Goal: Task Accomplishment & Management: Manage account settings

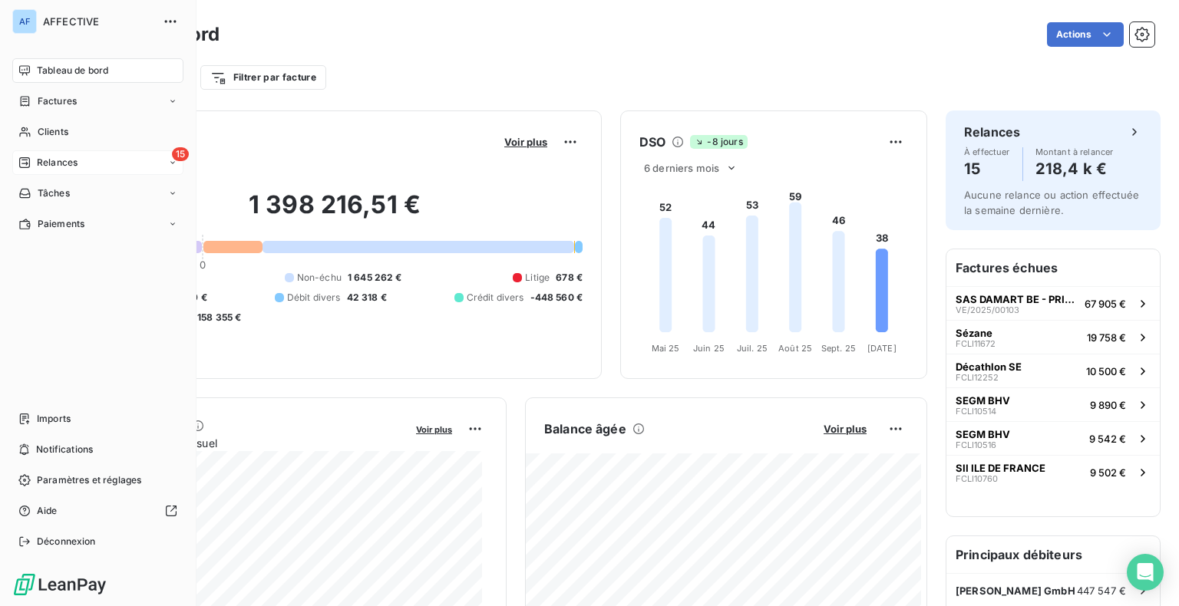
click at [45, 158] on span "Relances" at bounding box center [57, 163] width 41 height 14
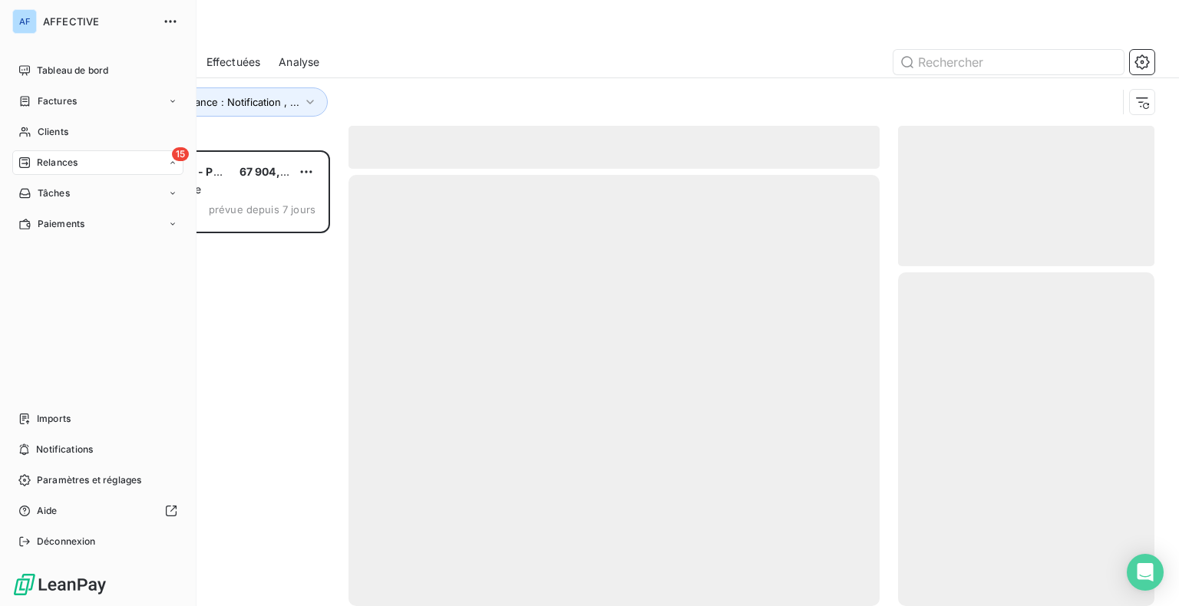
scroll to position [444, 244]
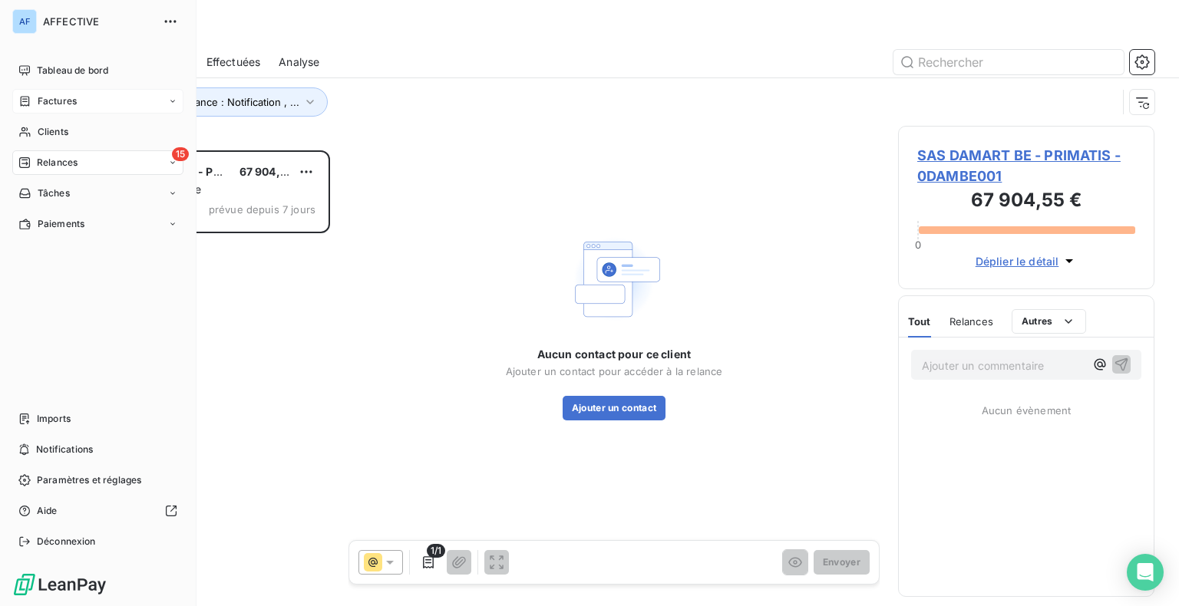
click at [34, 104] on div "Factures" at bounding box center [47, 101] width 58 height 14
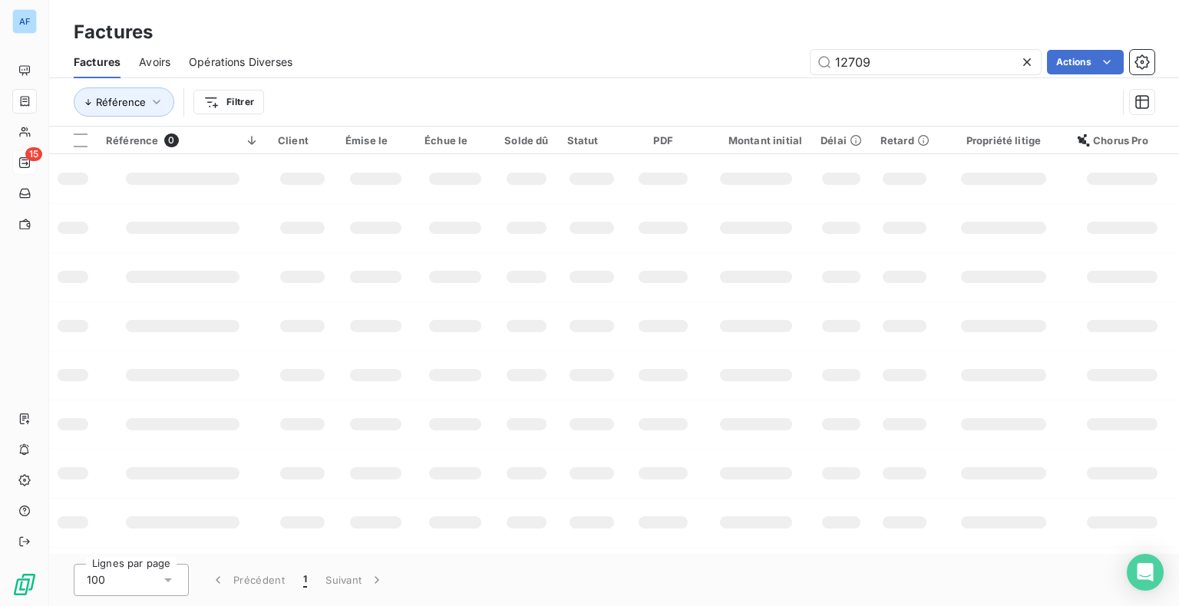
drag, startPoint x: 917, startPoint y: 62, endPoint x: 799, endPoint y: 66, distance: 118.3
click at [799, 66] on div "12709 Actions" at bounding box center [733, 62] width 844 height 25
click at [875, 51] on input "103" at bounding box center [926, 62] width 230 height 25
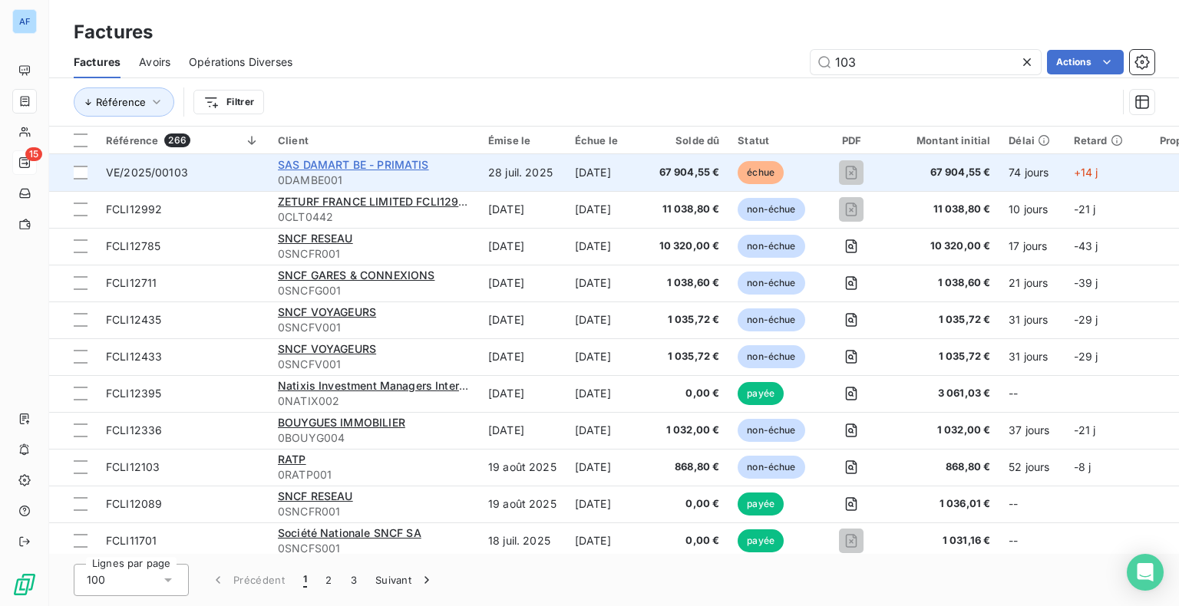
type input "103"
click at [368, 169] on span "SAS DAMART BE - PRIMATIS" at bounding box center [353, 164] width 151 height 13
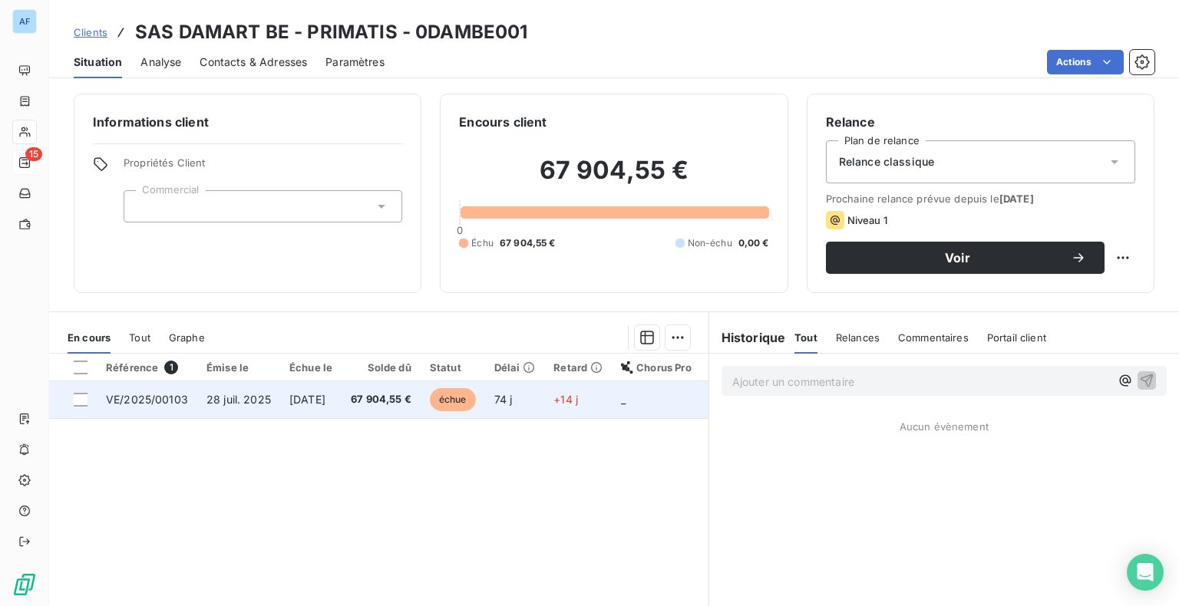
click at [342, 412] on td "[DATE]" at bounding box center [310, 400] width 61 height 37
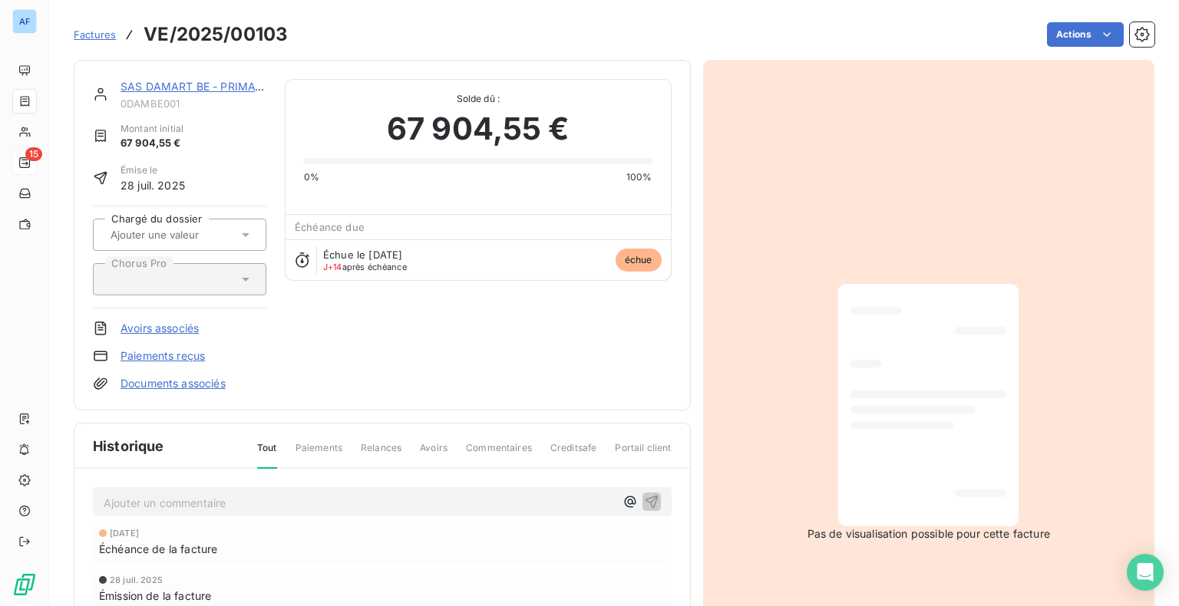
click at [203, 82] on link "SAS DAMART BE - PRIMATIS" at bounding box center [197, 86] width 152 height 13
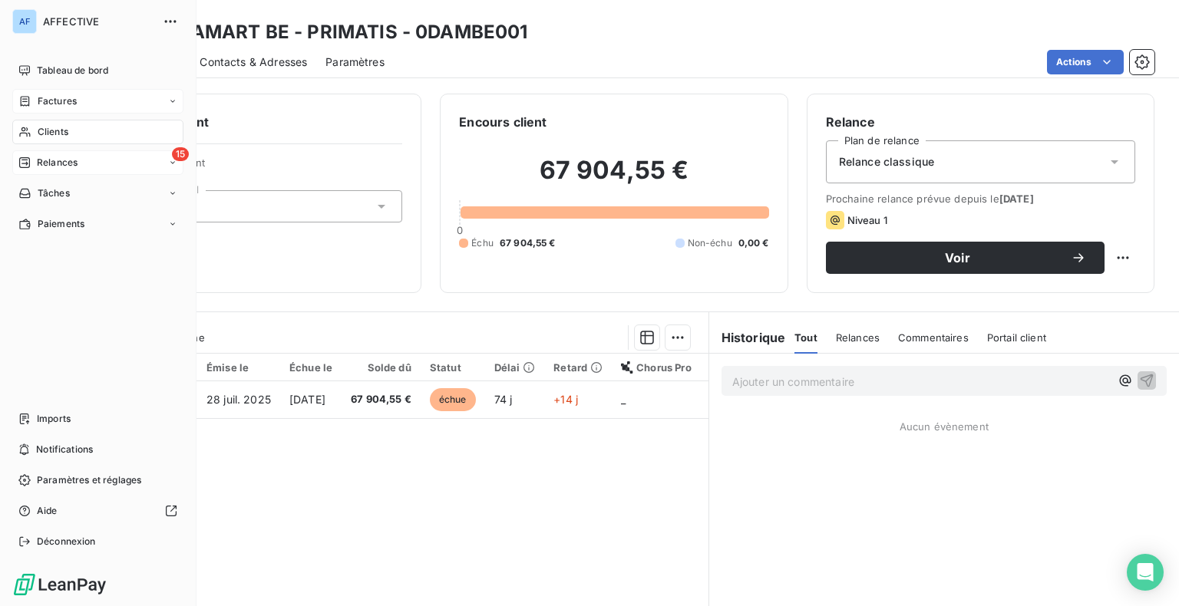
click at [34, 103] on div "Factures" at bounding box center [47, 101] width 58 height 14
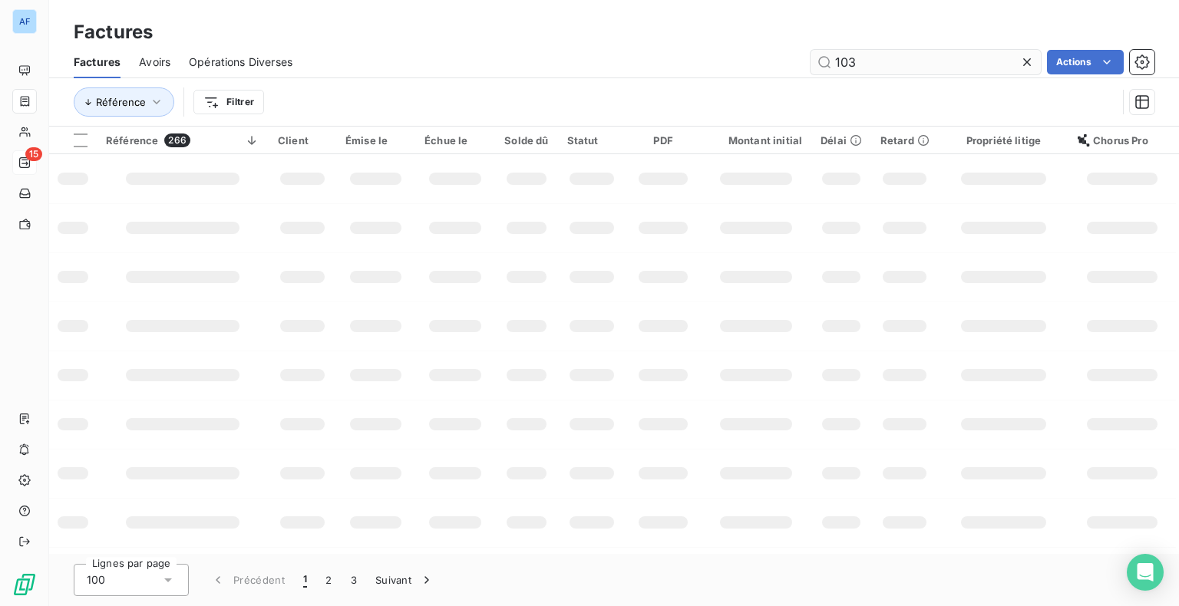
click at [812, 66] on input "103" at bounding box center [926, 62] width 230 height 25
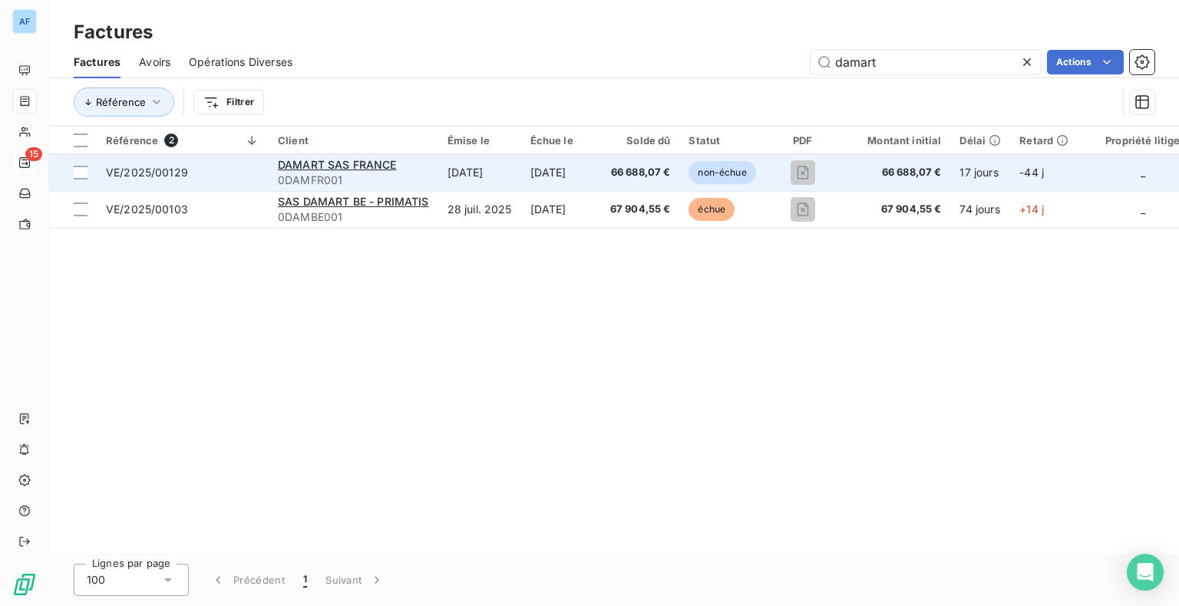
type input "damart"
click at [576, 183] on td "[DATE]" at bounding box center [561, 172] width 80 height 37
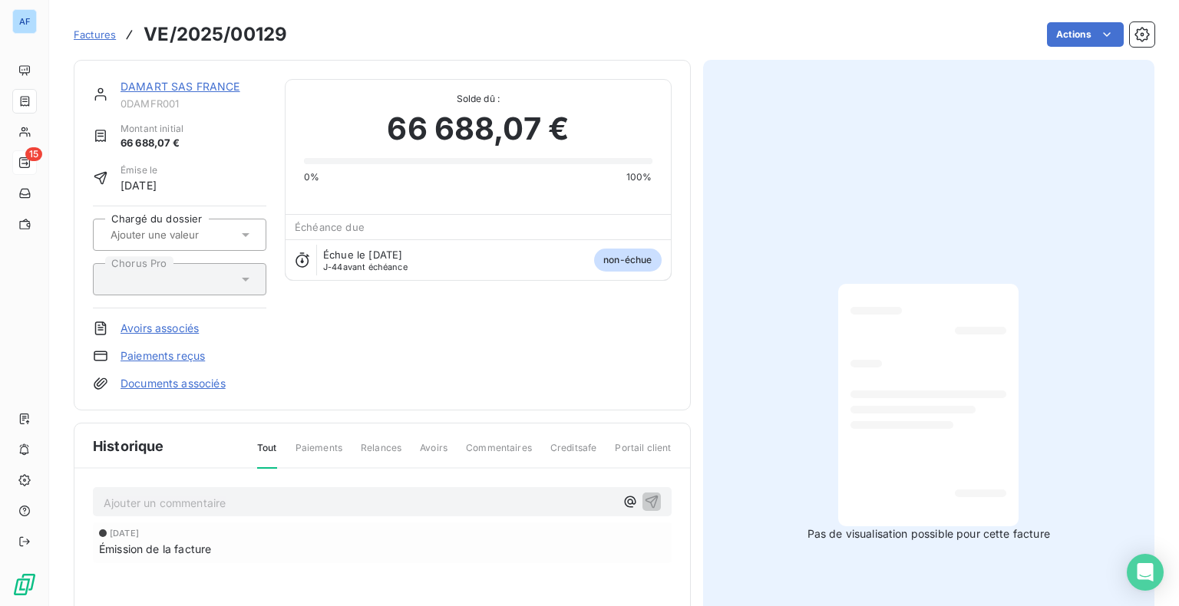
click at [150, 360] on link "Paiements reçus" at bounding box center [163, 356] width 84 height 15
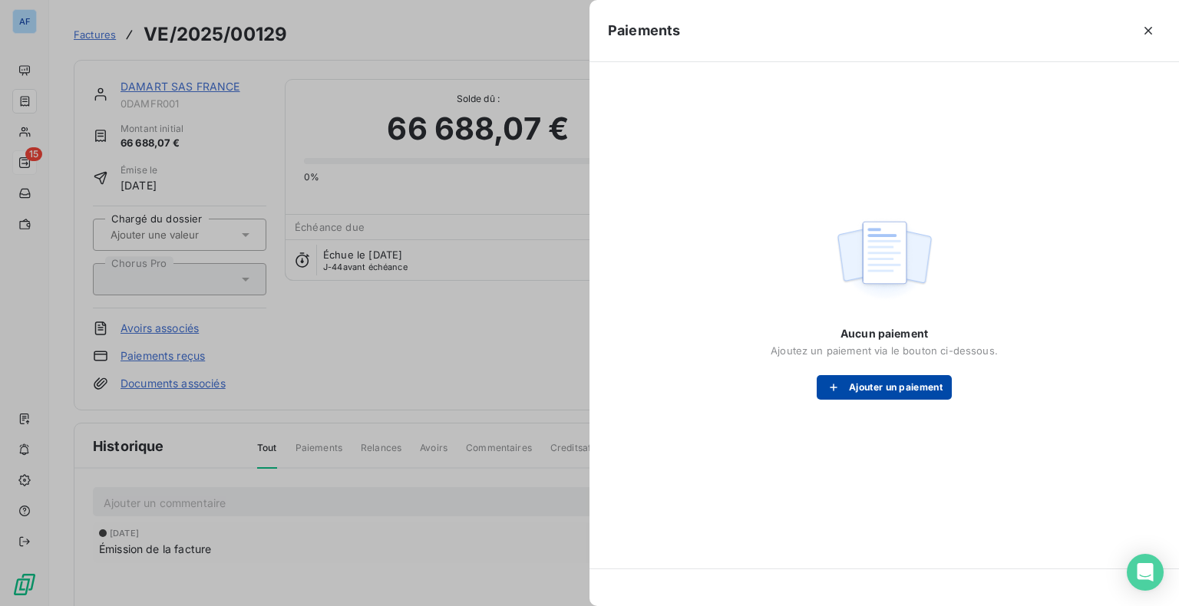
click at [905, 386] on button "Ajouter un paiement" at bounding box center [884, 387] width 135 height 25
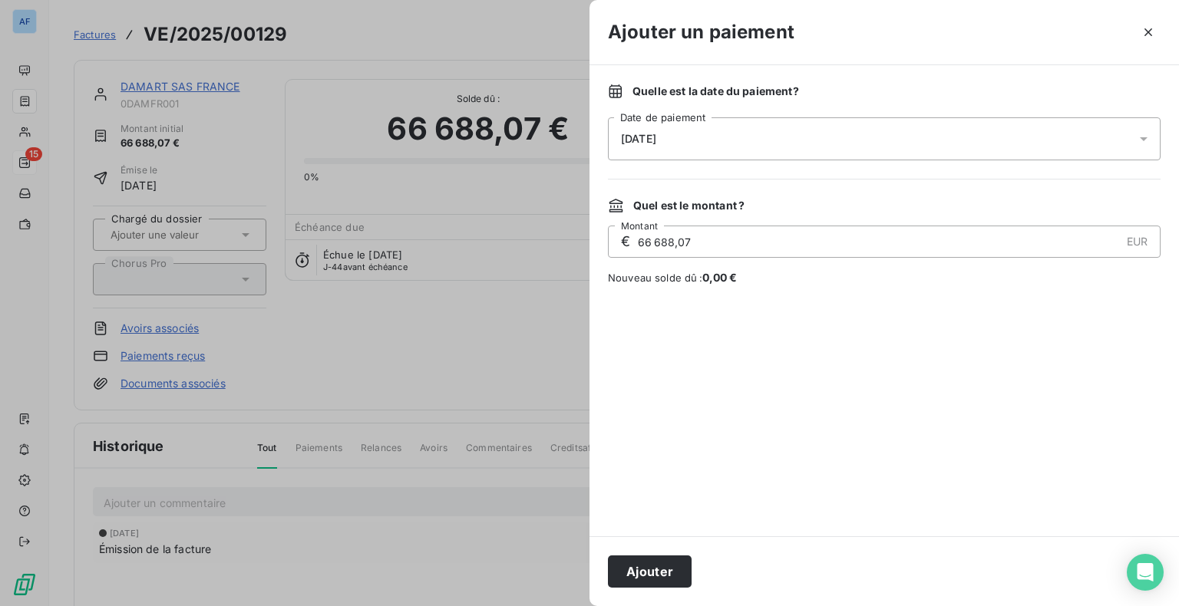
click at [693, 142] on div "[DATE]" at bounding box center [884, 138] width 553 height 43
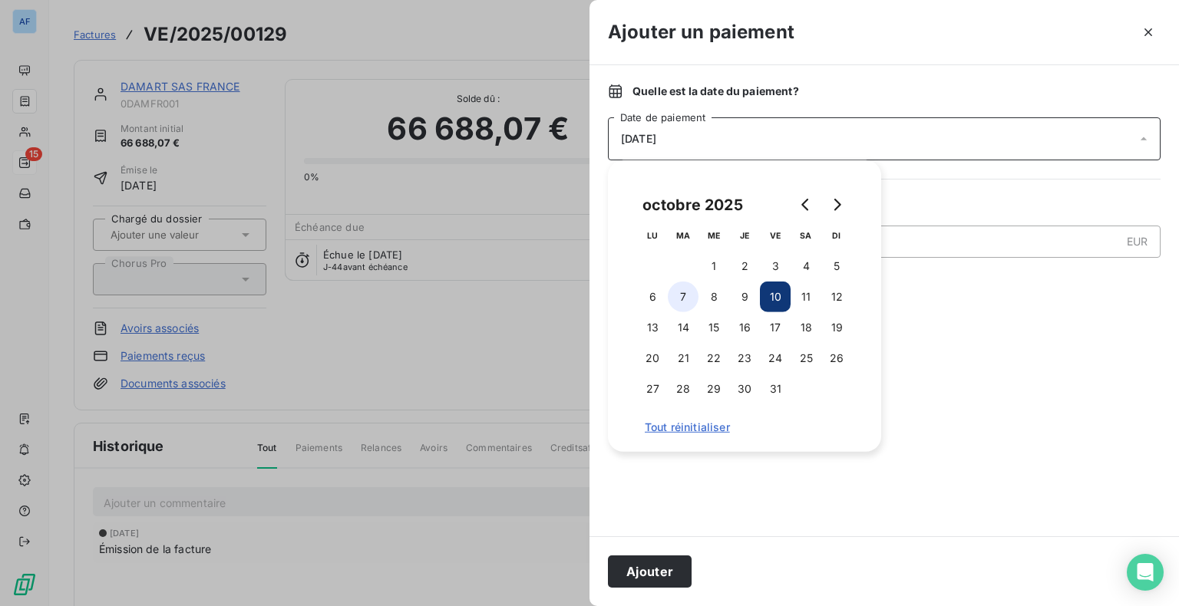
click at [685, 299] on button "7" at bounding box center [683, 297] width 31 height 31
click at [995, 349] on div at bounding box center [884, 411] width 553 height 214
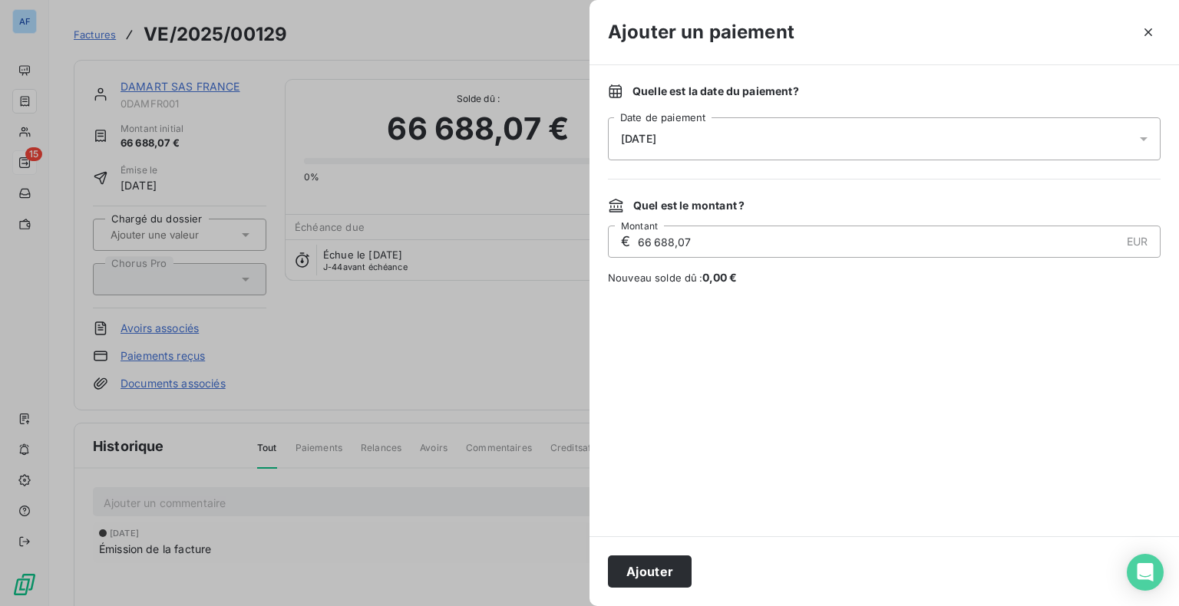
click at [1132, 241] on div "€ 66 688,07 EUR Montant" at bounding box center [884, 242] width 553 height 32
click at [894, 268] on div "Quel est le montant ? € 66 688,07 EUR Montant Nouveau solde dû : 0,00 €" at bounding box center [884, 242] width 553 height 88
click at [658, 585] on button "Ajouter" at bounding box center [650, 572] width 84 height 32
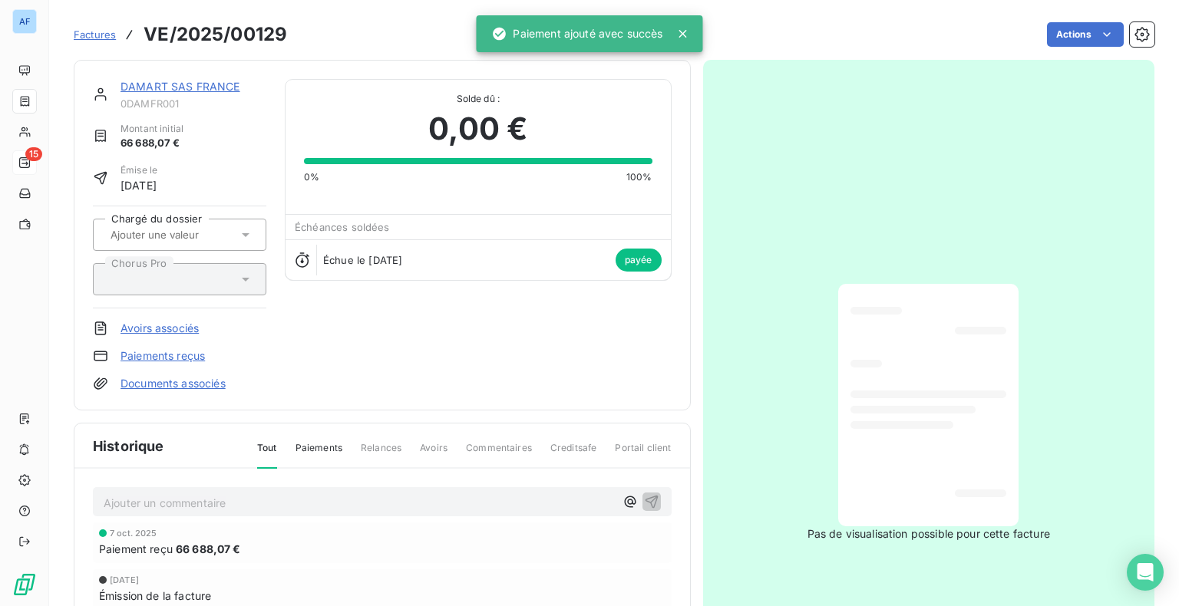
click at [280, 504] on p "Ajouter un commentaire ﻿" at bounding box center [359, 503] width 511 height 19
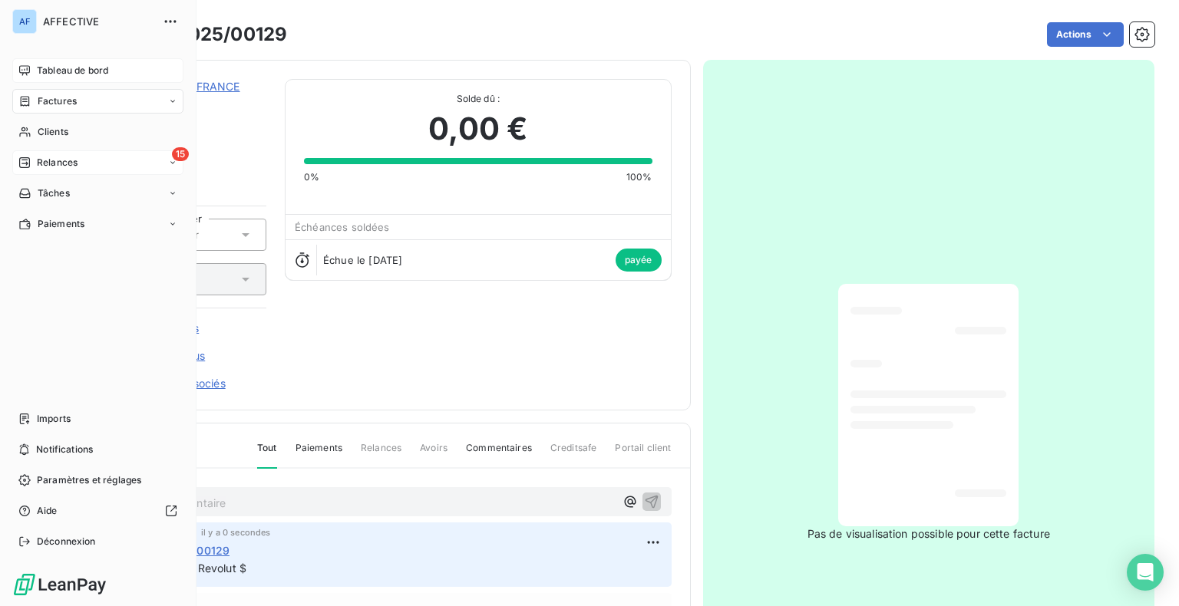
click at [25, 63] on div "Tableau de bord" at bounding box center [97, 70] width 171 height 25
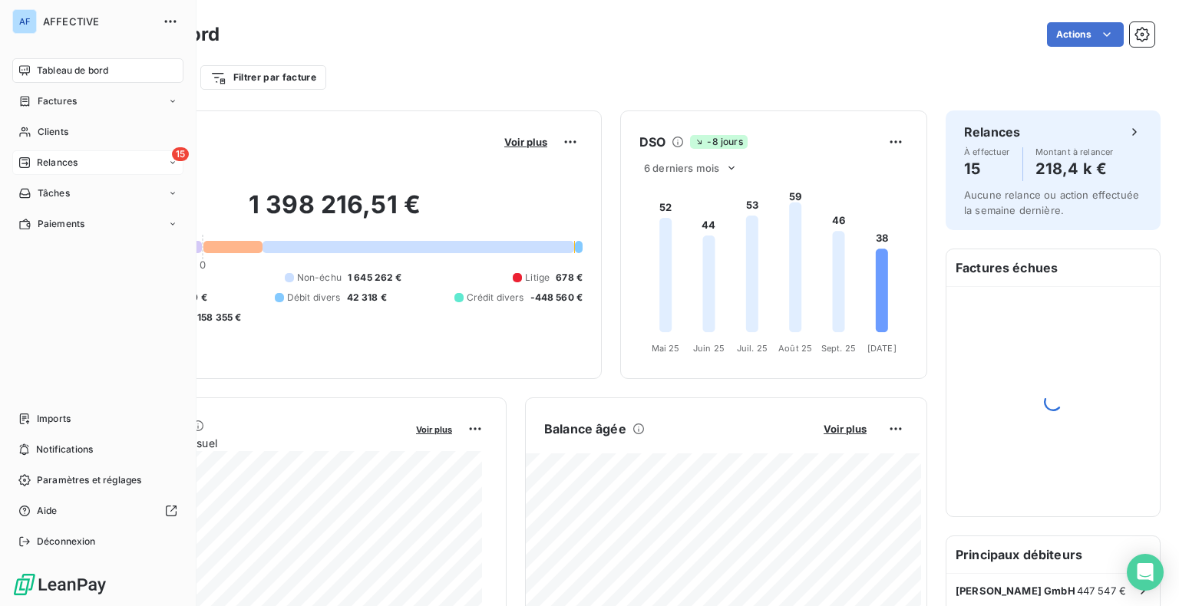
click at [75, 162] on span "Relances" at bounding box center [57, 163] width 41 height 14
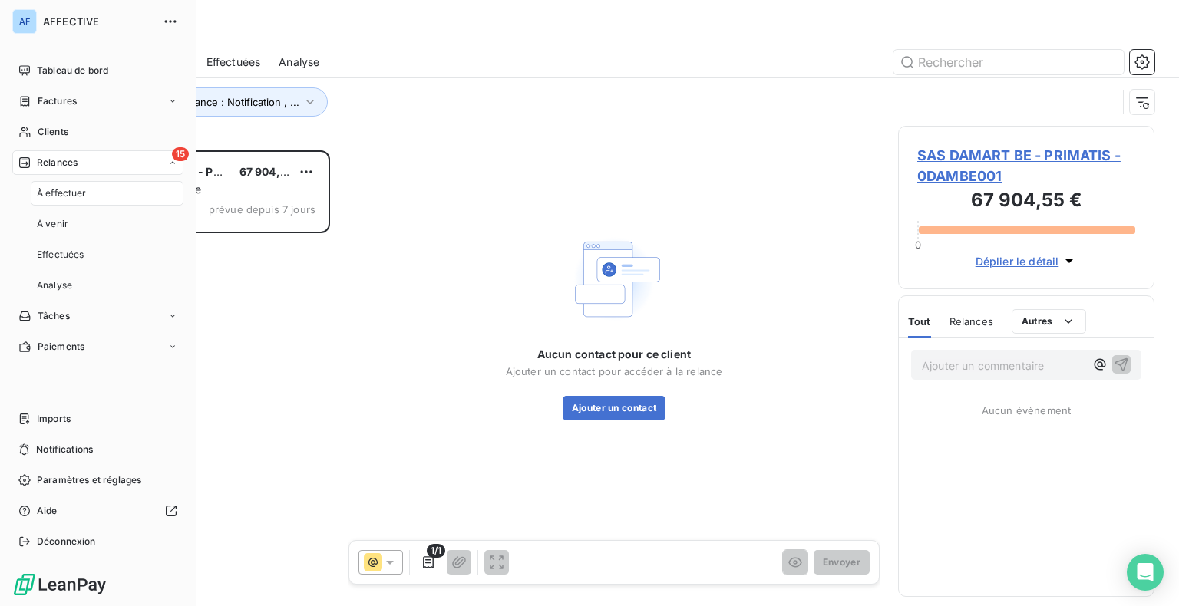
scroll to position [444, 244]
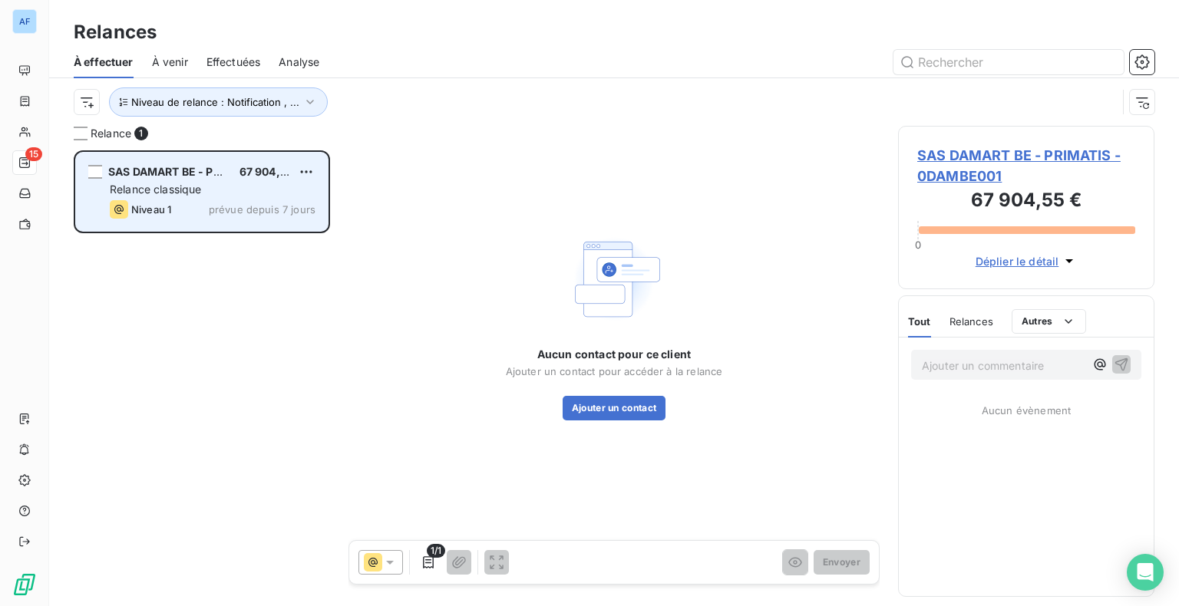
click at [170, 179] on div "SAS DAMART BE - PRIMATIS" at bounding box center [167, 171] width 119 height 15
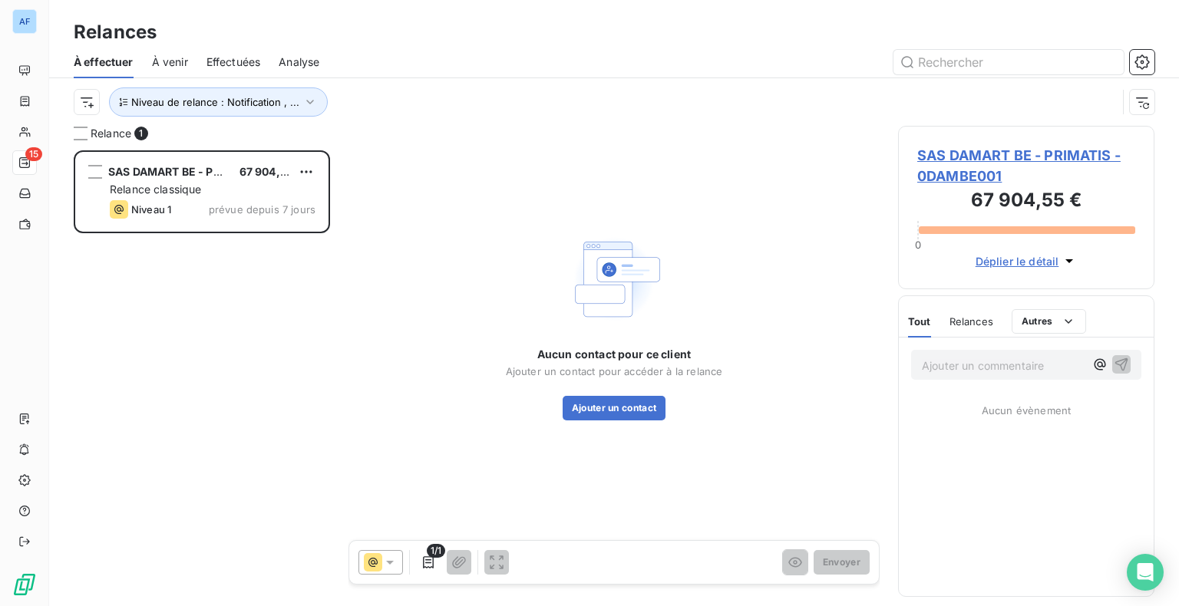
click at [1056, 152] on span "SAS DAMART BE - PRIMATIS - 0DAMBE001" at bounding box center [1026, 165] width 218 height 41
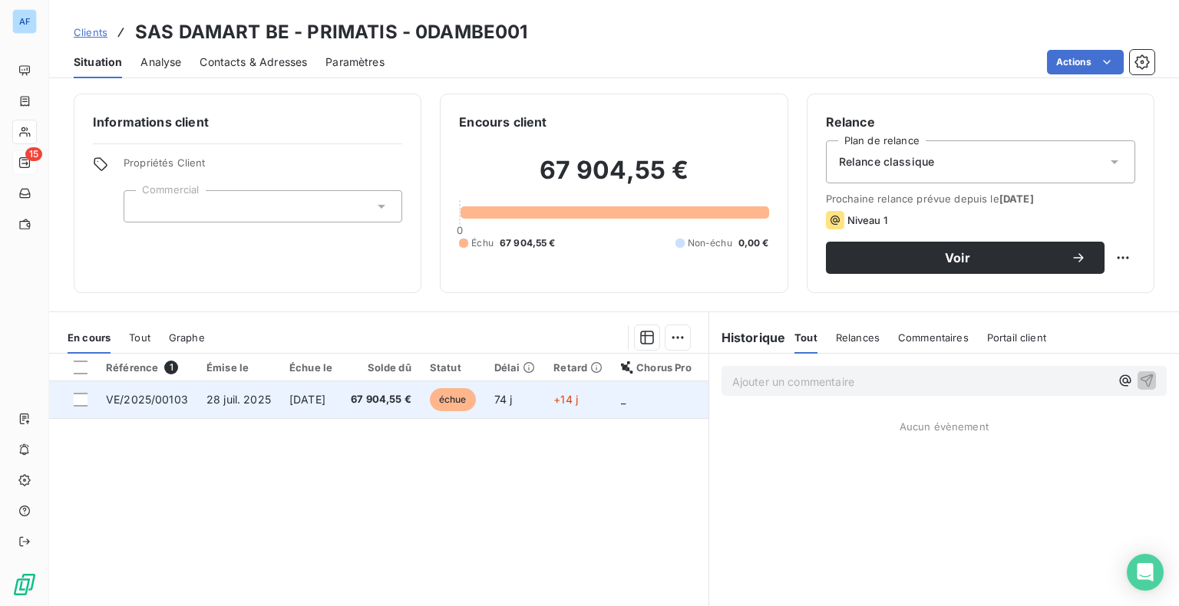
click at [397, 398] on span "67 904,55 €" at bounding box center [381, 399] width 61 height 15
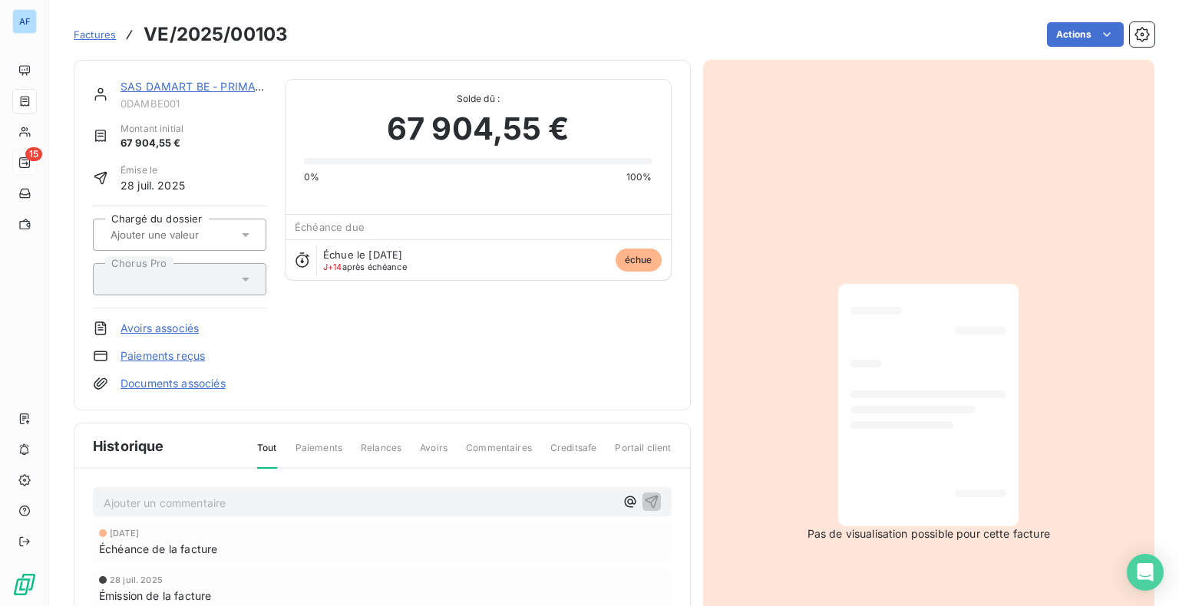
click at [217, 82] on link "SAS DAMART BE - PRIMATIS" at bounding box center [197, 86] width 152 height 13
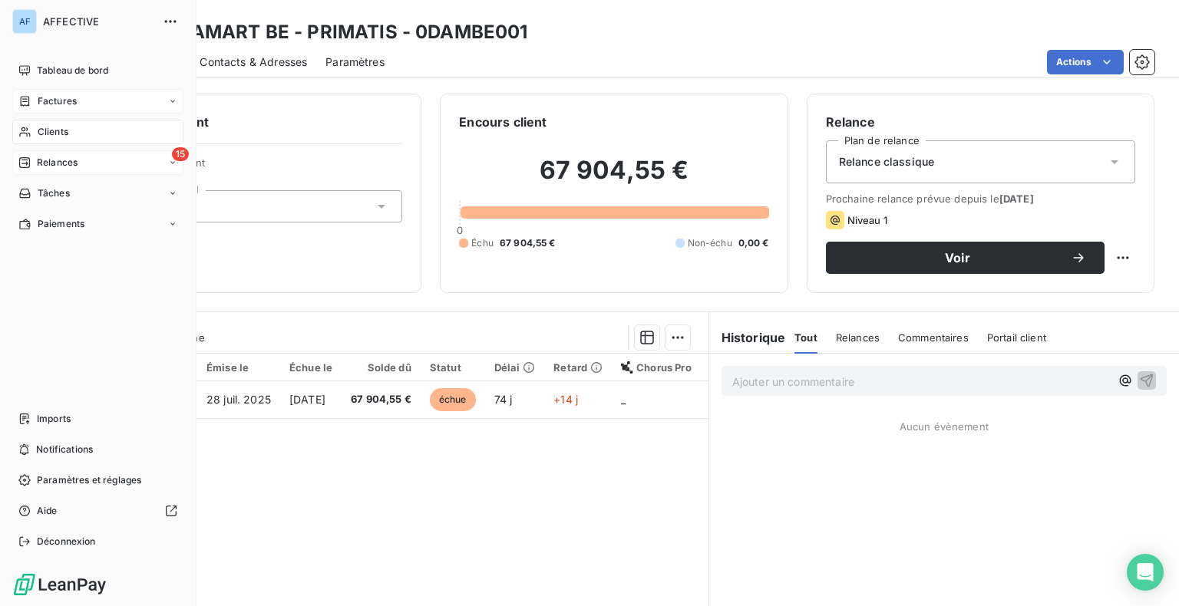
click at [68, 111] on div "Factures" at bounding box center [97, 101] width 171 height 25
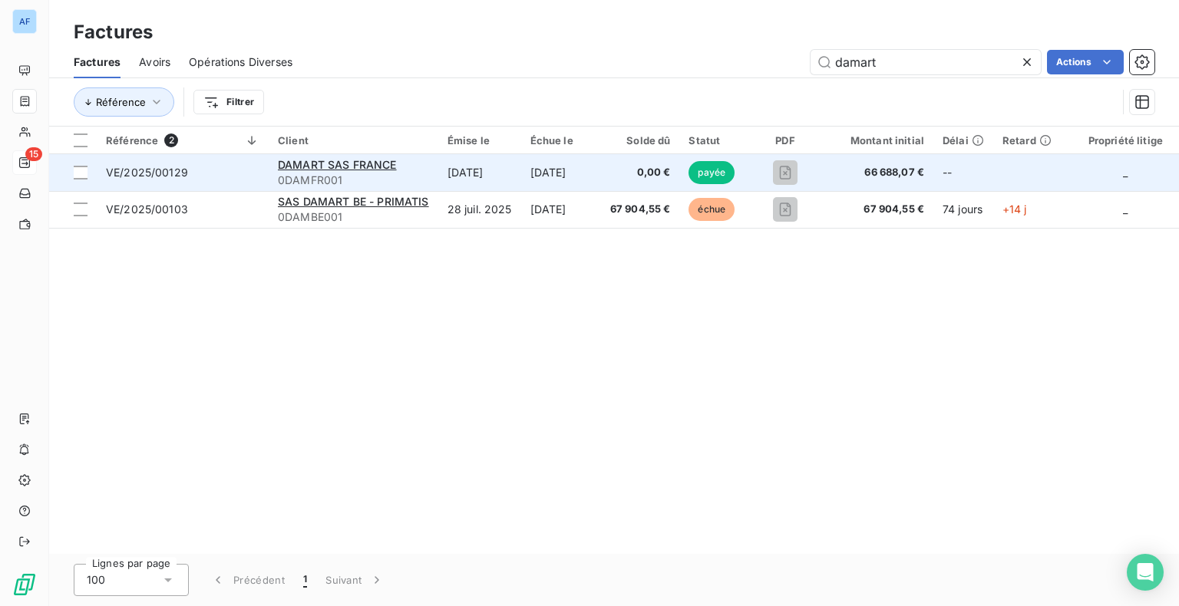
click at [479, 170] on td "[DATE]" at bounding box center [479, 172] width 83 height 37
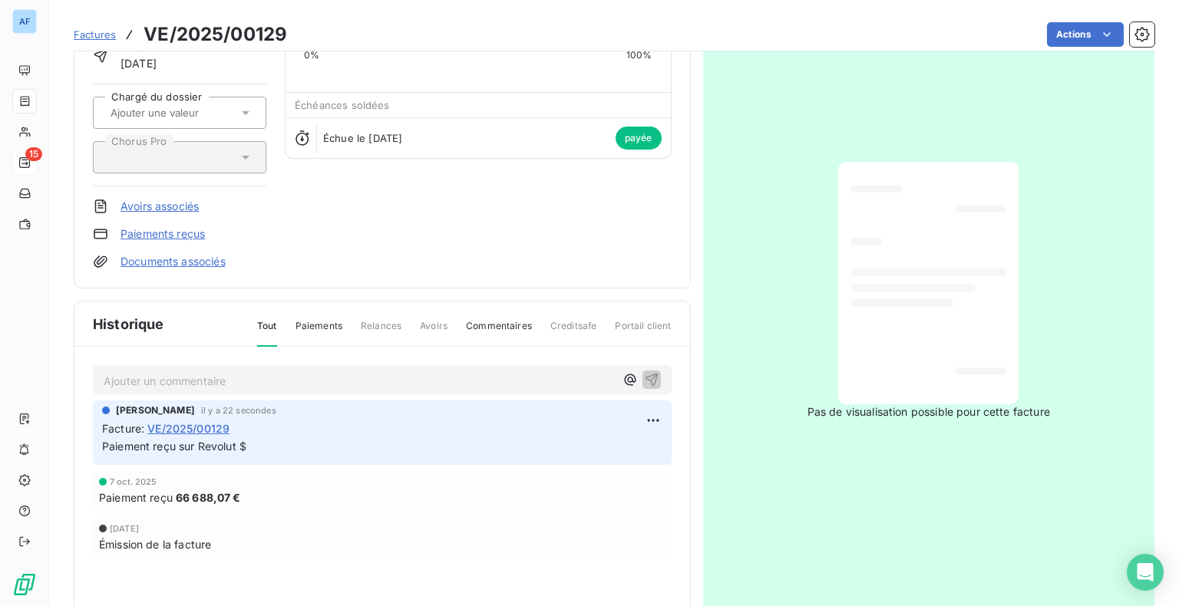
scroll to position [155, 0]
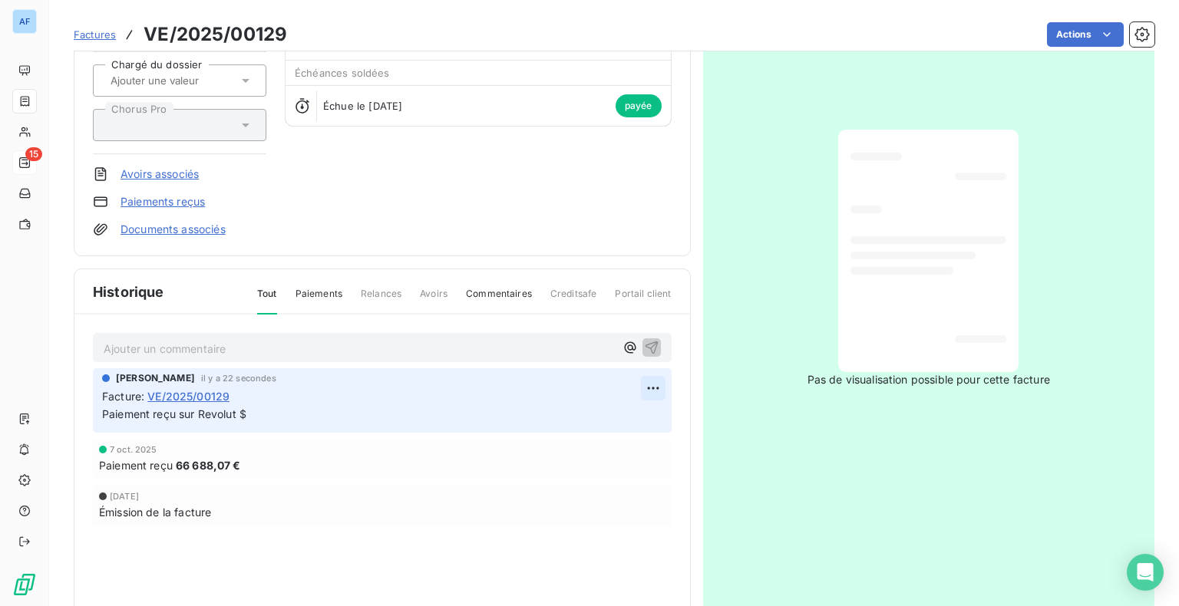
click at [647, 388] on html "AF 15 Factures VE/2025/00129 Actions DAMART SAS FRANCE 0DAMFR001 Montant initia…" at bounding box center [589, 303] width 1179 height 606
click at [609, 453] on div "Supprimer" at bounding box center [610, 449] width 86 height 25
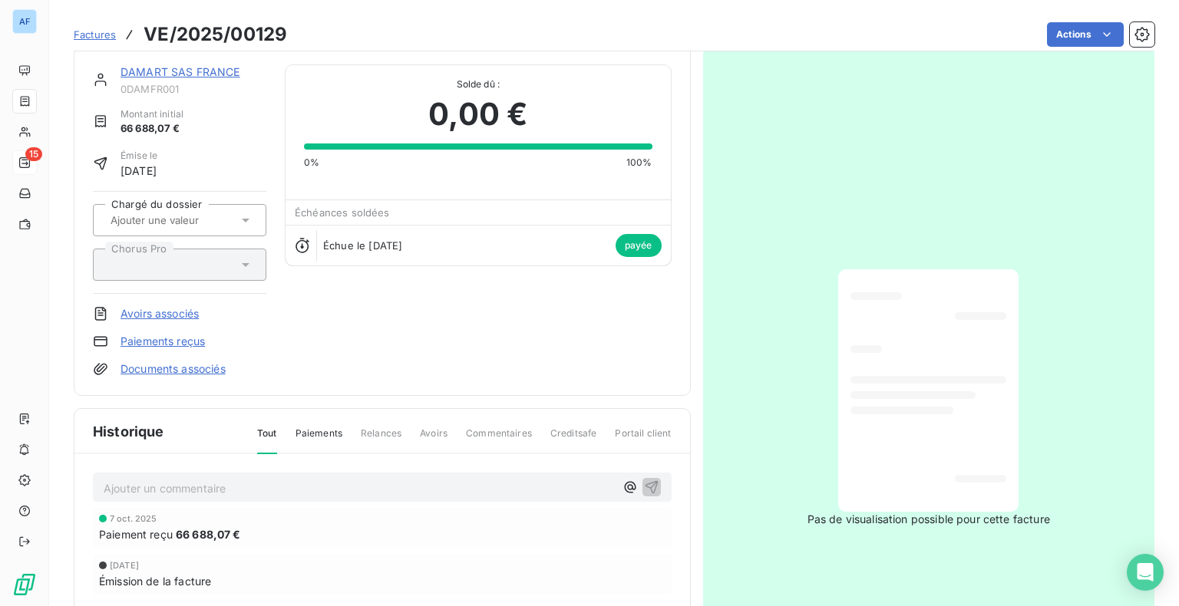
scroll to position [2, 0]
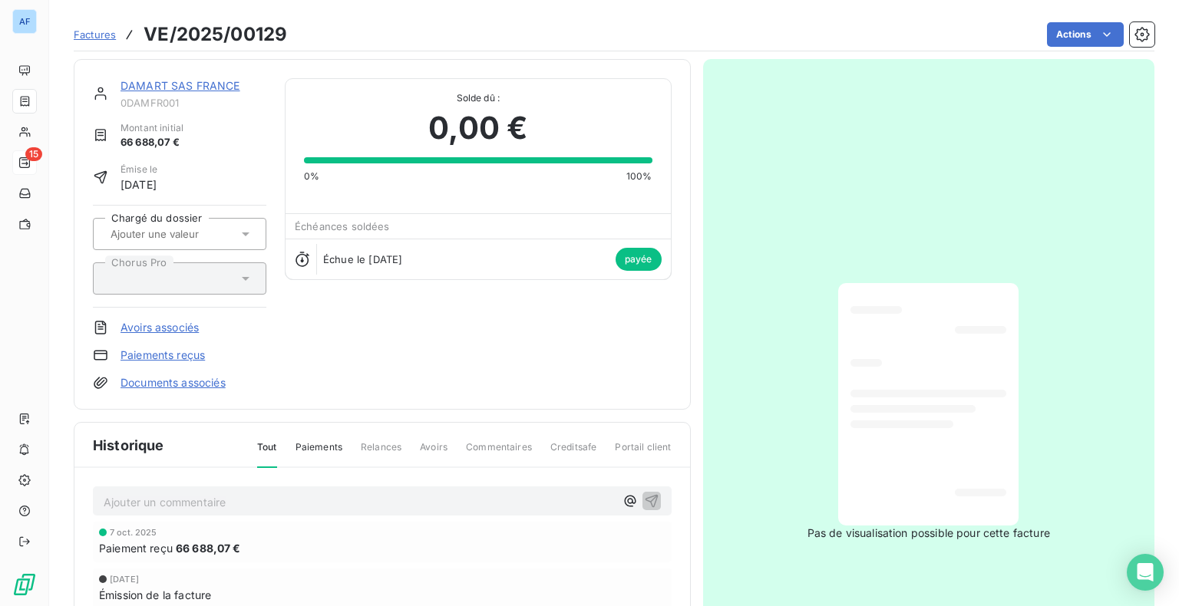
click at [640, 267] on span "payée" at bounding box center [639, 259] width 46 height 23
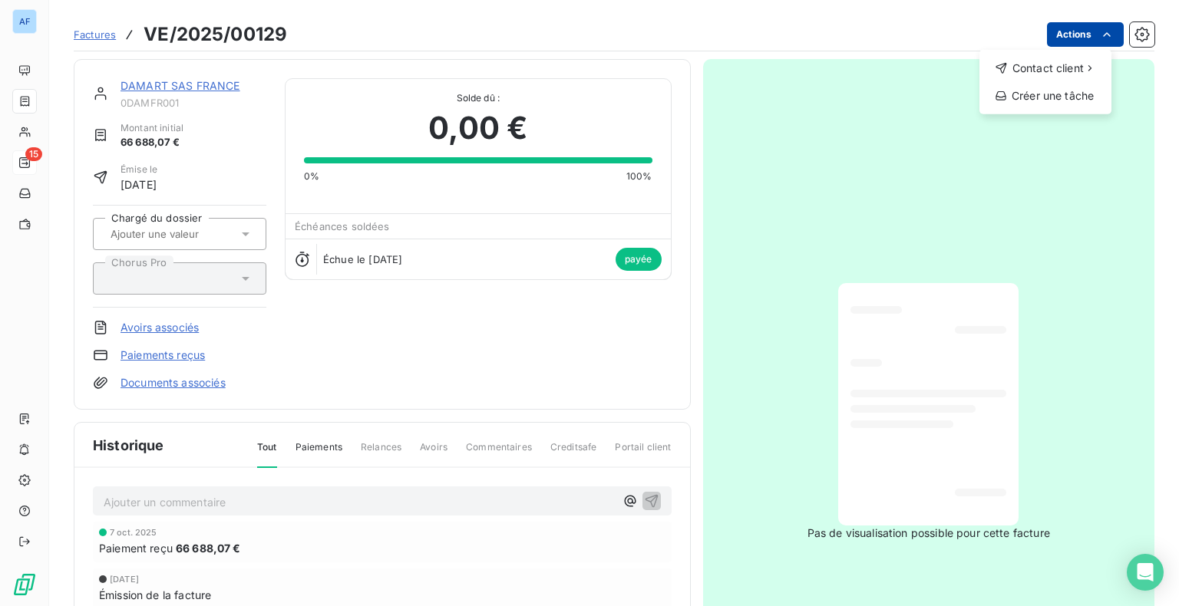
click at [1084, 25] on html "AF 15 Factures VE/2025/00129 Actions Contact client Créer une tâche DAMART SAS …" at bounding box center [589, 303] width 1179 height 606
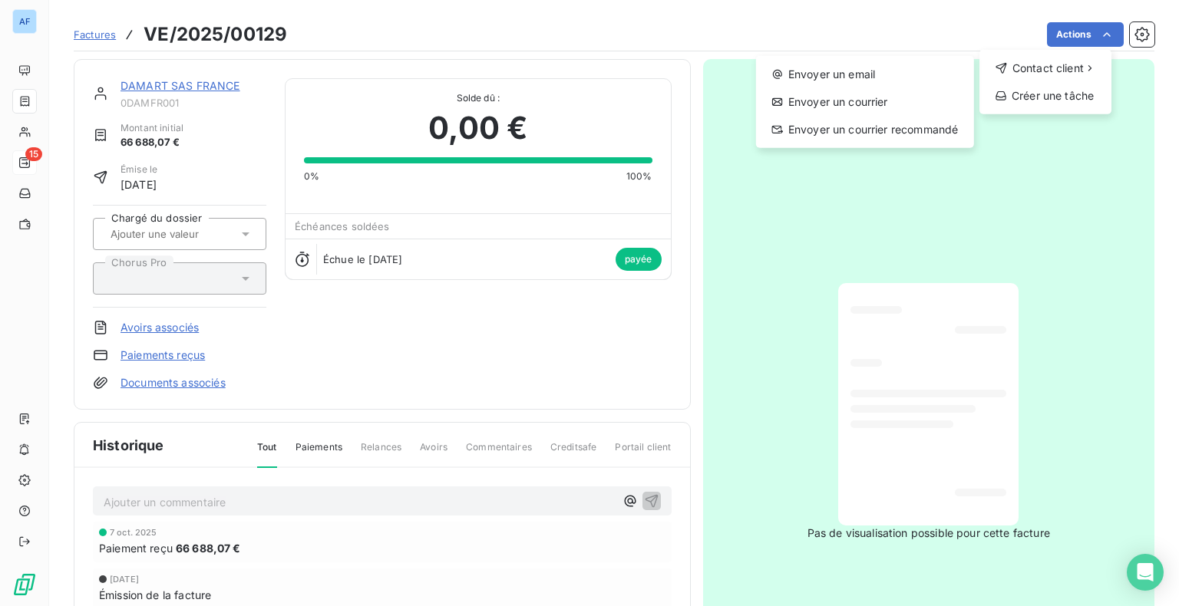
click at [368, 343] on html "AF 15 Factures VE/2025/00129 Actions Contact client Envoyer un email Envoyer un…" at bounding box center [589, 303] width 1179 height 606
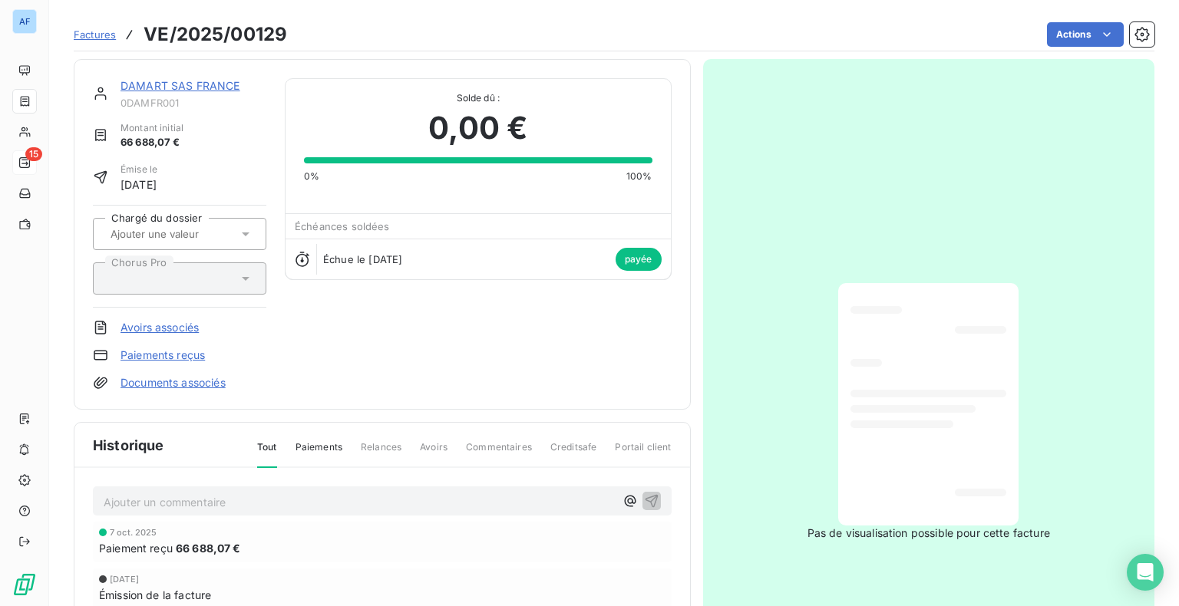
click at [157, 358] on link "Paiements reçus" at bounding box center [163, 355] width 84 height 15
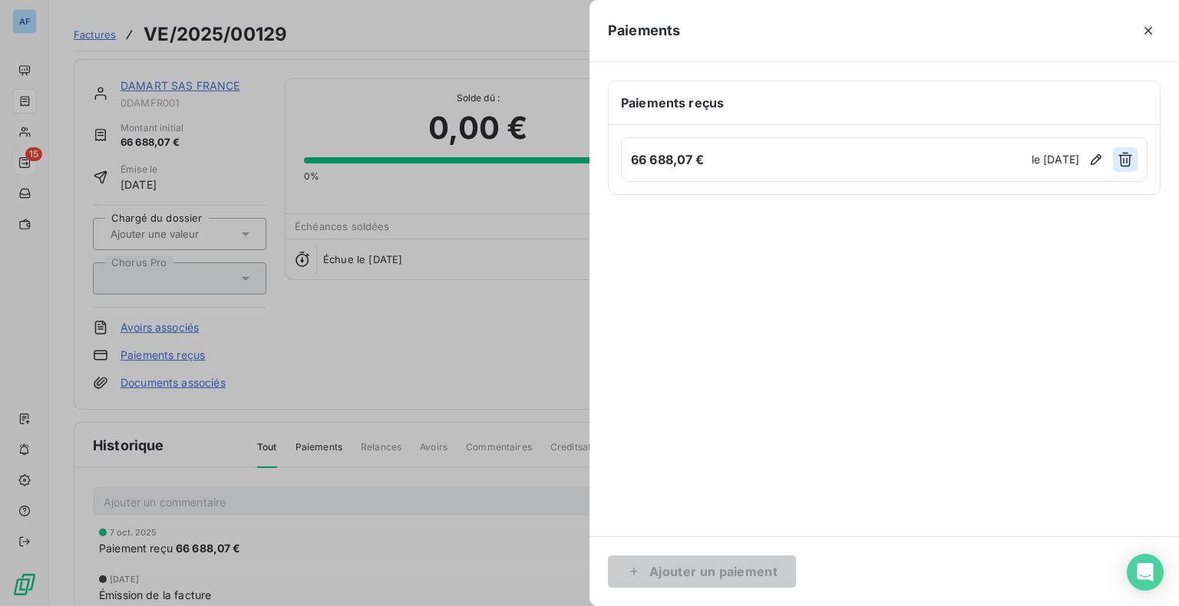
click at [1128, 162] on icon "button" at bounding box center [1125, 159] width 15 height 15
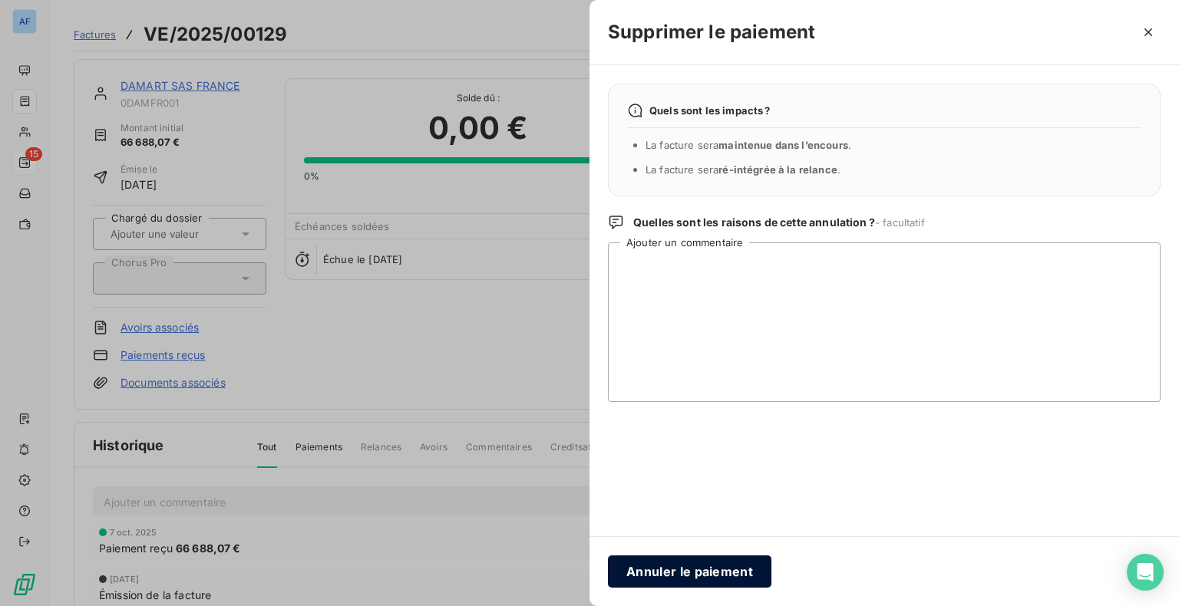
click at [717, 572] on button "Annuler le paiement" at bounding box center [690, 572] width 164 height 32
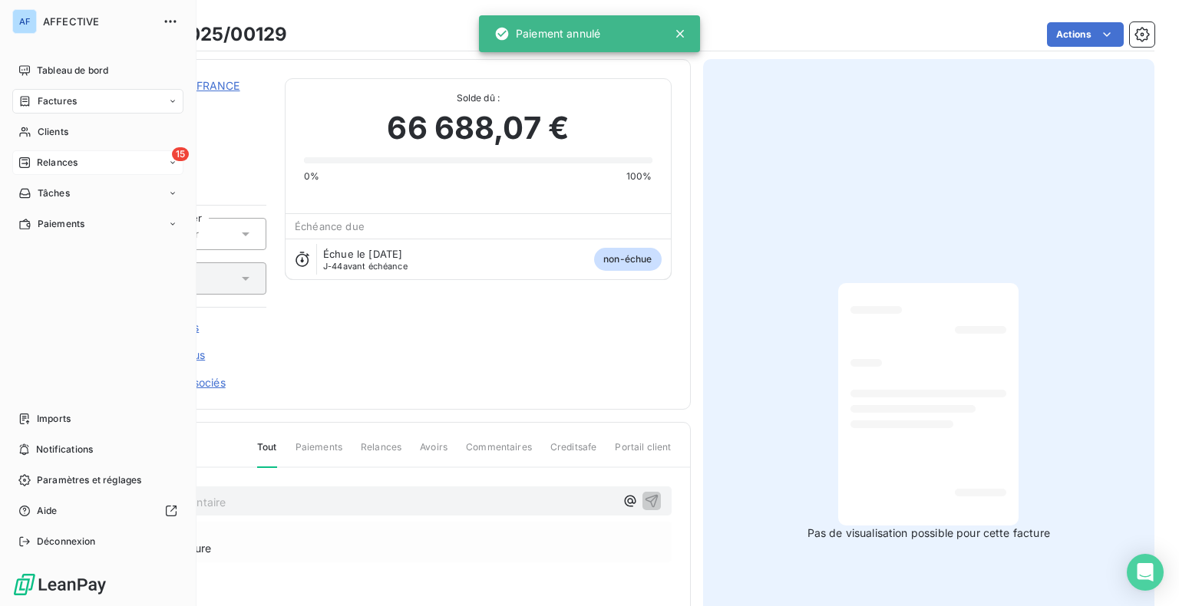
click at [62, 163] on span "Relances" at bounding box center [57, 163] width 41 height 14
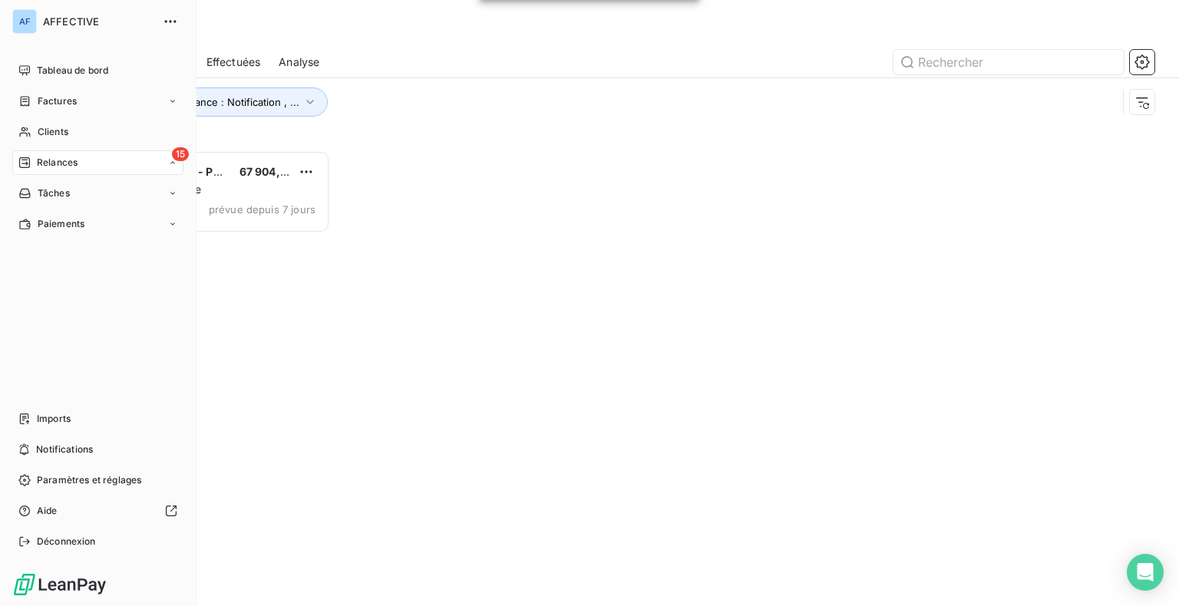
scroll to position [444, 244]
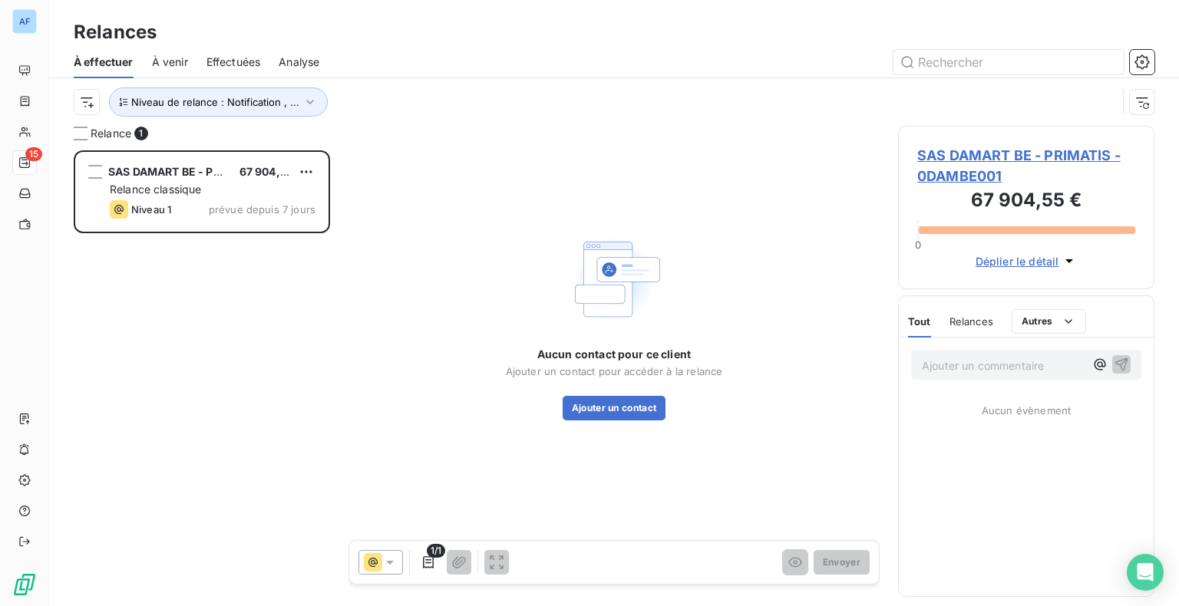
click at [1062, 157] on span "SAS DAMART BE - PRIMATIS - 0DAMBE001" at bounding box center [1026, 165] width 218 height 41
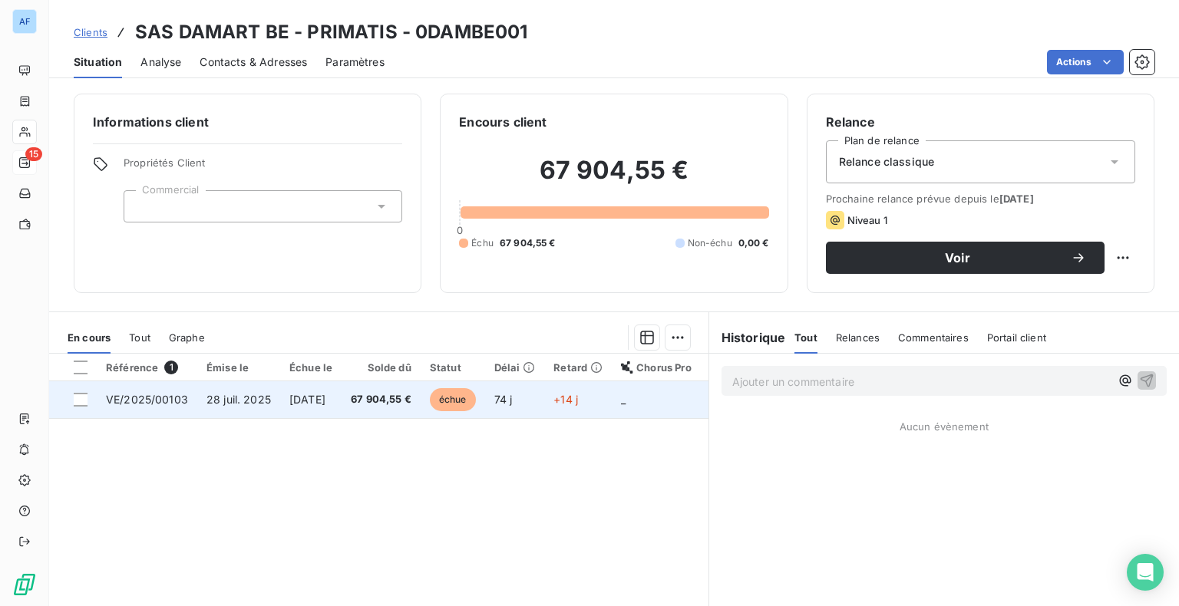
click at [292, 393] on span "[DATE]" at bounding box center [307, 399] width 36 height 13
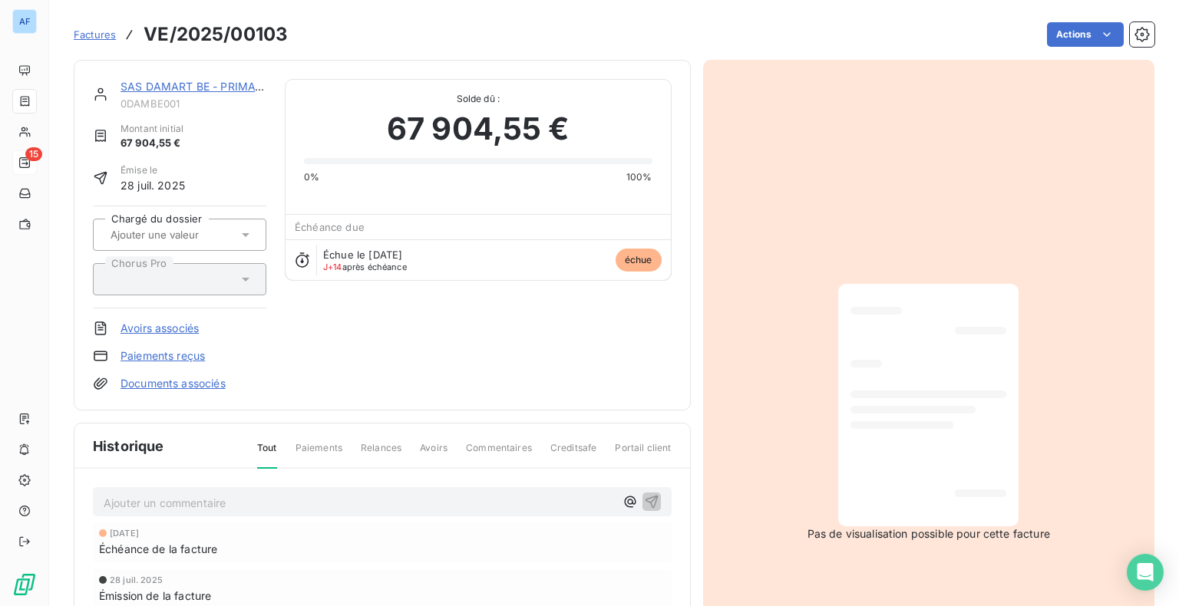
click at [192, 355] on link "Paiements reçus" at bounding box center [163, 356] width 84 height 15
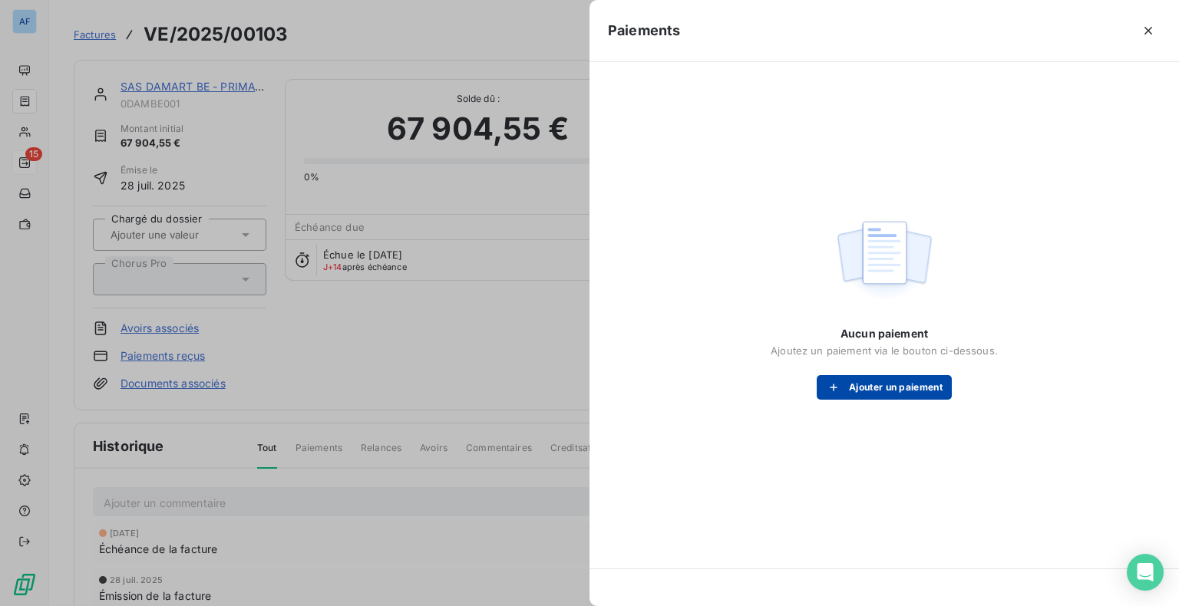
click at [869, 382] on button "Ajouter un paiement" at bounding box center [884, 387] width 135 height 25
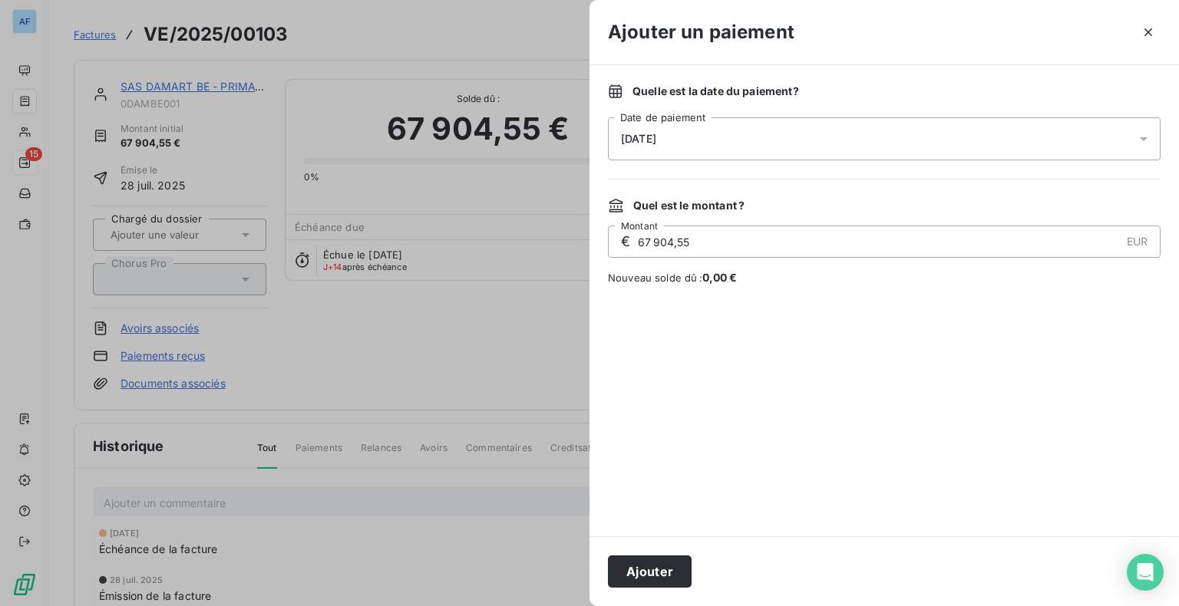
click at [691, 142] on div "[DATE]" at bounding box center [884, 138] width 553 height 43
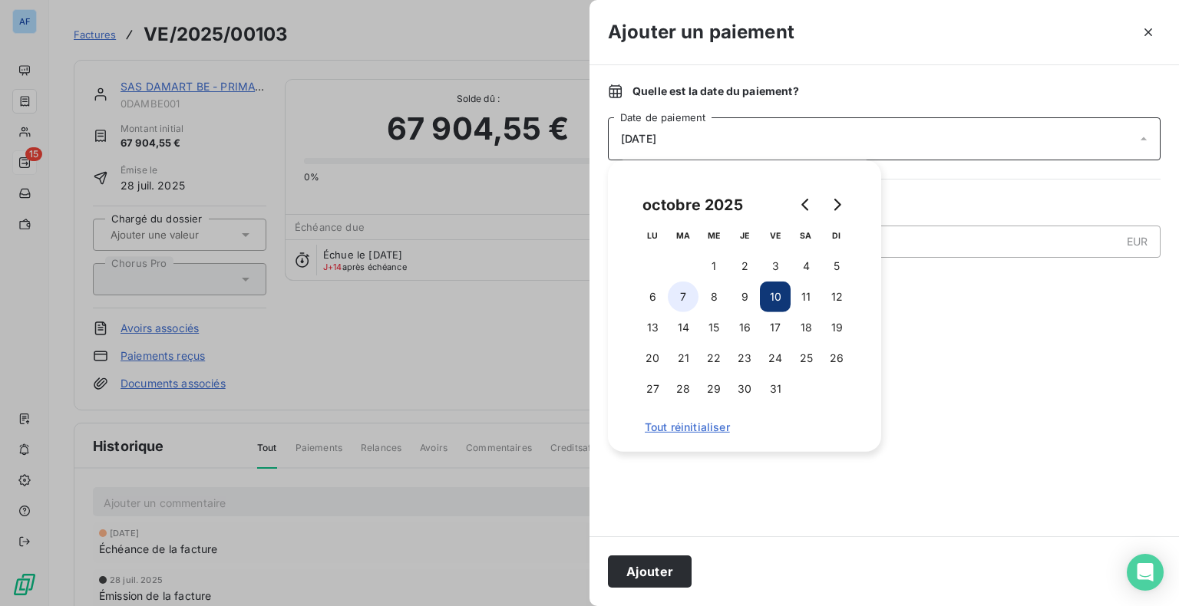
click at [676, 305] on button "7" at bounding box center [683, 297] width 31 height 31
click at [1062, 425] on div at bounding box center [884, 411] width 553 height 214
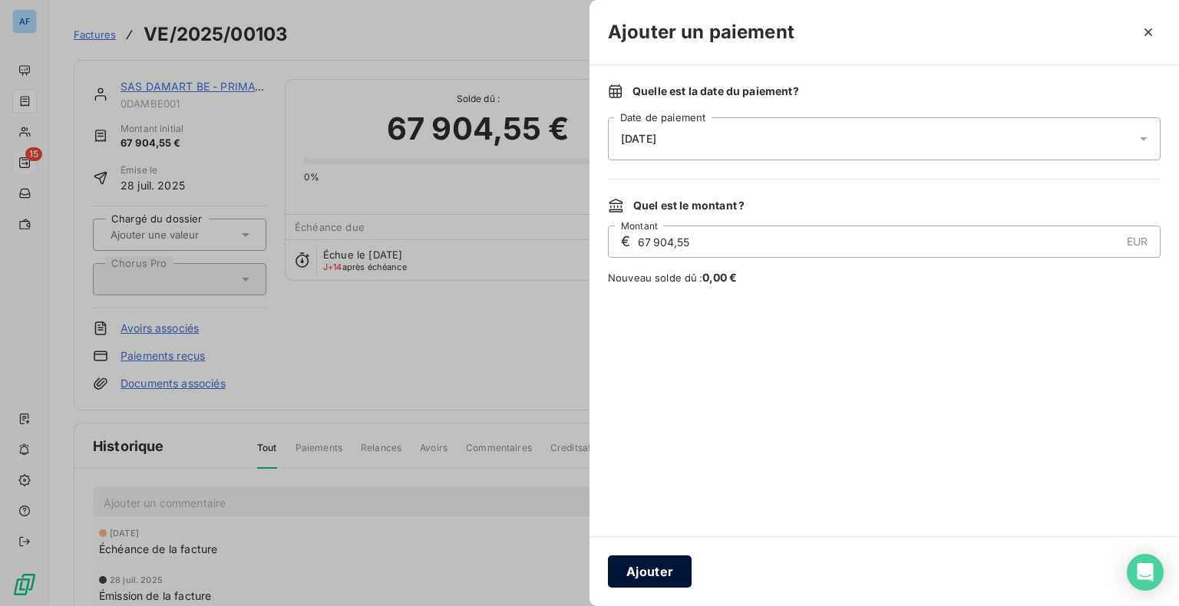
click at [671, 585] on button "Ajouter" at bounding box center [650, 572] width 84 height 32
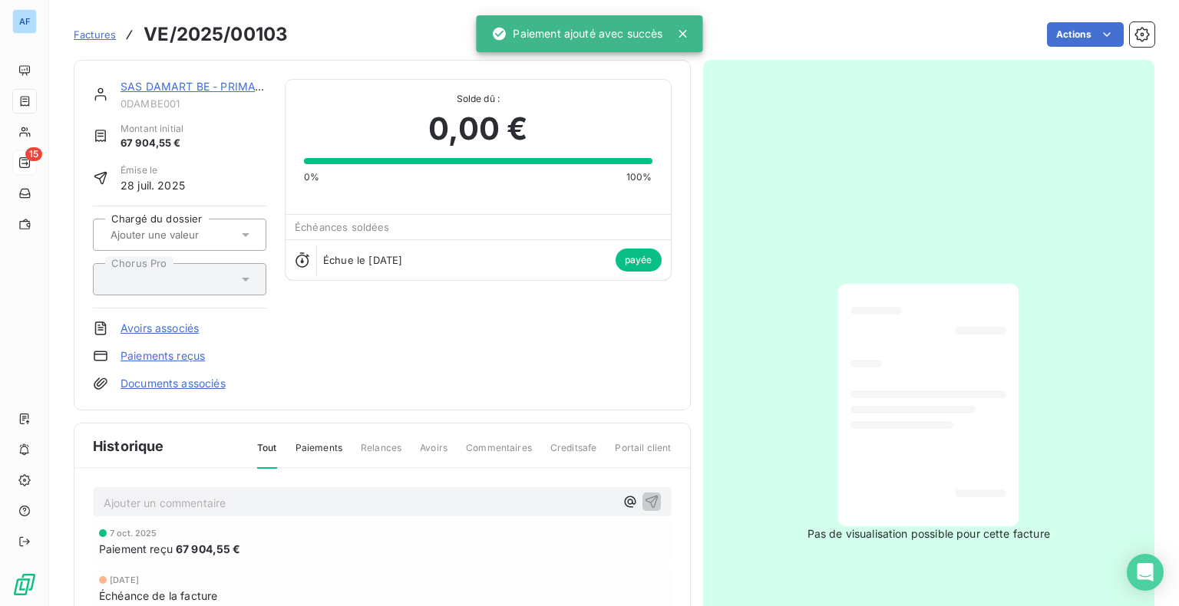
click at [323, 502] on p "Ajouter un commentaire ﻿" at bounding box center [359, 503] width 511 height 19
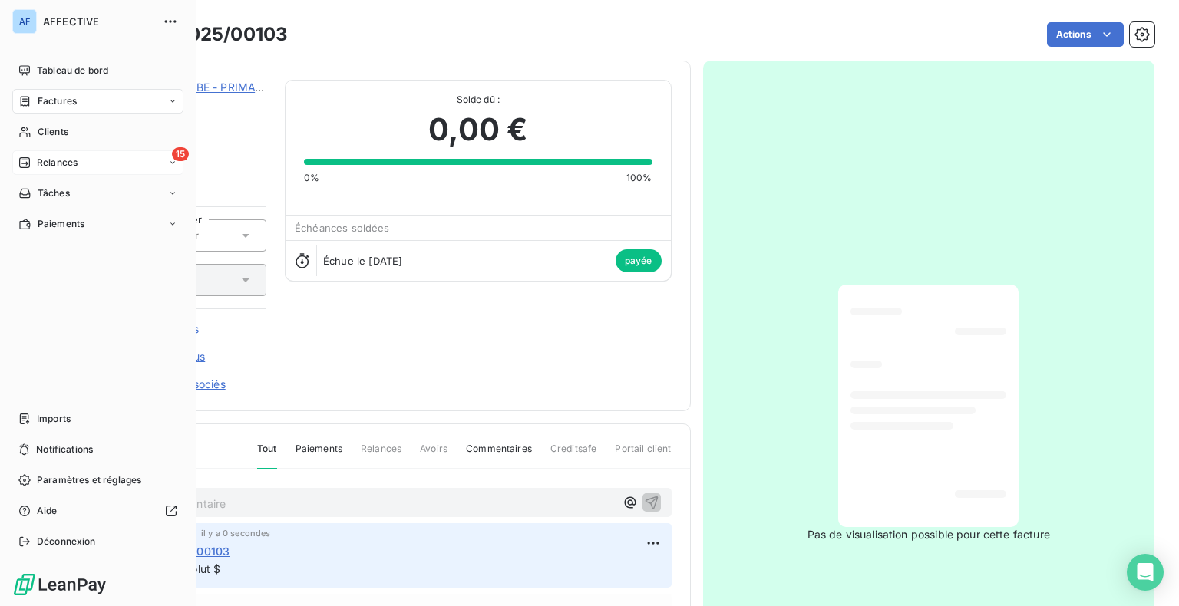
click at [33, 163] on div "Relances" at bounding box center [47, 163] width 59 height 14
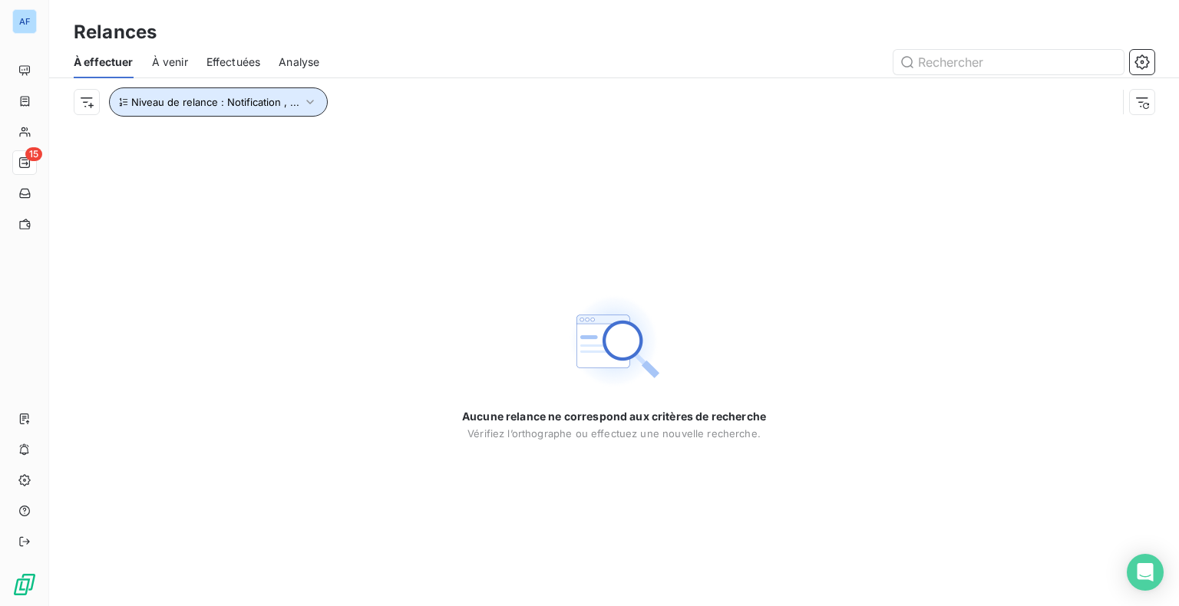
click at [238, 110] on button "Niveau de relance : Notification , ..." at bounding box center [218, 102] width 219 height 29
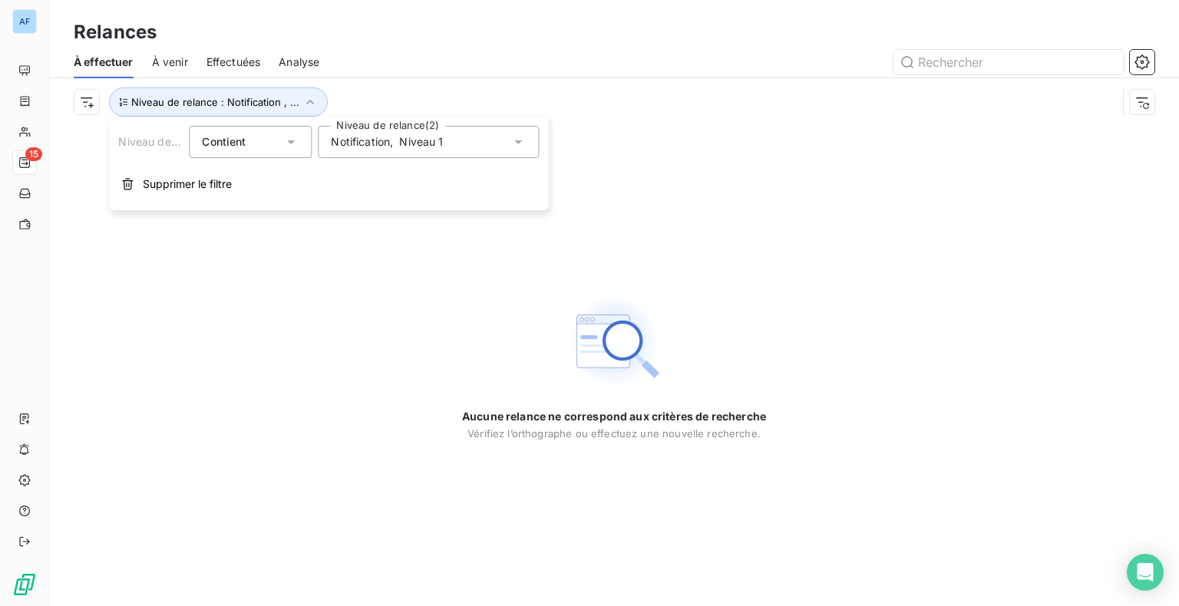
click at [399, 140] on span "Niveau 1" at bounding box center [421, 141] width 44 height 15
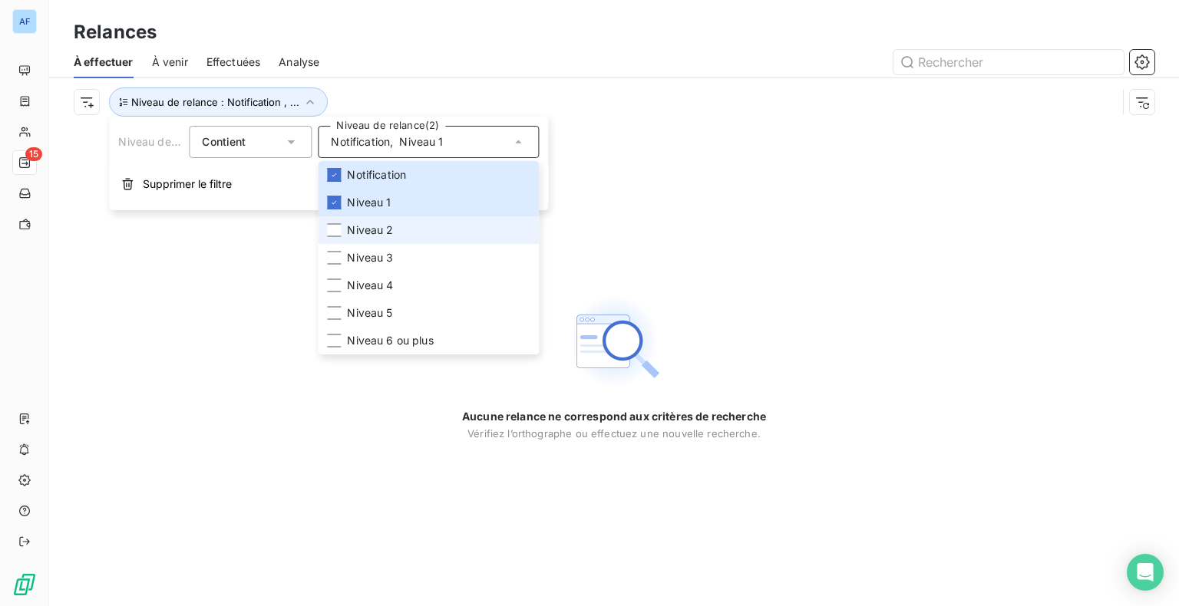
click at [398, 235] on li "Niveau 2" at bounding box center [428, 230] width 221 height 28
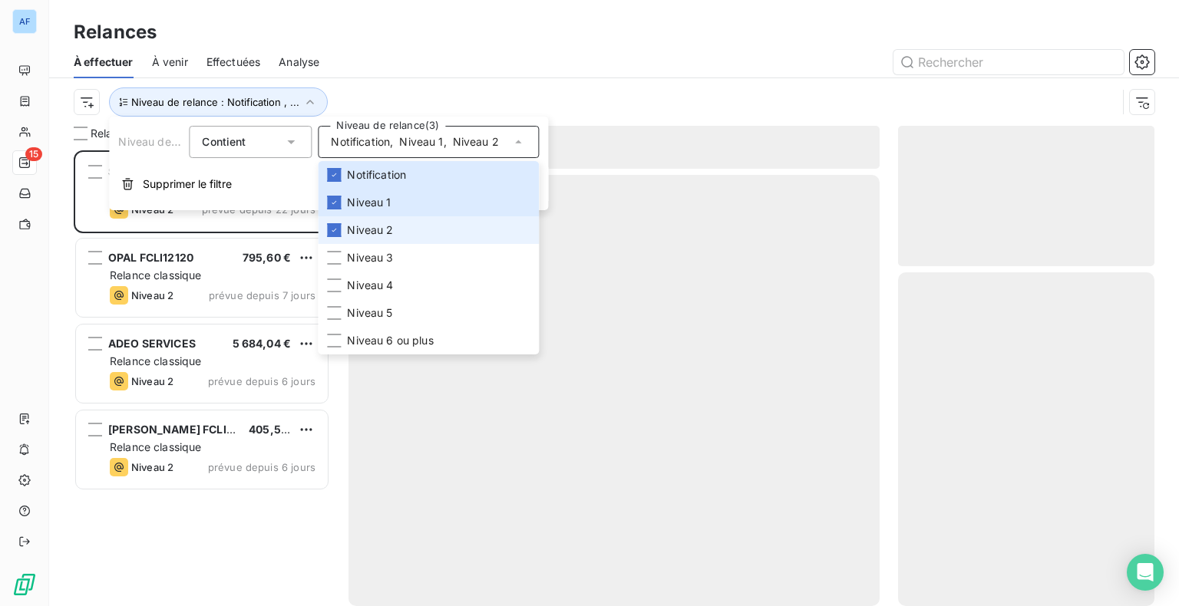
scroll to position [444, 244]
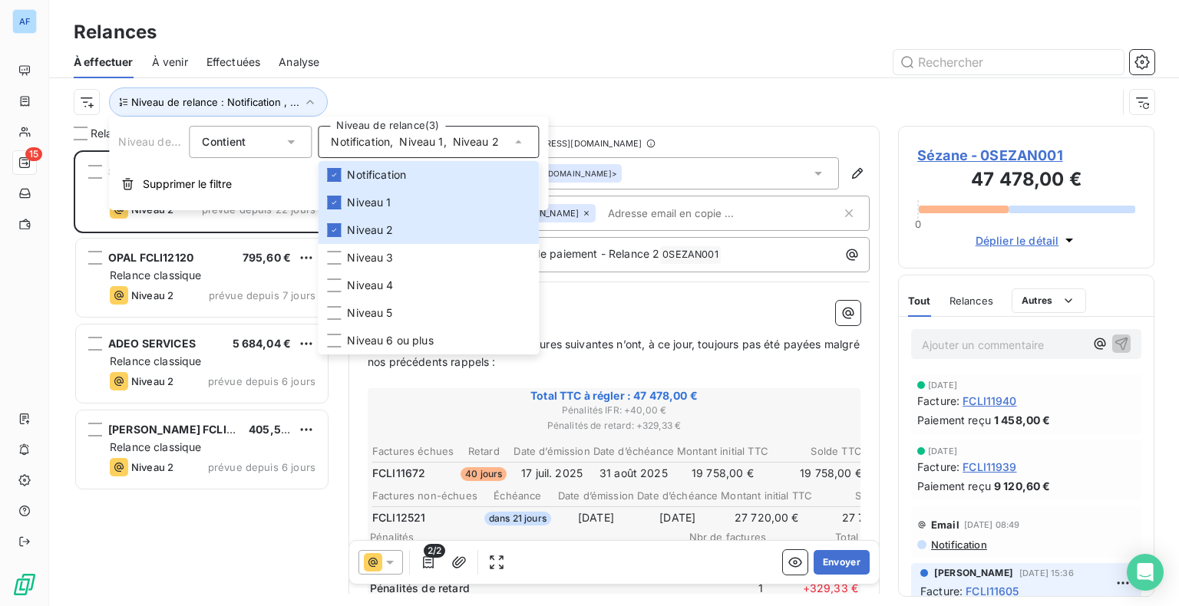
click at [510, 54] on div at bounding box center [746, 62] width 817 height 25
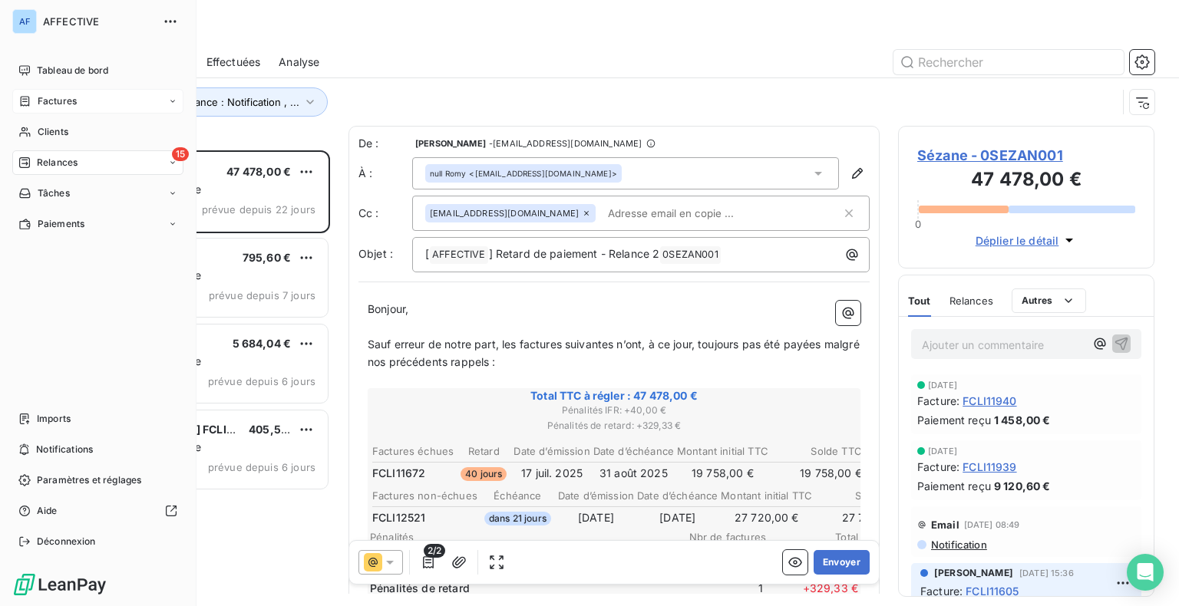
click at [31, 99] on icon at bounding box center [24, 101] width 13 height 12
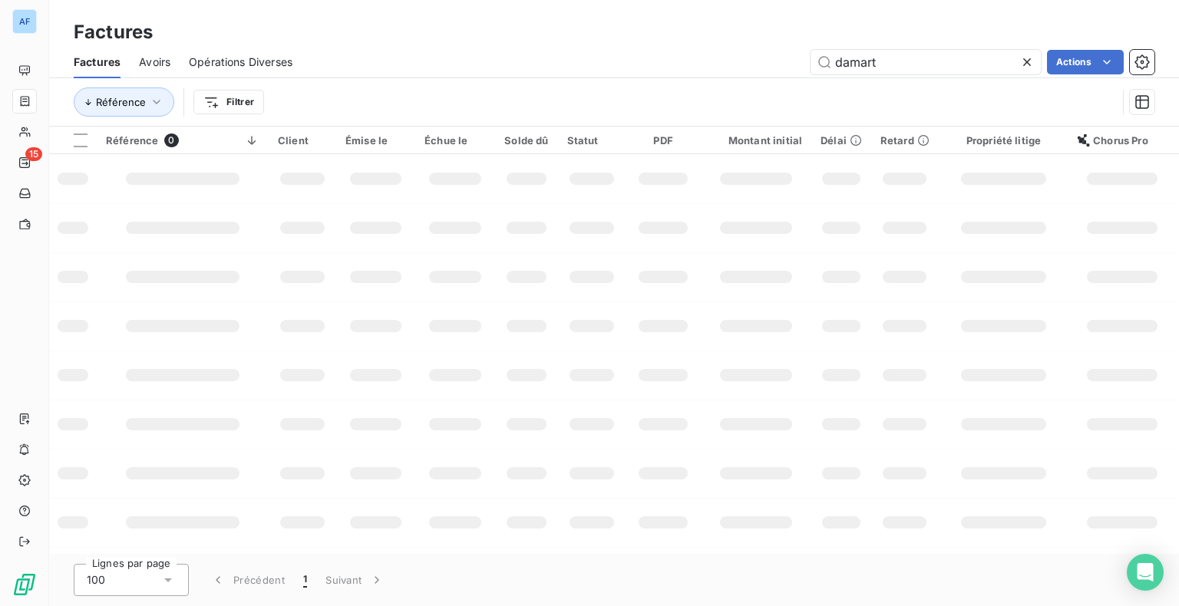
click at [946, 63] on input "damart" at bounding box center [926, 62] width 230 height 25
drag, startPoint x: 930, startPoint y: 67, endPoint x: 826, endPoint y: 61, distance: 103.8
click at [826, 61] on input "damart" at bounding box center [926, 62] width 230 height 25
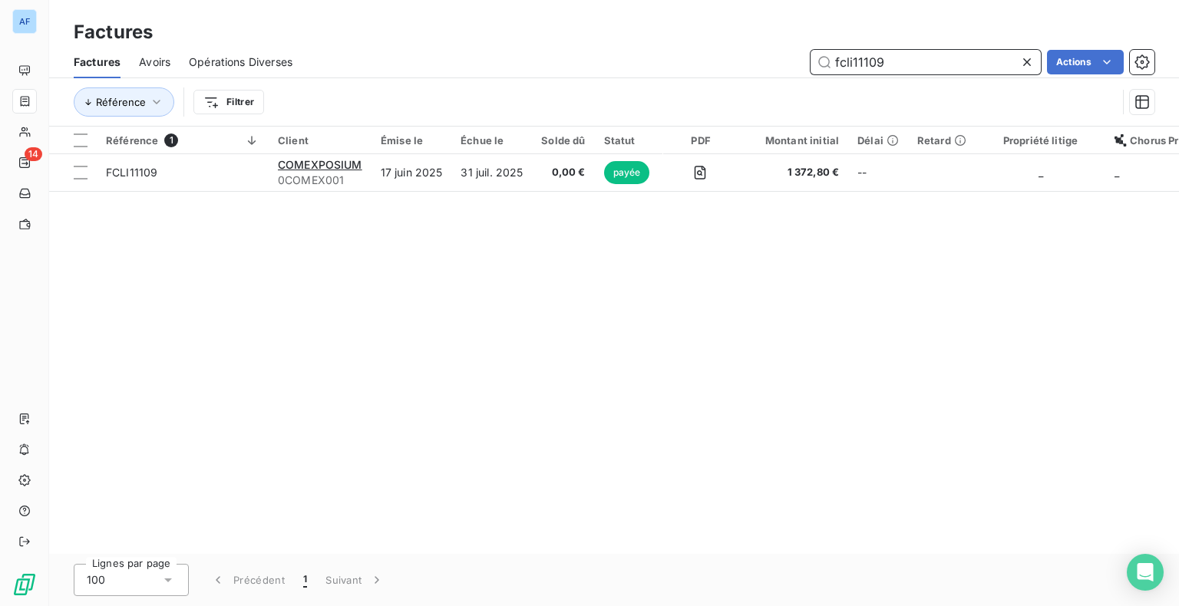
drag, startPoint x: 890, startPoint y: 61, endPoint x: 829, endPoint y: 62, distance: 61.4
click at [829, 62] on input "fcli11109" at bounding box center [926, 62] width 230 height 25
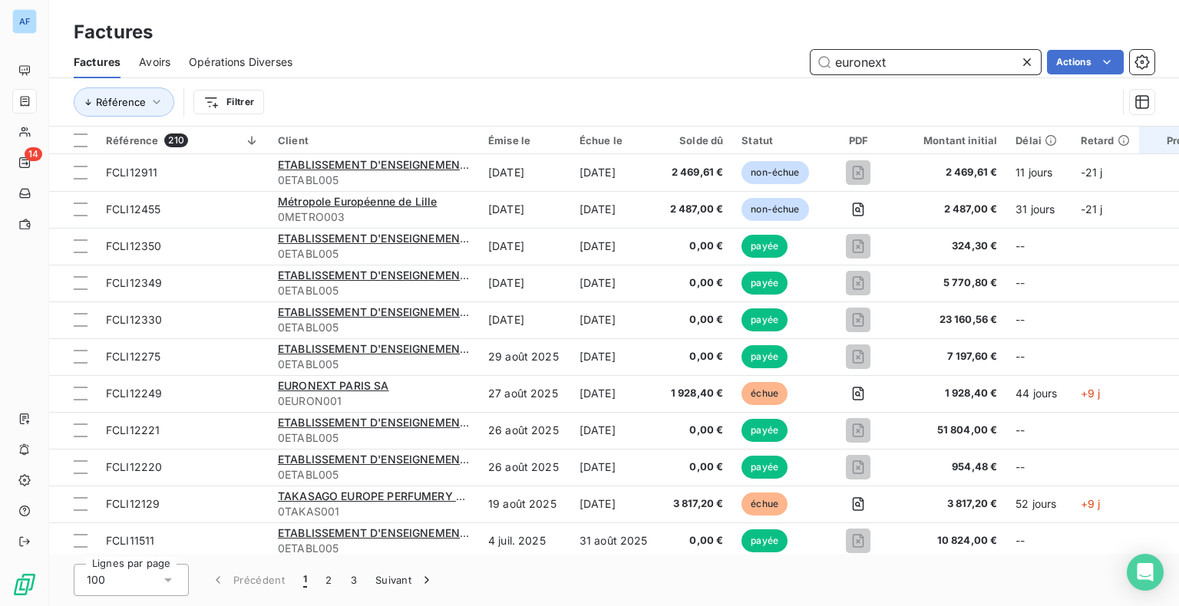
type input "euronext"
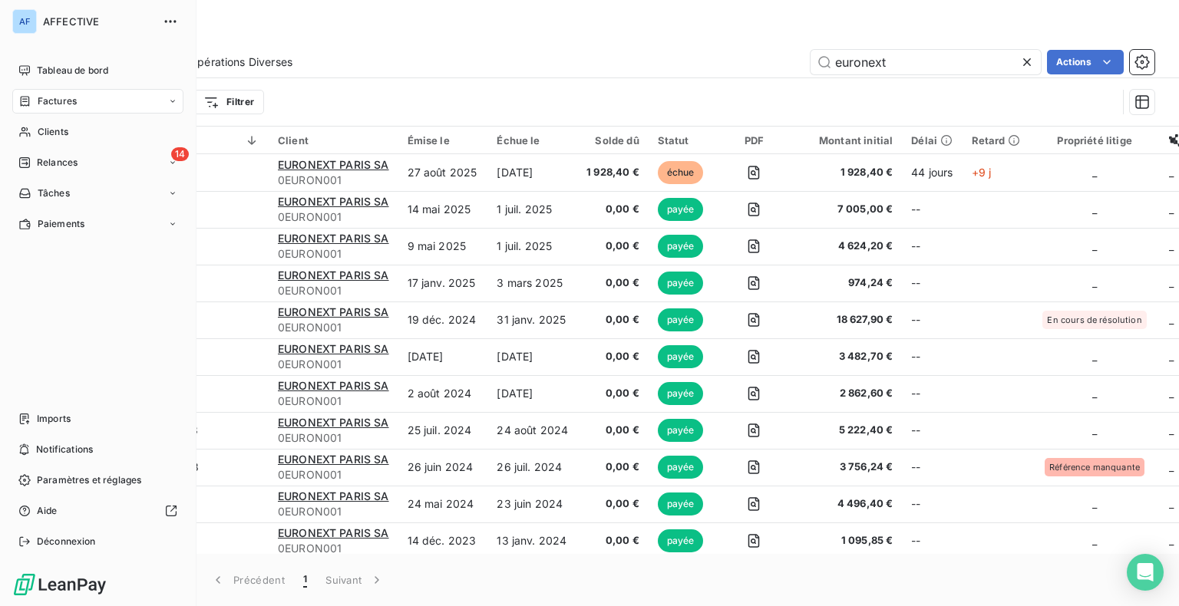
click at [37, 165] on span "Relances" at bounding box center [57, 163] width 41 height 14
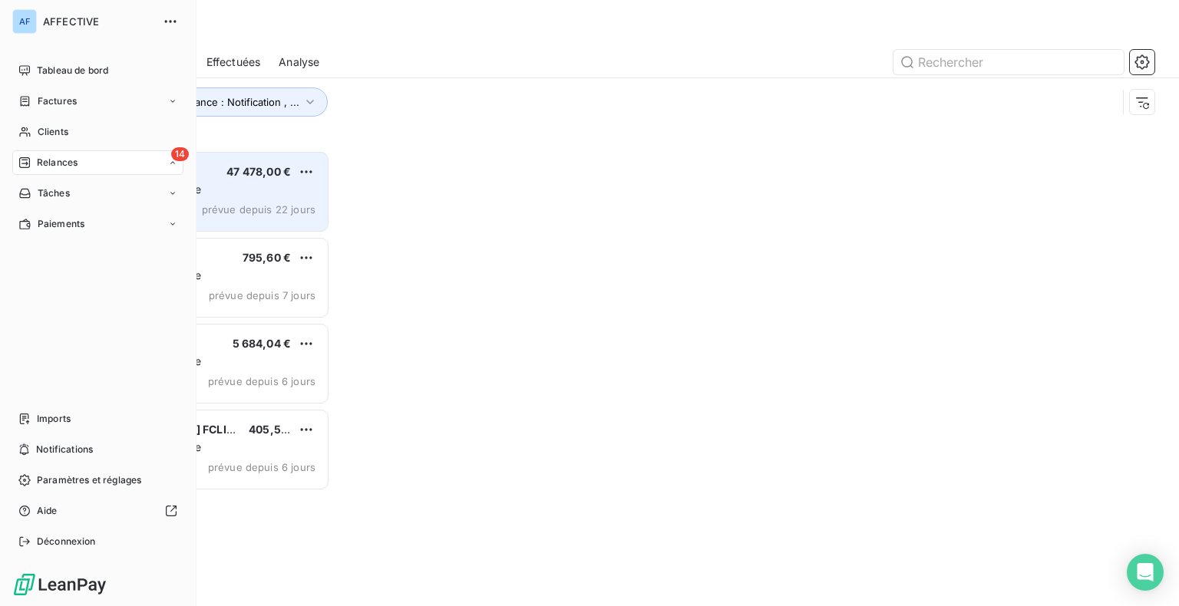
scroll to position [444, 244]
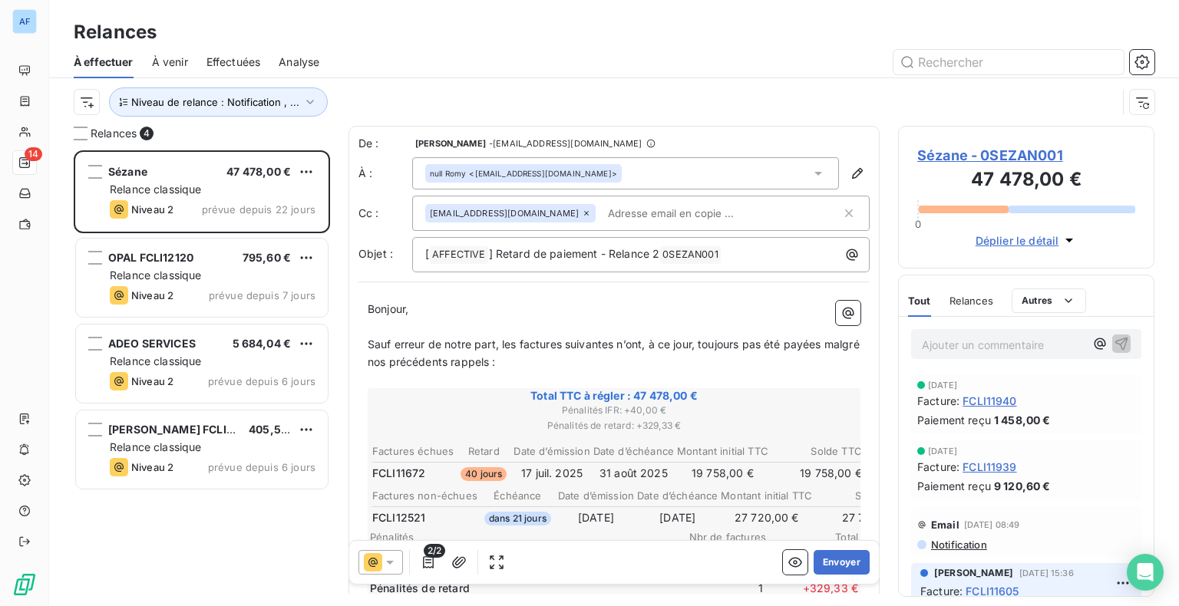
click at [989, 152] on span "Sézane - 0SEZAN001" at bounding box center [1026, 155] width 218 height 21
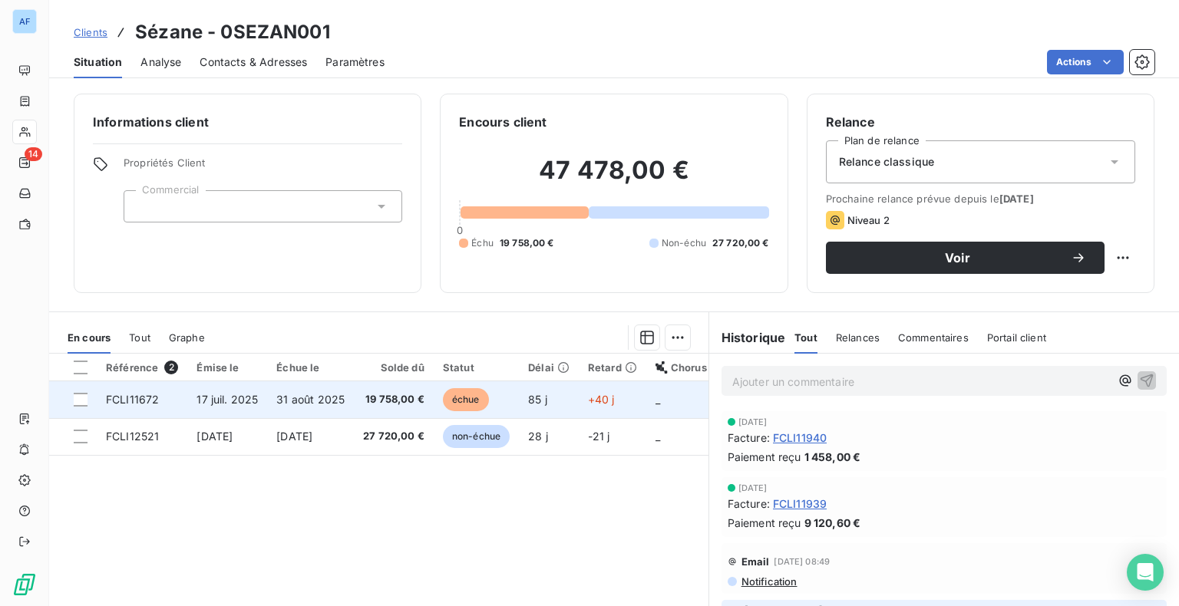
click at [263, 395] on td "17 juil. 2025" at bounding box center [227, 400] width 80 height 37
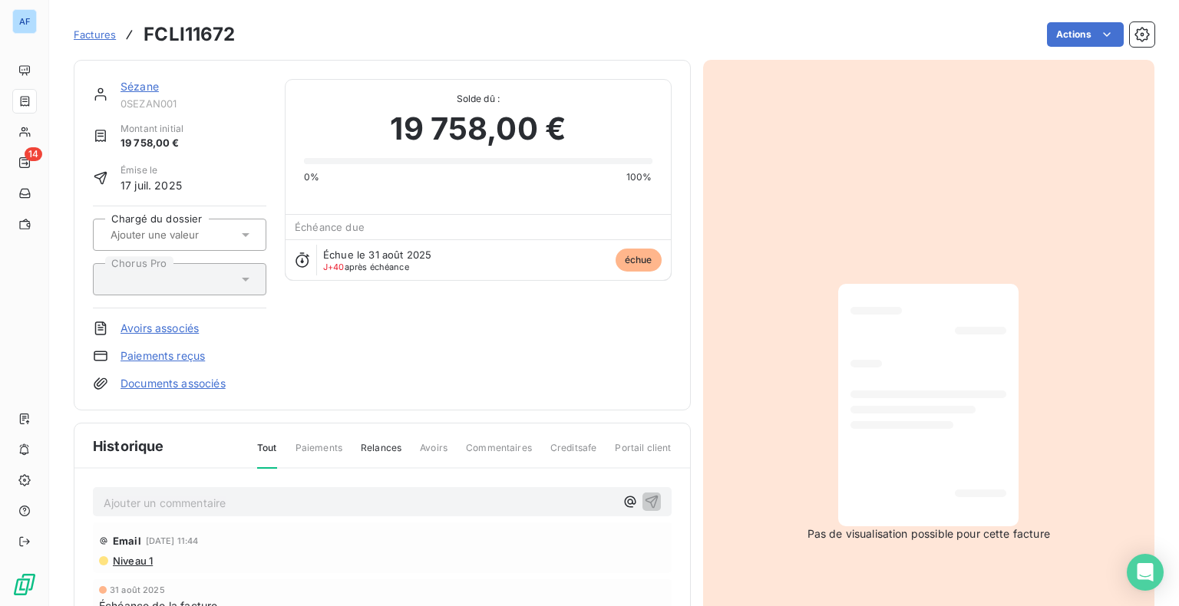
click at [125, 87] on link "Sézane" at bounding box center [140, 86] width 38 height 13
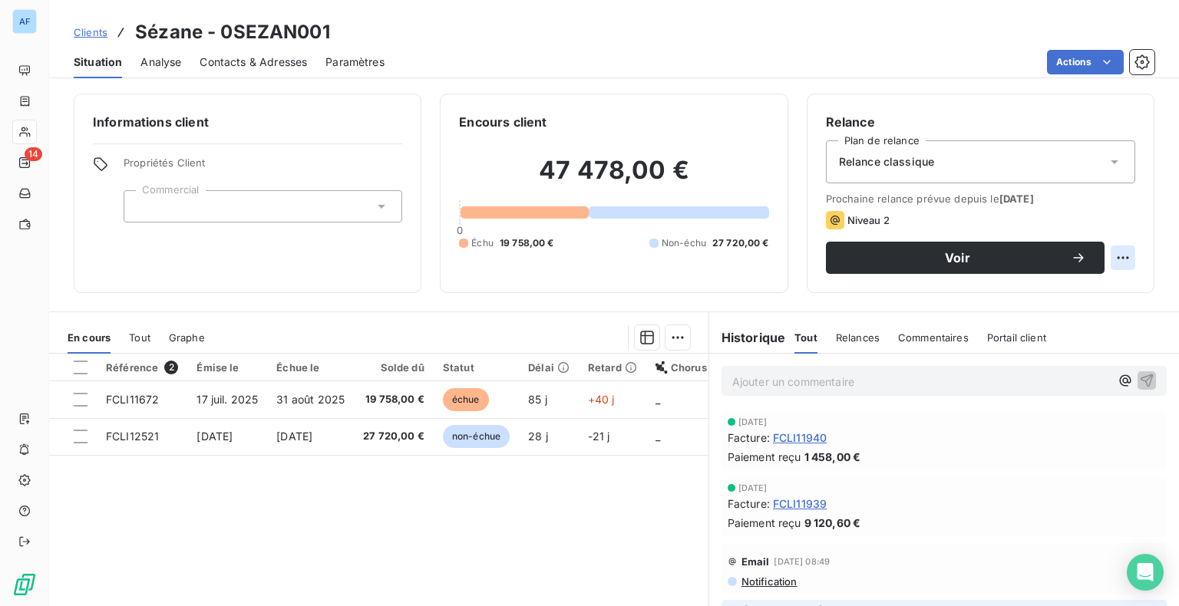
click at [1115, 261] on html "AF 14 Clients Sézane - 0SEZAN001 Situation Analyse Contacts & Adresses Paramètr…" at bounding box center [589, 303] width 1179 height 606
click at [1026, 299] on div "Replanifier cette action" at bounding box center [1048, 291] width 137 height 25
select select "9"
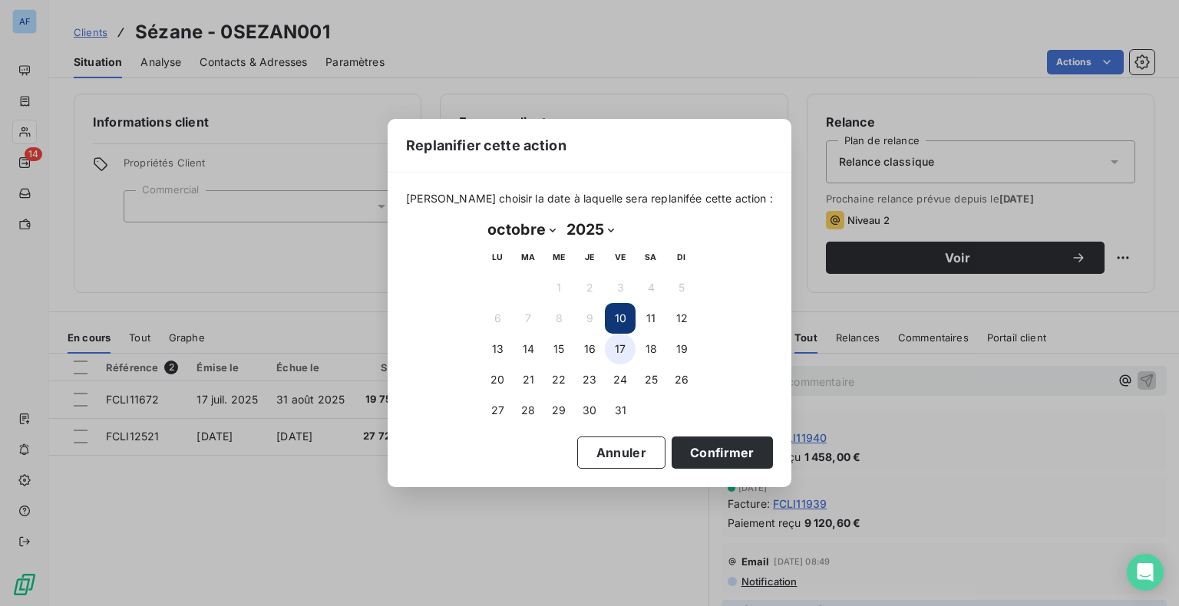
click at [619, 354] on button "17" at bounding box center [620, 349] width 31 height 31
click at [682, 447] on button "Confirmer" at bounding box center [722, 453] width 101 height 32
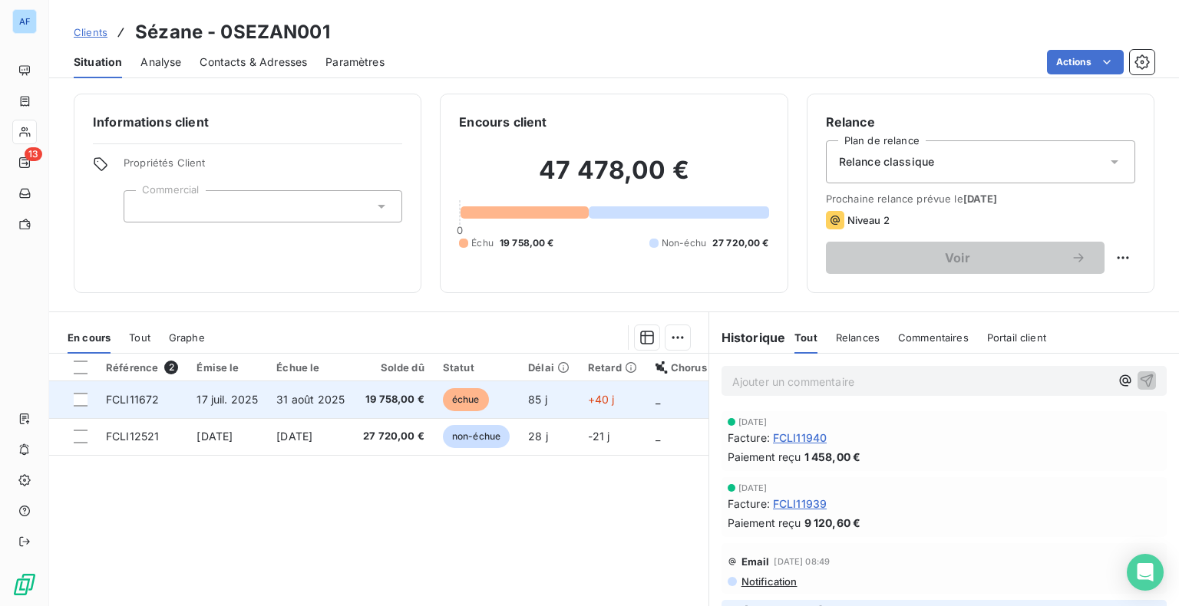
click at [385, 407] on td "19 758,00 €" at bounding box center [394, 400] width 80 height 37
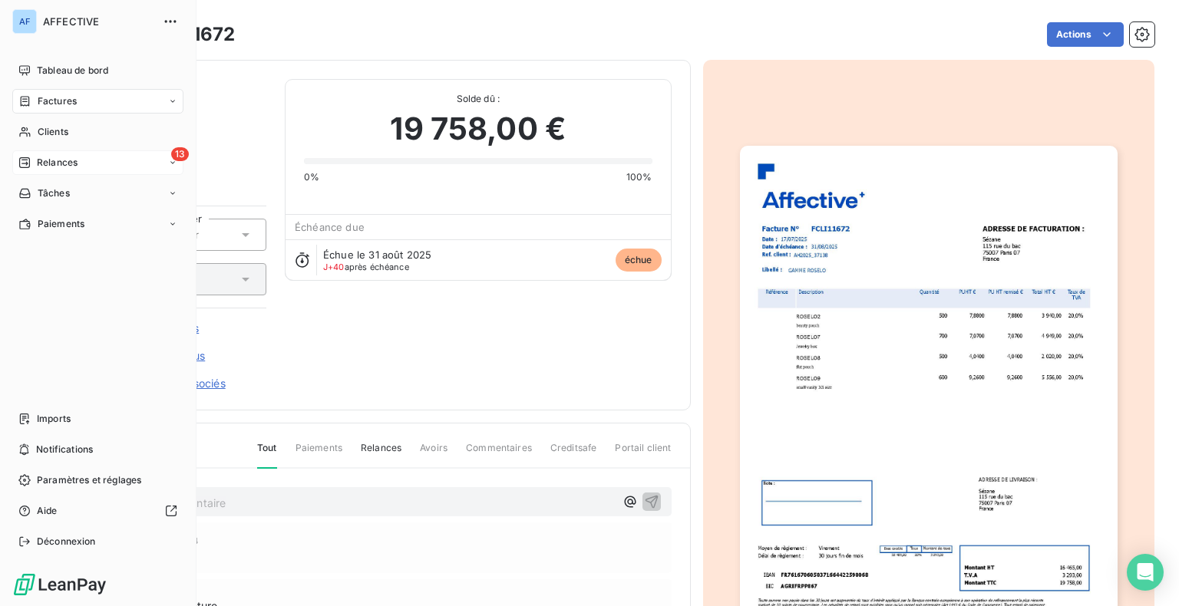
click at [83, 167] on div "13 Relances" at bounding box center [97, 162] width 171 height 25
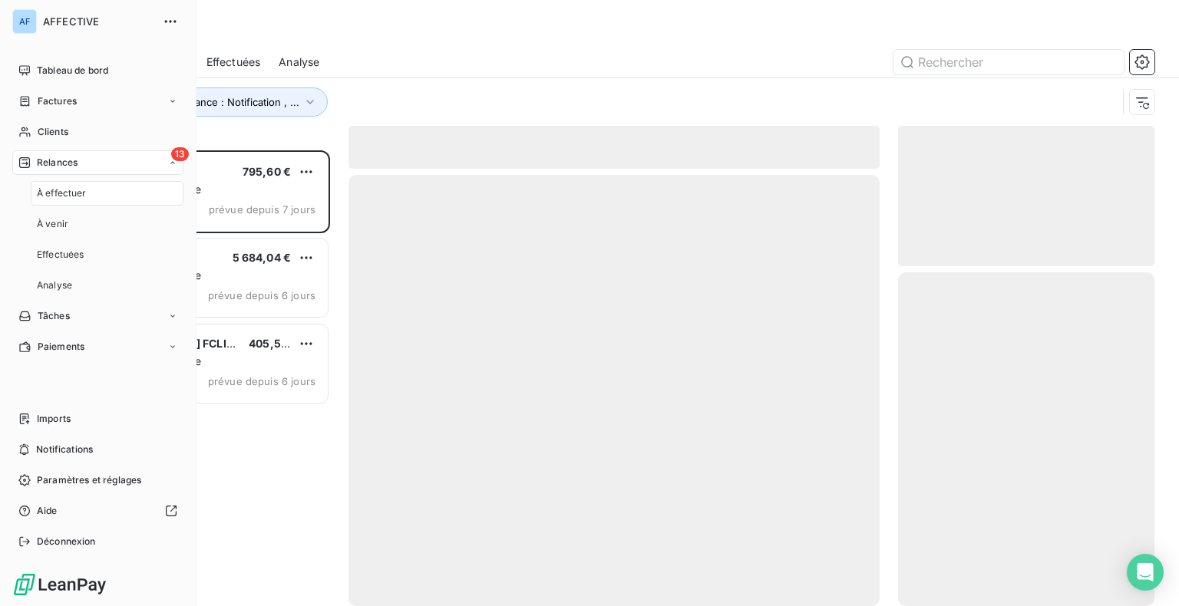
scroll to position [444, 244]
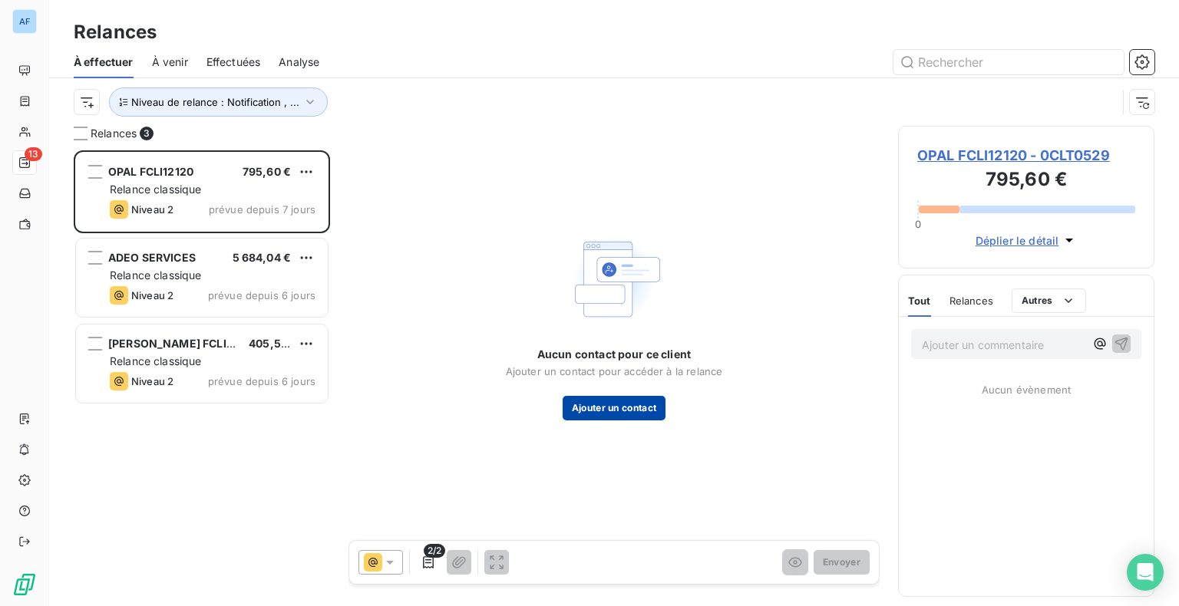
click at [642, 412] on button "Ajouter un contact" at bounding box center [615, 408] width 104 height 25
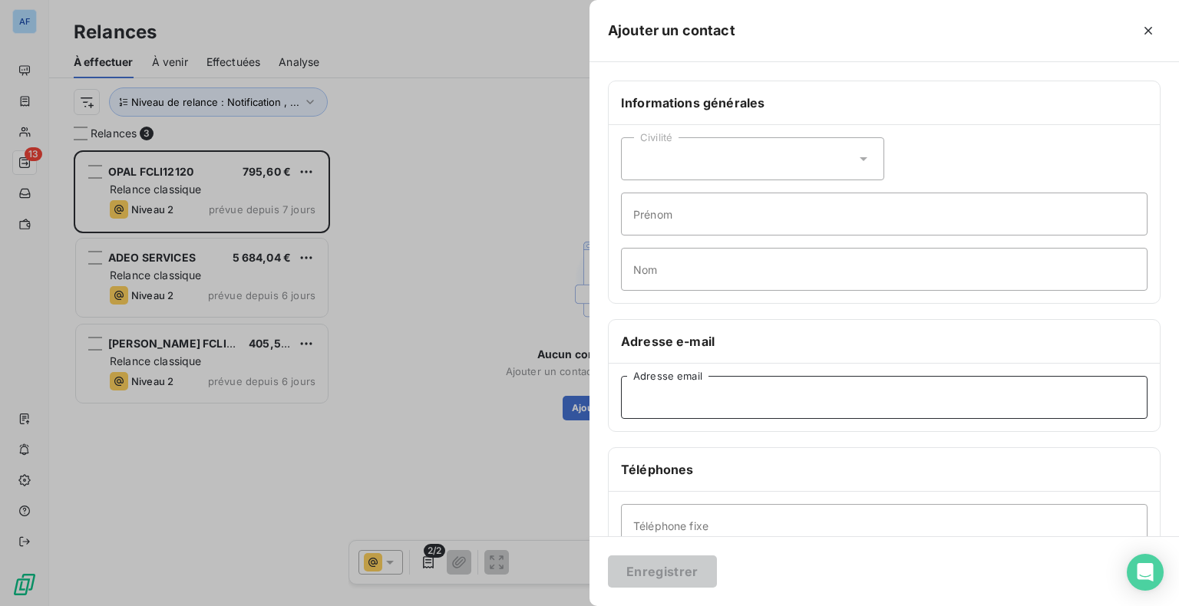
click at [680, 394] on input "Adresse email" at bounding box center [884, 397] width 527 height 43
paste input "[EMAIL_ADDRESS][DOMAIN_NAME]"
type input "[EMAIL_ADDRESS][DOMAIN_NAME]"
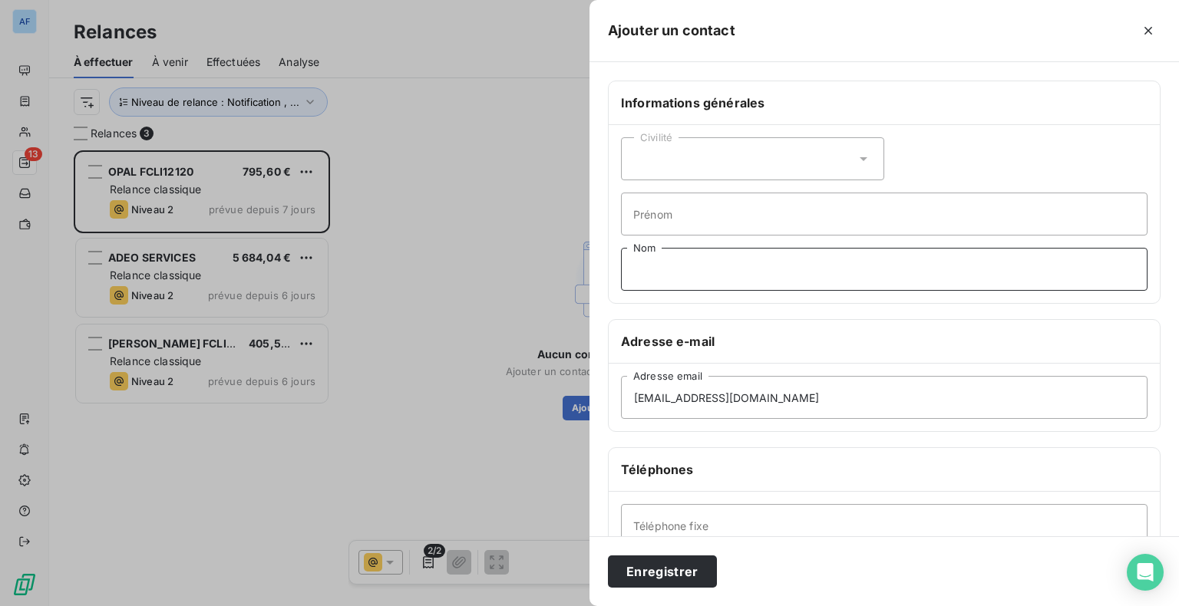
click at [655, 269] on input "Nom" at bounding box center [884, 269] width 527 height 43
type input "Genin"
click at [648, 578] on button "Enregistrer" at bounding box center [662, 572] width 109 height 32
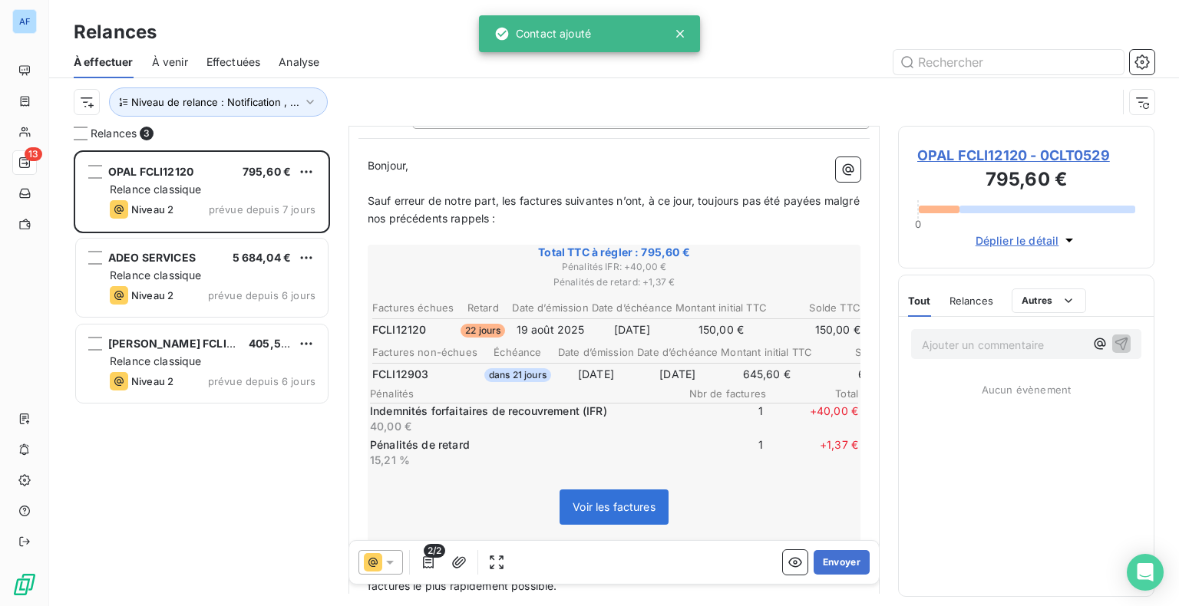
scroll to position [154, 0]
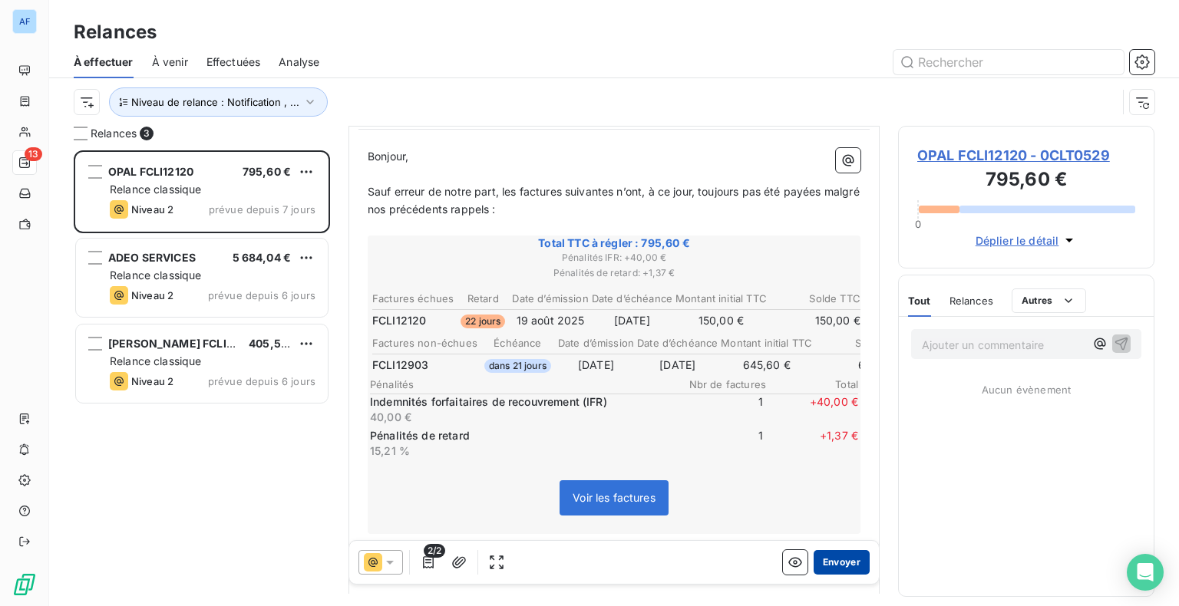
click at [829, 561] on button "Envoyer" at bounding box center [842, 562] width 56 height 25
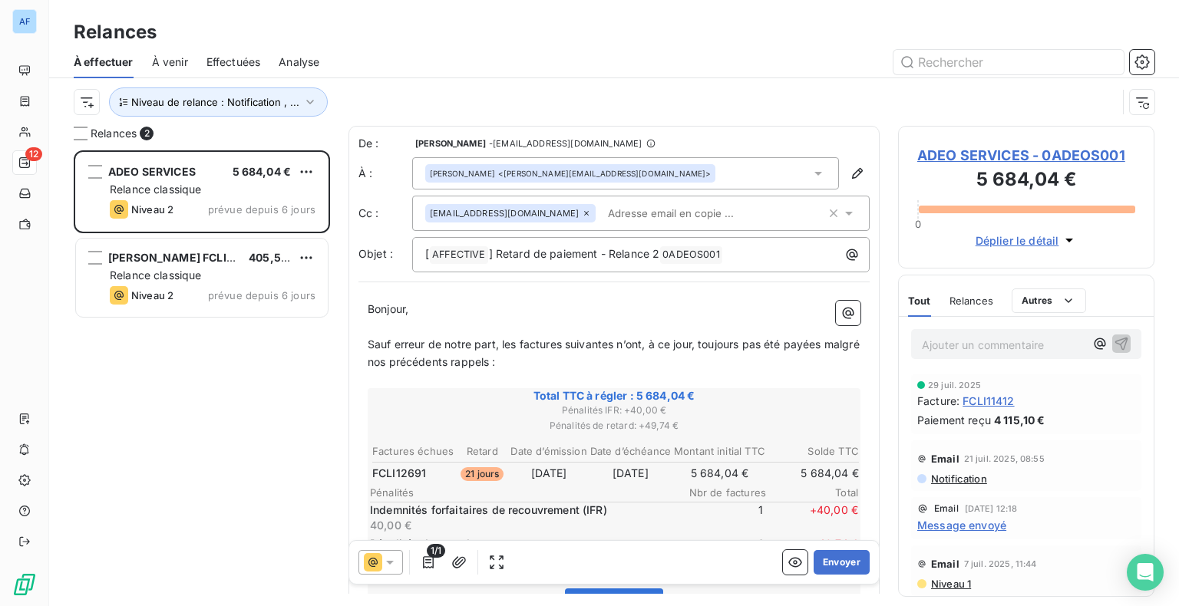
click at [794, 171] on div "[PERSON_NAME] <[PERSON_NAME][EMAIL_ADDRESS][DOMAIN_NAME]>" at bounding box center [625, 173] width 427 height 32
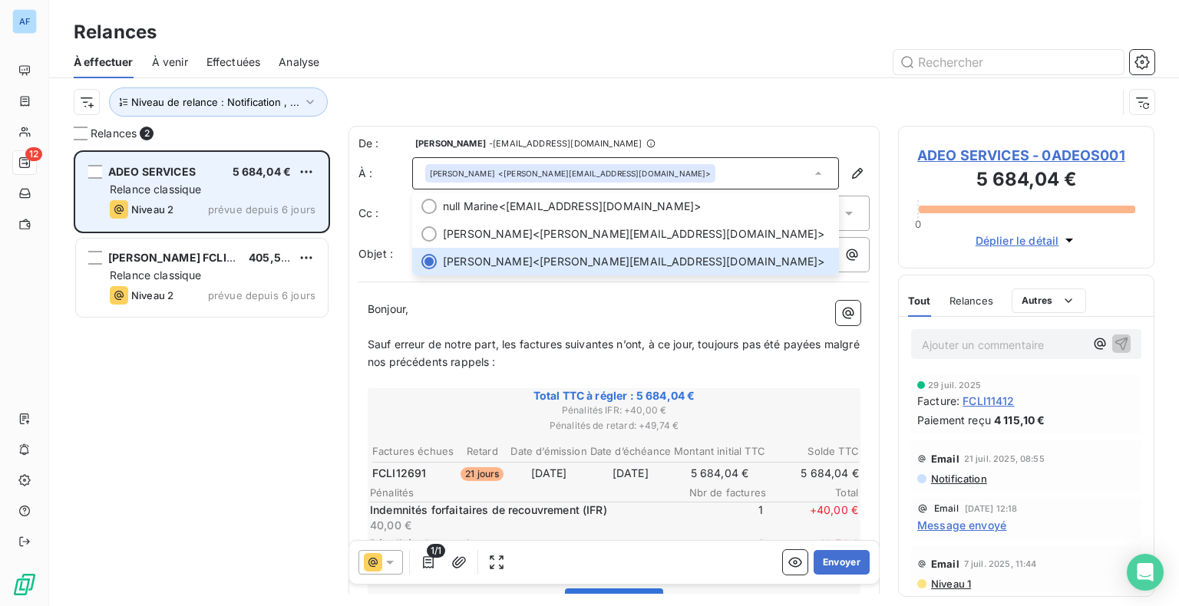
click at [235, 205] on span "prévue depuis 6 jours" at bounding box center [261, 209] width 107 height 12
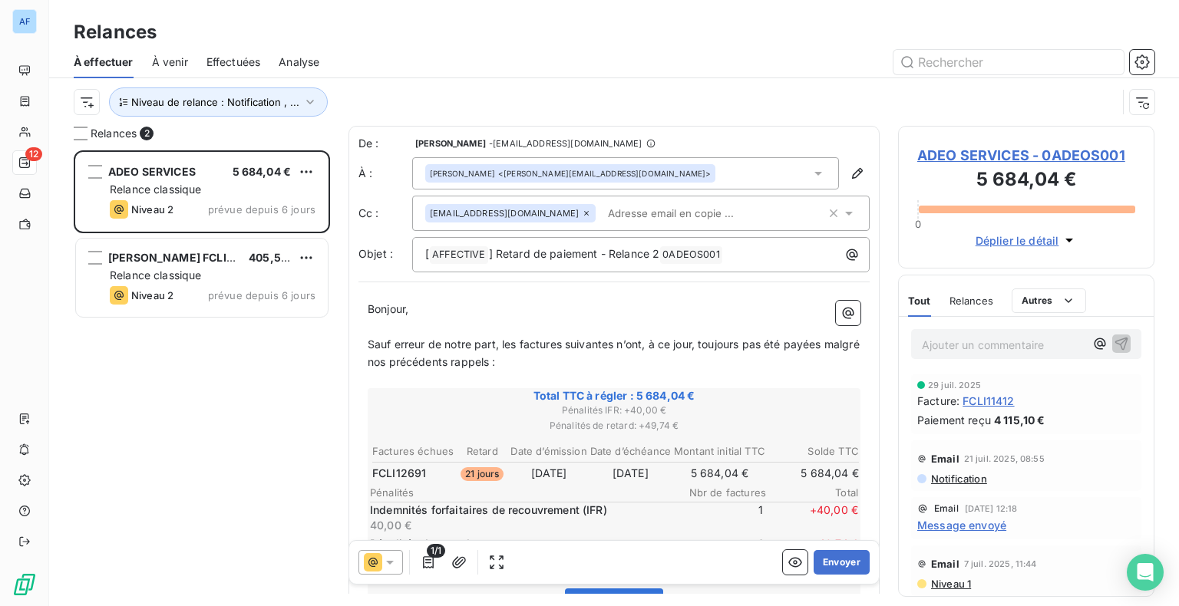
click at [958, 158] on span "ADEO SERVICES - 0ADEOS001" at bounding box center [1026, 155] width 218 height 21
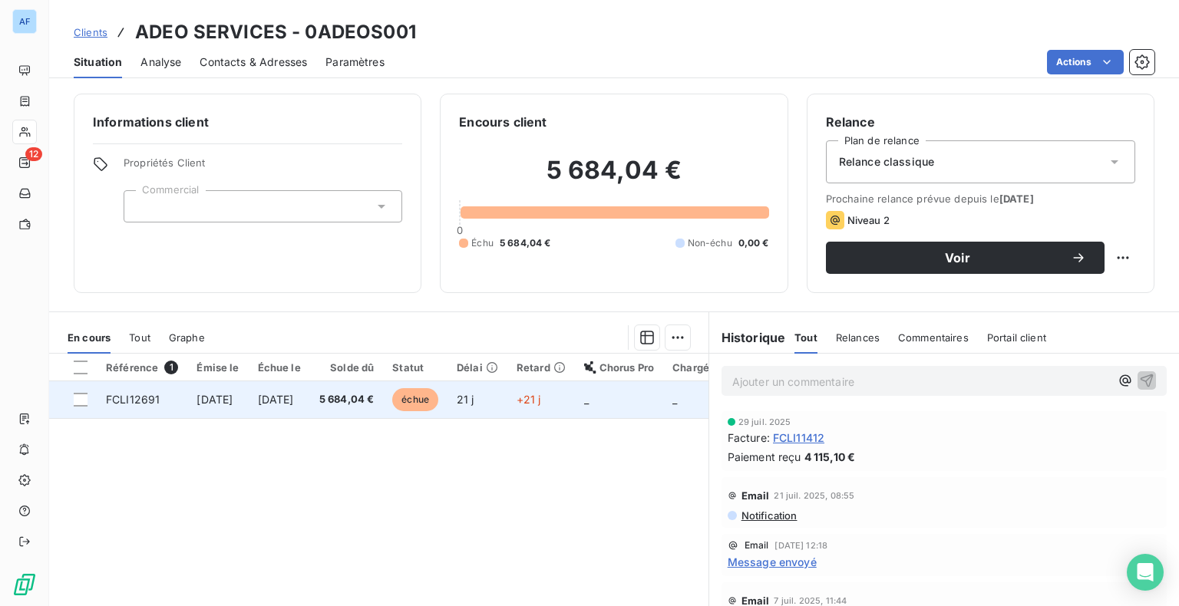
click at [306, 408] on td "[DATE]" at bounding box center [279, 400] width 61 height 37
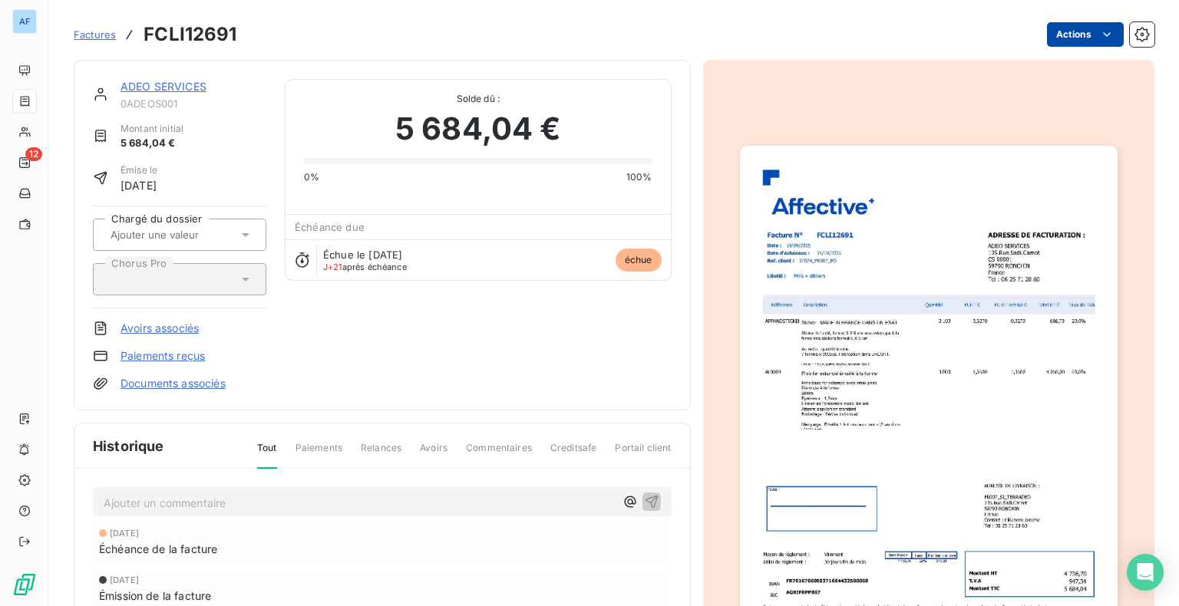
click at [1072, 41] on html "AF 12 Factures FCLI12691 Actions ADEO SERVICES 0ADEOS001 Montant initial 5 684,…" at bounding box center [589, 303] width 1179 height 606
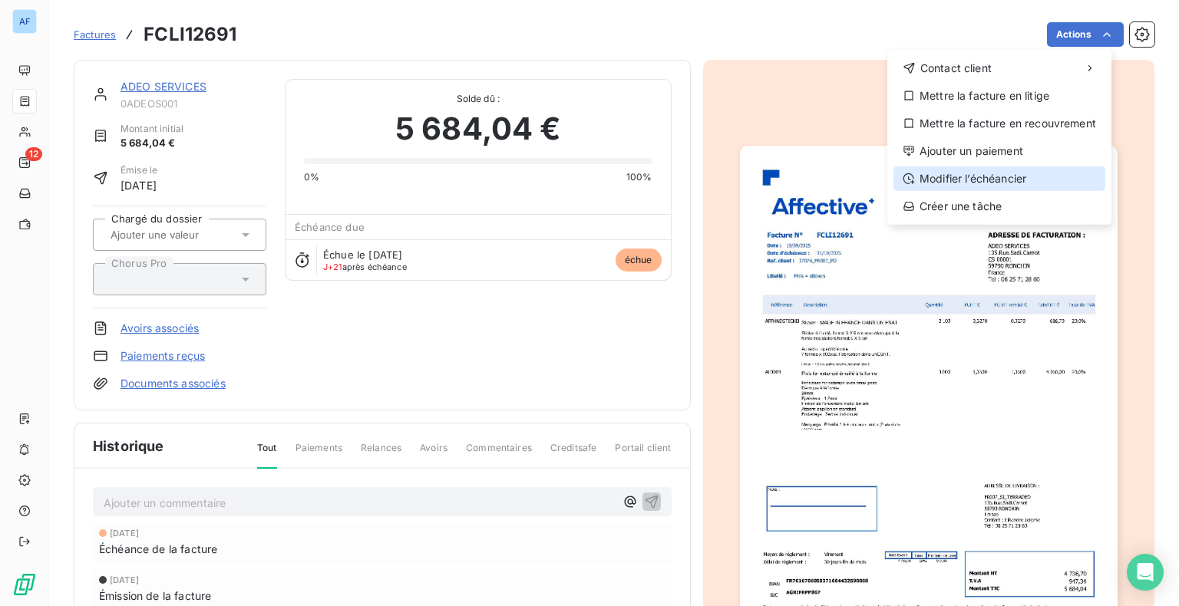
click at [999, 182] on div "Modifier l’échéancier" at bounding box center [1000, 179] width 212 height 25
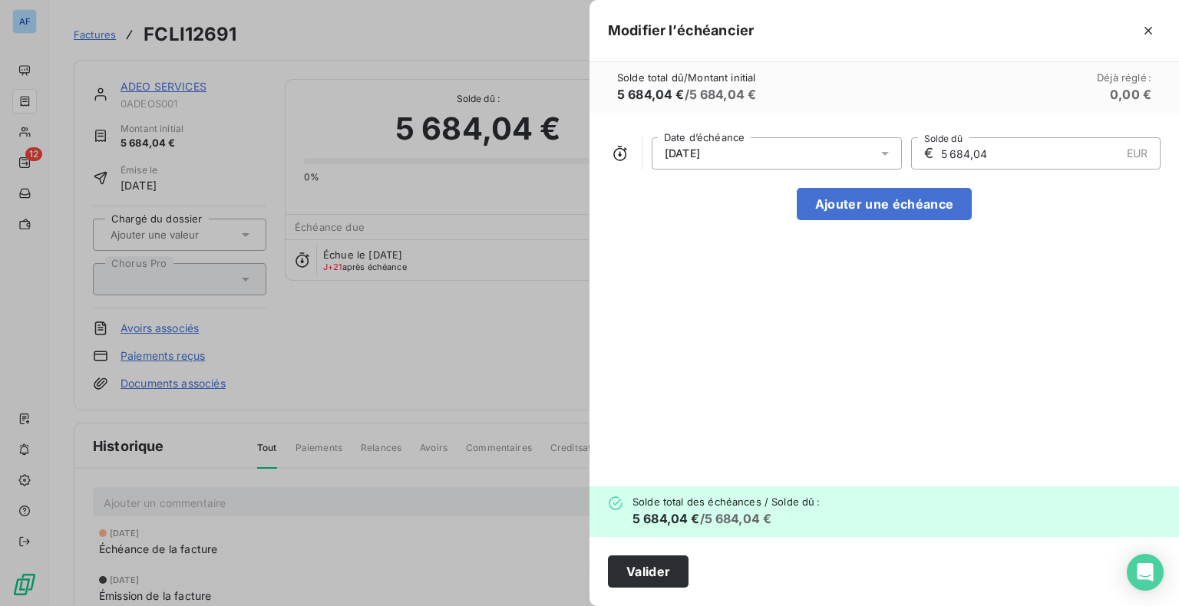
click at [892, 149] on icon at bounding box center [884, 153] width 15 height 15
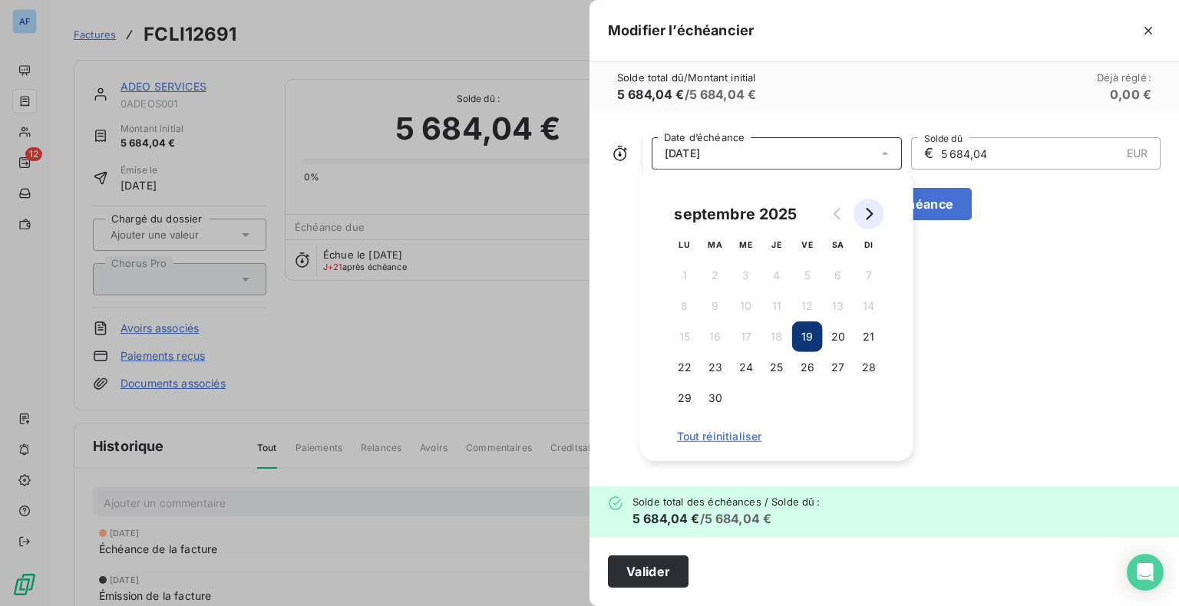
click at [862, 221] on button "Go to next month" at bounding box center [869, 214] width 31 height 31
click at [801, 400] on button "31" at bounding box center [807, 398] width 31 height 31
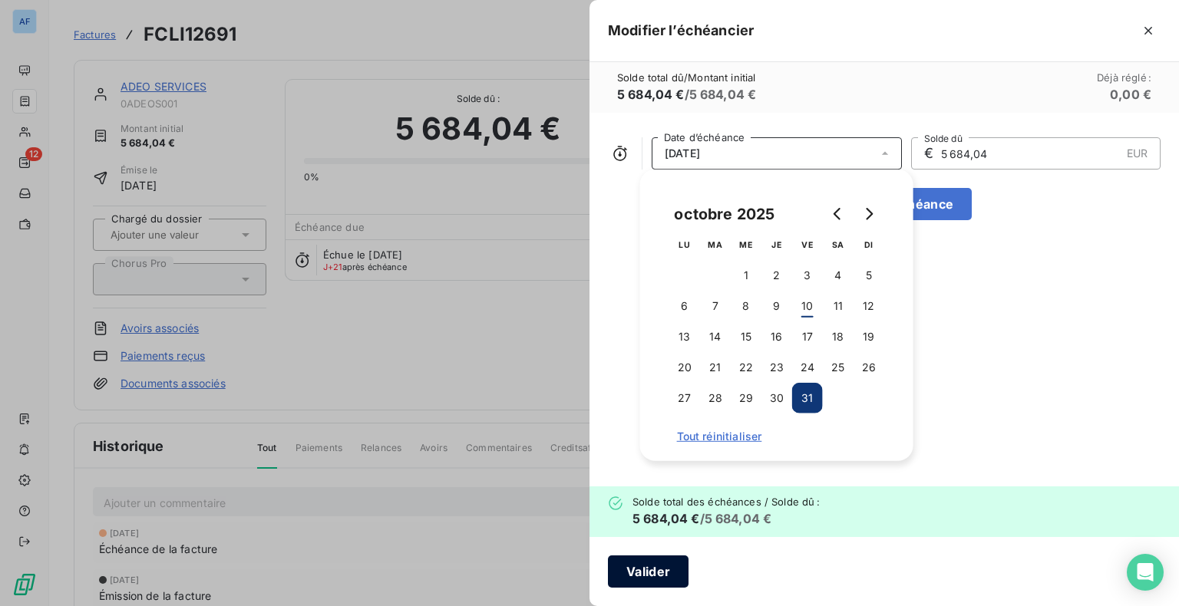
click at [630, 569] on button "Valider" at bounding box center [648, 572] width 81 height 32
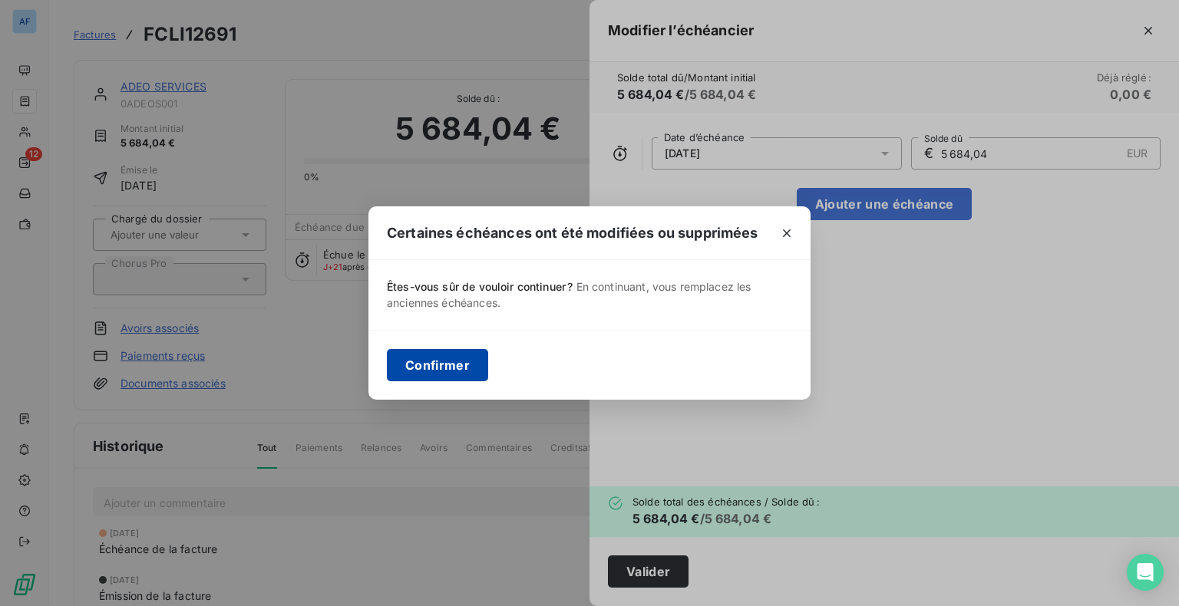
click at [448, 375] on button "Confirmer" at bounding box center [437, 365] width 101 height 32
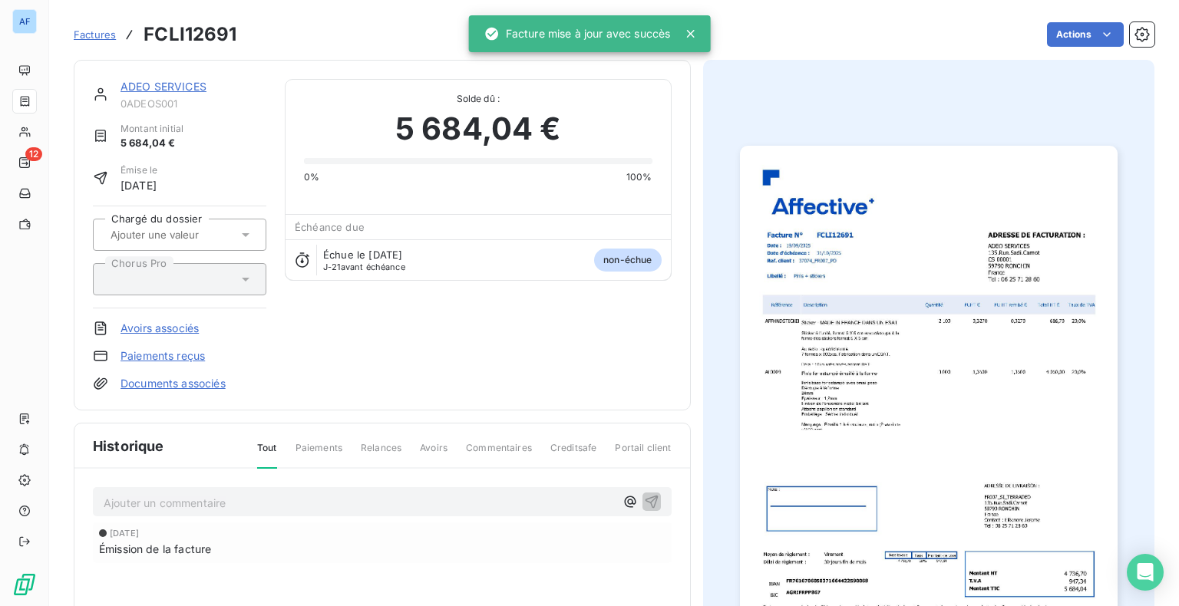
click at [143, 89] on link "ADEO SERVICES" at bounding box center [164, 86] width 86 height 13
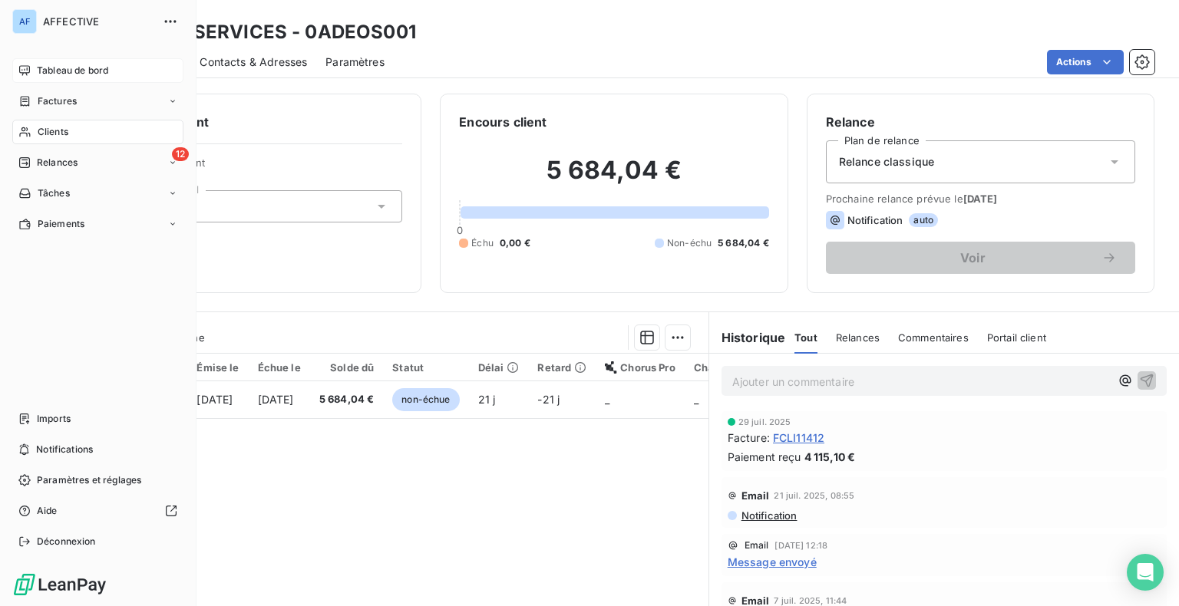
click at [31, 69] on div "Tableau de bord" at bounding box center [97, 70] width 171 height 25
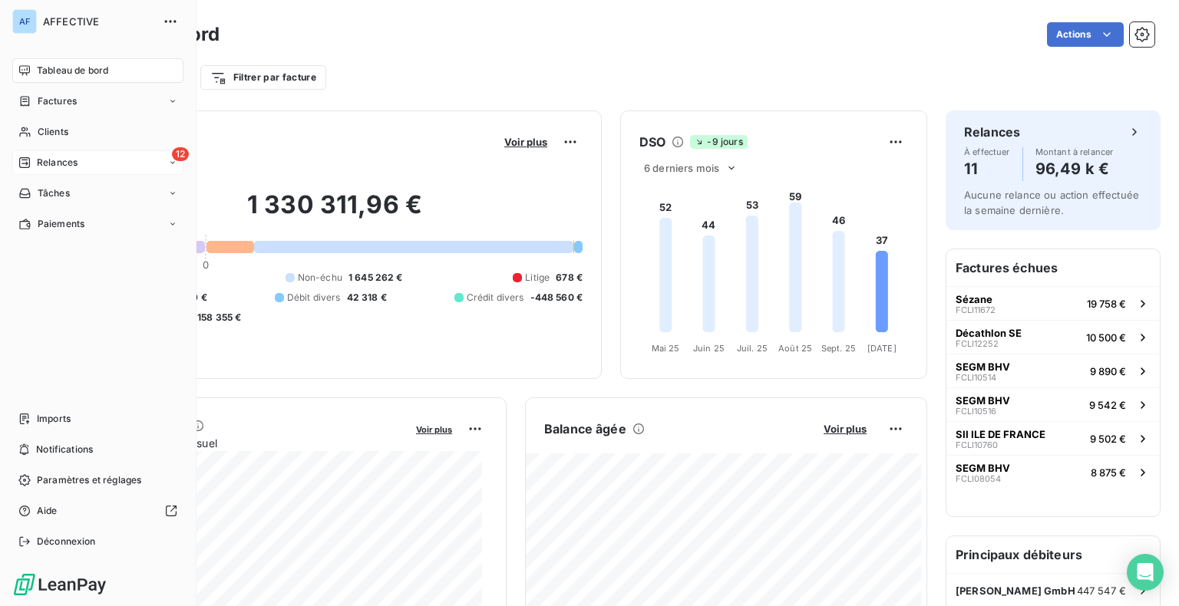
click at [84, 167] on div "12 Relances" at bounding box center [97, 162] width 171 height 25
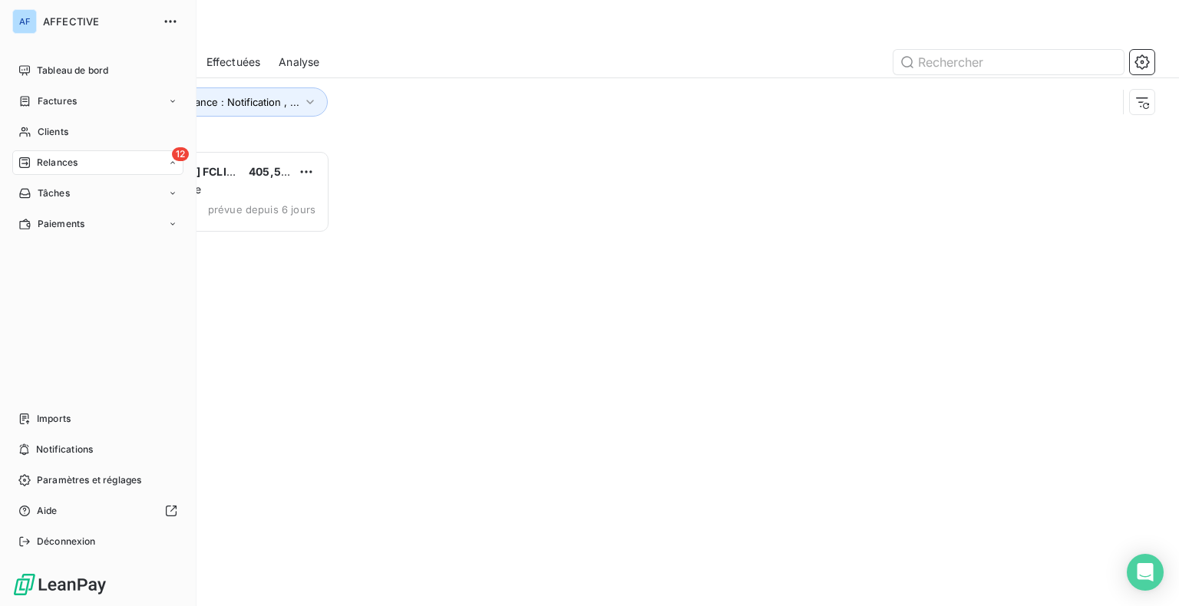
scroll to position [444, 244]
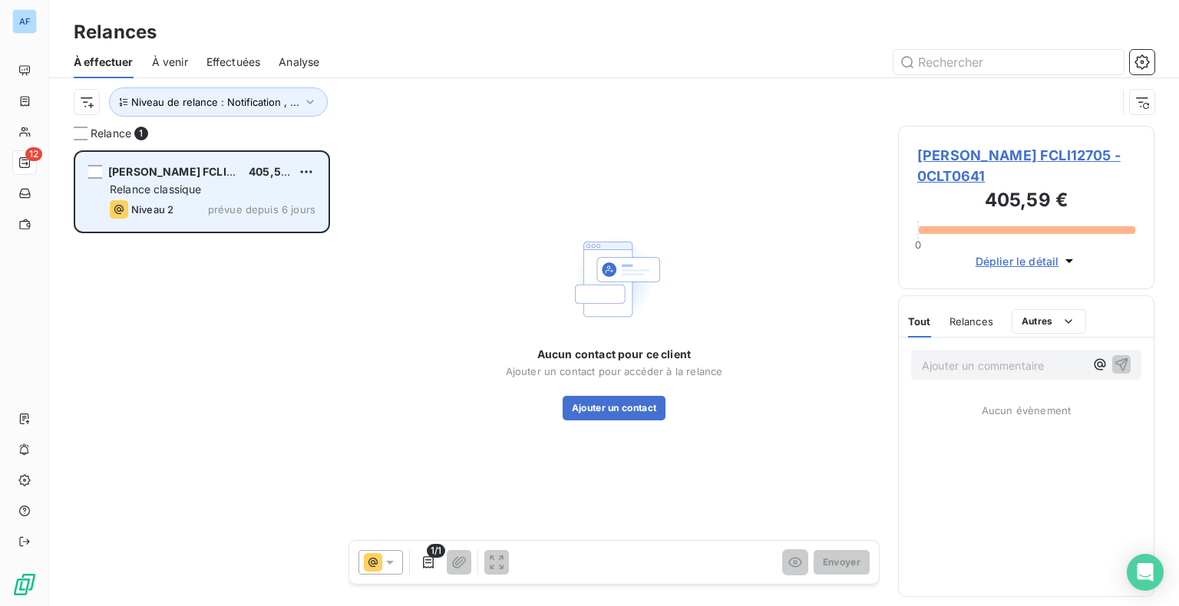
click at [198, 189] on span "Relance classique" at bounding box center [156, 189] width 92 height 13
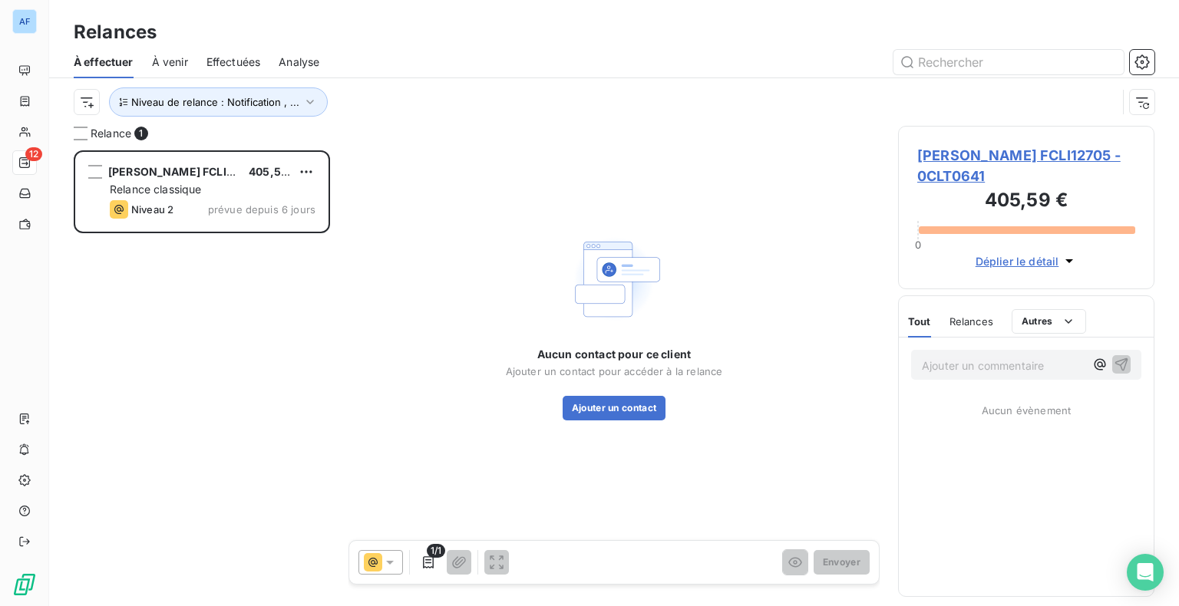
click at [973, 330] on div "Relances" at bounding box center [972, 322] width 44 height 32
click at [916, 327] on div "Tout" at bounding box center [918, 322] width 21 height 32
click at [378, 571] on icon at bounding box center [373, 562] width 18 height 18
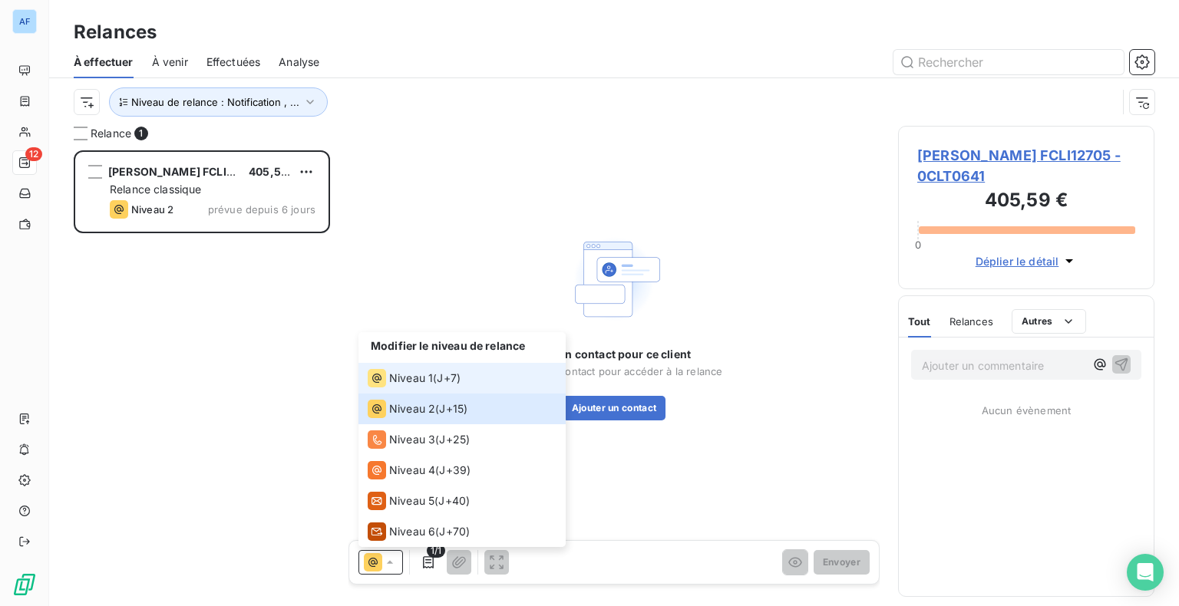
click at [454, 378] on span "J+7 )" at bounding box center [449, 378] width 24 height 15
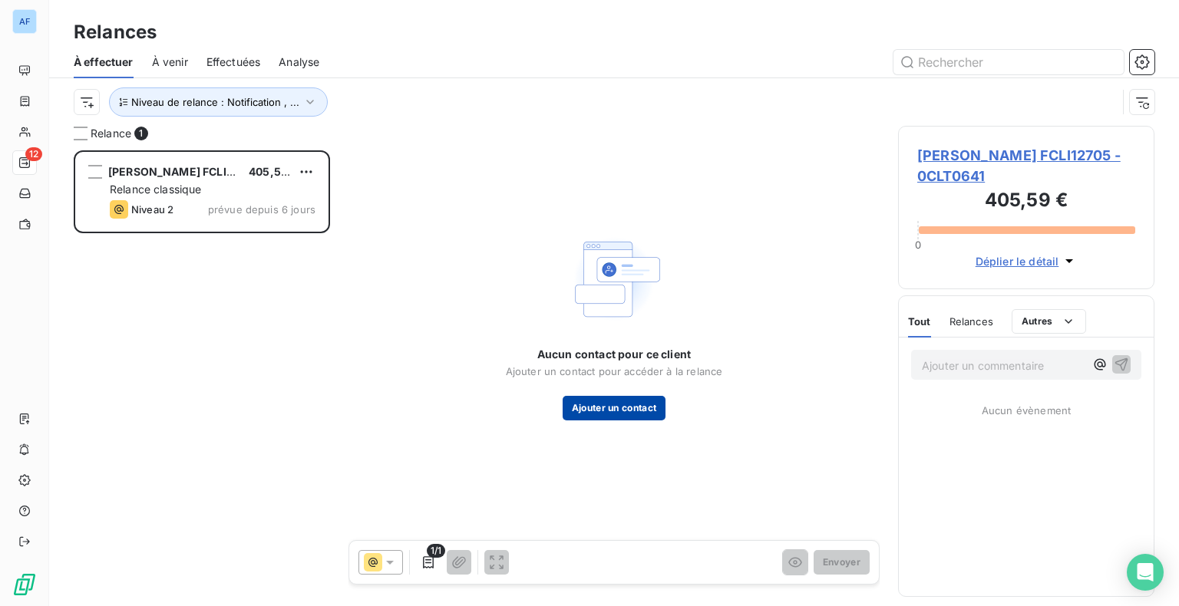
click at [610, 416] on button "Ajouter un contact" at bounding box center [615, 408] width 104 height 25
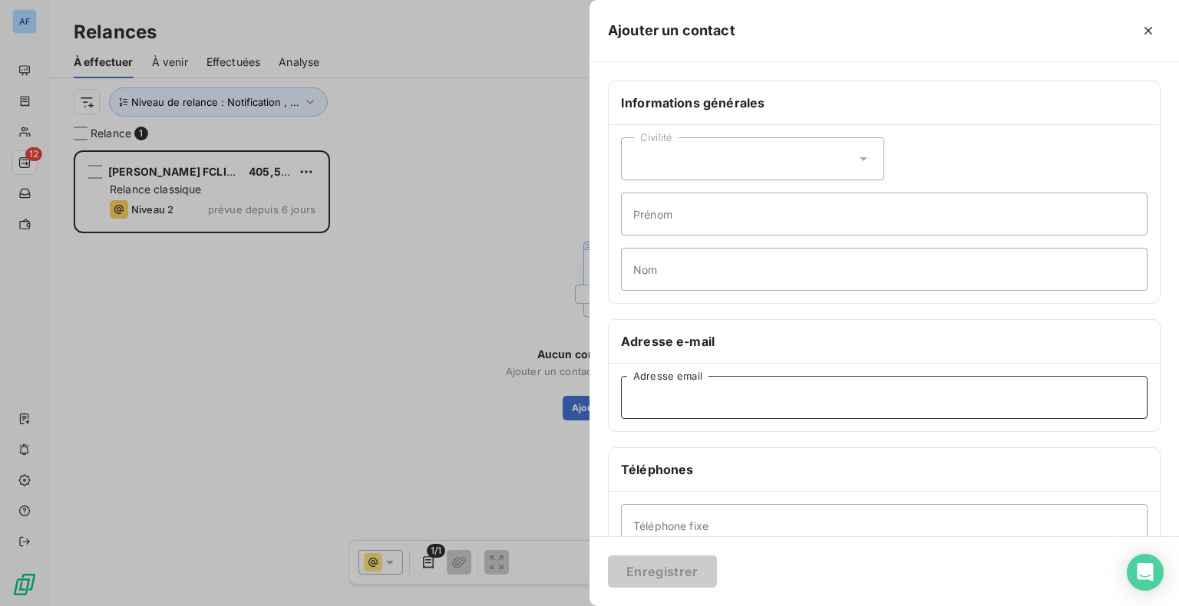
click at [666, 397] on input "Adresse email" at bounding box center [884, 397] width 527 height 43
paste input "lo: Ipsum DOLORSI <ametc.adipisc@elitseddo.ei> tem: incididuntu_laboreetd@magna…"
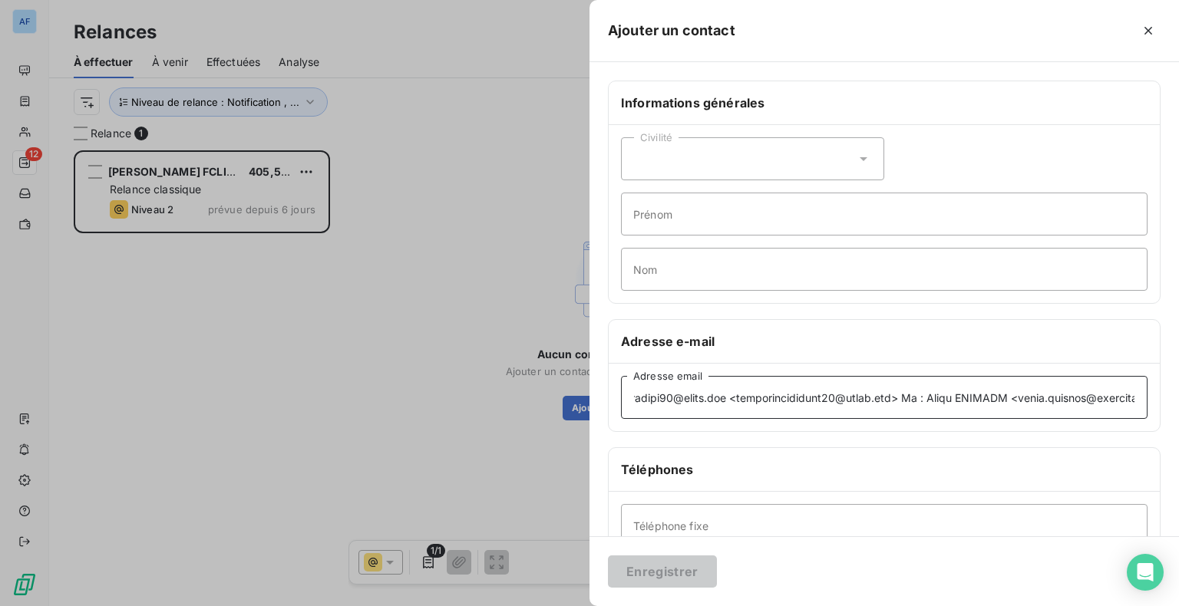
scroll to position [0, 5345]
drag, startPoint x: 829, startPoint y: 397, endPoint x: 1137, endPoint y: 400, distance: 307.8
click at [1137, 400] on div "Adresse email" at bounding box center [884, 398] width 551 height 68
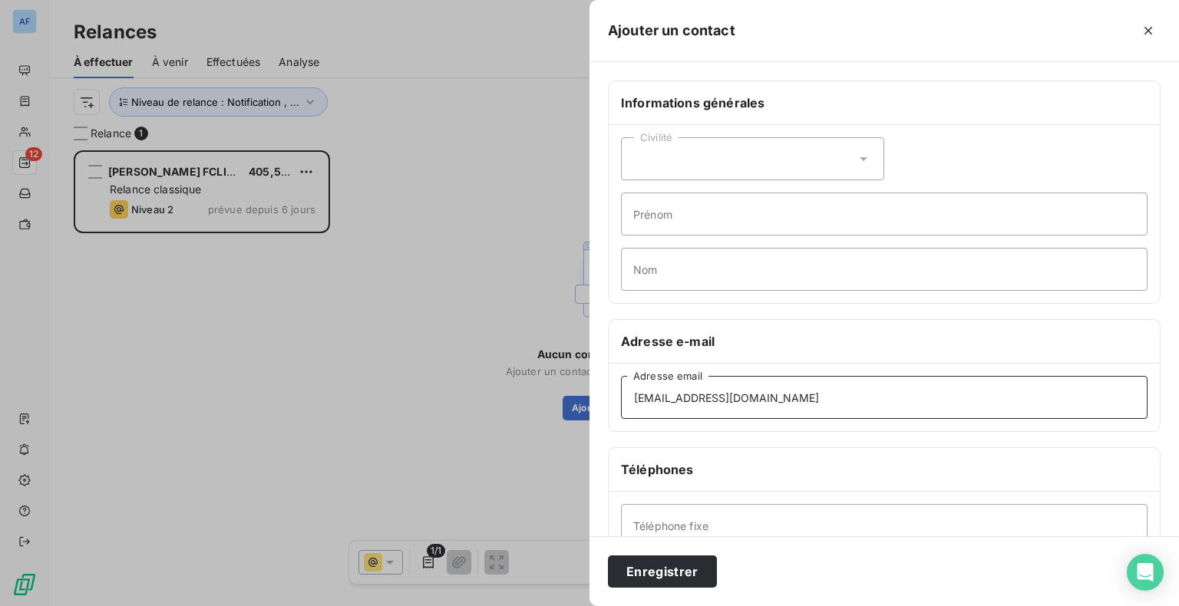
drag, startPoint x: 960, startPoint y: 398, endPoint x: 570, endPoint y: 419, distance: 390.5
click at [570, 606] on div "Ajouter un contact Informations générales Civilité Prénom Nom Adresse e-mail [E…" at bounding box center [589, 606] width 1179 height 0
type input "[EMAIL_ADDRESS][DOMAIN_NAME]"
click at [694, 299] on div "Civilité Prénom Nom" at bounding box center [884, 214] width 551 height 178
drag, startPoint x: 682, startPoint y: 576, endPoint x: 673, endPoint y: 576, distance: 9.2
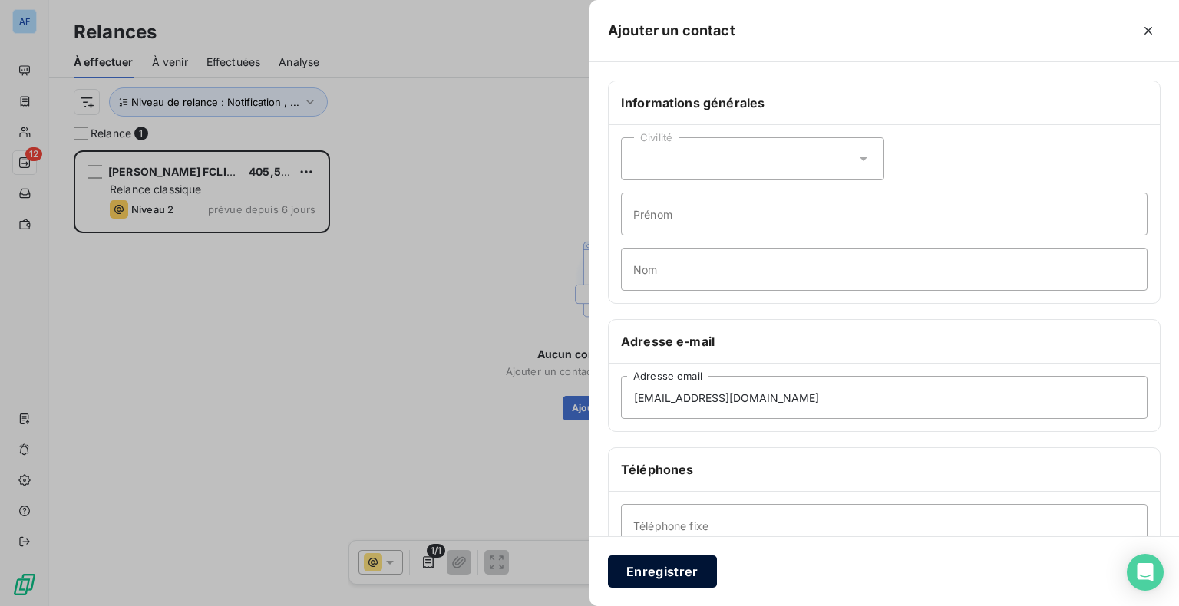
click at [682, 576] on button "Enregistrer" at bounding box center [662, 572] width 109 height 32
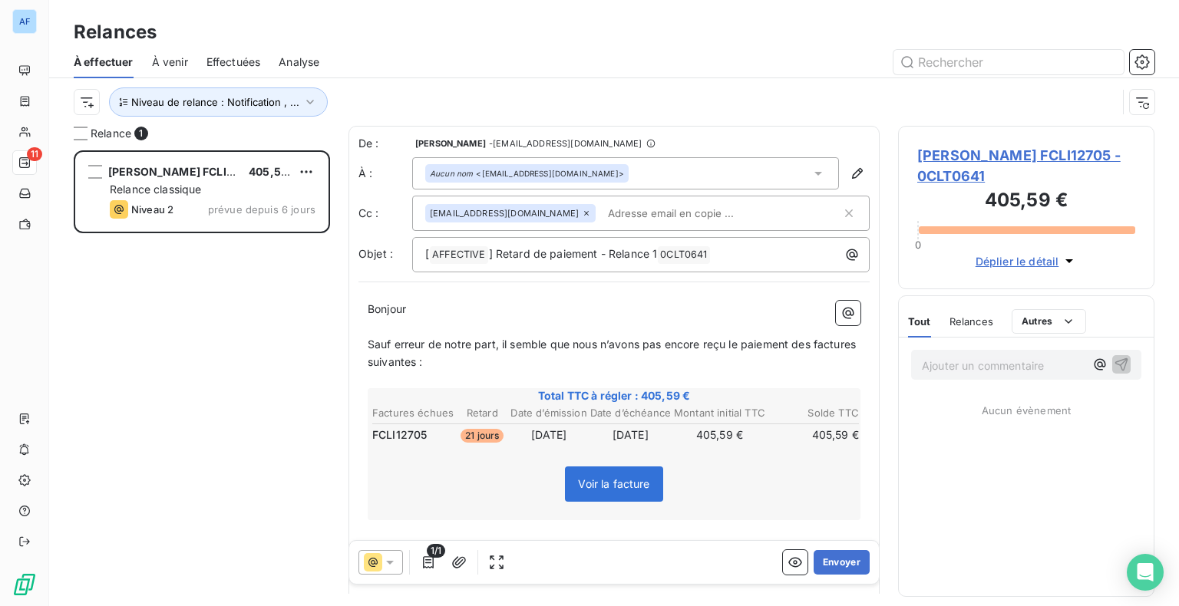
click at [614, 216] on input "text" at bounding box center [690, 213] width 177 height 23
paste input "[EMAIL_ADDRESS][DOMAIN_NAME]"
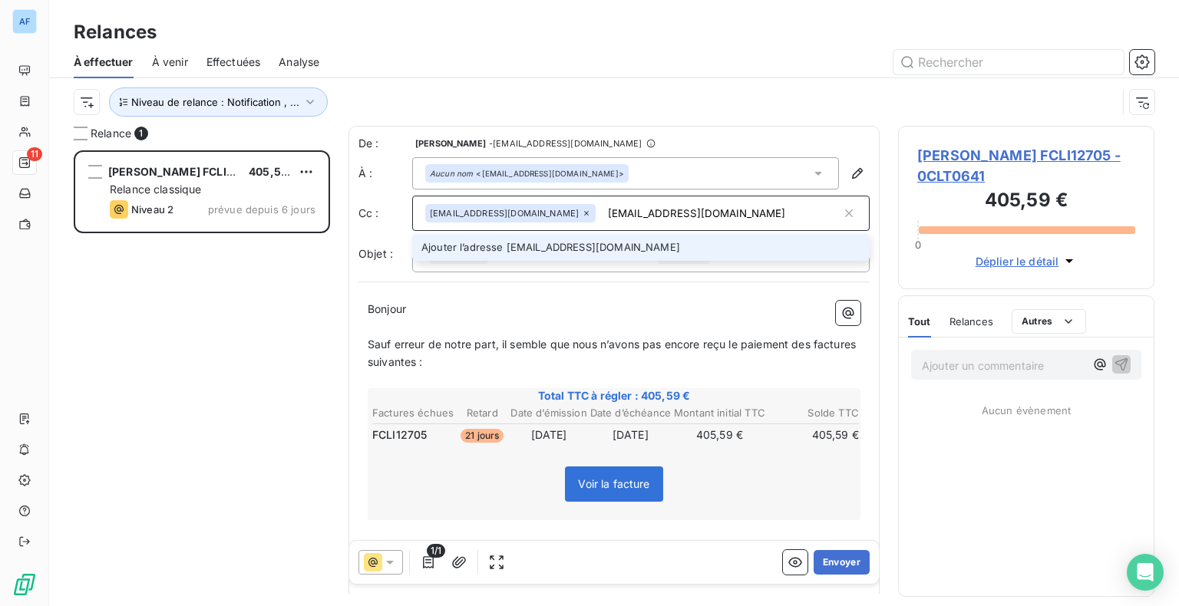
type input "[EMAIL_ADDRESS][DOMAIN_NAME]"
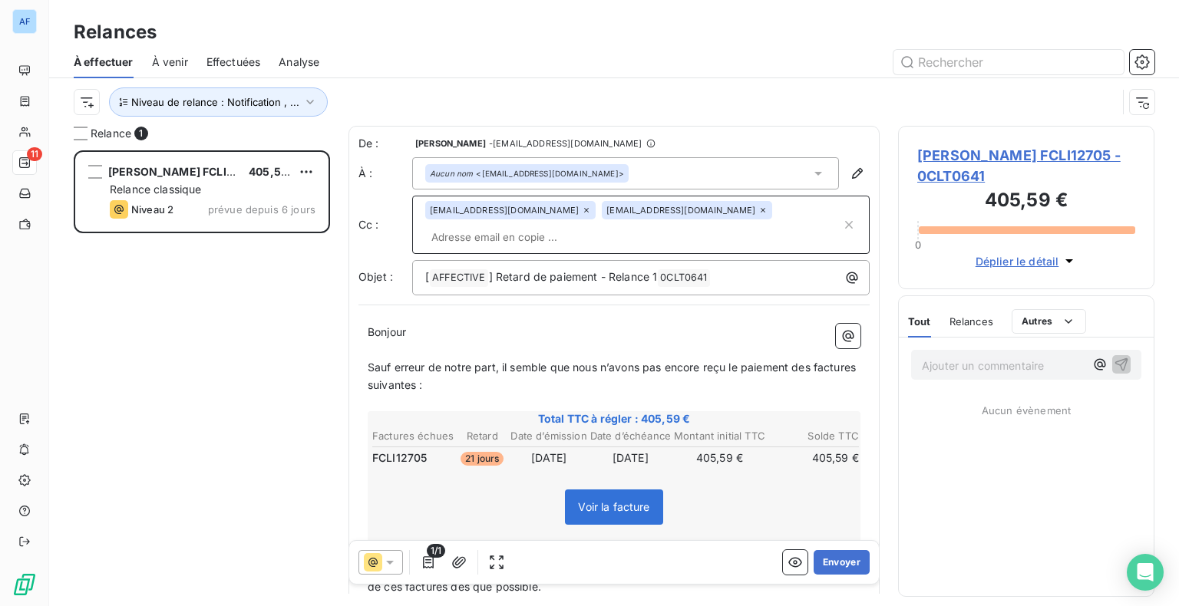
click at [606, 240] on input "text" at bounding box center [633, 237] width 416 height 23
paste input "[PERSON_NAME][EMAIL_ADDRESS][DOMAIN_NAME]"
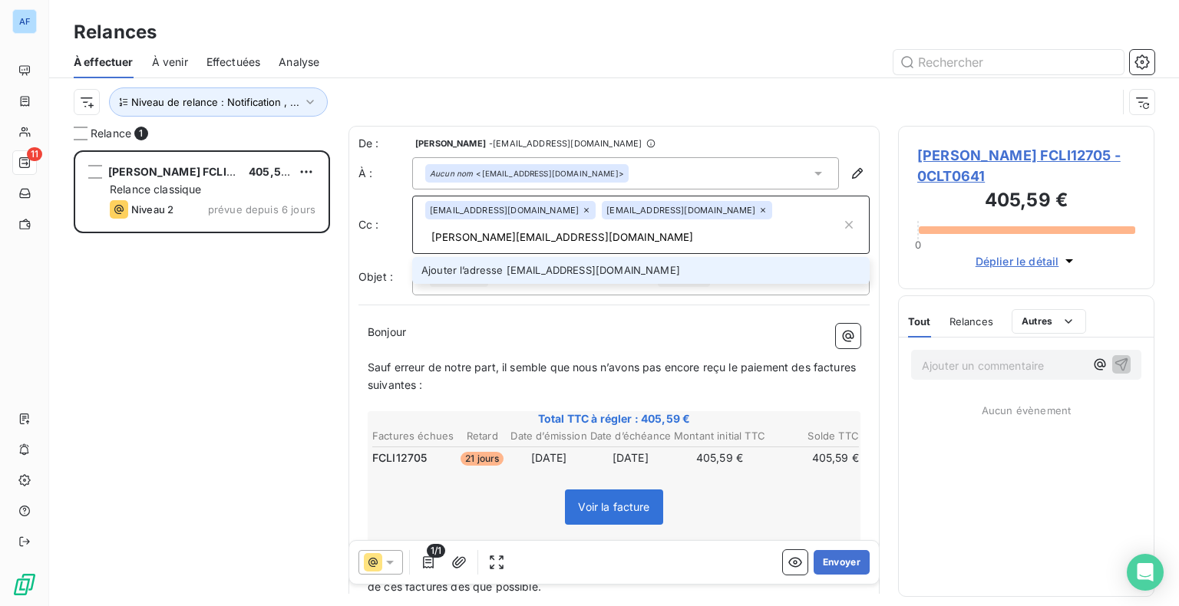
type input "[PERSON_NAME][EMAIL_ADDRESS][DOMAIN_NAME]"
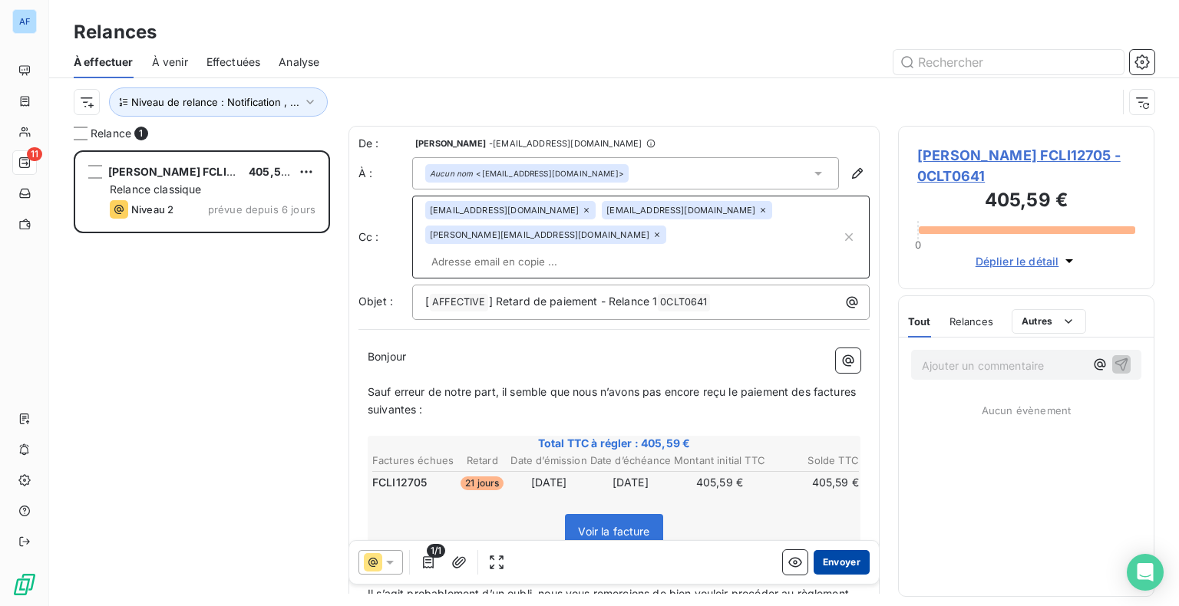
click at [844, 567] on button "Envoyer" at bounding box center [842, 562] width 56 height 25
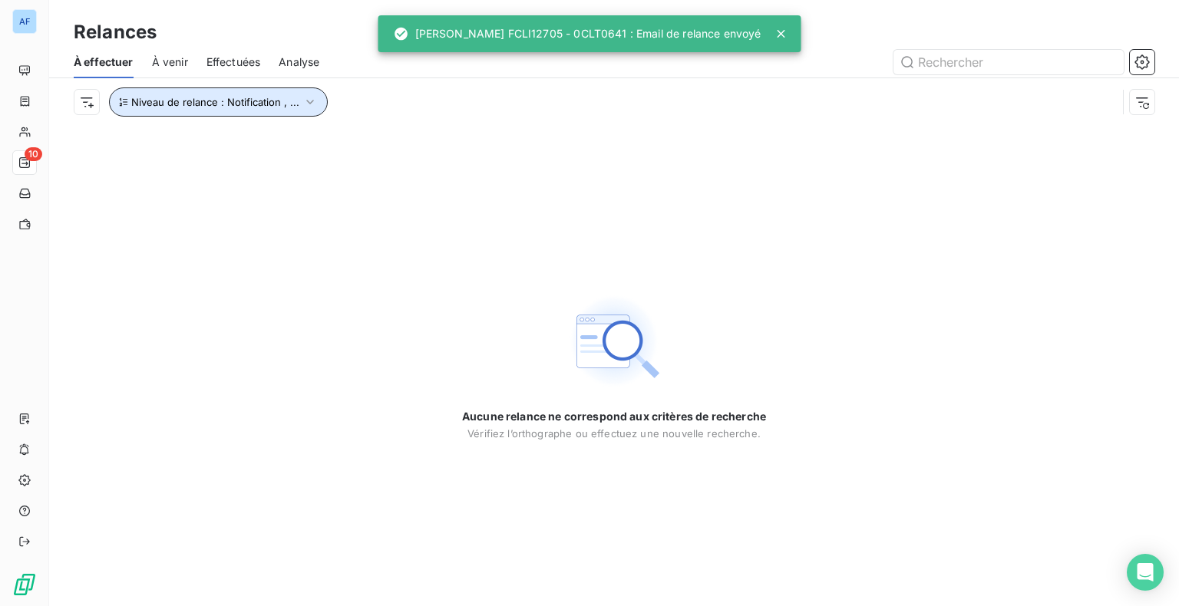
click at [212, 105] on span "Niveau de relance : Notification , ..." at bounding box center [215, 102] width 168 height 12
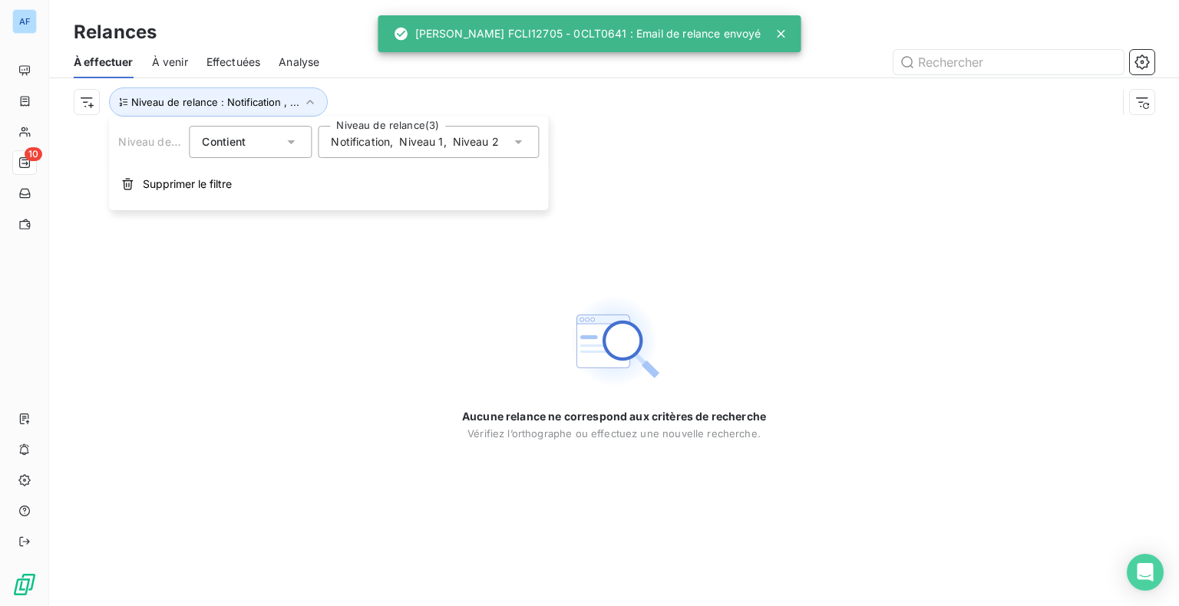
click at [385, 140] on span "Notification" at bounding box center [360, 141] width 59 height 15
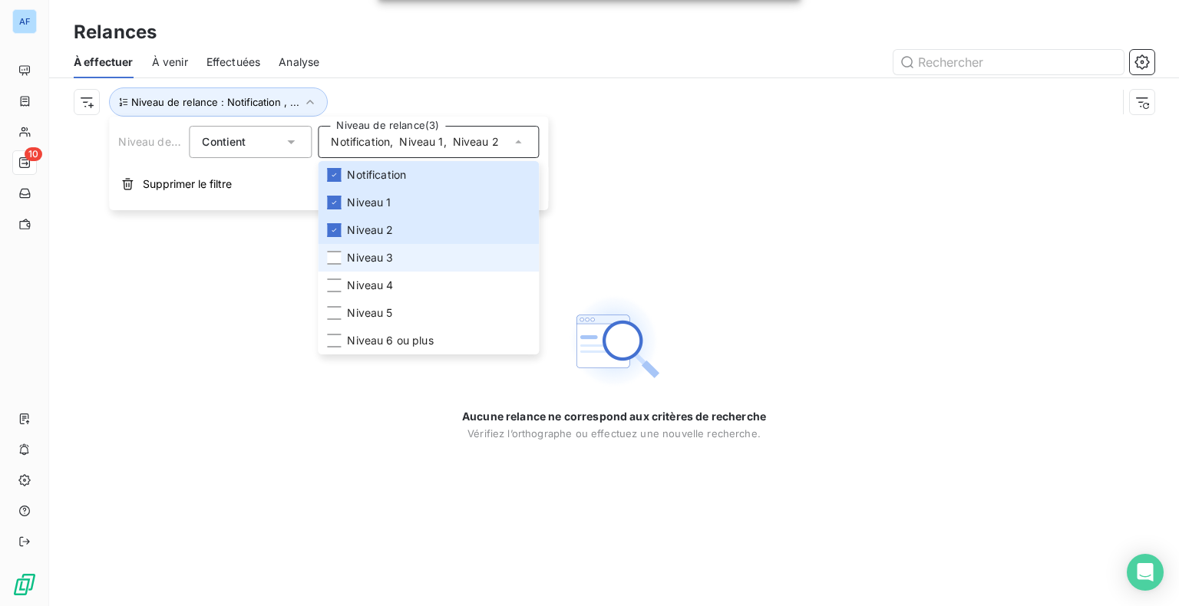
click at [382, 263] on span "Niveau 3" at bounding box center [370, 257] width 46 height 15
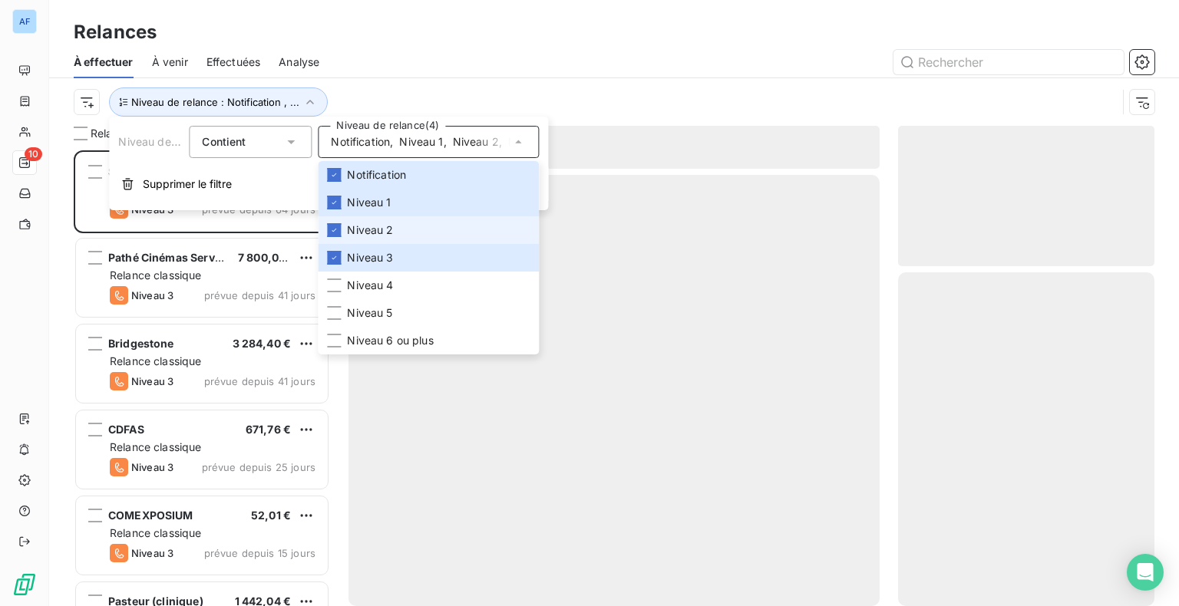
click at [376, 230] on span "Niveau 2" at bounding box center [370, 230] width 46 height 15
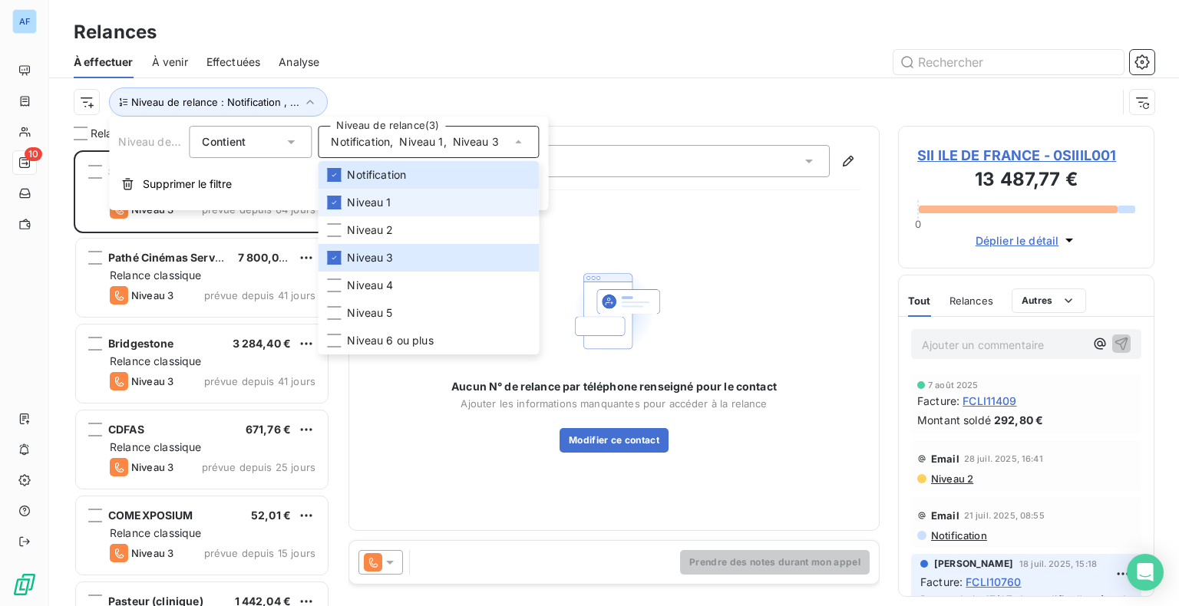
click at [375, 201] on span "Niveau 1" at bounding box center [369, 202] width 44 height 15
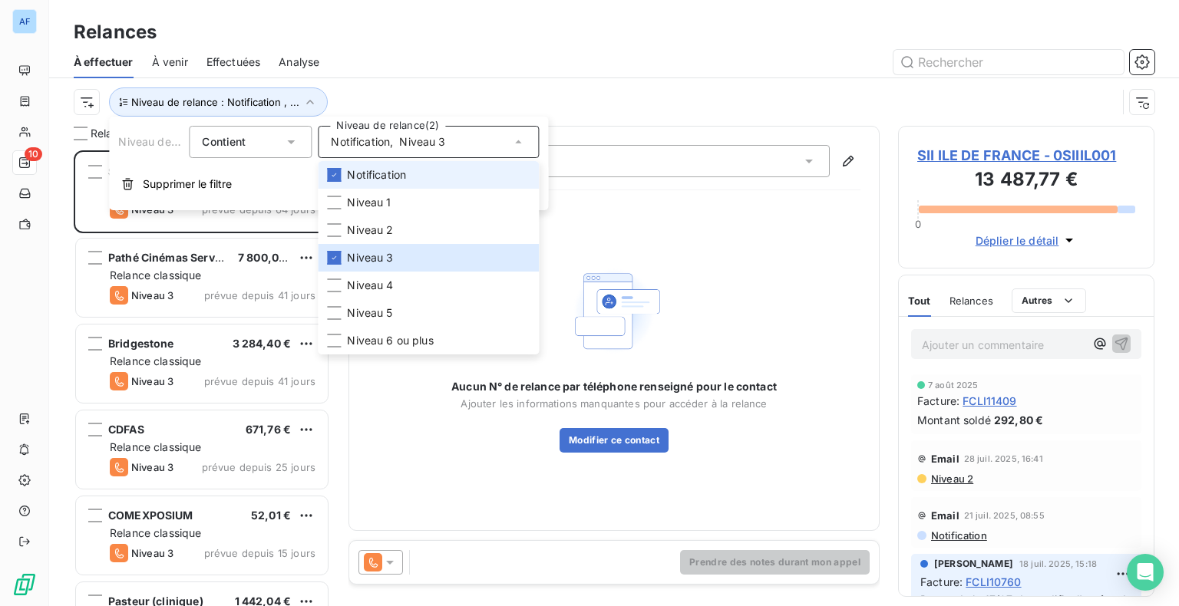
scroll to position [444, 244]
click at [375, 176] on span "Notification" at bounding box center [376, 174] width 59 height 15
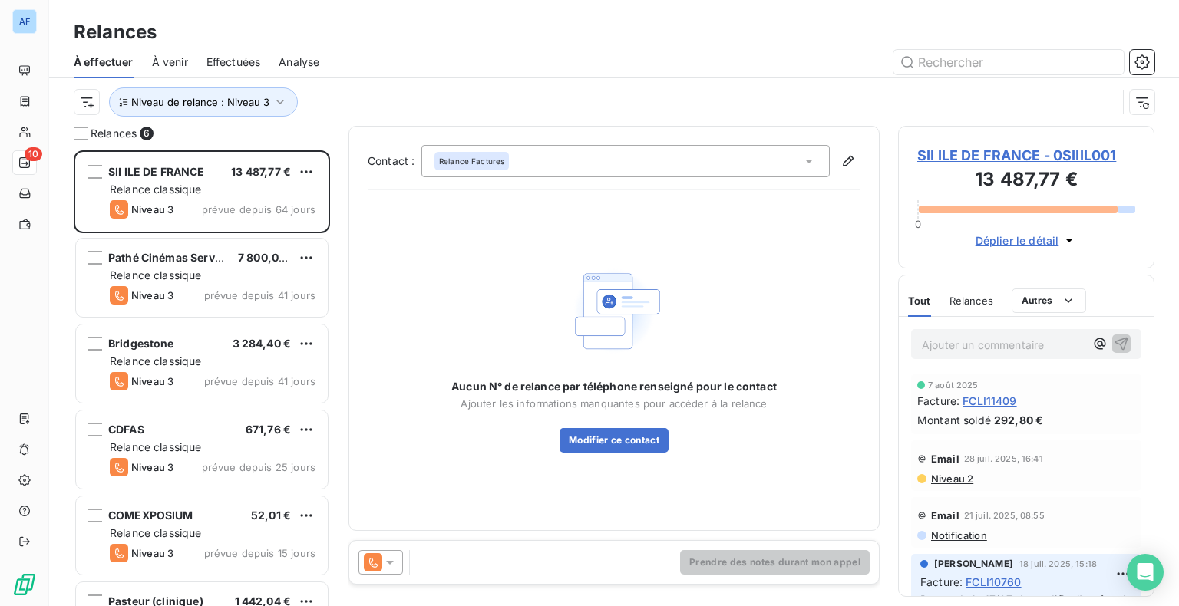
click at [495, 34] on div "Relances" at bounding box center [614, 32] width 1130 height 28
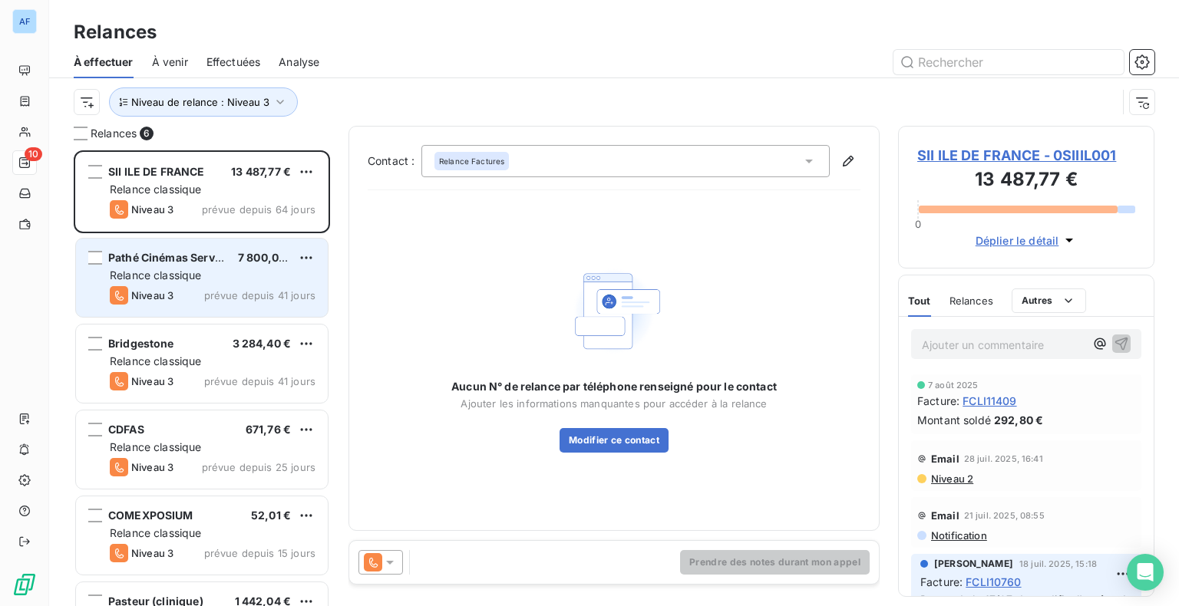
click at [179, 273] on span "Relance classique" at bounding box center [156, 275] width 92 height 13
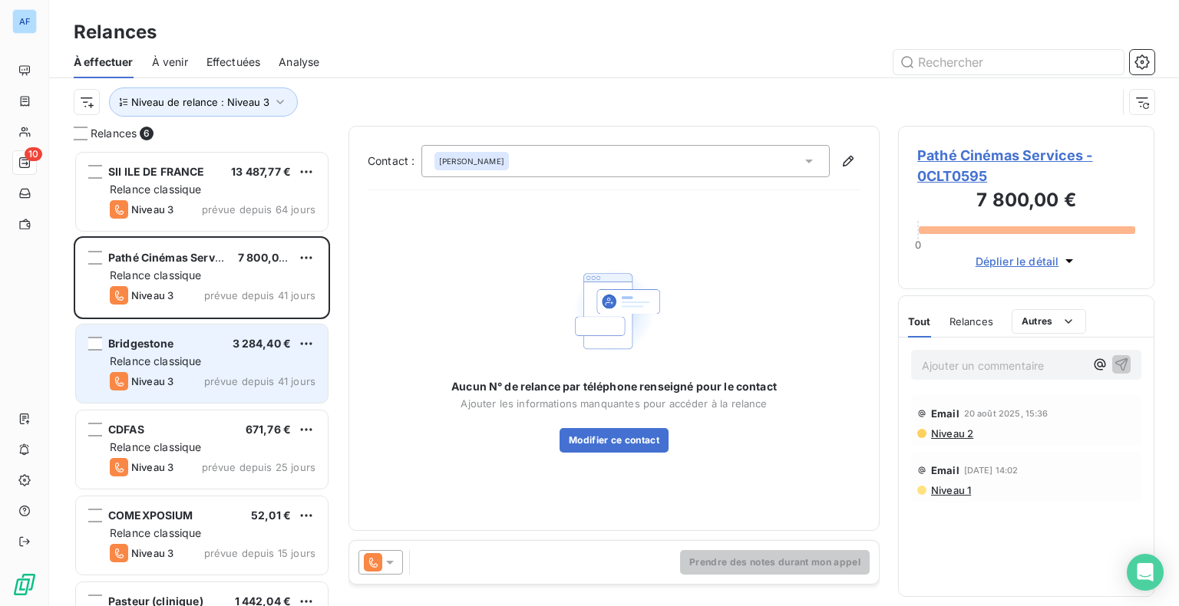
click at [180, 354] on div "Relance classique" at bounding box center [213, 361] width 206 height 15
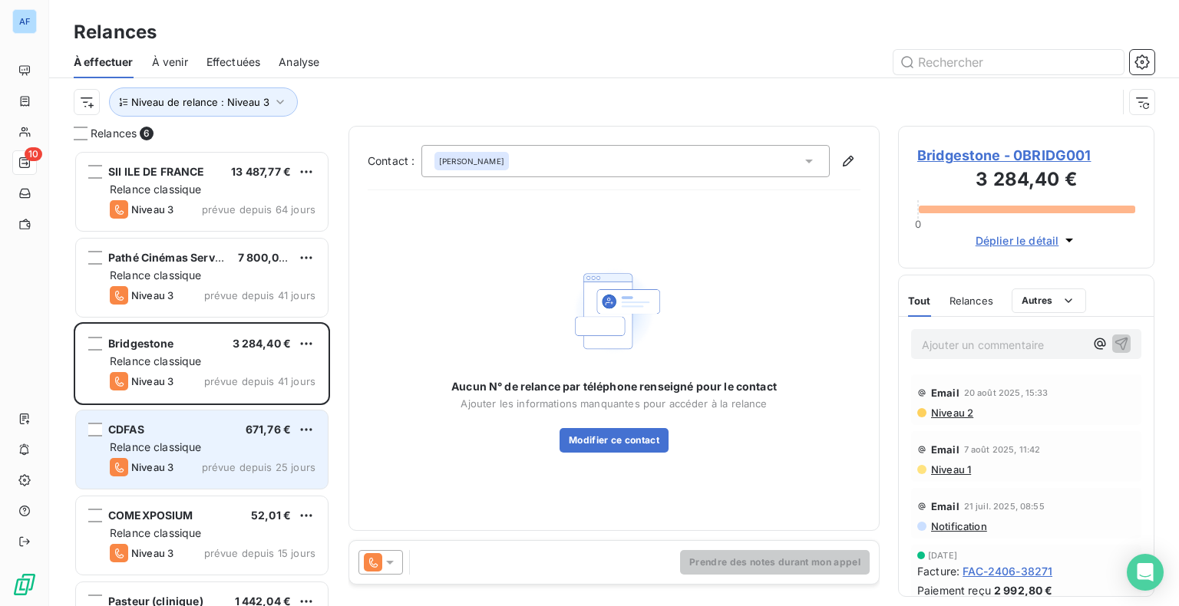
click at [184, 444] on span "Relance classique" at bounding box center [156, 447] width 92 height 13
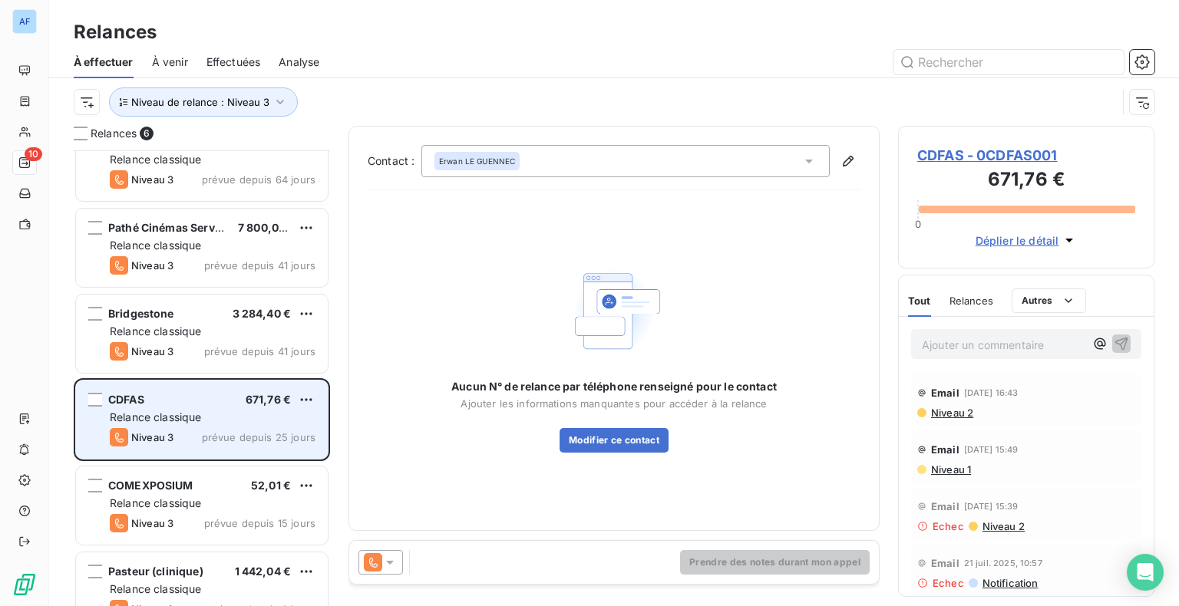
scroll to position [60, 0]
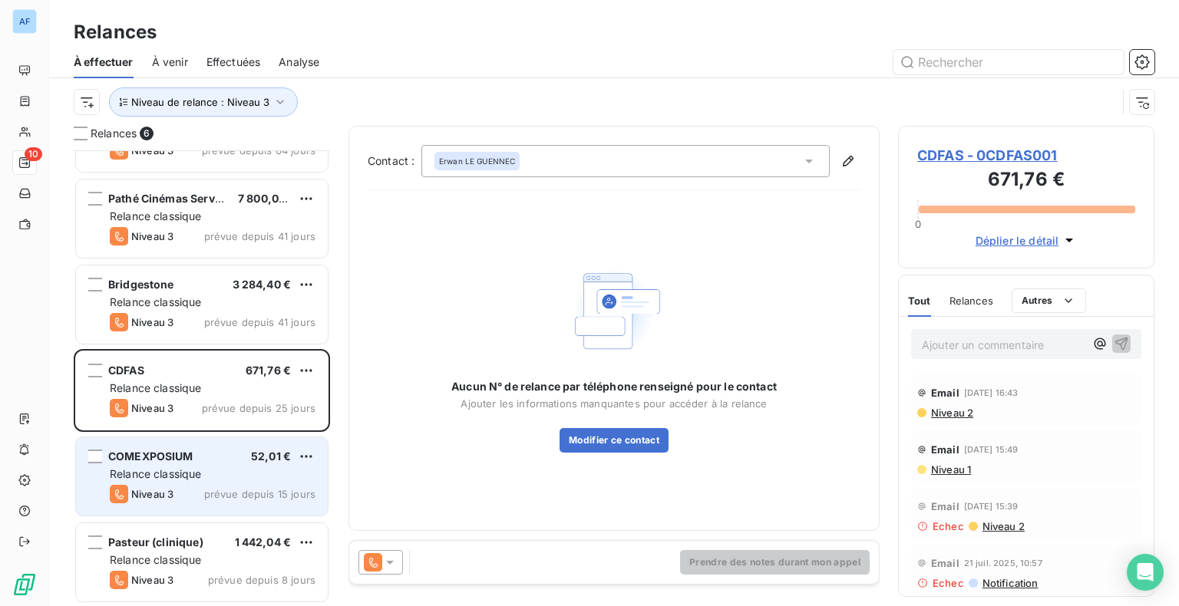
click at [185, 465] on div "COMEXPOSIUM 52,01 € Relance classique Niveau 3 prévue depuis 15 jours" at bounding box center [202, 477] width 252 height 78
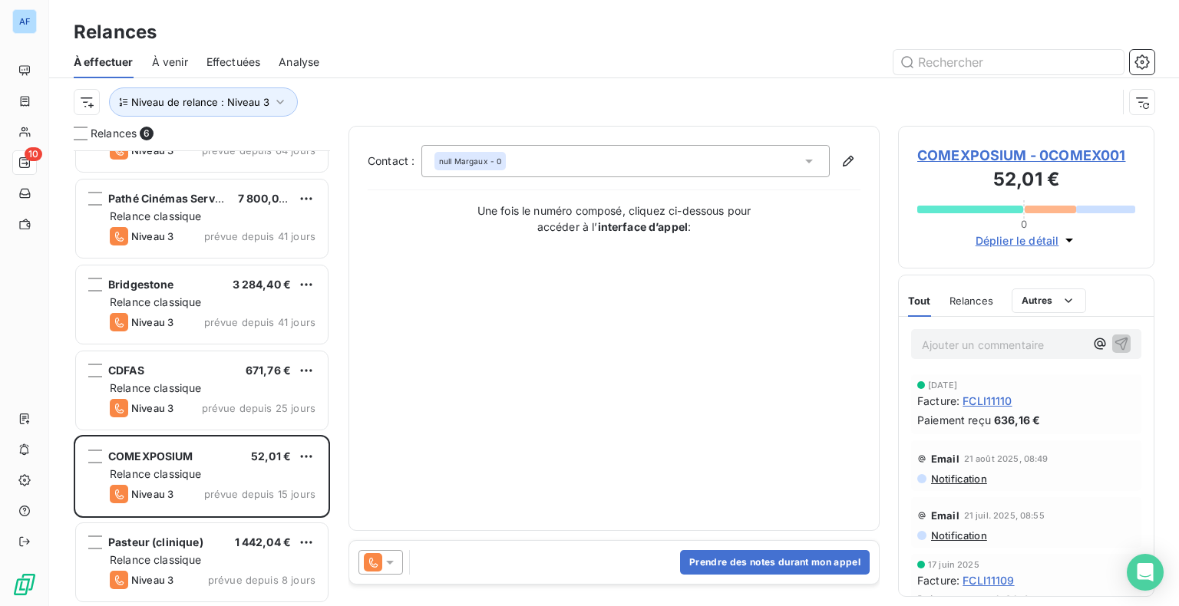
click at [992, 154] on span "COMEXPOSIUM - 0COMEX001" at bounding box center [1026, 155] width 218 height 21
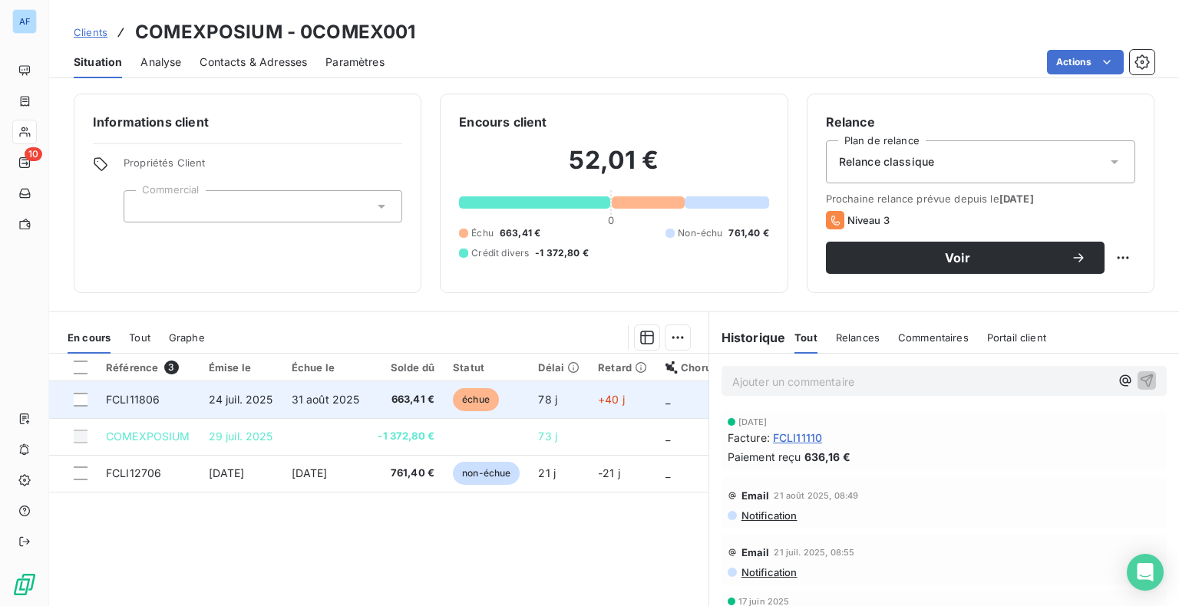
click at [425, 406] on span "663,41 €" at bounding box center [406, 399] width 57 height 15
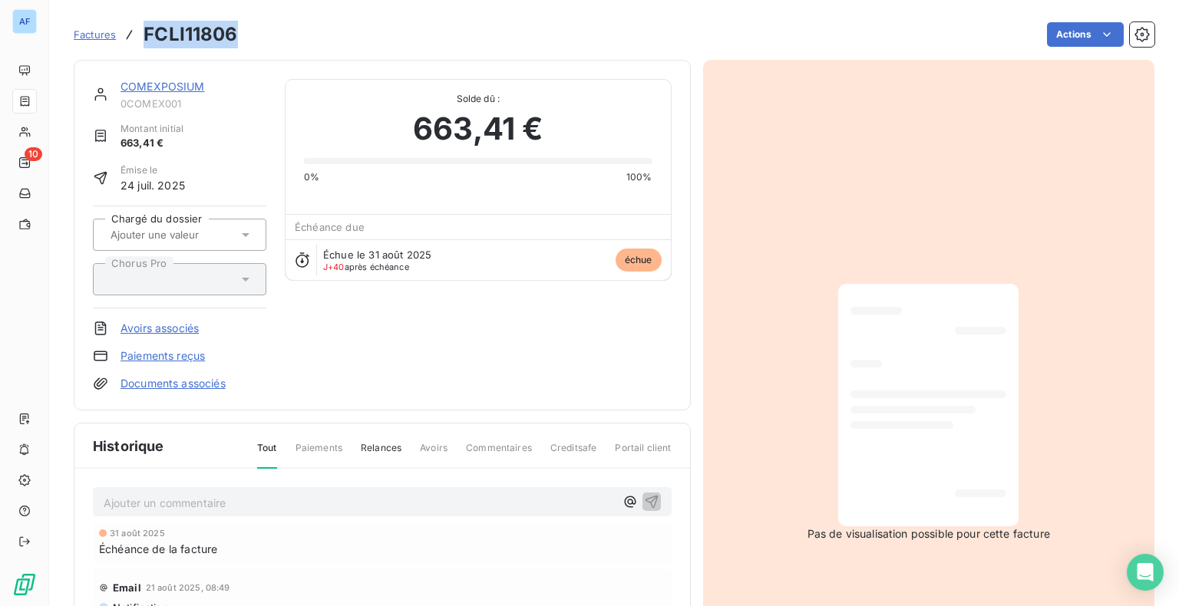
drag, startPoint x: 242, startPoint y: 32, endPoint x: 141, endPoint y: 25, distance: 100.9
click at [141, 25] on div "Factures FCLI11806 Actions" at bounding box center [614, 34] width 1081 height 32
copy h3 "FCLI11806"
click at [148, 91] on link "COMEXPOSIUM" at bounding box center [163, 86] width 84 height 13
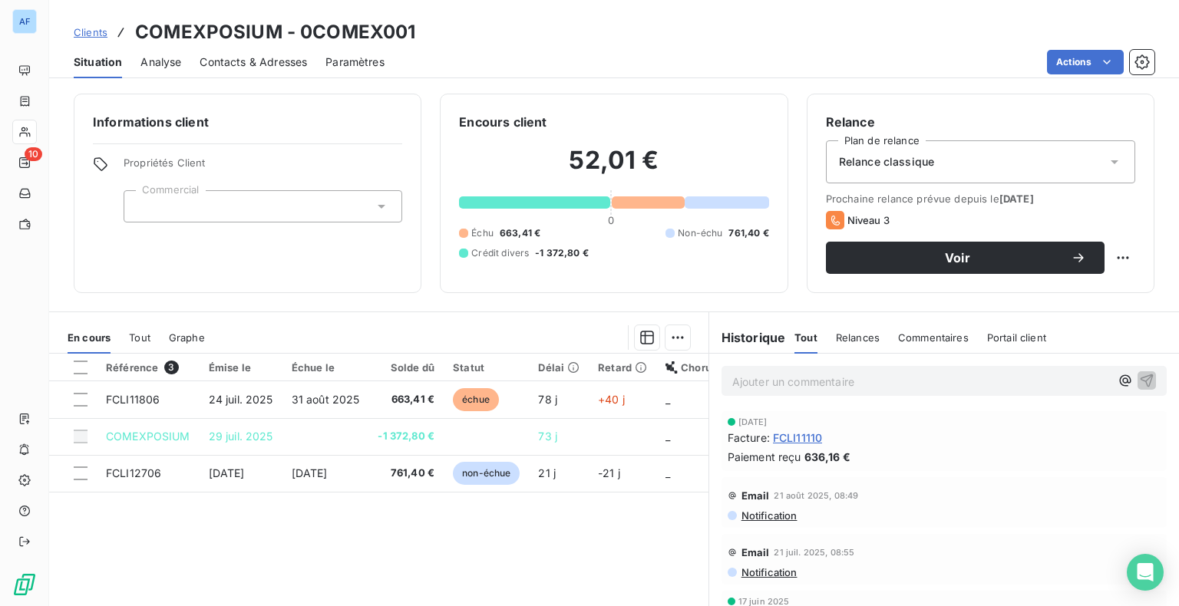
click at [779, 516] on span "Notification" at bounding box center [769, 516] width 58 height 12
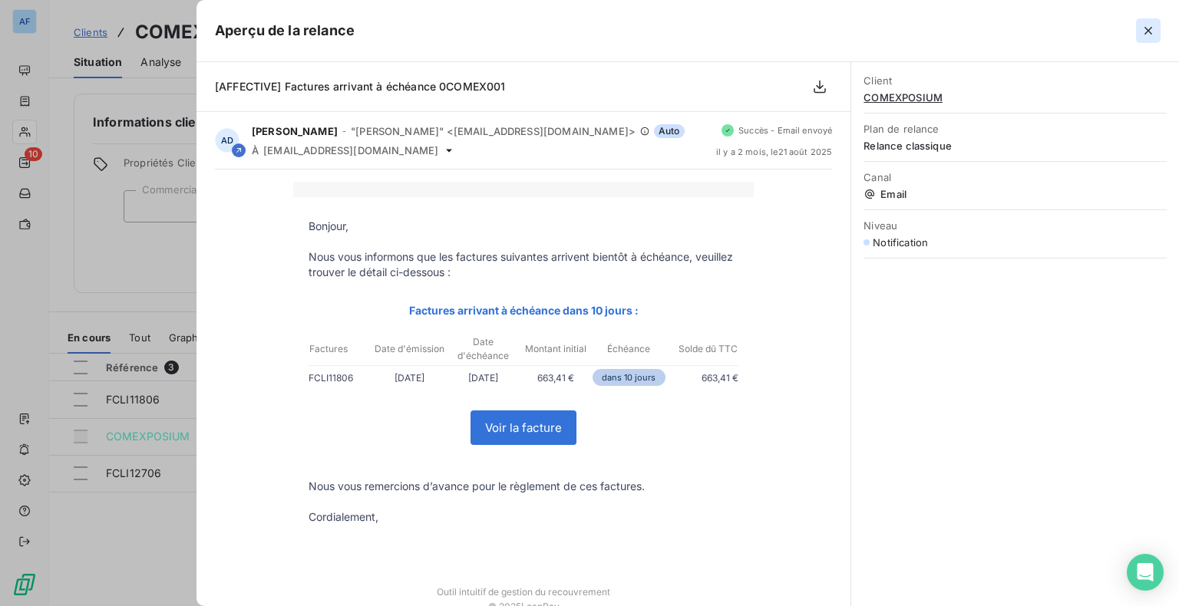
click at [1151, 29] on icon "button" at bounding box center [1148, 30] width 15 height 15
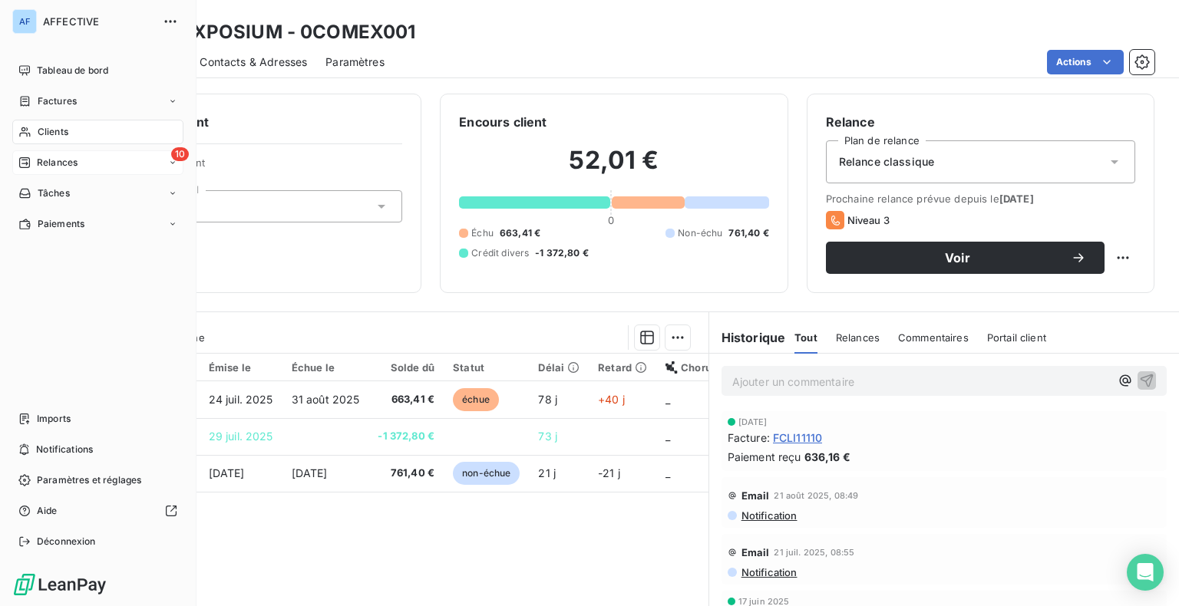
click at [42, 162] on span "Relances" at bounding box center [57, 163] width 41 height 14
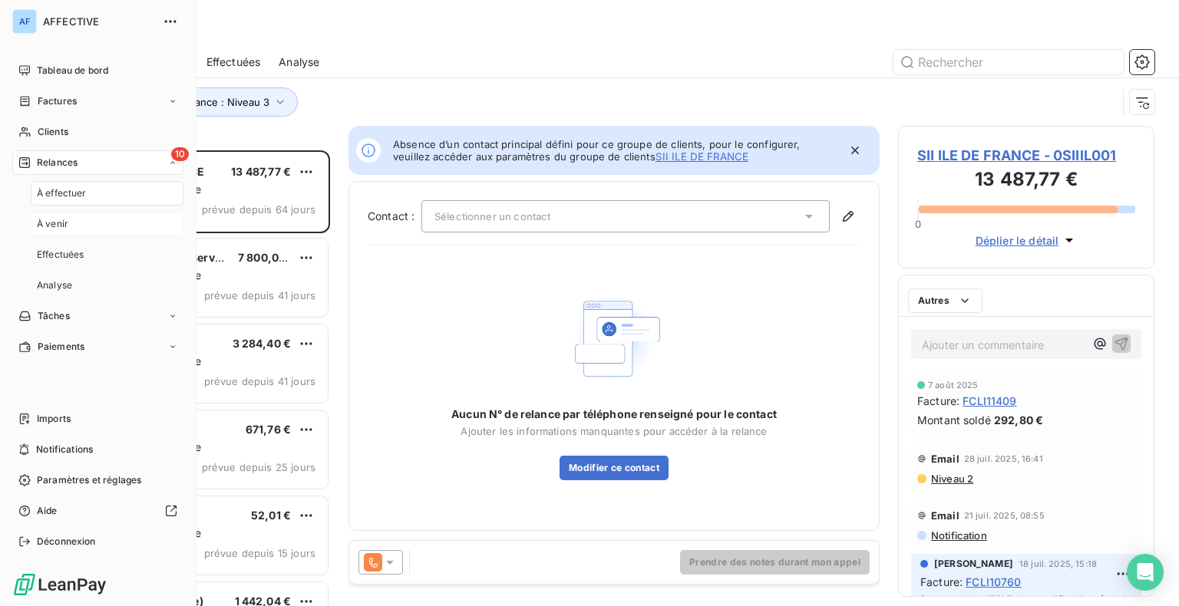
scroll to position [444, 244]
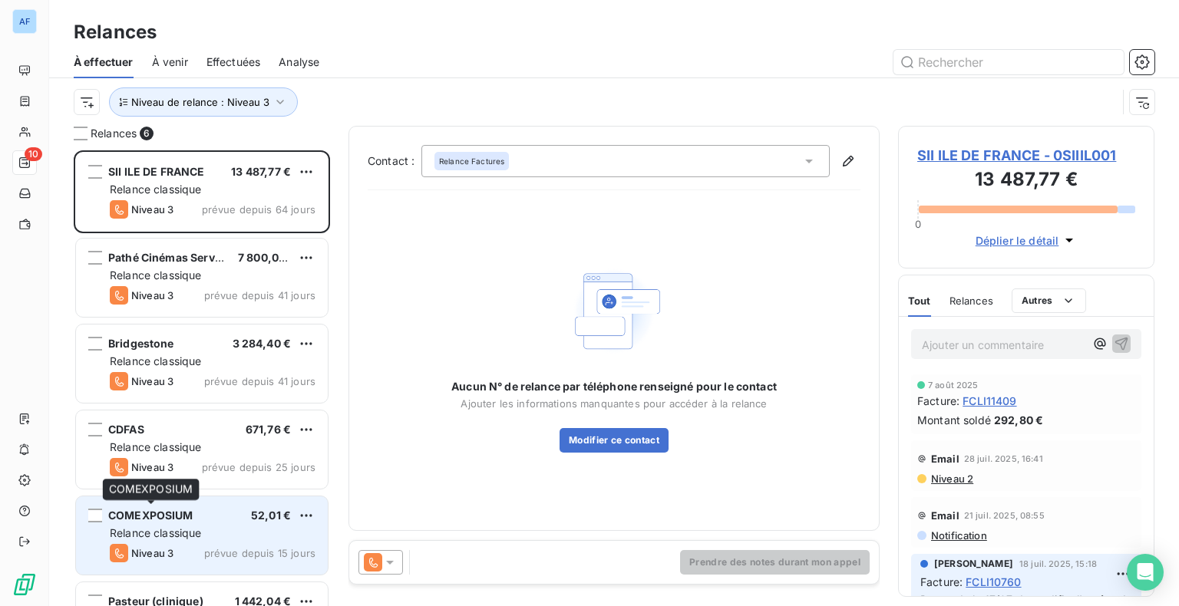
click at [180, 515] on span "COMEXPOSIUM" at bounding box center [150, 515] width 85 height 13
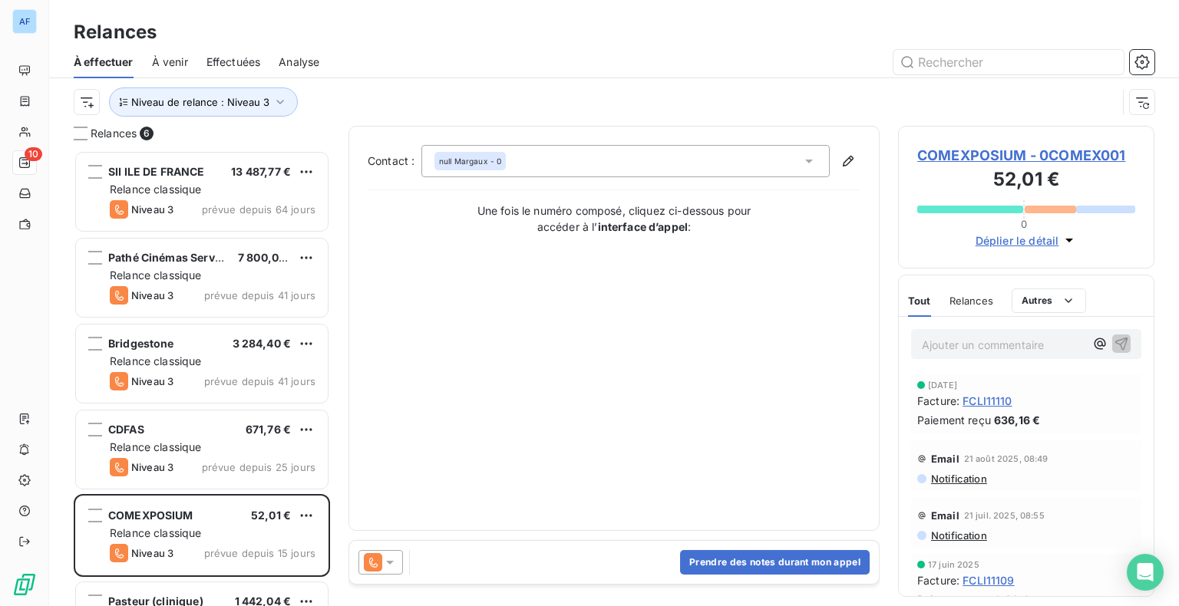
click at [388, 565] on icon at bounding box center [389, 562] width 15 height 15
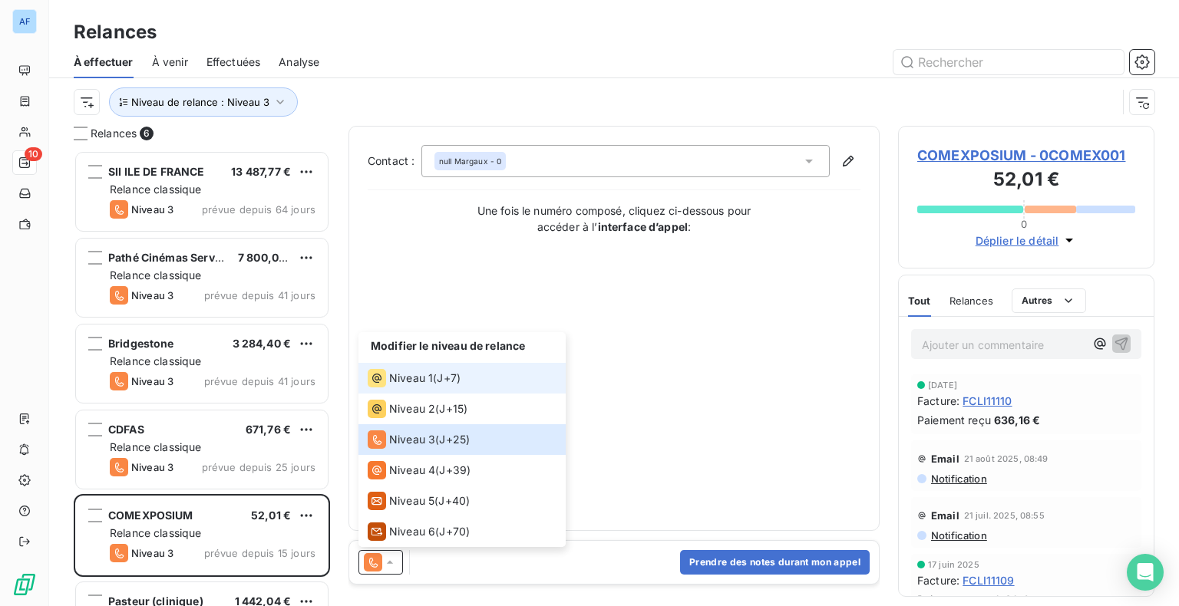
click at [439, 378] on span "J+7 )" at bounding box center [449, 378] width 24 height 15
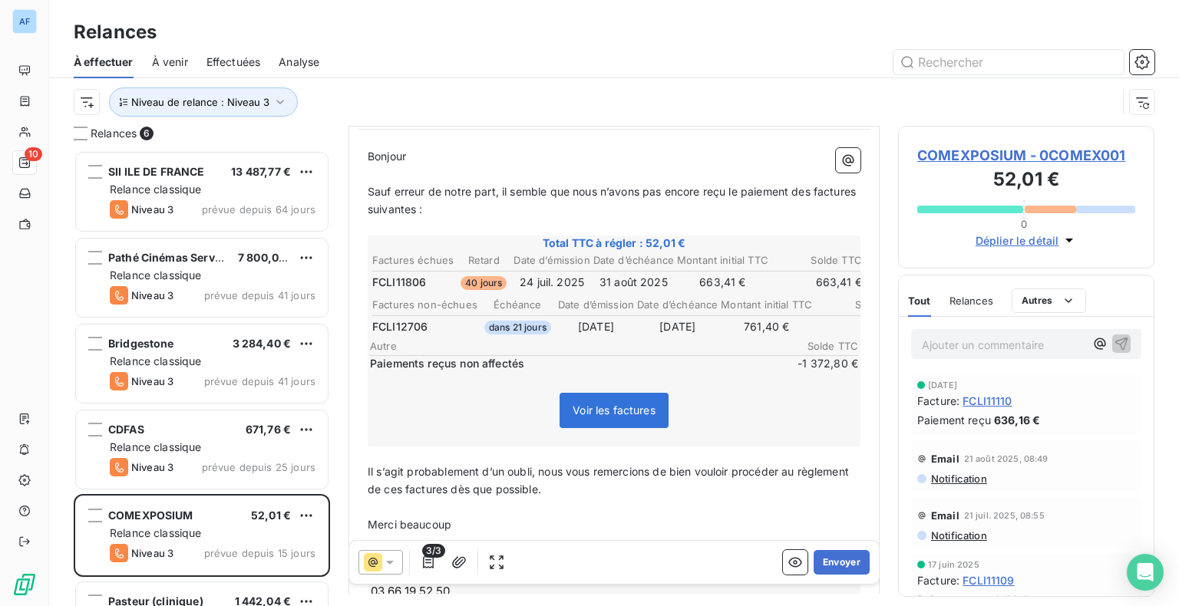
scroll to position [265, 0]
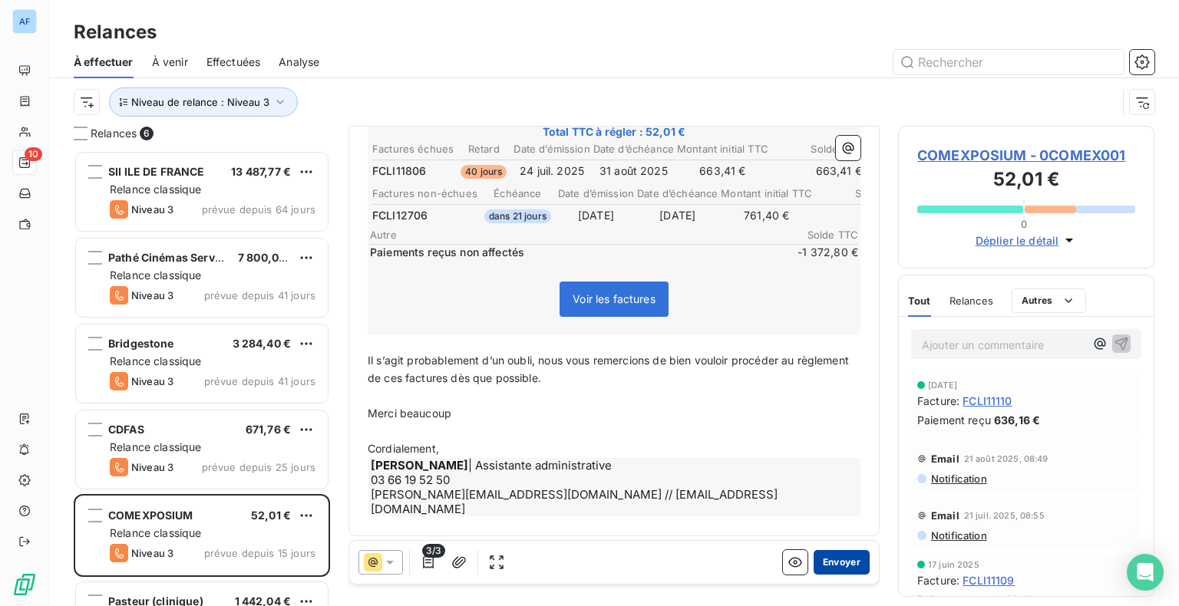
click at [825, 565] on button "Envoyer" at bounding box center [842, 562] width 56 height 25
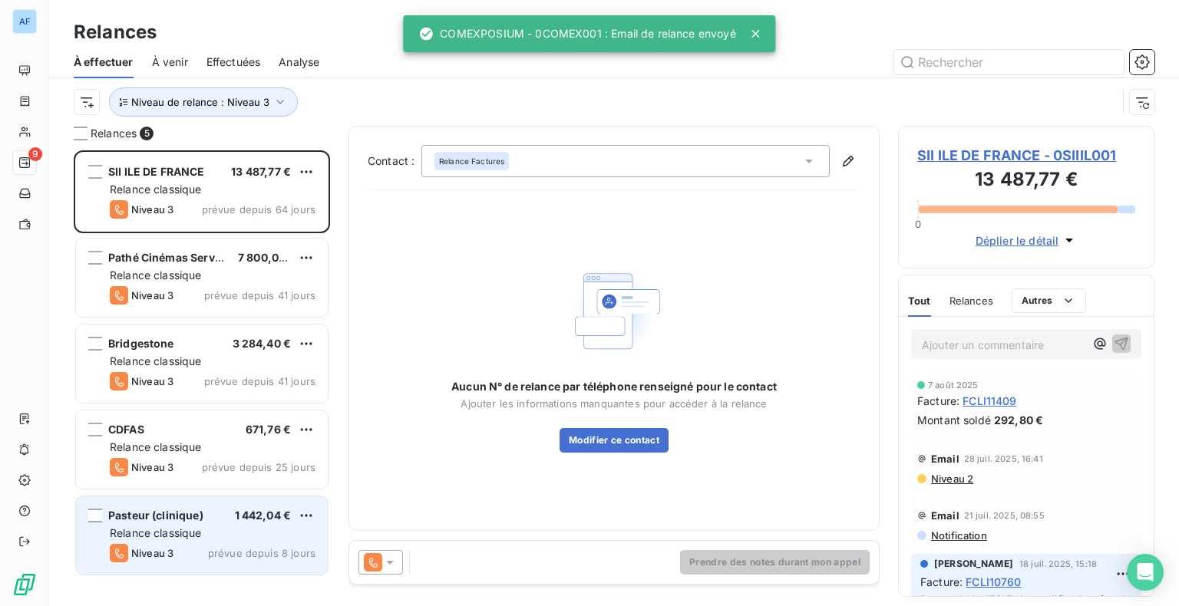
click at [230, 528] on div "Relance classique" at bounding box center [213, 533] width 206 height 15
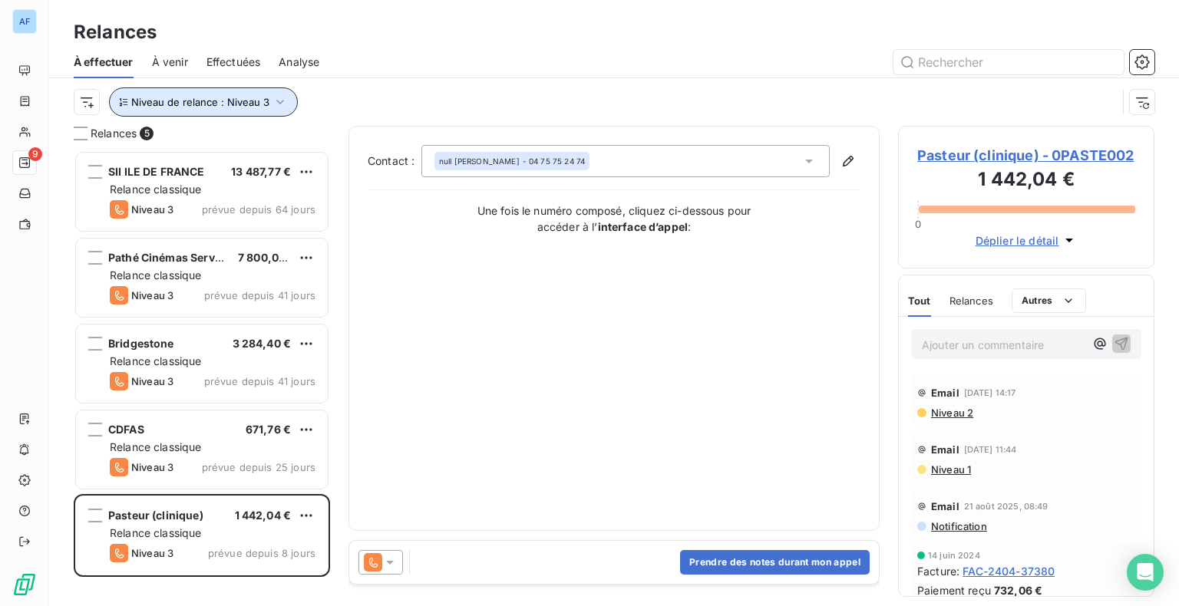
click at [203, 105] on span "Niveau de relance : Niveau 3" at bounding box center [200, 102] width 138 height 12
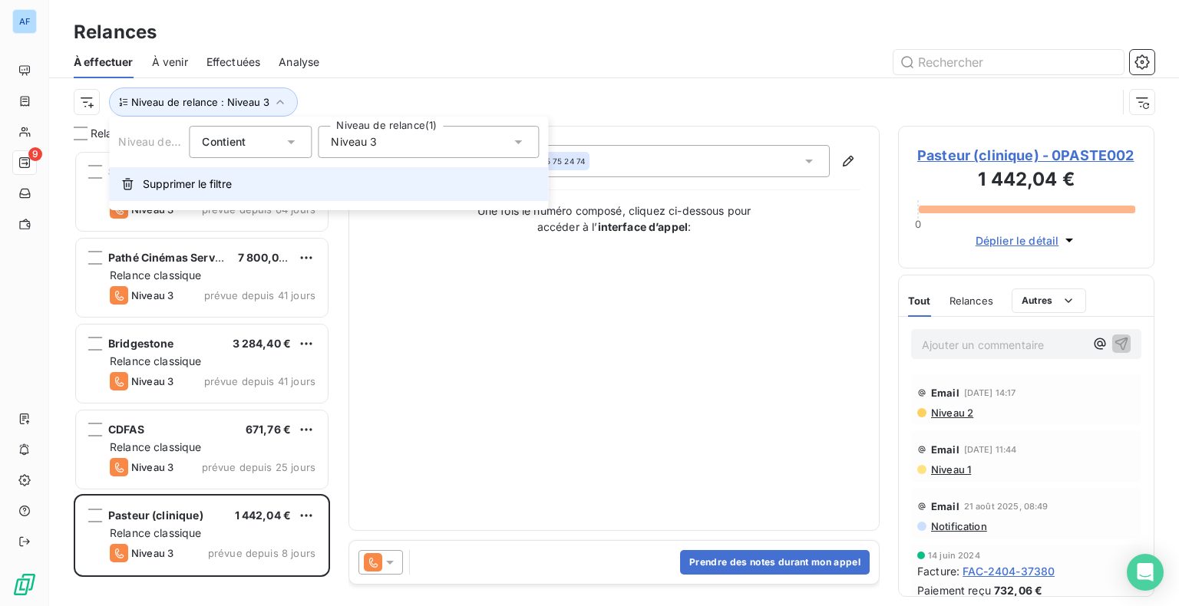
click at [164, 183] on span "Supprimer le filtre" at bounding box center [187, 184] width 89 height 15
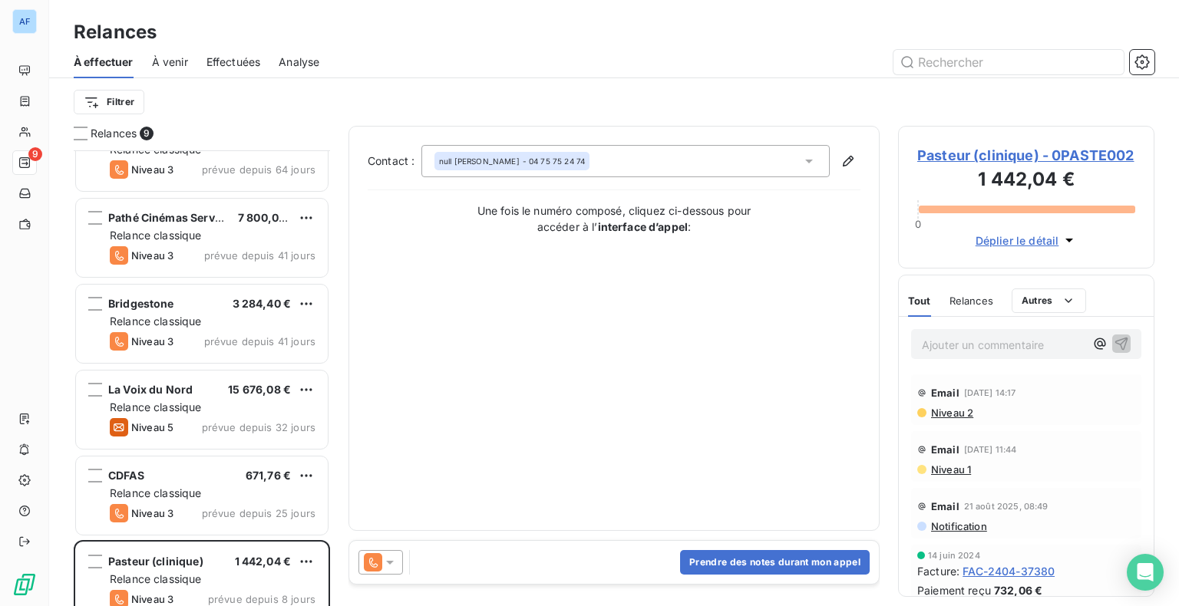
scroll to position [307, 0]
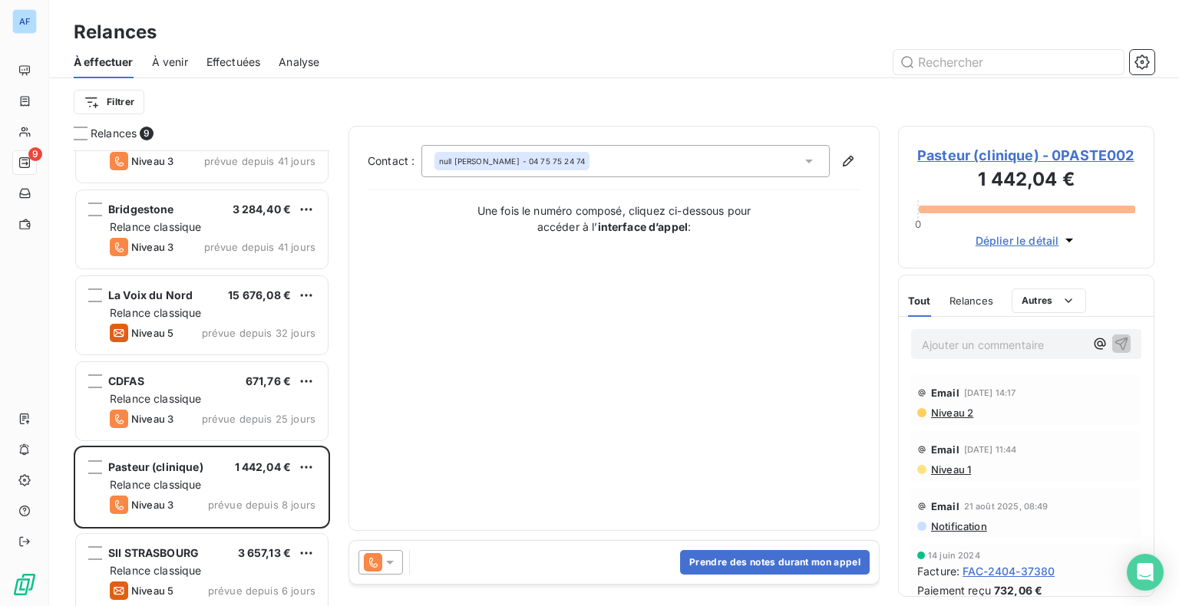
click at [164, 68] on span "À venir" at bounding box center [170, 62] width 36 height 15
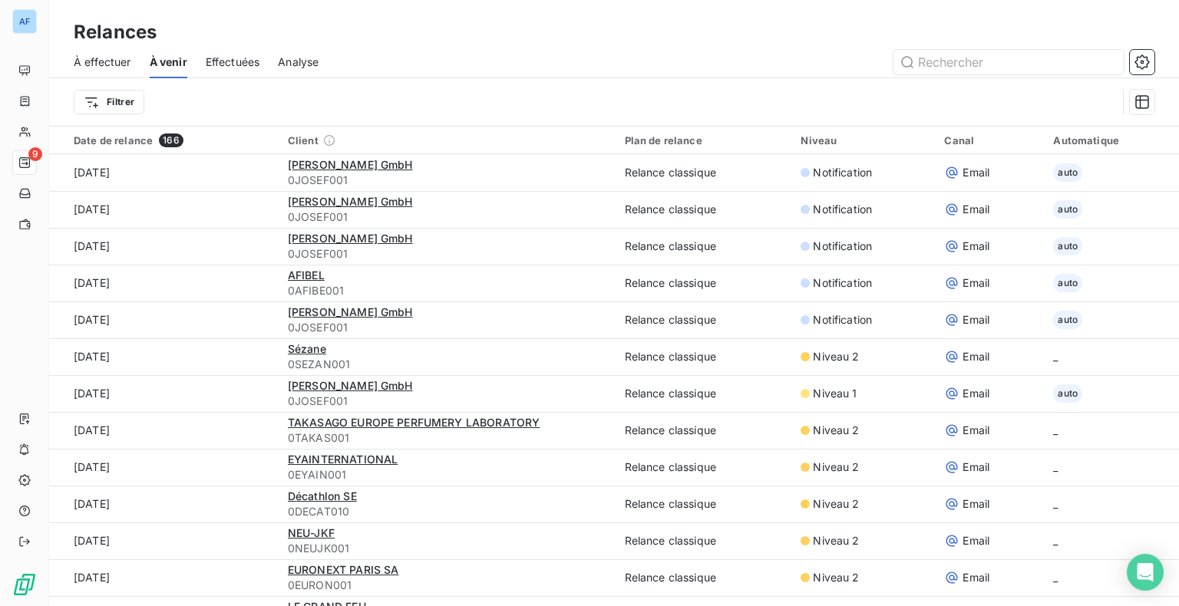
click at [233, 60] on span "Effectuées" at bounding box center [233, 62] width 55 height 15
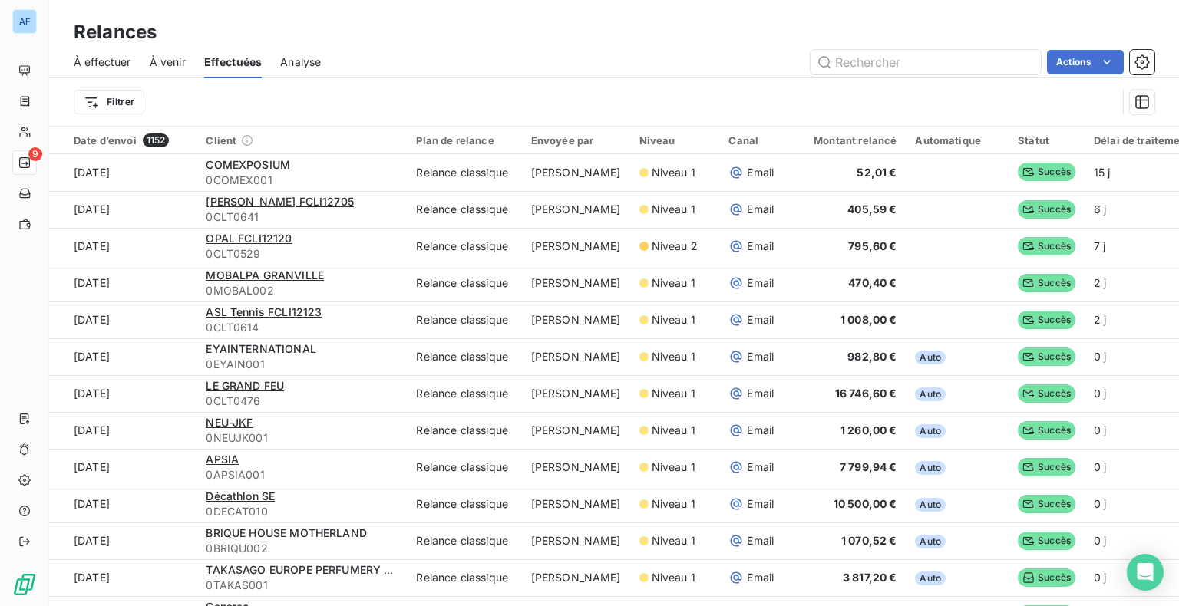
click at [307, 68] on span "Analyse" at bounding box center [300, 62] width 41 height 15
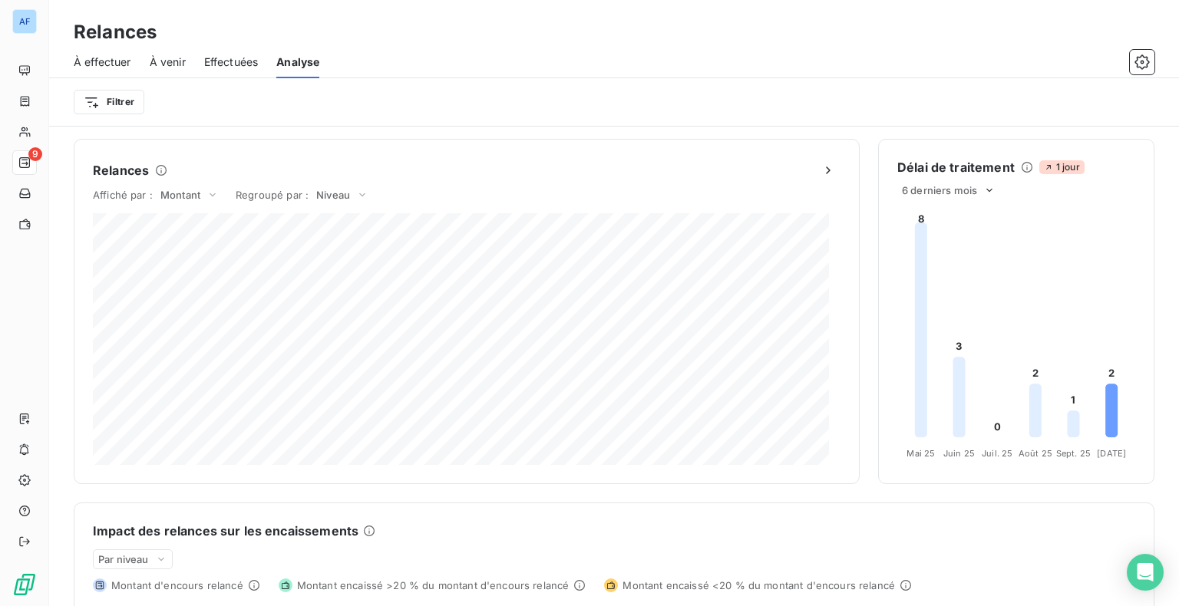
click at [126, 61] on span "À effectuer" at bounding box center [103, 62] width 58 height 15
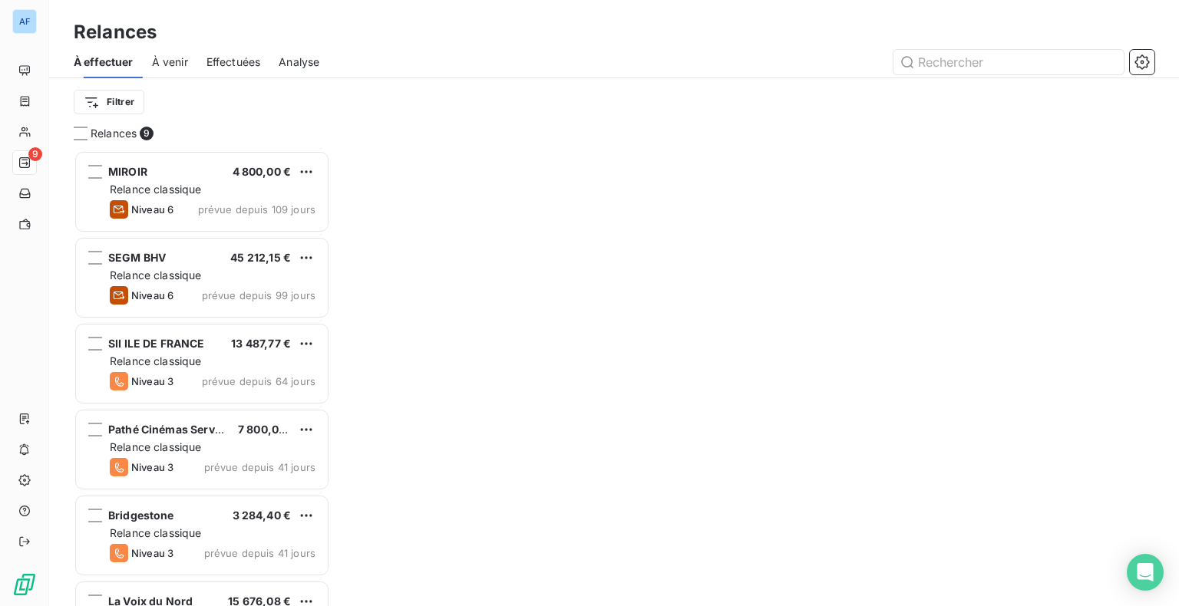
scroll to position [444, 244]
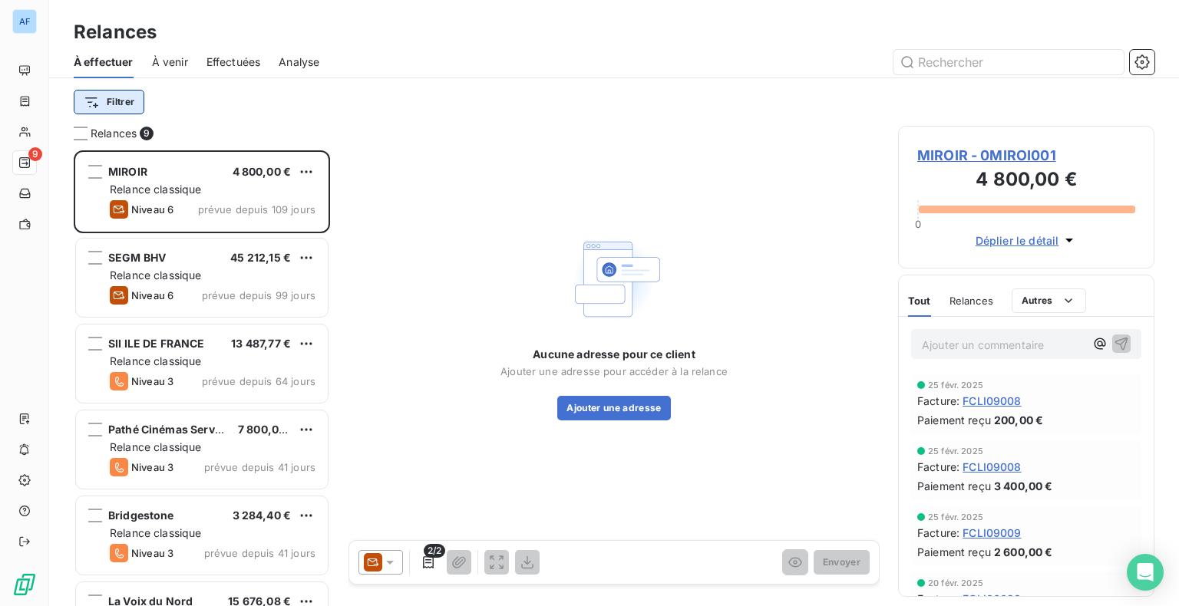
click at [130, 107] on html "AF 9 Relances À effectuer À venir Effectuées Analyse Filtrer Relances 9 MIROIR …" at bounding box center [589, 303] width 1179 height 606
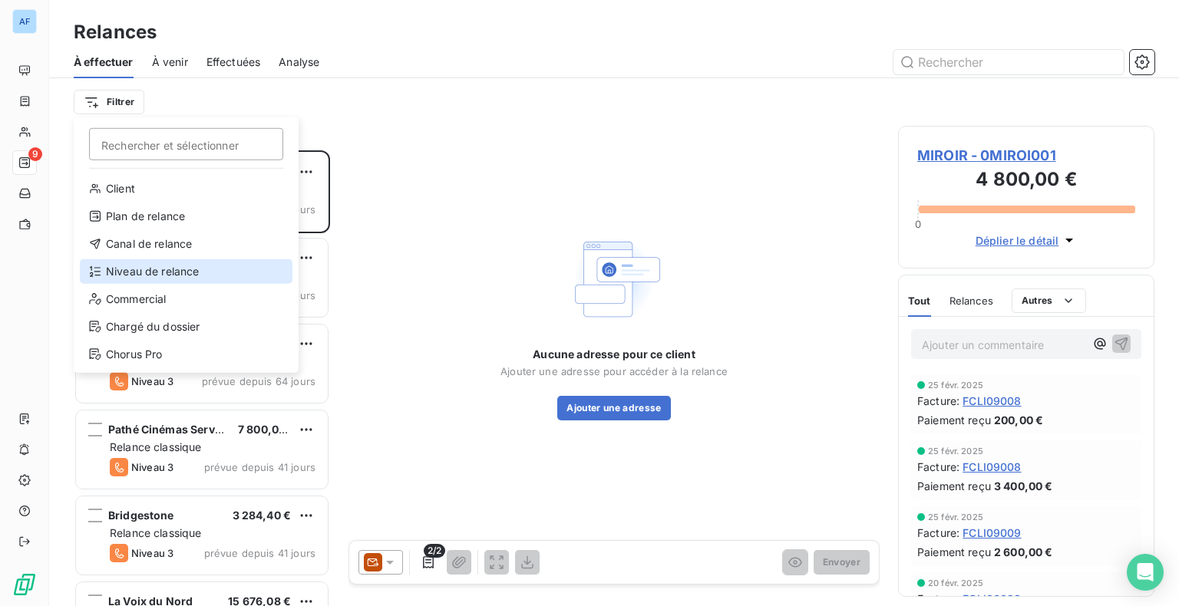
click at [190, 276] on div "Niveau de relance" at bounding box center [186, 271] width 213 height 25
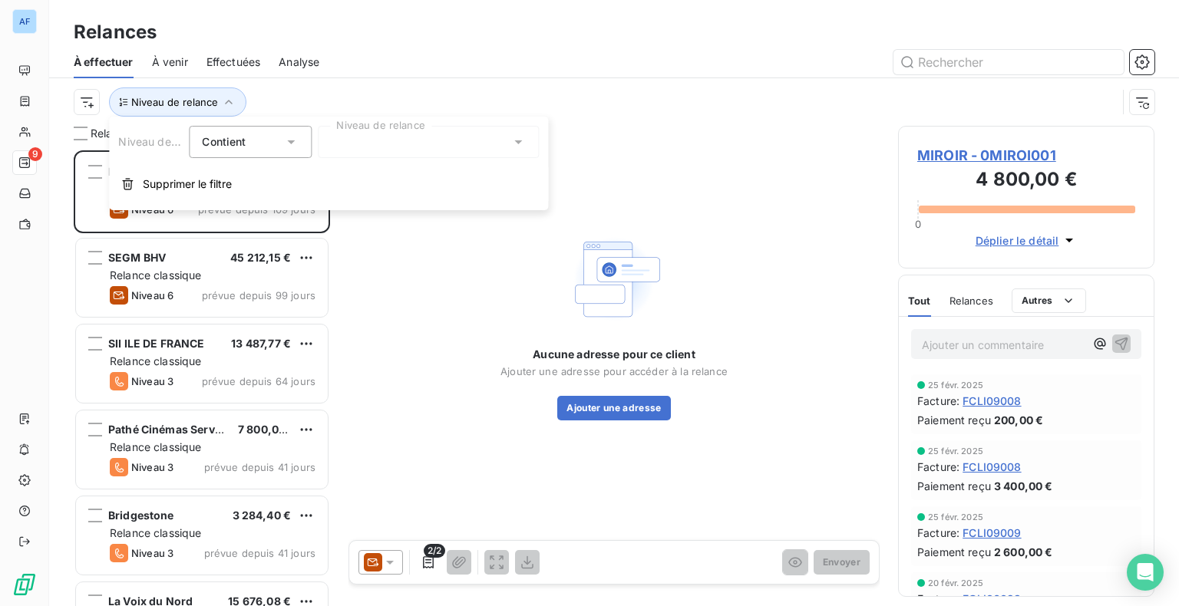
click at [342, 151] on div at bounding box center [428, 142] width 221 height 32
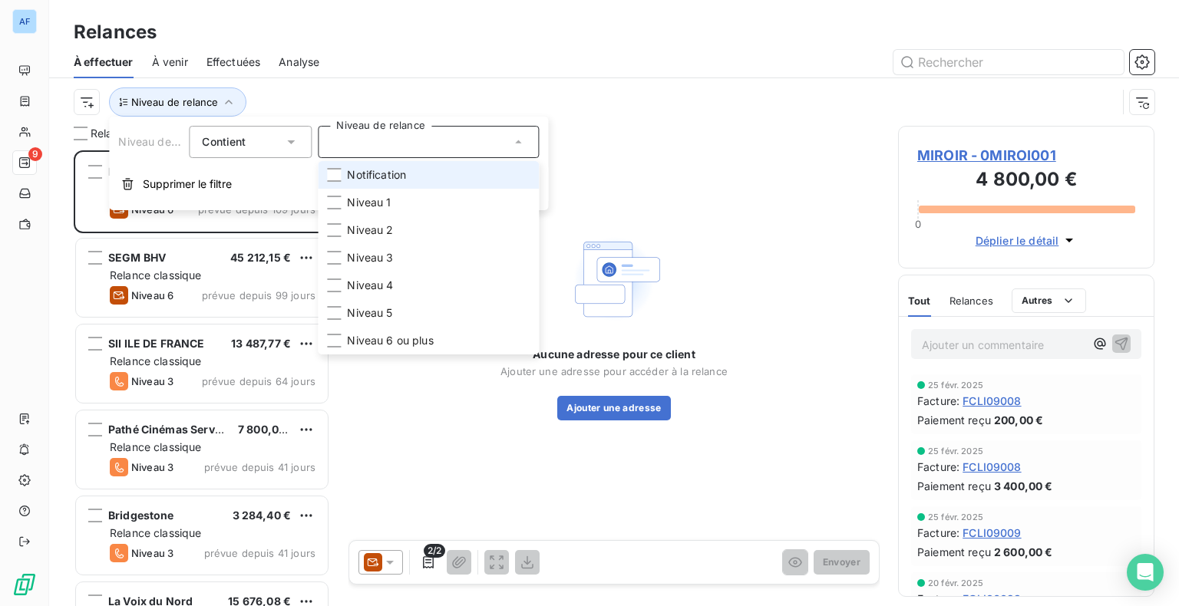
click at [354, 183] on li "Notification" at bounding box center [428, 175] width 221 height 28
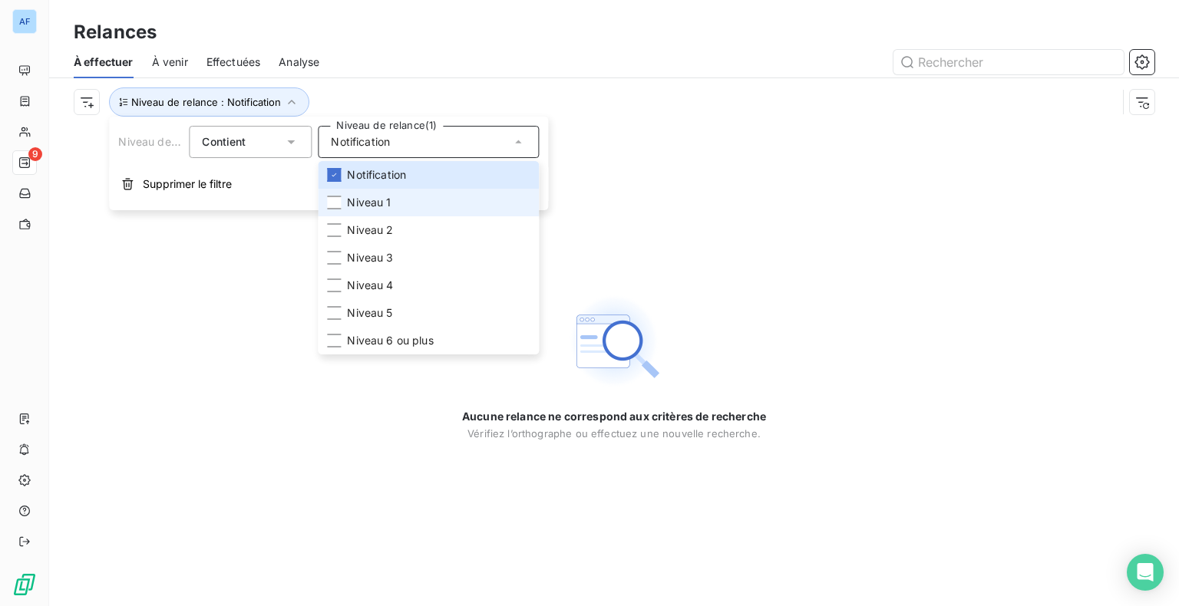
click at [365, 205] on span "Niveau 1" at bounding box center [369, 202] width 44 height 15
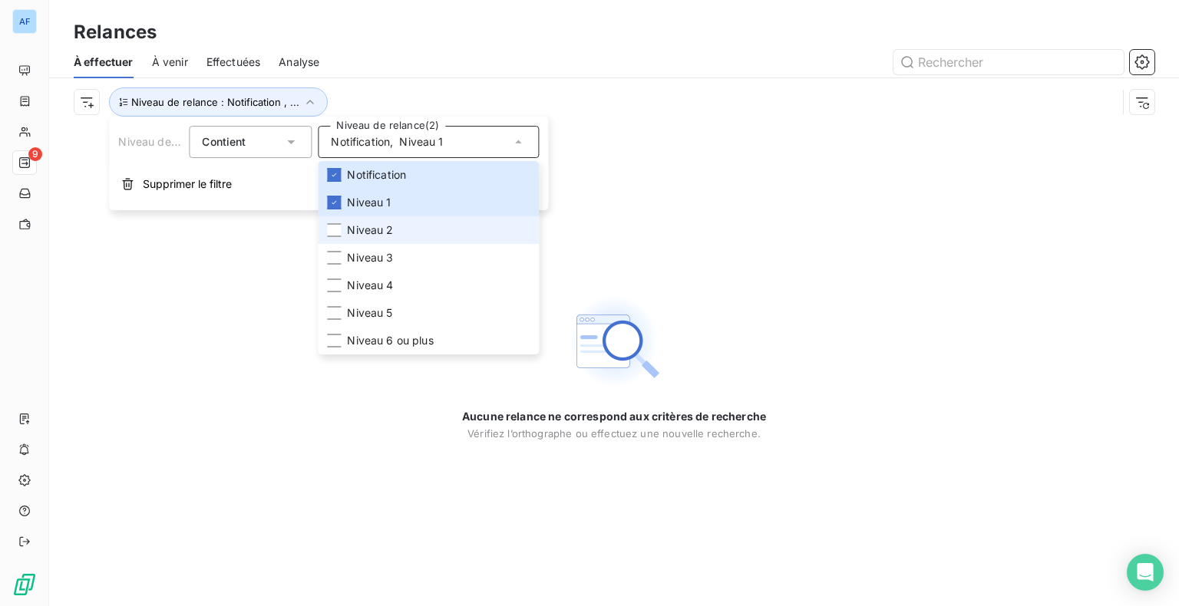
click at [372, 229] on span "Niveau 2" at bounding box center [370, 230] width 46 height 15
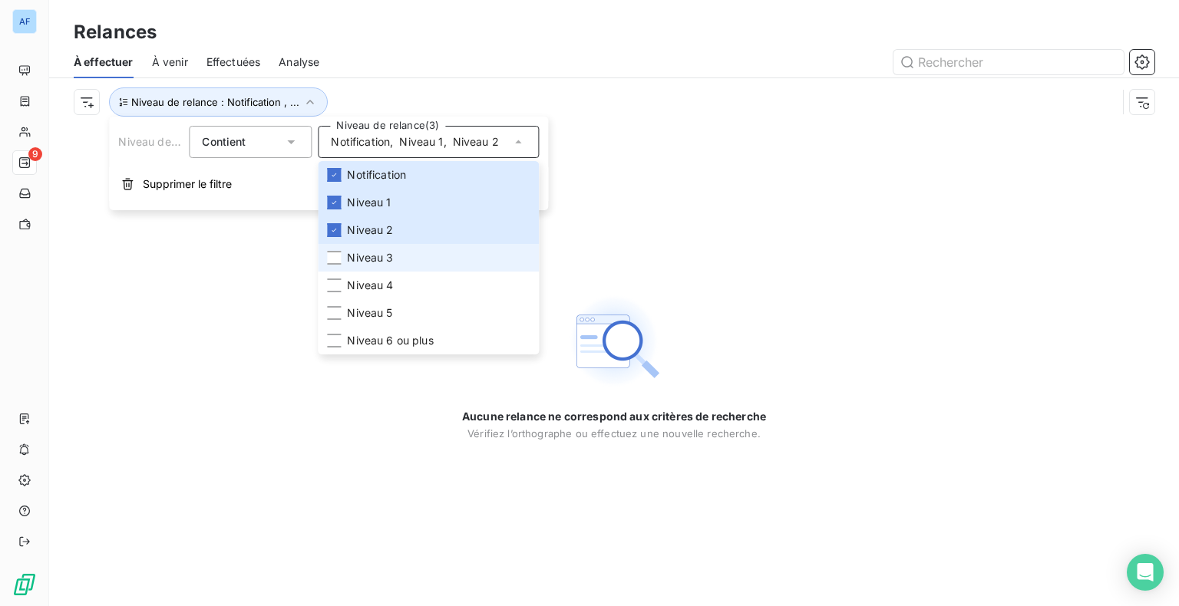
click at [366, 254] on span "Niveau 3" at bounding box center [370, 257] width 46 height 15
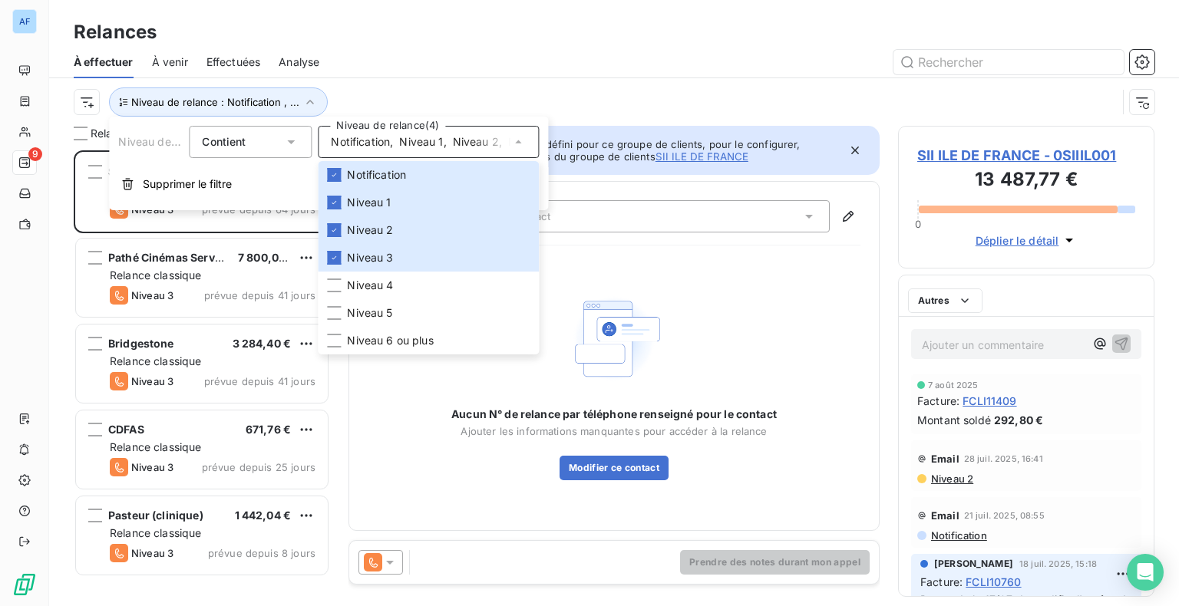
scroll to position [444, 244]
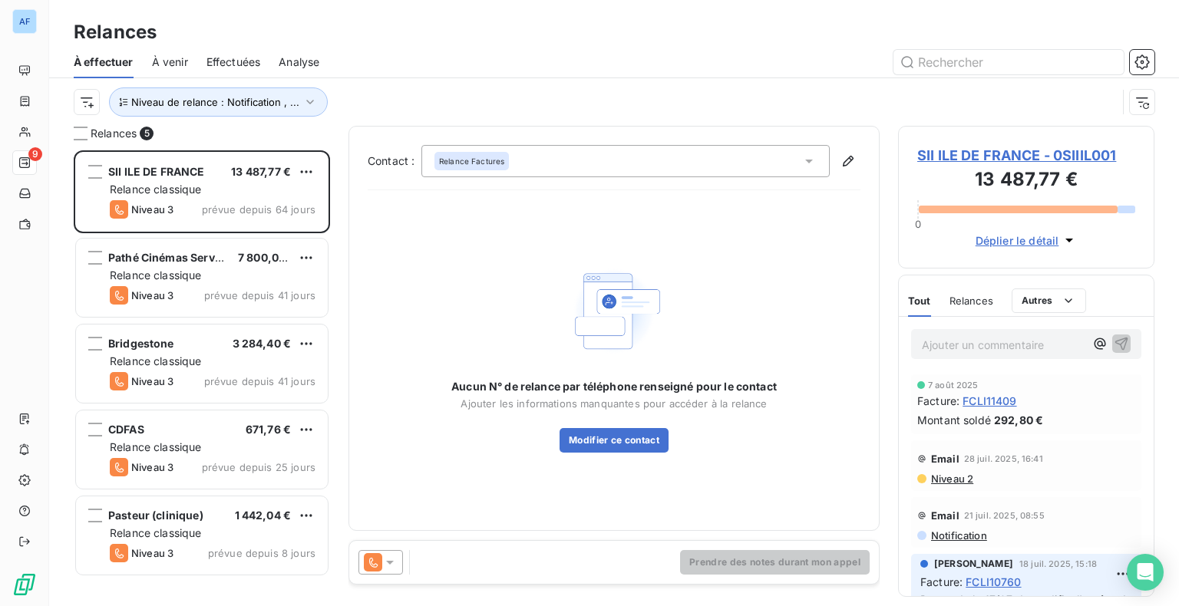
click at [418, 15] on div "Relances À effectuer À venir Effectuées Analyse Niveau de relance : Notificatio…" at bounding box center [614, 63] width 1130 height 126
click at [992, 155] on span "SII ILE DE FRANCE - 0SIIIL001" at bounding box center [1026, 155] width 218 height 21
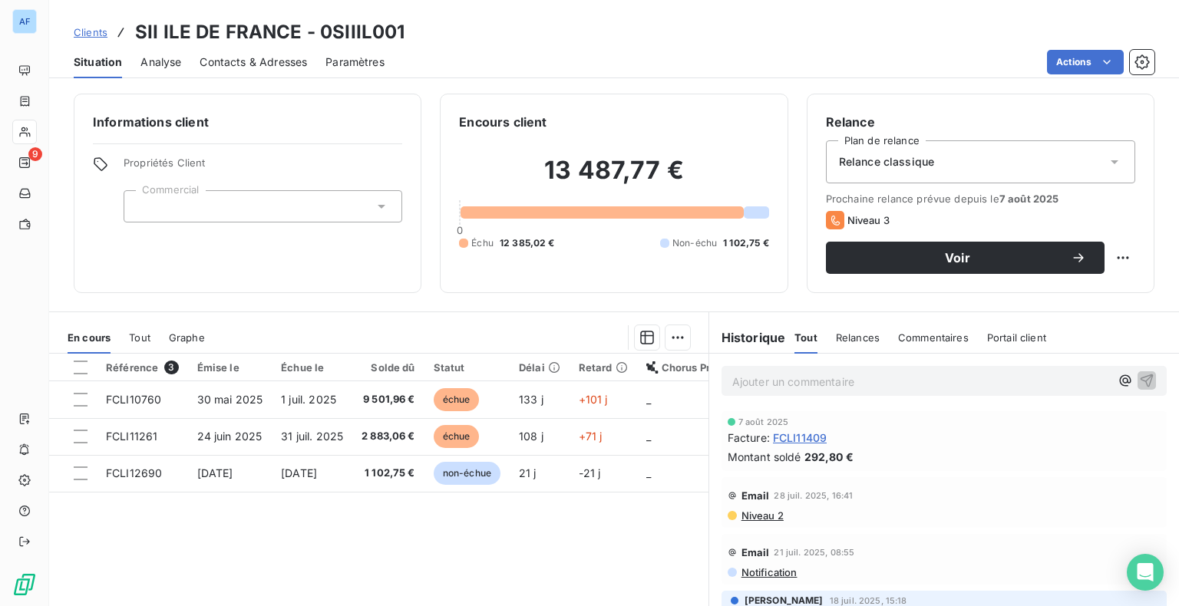
click at [1076, 62] on html "AF 9 Clients SII ILE DE FRANCE - 0SIIIL001 Situation Analyse Contacts & Adresse…" at bounding box center [589, 303] width 1179 height 606
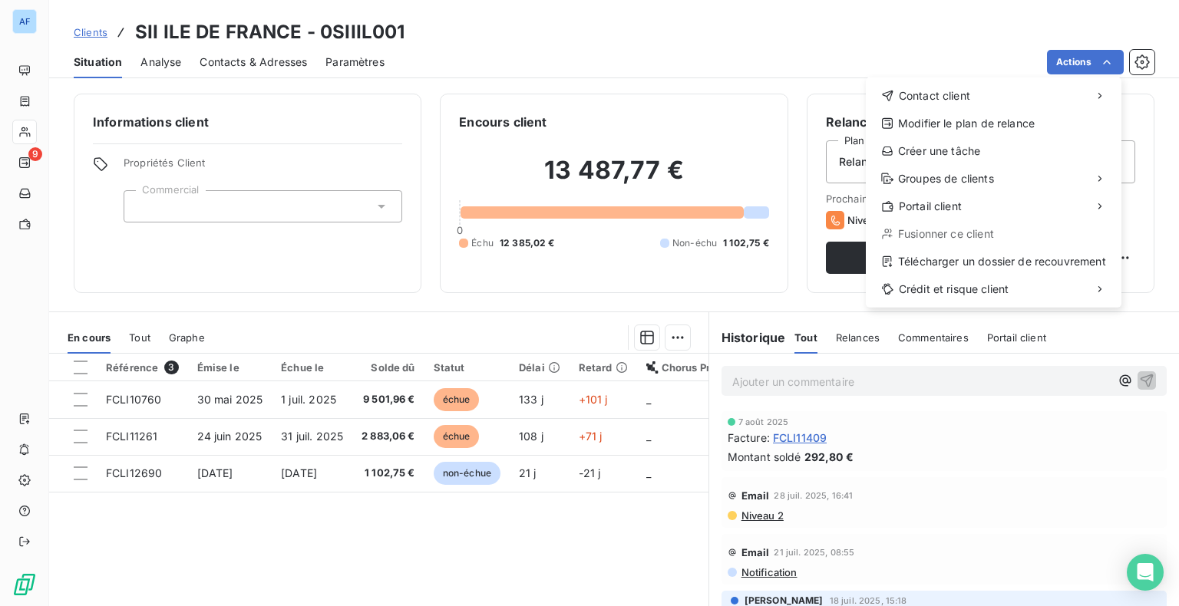
click at [908, 51] on html "AF 9 Clients SII ILE DE FRANCE - 0SIIIL001 Situation Analyse Contacts & Adresse…" at bounding box center [589, 303] width 1179 height 606
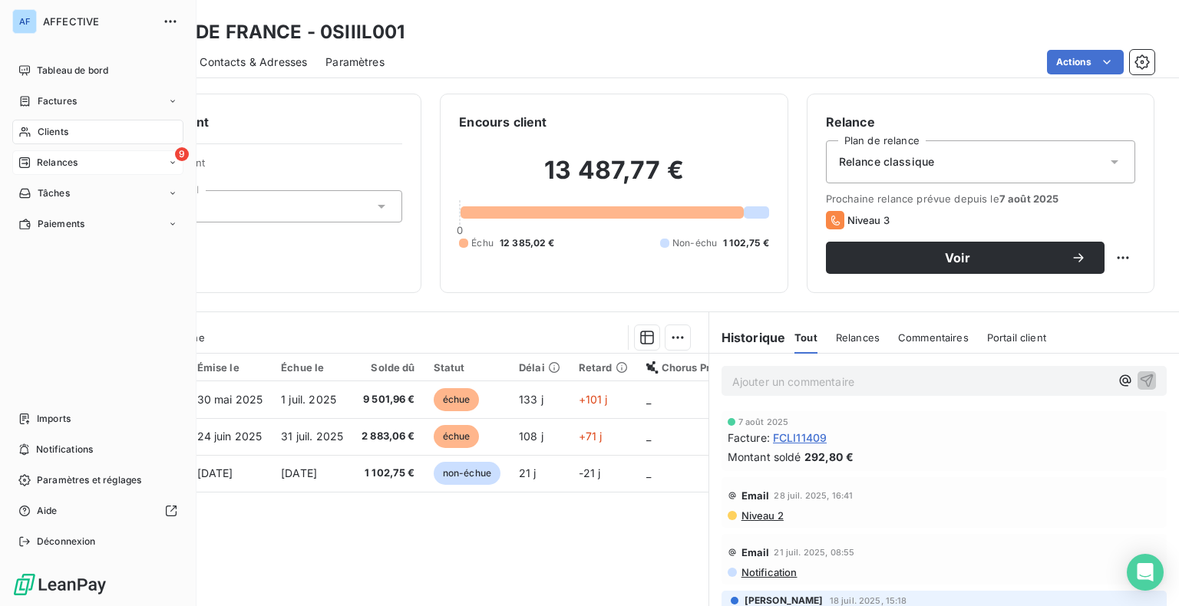
click at [28, 163] on icon at bounding box center [24, 162] width 11 height 11
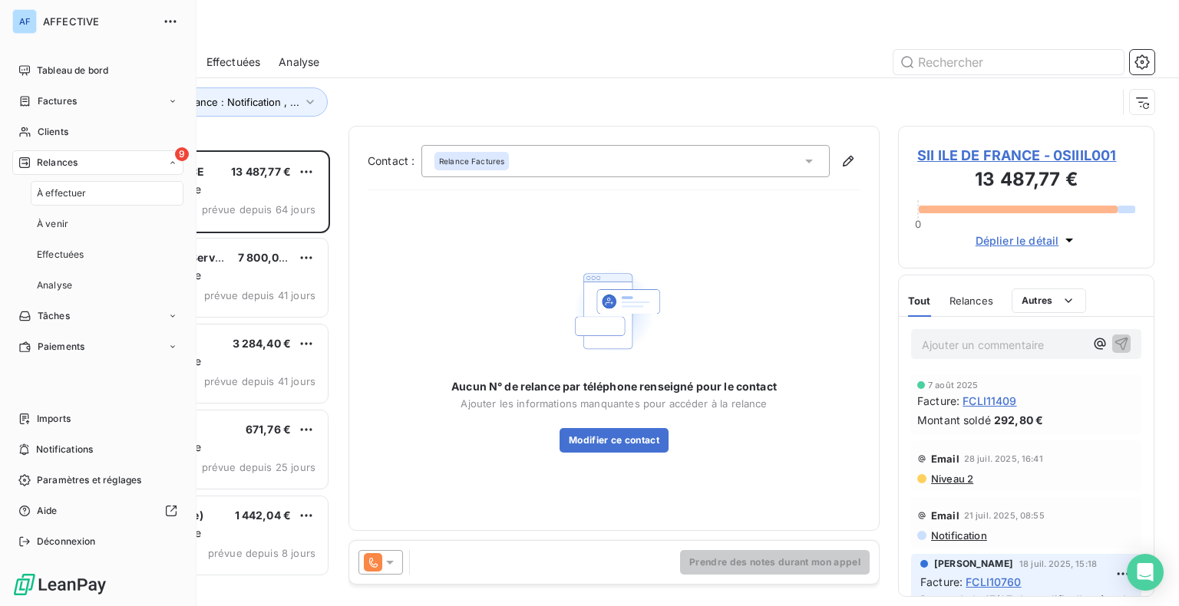
scroll to position [444, 244]
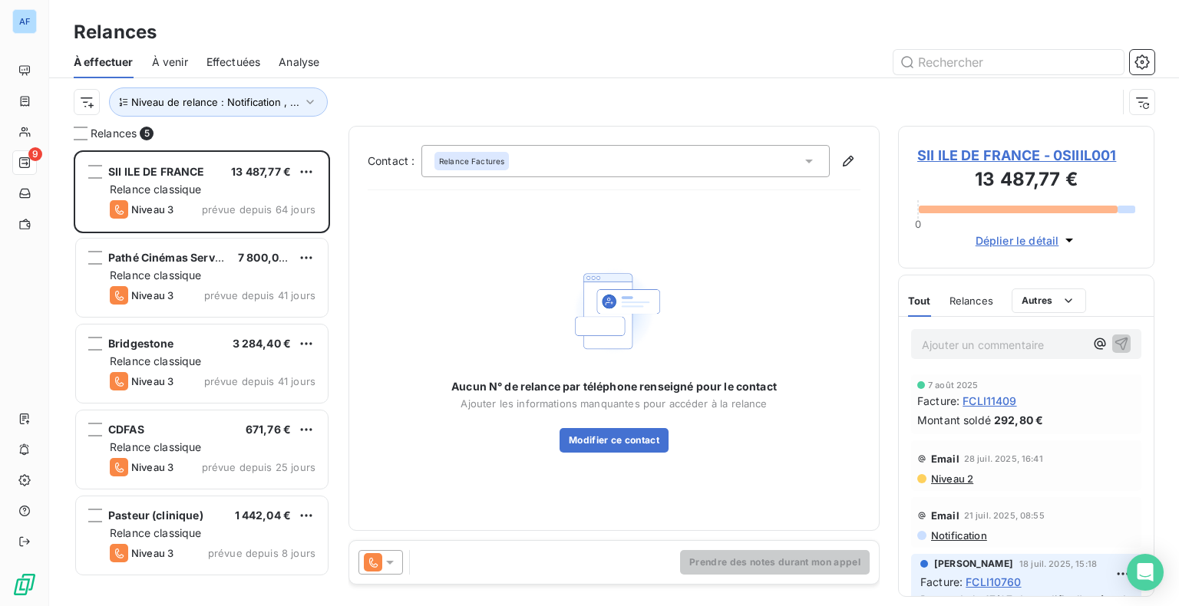
click at [802, 167] on icon at bounding box center [808, 161] width 15 height 15
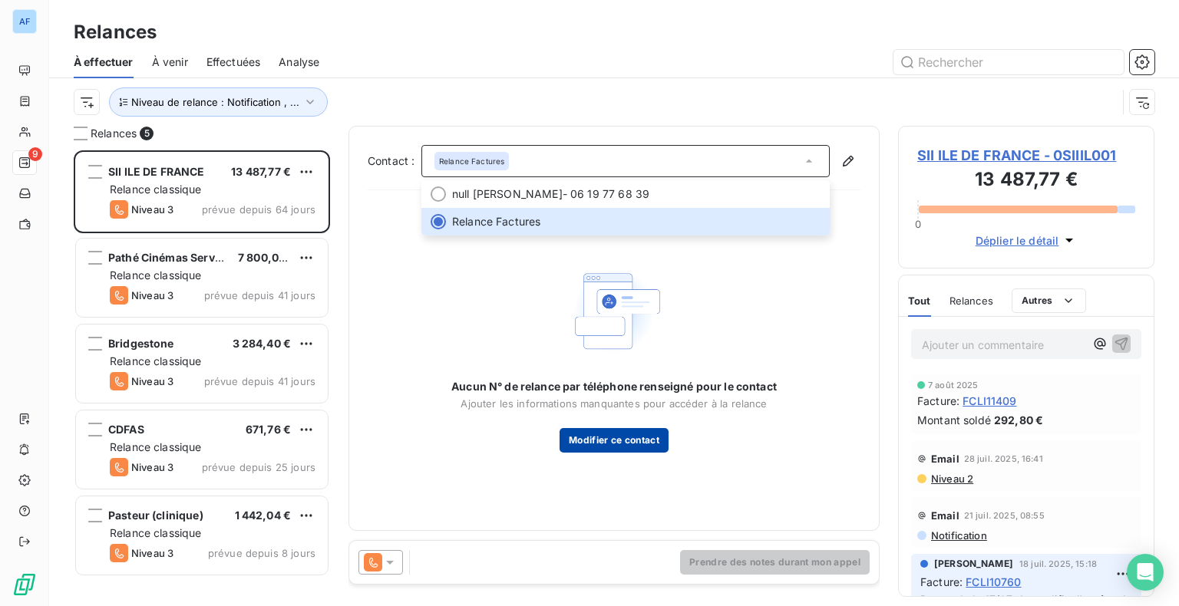
click at [630, 438] on button "Modifier ce contact" at bounding box center [614, 440] width 109 height 25
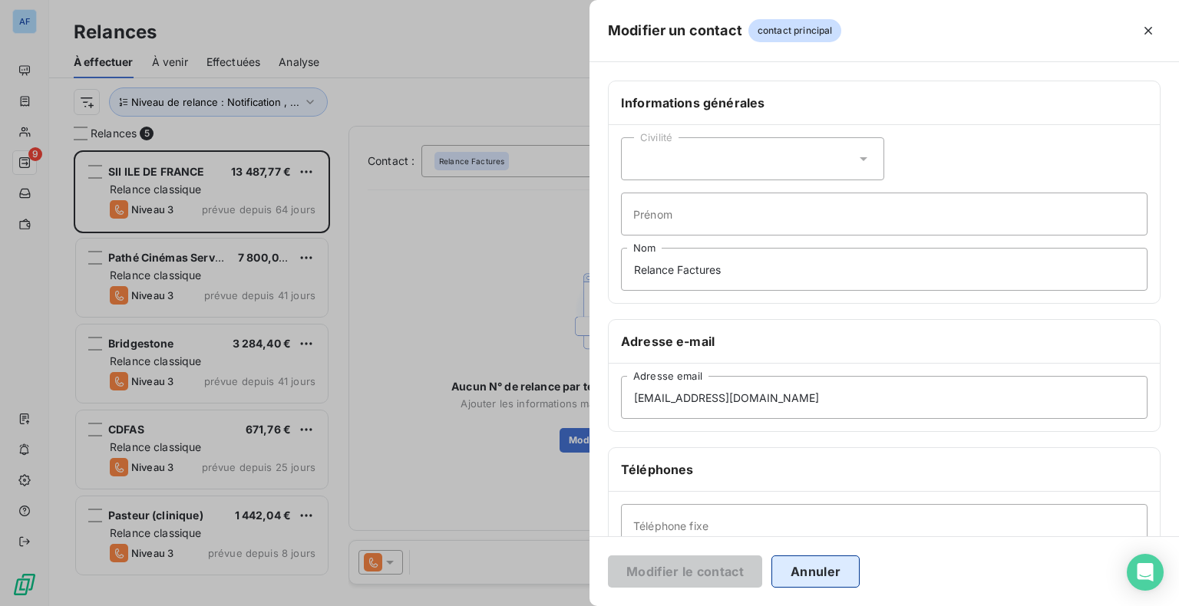
click at [801, 576] on button "Annuler" at bounding box center [815, 572] width 88 height 32
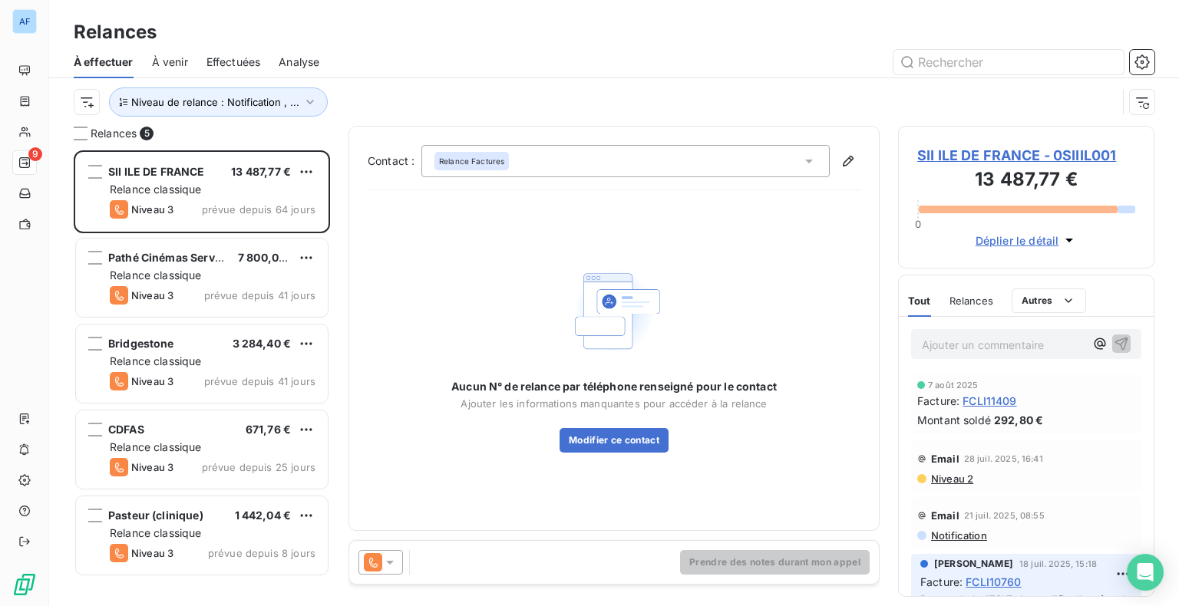
click at [984, 158] on span "SII ILE DE FRANCE - 0SIIIL001" at bounding box center [1026, 155] width 218 height 21
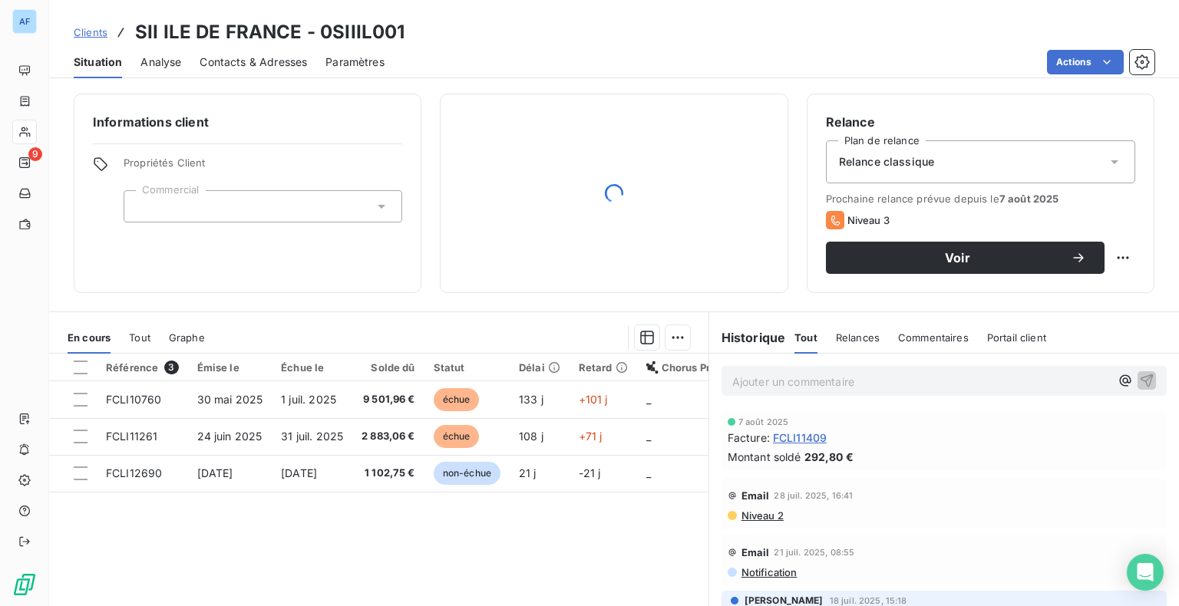
click at [256, 61] on span "Contacts & Adresses" at bounding box center [253, 62] width 107 height 15
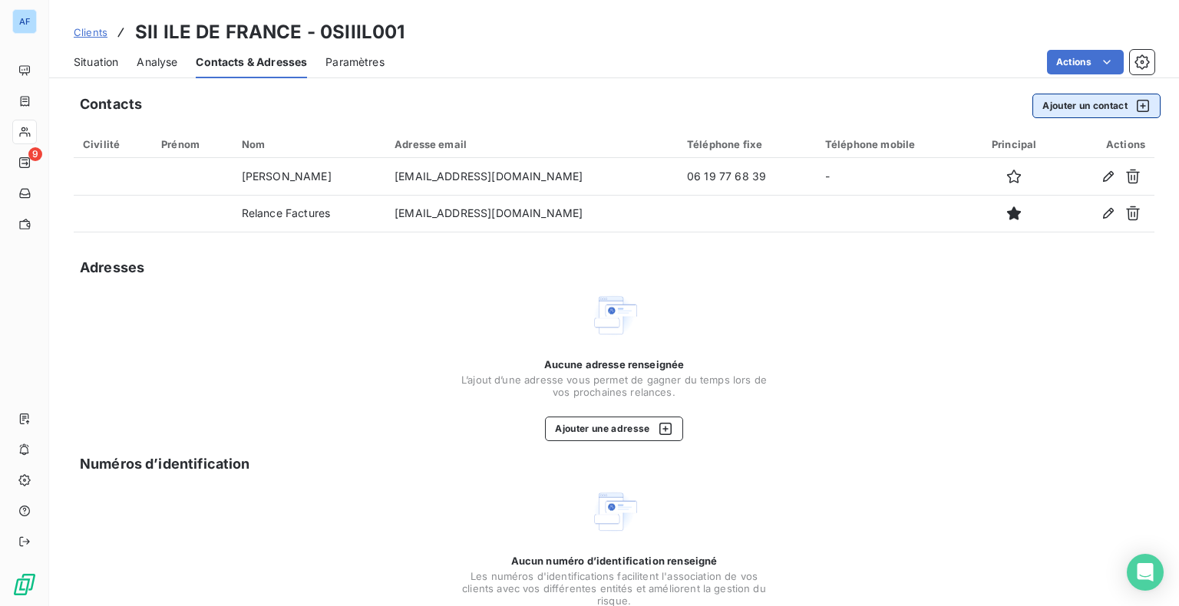
click at [1070, 104] on button "Ajouter un contact" at bounding box center [1096, 106] width 128 height 25
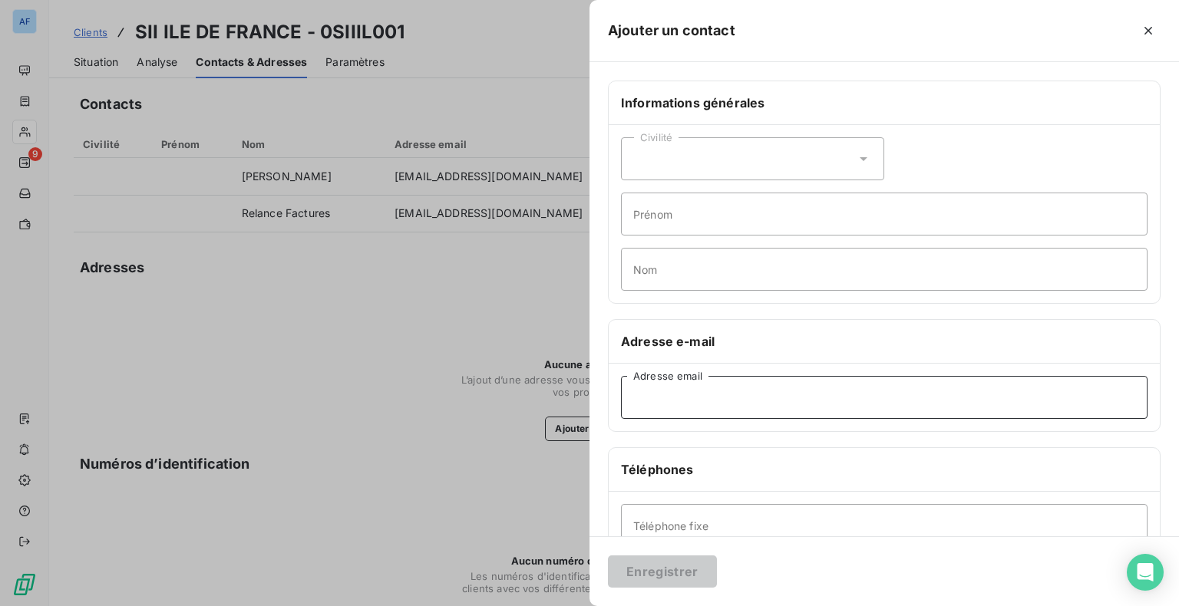
click at [712, 398] on input "Adresse email" at bounding box center [884, 397] width 527 height 43
click at [660, 278] on input "Nom" at bounding box center [884, 269] width 527 height 43
paste input "Contact : [PERSON_NAME] Tel : [PHONE_NUMBER]"
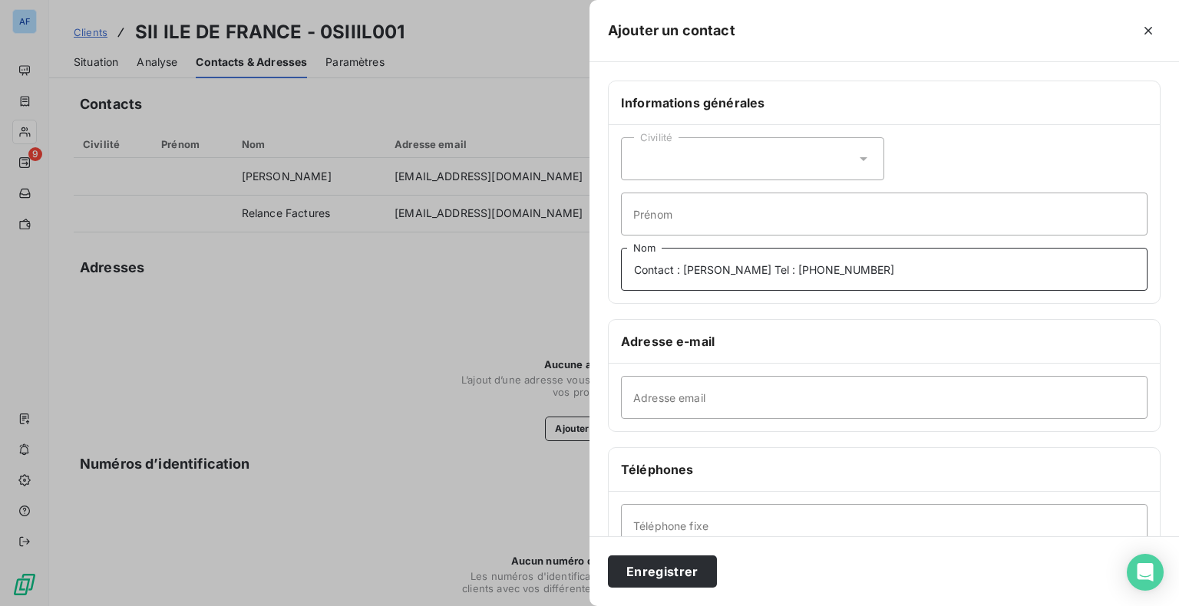
drag, startPoint x: 758, startPoint y: 273, endPoint x: 878, endPoint y: 275, distance: 119.8
click at [878, 275] on input "Contact : [PERSON_NAME] Tel : [PHONE_NUMBER]" at bounding box center [884, 269] width 527 height 43
click at [821, 272] on input "Contact : [PERSON_NAME] Tel : [PHONE_NUMBER]" at bounding box center [884, 269] width 527 height 43
drag, startPoint x: 786, startPoint y: 271, endPoint x: 869, endPoint y: 275, distance: 83.0
click at [869, 275] on input "Contact : [PERSON_NAME] Tel : [PHONE_NUMBER]" at bounding box center [884, 269] width 527 height 43
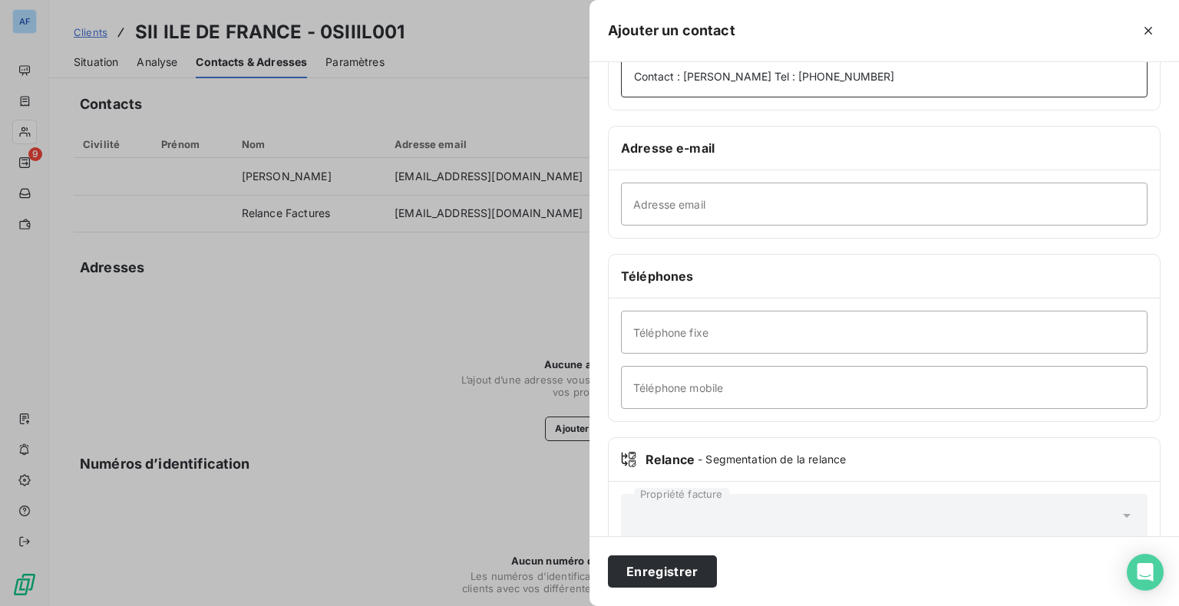
scroll to position [223, 0]
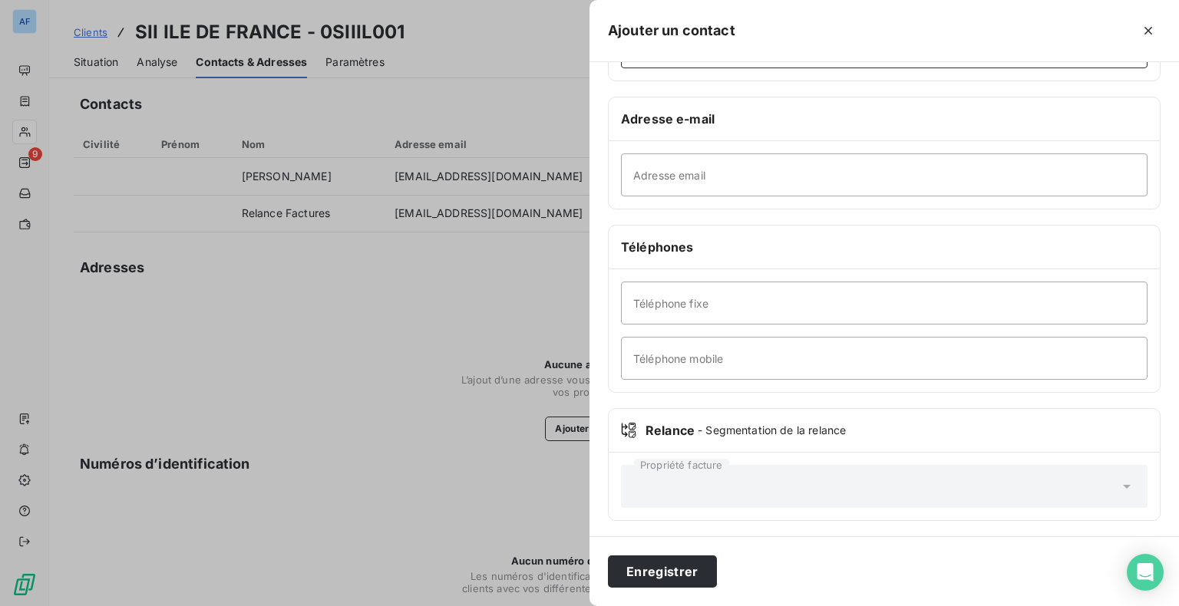
type input "Contact : [PERSON_NAME] Tel : [PHONE_NUMBER]"
click at [676, 368] on input "Téléphone mobile" at bounding box center [884, 358] width 527 height 43
paste input "06 99 70 55 05"
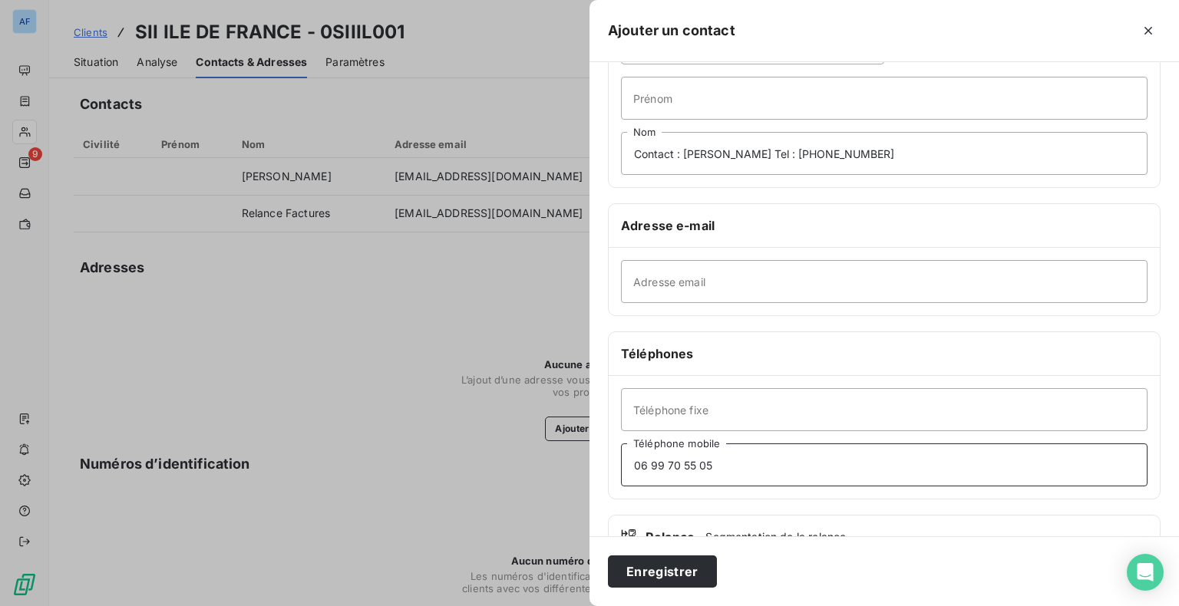
scroll to position [0, 0]
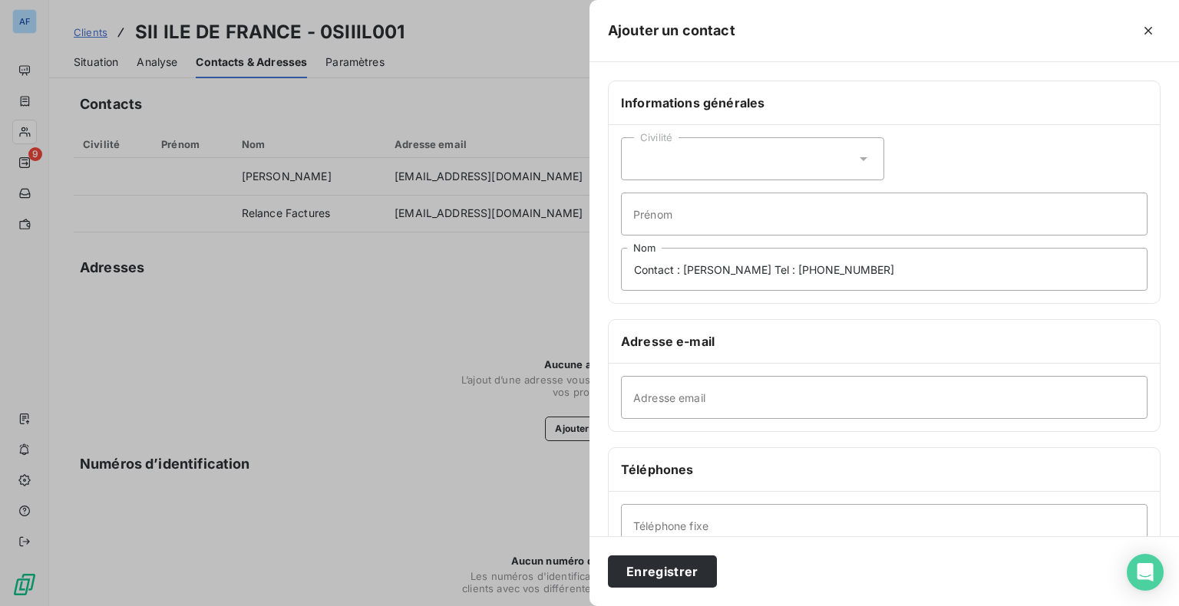
type input "06 99 70 55 05"
drag, startPoint x: 785, startPoint y: 270, endPoint x: 583, endPoint y: 282, distance: 201.5
click at [583, 606] on div "Ajouter un contact Informations générales Civilité Prénom Contact : [PERSON_NAM…" at bounding box center [589, 606] width 1179 height 0
type input "06 99 70 55 05"
click at [652, 573] on button "Enregistrer" at bounding box center [662, 572] width 109 height 32
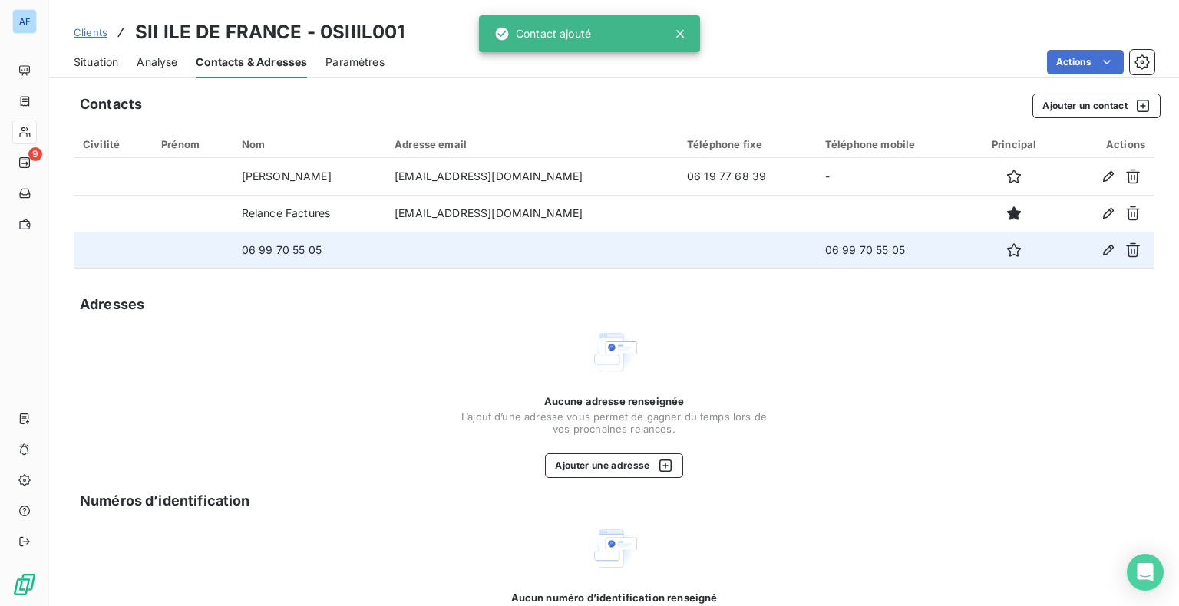
click at [298, 252] on td "06 99 70 55 05" at bounding box center [309, 250] width 153 height 37
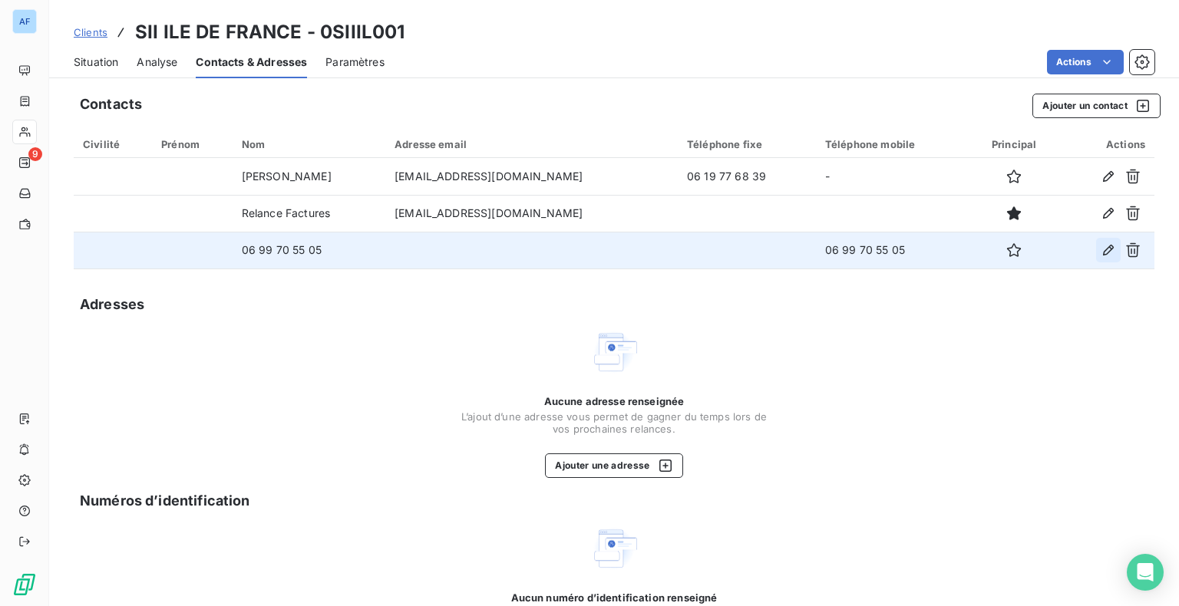
click at [1101, 250] on icon "button" at bounding box center [1108, 250] width 15 height 15
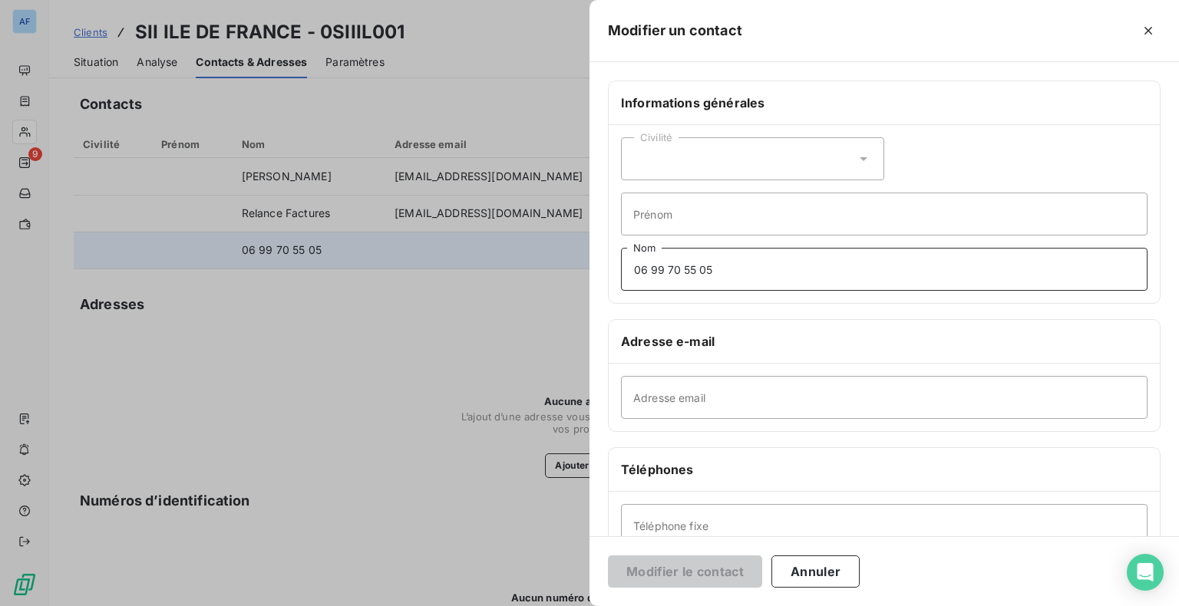
drag, startPoint x: 766, startPoint y: 279, endPoint x: 605, endPoint y: 282, distance: 161.3
click at [605, 282] on div "Informations générales Civilité Prénom 06 99 70 55 05 Nom Adresse e-mail Adress…" at bounding box center [885, 422] width 590 height 682
drag, startPoint x: 728, startPoint y: 266, endPoint x: 619, endPoint y: 269, distance: 109.0
click at [619, 269] on div "Civilité Prénom 06 99 70 55 05 Nom" at bounding box center [884, 214] width 551 height 178
type input "[PERSON_NAME]"
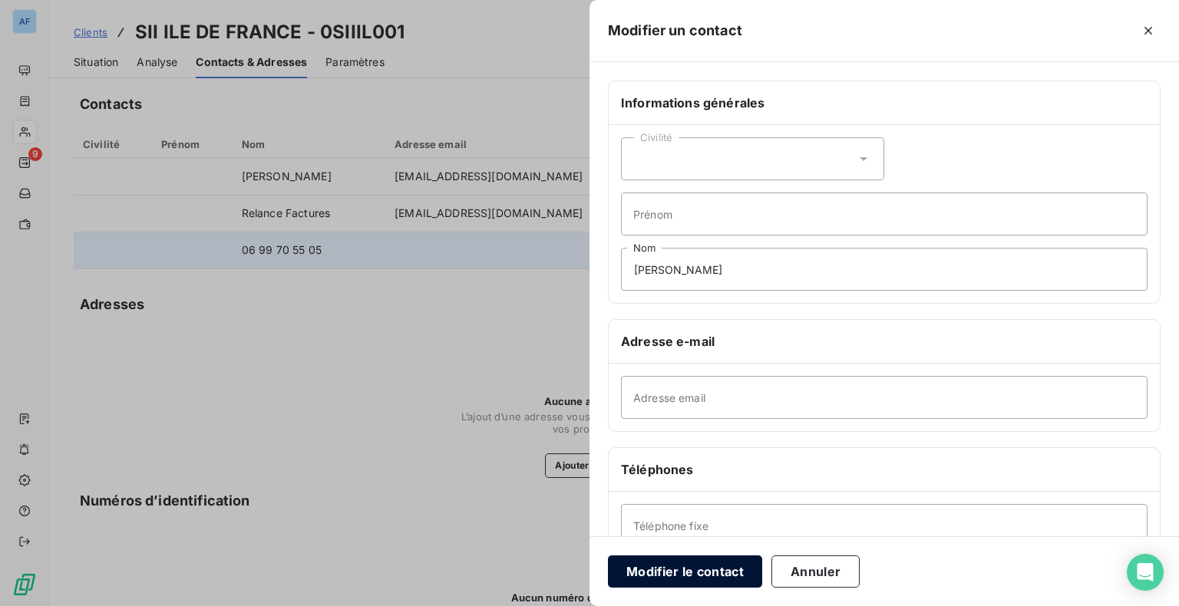
click at [725, 570] on button "Modifier le contact" at bounding box center [685, 572] width 154 height 32
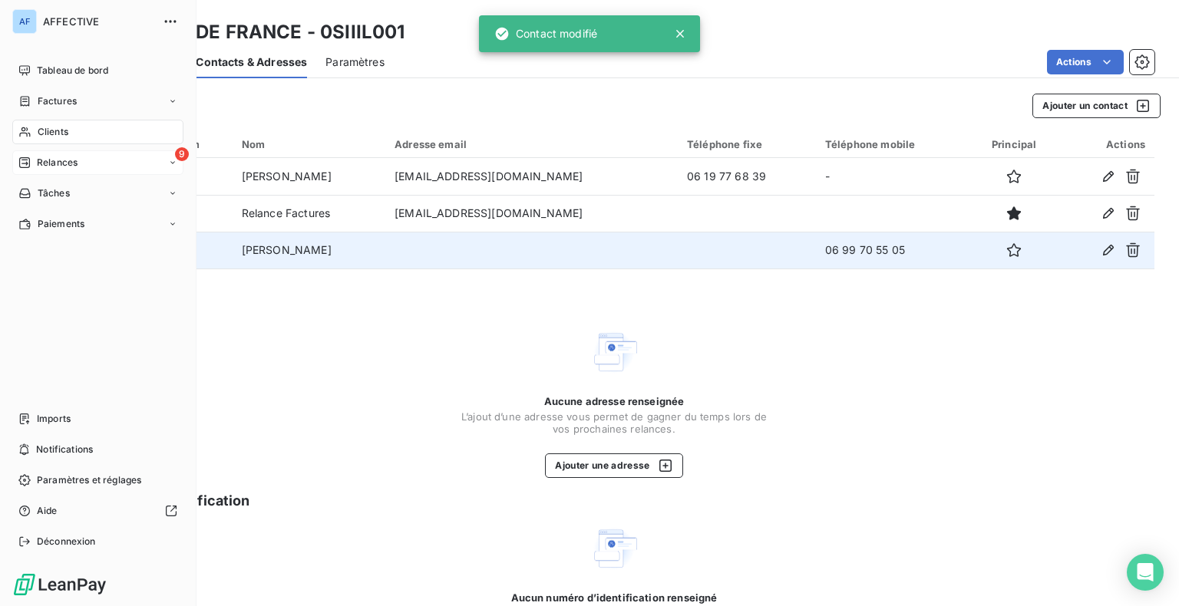
click at [28, 159] on icon at bounding box center [24, 163] width 12 height 12
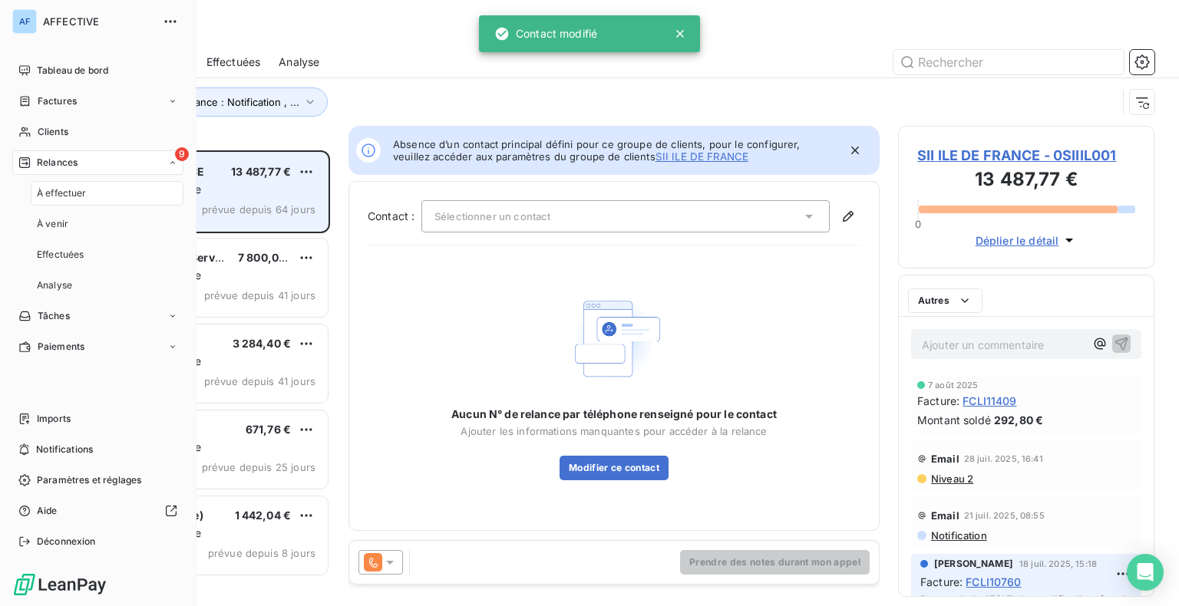
scroll to position [444, 244]
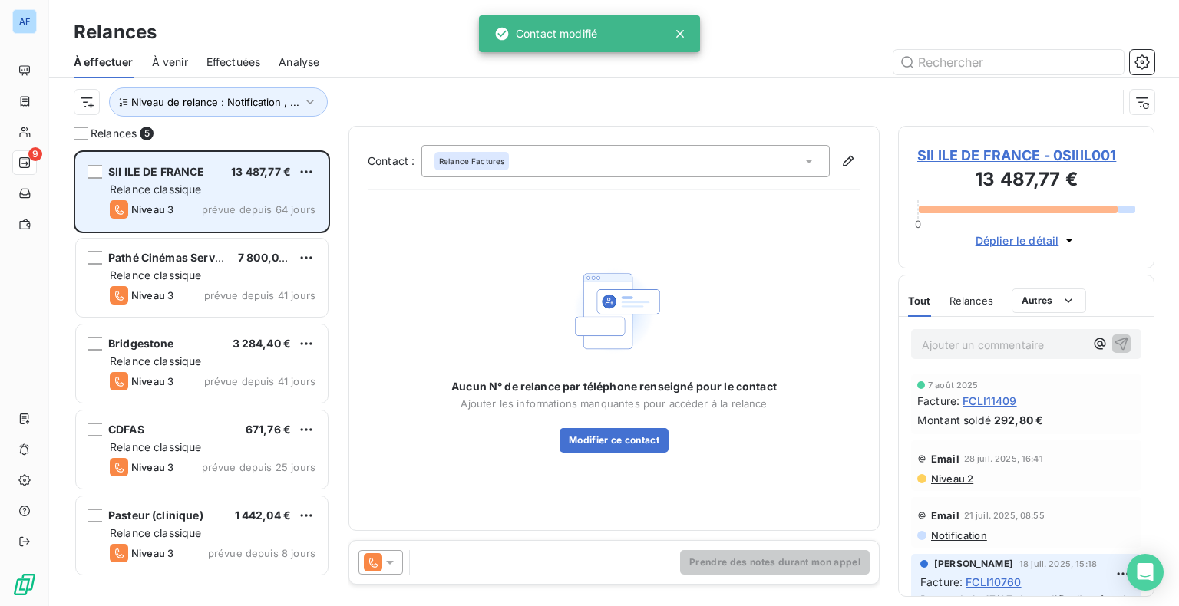
click at [209, 204] on span "prévue depuis 64 jours" at bounding box center [259, 209] width 114 height 12
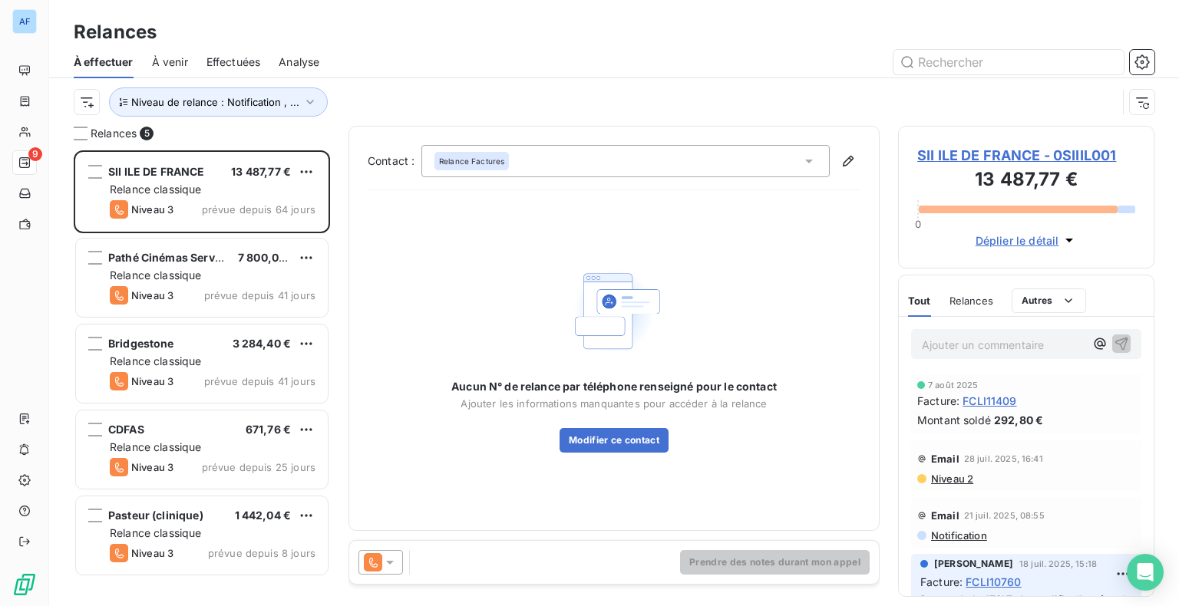
click at [509, 167] on div "Relance Factures" at bounding box center [625, 161] width 408 height 32
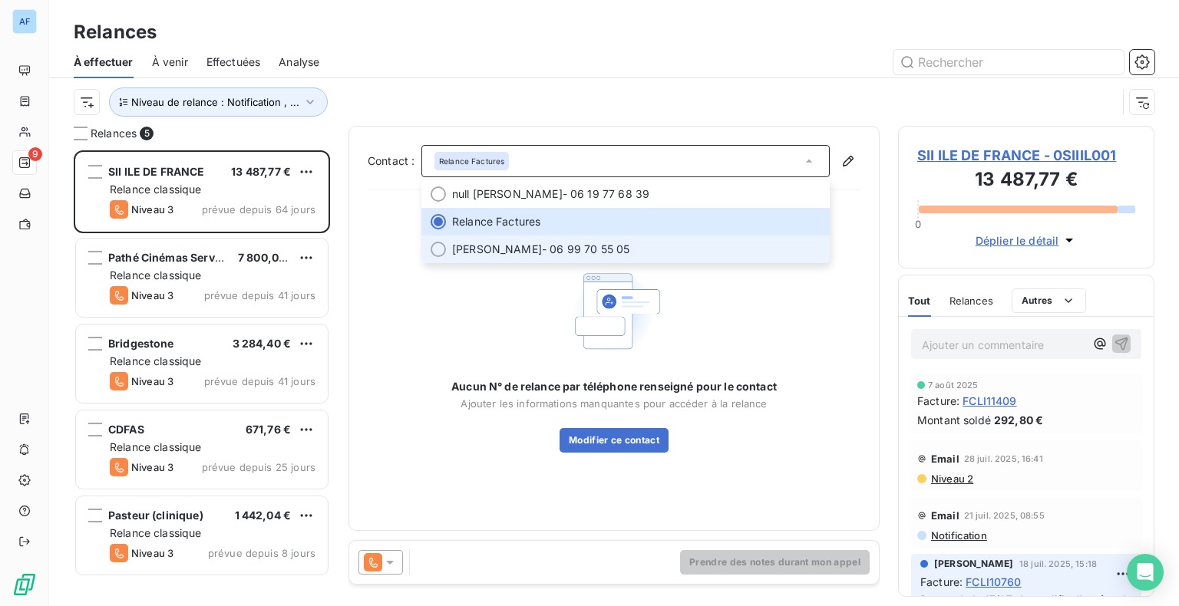
click at [509, 247] on span "[PERSON_NAME]" at bounding box center [497, 249] width 90 height 15
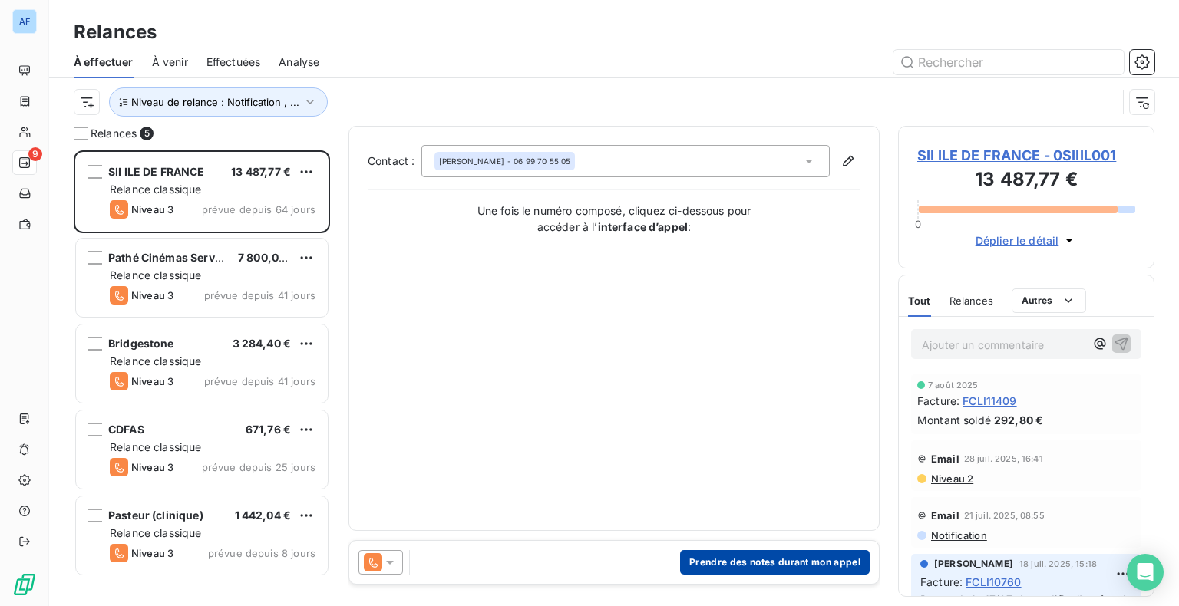
click at [772, 563] on button "Prendre des notes durant mon appel" at bounding box center [775, 562] width 190 height 25
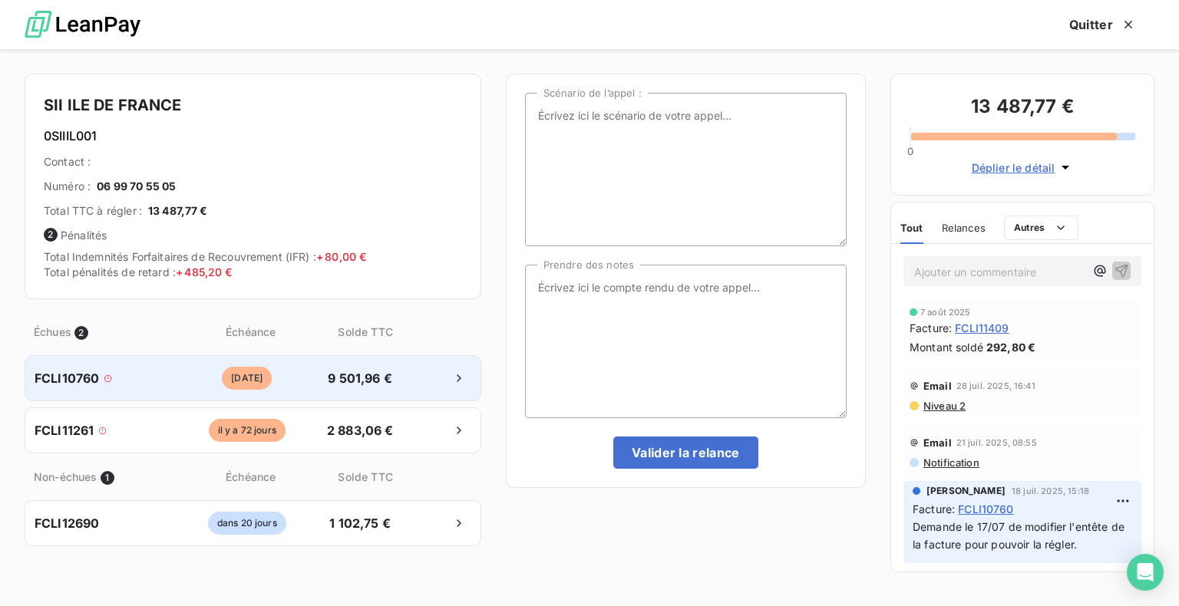
click at [421, 380] on div at bounding box center [438, 378] width 68 height 25
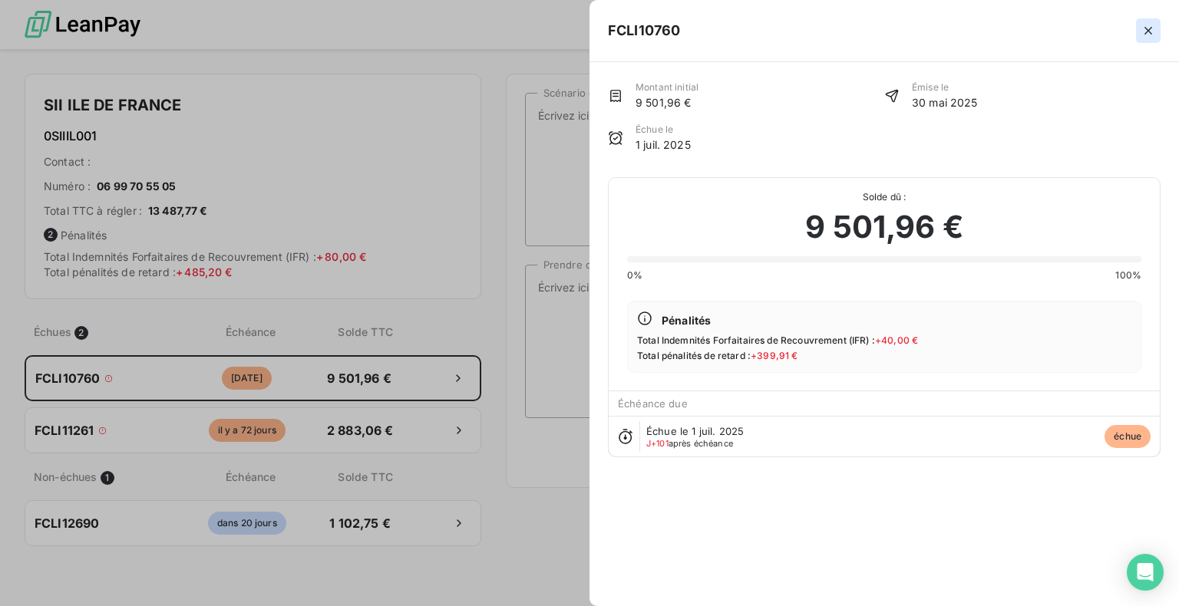
click at [1151, 31] on icon "button" at bounding box center [1148, 30] width 15 height 15
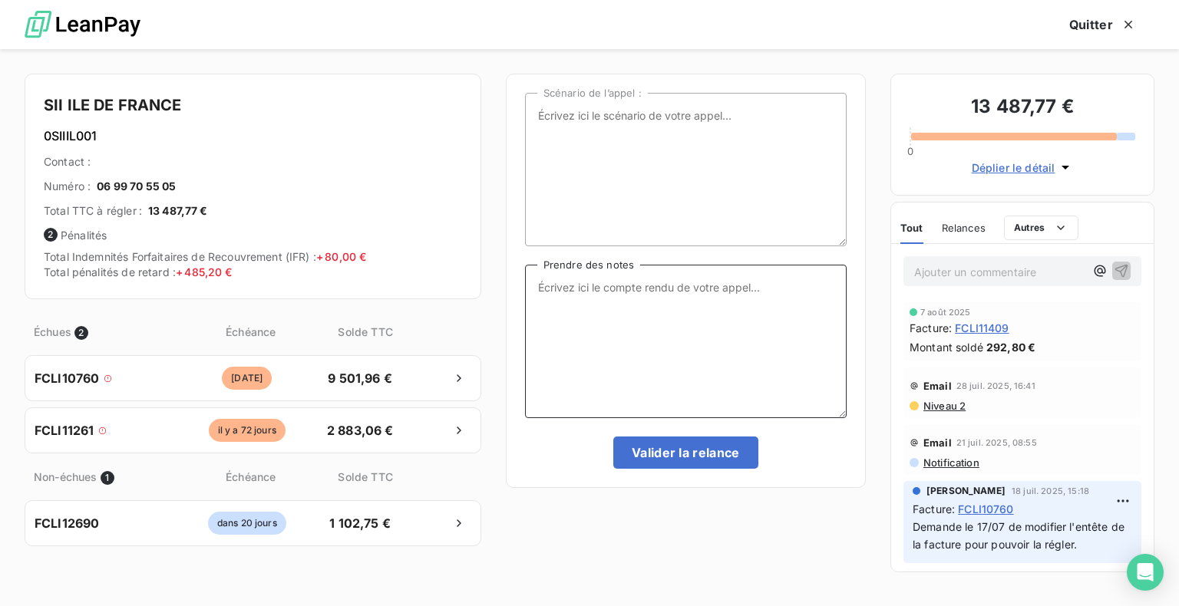
click at [569, 300] on textarea "Prendre des notes" at bounding box center [686, 342] width 322 height 154
paste textarea "06 99 70 55 05"
drag, startPoint x: 685, startPoint y: 315, endPoint x: 592, endPoint y: 318, distance: 92.9
click at [592, 318] on textarea "FCLI10760 : [PERSON_NAME] FClI11261 : 06 99 70 55 05" at bounding box center [686, 342] width 322 height 154
click at [642, 282] on textarea "FCLI10760 : [PERSON_NAME] FClI11261 : [PERSON_NAME]" at bounding box center [686, 342] width 322 height 154
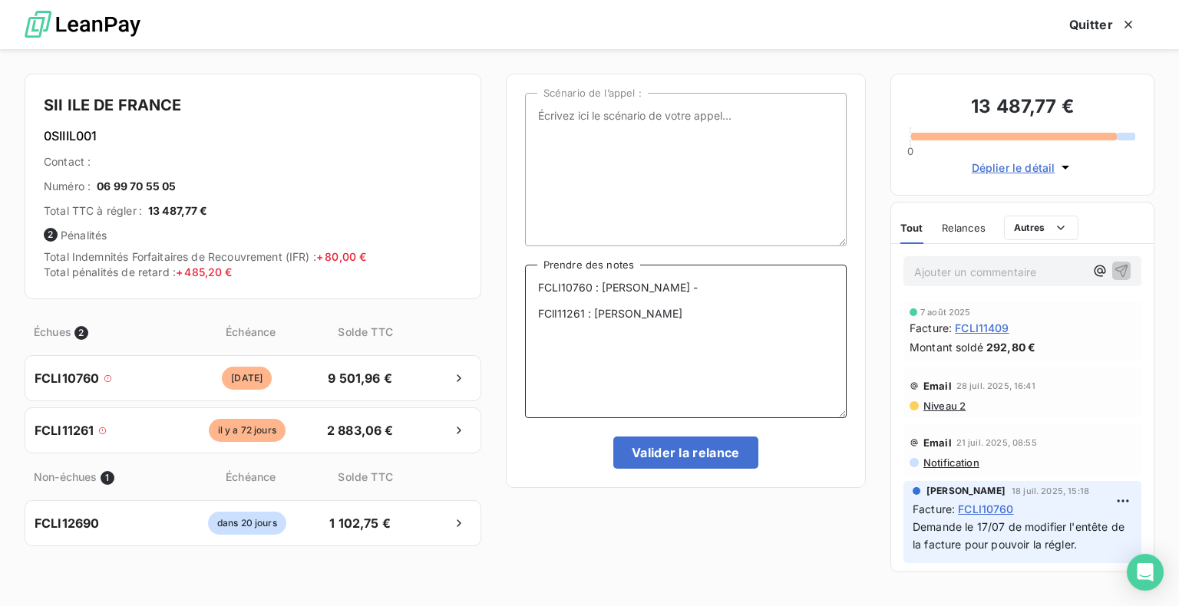
click at [688, 296] on textarea "FCLI10760 : [PERSON_NAME] - FClI11261 : [PERSON_NAME]" at bounding box center [686, 342] width 322 height 154
click at [686, 286] on textarea "FCLI10760 : [PERSON_NAME] - FClI11261 : [PERSON_NAME]" at bounding box center [686, 342] width 322 height 154
paste textarea "6 95 20 45 89"
click at [699, 339] on textarea "FCLI10760 : [PERSON_NAME] - 06 95 20 45 89 FClI11261 : [PERSON_NAME]" at bounding box center [686, 342] width 322 height 154
click at [619, 312] on textarea "FCLI10760 : [PERSON_NAME] - 06 95 20 45 89 FClI11261 : [PERSON_NAME] LMSR + Mail" at bounding box center [686, 342] width 322 height 154
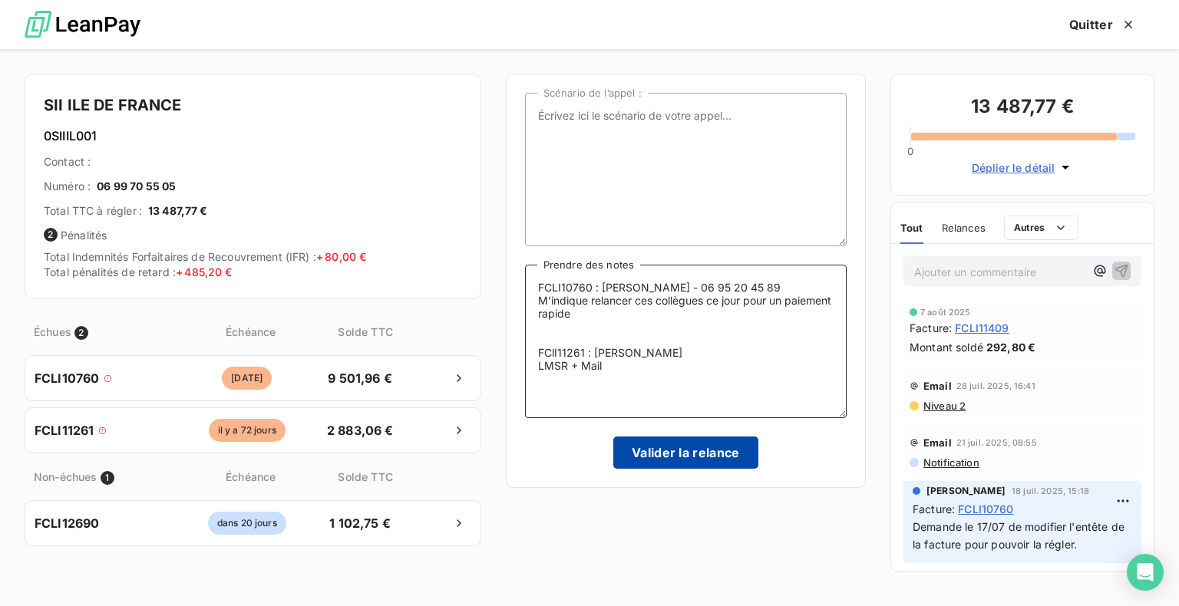
type textarea "FCLI10760 : [PERSON_NAME] - 06 95 20 45 89 M'indique relancer ces collègues ce …"
click at [712, 456] on button "Valider la relance" at bounding box center [685, 453] width 145 height 32
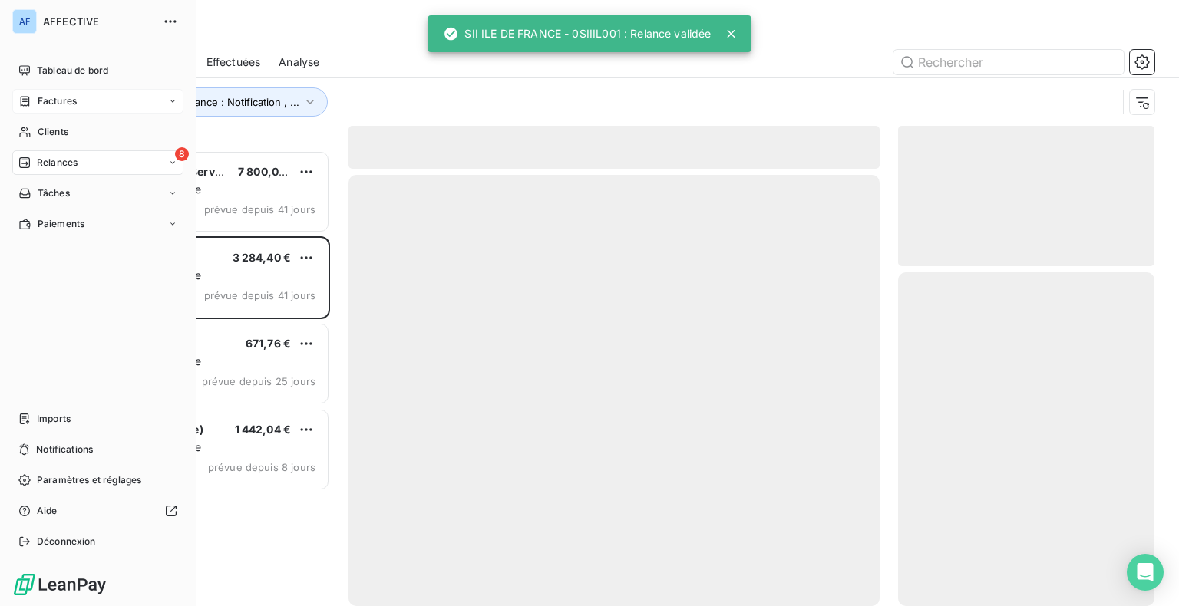
click at [29, 100] on icon at bounding box center [24, 101] width 13 height 12
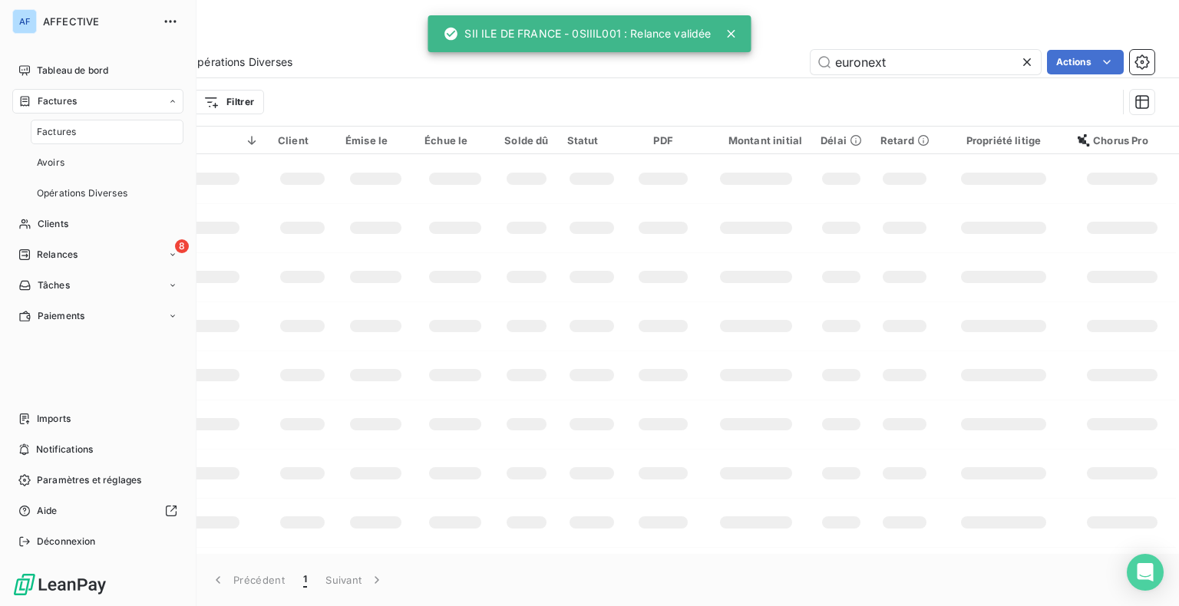
click at [51, 130] on span "Factures" at bounding box center [56, 132] width 39 height 14
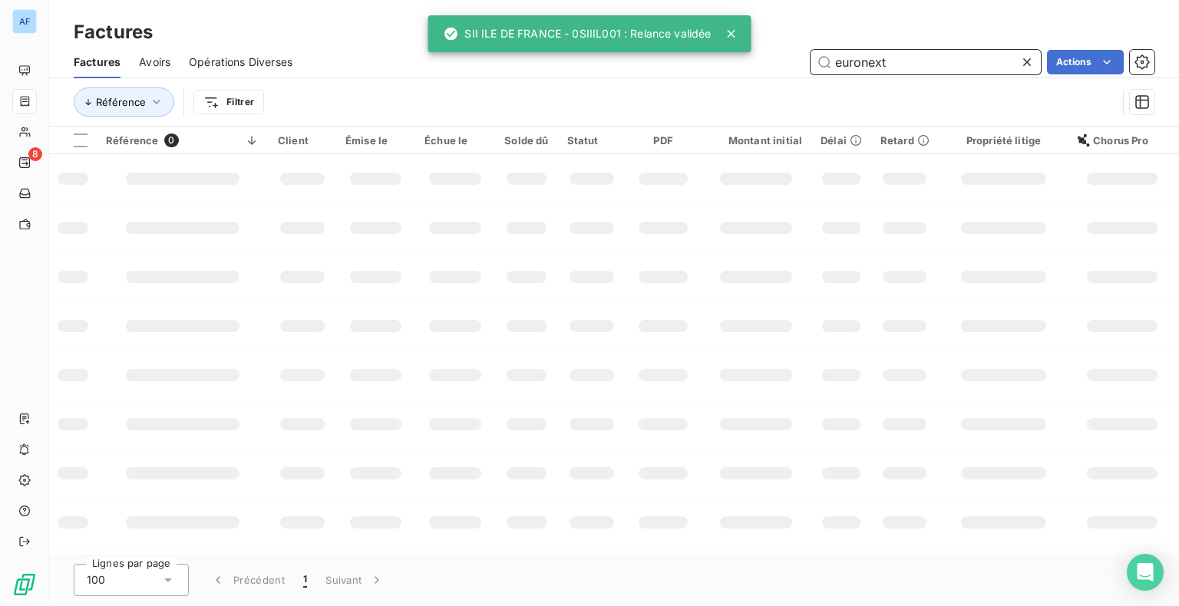
click at [812, 69] on input "euronext" at bounding box center [926, 62] width 230 height 25
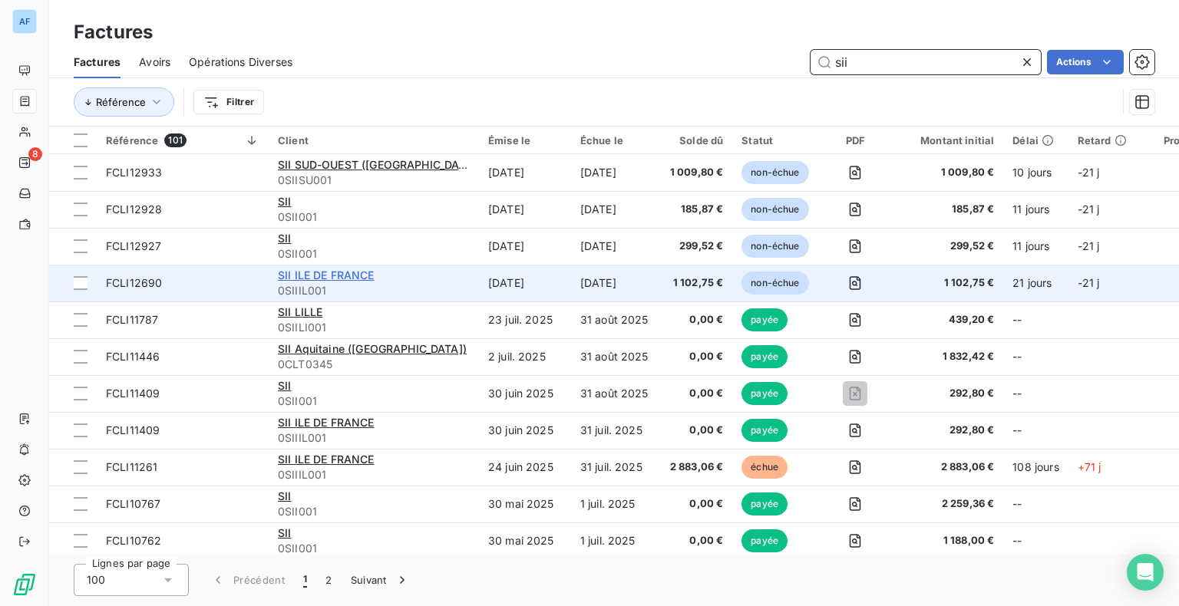
type input "sii"
click at [353, 273] on span "SII ILE DE FRANCE" at bounding box center [326, 275] width 97 height 13
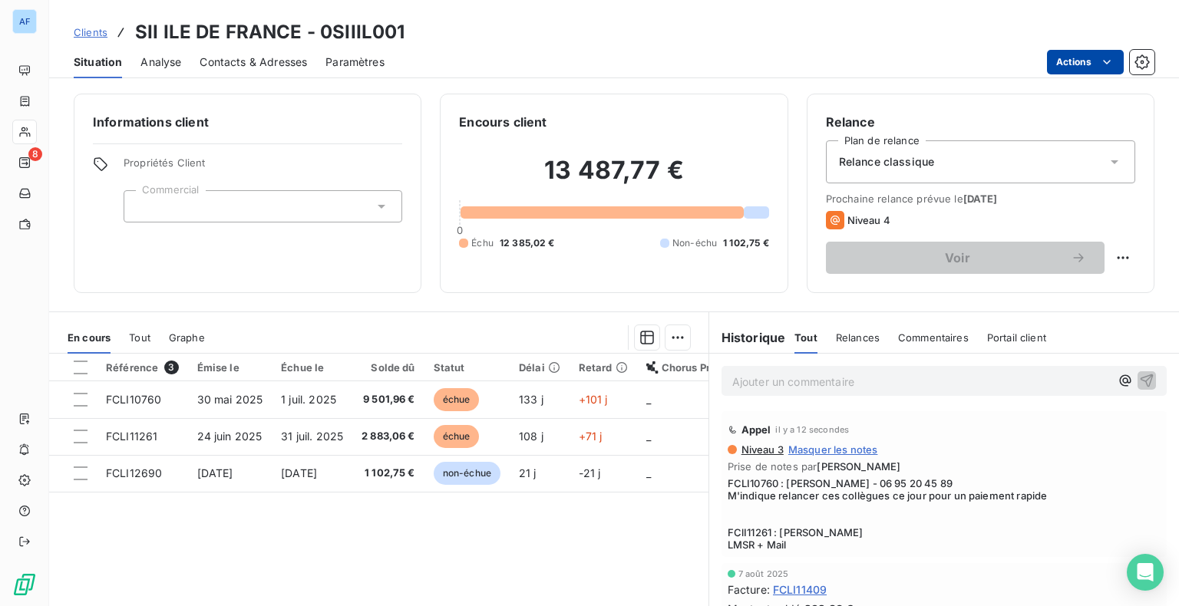
click at [1078, 54] on html "AF 8 Clients SII ILE DE FRANCE - 0SIIIL001 Situation Analyse Contacts & Adresse…" at bounding box center [589, 303] width 1179 height 606
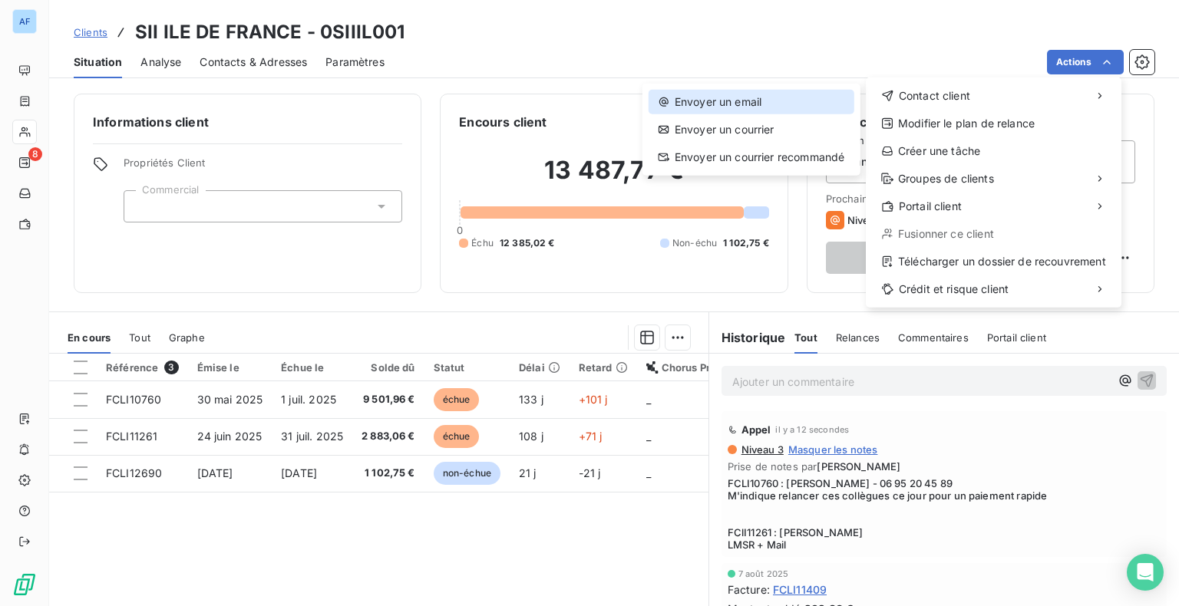
click at [758, 110] on div "Envoyer un email" at bounding box center [752, 102] width 206 height 25
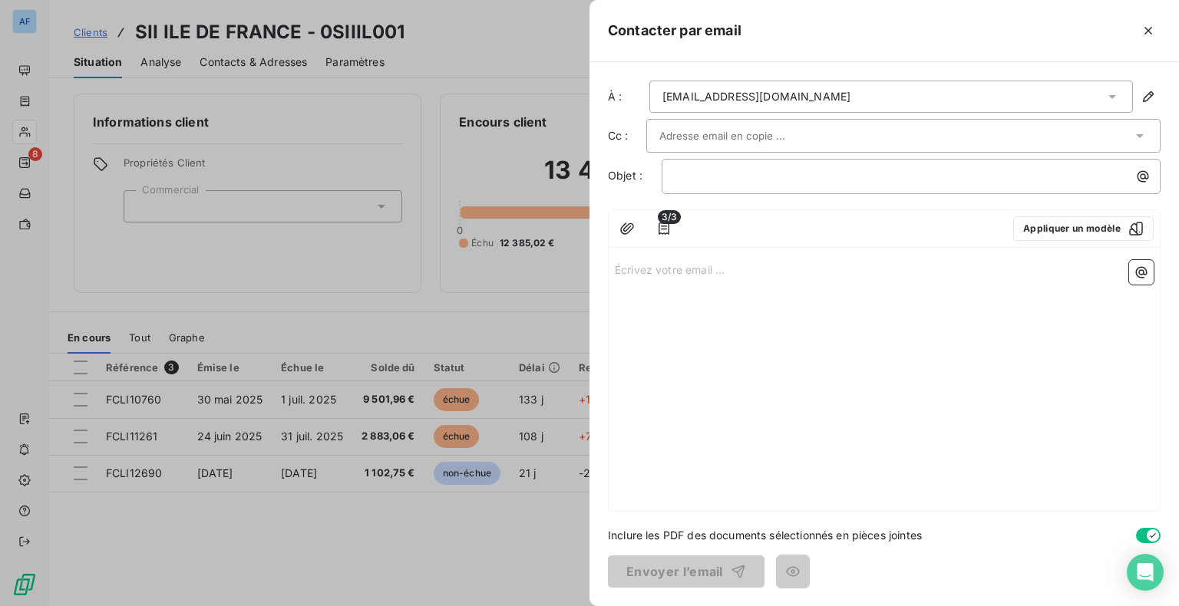
click at [998, 94] on div "[EMAIL_ADDRESS][DOMAIN_NAME]" at bounding box center [891, 97] width 484 height 32
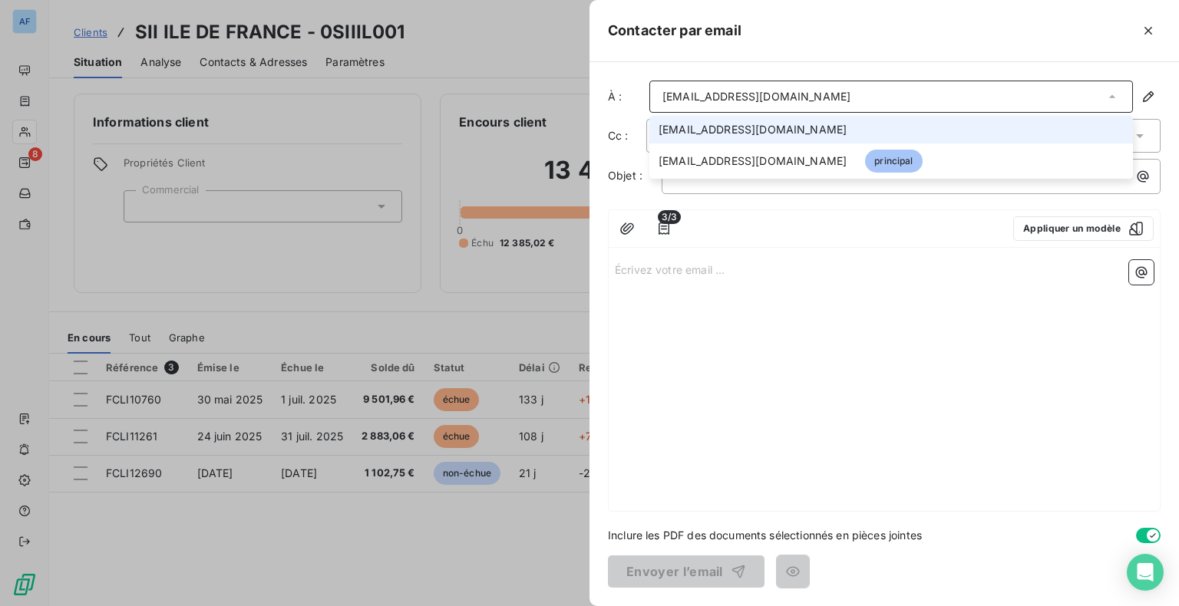
click at [887, 97] on div "[EMAIL_ADDRESS][DOMAIN_NAME]" at bounding box center [891, 97] width 484 height 32
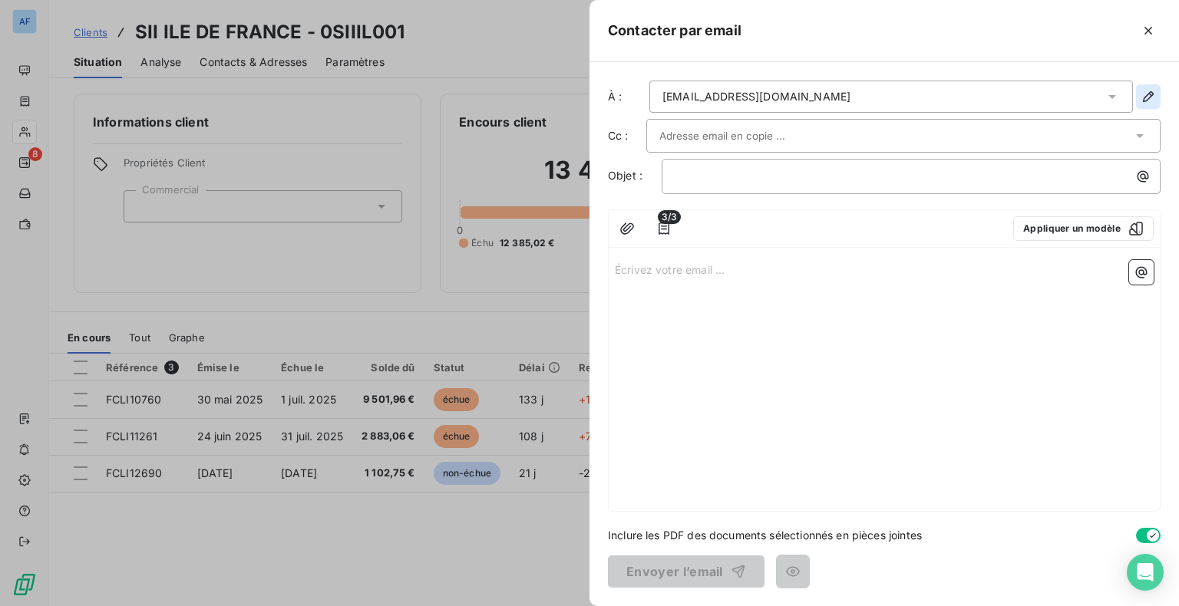
click at [1148, 92] on icon "button" at bounding box center [1148, 96] width 15 height 15
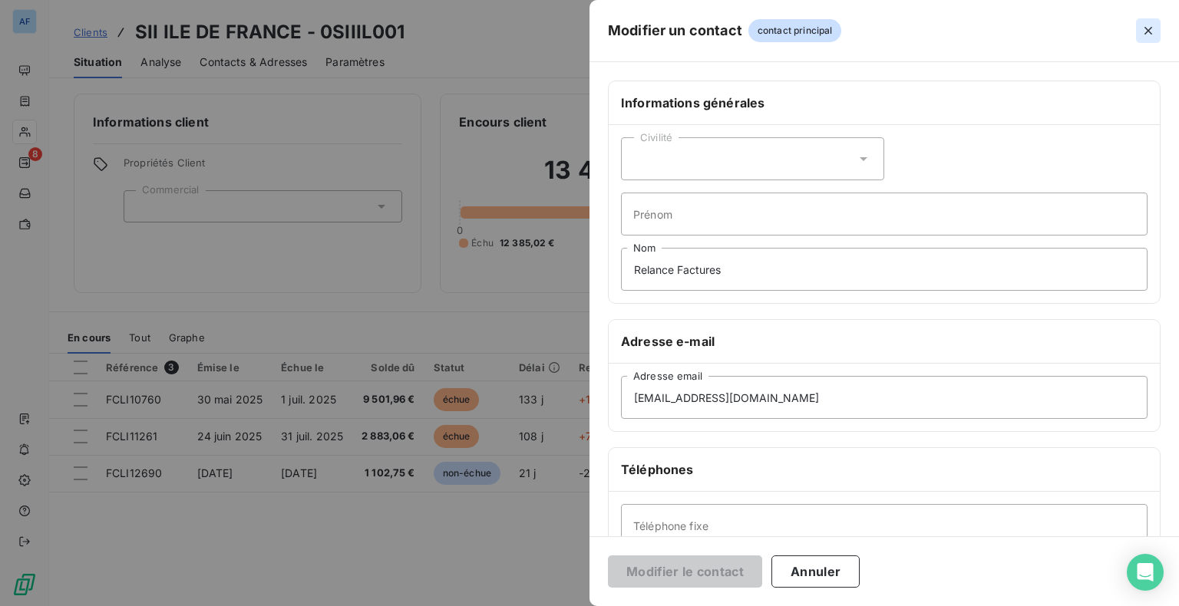
click at [1147, 29] on icon "button" at bounding box center [1149, 31] width 8 height 8
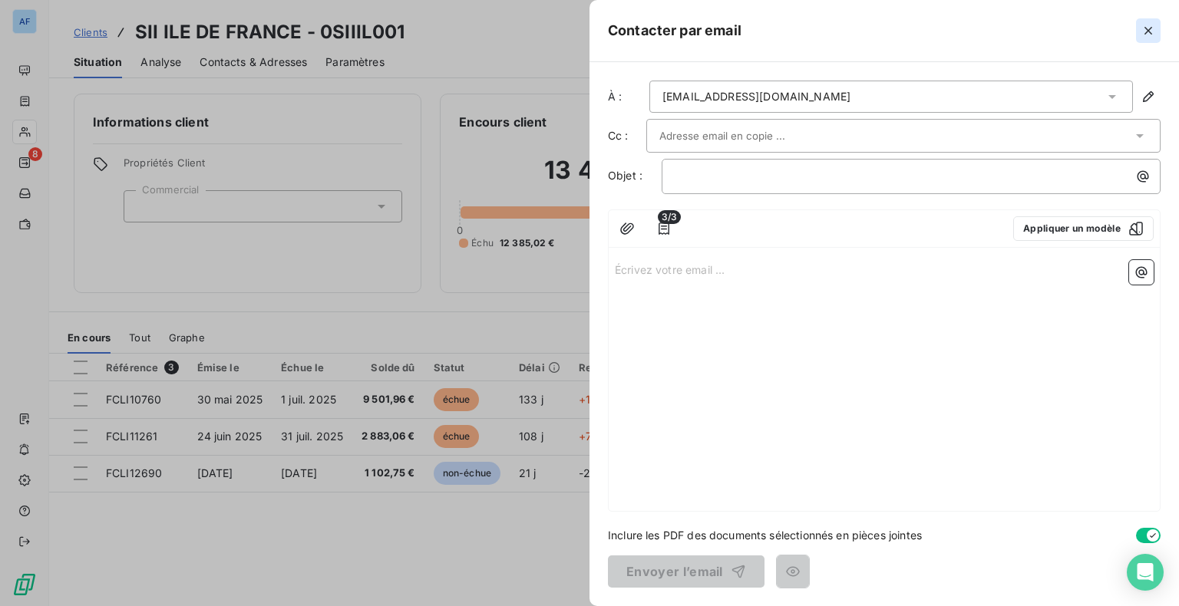
click at [1151, 35] on icon "button" at bounding box center [1148, 30] width 15 height 15
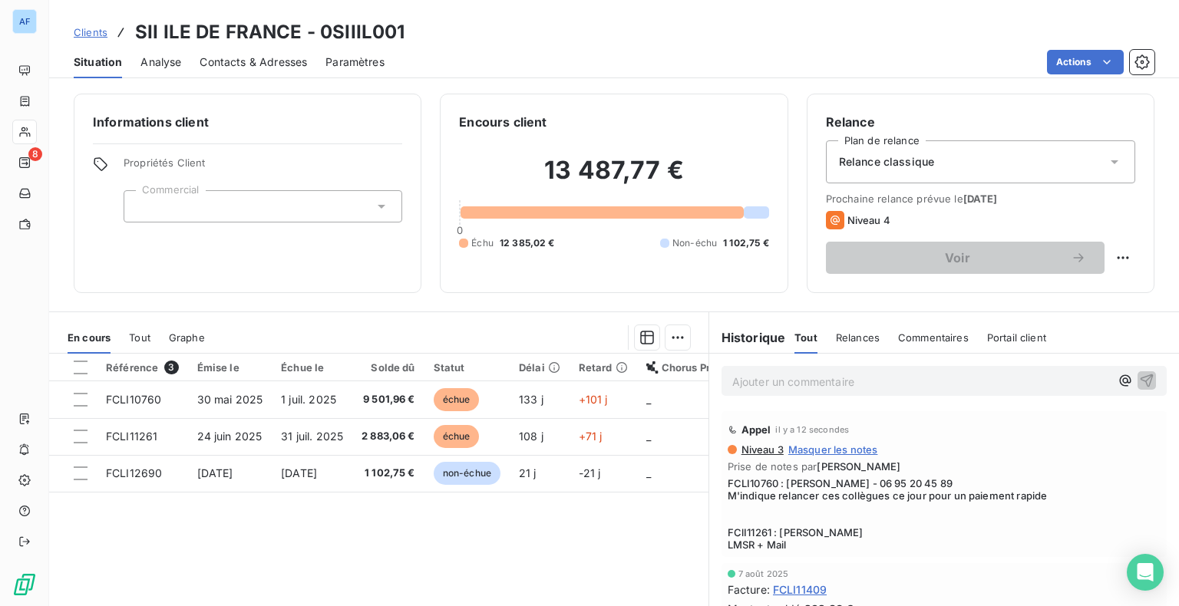
click at [273, 67] on span "Contacts & Adresses" at bounding box center [253, 62] width 107 height 15
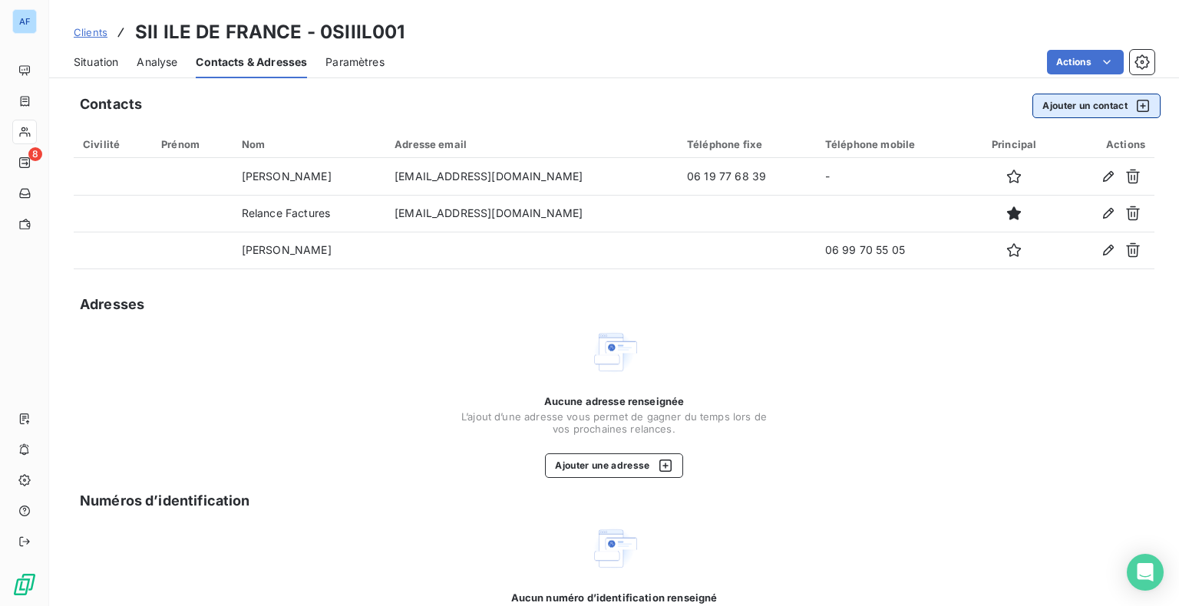
click at [1081, 103] on button "Ajouter un contact" at bounding box center [1096, 106] width 128 height 25
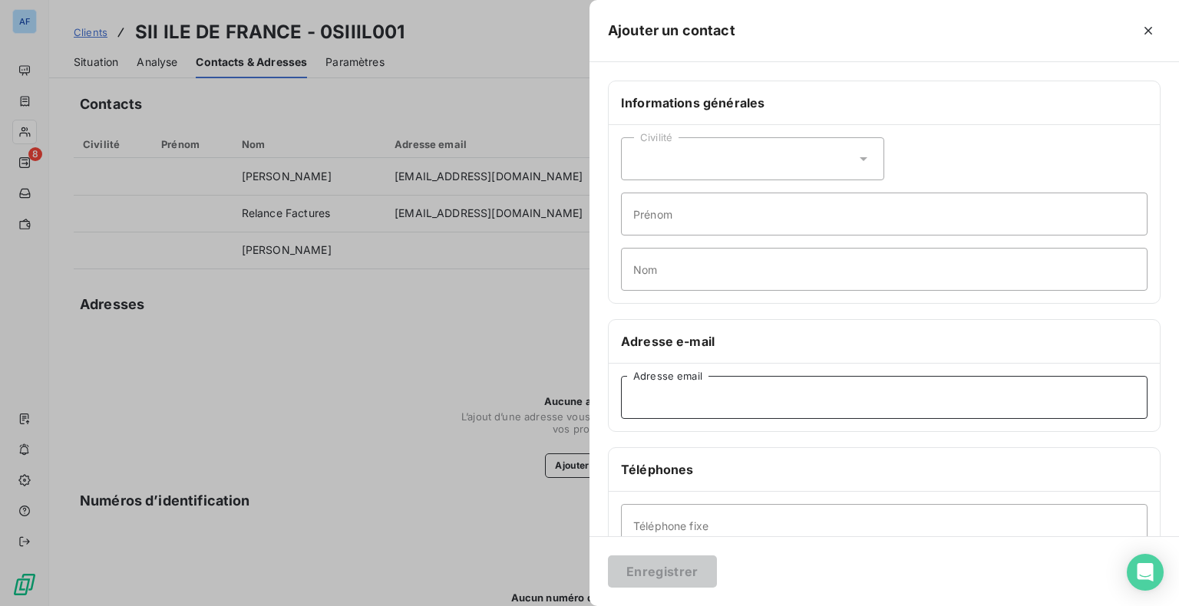
click at [676, 391] on input "Adresse email" at bounding box center [884, 397] width 527 height 43
paste input "[PERSON_NAME][EMAIL_ADDRESS][DOMAIN_NAME]"
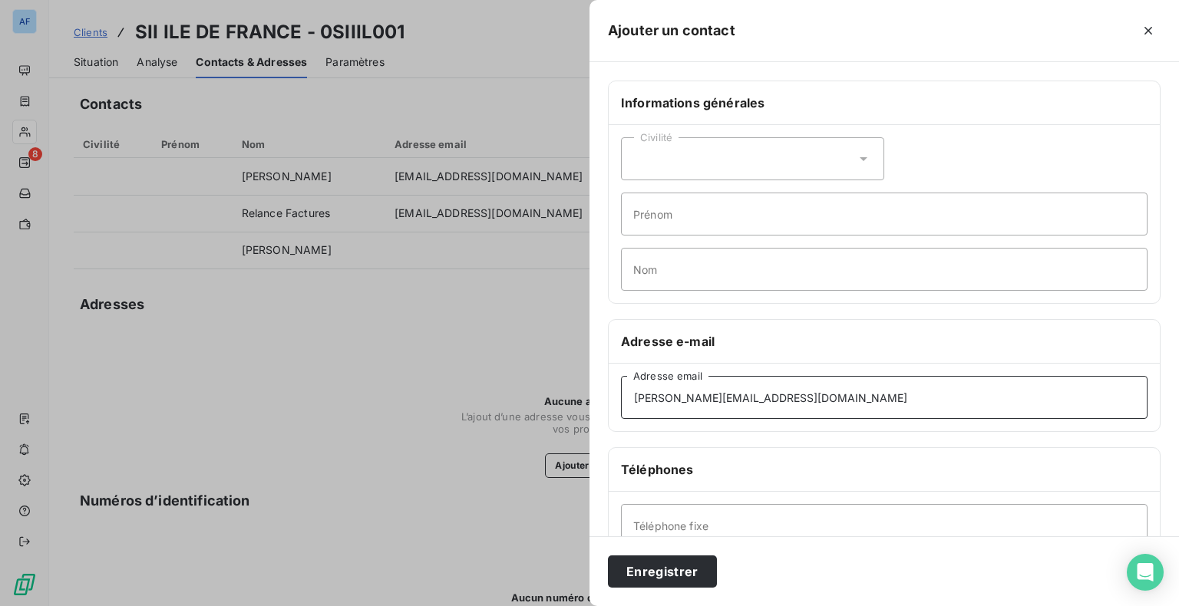
type input "[PERSON_NAME][EMAIL_ADDRESS][DOMAIN_NAME]"
click at [654, 218] on input "Prénom" at bounding box center [884, 214] width 527 height 43
type input "[PERSON_NAME]"
type input "Boyn"
click at [659, 579] on button "Enregistrer" at bounding box center [662, 572] width 109 height 32
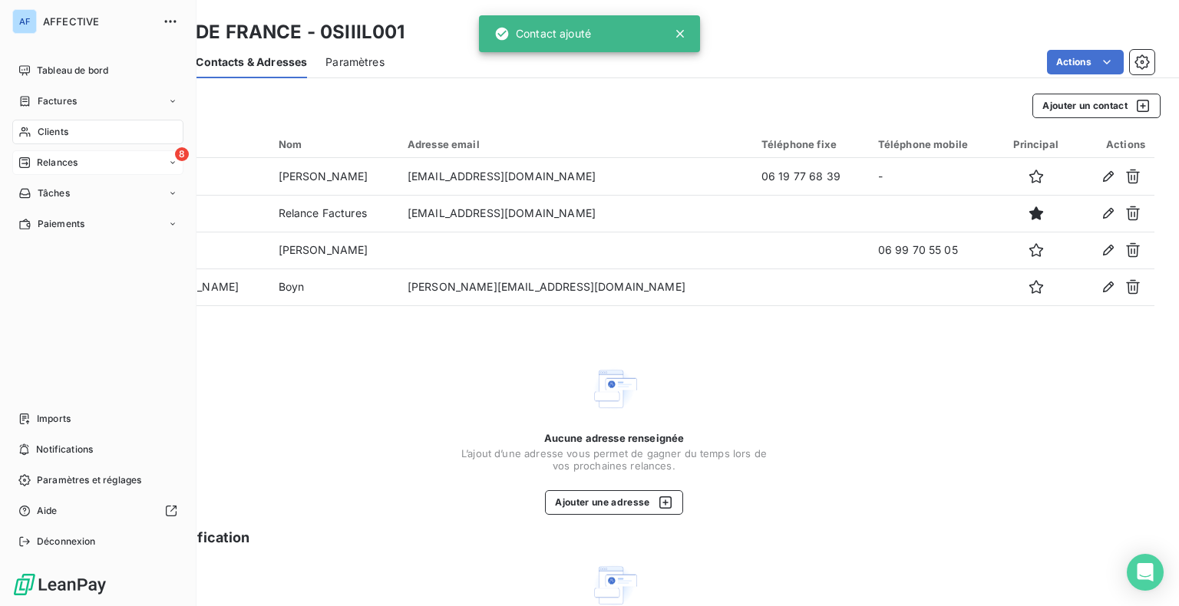
click at [50, 169] on span "Relances" at bounding box center [57, 163] width 41 height 14
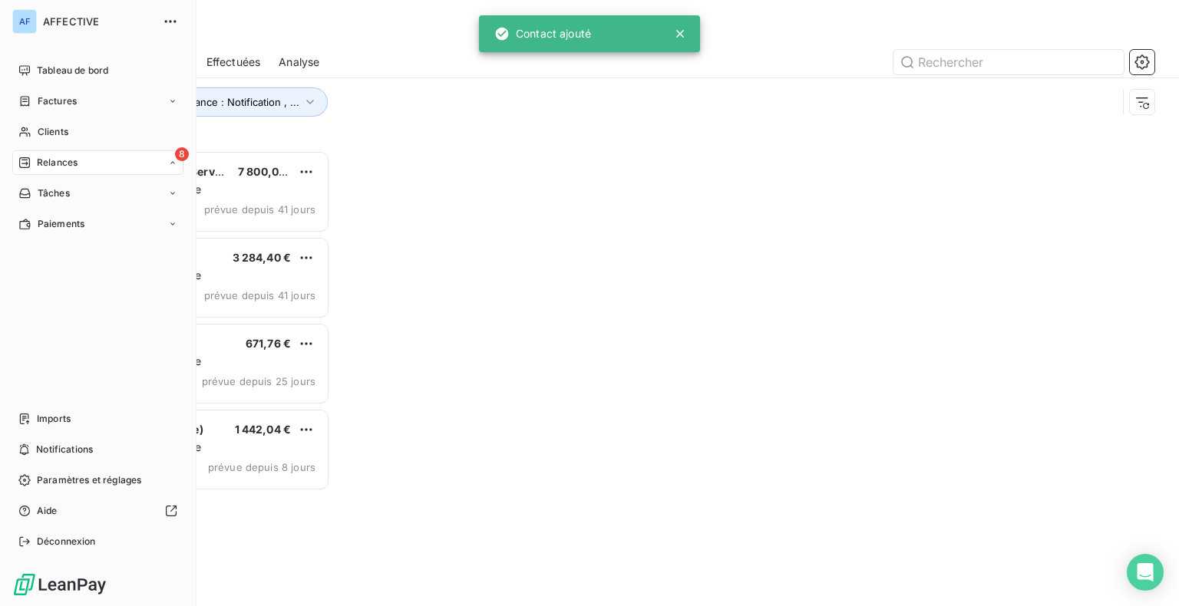
scroll to position [444, 244]
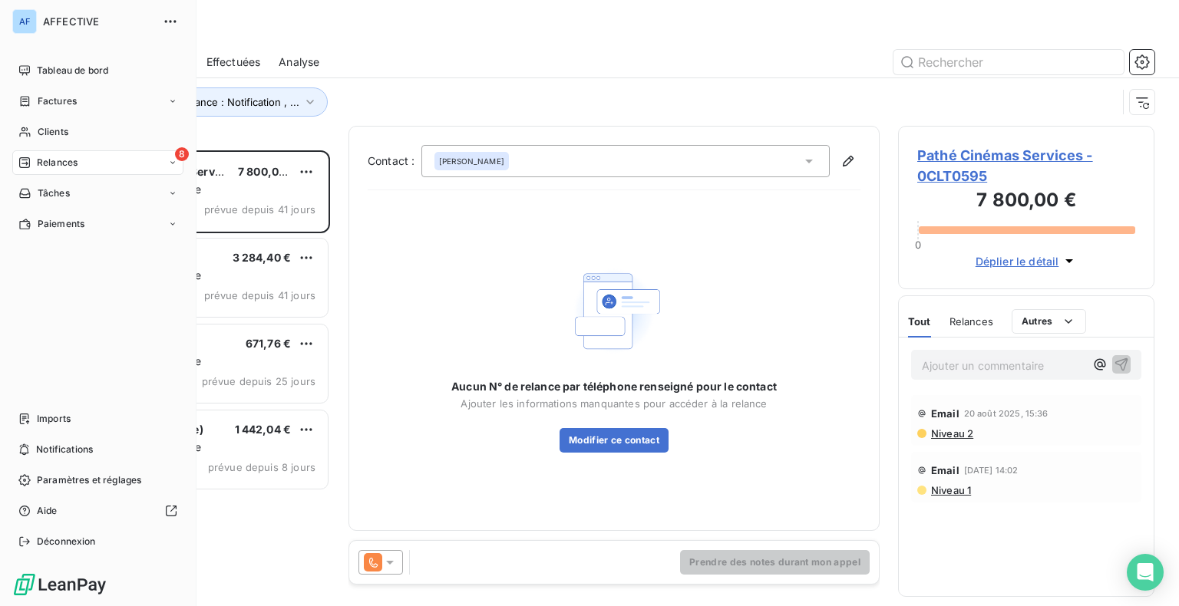
click at [41, 130] on span "Clients" at bounding box center [53, 132] width 31 height 14
click at [55, 82] on div "Tableau de bord" at bounding box center [97, 70] width 171 height 25
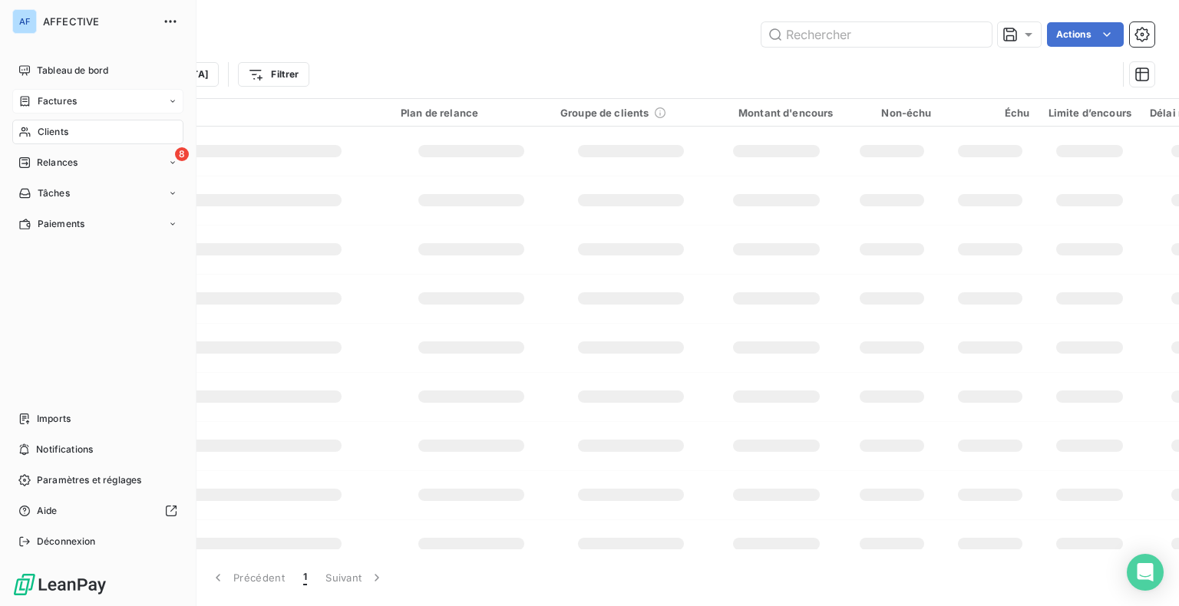
click at [58, 99] on span "Factures" at bounding box center [57, 101] width 39 height 14
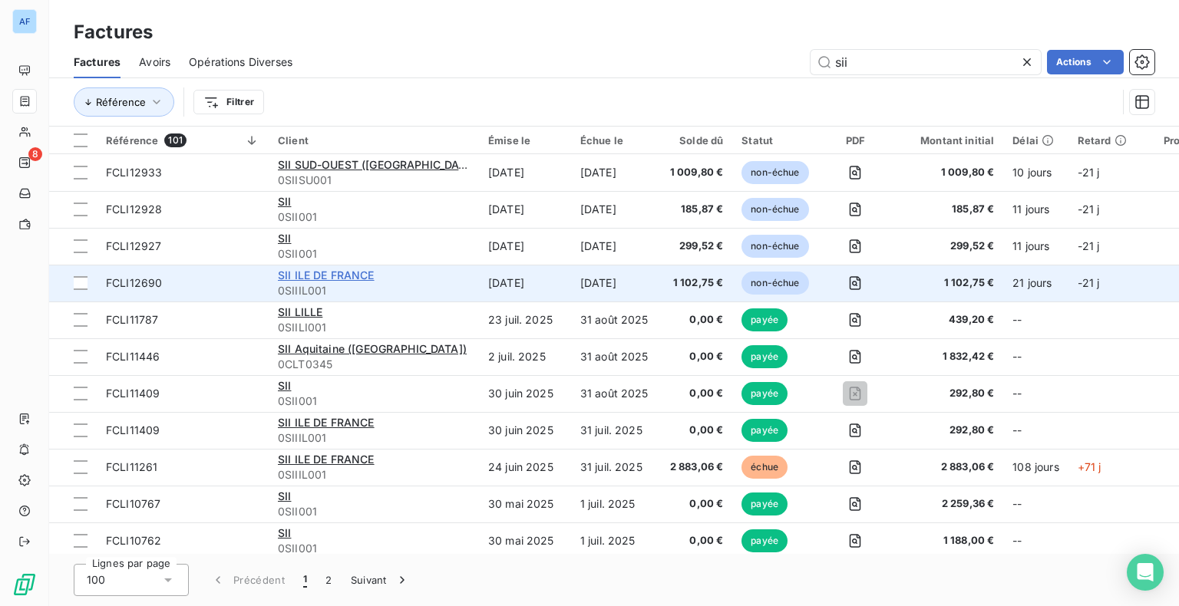
click at [329, 273] on span "SII ILE DE FRANCE" at bounding box center [326, 275] width 97 height 13
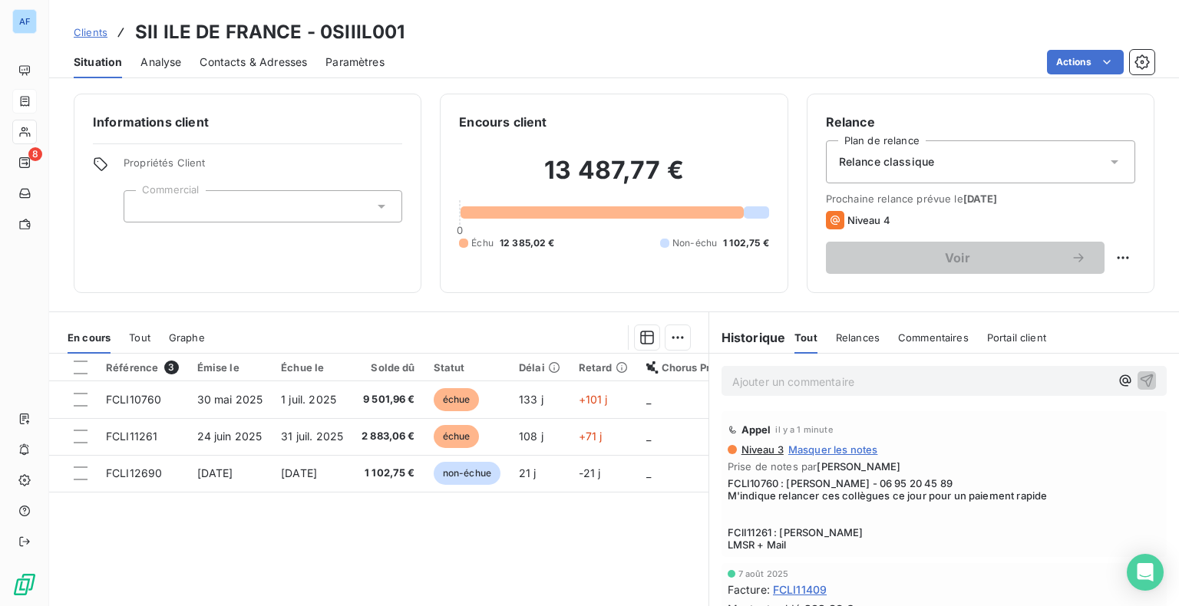
click at [1107, 159] on icon at bounding box center [1114, 161] width 15 height 15
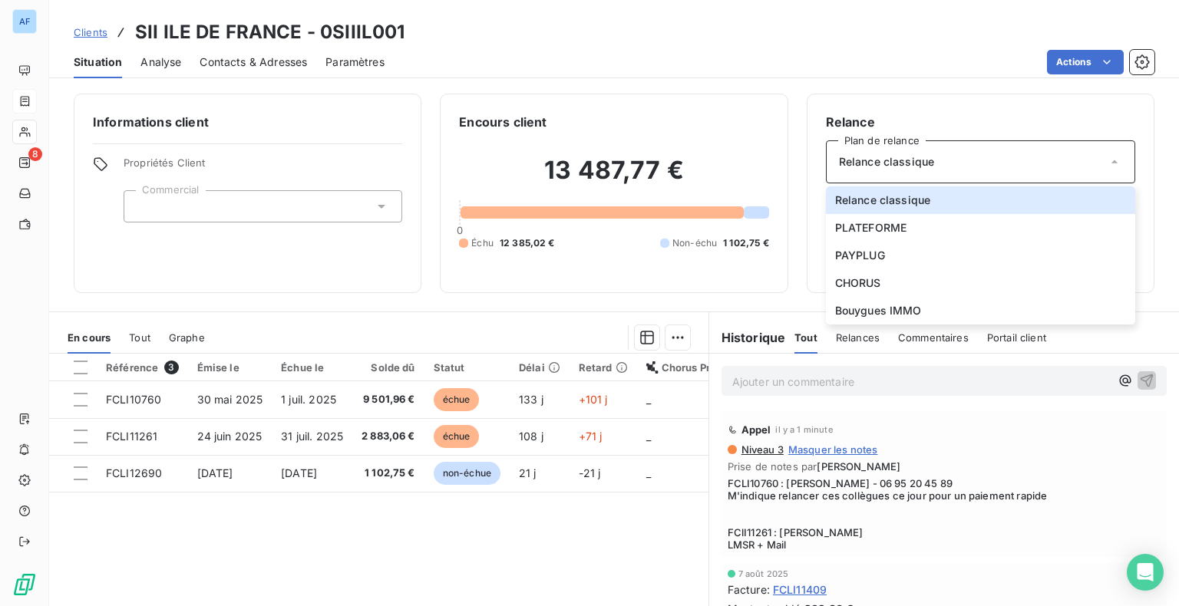
click at [913, 111] on div "Relance Plan de relance Relance classique Relance classique PLATEFORME PAYPLUG …" at bounding box center [981, 194] width 348 height 200
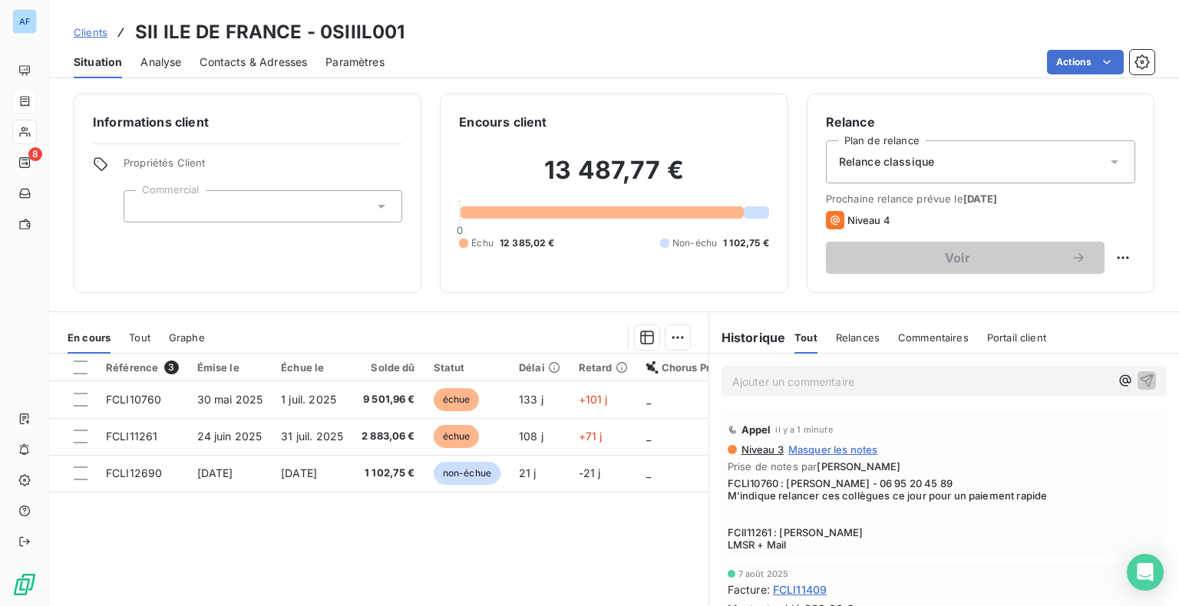
click at [1047, 71] on span "Actions" at bounding box center [1085, 62] width 77 height 25
click at [1062, 64] on html "AF 8 Clients SII ILE DE FRANCE - 0SIIIL001 Situation Analyse Contacts & Adresse…" at bounding box center [589, 303] width 1179 height 606
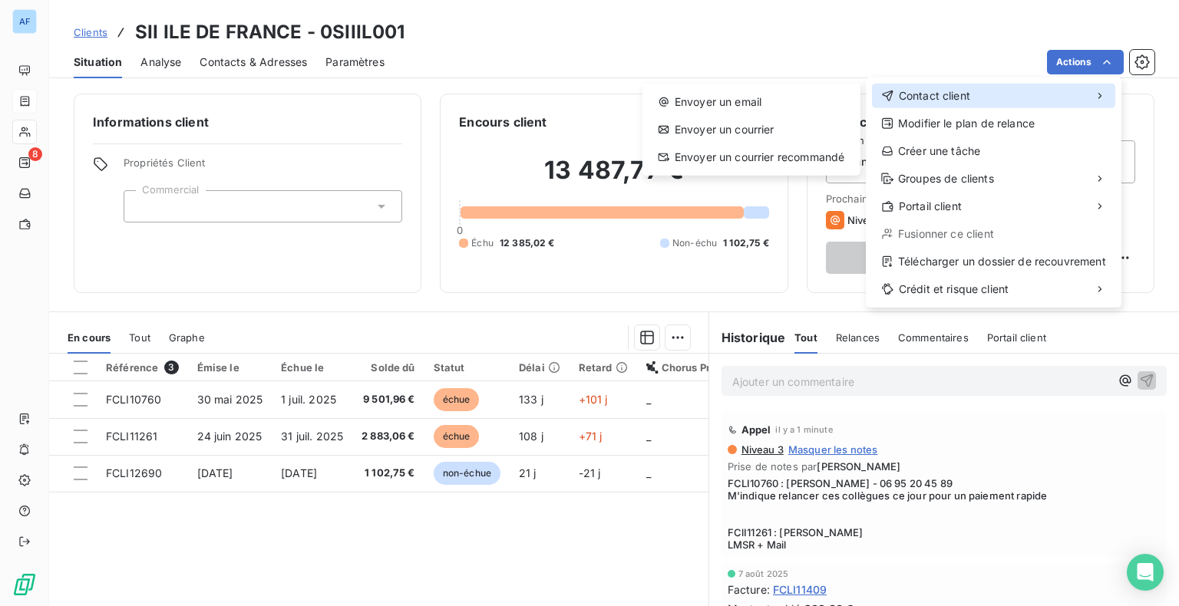
click at [919, 100] on span "Contact client" at bounding box center [934, 95] width 71 height 15
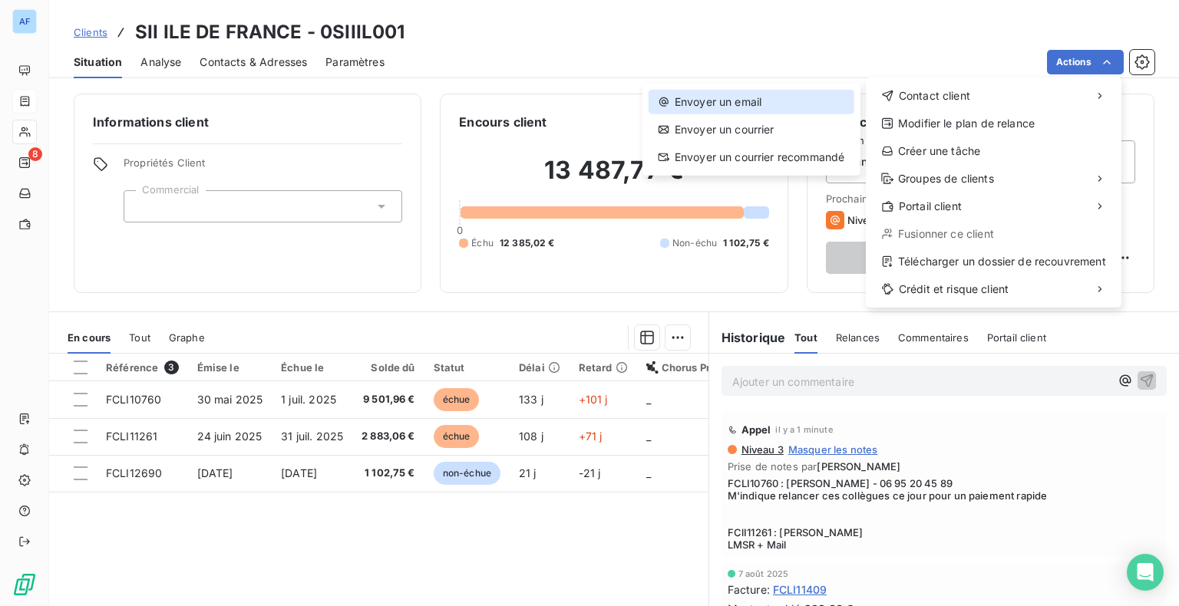
click at [778, 103] on div "Envoyer un email" at bounding box center [752, 102] width 206 height 25
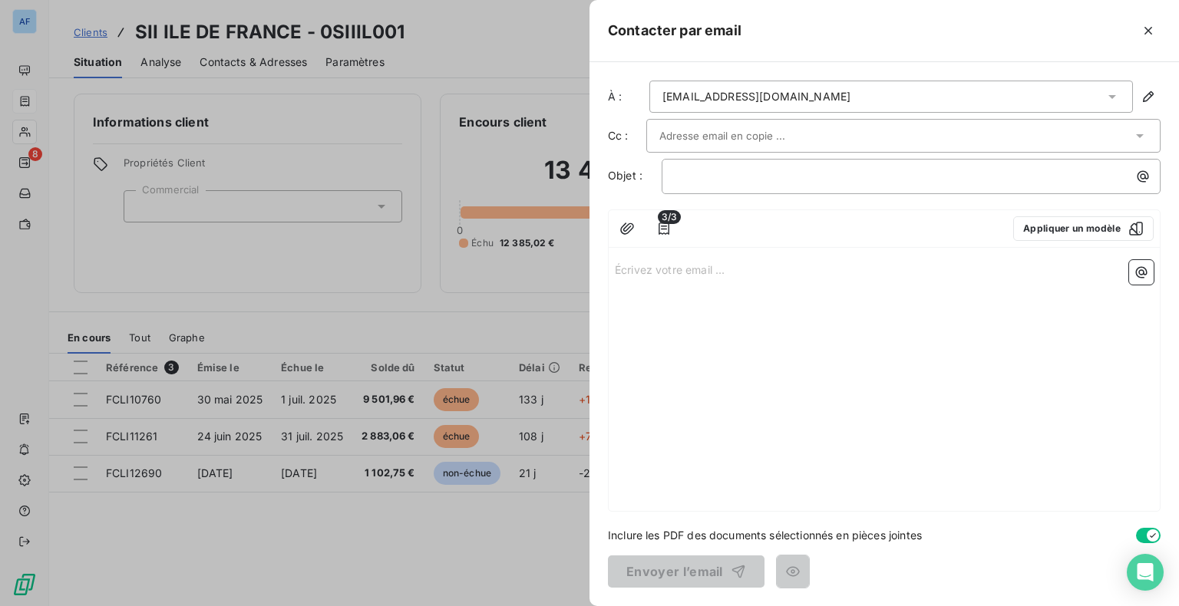
click at [722, 98] on div "[EMAIL_ADDRESS][DOMAIN_NAME]" at bounding box center [756, 96] width 188 height 15
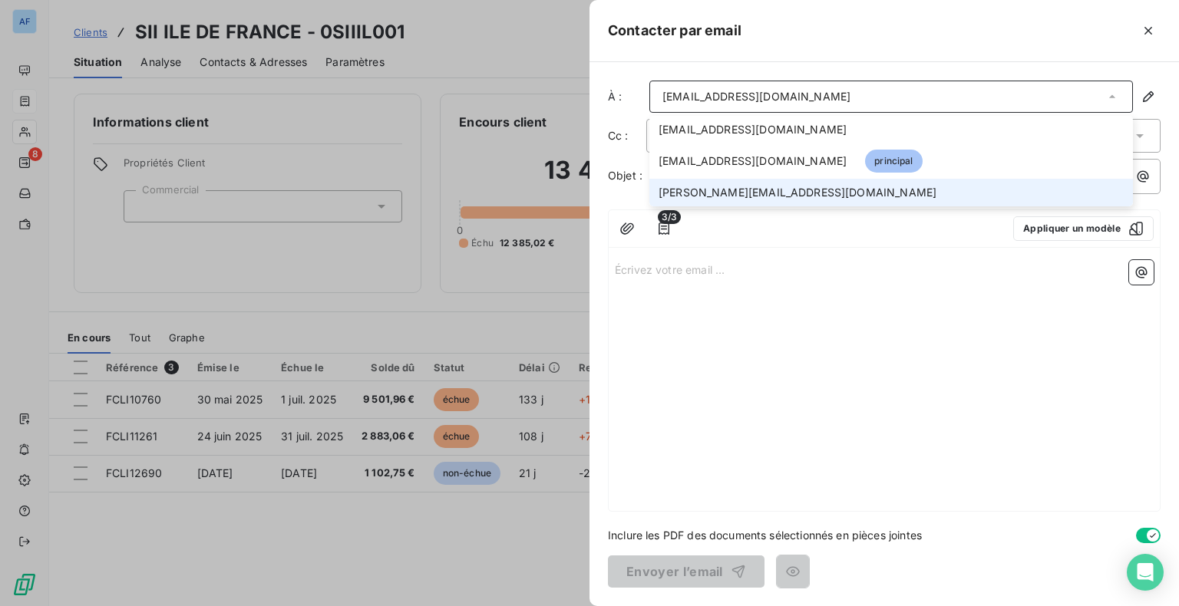
click at [727, 188] on span "[PERSON_NAME][EMAIL_ADDRESS][DOMAIN_NAME]" at bounding box center [798, 192] width 278 height 15
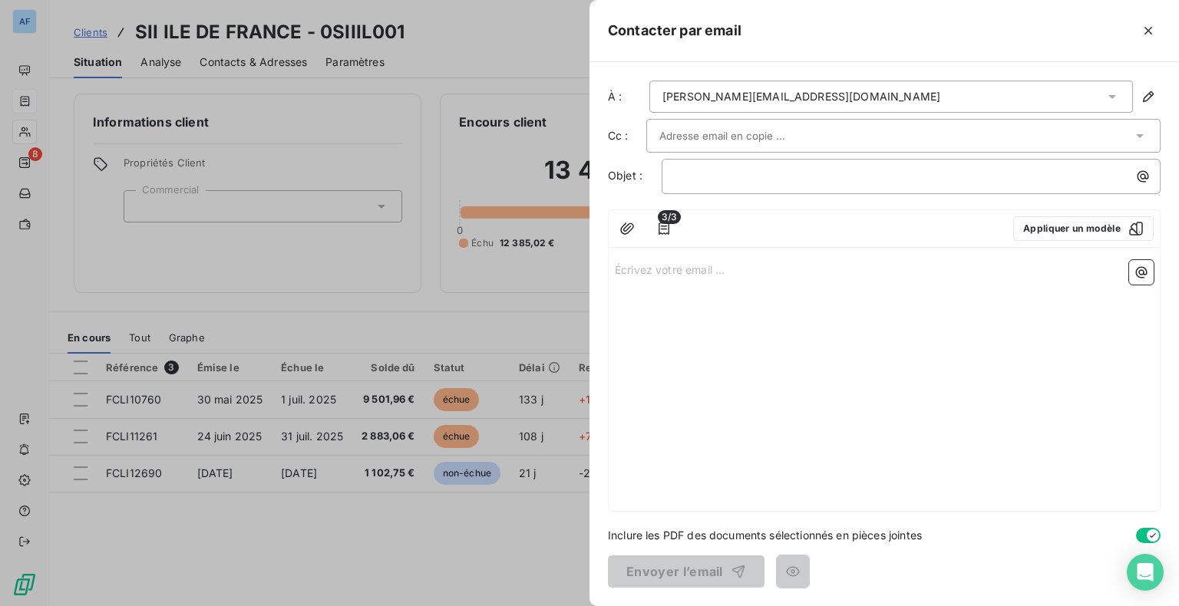
click at [717, 140] on input "text" at bounding box center [741, 135] width 165 height 23
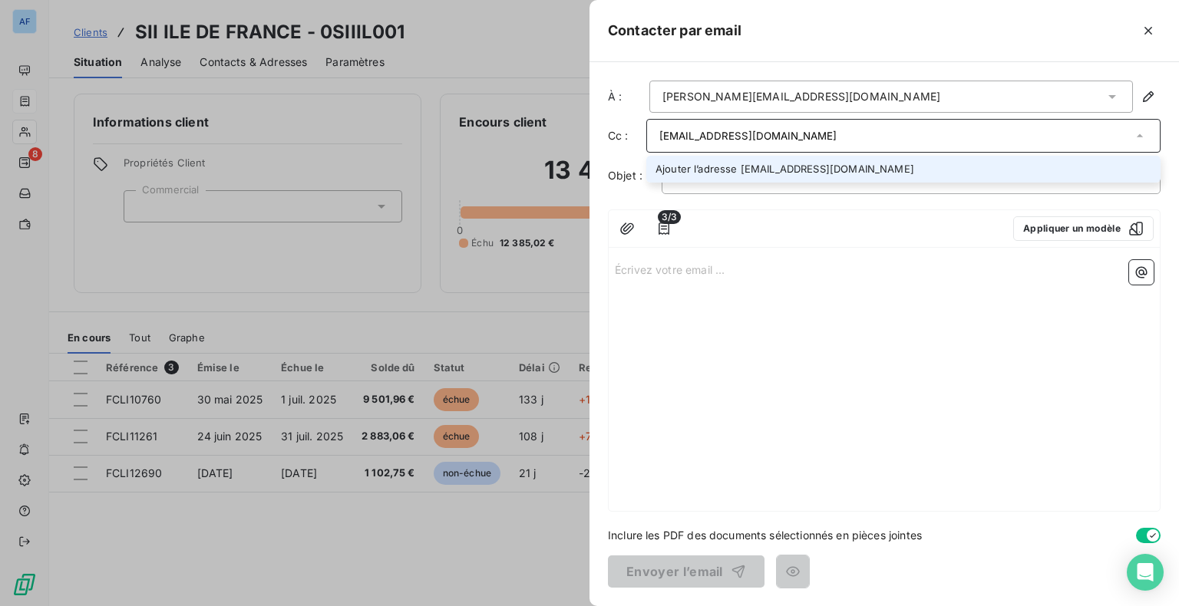
type input "[EMAIL_ADDRESS][DOMAIN_NAME]"
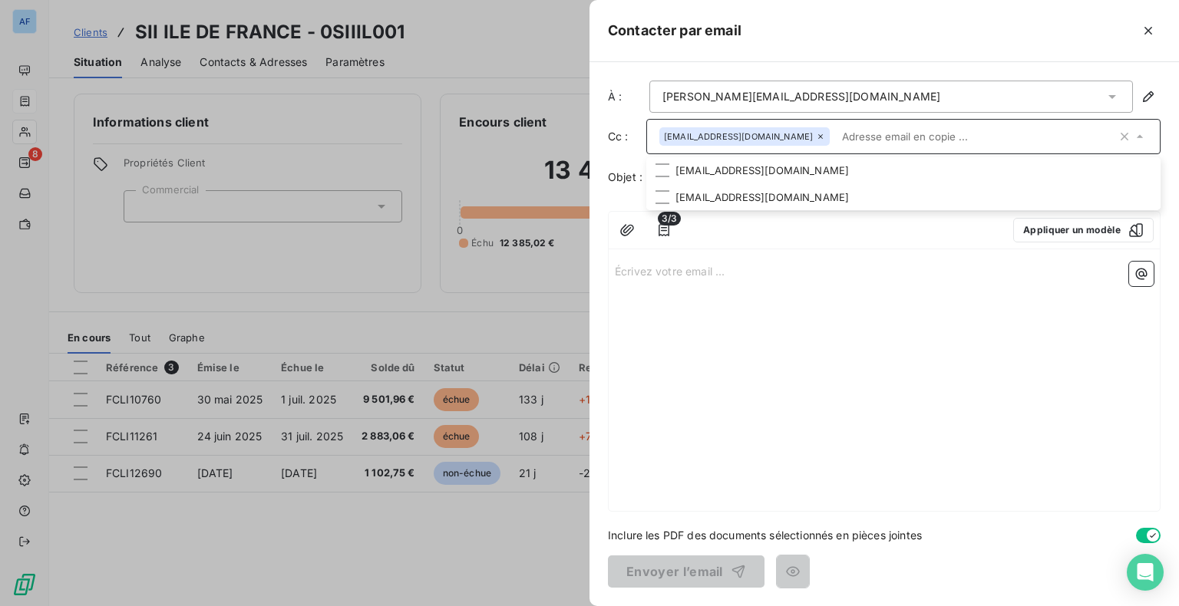
click at [811, 302] on div "Écrivez votre email ... ﻿" at bounding box center [884, 384] width 551 height 256
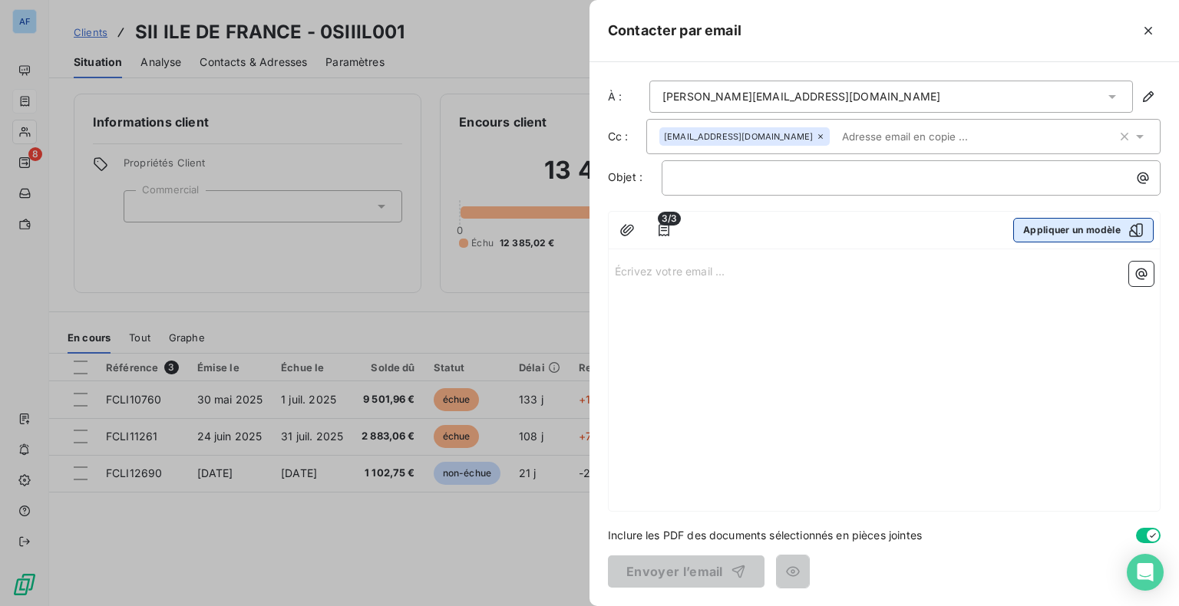
click at [1121, 229] on div "button" at bounding box center [1132, 230] width 23 height 15
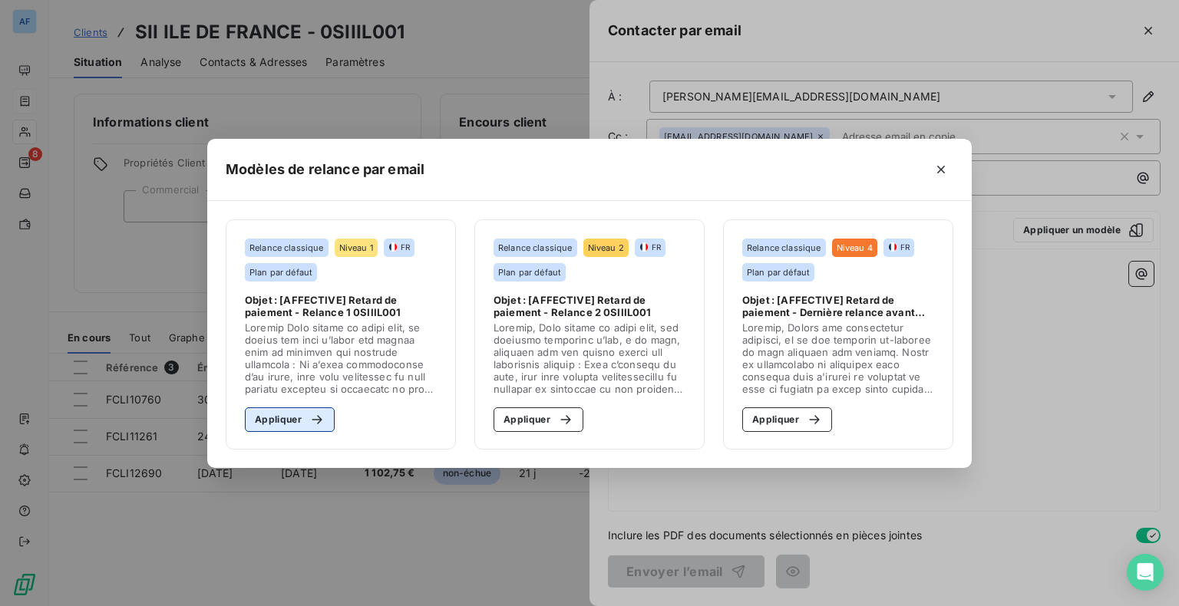
click at [319, 422] on icon "button" at bounding box center [316, 419] width 15 height 15
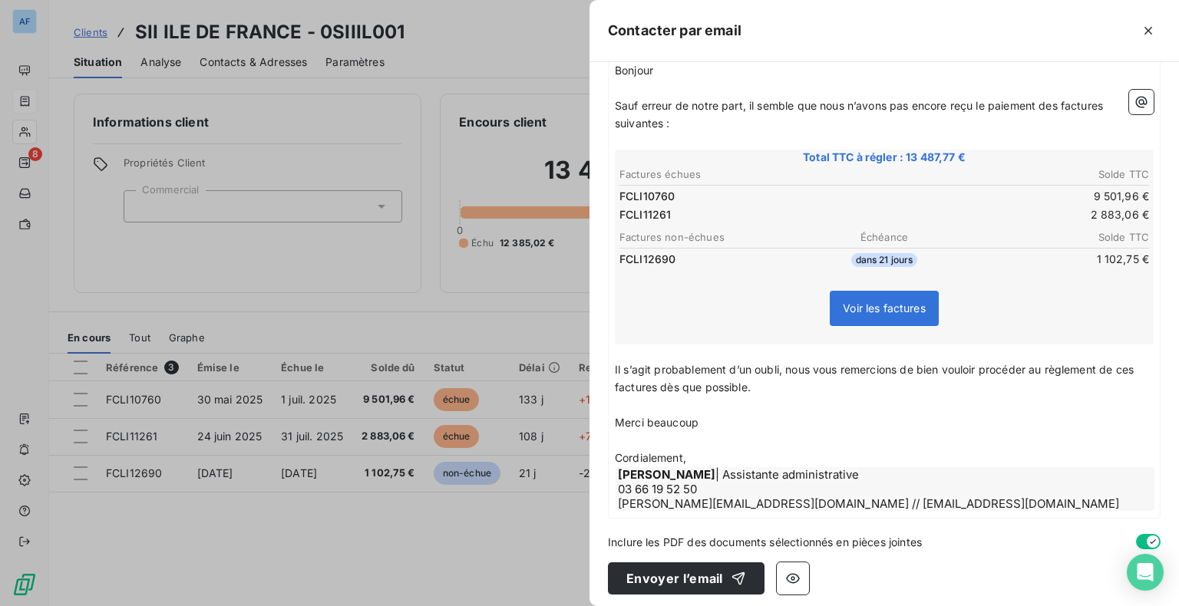
scroll to position [200, 0]
click at [651, 570] on button "Envoyer l’email" at bounding box center [686, 578] width 157 height 32
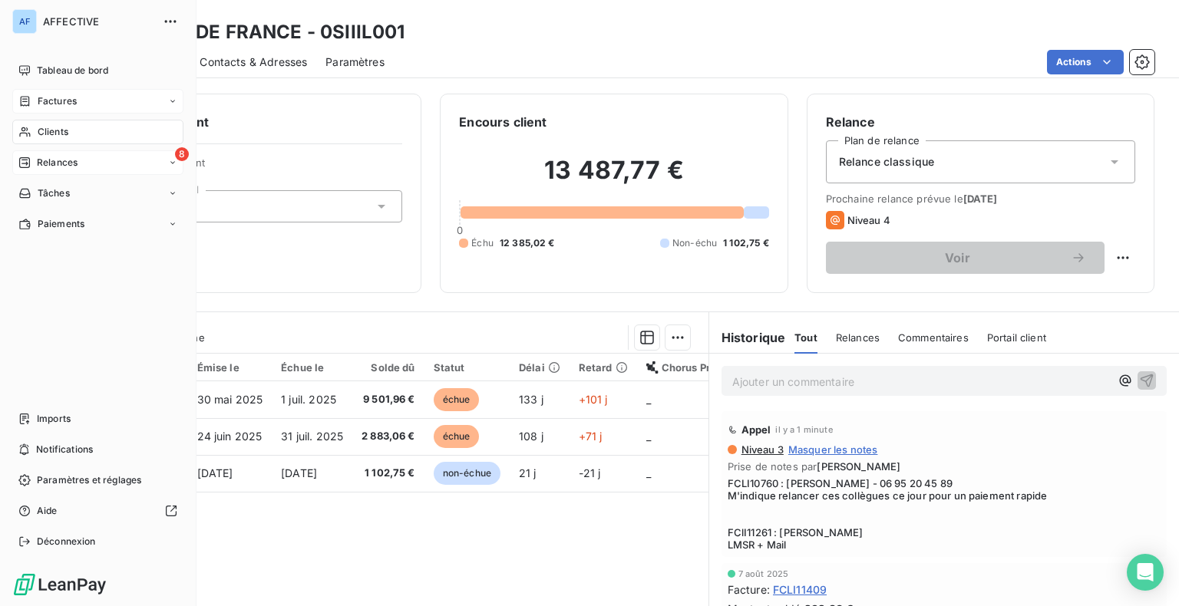
click at [44, 170] on div "8 Relances" at bounding box center [97, 162] width 171 height 25
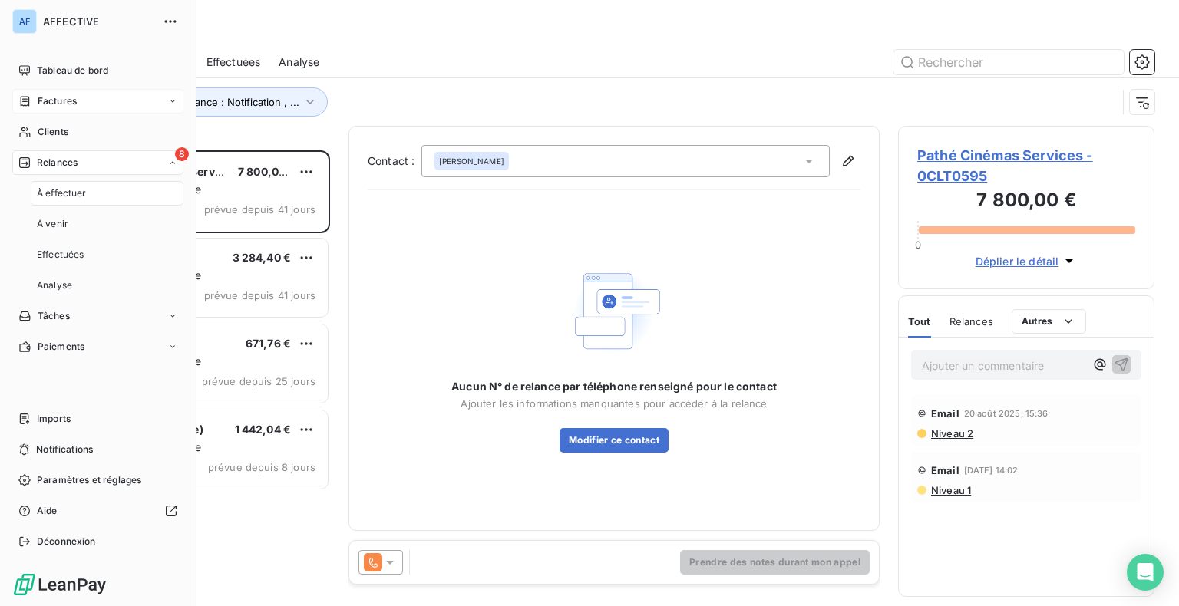
scroll to position [444, 244]
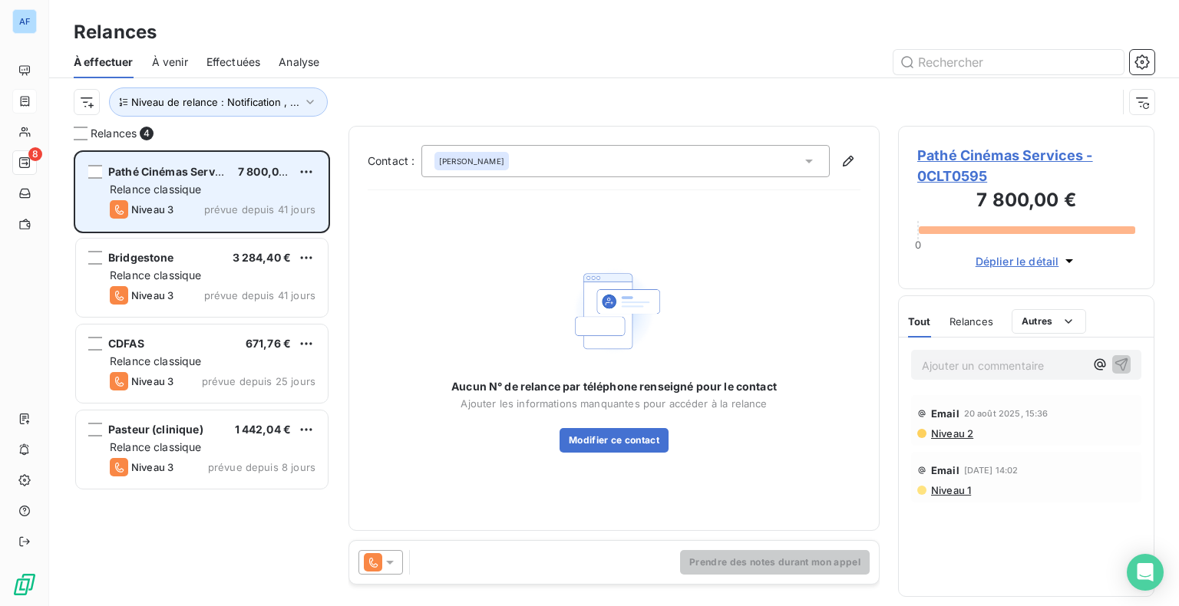
click at [254, 216] on div "Niveau 3 prévue depuis 41 jours" at bounding box center [213, 209] width 206 height 18
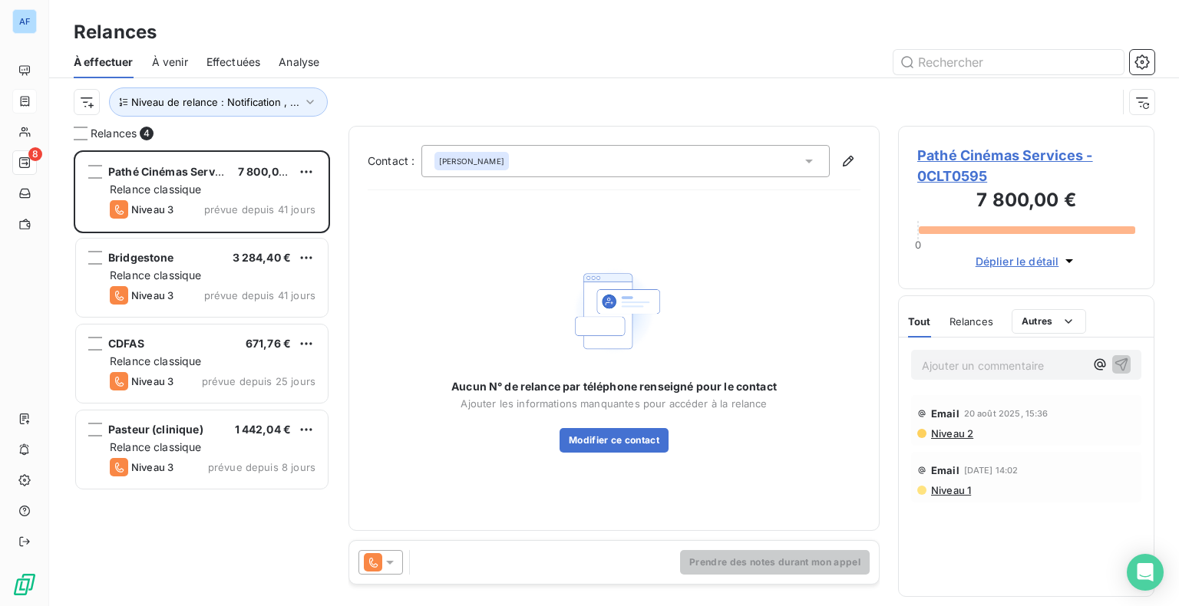
click at [966, 180] on span "Pathé Cinémas Services - 0CLT0595" at bounding box center [1026, 165] width 218 height 41
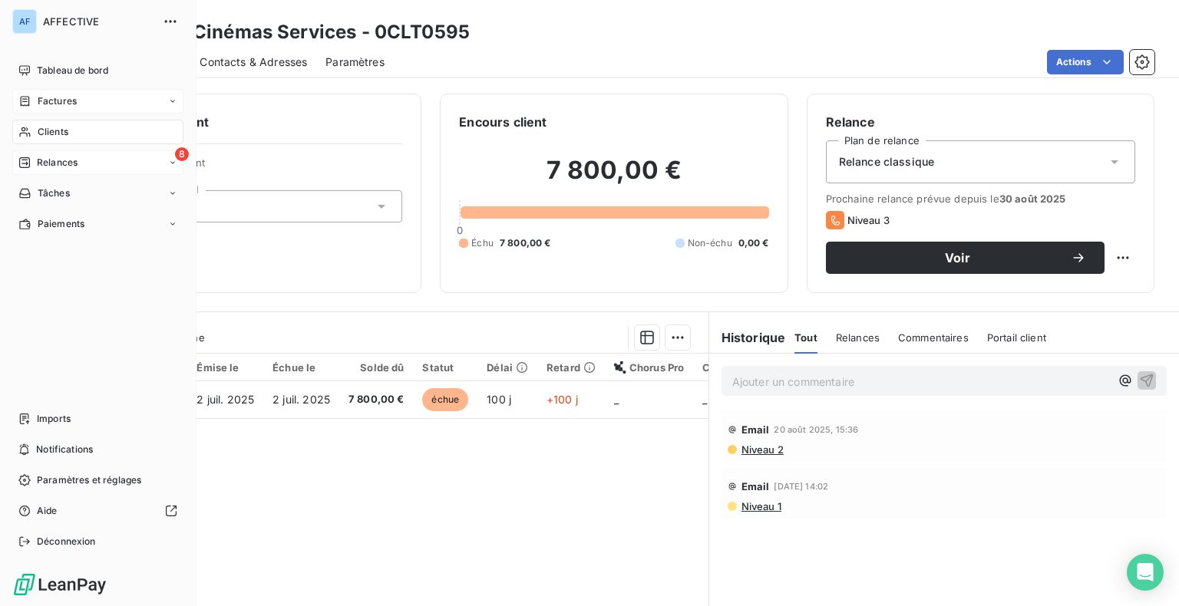
click at [49, 172] on div "8 Relances" at bounding box center [97, 162] width 171 height 25
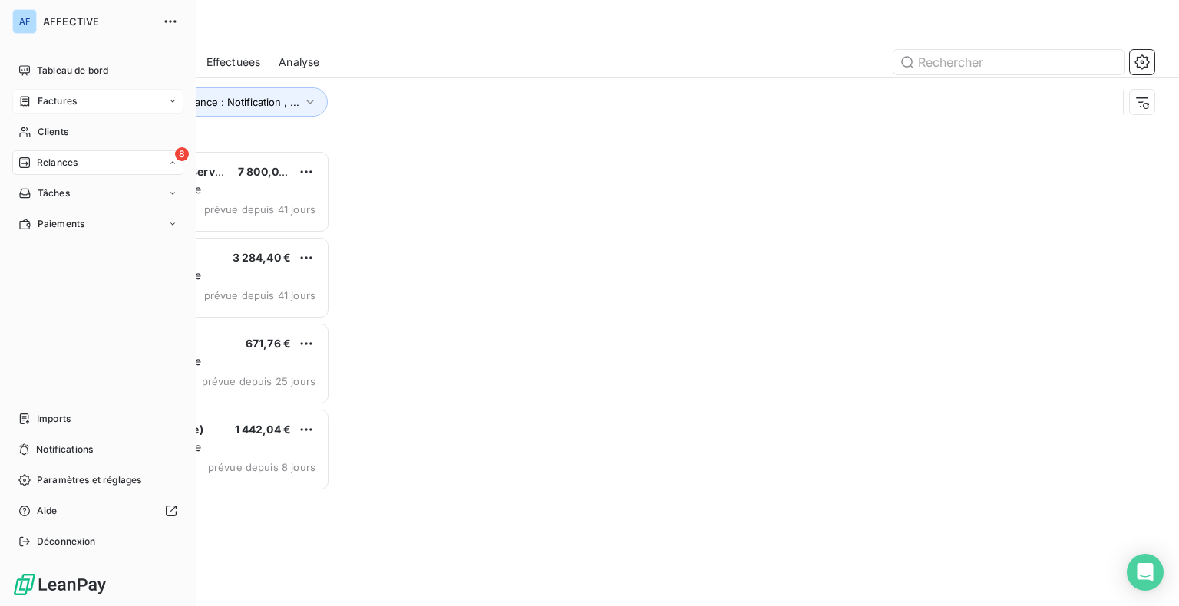
scroll to position [444, 244]
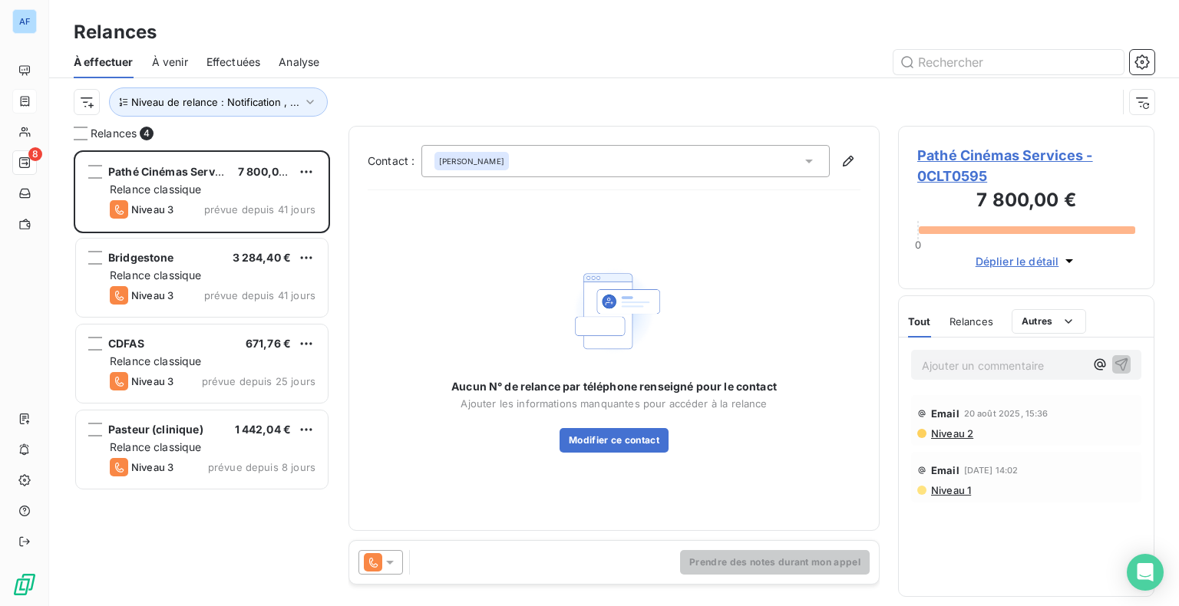
click at [394, 570] on icon at bounding box center [389, 562] width 15 height 15
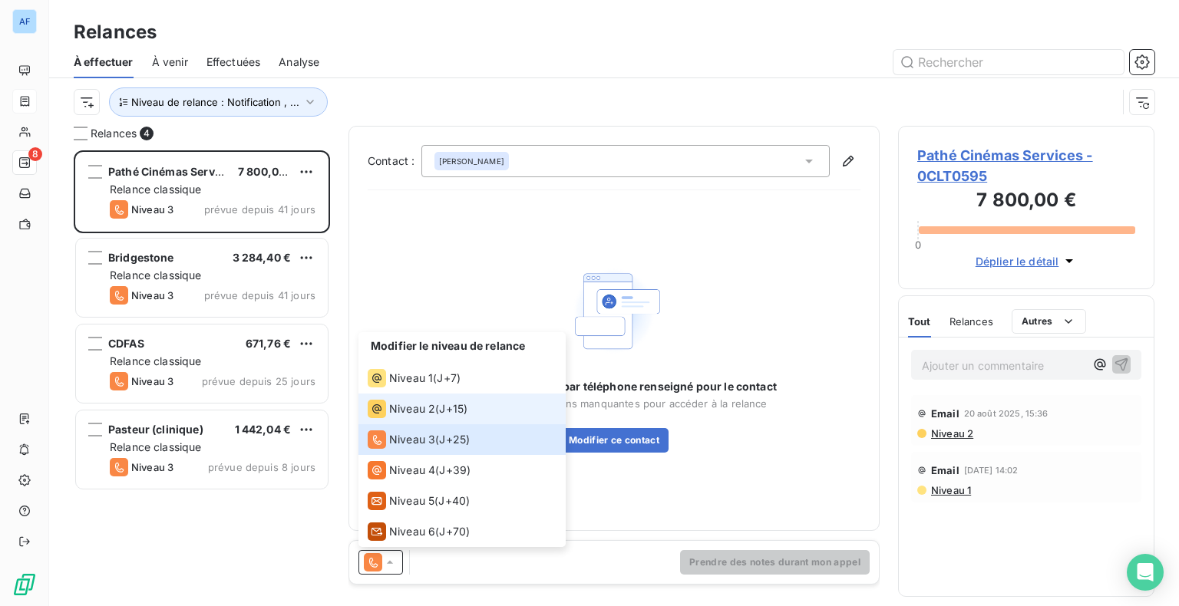
click at [402, 418] on div "Niveau 2" at bounding box center [402, 409] width 68 height 18
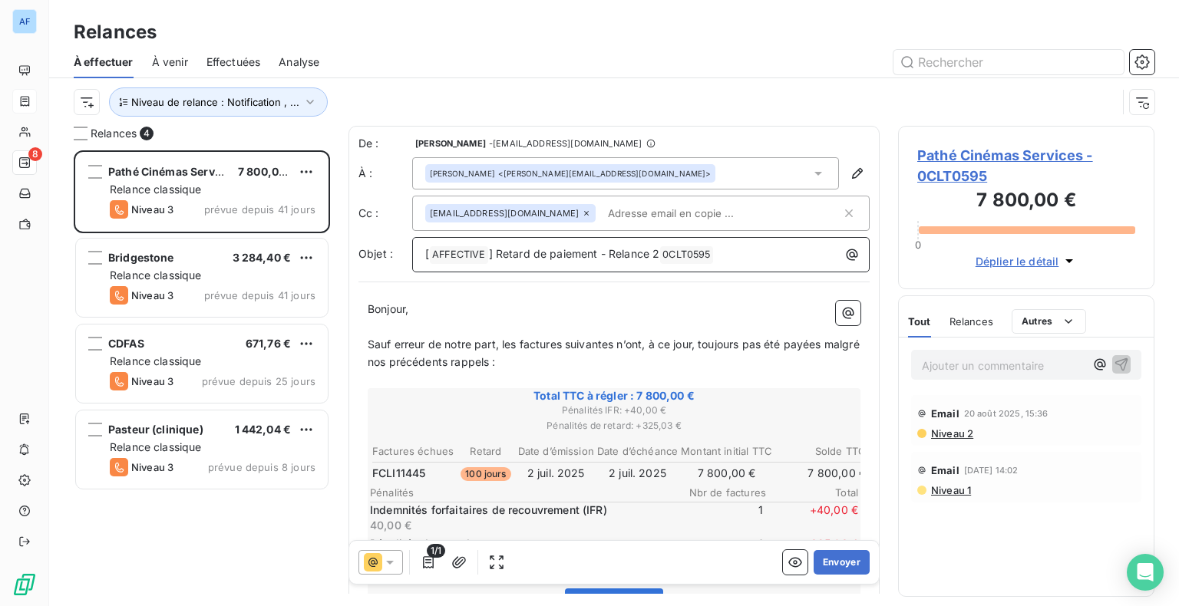
click at [657, 252] on span "] Retard de paiement - Relance 2" at bounding box center [574, 253] width 171 height 13
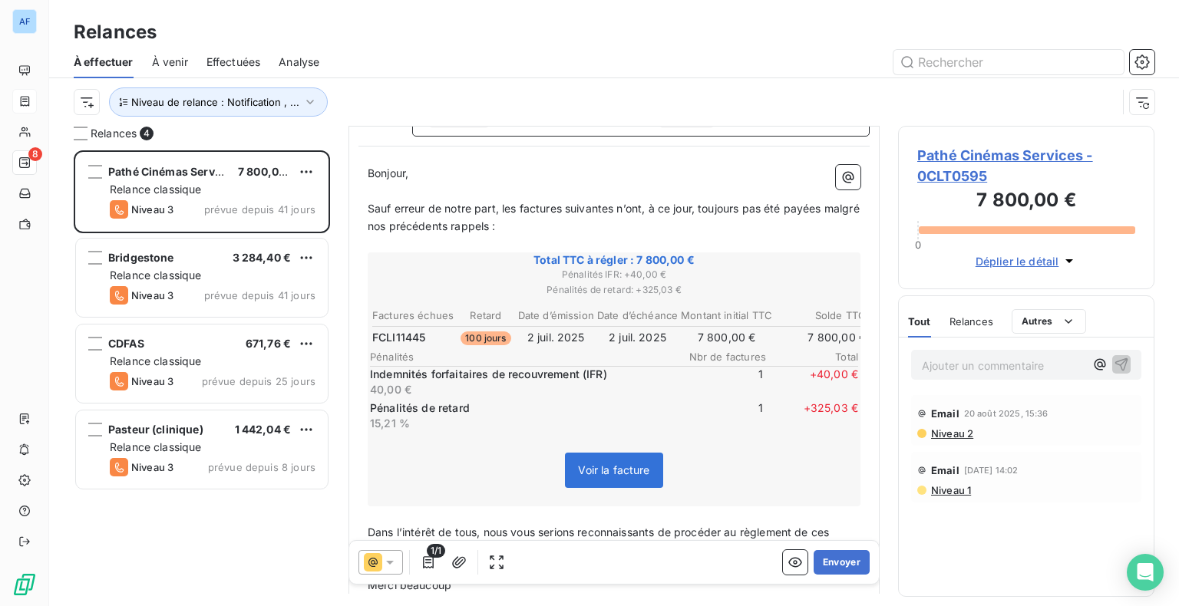
scroll to position [154, 0]
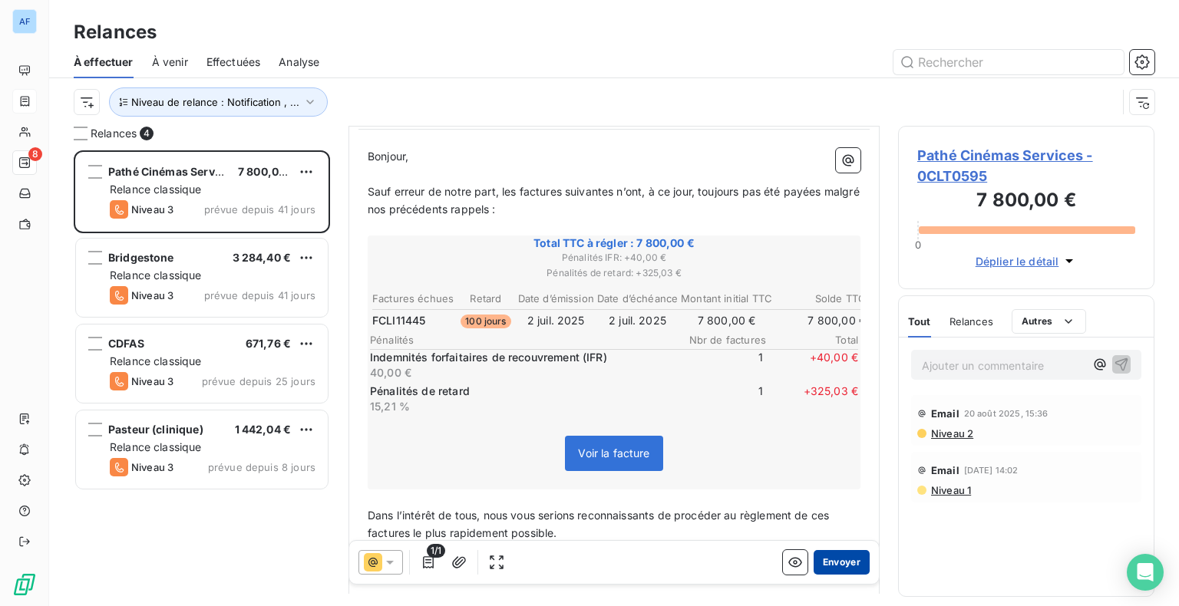
click at [826, 570] on button "Envoyer" at bounding box center [842, 562] width 56 height 25
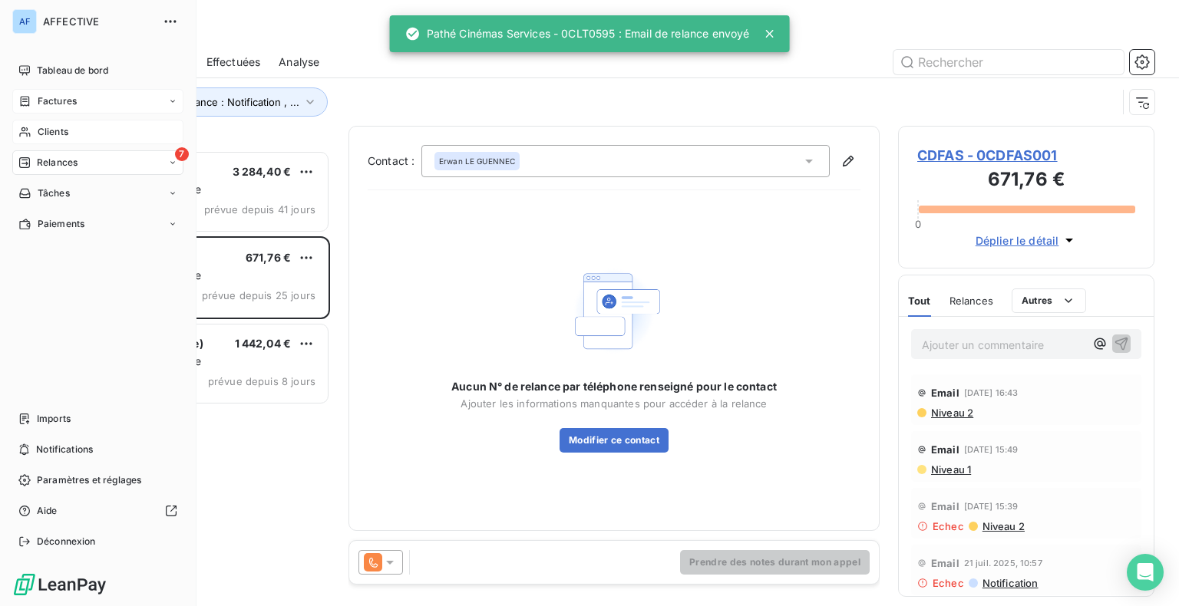
click at [27, 130] on icon at bounding box center [24, 132] width 11 height 10
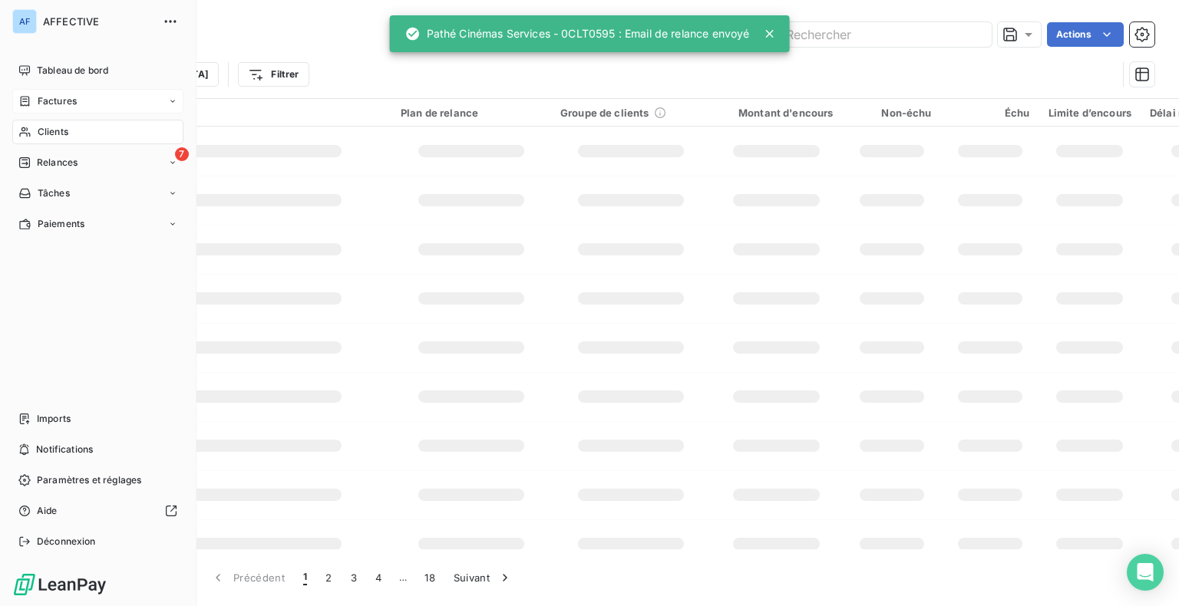
click at [38, 107] on span "Factures" at bounding box center [57, 101] width 39 height 14
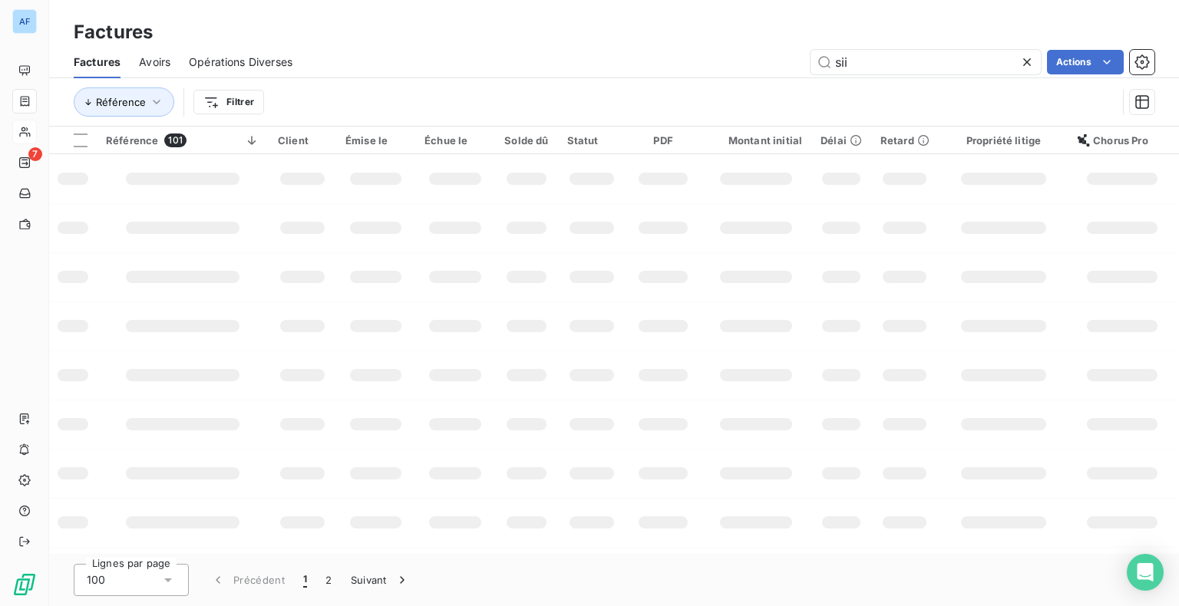
click at [21, 158] on icon at bounding box center [24, 162] width 11 height 11
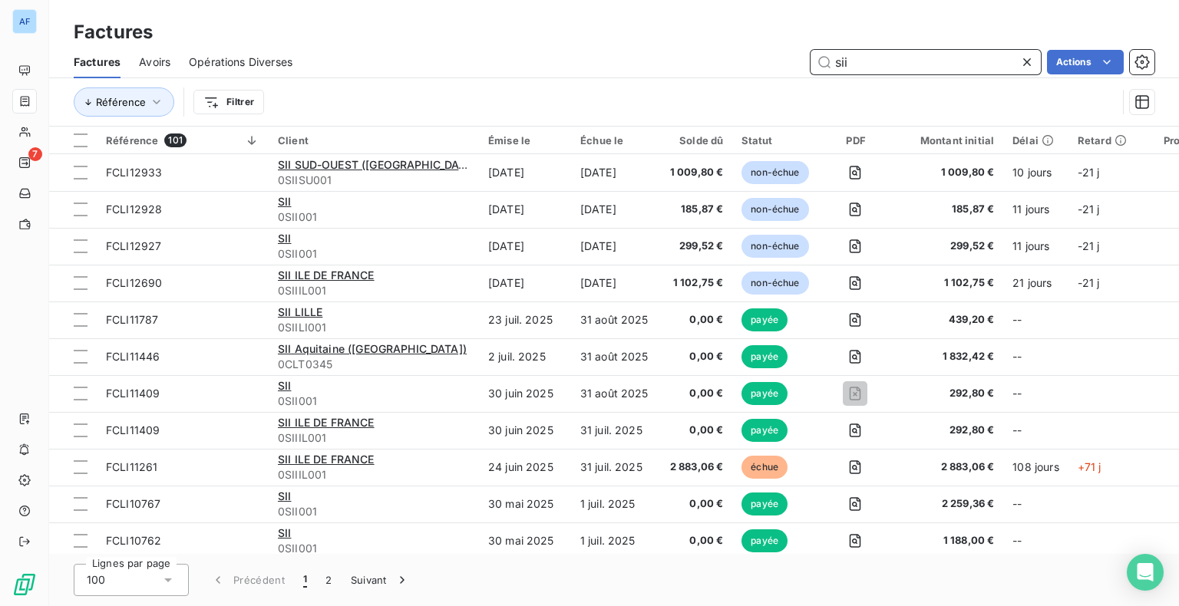
click at [872, 69] on input "sii" at bounding box center [926, 62] width 230 height 25
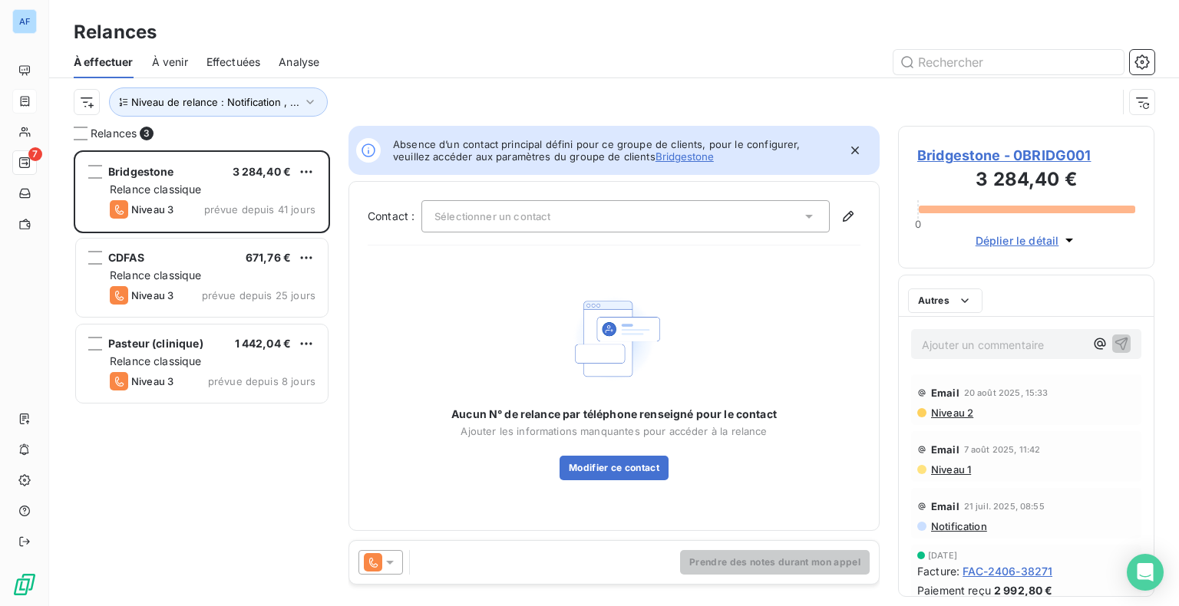
click at [829, 63] on div at bounding box center [746, 62] width 817 height 25
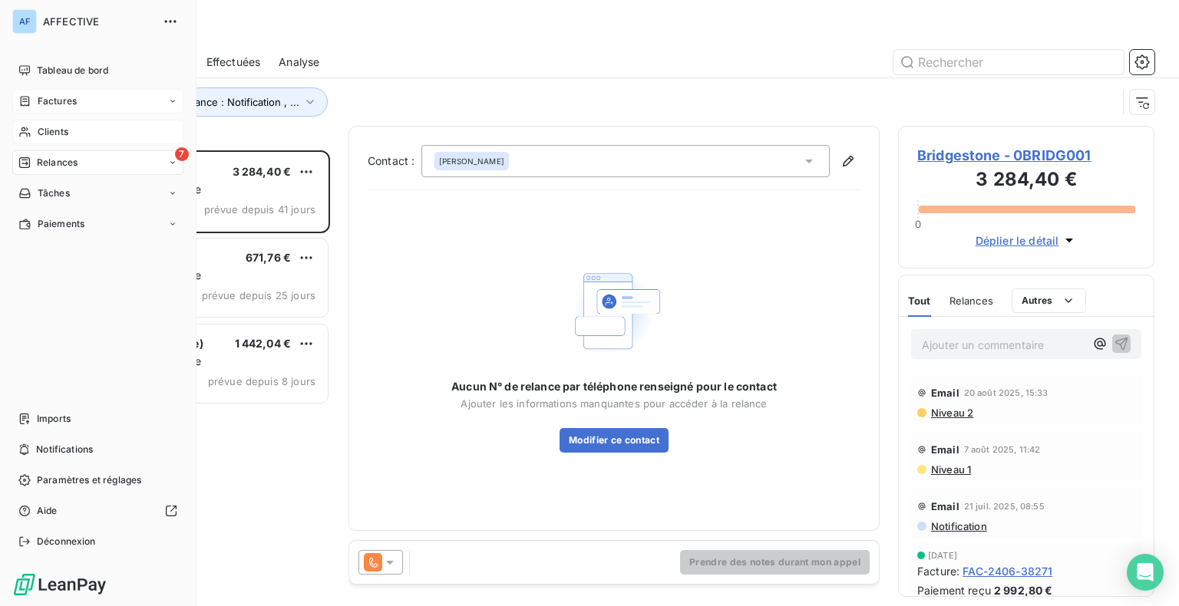
click at [58, 138] on span "Clients" at bounding box center [53, 132] width 31 height 14
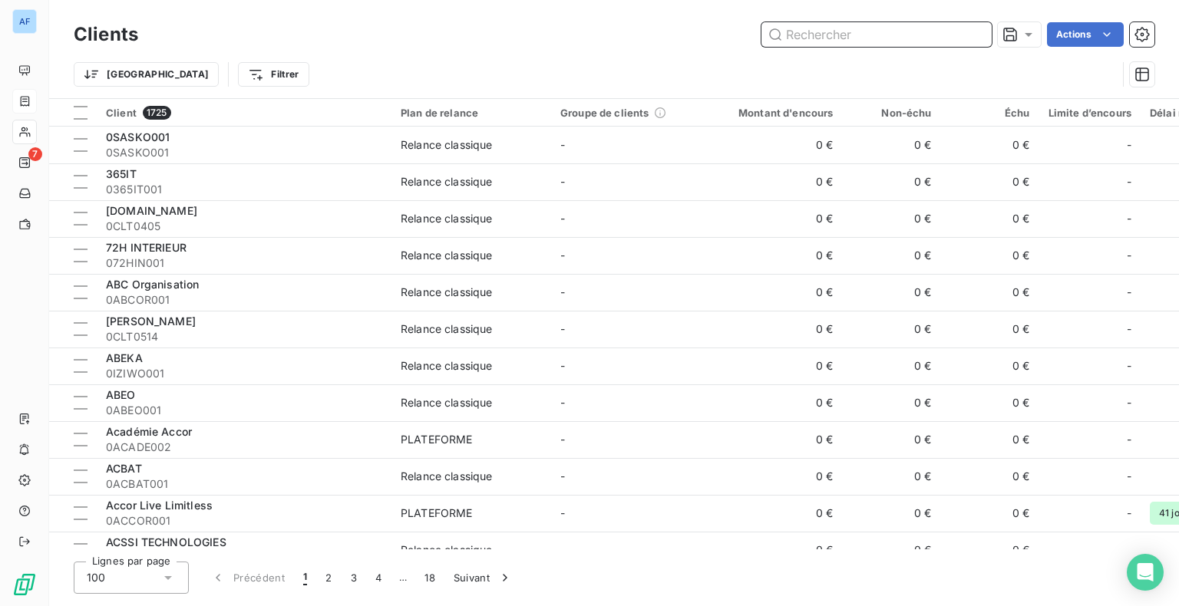
click at [864, 35] on input "text" at bounding box center [877, 34] width 230 height 25
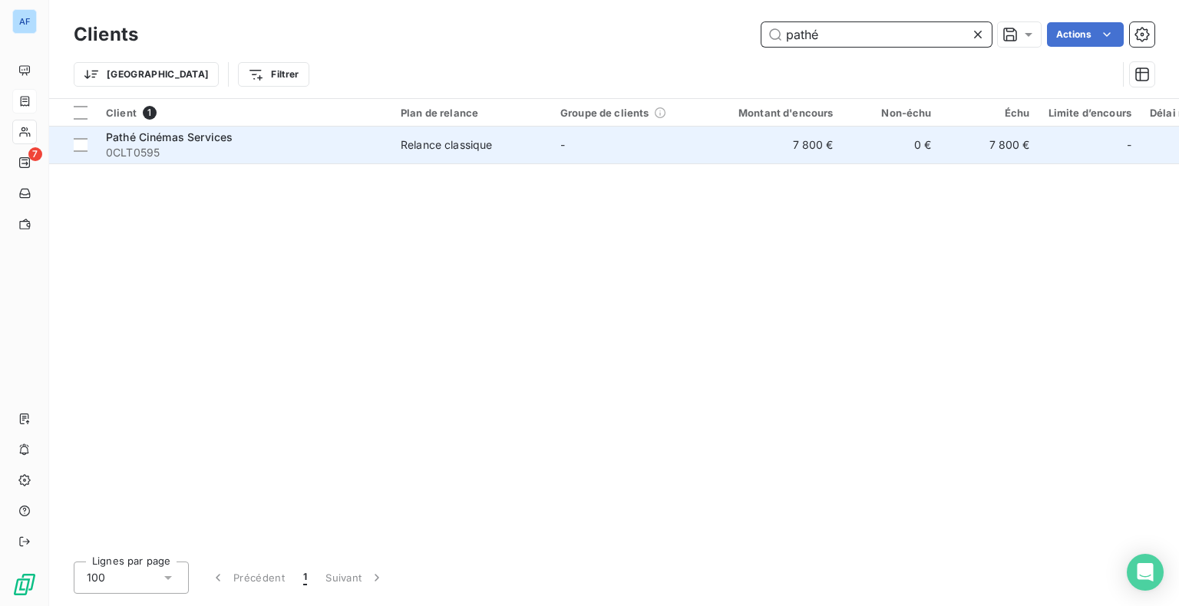
type input "pathé"
click at [256, 150] on span "0CLT0595" at bounding box center [244, 152] width 276 height 15
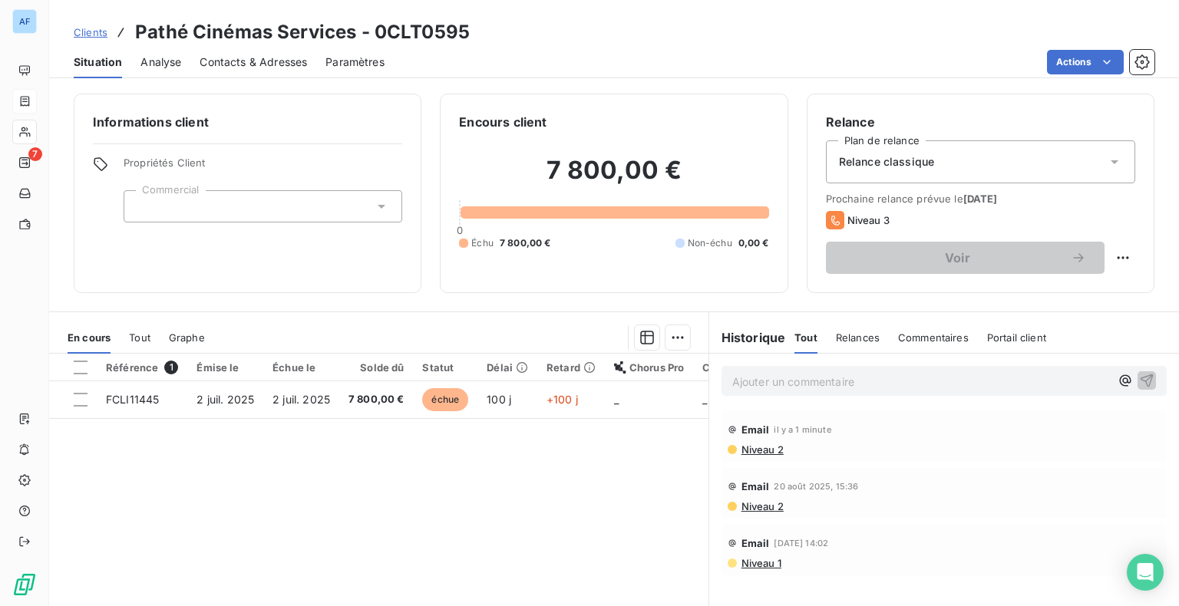
click at [844, 382] on p "Ajouter un commentaire ﻿" at bounding box center [921, 381] width 378 height 19
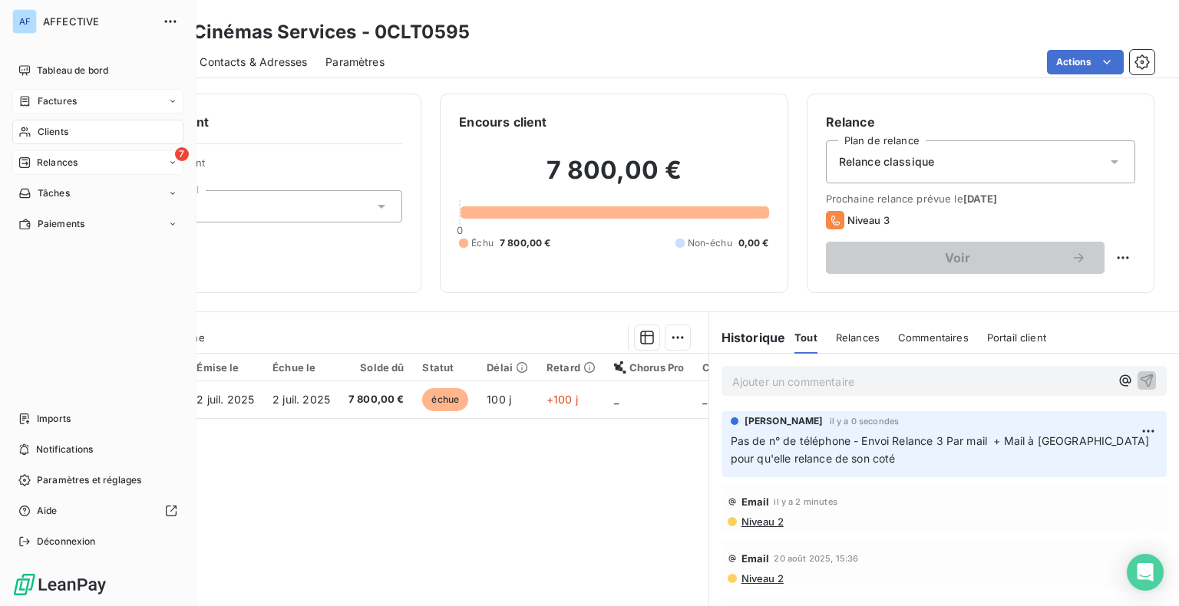
click at [68, 161] on span "Relances" at bounding box center [57, 163] width 41 height 14
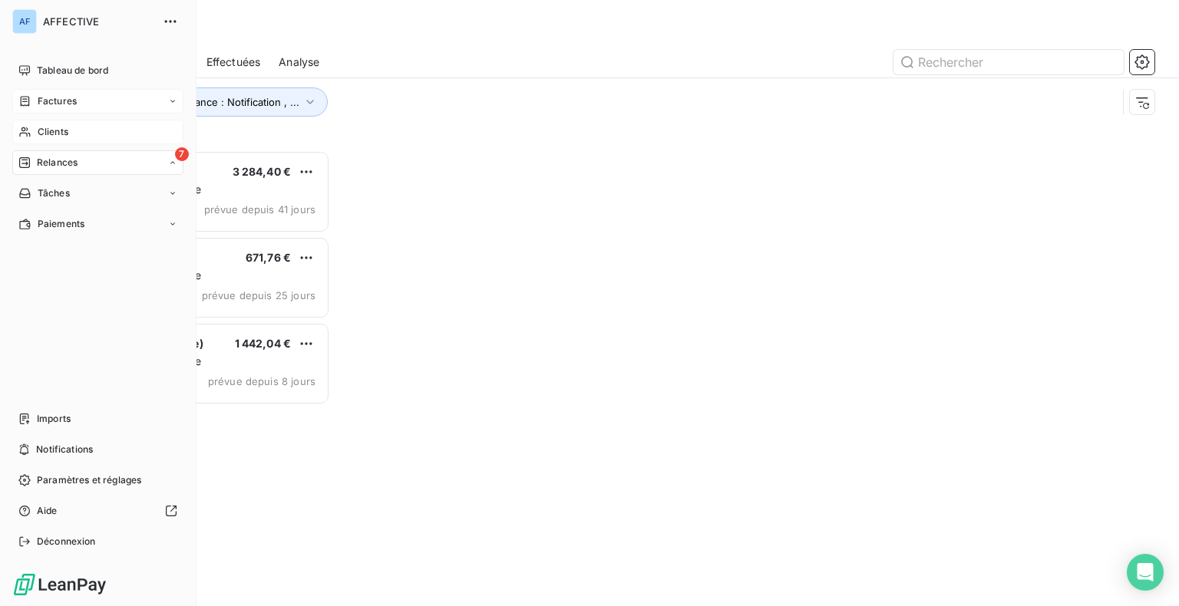
scroll to position [444, 244]
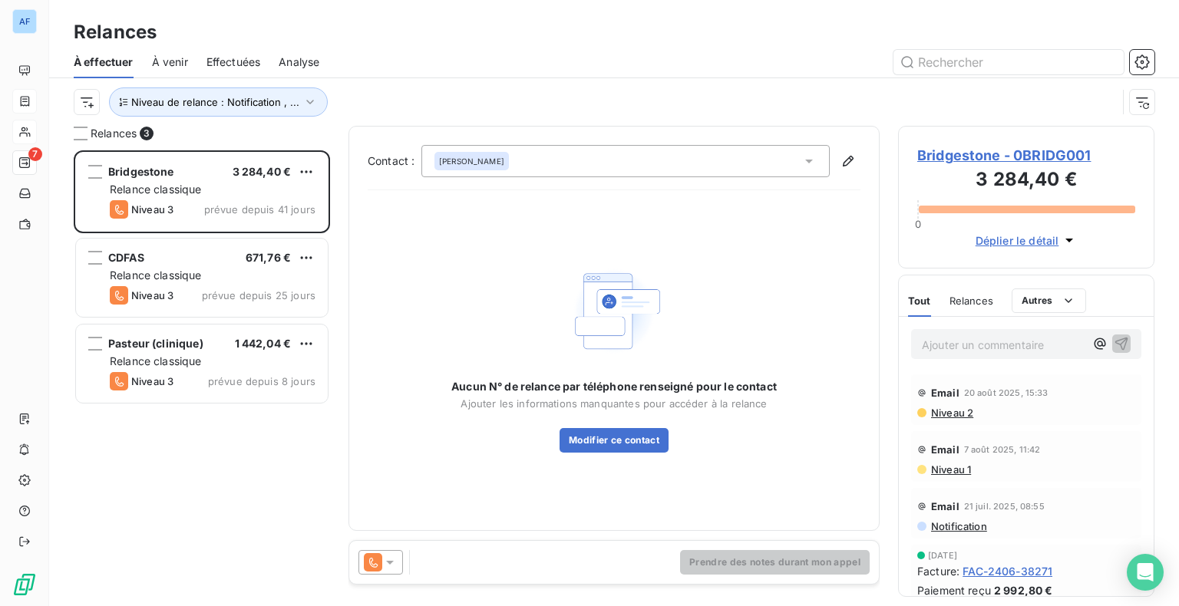
click at [1041, 155] on span "Bridgestone - 0BRIDG001" at bounding box center [1026, 155] width 218 height 21
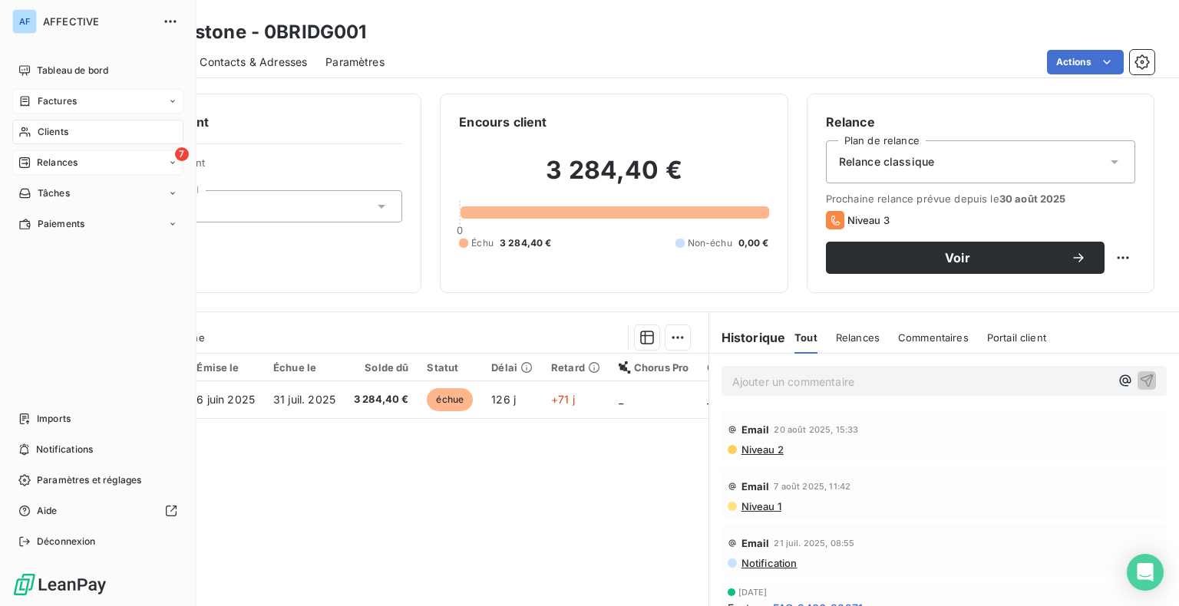
click at [27, 160] on icon at bounding box center [24, 162] width 11 height 11
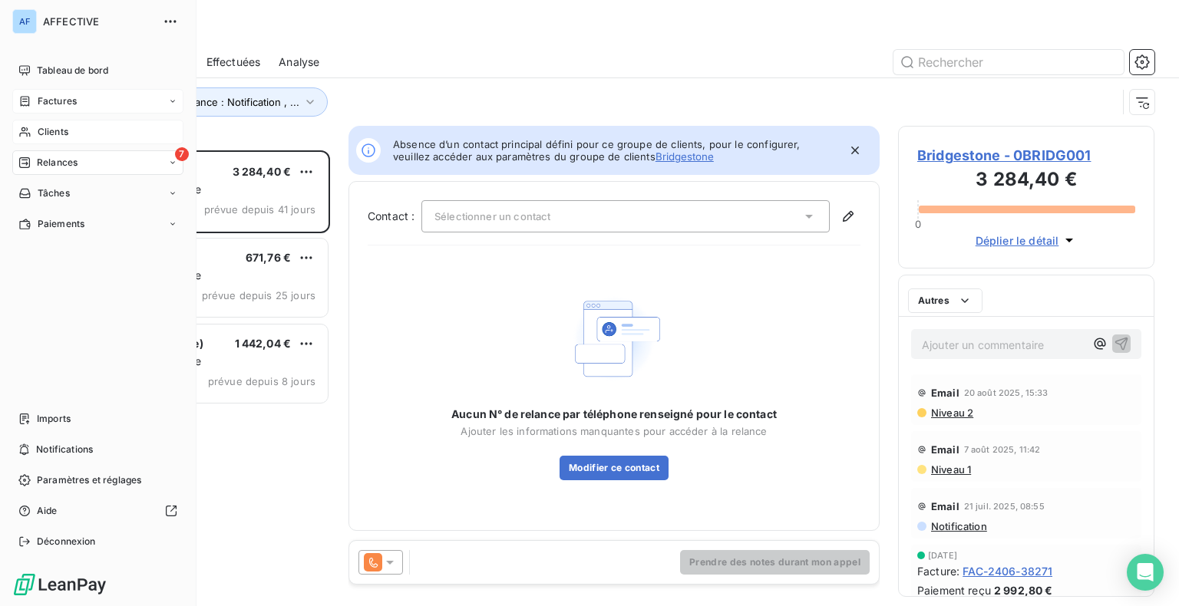
scroll to position [444, 244]
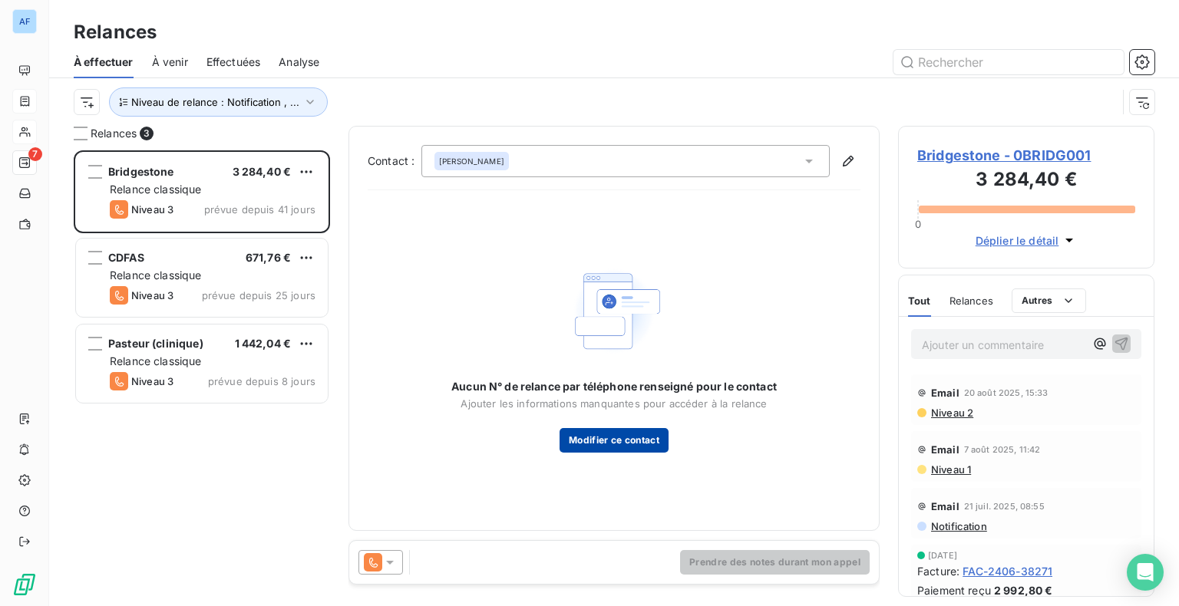
click at [623, 434] on button "Modifier ce contact" at bounding box center [614, 440] width 109 height 25
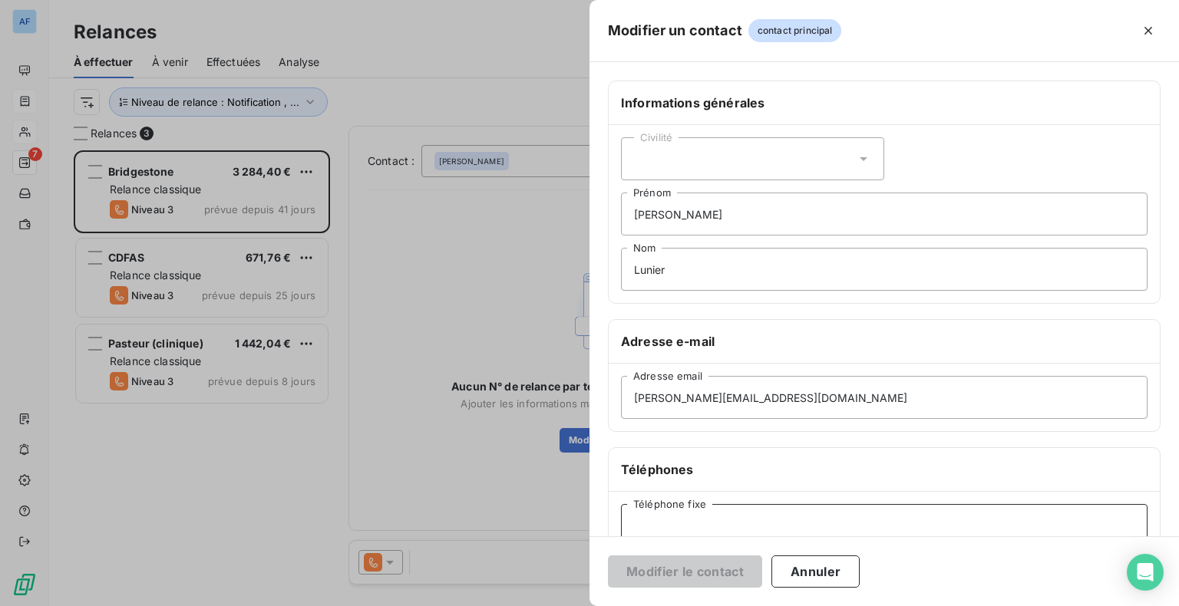
click at [684, 530] on input "Téléphone fixe" at bounding box center [884, 525] width 527 height 43
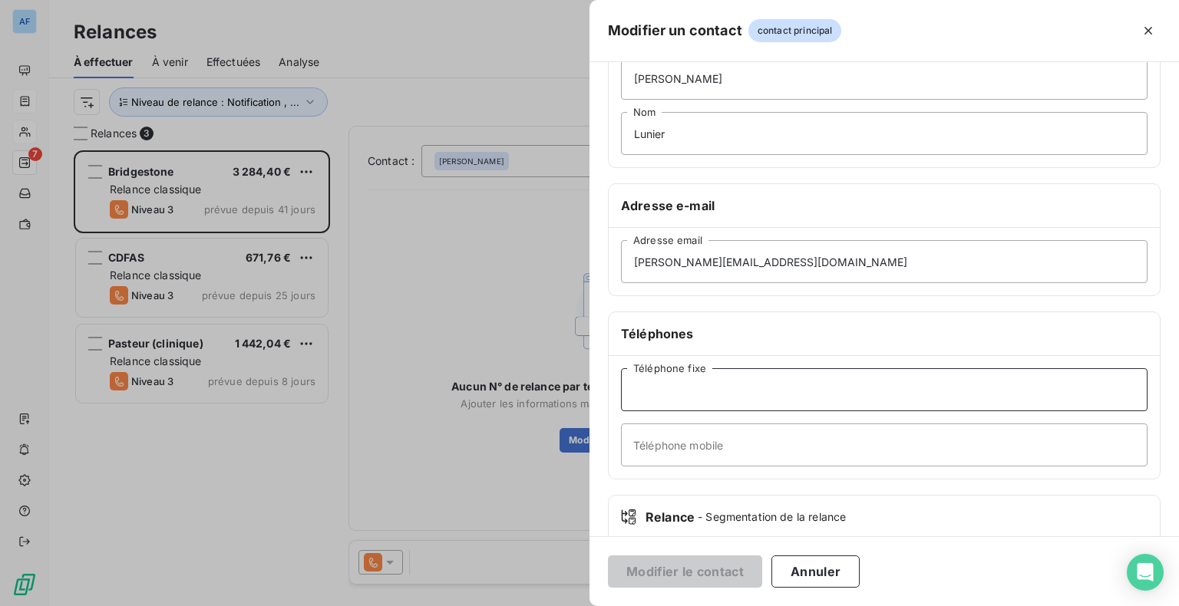
scroll to position [154, 0]
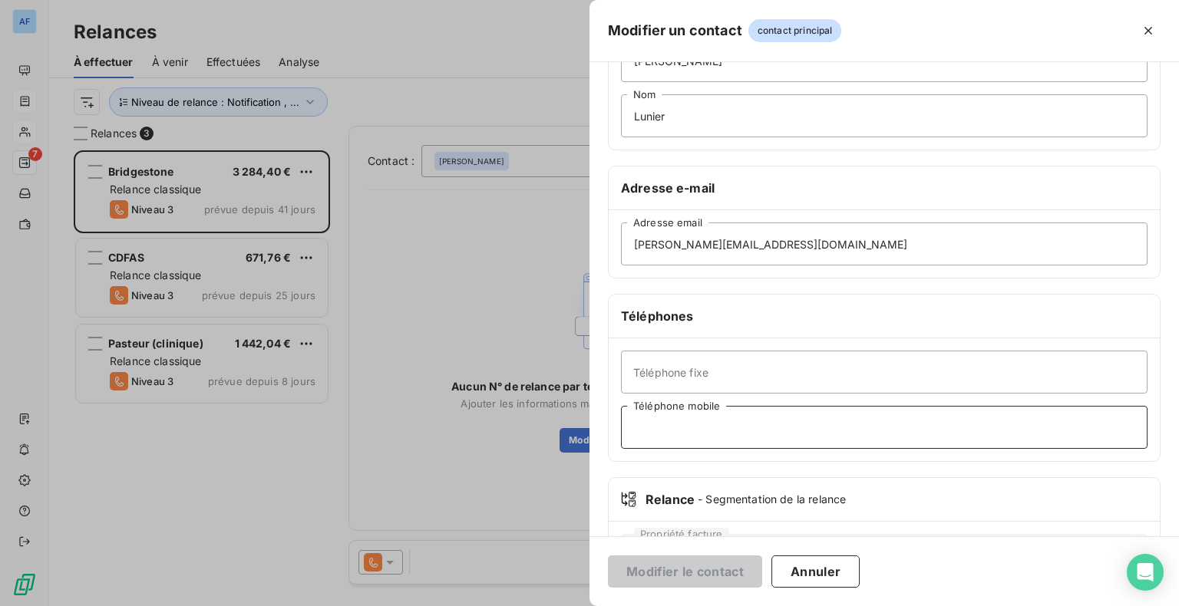
click at [653, 433] on input "Téléphone mobile" at bounding box center [884, 427] width 527 height 43
type input "06 47 35 32 99"
click at [608, 556] on button "Modifier le contact" at bounding box center [685, 572] width 154 height 32
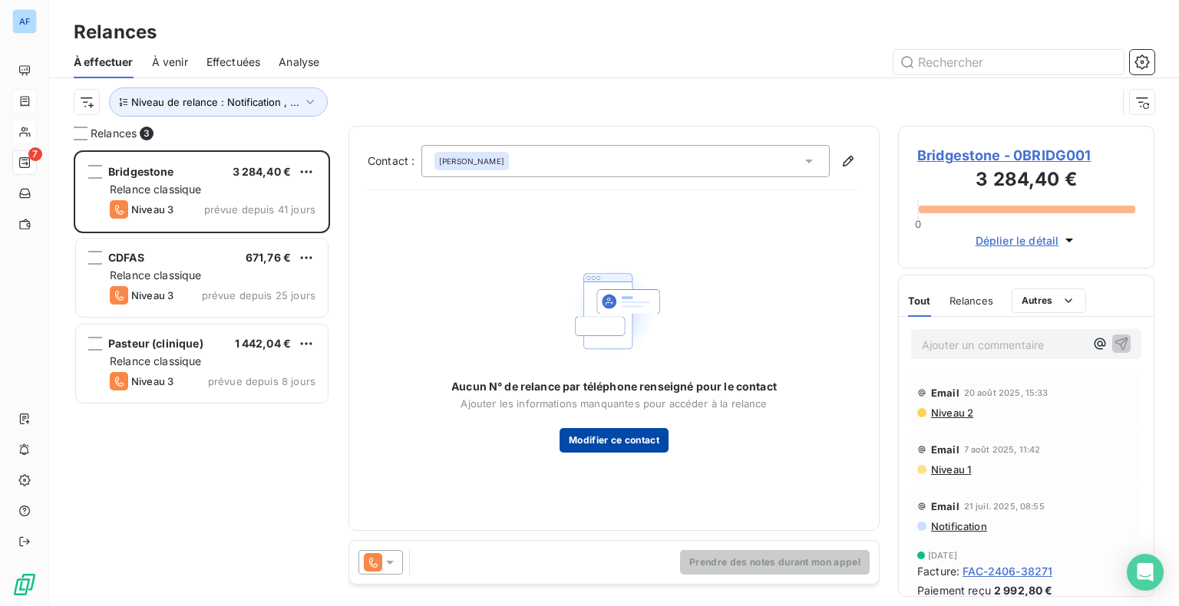
click at [561, 438] on button "Modifier ce contact" at bounding box center [614, 440] width 109 height 25
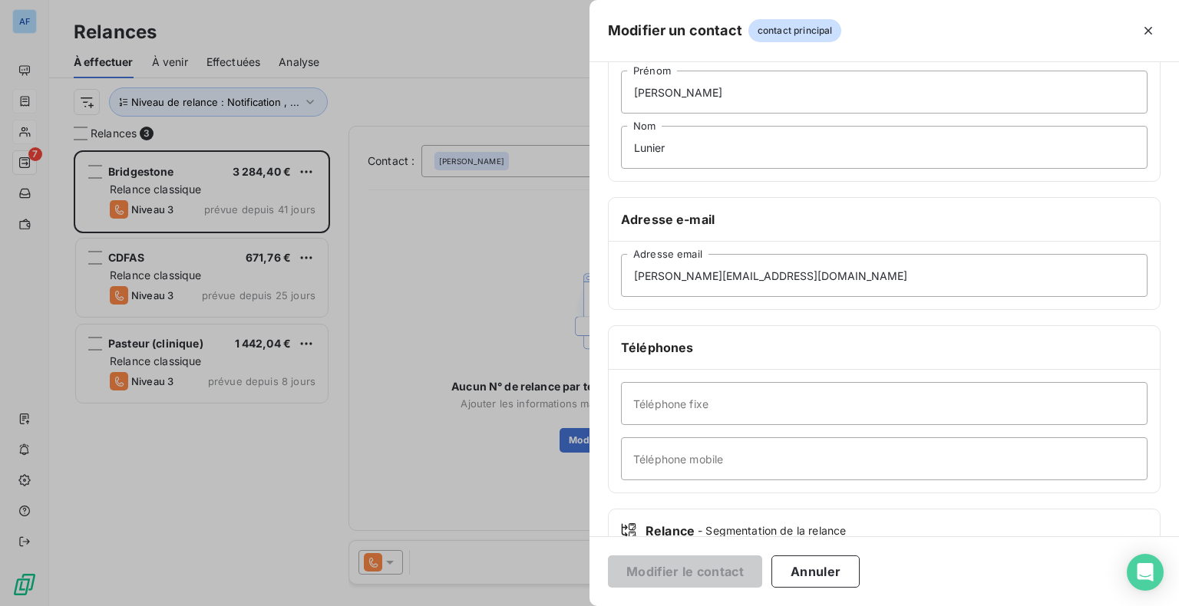
scroll to position [223, 0]
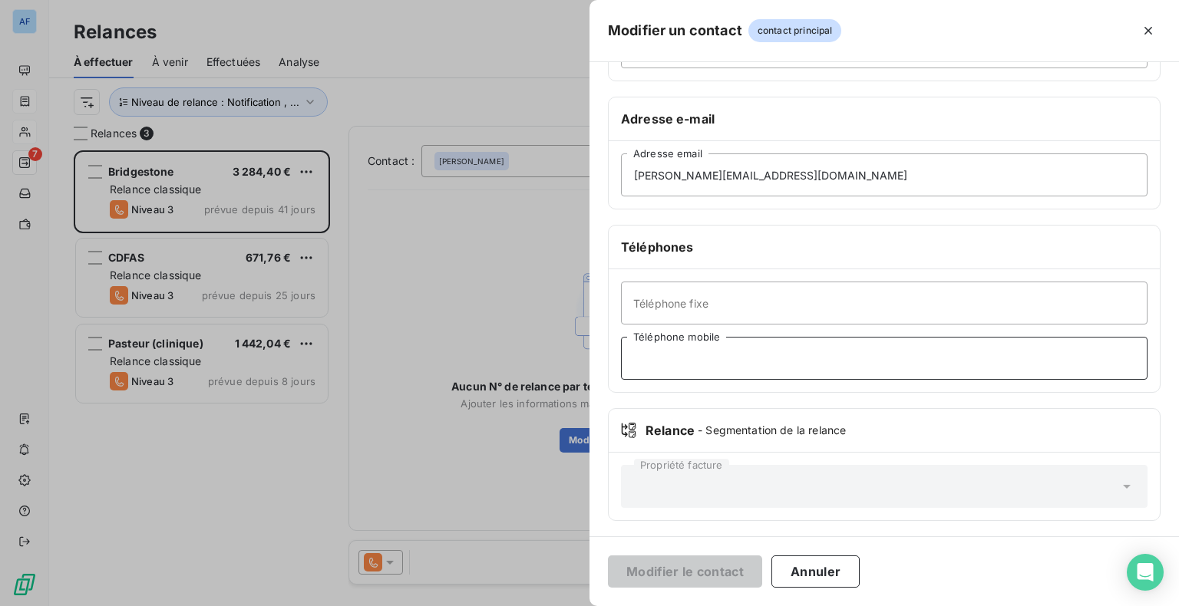
click at [673, 355] on input "Téléphone mobile" at bounding box center [884, 358] width 527 height 43
click at [703, 368] on input "06" at bounding box center [884, 358] width 527 height 43
type input "0647353299"
click at [725, 573] on button "Modifier le contact" at bounding box center [685, 572] width 154 height 32
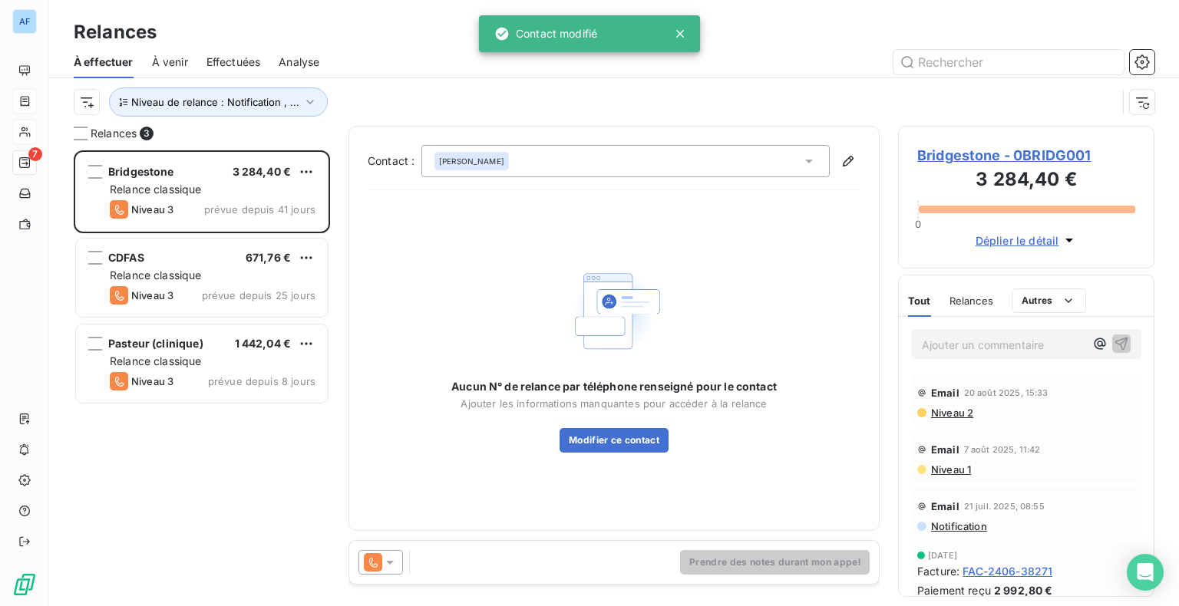
click at [706, 164] on div "[PERSON_NAME]" at bounding box center [625, 161] width 408 height 32
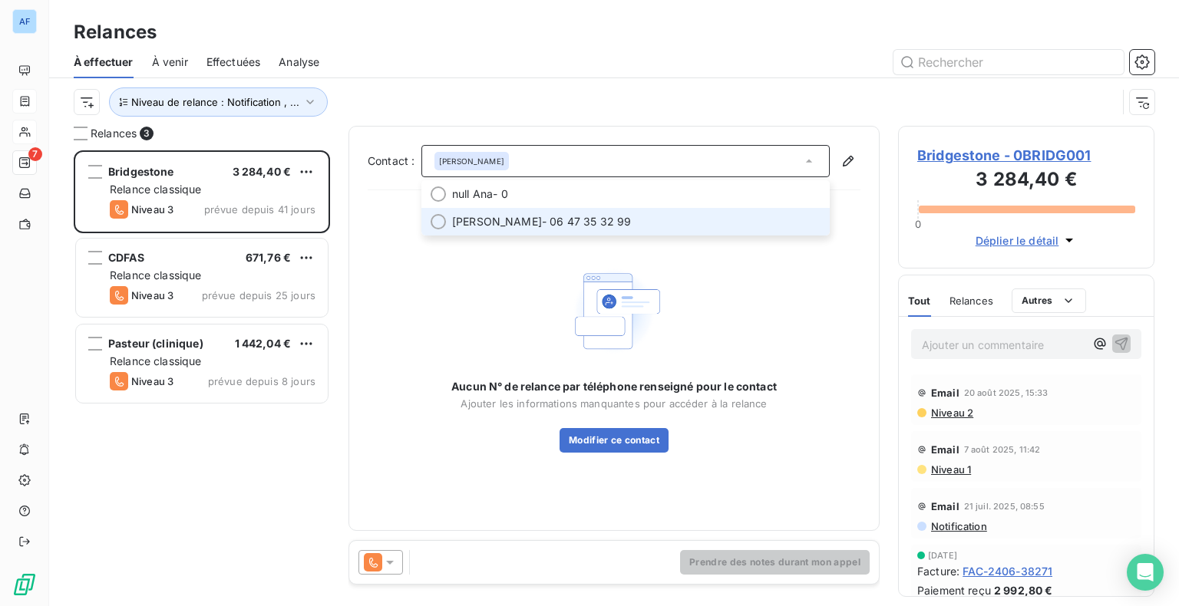
click at [552, 221] on span "[PERSON_NAME] - 06 47 35 32 99" at bounding box center [636, 221] width 368 height 15
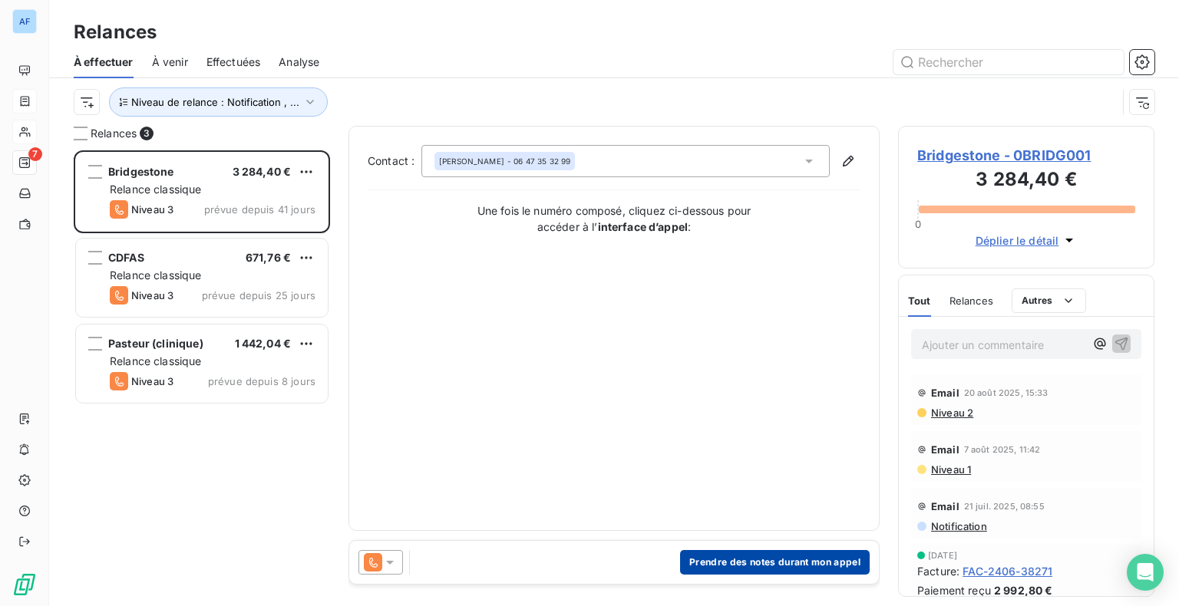
click at [734, 561] on button "Prendre des notes durant mon appel" at bounding box center [775, 562] width 190 height 25
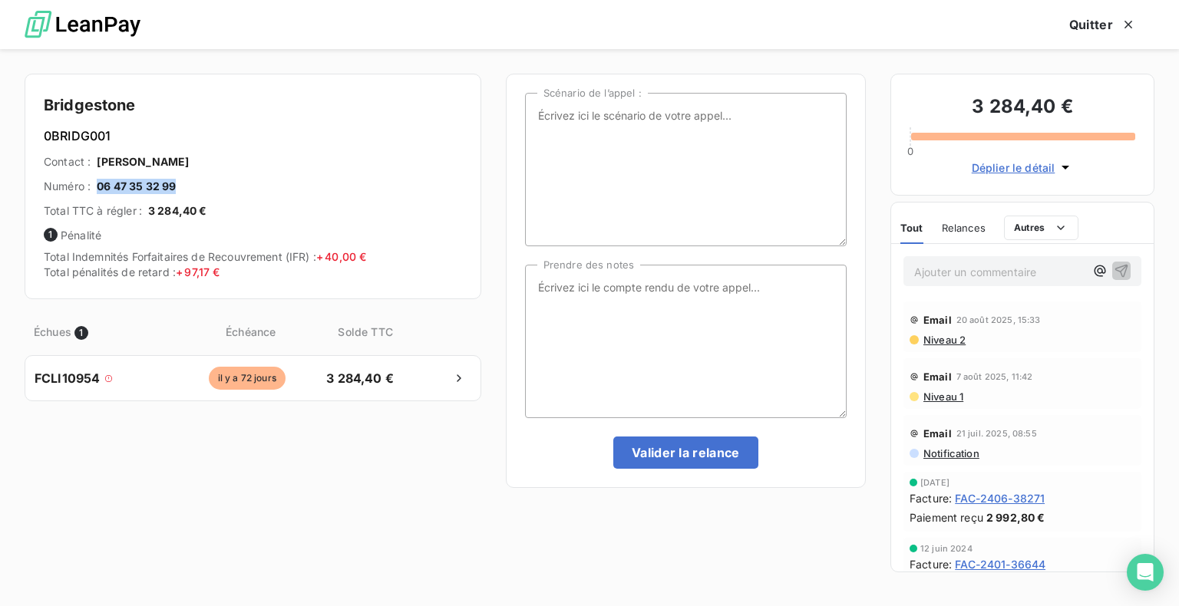
drag, startPoint x: 182, startPoint y: 182, endPoint x: 99, endPoint y: 186, distance: 83.0
click at [99, 186] on div "Numéro : 06 47 35 32 99" at bounding box center [253, 186] width 418 height 15
copy span "06 47 35 32 99"
click at [567, 297] on textarea "Prendre des notes" at bounding box center [686, 342] width 322 height 154
type textarea "Elle m'indique avoir relancé sa compta le 08/09 et la relancé ce jour pour un p…"
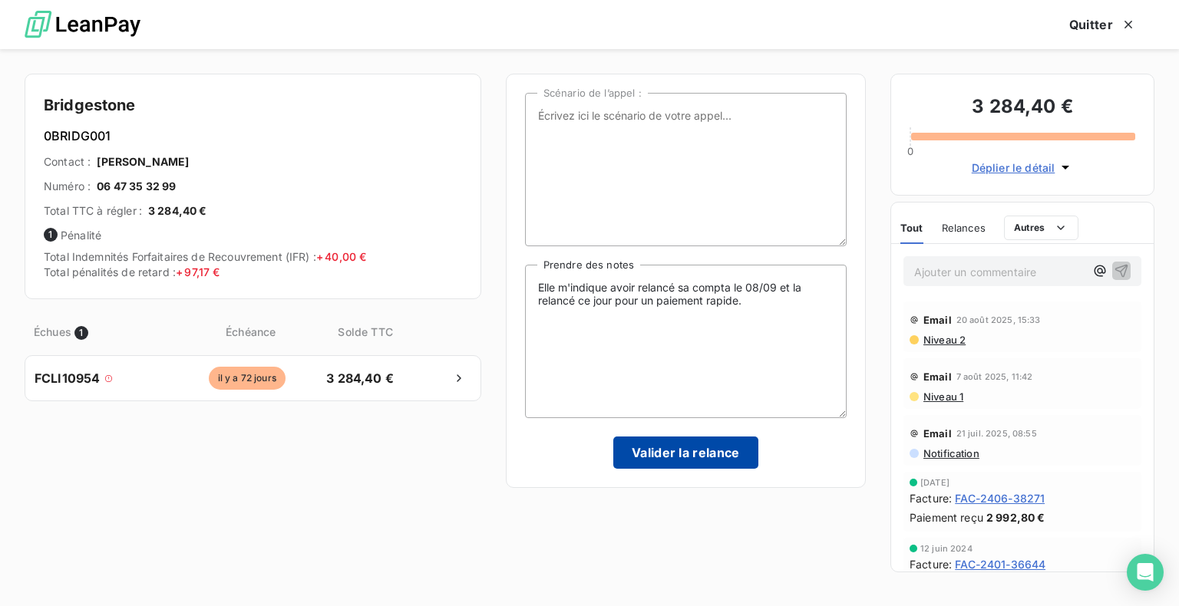
click at [699, 456] on button "Valider la relance" at bounding box center [685, 453] width 145 height 32
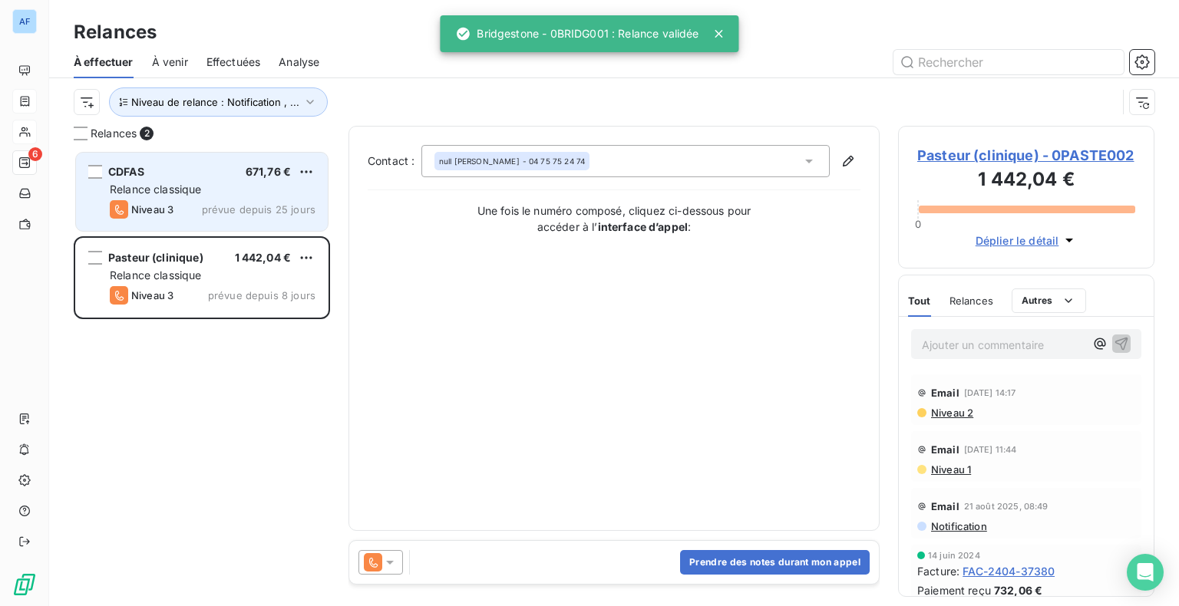
click at [213, 187] on div "Relance classique" at bounding box center [213, 189] width 206 height 15
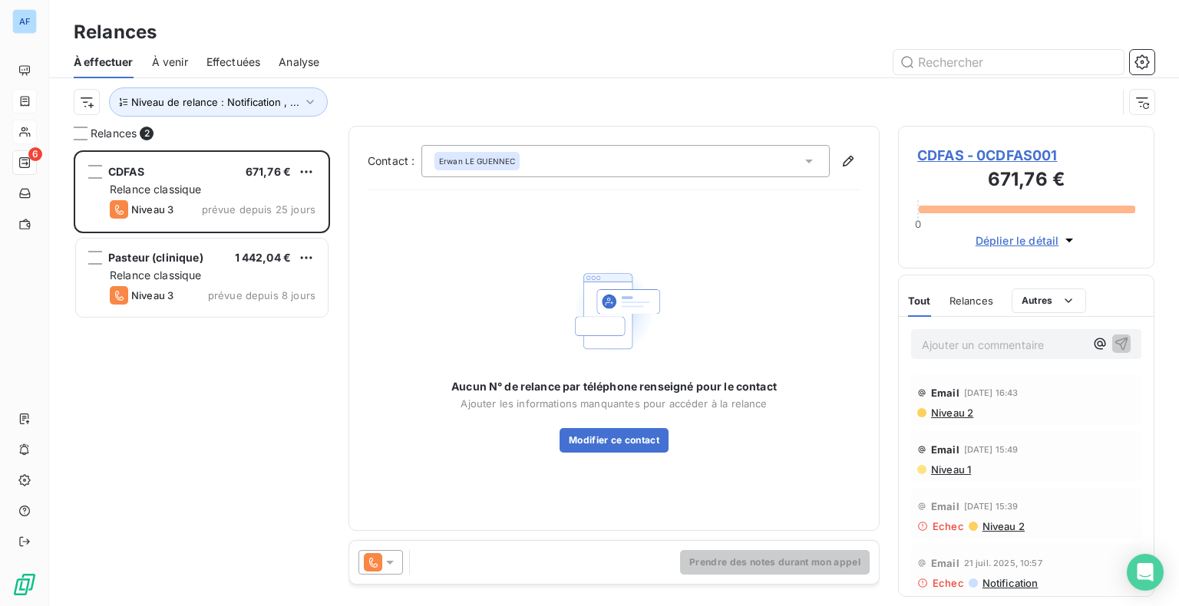
click at [992, 158] on span "CDFAS - 0CDFAS001" at bounding box center [1026, 155] width 218 height 21
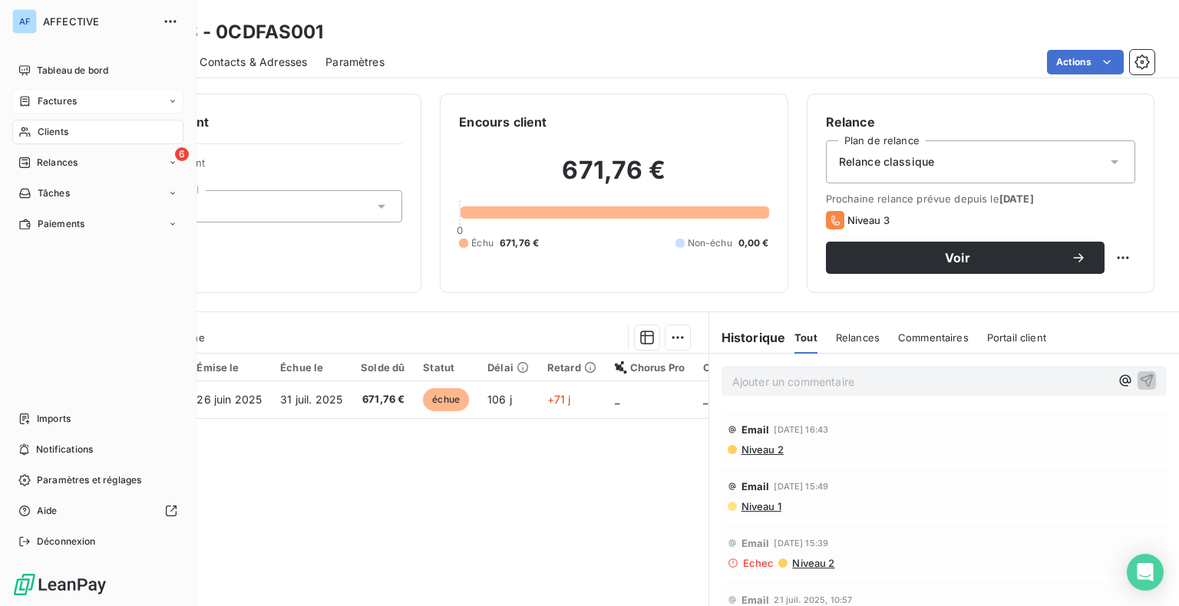
click at [35, 130] on div "Clients" at bounding box center [97, 132] width 171 height 25
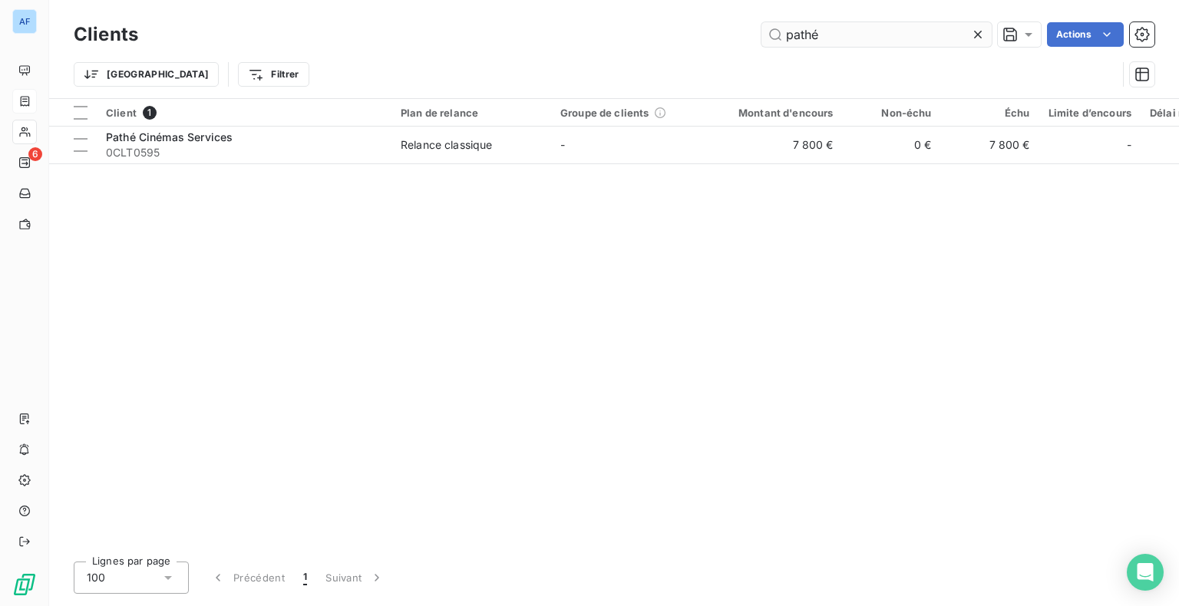
drag, startPoint x: 834, startPoint y: 33, endPoint x: 771, endPoint y: 38, distance: 63.2
click at [771, 38] on input "pathé" at bounding box center [877, 34] width 230 height 25
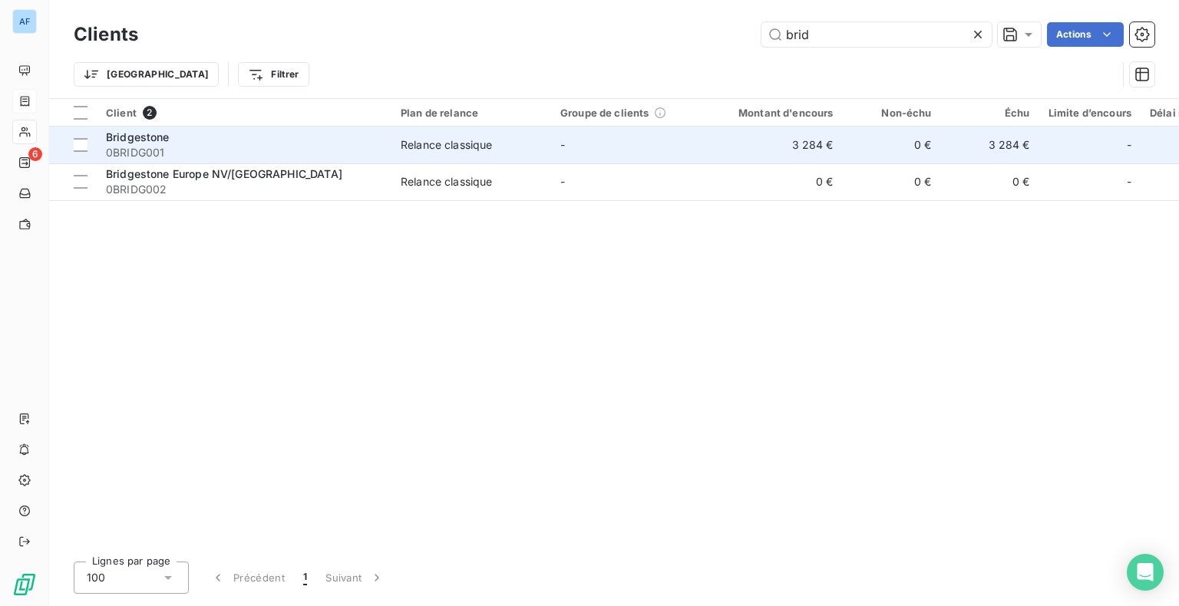
type input "brid"
click at [241, 146] on span "0BRIDG001" at bounding box center [244, 152] width 276 height 15
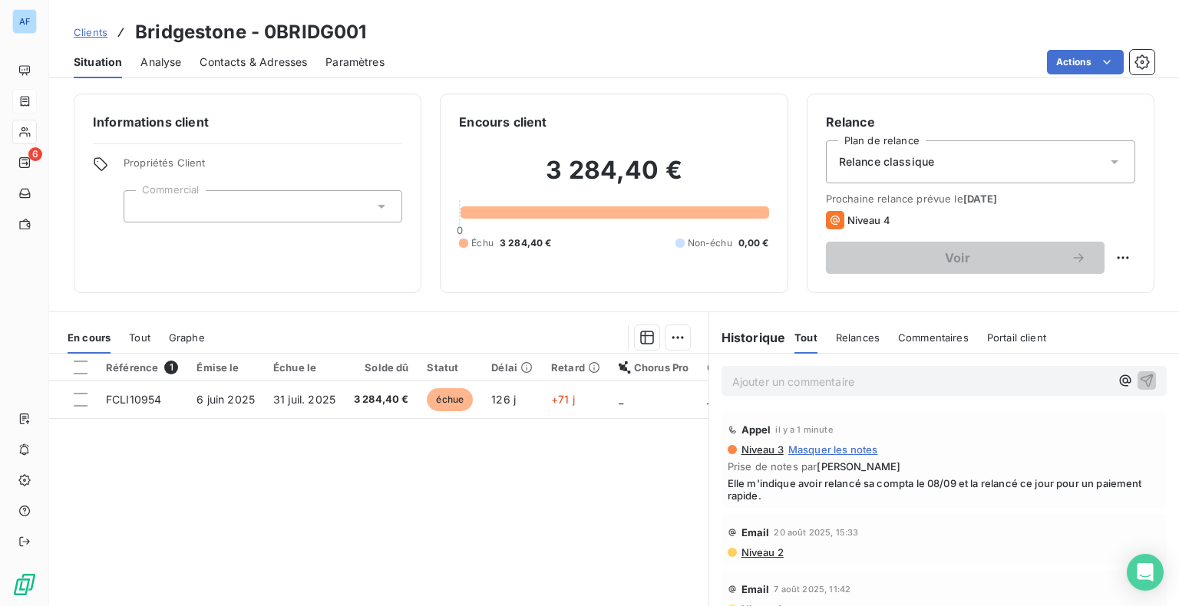
click at [957, 480] on span "Elle m'indique avoir relancé sa compta le 08/09 et la relancé ce jour pour un p…" at bounding box center [944, 489] width 433 height 25
click at [1102, 444] on div "Niveau 3 Masquer les notes" at bounding box center [944, 450] width 433 height 12
click at [775, 481] on span "Elle m'indique avoir relancé sa compta le 08/09 et la relancé ce jour pour un p…" at bounding box center [944, 489] width 433 height 25
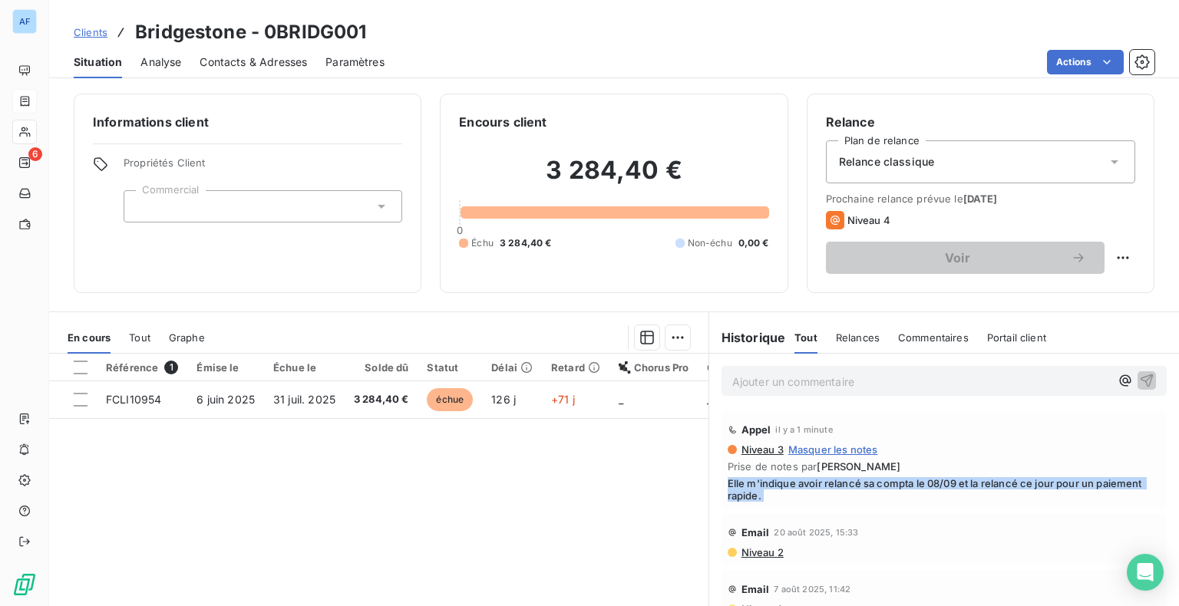
click at [775, 481] on span "Elle m'indique avoir relancé sa compta le 08/09 et la relancé ce jour pour un p…" at bounding box center [944, 489] width 433 height 25
click at [947, 474] on div "Niveau 3 Masquer les notes Prise de notes par [PERSON_NAME] m'indique avoir rel…" at bounding box center [944, 473] width 433 height 58
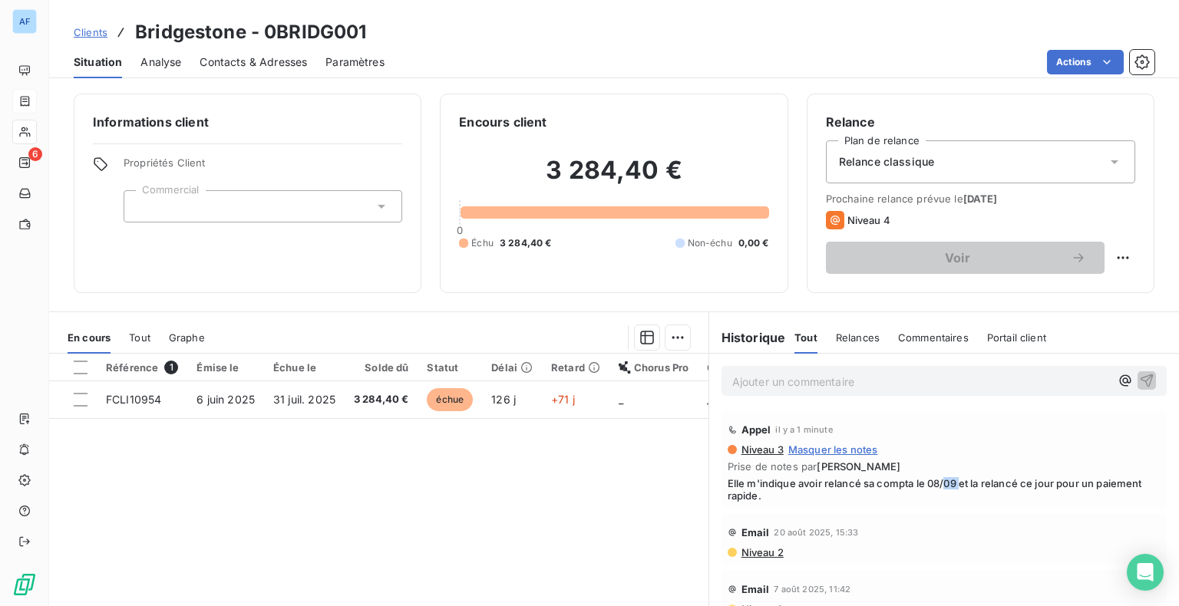
click at [947, 474] on div "Niveau 3 Masquer les notes Prise de notes par [PERSON_NAME] m'indique avoir rel…" at bounding box center [944, 473] width 433 height 58
click at [829, 493] on span "Elle m'indique avoir relancé sa compta le 08/09 et la relancé ce jour pour un p…" at bounding box center [944, 489] width 433 height 25
click at [763, 382] on p "Ajouter un commentaire ﻿" at bounding box center [921, 381] width 378 height 19
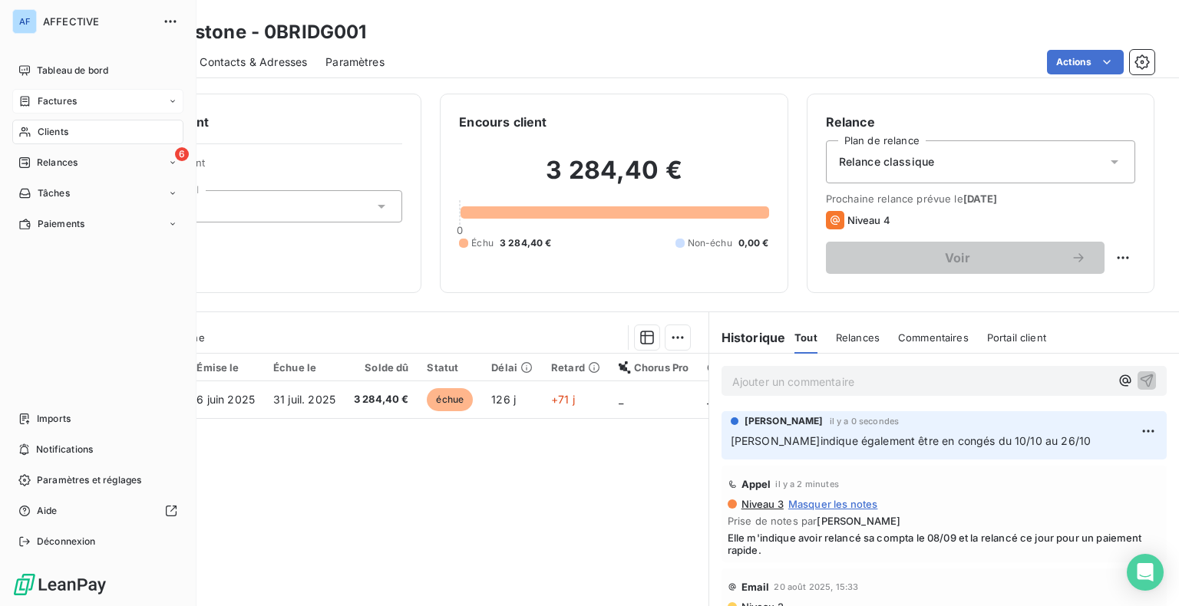
click at [42, 97] on span "Factures" at bounding box center [57, 101] width 39 height 14
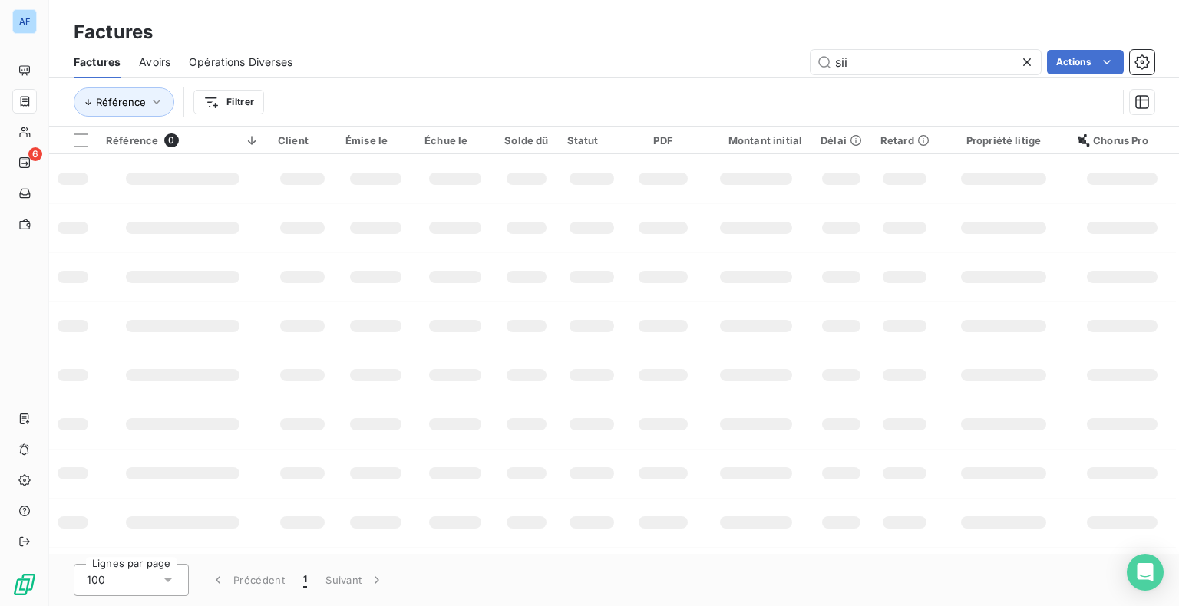
click at [1029, 64] on icon at bounding box center [1027, 62] width 8 height 8
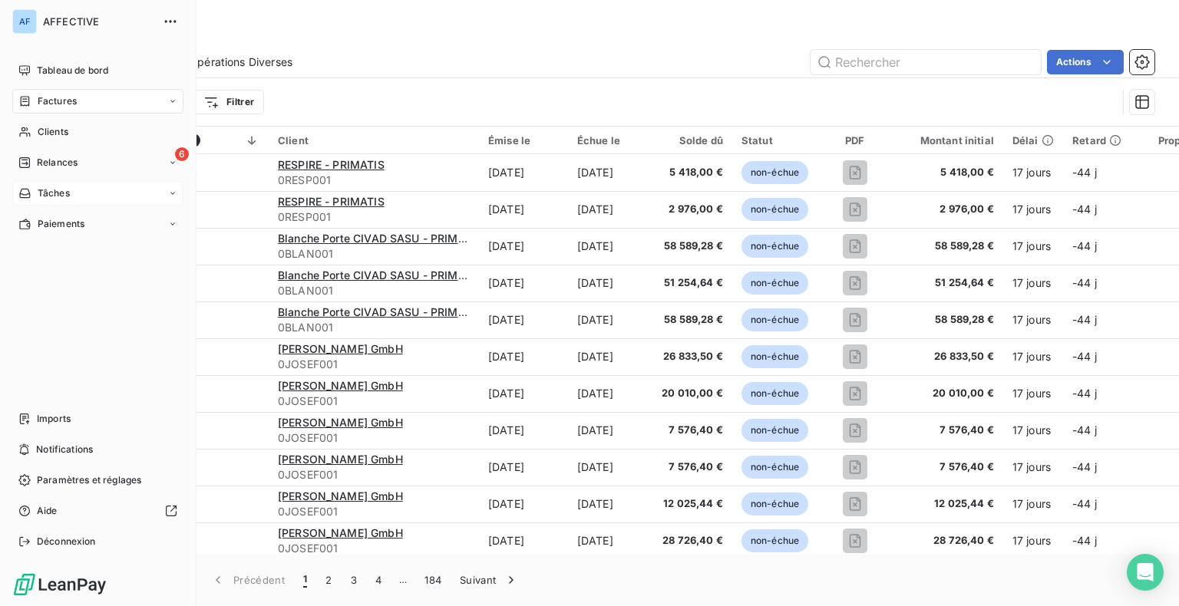
click at [38, 195] on span "Tâches" at bounding box center [54, 194] width 32 height 14
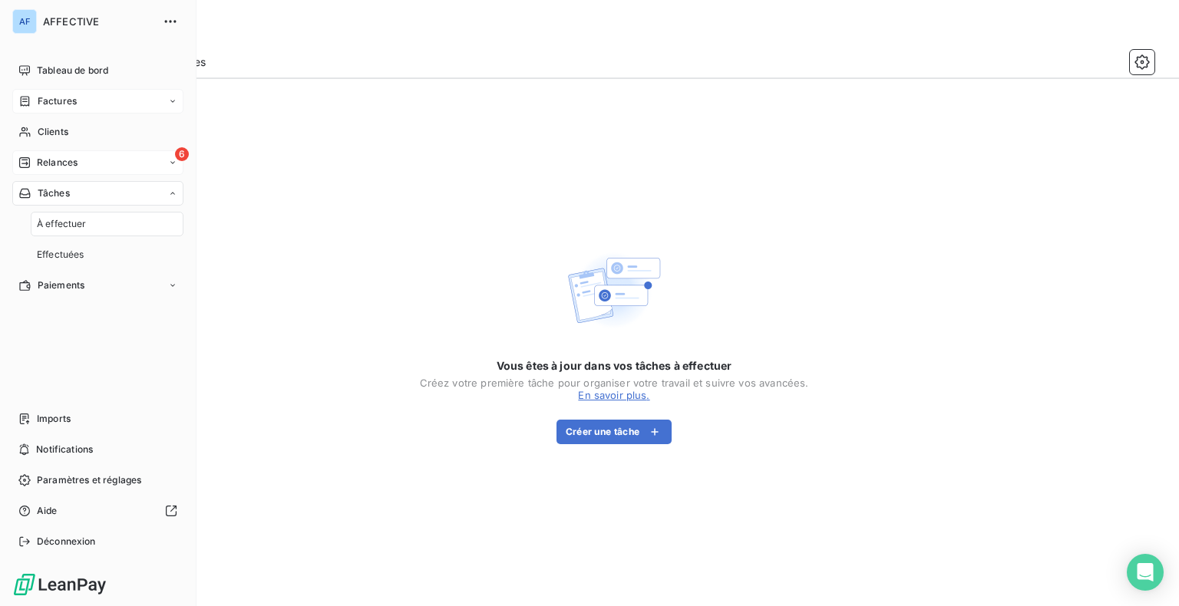
click at [46, 159] on span "Relances" at bounding box center [57, 163] width 41 height 14
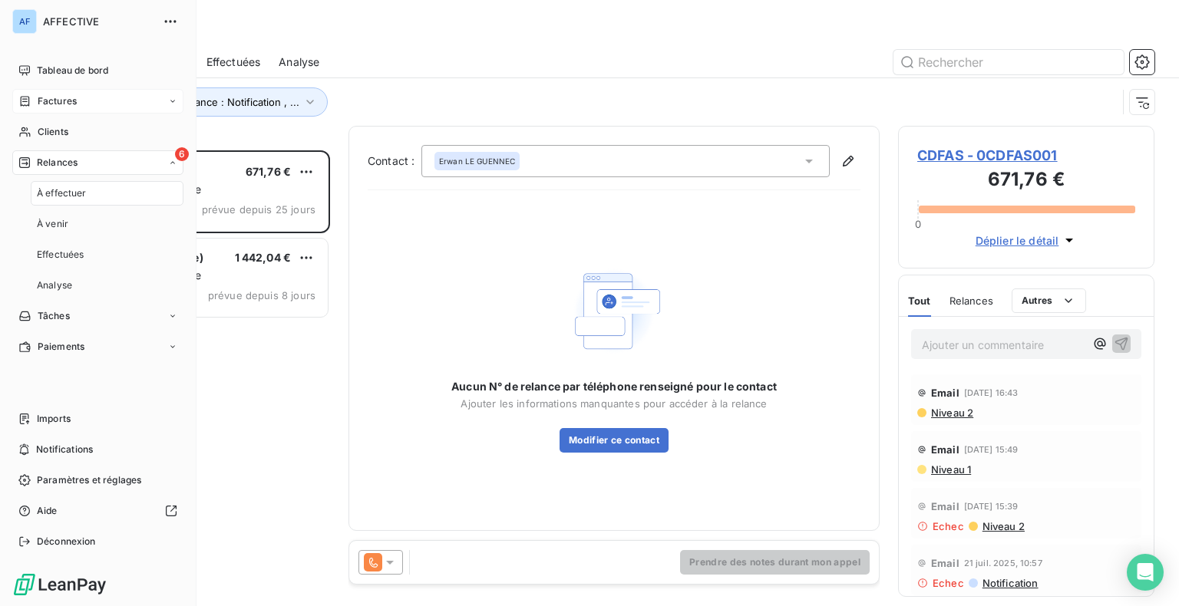
scroll to position [444, 244]
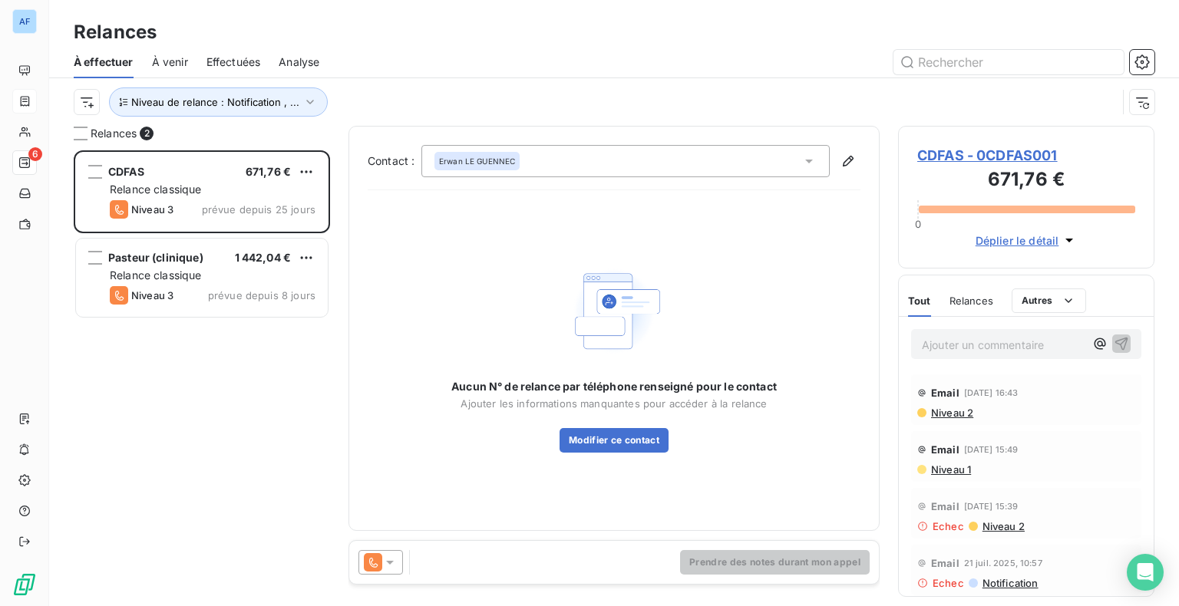
click at [936, 152] on span "CDFAS - 0CDFAS001" at bounding box center [1026, 155] width 218 height 21
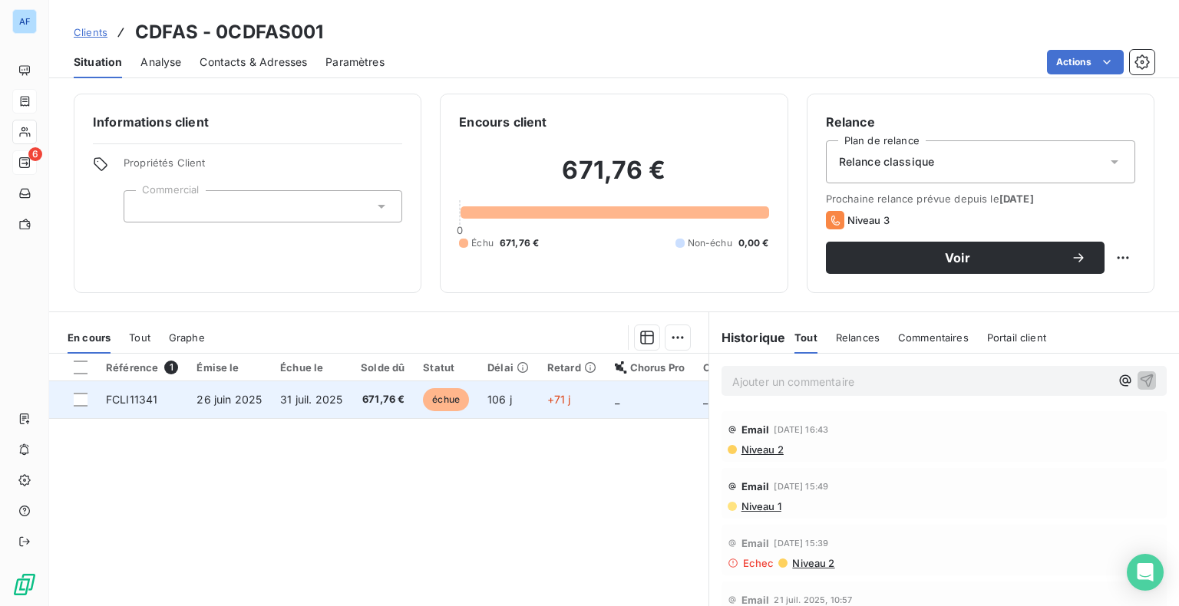
click at [176, 405] on td "FCLI11341" at bounding box center [142, 400] width 91 height 37
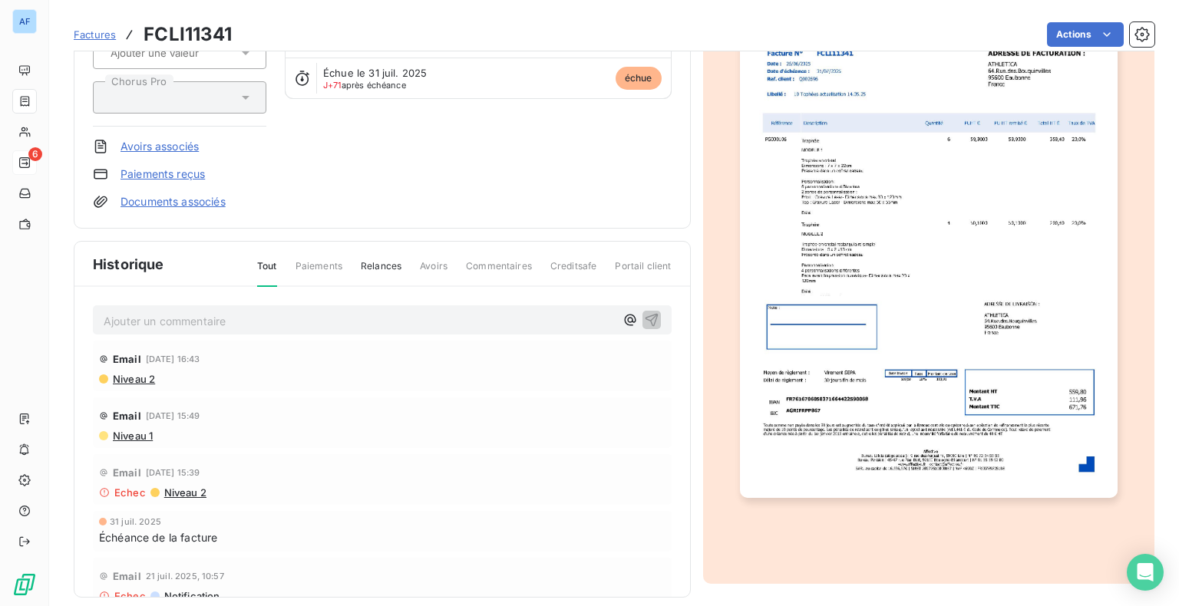
scroll to position [197, 0]
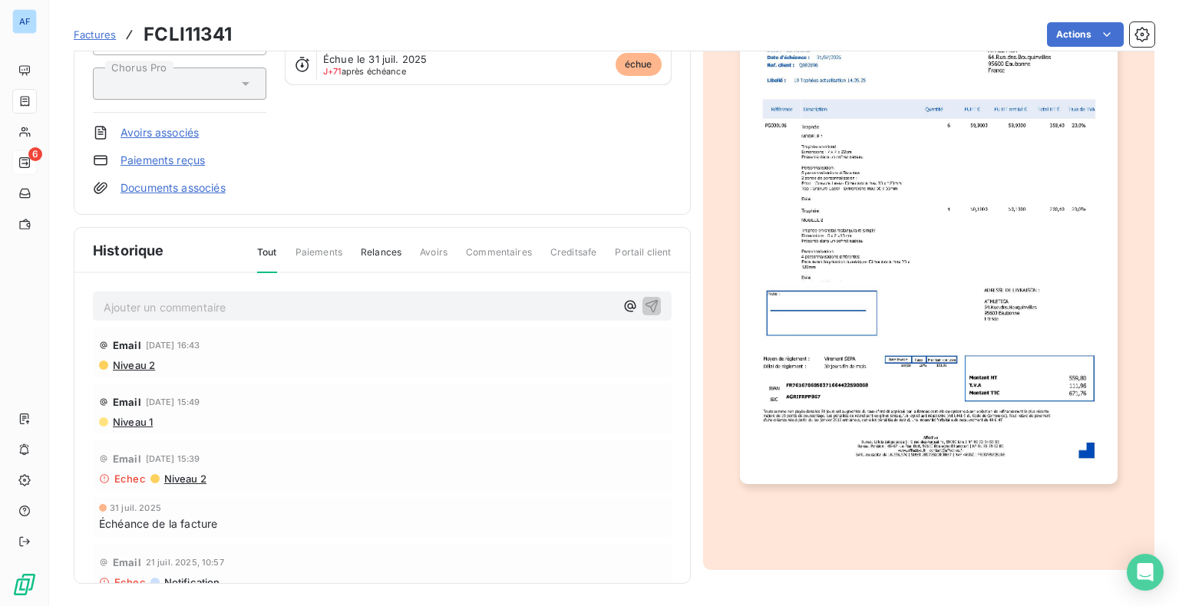
click at [1014, 249] on img "button" at bounding box center [929, 217] width 378 height 534
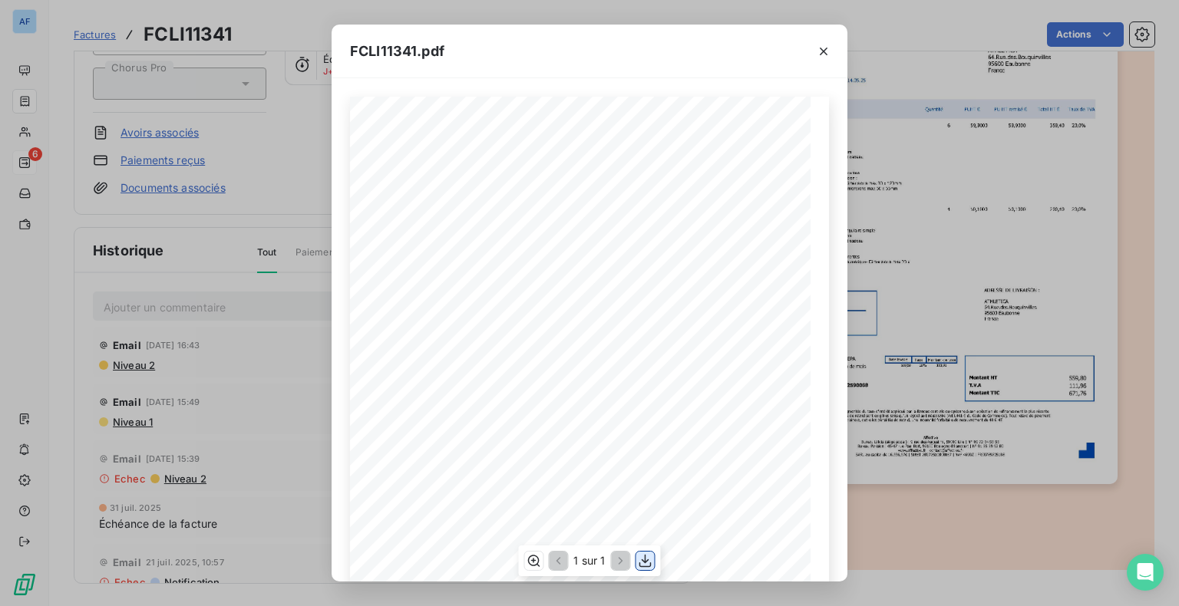
click at [645, 556] on icon "button" at bounding box center [645, 560] width 12 height 13
drag, startPoint x: 821, startPoint y: 58, endPoint x: 871, endPoint y: 35, distance: 55.0
click at [821, 58] on icon "button" at bounding box center [823, 51] width 15 height 15
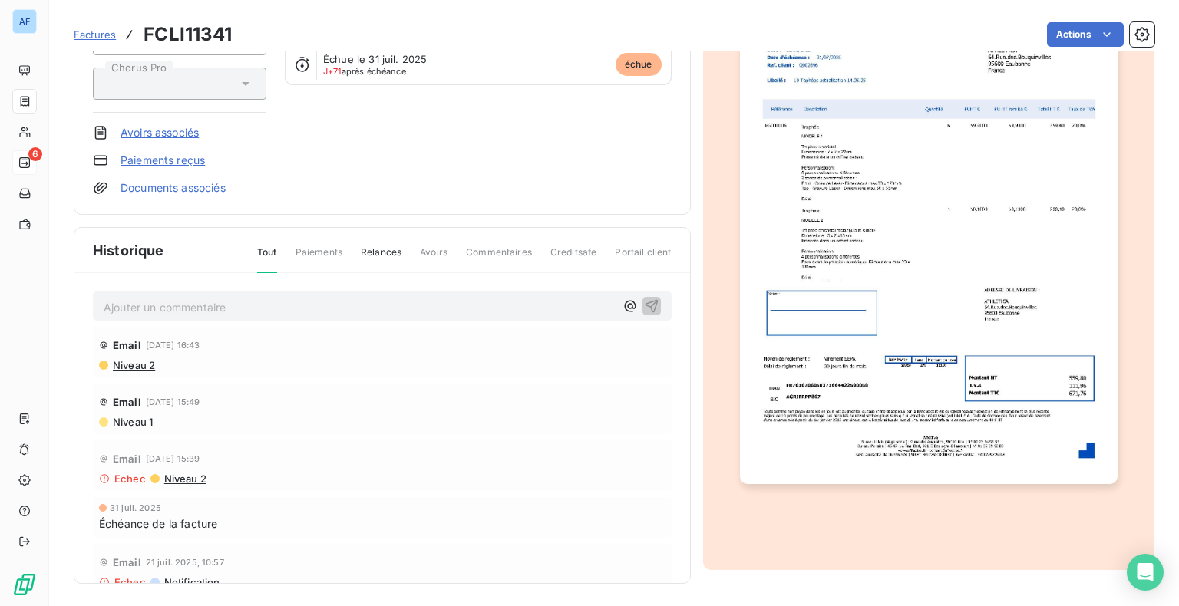
click at [133, 422] on span "Niveau 1" at bounding box center [131, 422] width 41 height 12
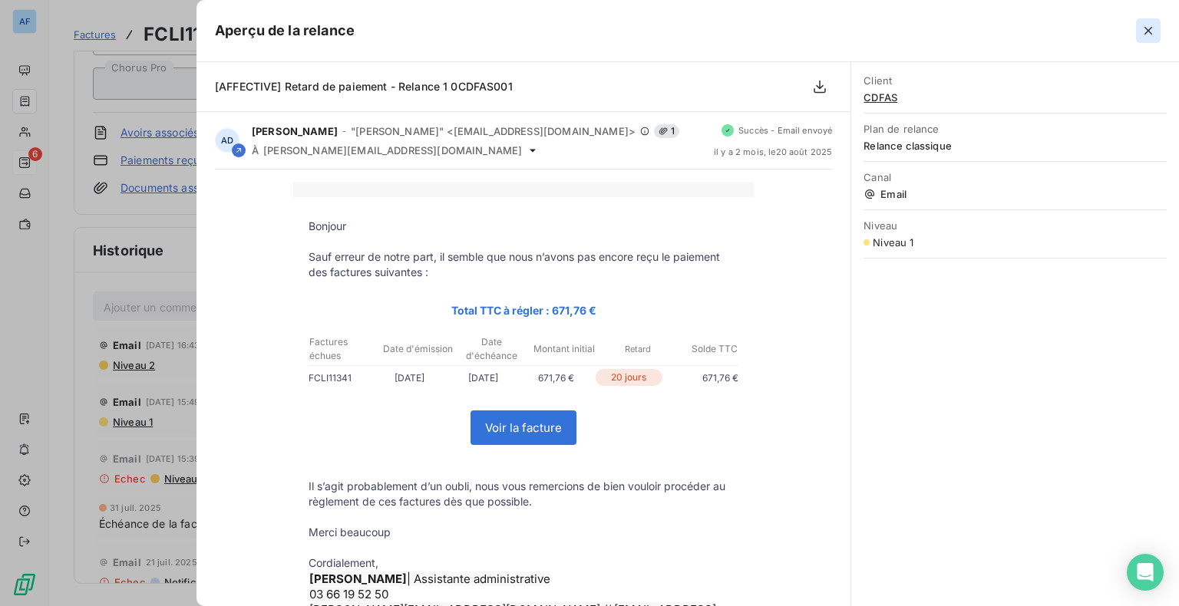
click at [1148, 28] on icon "button" at bounding box center [1148, 30] width 15 height 15
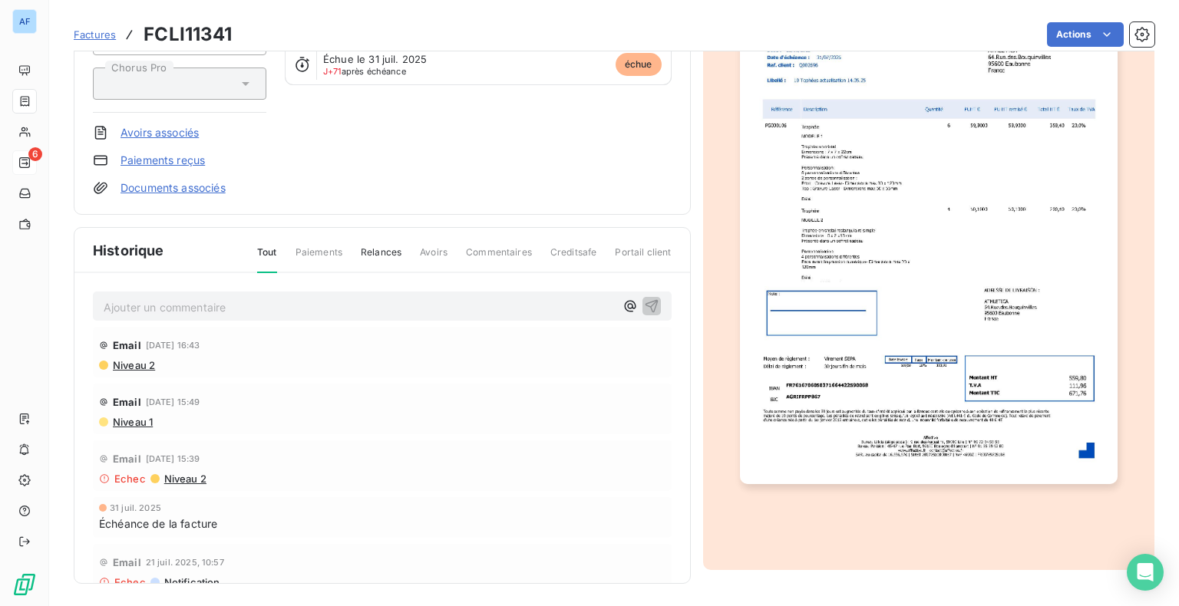
click at [141, 364] on span "Niveau 2" at bounding box center [133, 365] width 44 height 12
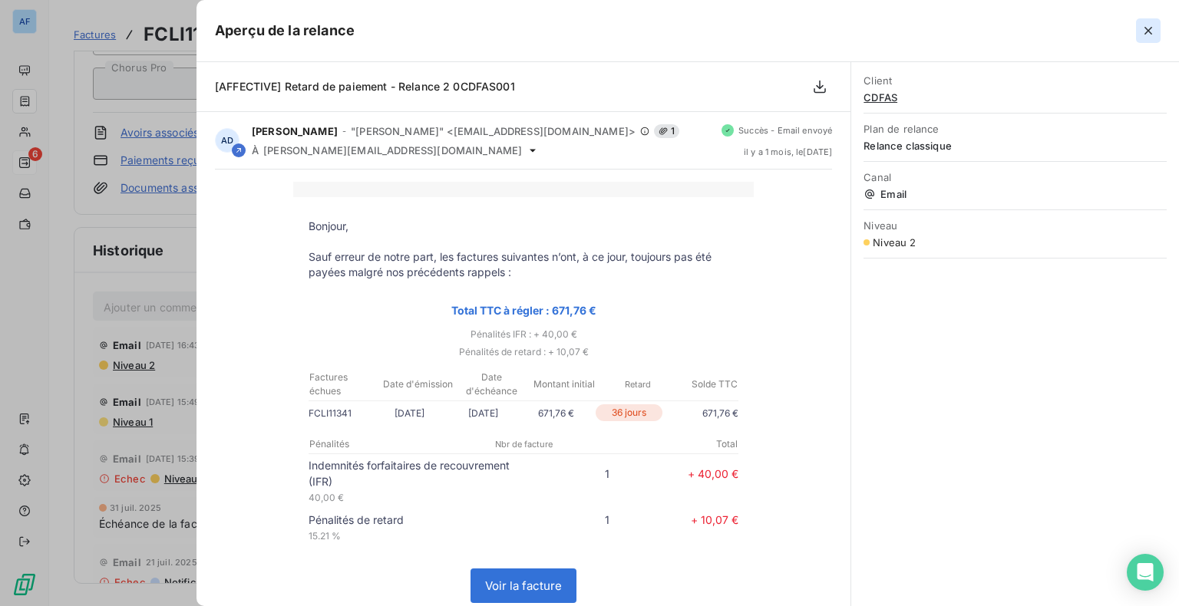
click at [1155, 33] on icon "button" at bounding box center [1148, 30] width 15 height 15
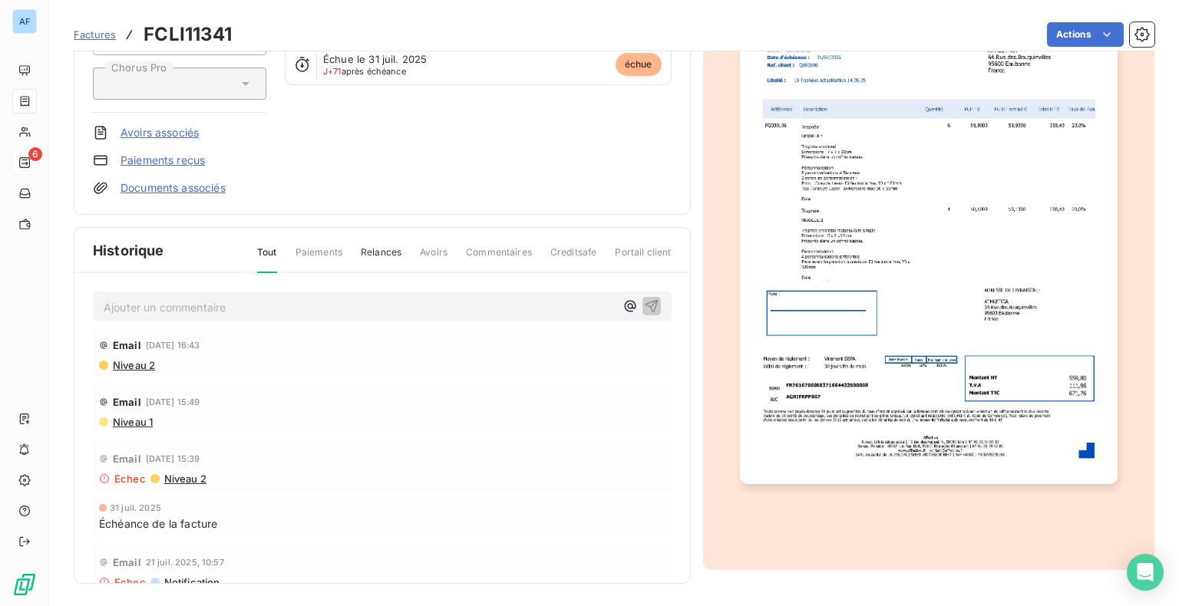
scroll to position [0, 0]
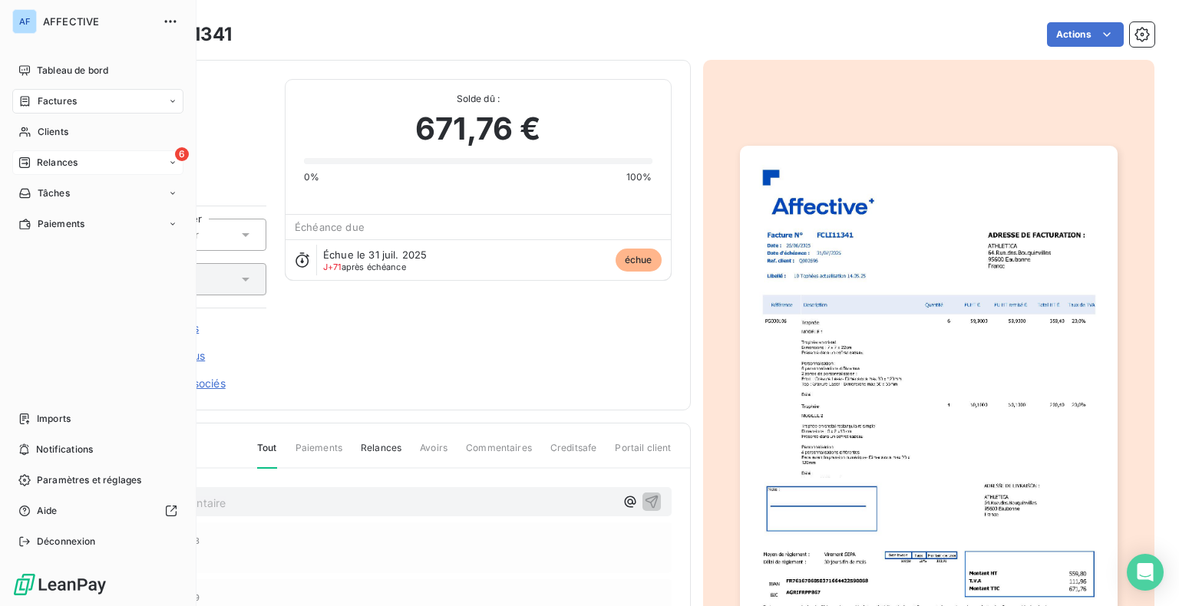
click at [35, 163] on div "Relances" at bounding box center [47, 163] width 59 height 14
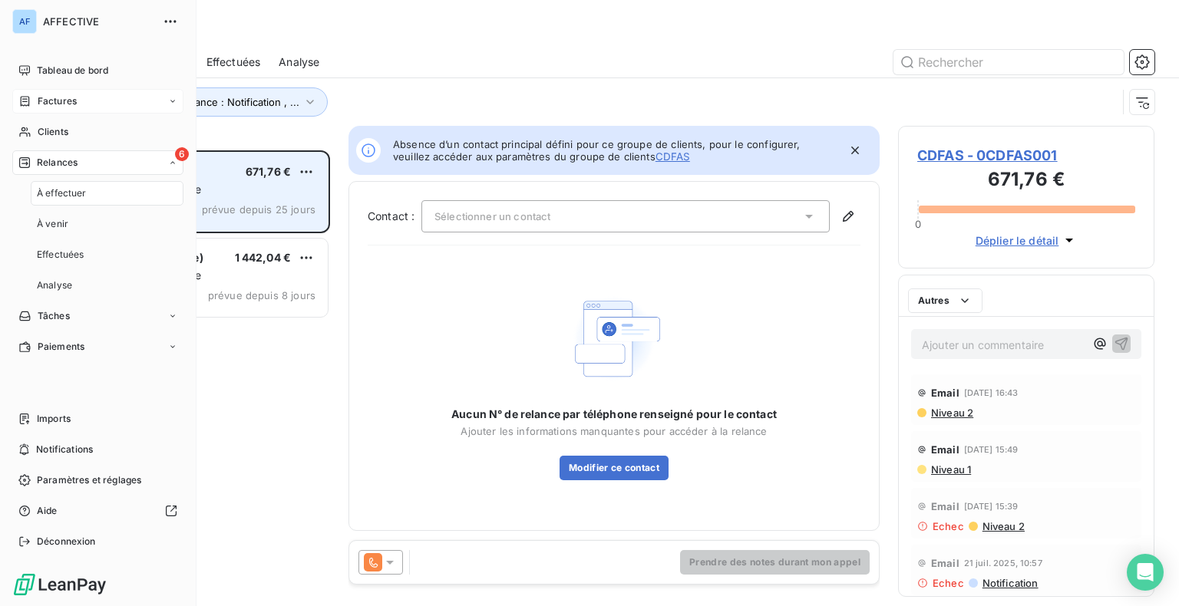
scroll to position [444, 244]
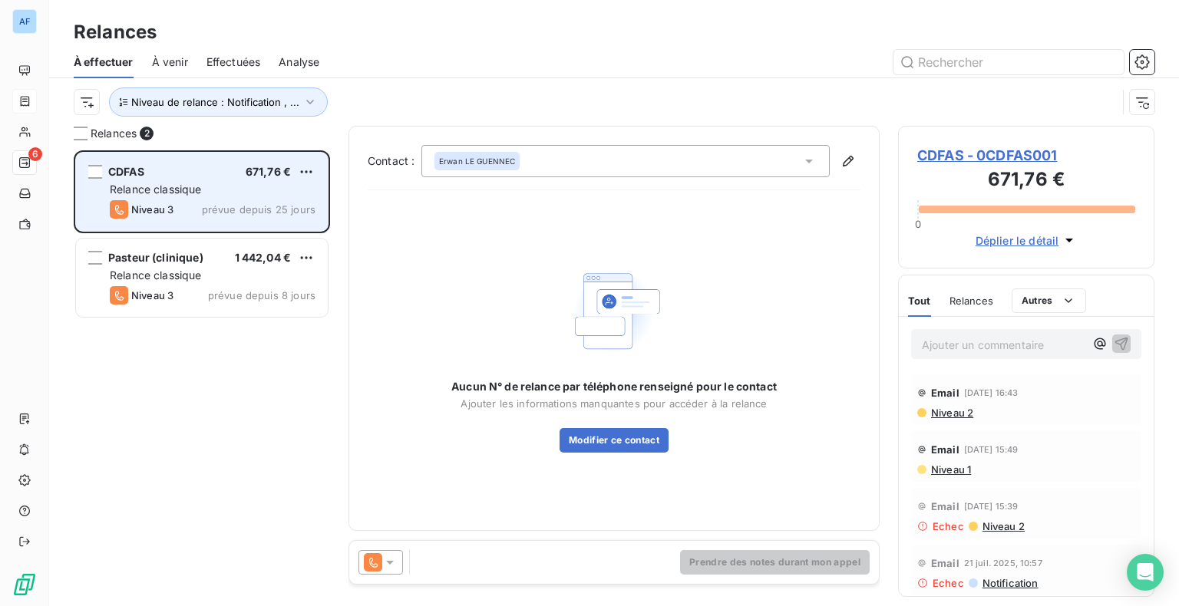
click at [230, 196] on div "Relance classique" at bounding box center [213, 189] width 206 height 15
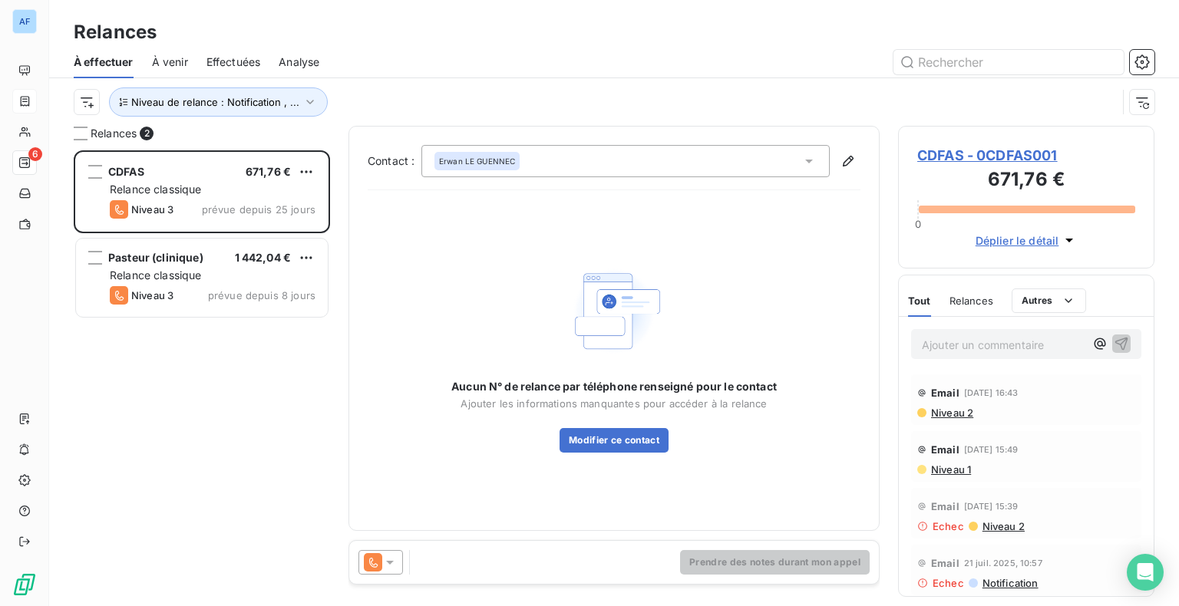
click at [388, 567] on icon at bounding box center [389, 562] width 15 height 15
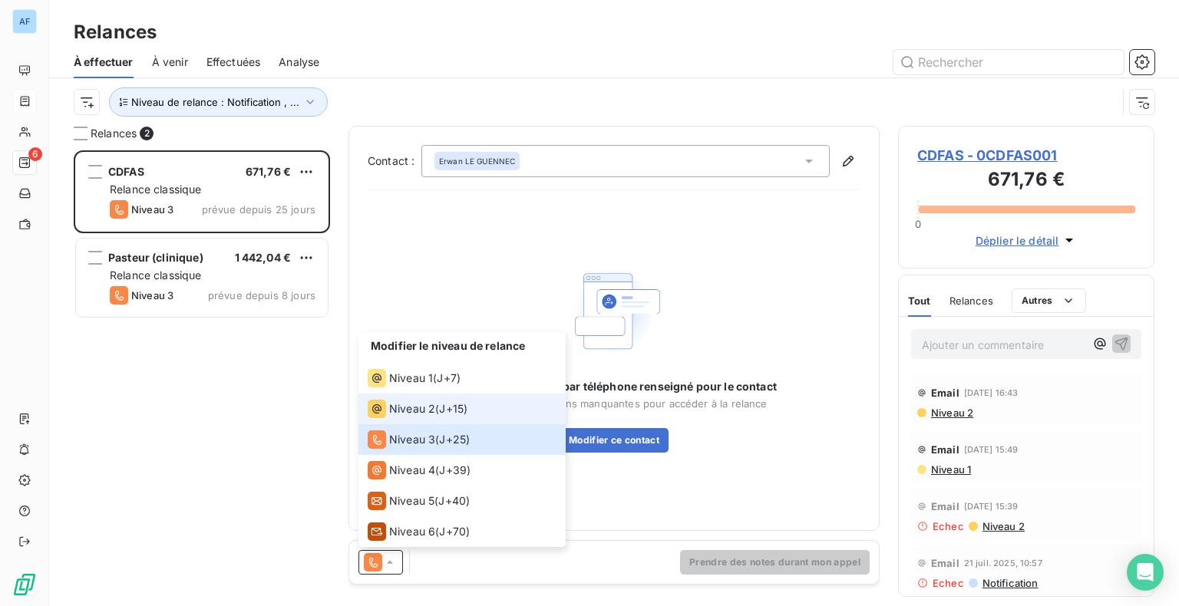
click at [423, 405] on span "Niveau 2" at bounding box center [412, 408] width 46 height 15
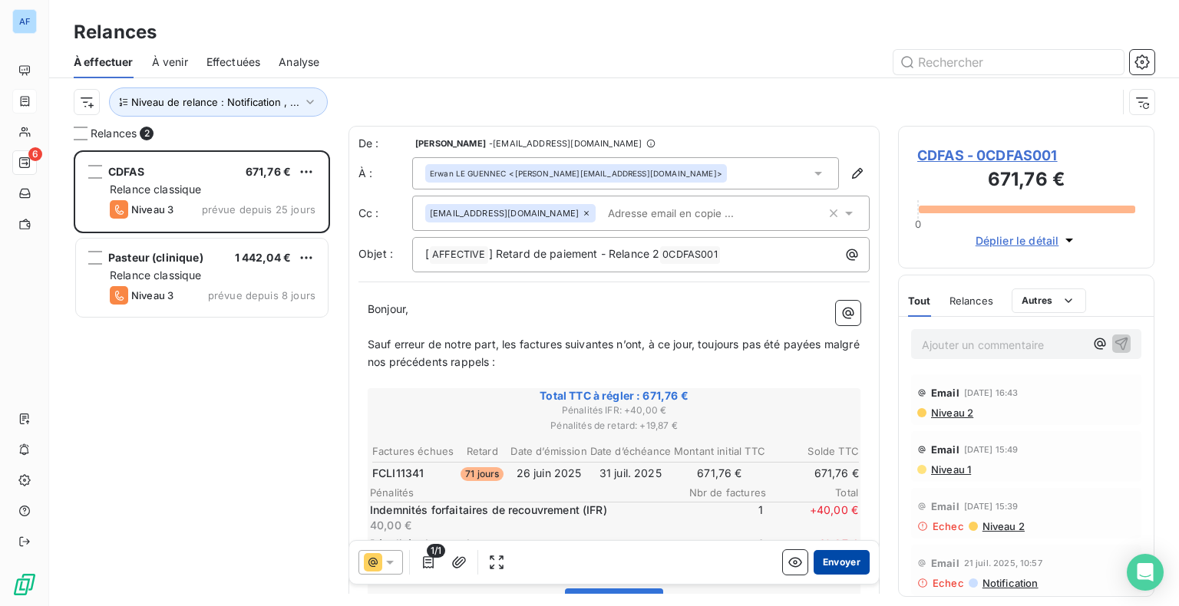
click at [841, 570] on button "Envoyer" at bounding box center [842, 562] width 56 height 25
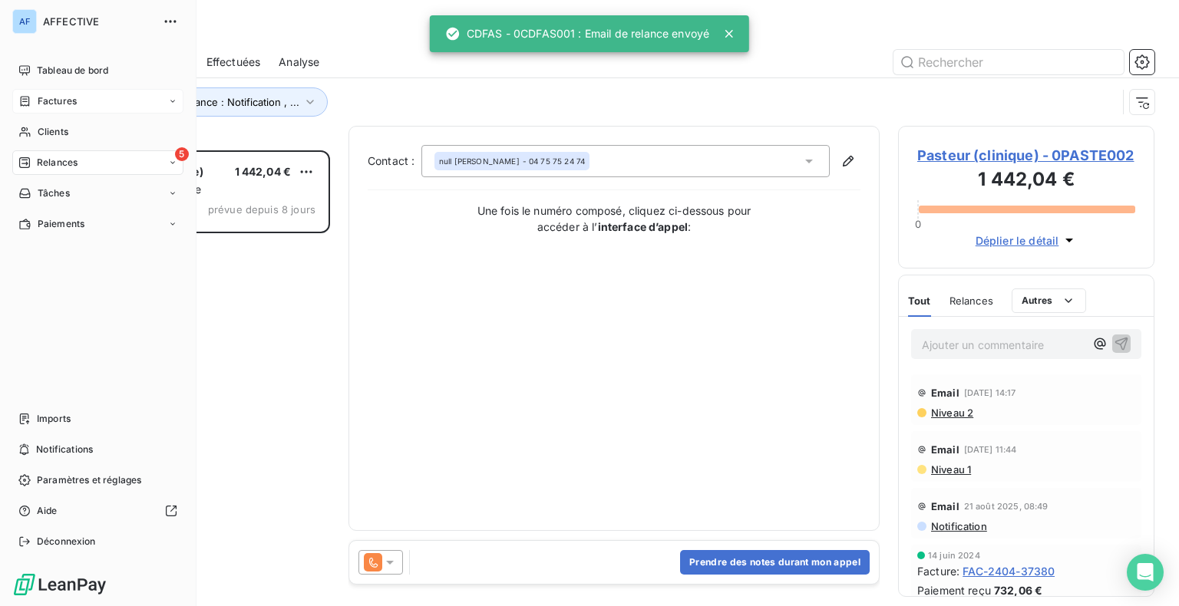
click at [43, 94] on span "Factures" at bounding box center [57, 101] width 39 height 14
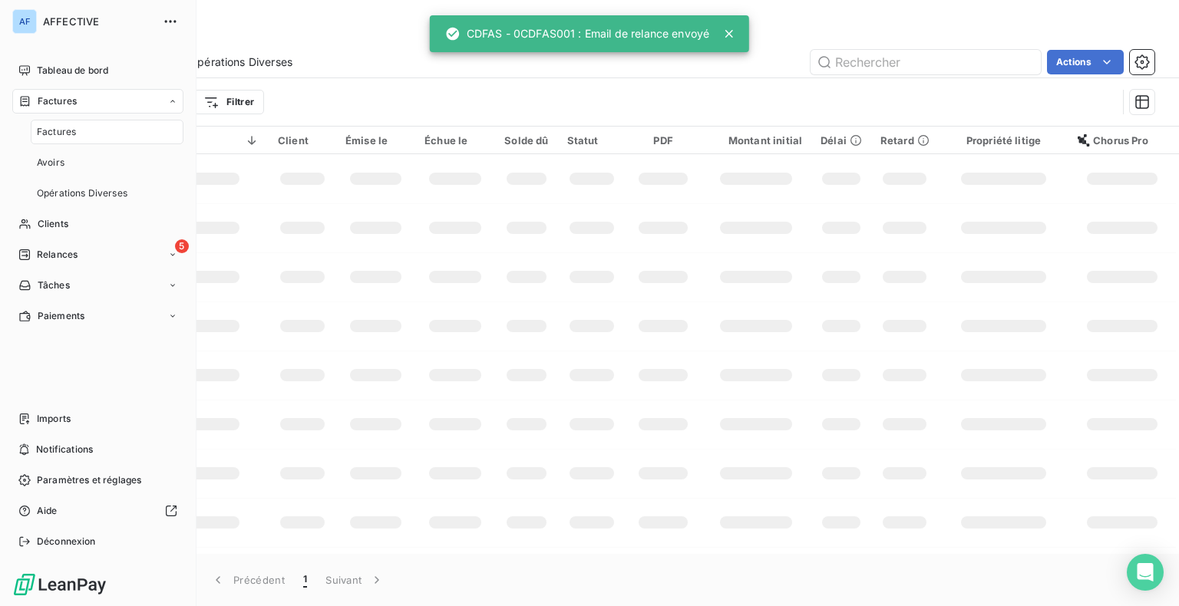
click at [43, 128] on span "Factures" at bounding box center [56, 132] width 39 height 14
click at [847, 62] on input "text" at bounding box center [926, 62] width 230 height 25
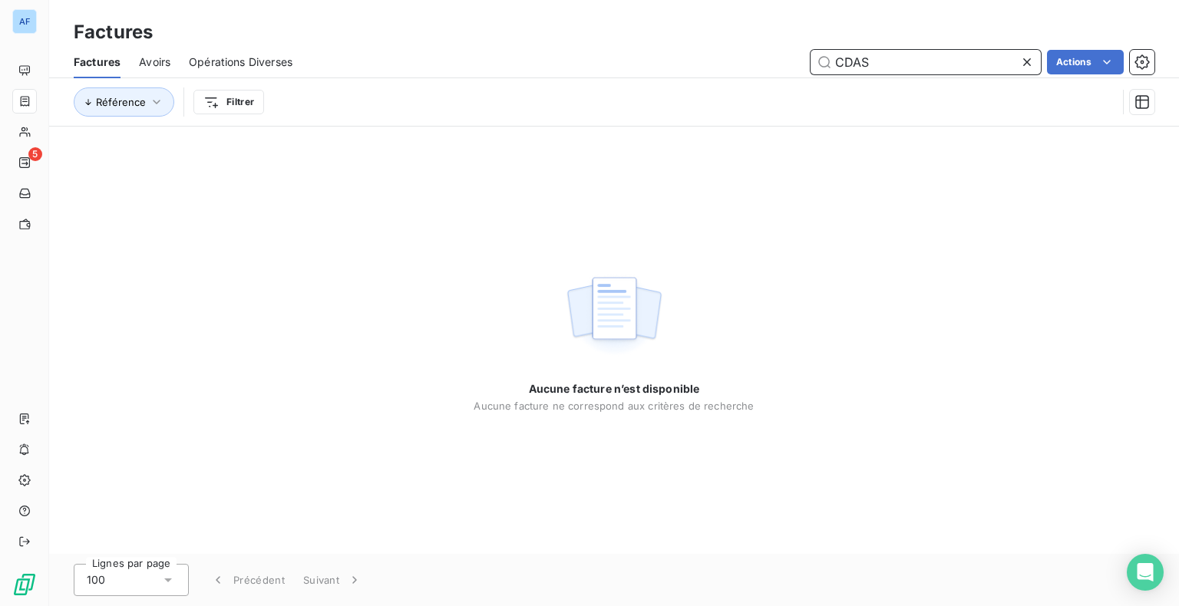
click at [851, 63] on input "CDAS" at bounding box center [926, 62] width 230 height 25
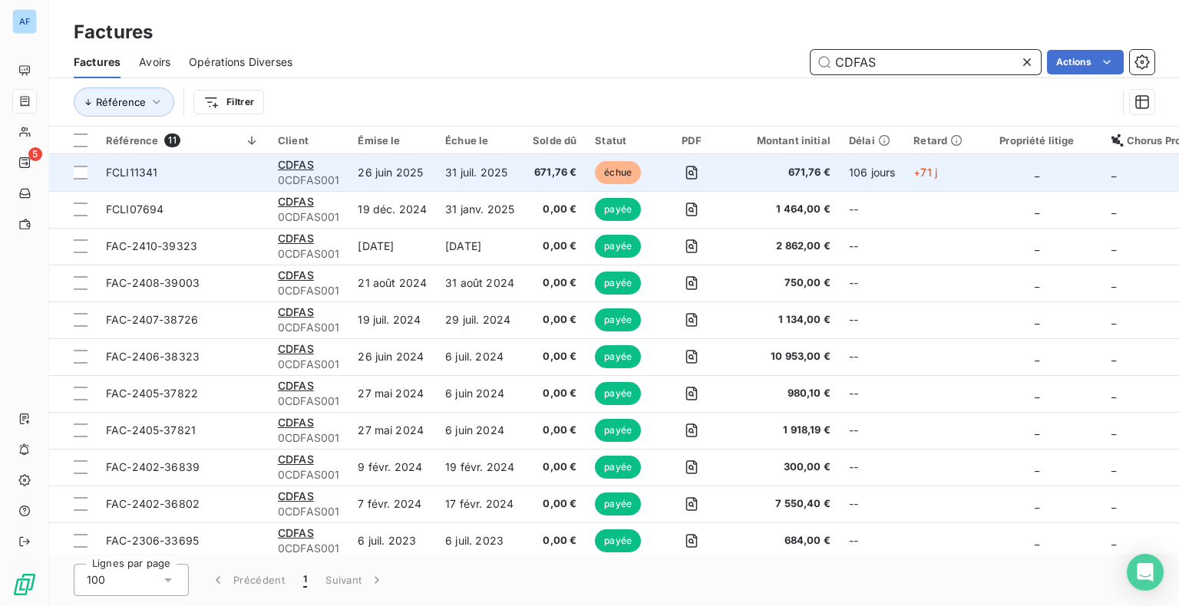
type input "CDFAS"
click at [289, 173] on span "0CDFAS001" at bounding box center [308, 180] width 61 height 15
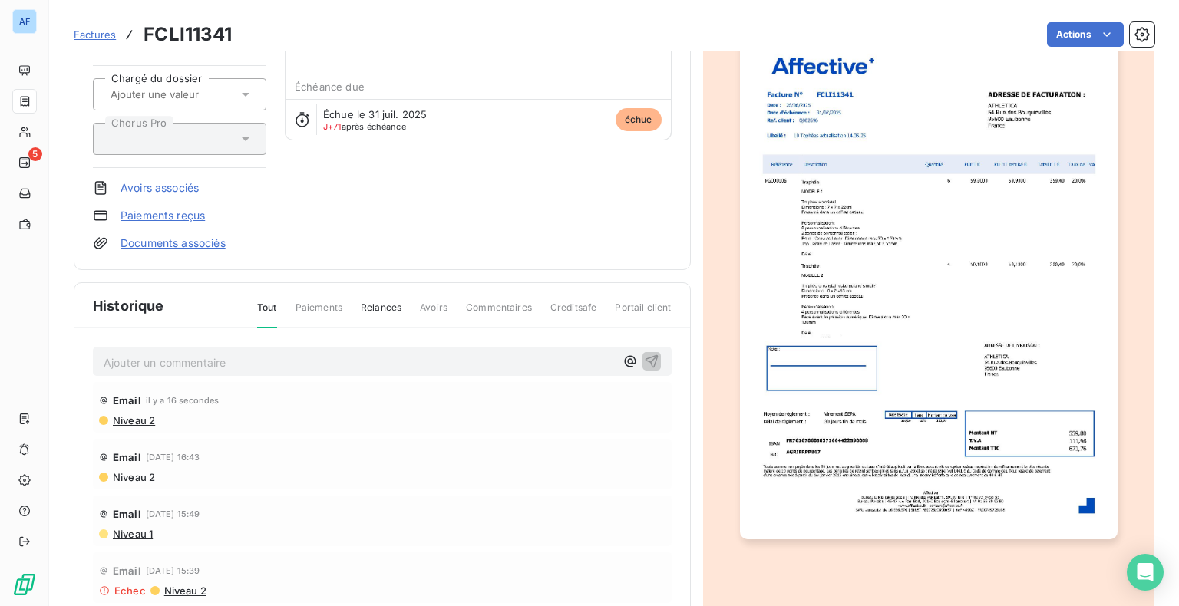
scroll to position [197, 0]
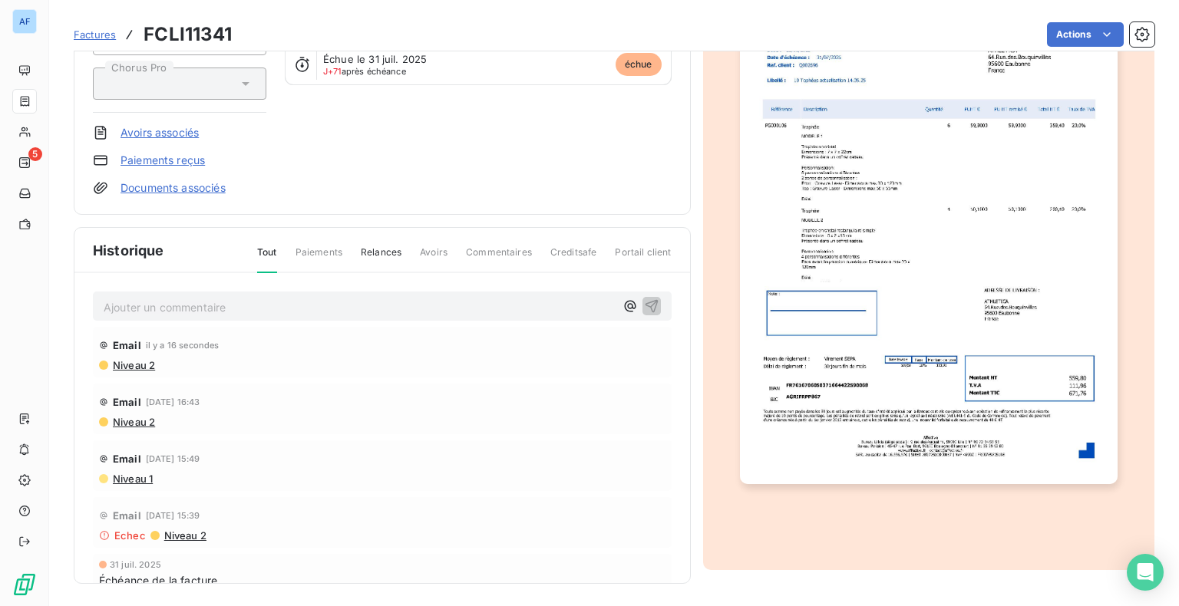
click at [231, 309] on p "Ajouter un commentaire ﻿" at bounding box center [359, 307] width 511 height 19
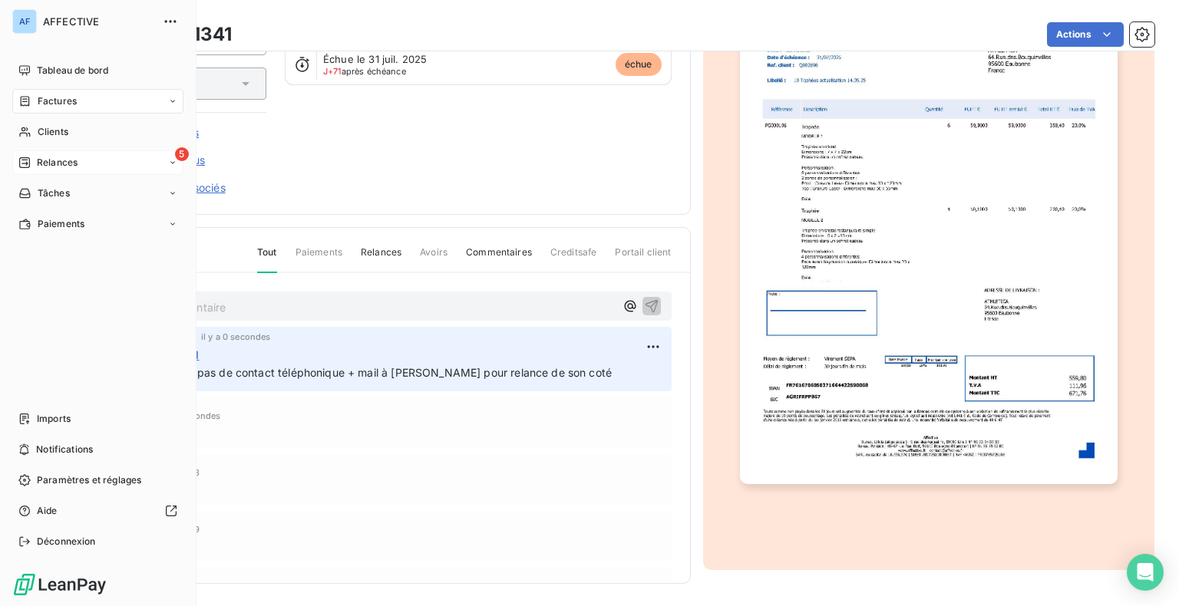
click at [57, 169] on span "Relances" at bounding box center [57, 163] width 41 height 14
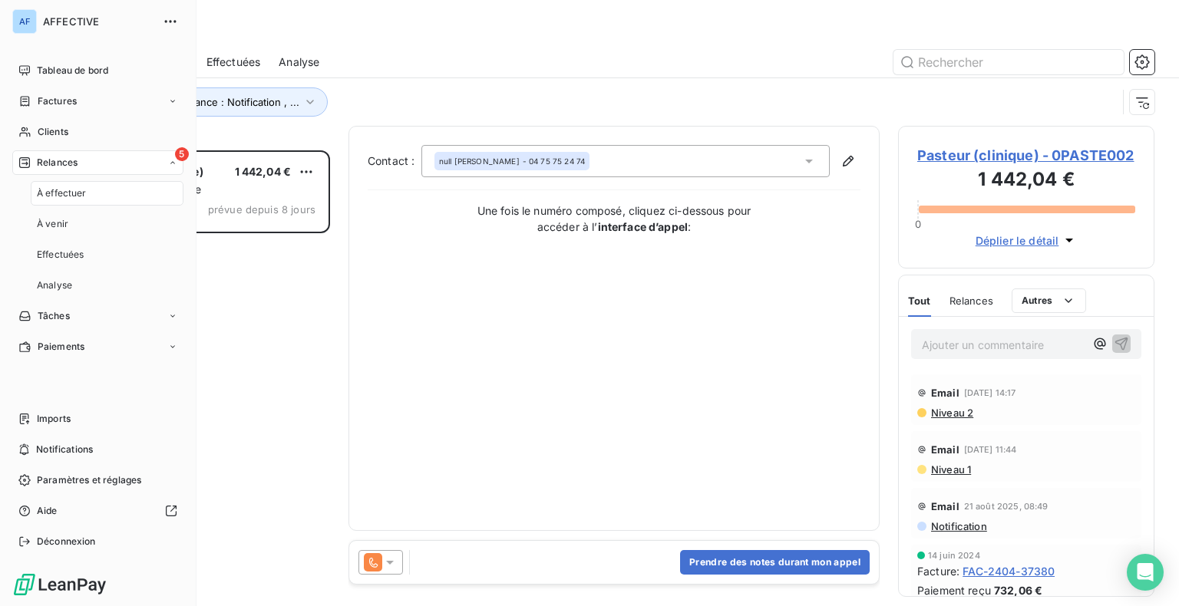
scroll to position [444, 244]
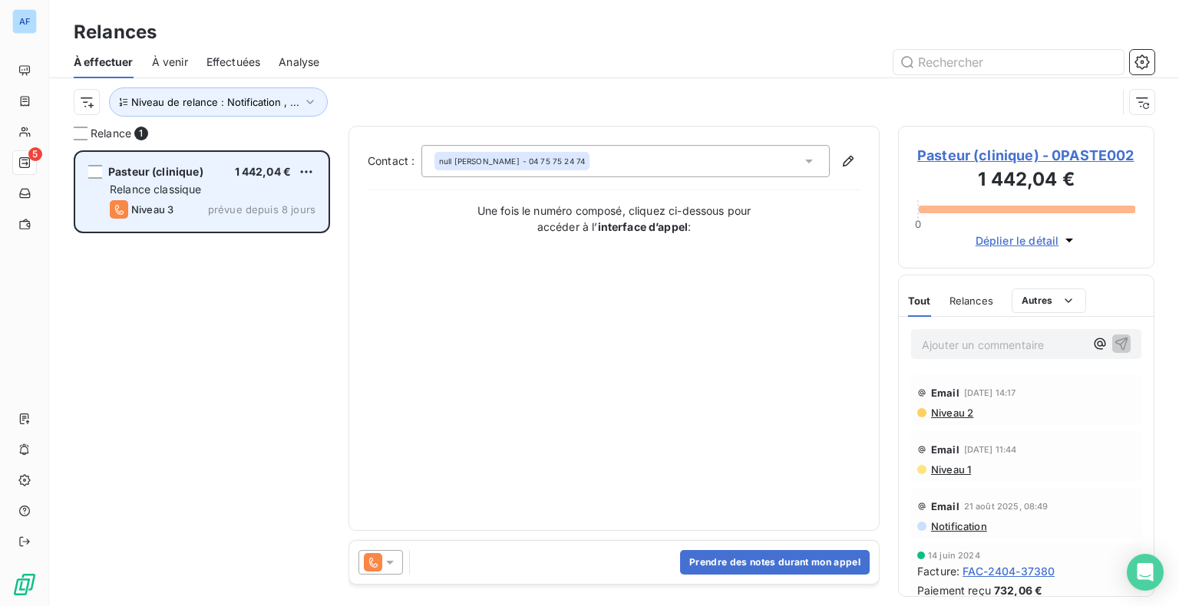
click at [230, 186] on div "Relance classique" at bounding box center [213, 189] width 206 height 15
click at [147, 178] on div "Pasteur (clinique)" at bounding box center [155, 171] width 95 height 15
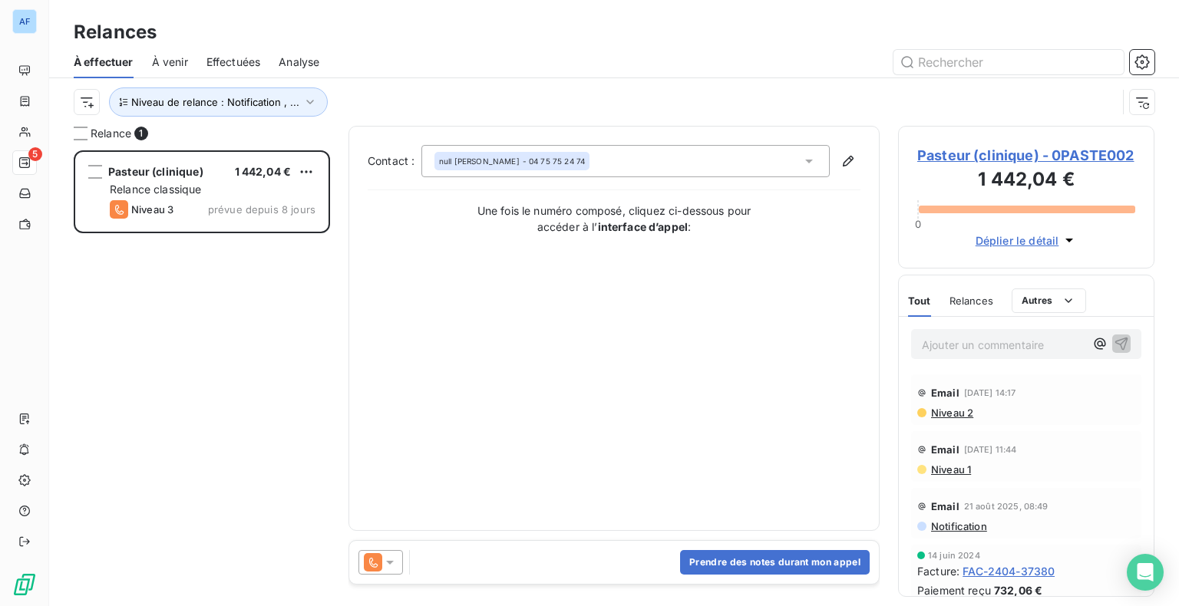
click at [1093, 160] on span "Pasteur (clinique) - 0PASTE002" at bounding box center [1026, 155] width 218 height 21
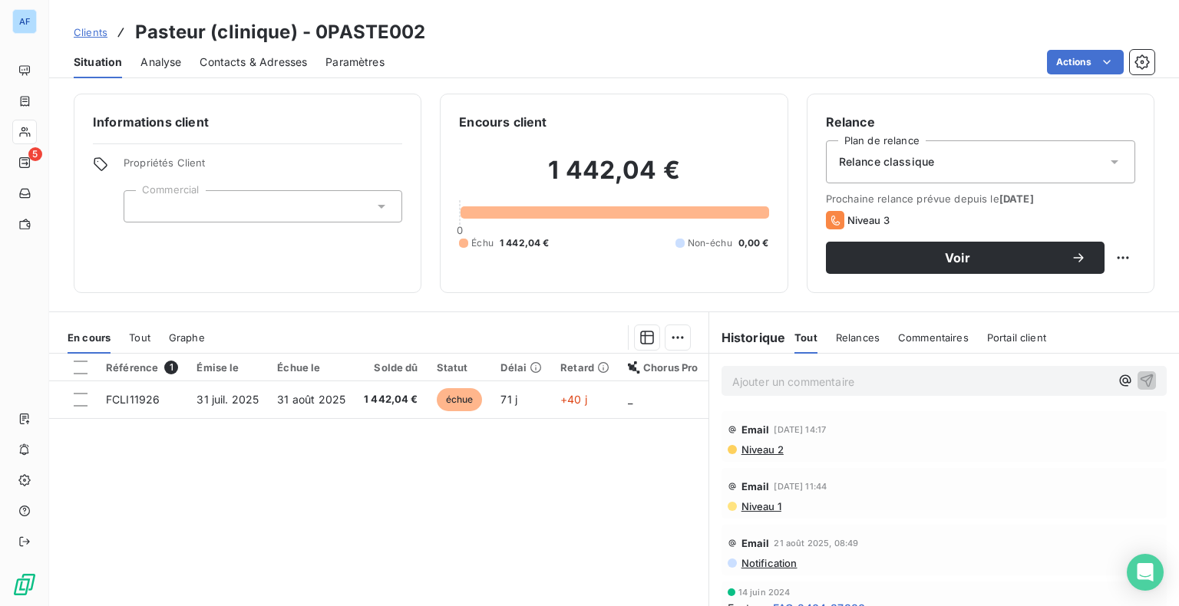
click at [742, 454] on span "Niveau 2" at bounding box center [762, 450] width 44 height 12
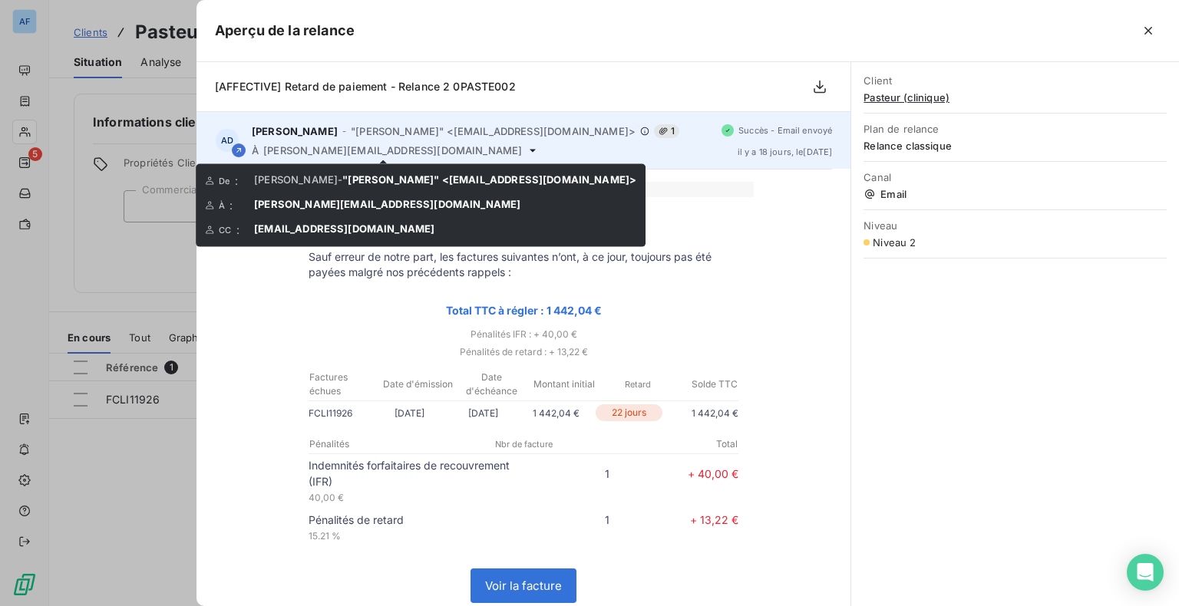
click at [527, 148] on icon at bounding box center [533, 150] width 12 height 12
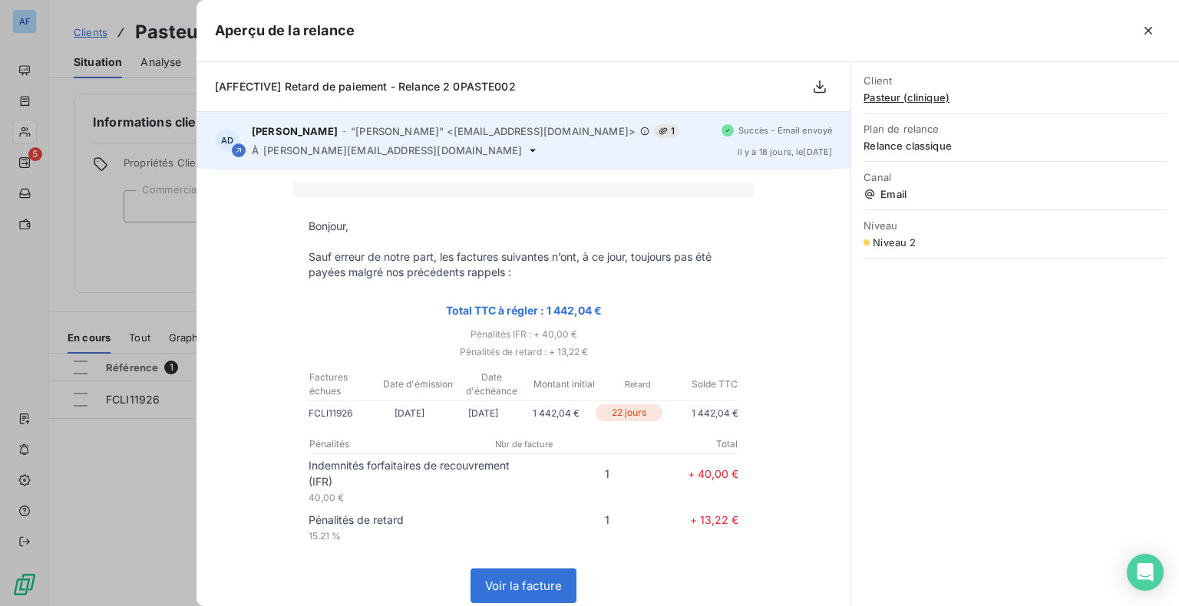
click at [530, 149] on icon at bounding box center [533, 150] width 6 height 3
click at [527, 152] on icon at bounding box center [533, 150] width 12 height 12
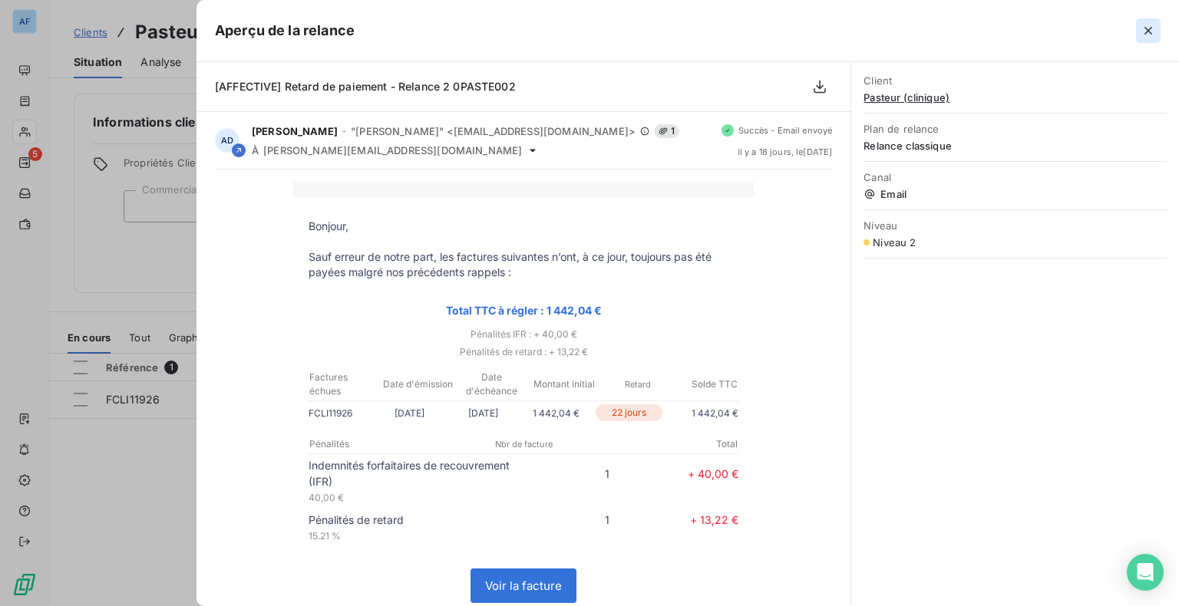
click at [1145, 30] on icon "button" at bounding box center [1148, 30] width 15 height 15
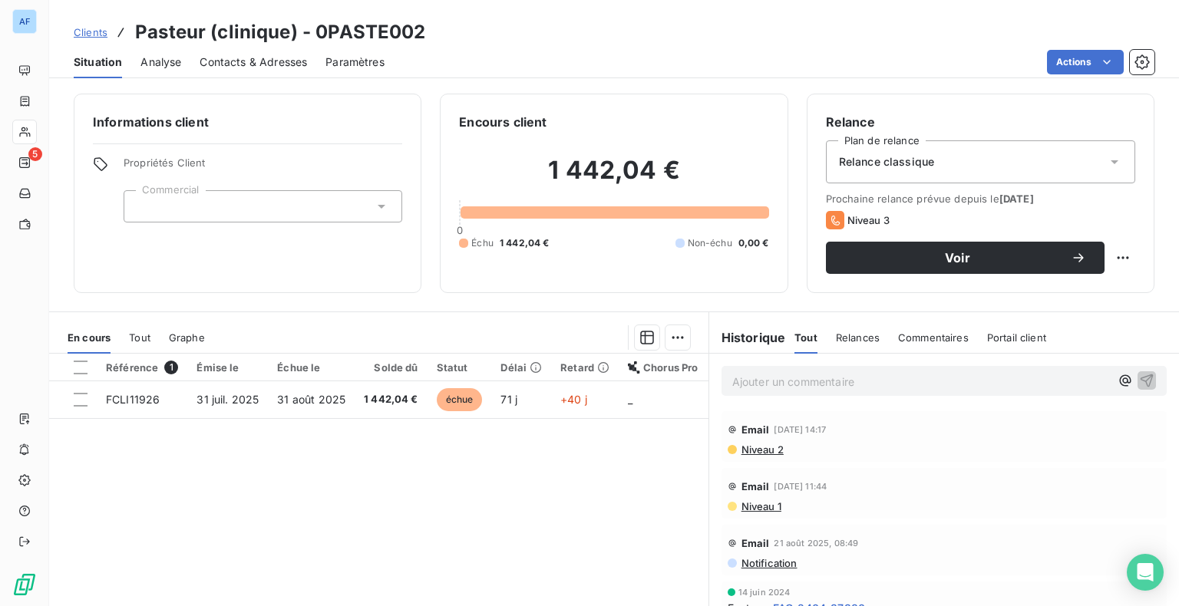
click at [740, 451] on span "Niveau 2" at bounding box center [762, 450] width 44 height 12
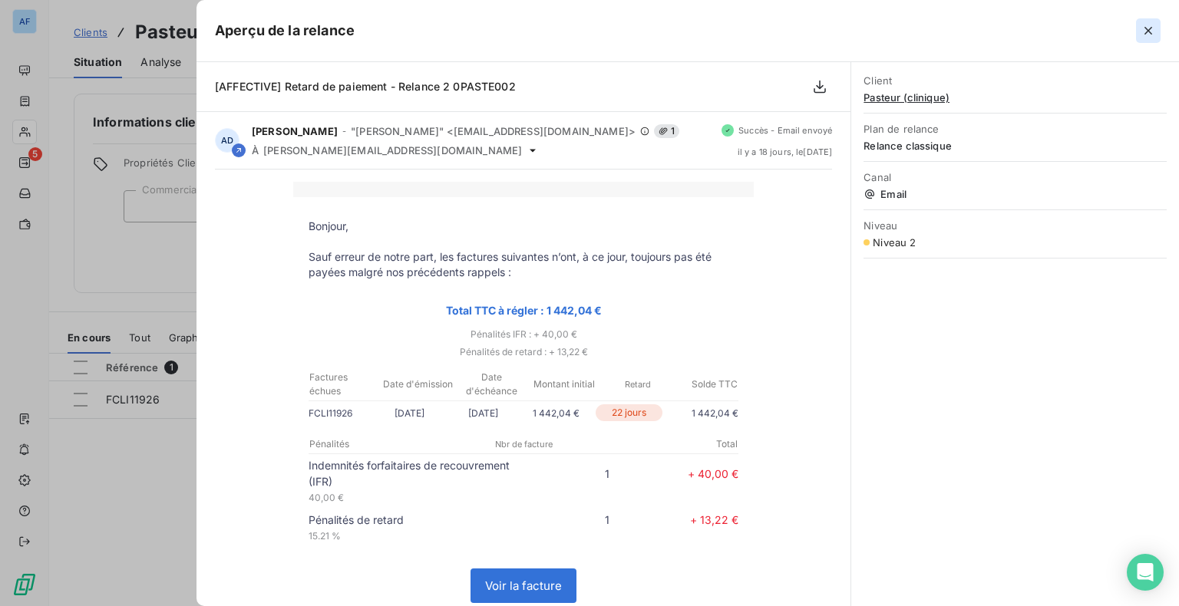
click at [1142, 26] on icon "button" at bounding box center [1148, 30] width 15 height 15
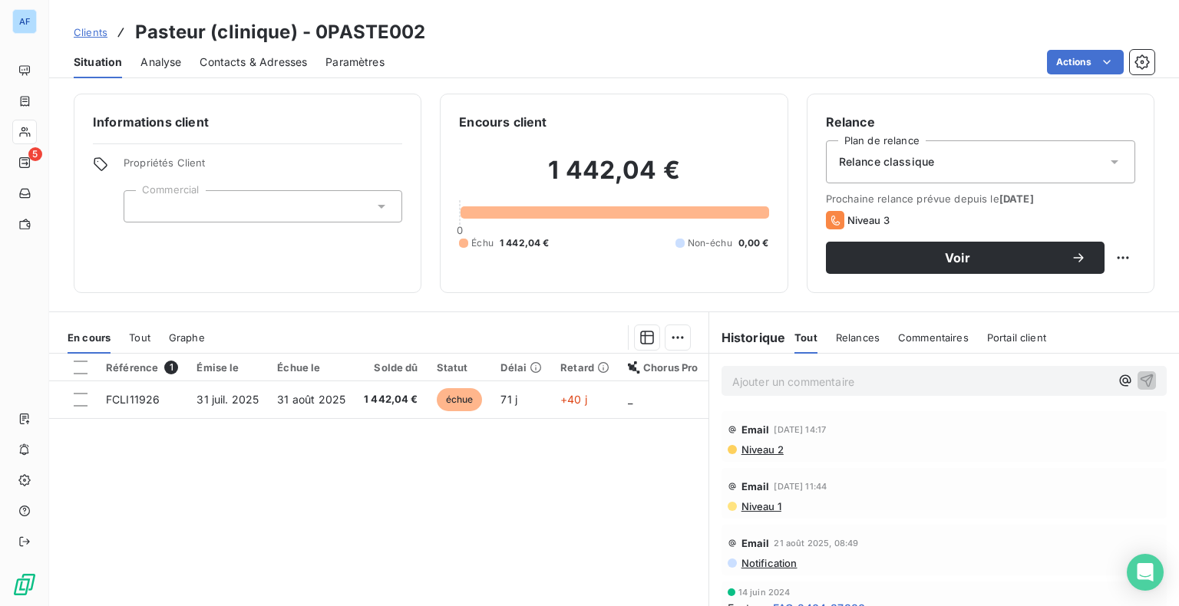
click at [761, 507] on span "Niveau 1" at bounding box center [760, 507] width 41 height 12
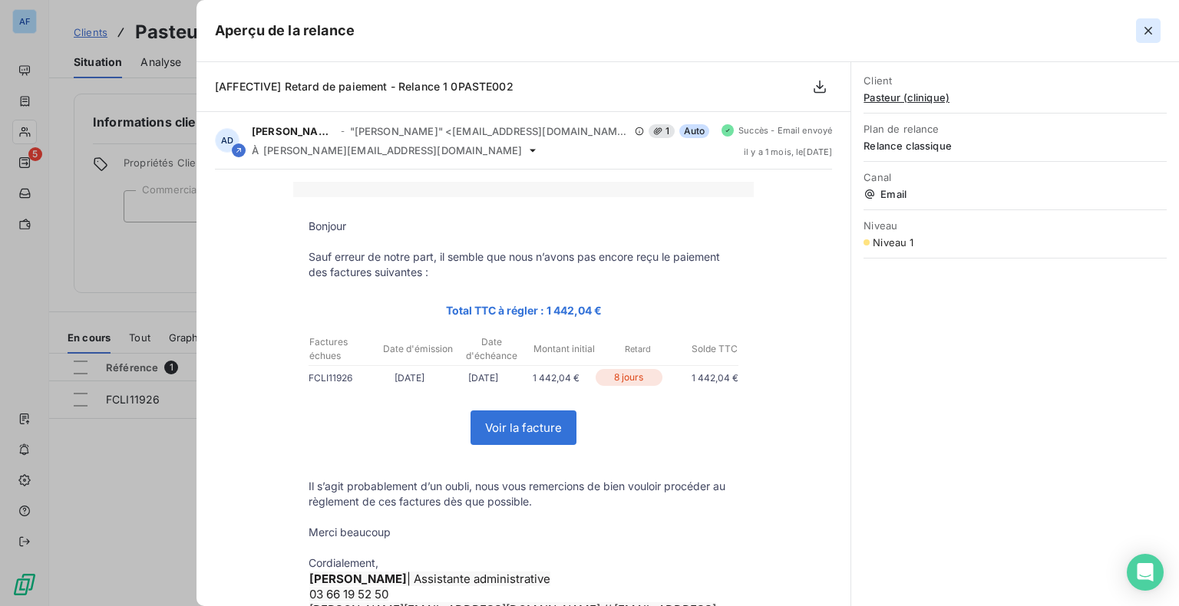
click at [1148, 34] on icon "button" at bounding box center [1148, 30] width 15 height 15
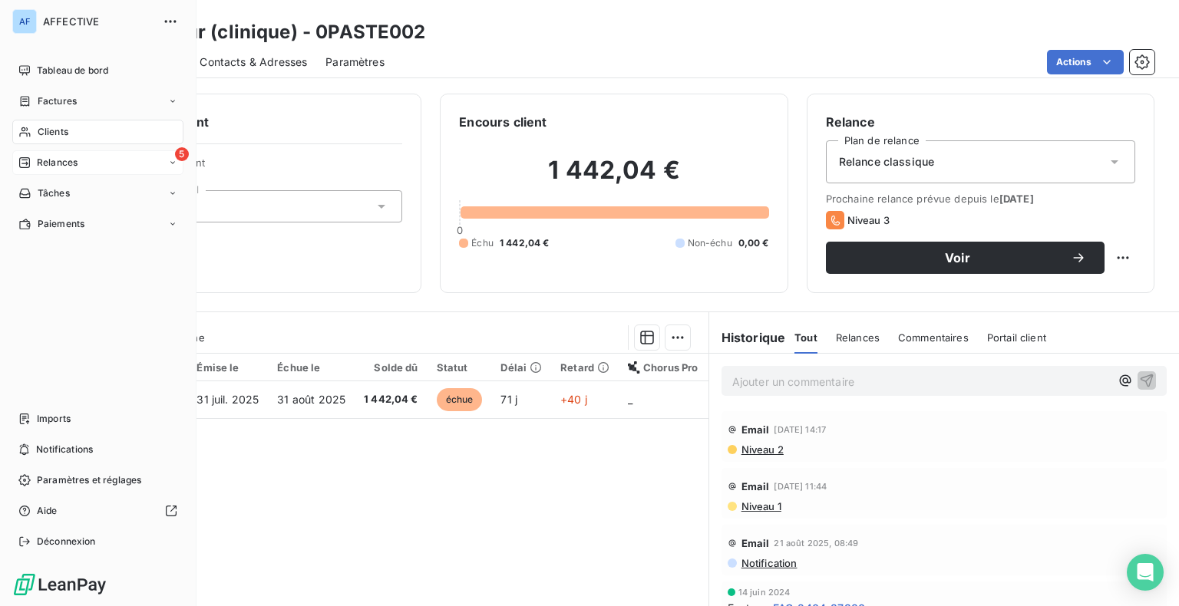
click at [54, 167] on span "Relances" at bounding box center [57, 163] width 41 height 14
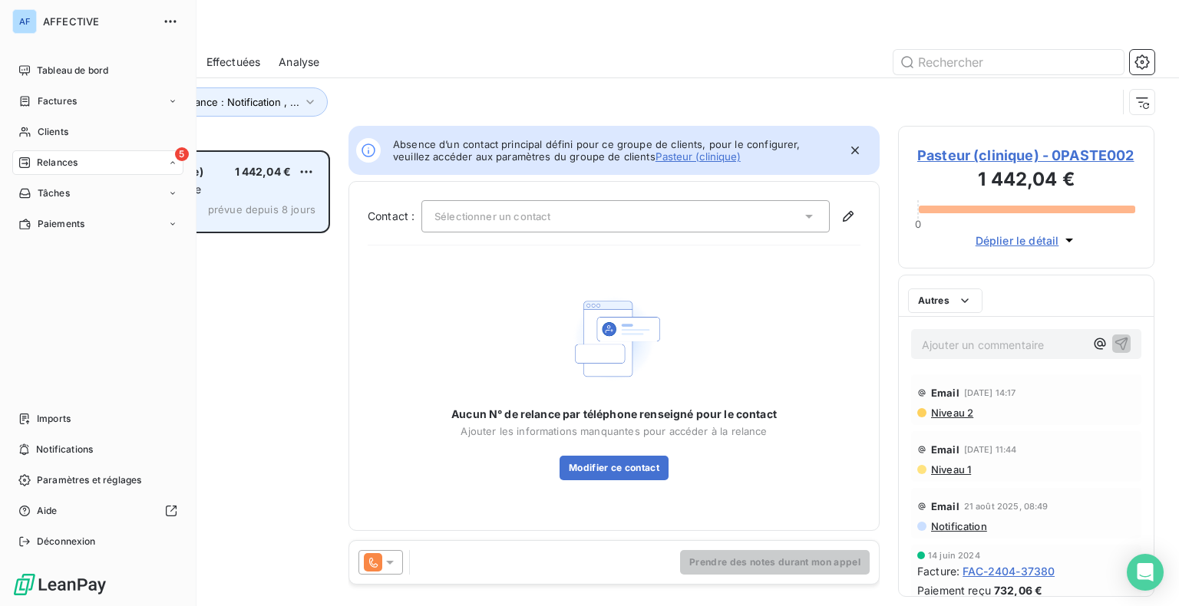
scroll to position [444, 244]
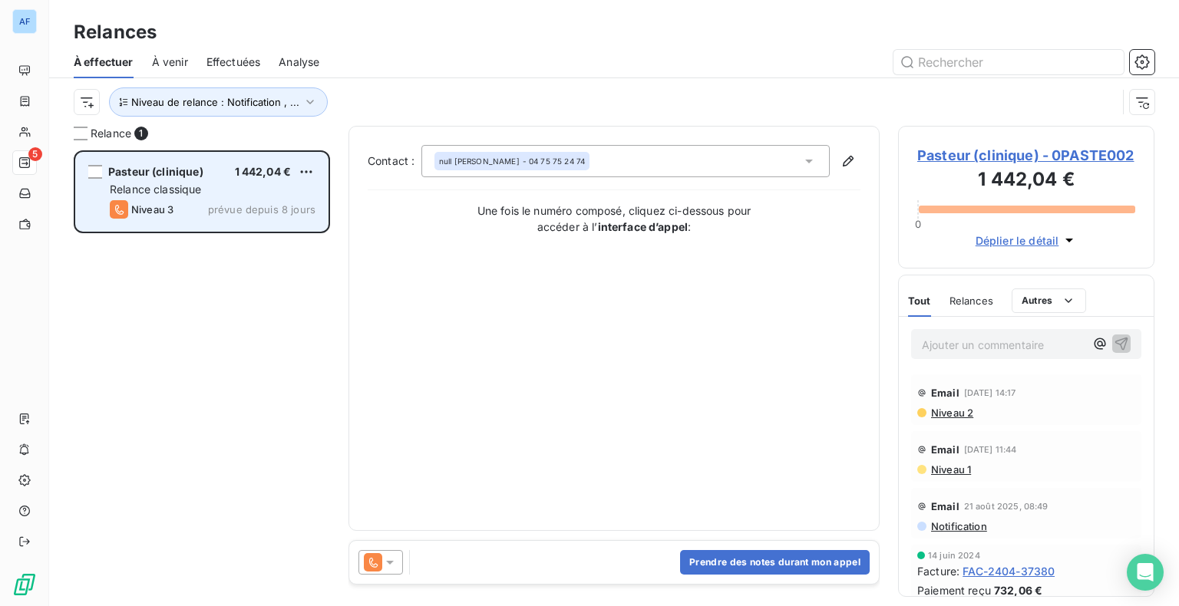
click at [271, 184] on div "Relance classique" at bounding box center [213, 189] width 206 height 15
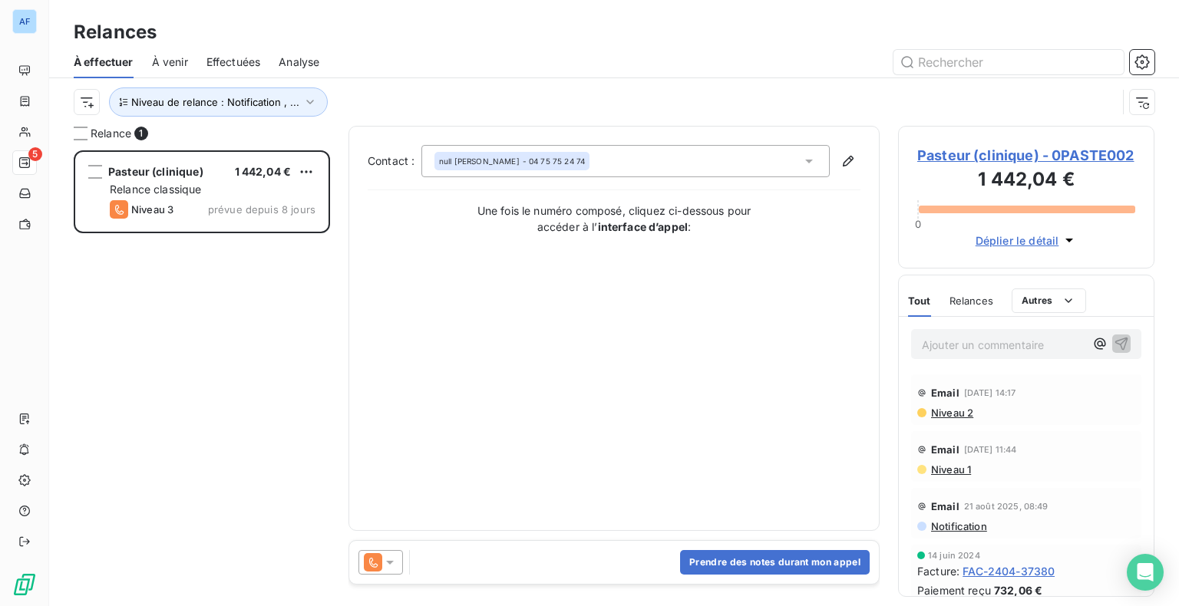
click at [789, 158] on div "null [PERSON_NAME] - 04 75 75 24 74" at bounding box center [625, 161] width 408 height 32
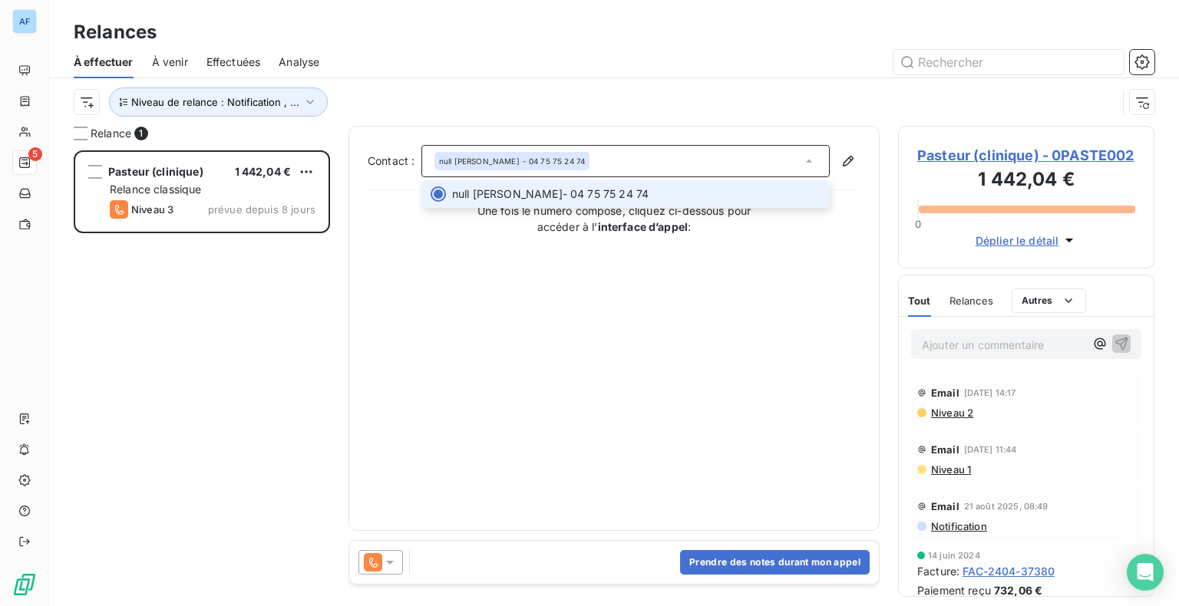
click at [535, 195] on span "null [PERSON_NAME] - 04 75 75 24 74" at bounding box center [636, 194] width 368 height 15
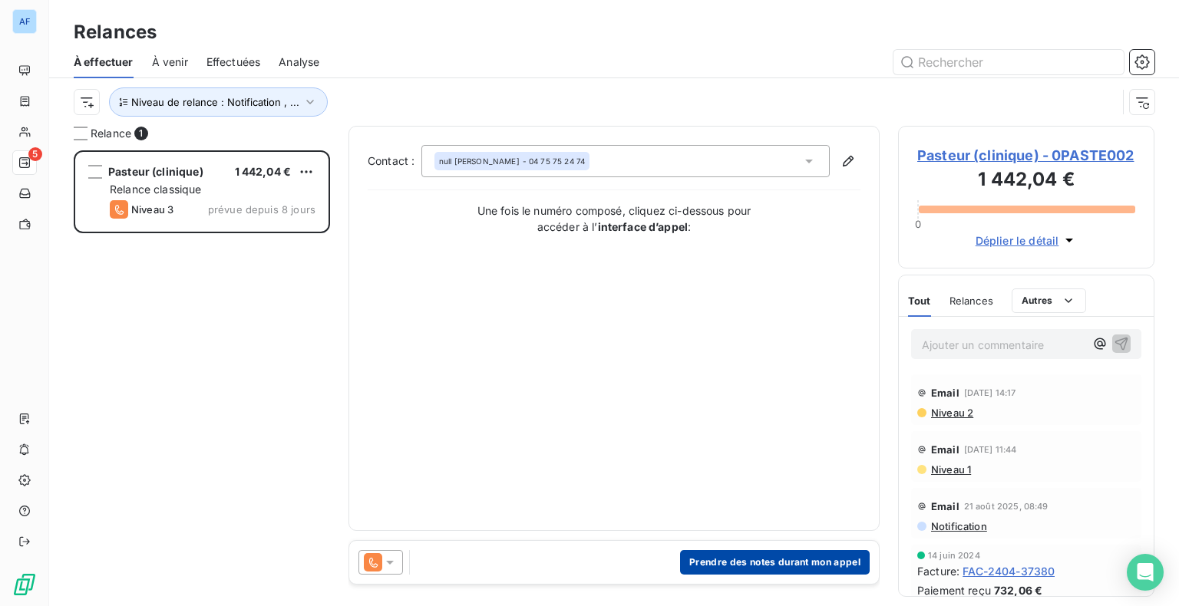
click at [753, 570] on button "Prendre des notes durant mon appel" at bounding box center [775, 562] width 190 height 25
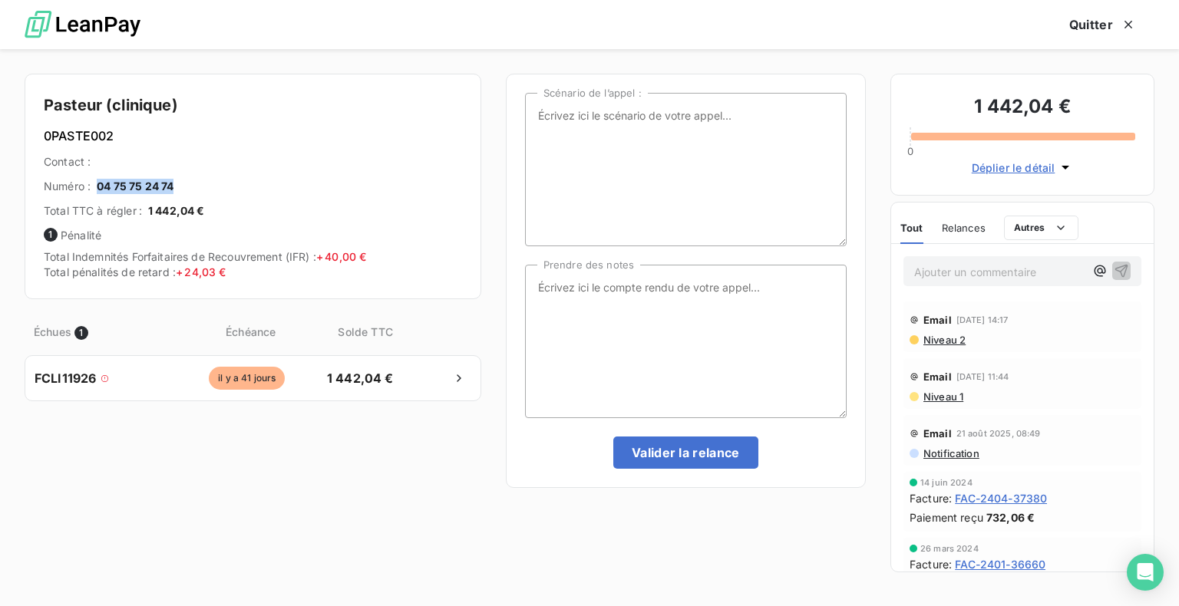
drag, startPoint x: 181, startPoint y: 185, endPoint x: 93, endPoint y: 183, distance: 88.3
click at [93, 183] on div "Numéro : 04 75 75 24 74" at bounding box center [253, 186] width 418 height 15
copy div "Numéro : 04 75 75 24 74"
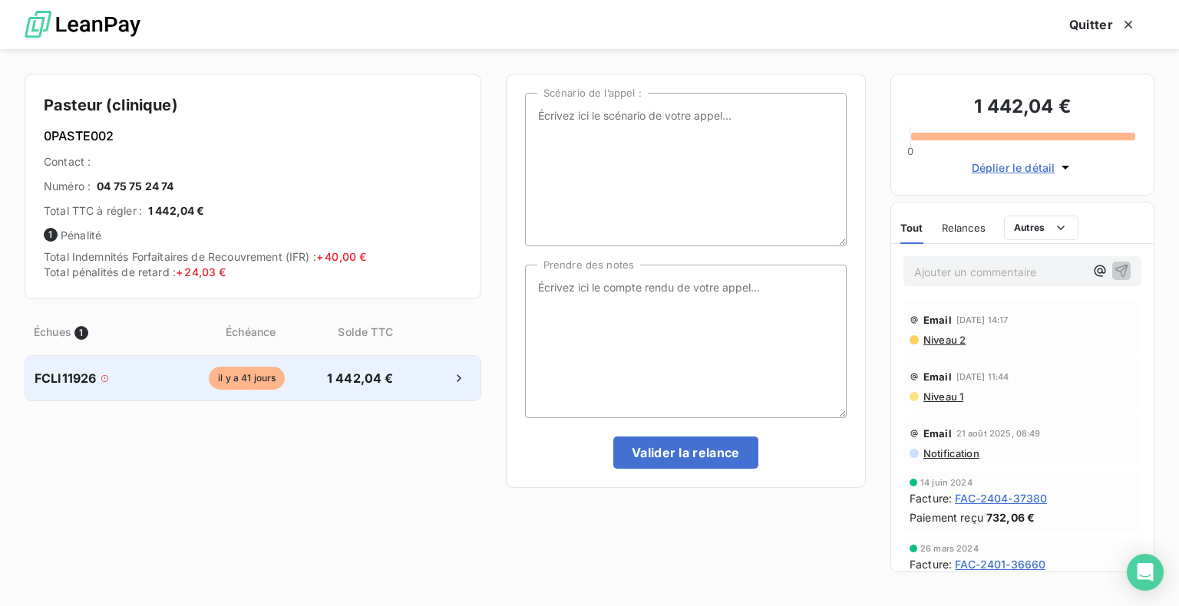
click at [392, 382] on span "1 442,04 €" at bounding box center [360, 378] width 81 height 18
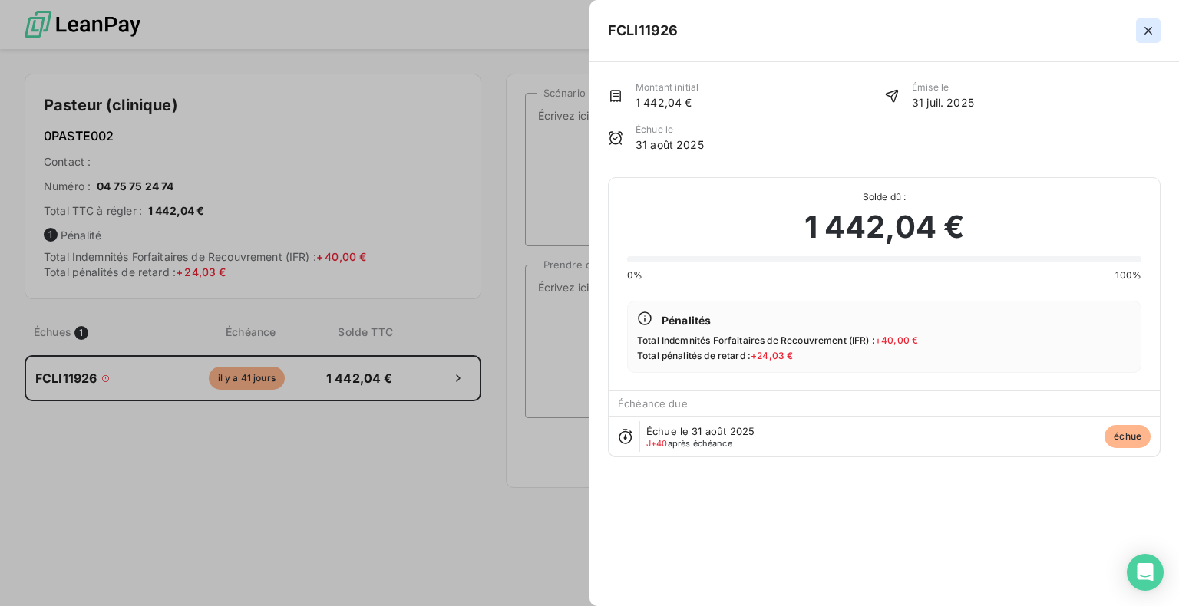
click at [1151, 35] on icon "button" at bounding box center [1148, 30] width 15 height 15
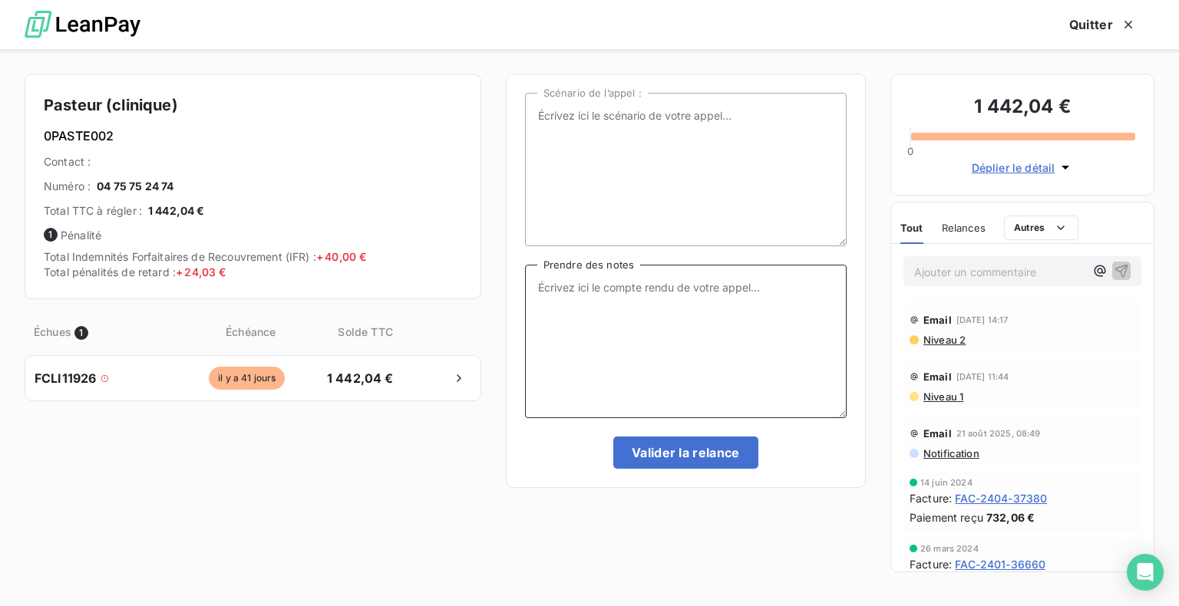
click at [600, 291] on textarea "Prendre des notes" at bounding box center [686, 342] width 322 height 154
type textarea "Demande au comptable pour un paiement rapide."
click at [691, 459] on button "Valider la relance" at bounding box center [685, 453] width 145 height 32
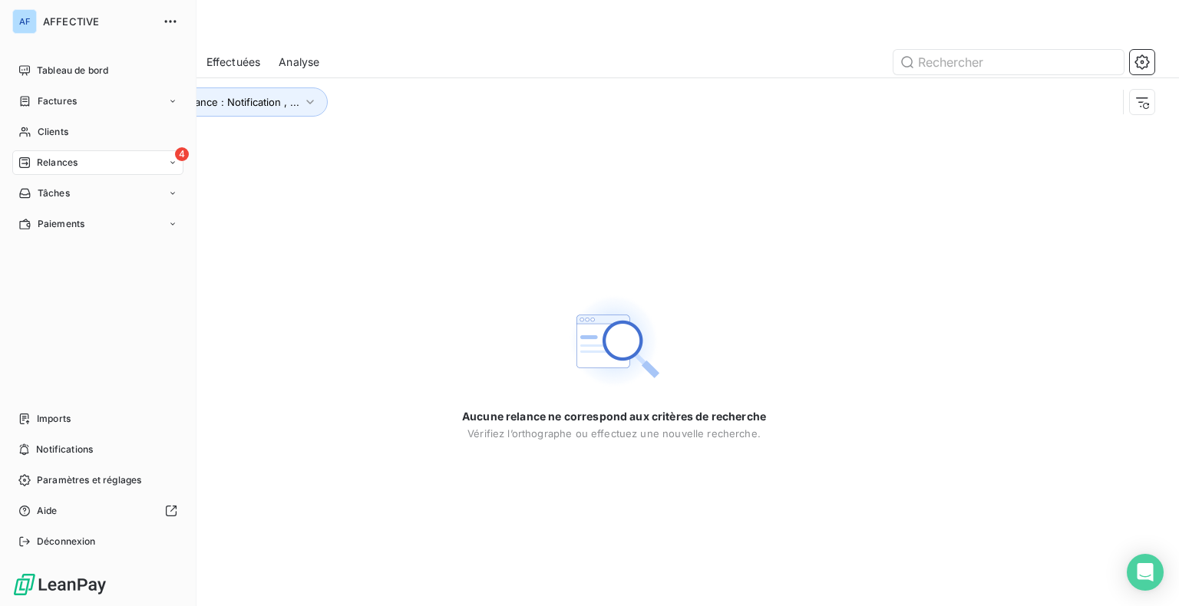
click at [63, 167] on span "Relances" at bounding box center [57, 163] width 41 height 14
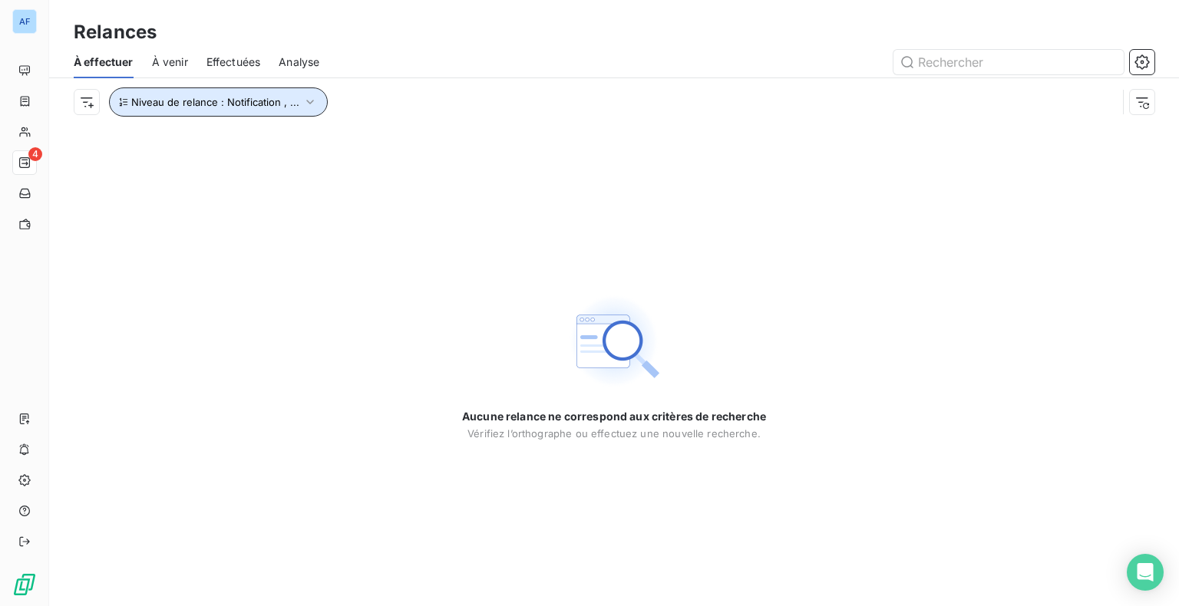
click at [226, 108] on button "Niveau de relance : Notification , ..." at bounding box center [218, 102] width 219 height 29
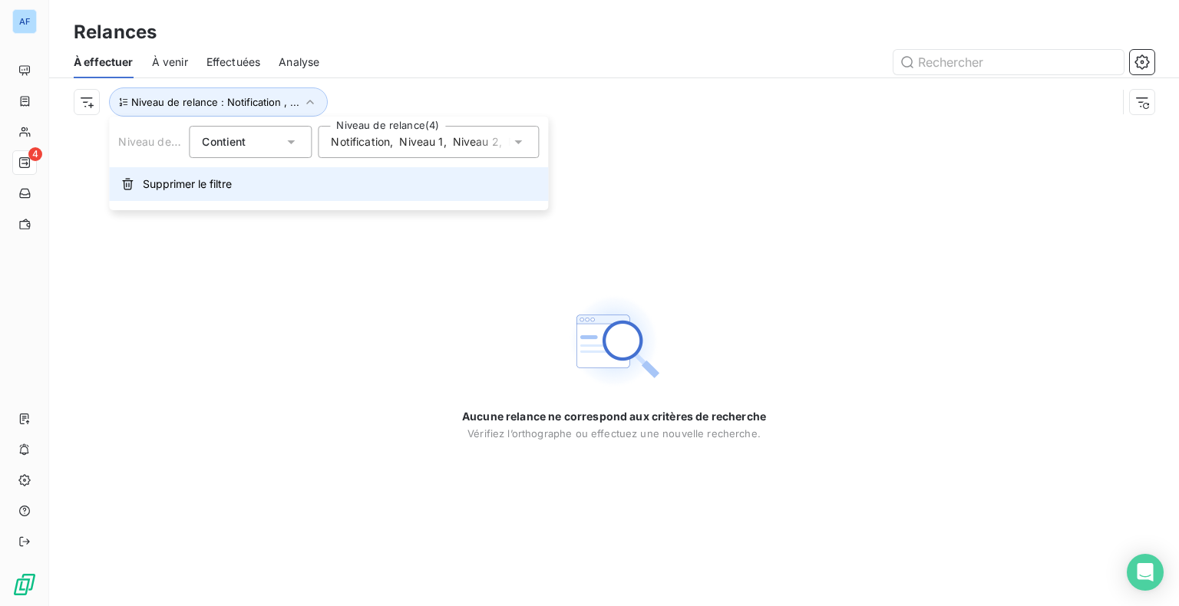
click at [288, 189] on button "Supprimer le filtre" at bounding box center [328, 184] width 439 height 34
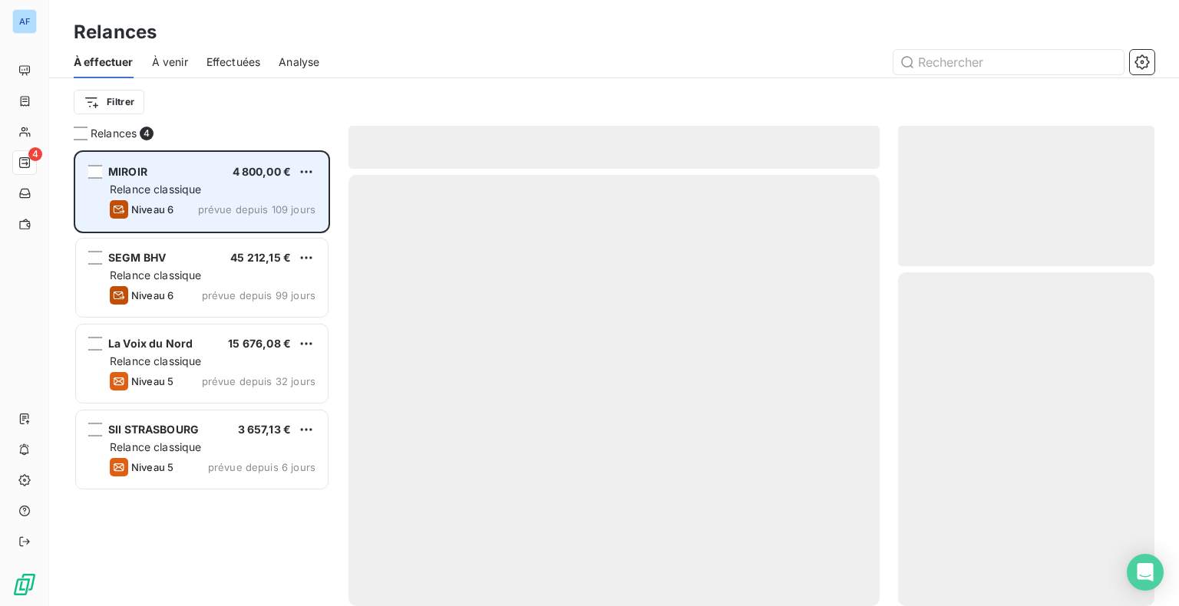
scroll to position [444, 244]
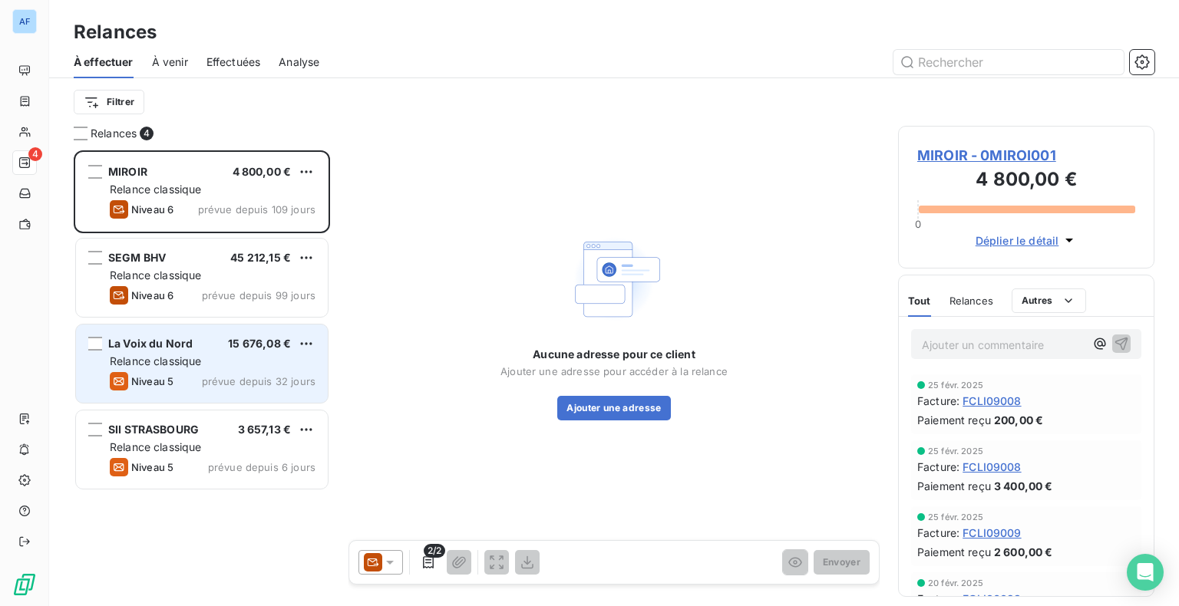
click at [241, 372] on div "Niveau 5 prévue depuis 32 jours" at bounding box center [213, 381] width 206 height 18
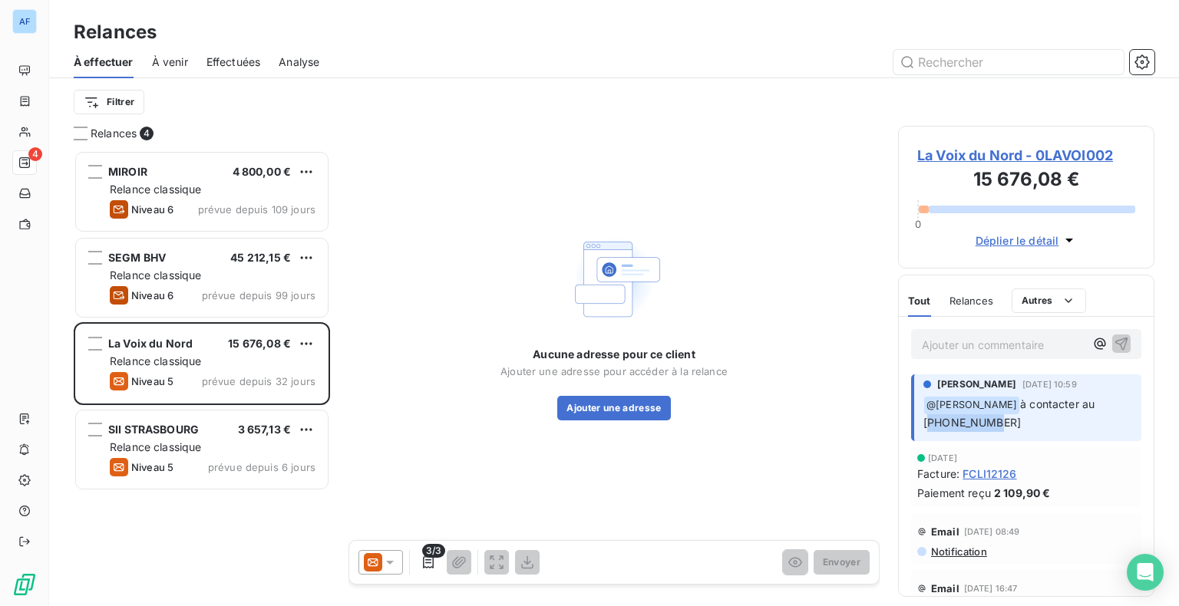
drag, startPoint x: 987, startPoint y: 422, endPoint x: 917, endPoint y: 419, distance: 69.9
click at [917, 419] on div "[PERSON_NAME] [DATE] 10:59 ﻿ @ [PERSON_NAME] à contacter au [PHONE_NUMBER]" at bounding box center [1026, 408] width 230 height 67
copy span "0618757783"
click at [1084, 158] on span "La Voix du Nord - 0LAVOI002" at bounding box center [1026, 155] width 218 height 21
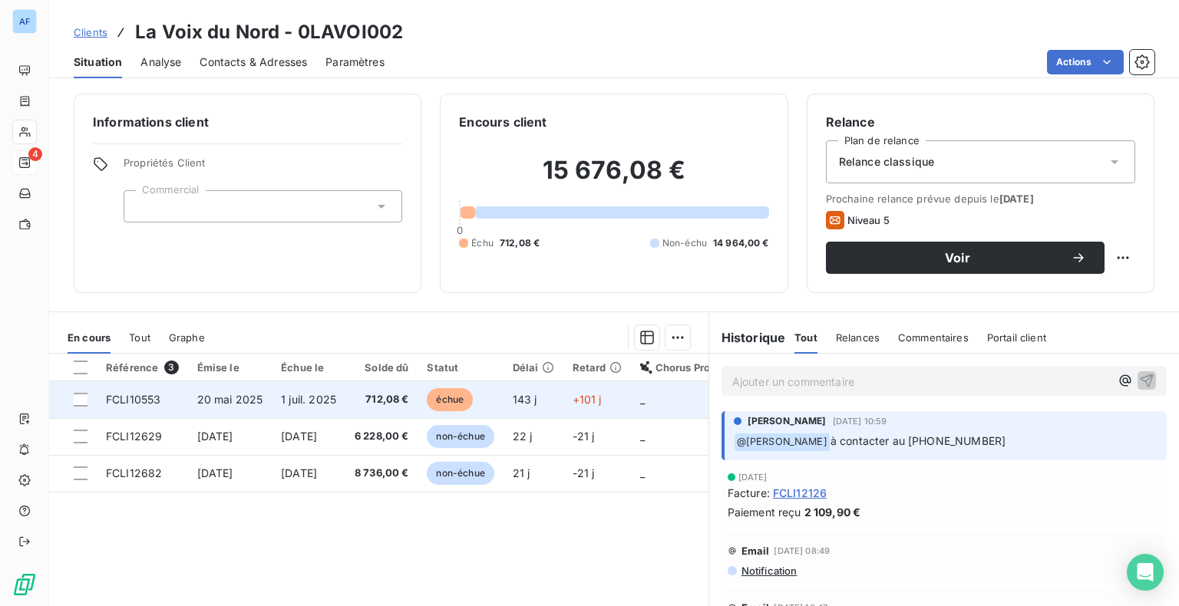
click at [397, 408] on td "712,08 €" at bounding box center [381, 400] width 73 height 37
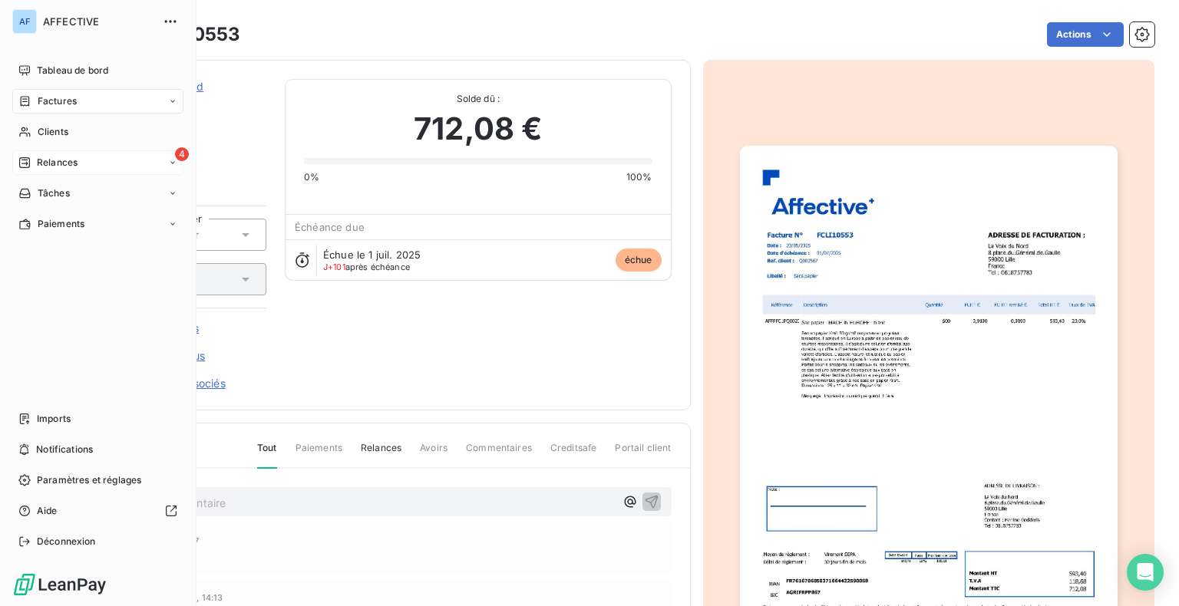
click at [46, 160] on span "Relances" at bounding box center [57, 163] width 41 height 14
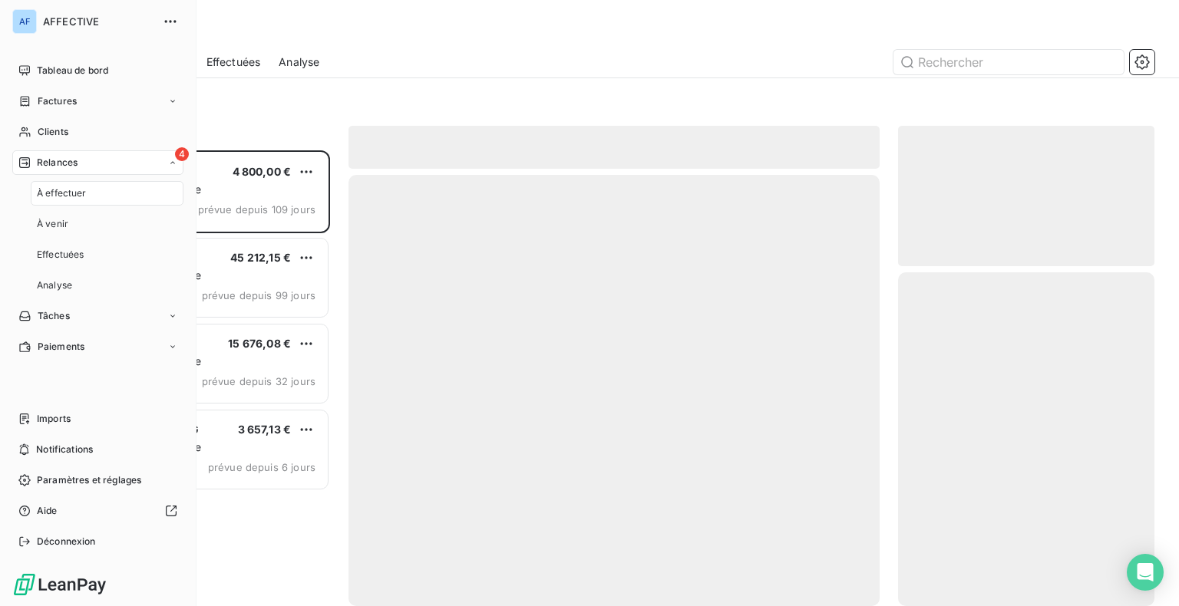
scroll to position [444, 244]
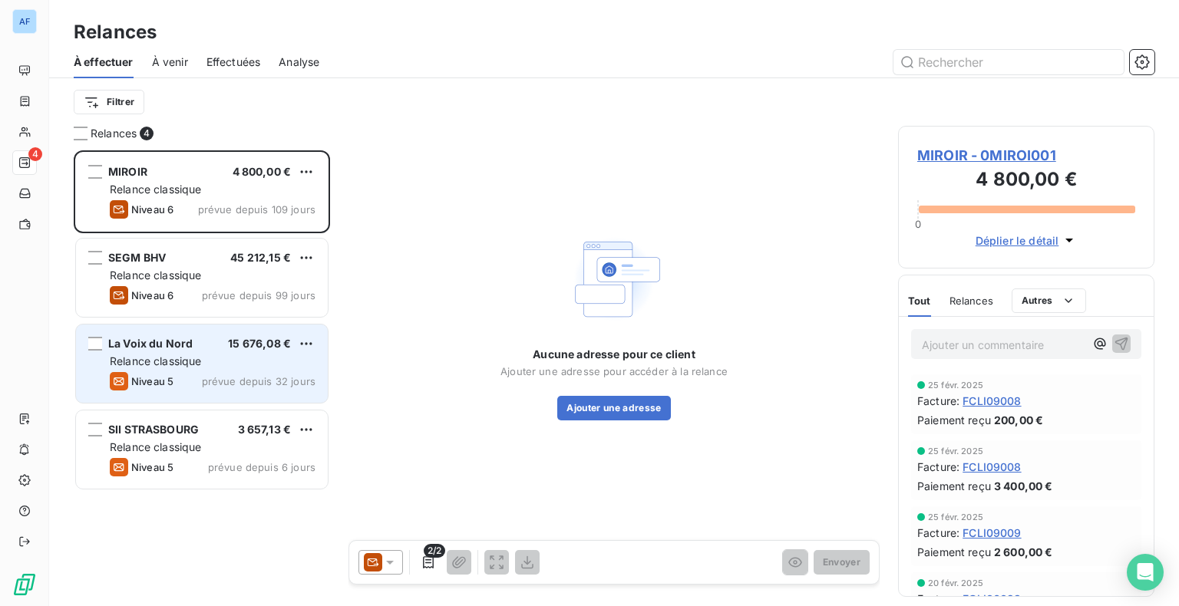
click at [190, 371] on div "La Voix du Nord 15 676,08 € Relance classique Niveau 5 prévue depuis 32 jours" at bounding box center [202, 364] width 252 height 78
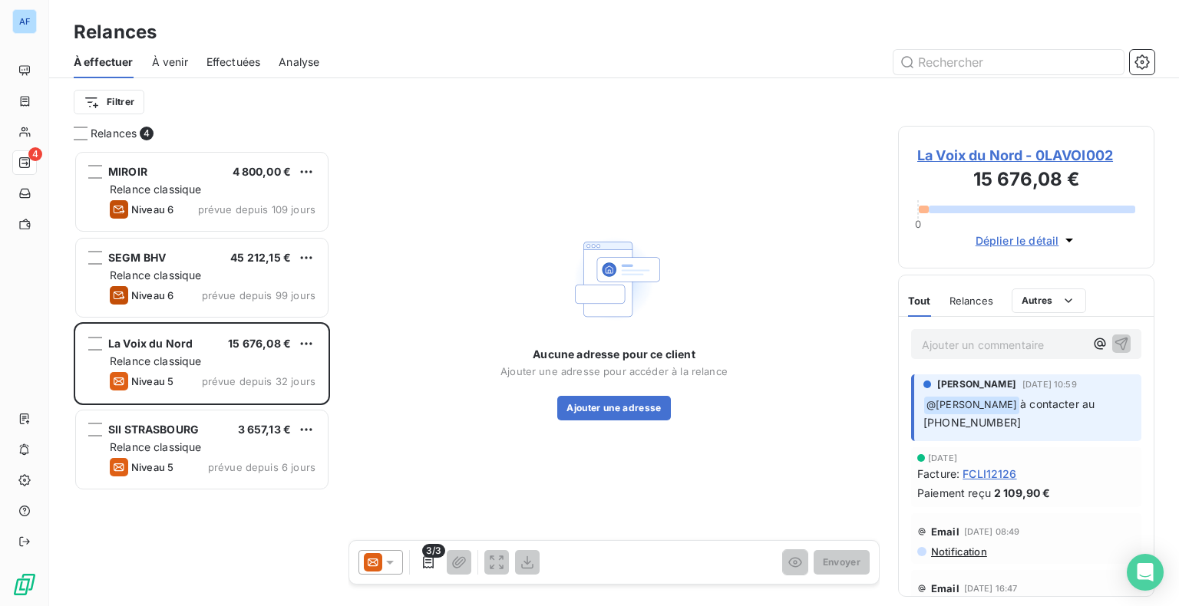
click at [1055, 433] on div "[PERSON_NAME] [DATE] 10:59 ﻿ @ [PERSON_NAME] à contacter au [PHONE_NUMBER]" at bounding box center [1026, 408] width 230 height 67
click at [1047, 416] on p "﻿ @ [PERSON_NAME] à contacter au [PHONE_NUMBER]" at bounding box center [1027, 414] width 209 height 36
click at [986, 413] on span "@ [PERSON_NAME]" at bounding box center [971, 406] width 95 height 18
click at [989, 404] on span "@ [PERSON_NAME]" at bounding box center [971, 406] width 95 height 18
click at [1092, 343] on icon "button" at bounding box center [1099, 343] width 15 height 15
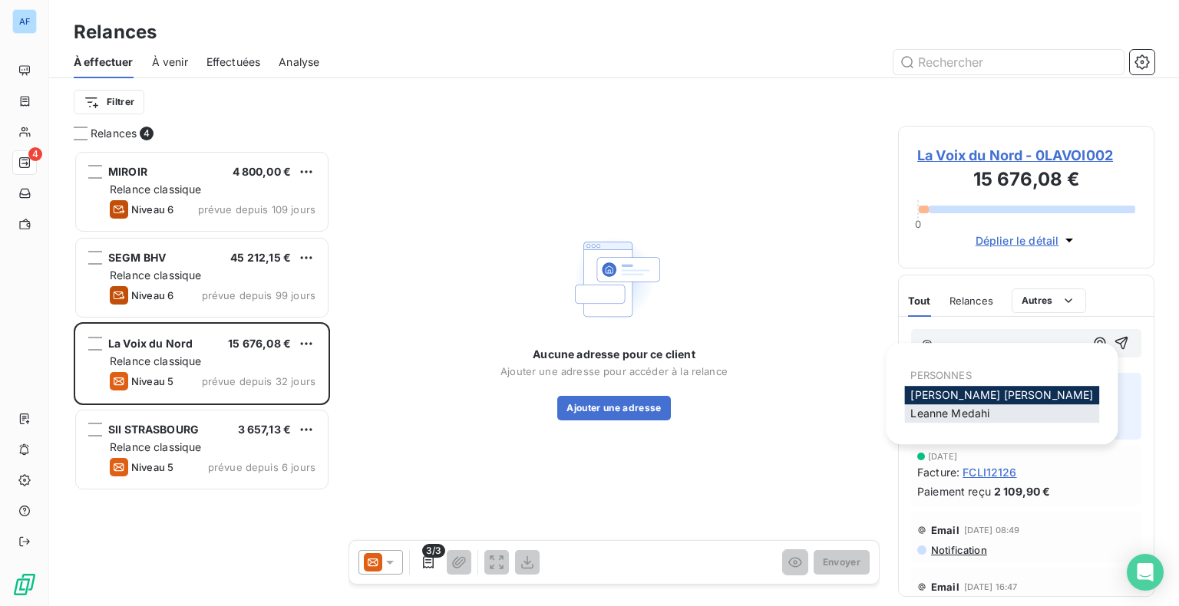
click at [943, 414] on span "[PERSON_NAME]" at bounding box center [949, 413] width 79 height 13
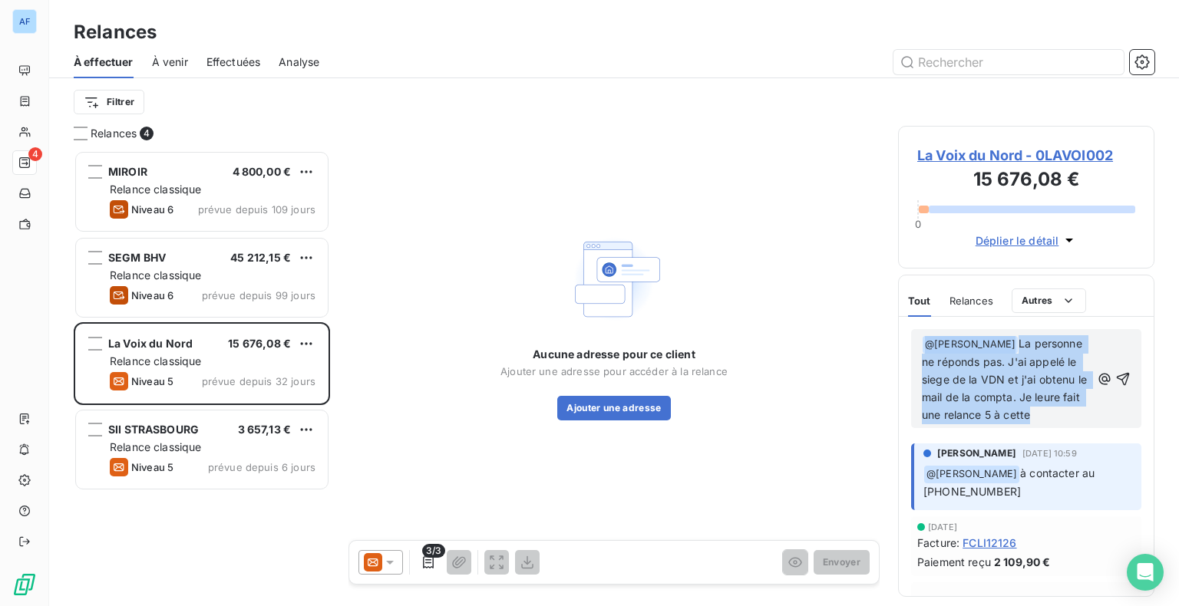
drag, startPoint x: 1083, startPoint y: 395, endPoint x: 1059, endPoint y: 393, distance: 23.8
click at [1059, 393] on div "﻿ @ [PERSON_NAME] ﻿ La personne ne réponds pas. J'ai appelé le siege de la VDN …" at bounding box center [1026, 379] width 209 height 90
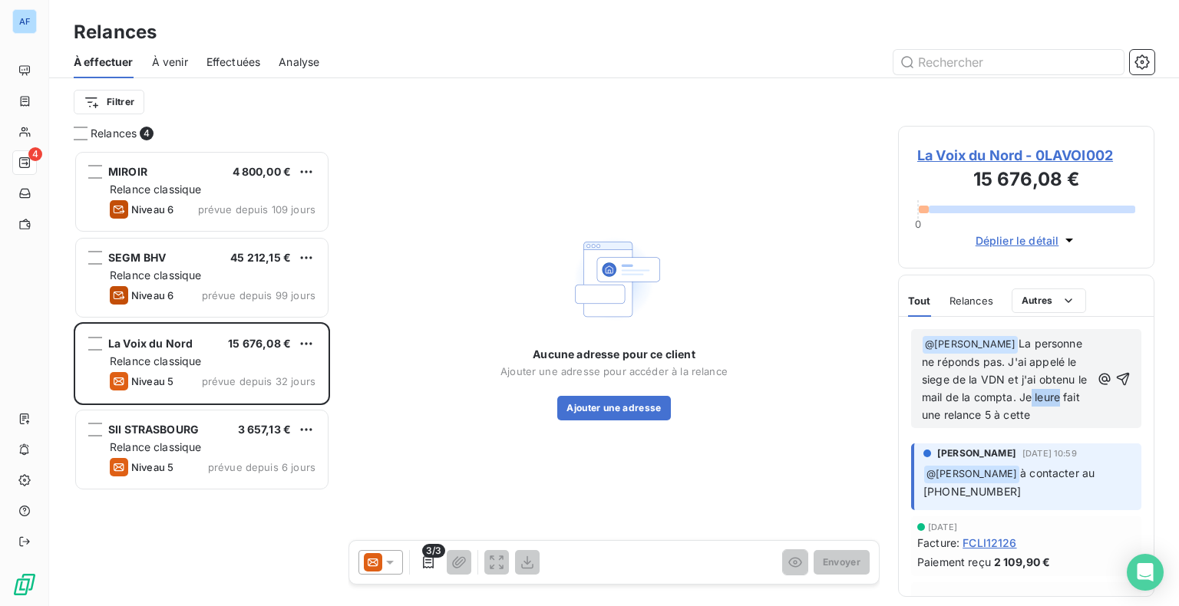
drag, startPoint x: 1074, startPoint y: 398, endPoint x: 1046, endPoint y: 400, distance: 28.5
click at [1046, 400] on span "La personne ne réponds pas. J'ai appelé le siege de la VDN et j'ai obtenu le ma…" at bounding box center [1006, 379] width 168 height 84
click at [1043, 421] on p "﻿ @ [PERSON_NAME] ﻿ La personne ne réponds pas. J'ai appelé le siege de la VDN …" at bounding box center [1006, 379] width 169 height 88
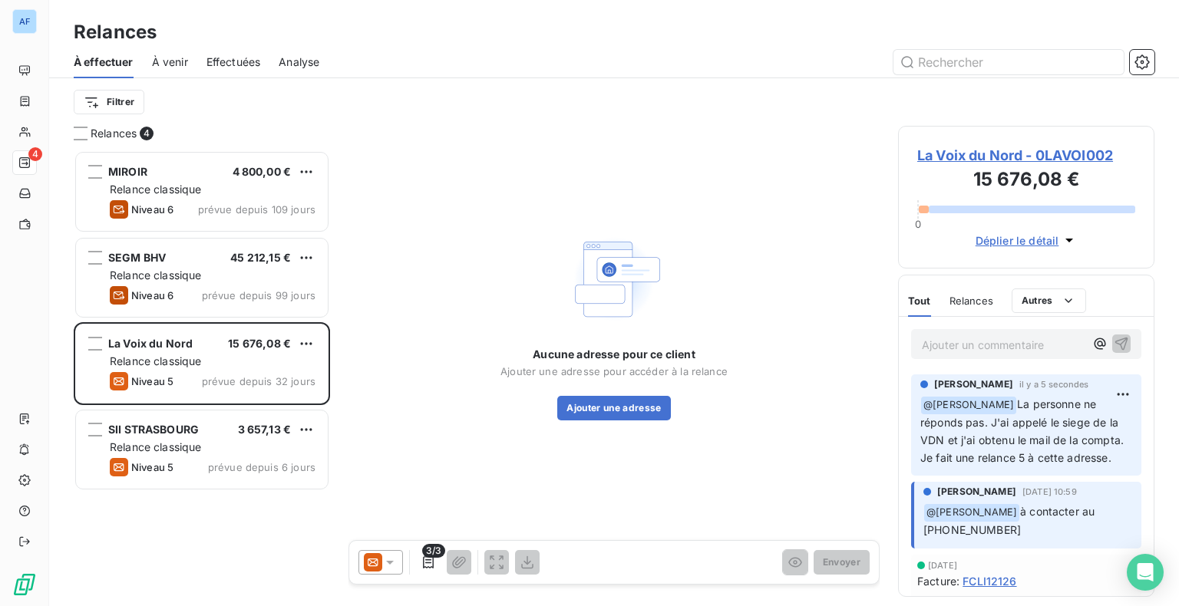
click at [388, 567] on icon at bounding box center [389, 562] width 15 height 15
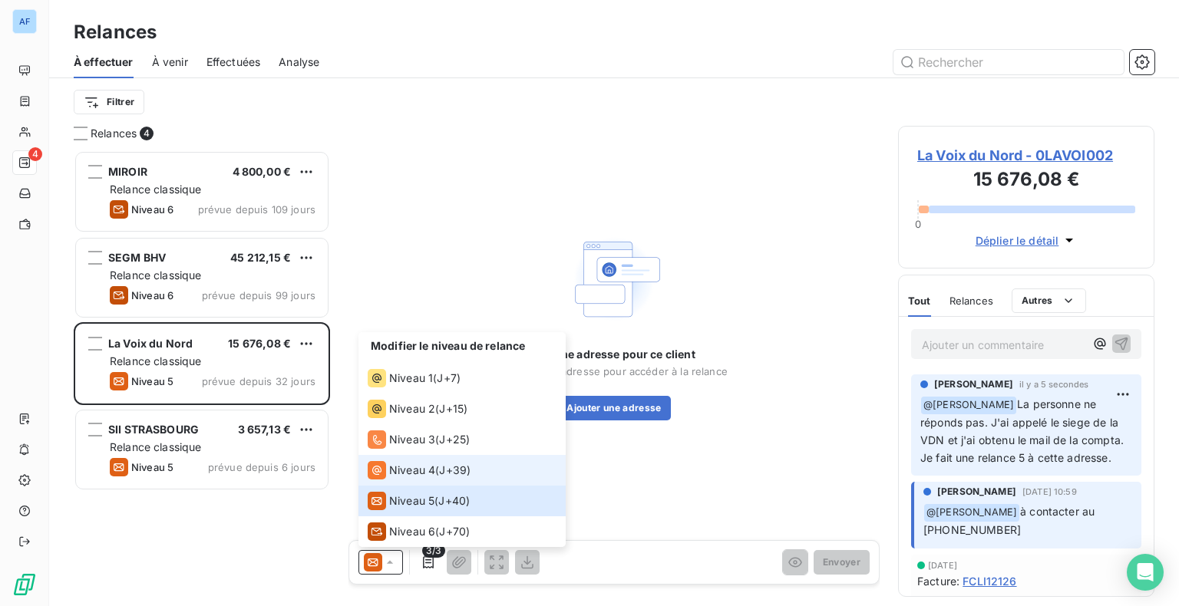
click at [430, 474] on span "Niveau 4" at bounding box center [412, 470] width 46 height 15
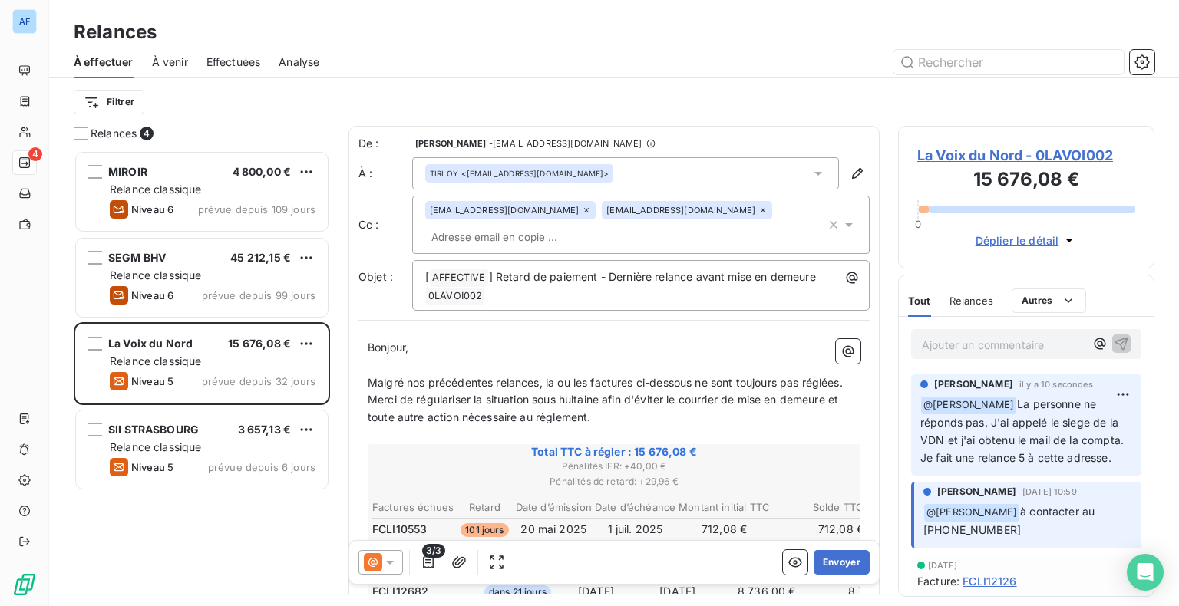
click at [723, 172] on div "TIRLOY <[EMAIL_ADDRESS][DOMAIN_NAME]>" at bounding box center [625, 173] width 427 height 32
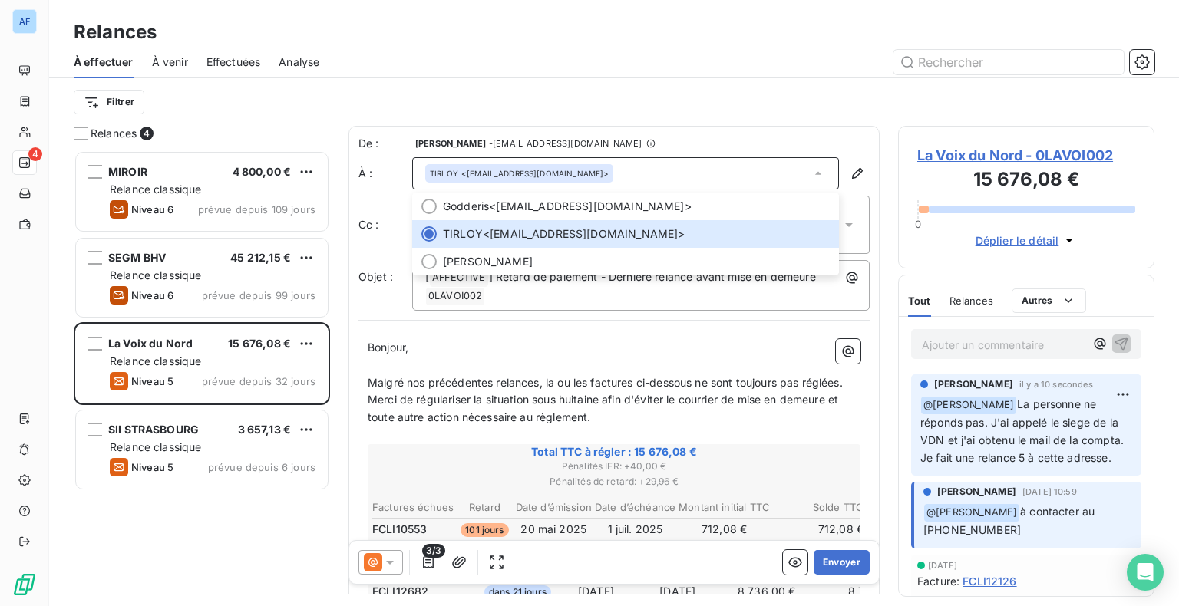
click at [665, 141] on div "De : [PERSON_NAME] - [EMAIL_ADDRESS][DOMAIN_NAME]" at bounding box center [613, 143] width 511 height 15
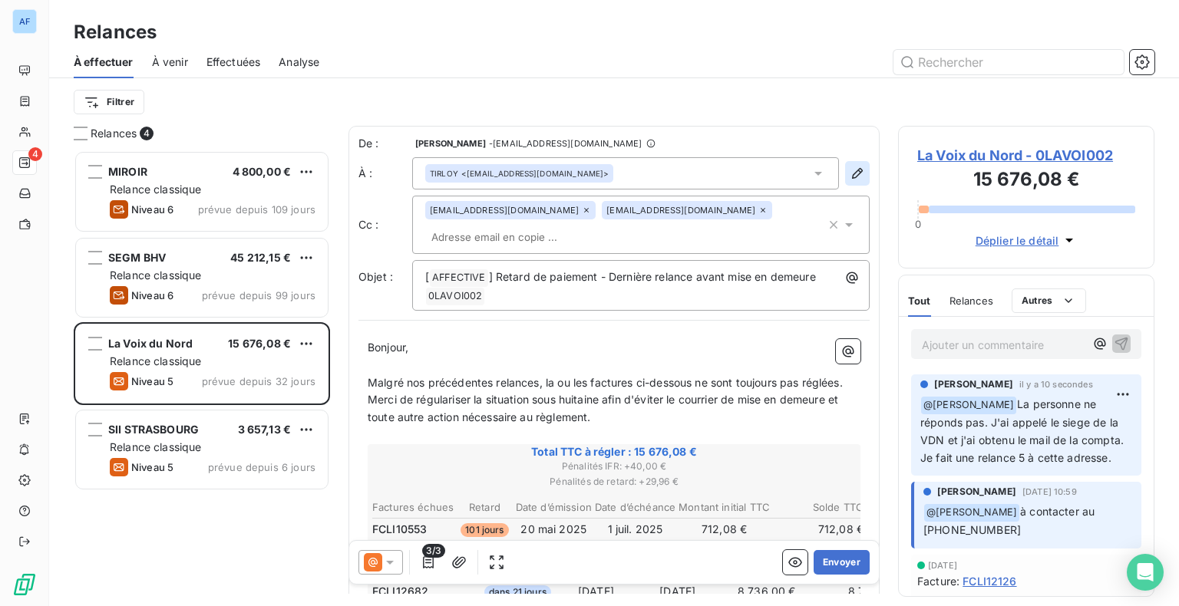
click at [850, 172] on icon "button" at bounding box center [857, 173] width 15 height 15
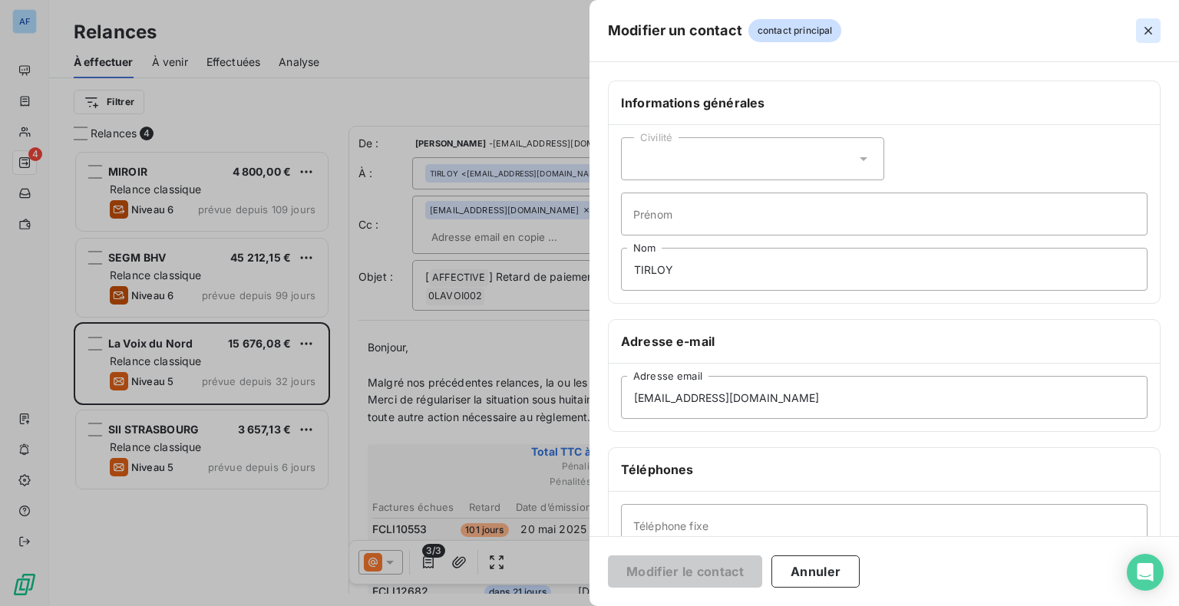
click at [1148, 34] on icon "button" at bounding box center [1148, 30] width 15 height 15
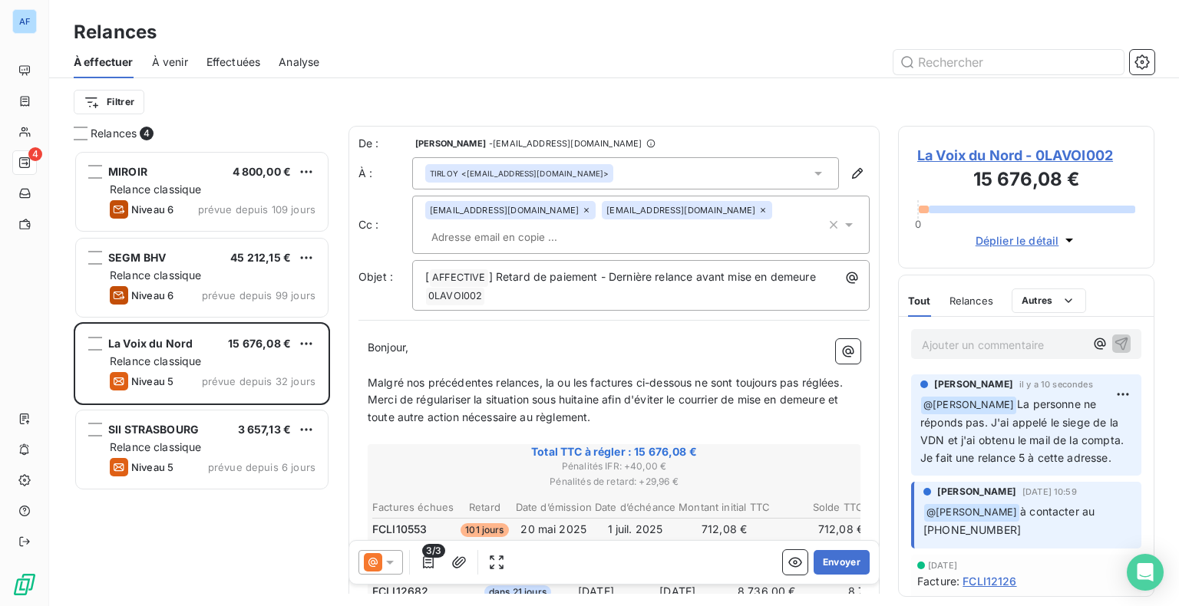
click at [1020, 152] on span "La Voix du Nord - 0LAVOI002" at bounding box center [1026, 155] width 218 height 21
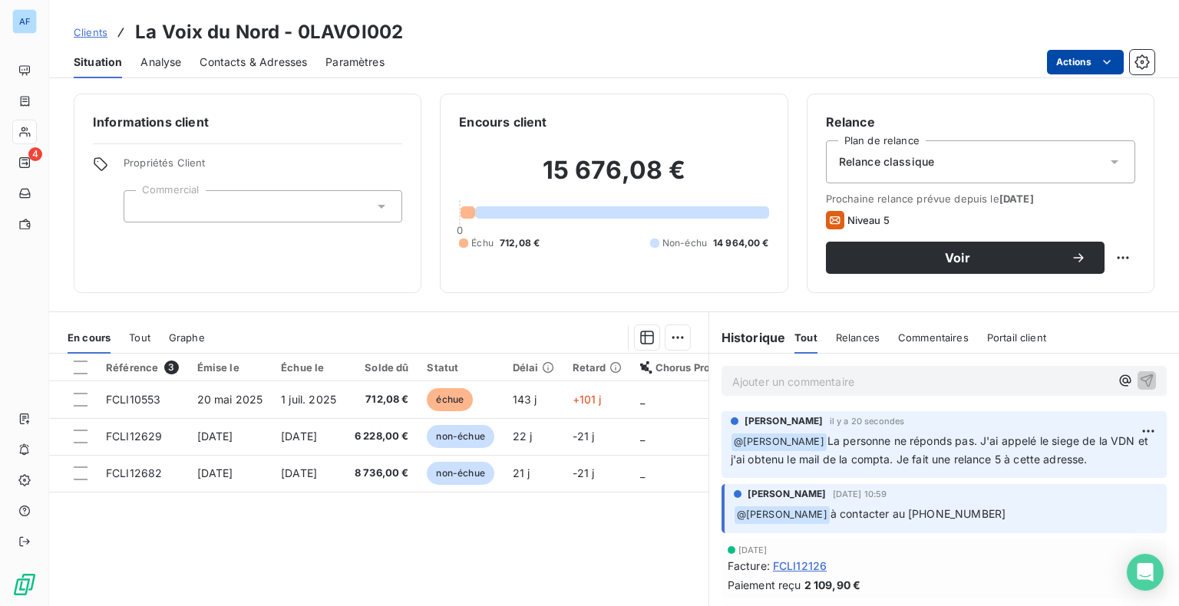
click at [1089, 60] on html "AF 4 Clients La Voix du Nord - 0LAVOI002 Situation Analyse Contacts & Adresses …" at bounding box center [589, 303] width 1179 height 606
drag, startPoint x: 459, startPoint y: 59, endPoint x: 220, endPoint y: 70, distance: 239.7
click at [458, 60] on html "AF 4 Clients La Voix du Nord - 0LAVOI002 Situation Analyse Contacts & Adresses …" at bounding box center [589, 303] width 1179 height 606
click at [227, 60] on span "Contacts & Adresses" at bounding box center [253, 62] width 107 height 15
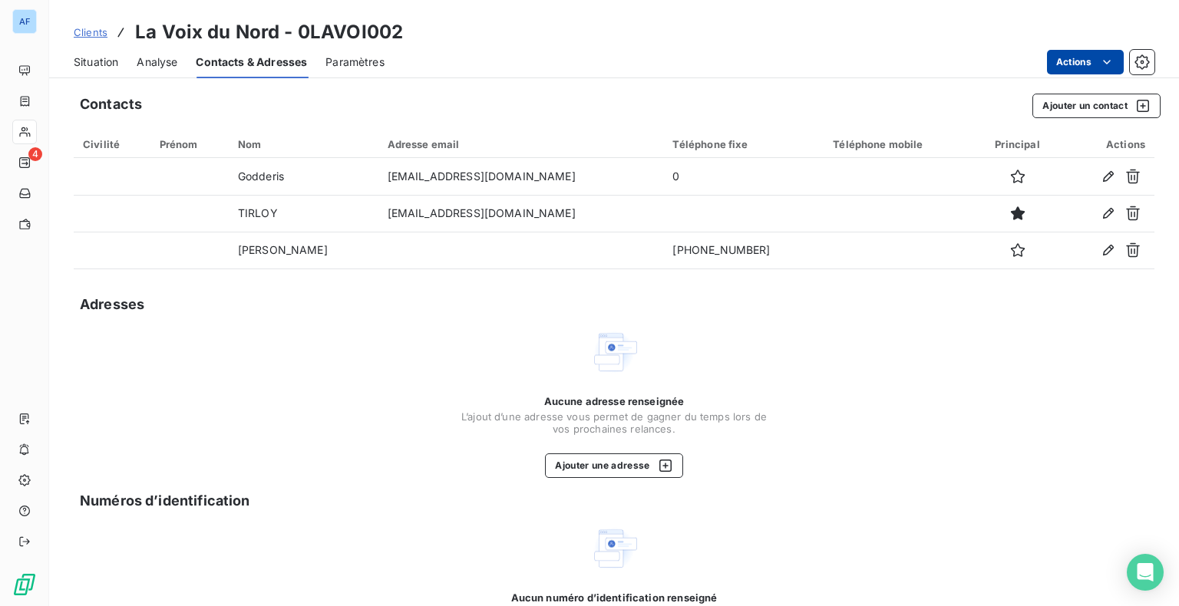
click at [1082, 65] on html "AF 4 Clients La Voix du Nord - 0LAVOI002 Situation Analyse Contacts & Adresses …" at bounding box center [589, 303] width 1179 height 606
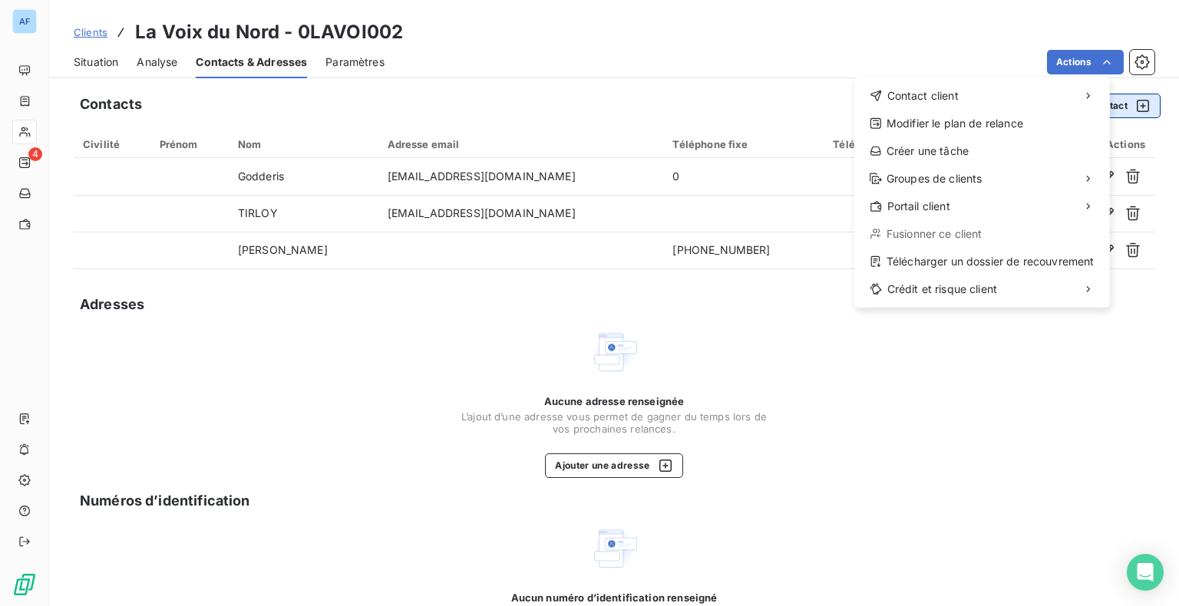
click at [953, 49] on html "AF 4 Clients La Voix du Nord - 0LAVOI002 Situation Analyse Contacts & Adresses …" at bounding box center [589, 303] width 1179 height 606
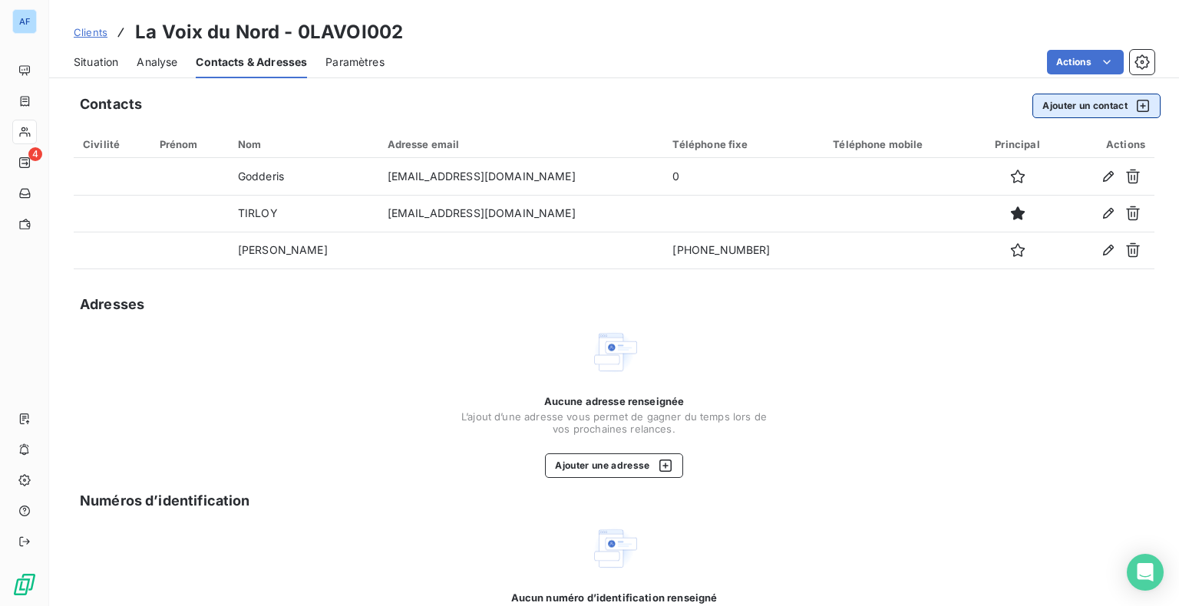
click at [1137, 111] on icon "button" at bounding box center [1143, 106] width 12 height 12
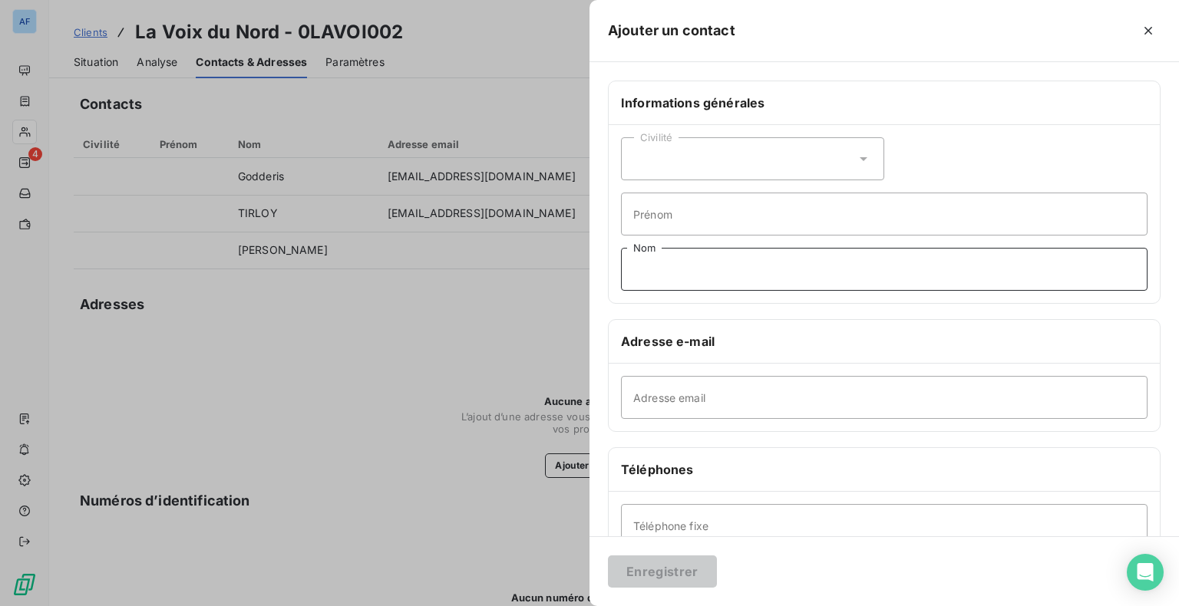
click at [724, 274] on input "Nom" at bounding box center [884, 269] width 527 height 43
type input "Compta"
click at [662, 410] on input "Adresse email" at bounding box center [884, 397] width 527 height 43
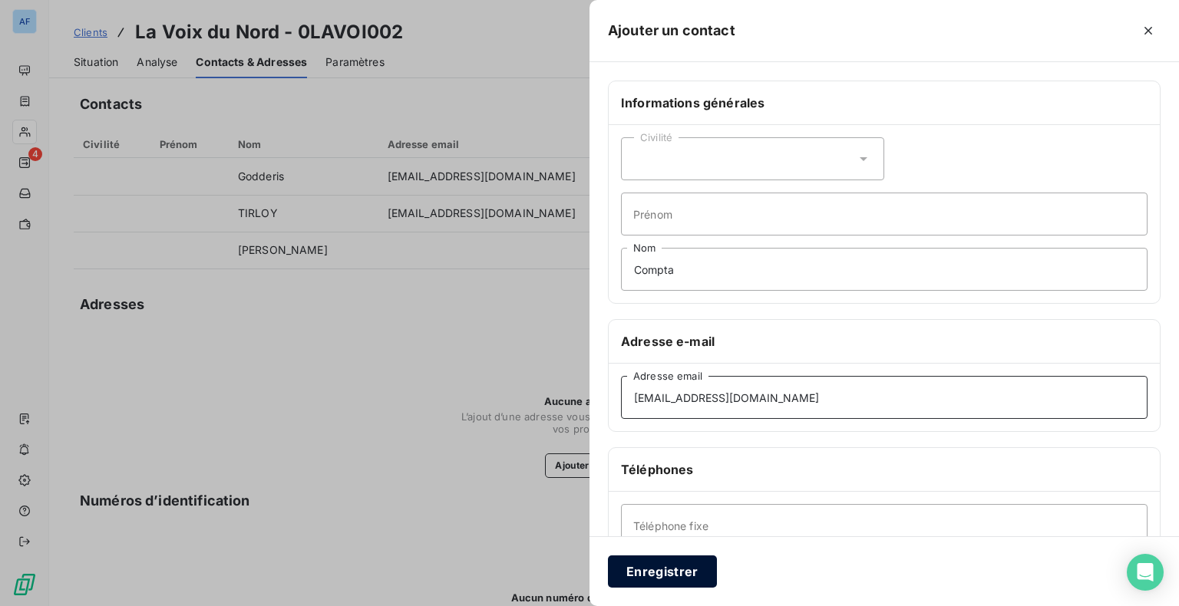
type input "[EMAIL_ADDRESS][DOMAIN_NAME]"
click at [660, 585] on button "Enregistrer" at bounding box center [662, 572] width 109 height 32
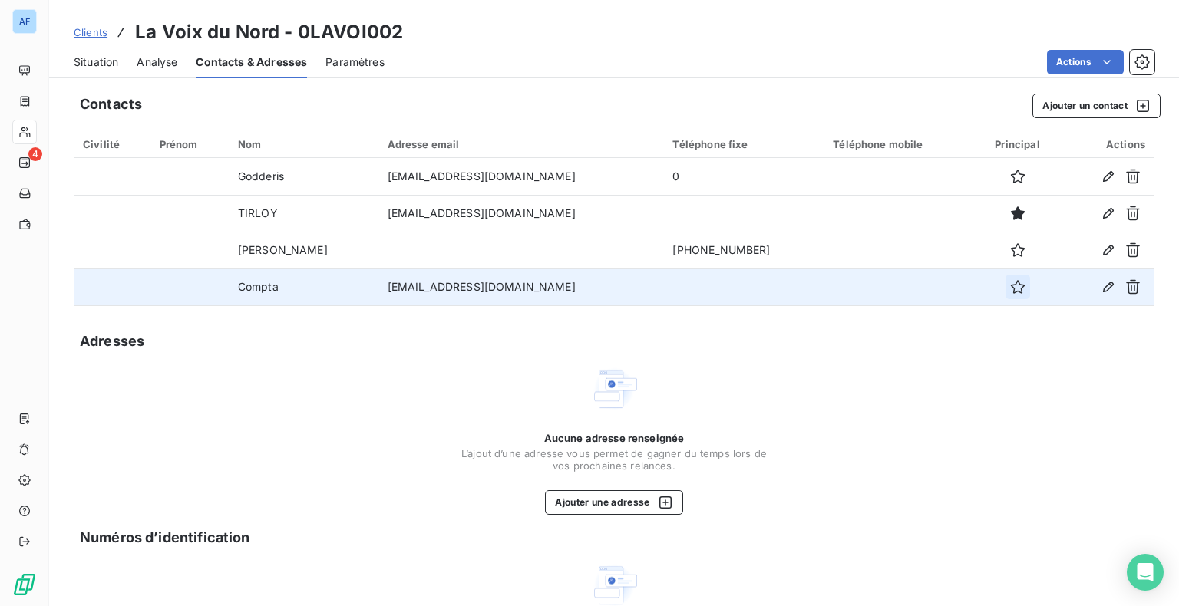
click at [1010, 293] on icon "button" at bounding box center [1017, 286] width 15 height 15
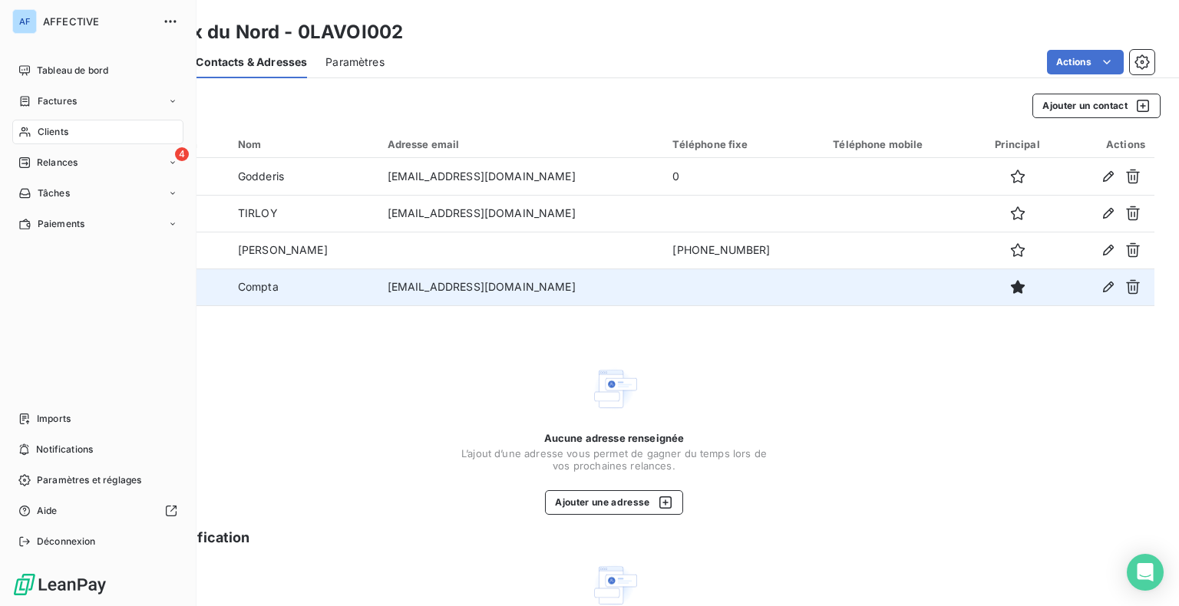
click at [71, 180] on nav "Tableau de bord Factures Clients 4 Relances Tâches Paiements" at bounding box center [97, 147] width 171 height 178
click at [74, 170] on div "4 Relances" at bounding box center [97, 162] width 171 height 25
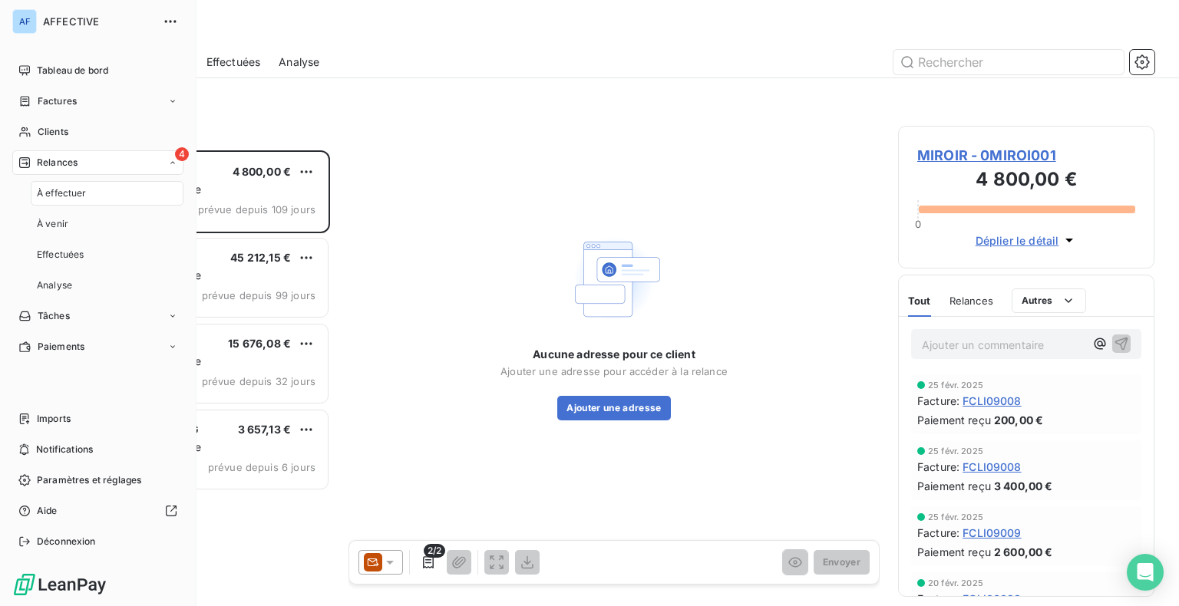
scroll to position [444, 244]
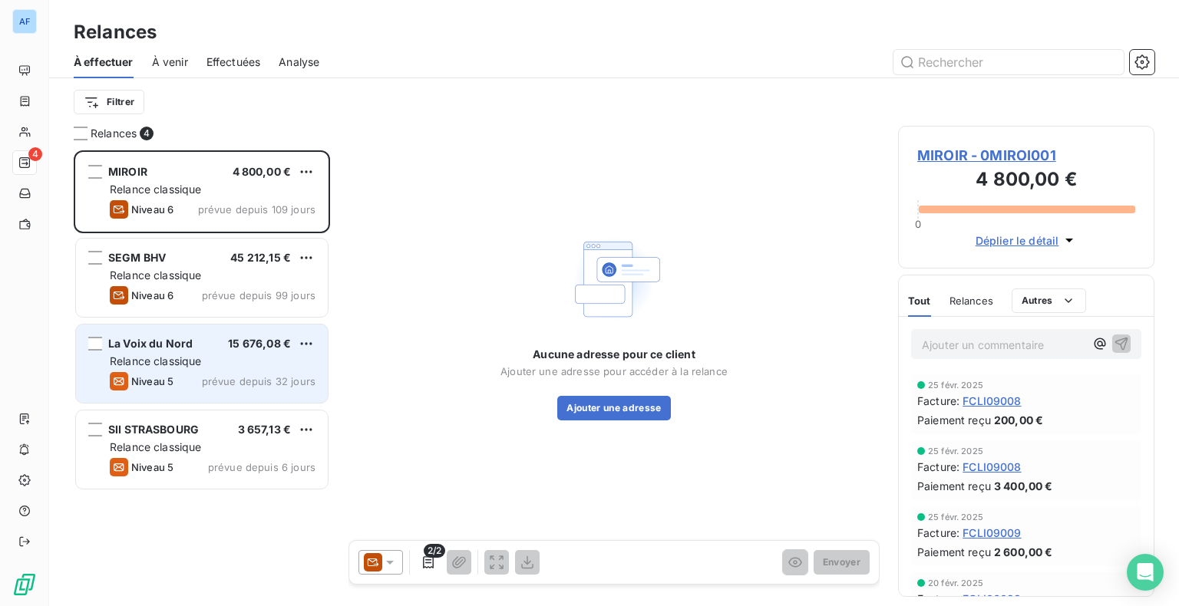
click at [197, 373] on div "Niveau 5 prévue depuis 32 jours" at bounding box center [213, 381] width 206 height 18
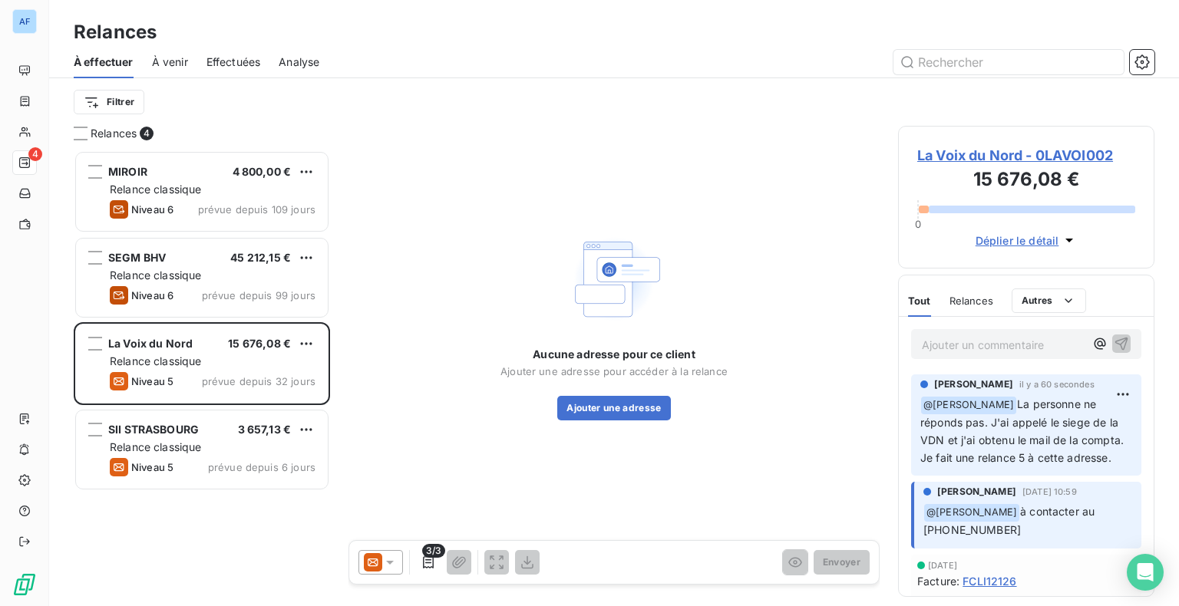
click at [395, 563] on icon at bounding box center [389, 562] width 15 height 15
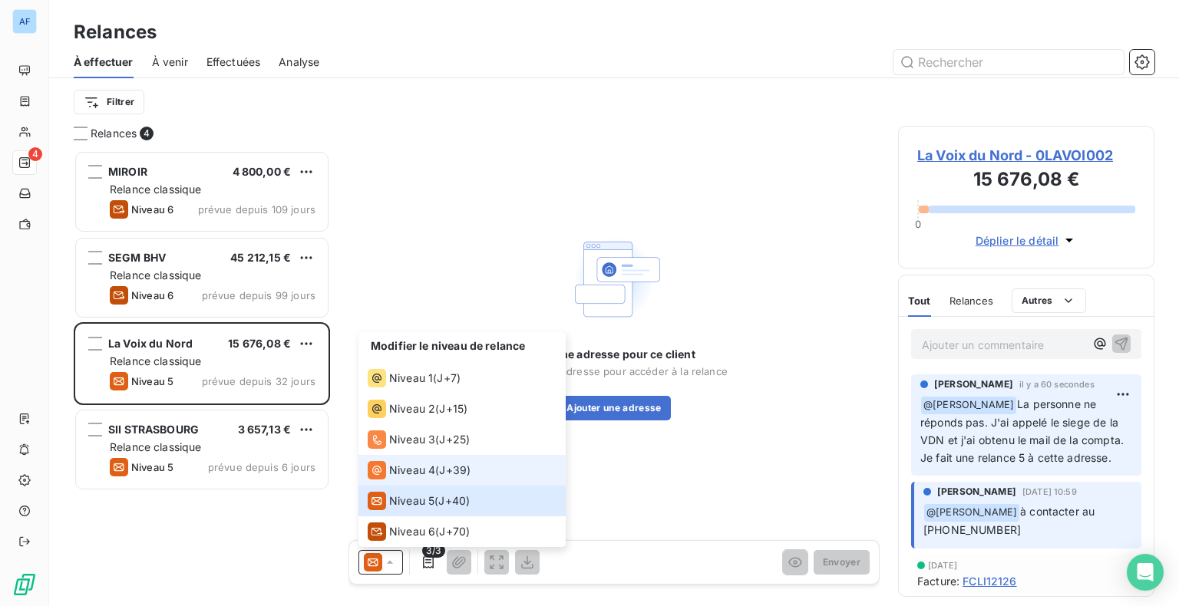
click at [399, 465] on span "Niveau 4" at bounding box center [412, 470] width 46 height 15
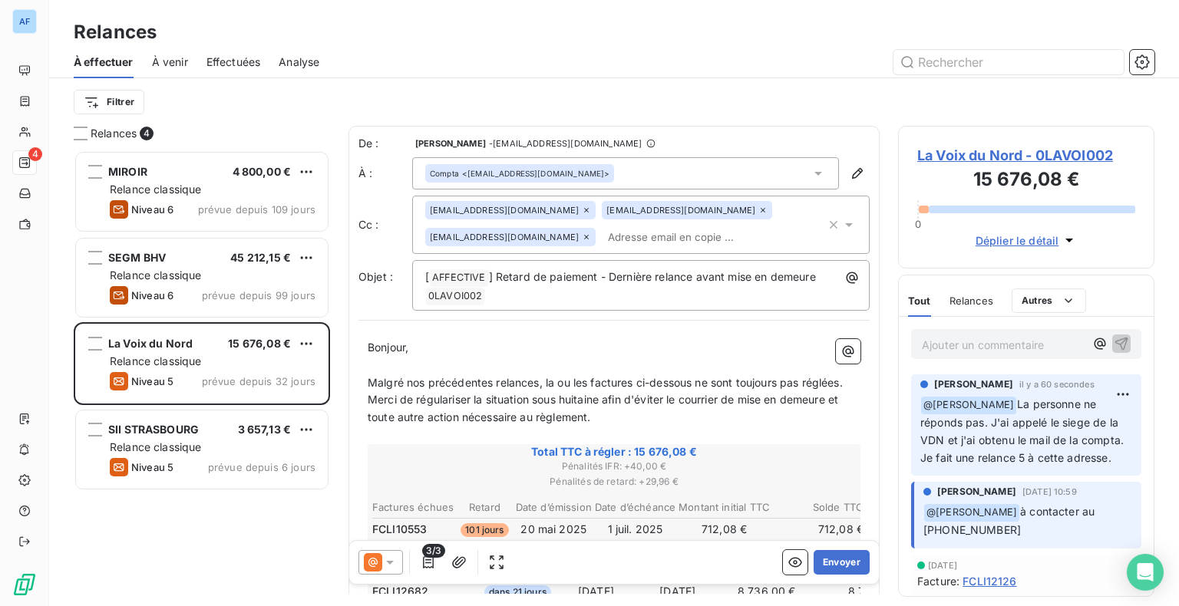
click at [591, 233] on icon at bounding box center [586, 237] width 9 height 9
click at [528, 343] on p "Bonjour," at bounding box center [614, 348] width 493 height 18
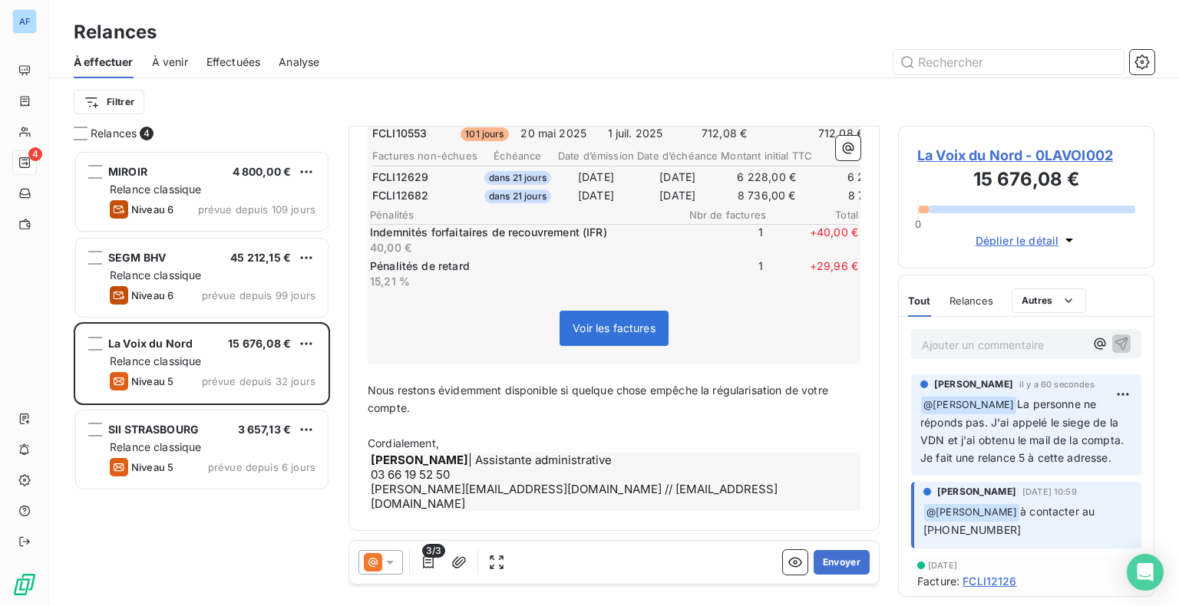
scroll to position [424, 0]
click at [831, 564] on button "Envoyer" at bounding box center [842, 562] width 56 height 25
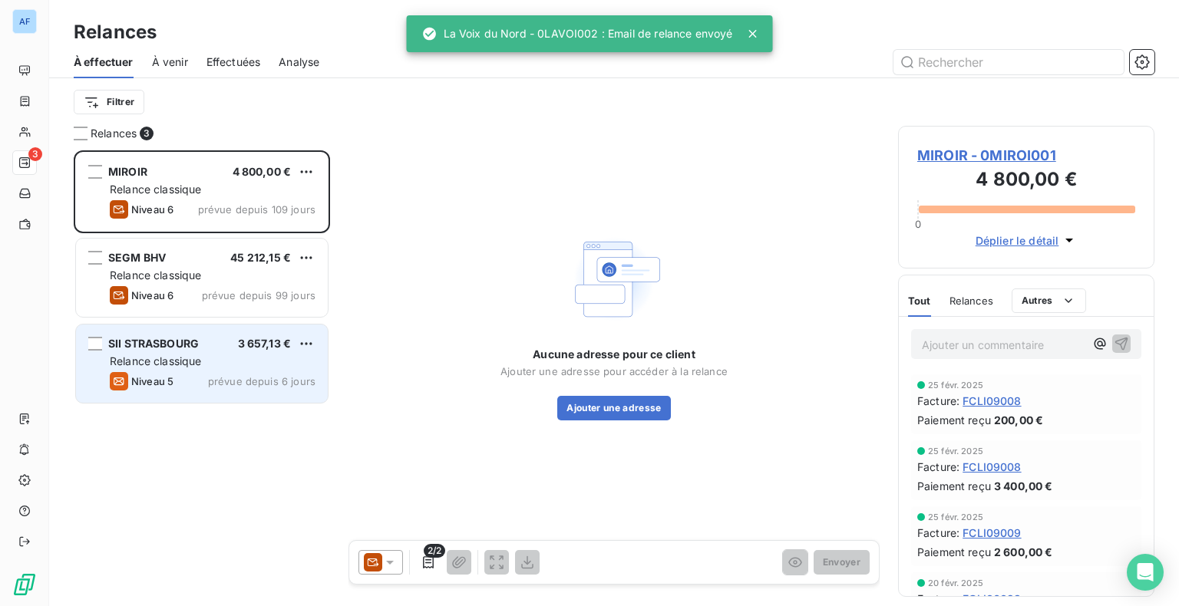
click at [249, 374] on div "Niveau 5 prévue depuis 6 jours" at bounding box center [213, 381] width 206 height 18
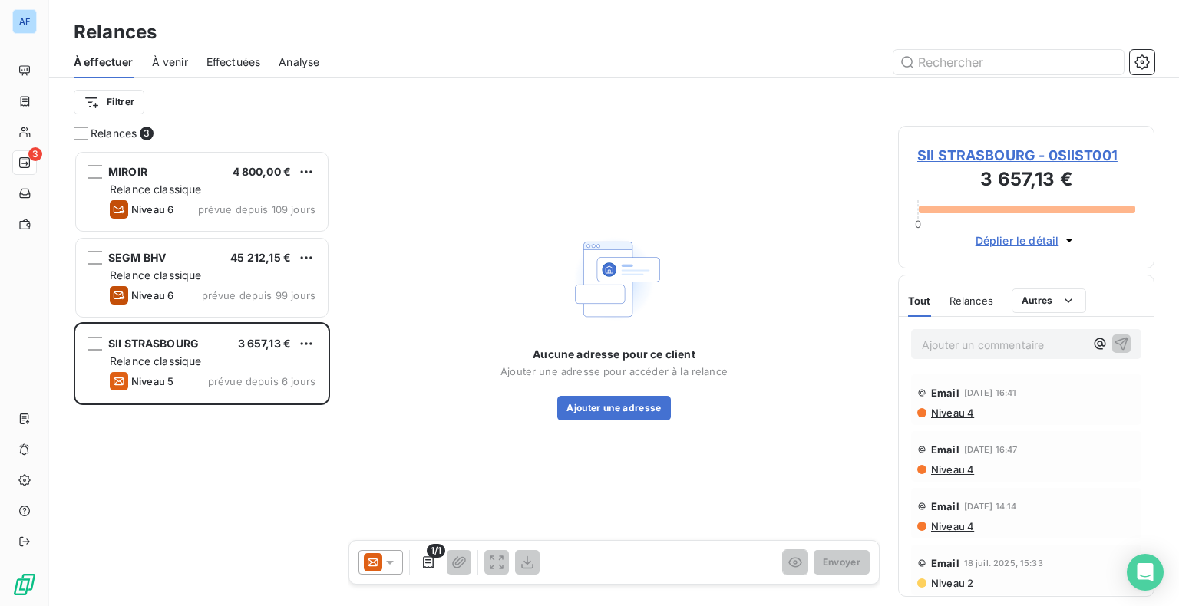
click at [947, 162] on span "SII STRASBOURG - 0SIIST001" at bounding box center [1026, 155] width 218 height 21
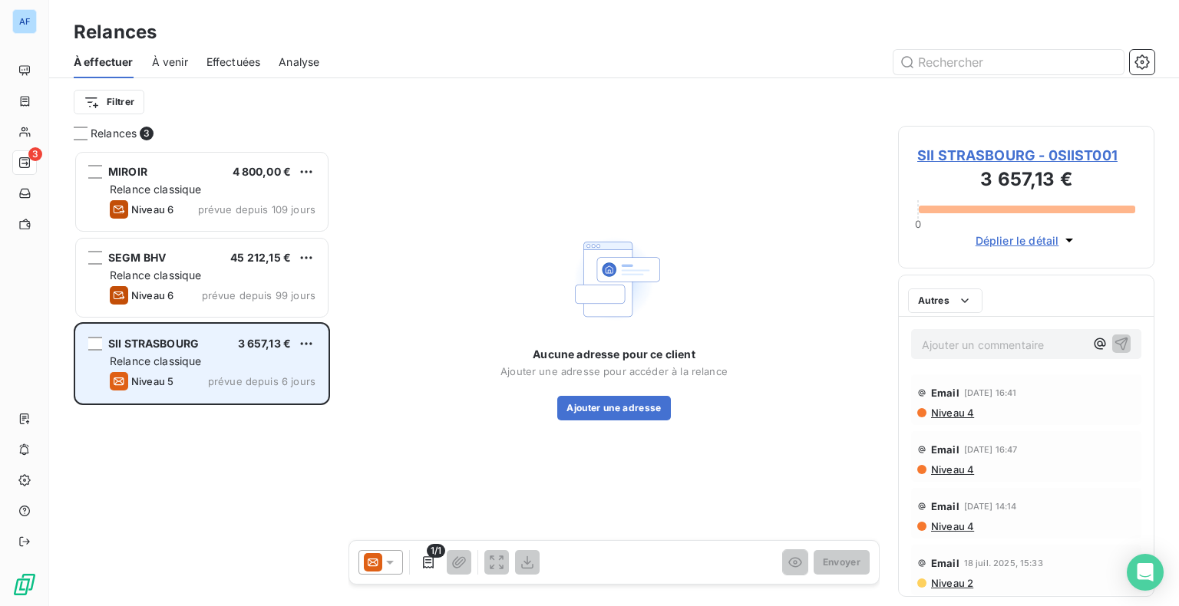
scroll to position [444, 244]
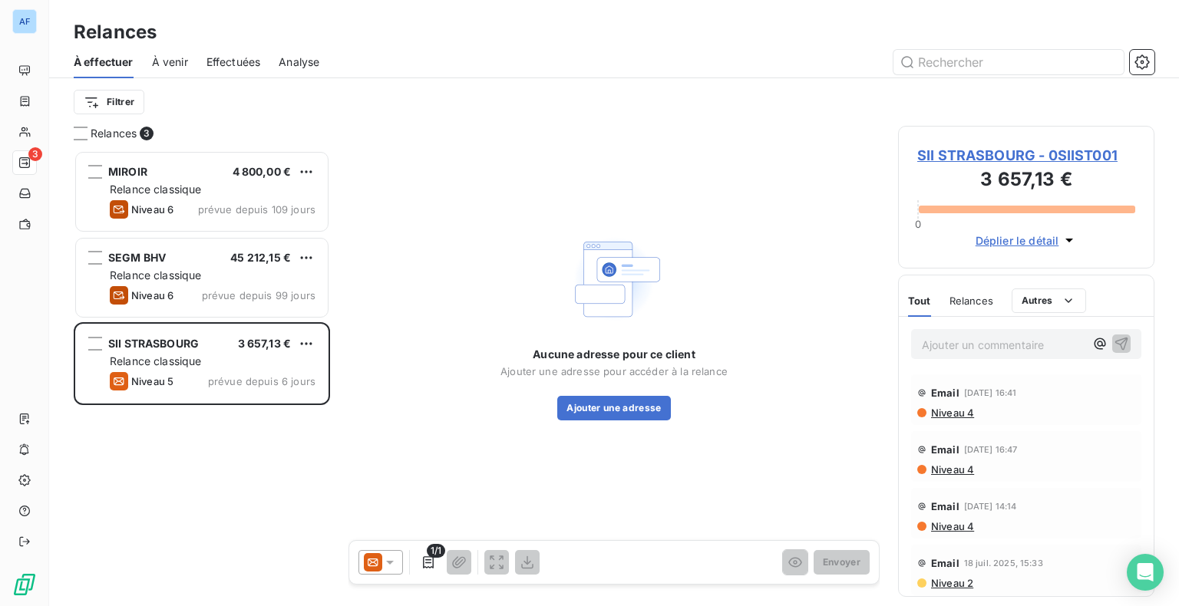
click at [1022, 146] on span "SII STRASBOURG - 0SIIST001" at bounding box center [1026, 155] width 218 height 21
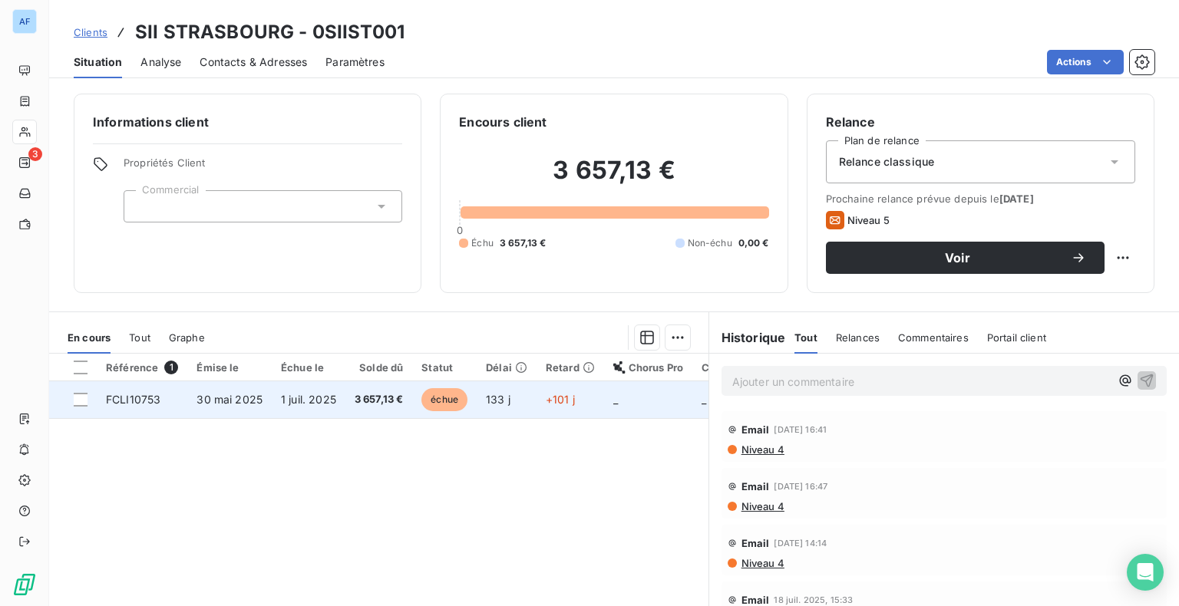
click at [281, 405] on span "1 juil. 2025" at bounding box center [308, 399] width 55 height 13
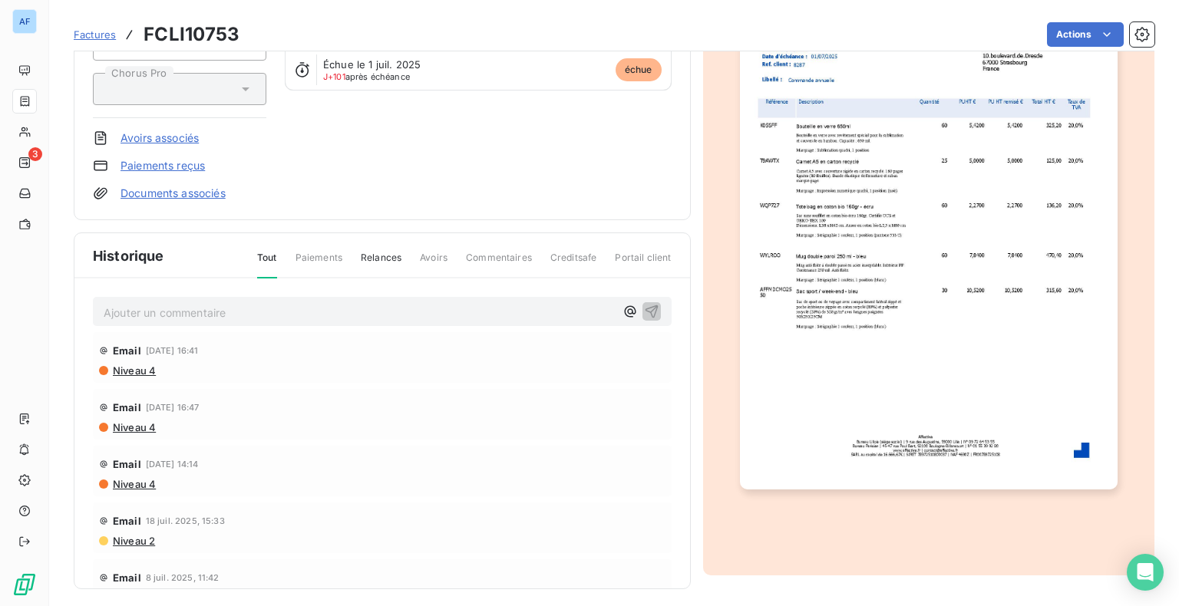
scroll to position [197, 0]
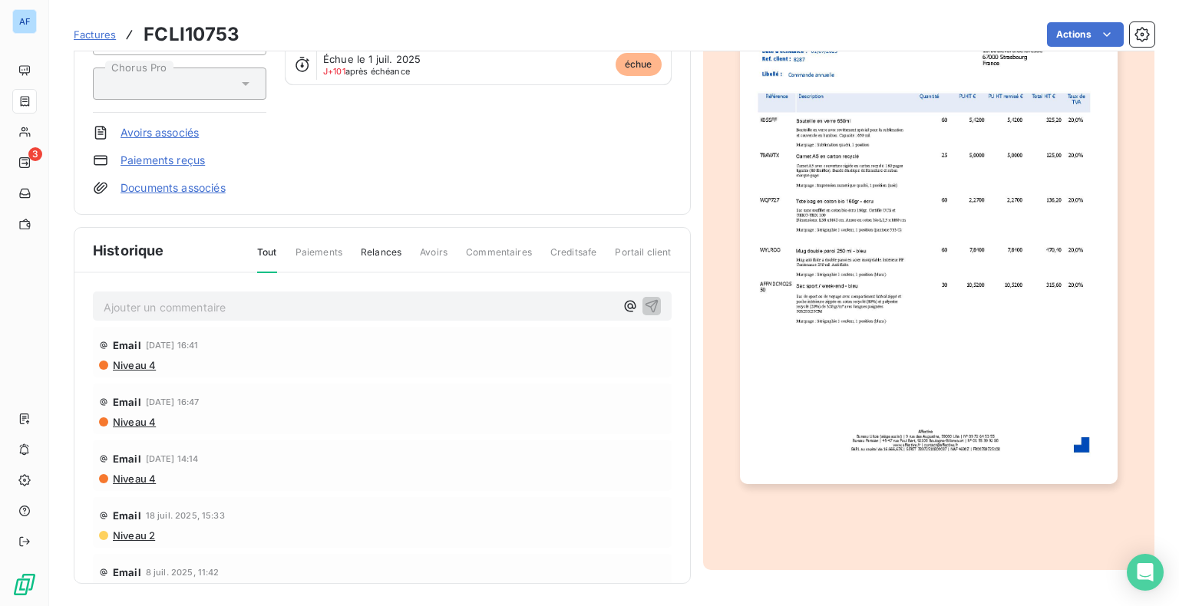
click at [926, 434] on img "button" at bounding box center [929, 217] width 378 height 534
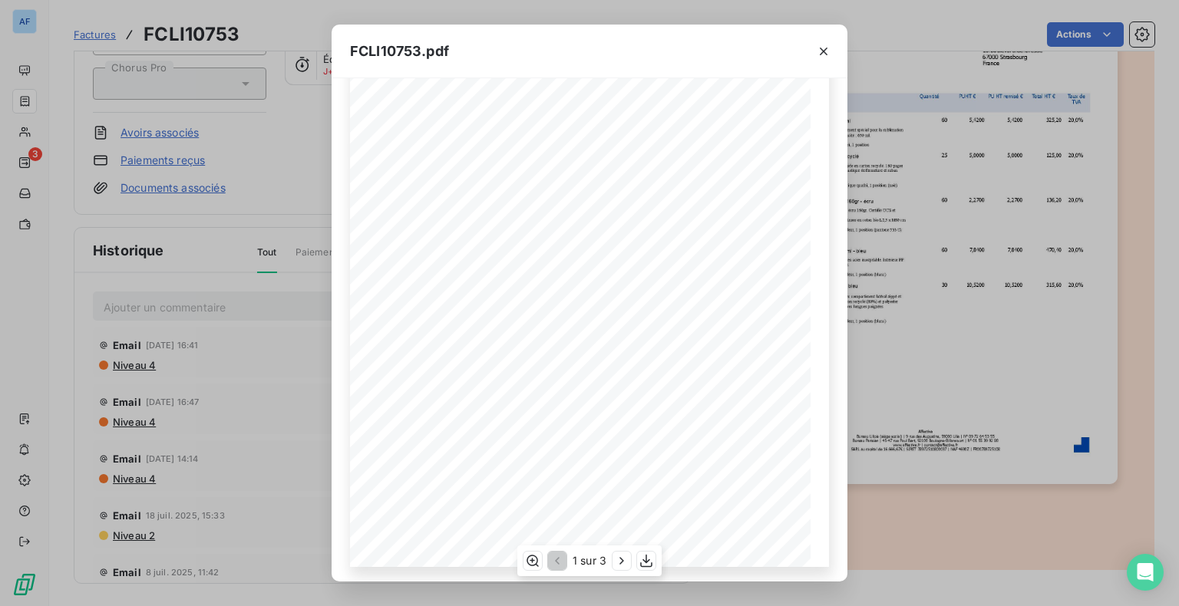
scroll to position [184, 0]
click at [623, 558] on icon "button" at bounding box center [621, 560] width 15 height 15
click at [623, 561] on icon "button" at bounding box center [623, 560] width 15 height 15
click at [818, 54] on icon "button" at bounding box center [823, 51] width 15 height 15
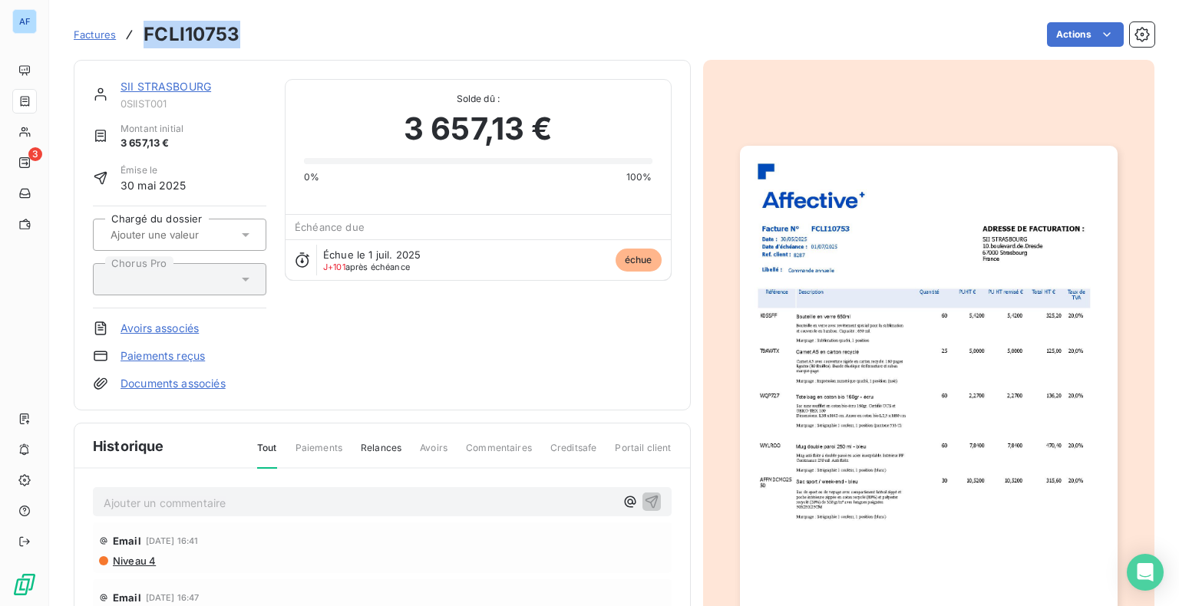
drag, startPoint x: 240, startPoint y: 32, endPoint x: 144, endPoint y: 41, distance: 96.4
click at [144, 41] on div "Factures FCLI10753 Actions" at bounding box center [614, 34] width 1081 height 32
copy h3 "FCLI10753"
click at [187, 91] on link "SII STRASBOURG" at bounding box center [166, 86] width 91 height 13
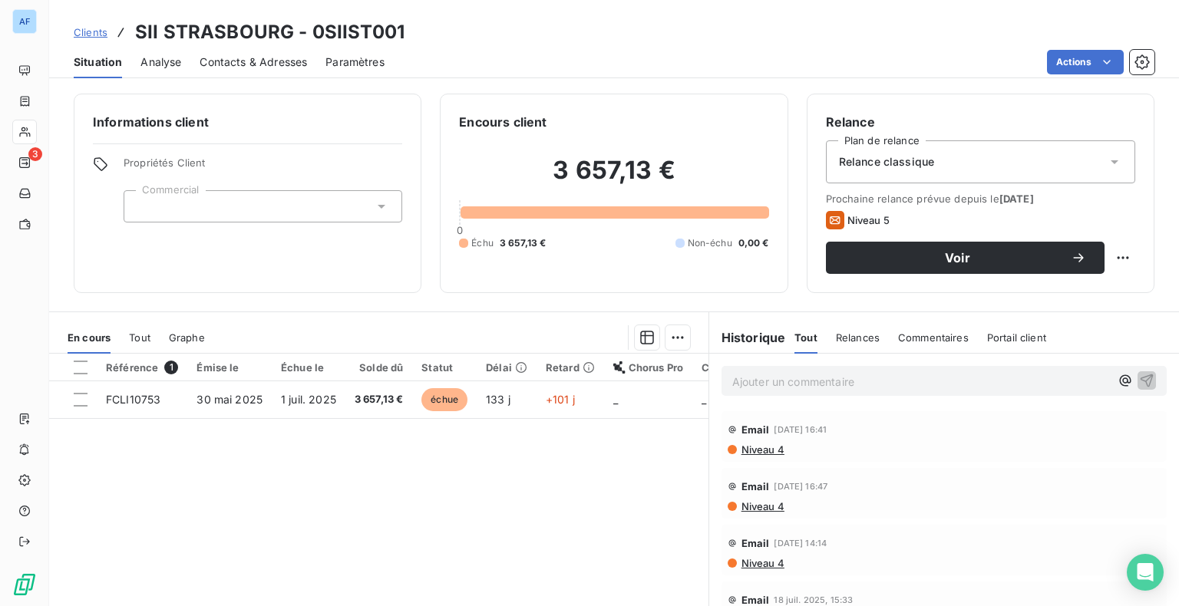
click at [259, 67] on span "Contacts & Adresses" at bounding box center [253, 62] width 107 height 15
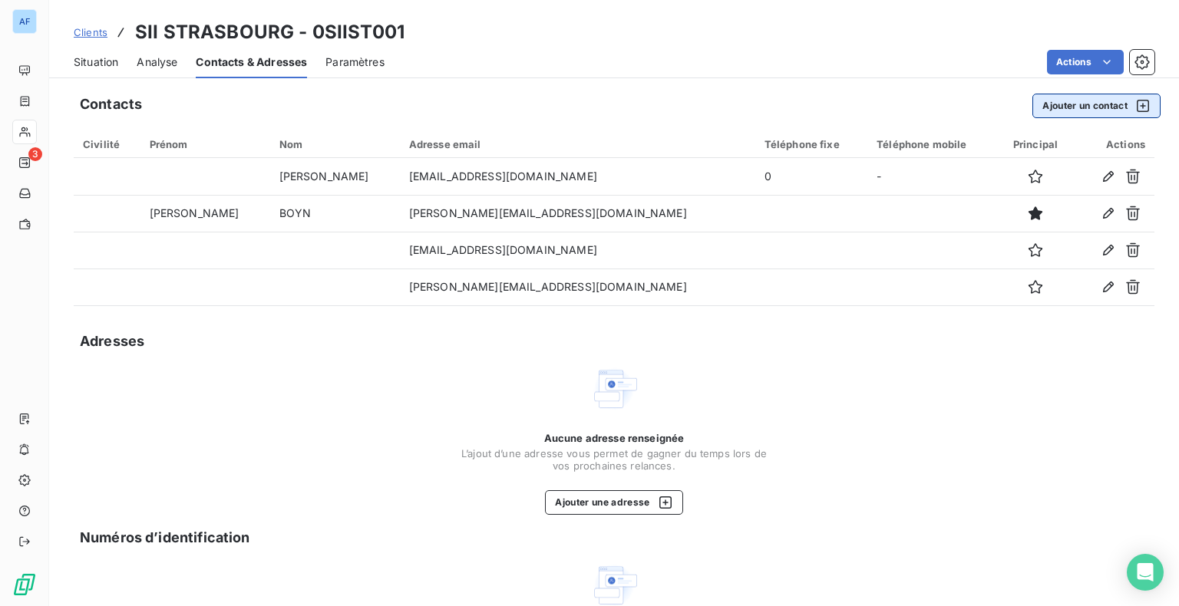
click at [1092, 104] on button "Ajouter un contact" at bounding box center [1096, 106] width 128 height 25
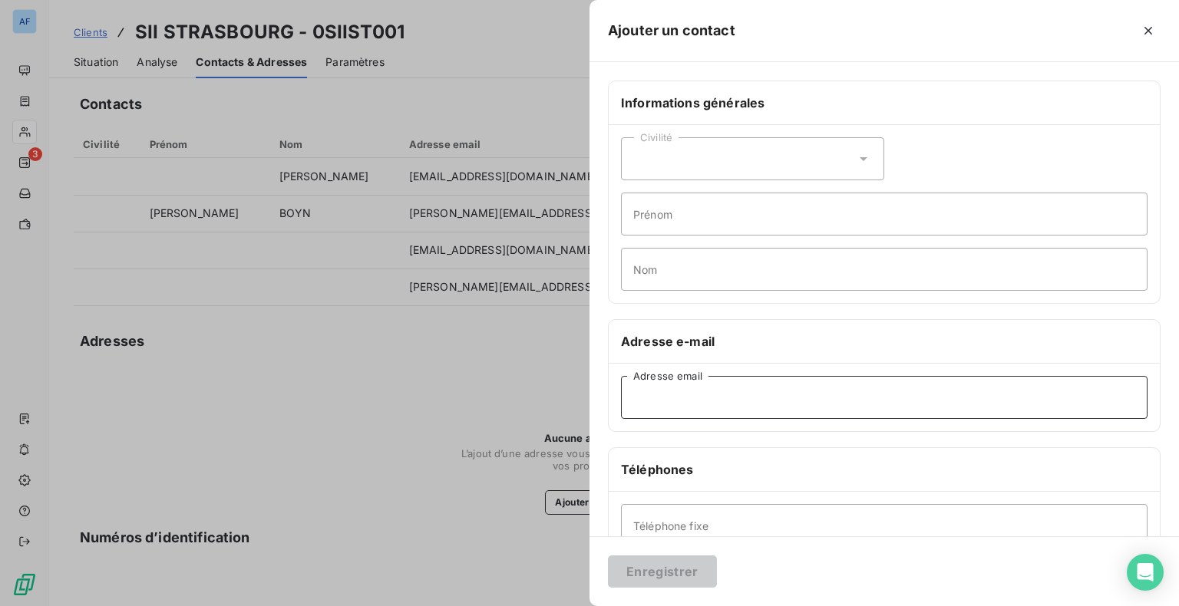
click at [701, 395] on input "Adresse email" at bounding box center [884, 397] width 527 height 43
type input "[EMAIL_ADDRESS][DOMAIN_NAME]"
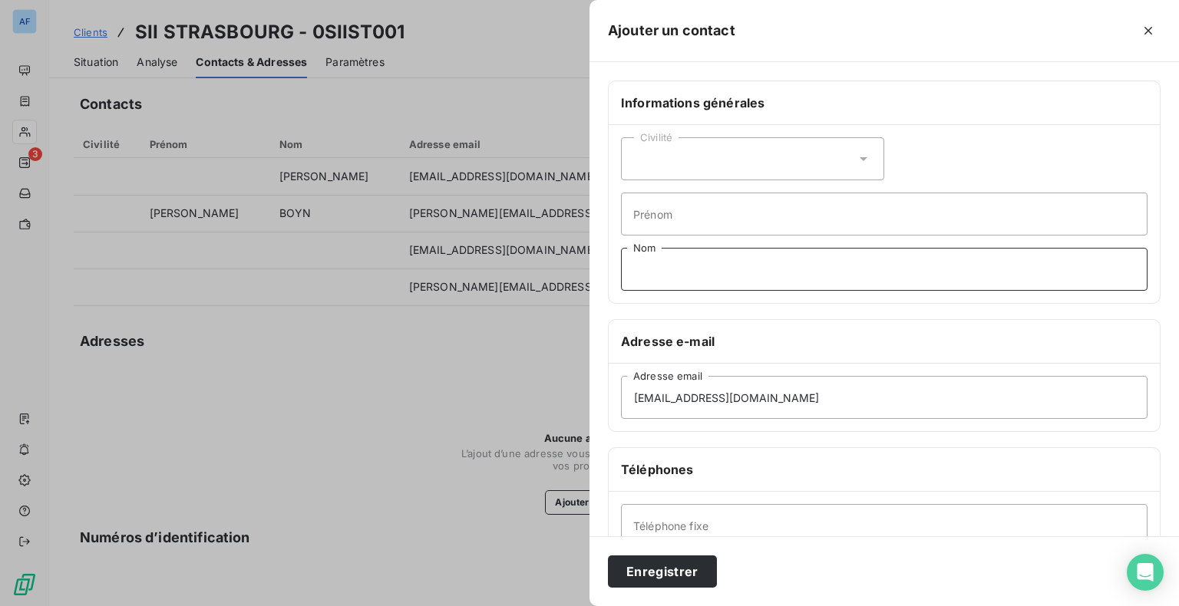
click at [685, 287] on input "Nom" at bounding box center [884, 269] width 527 height 43
type input "Compta"
click at [656, 570] on button "Enregistrer" at bounding box center [662, 572] width 109 height 32
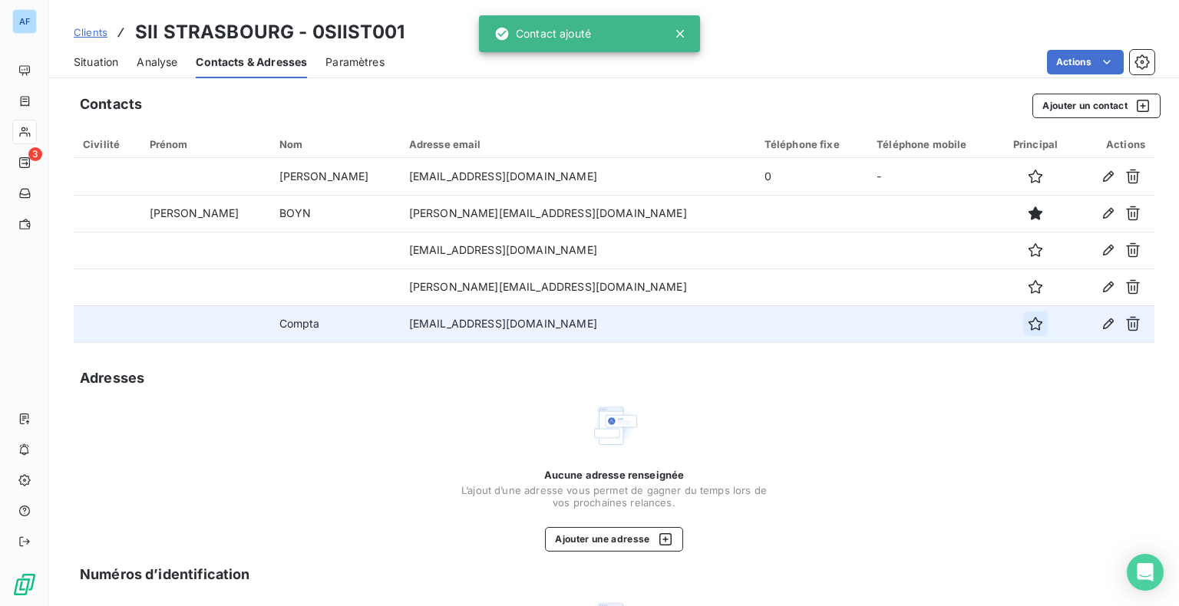
click at [1029, 329] on icon "button" at bounding box center [1036, 324] width 14 height 14
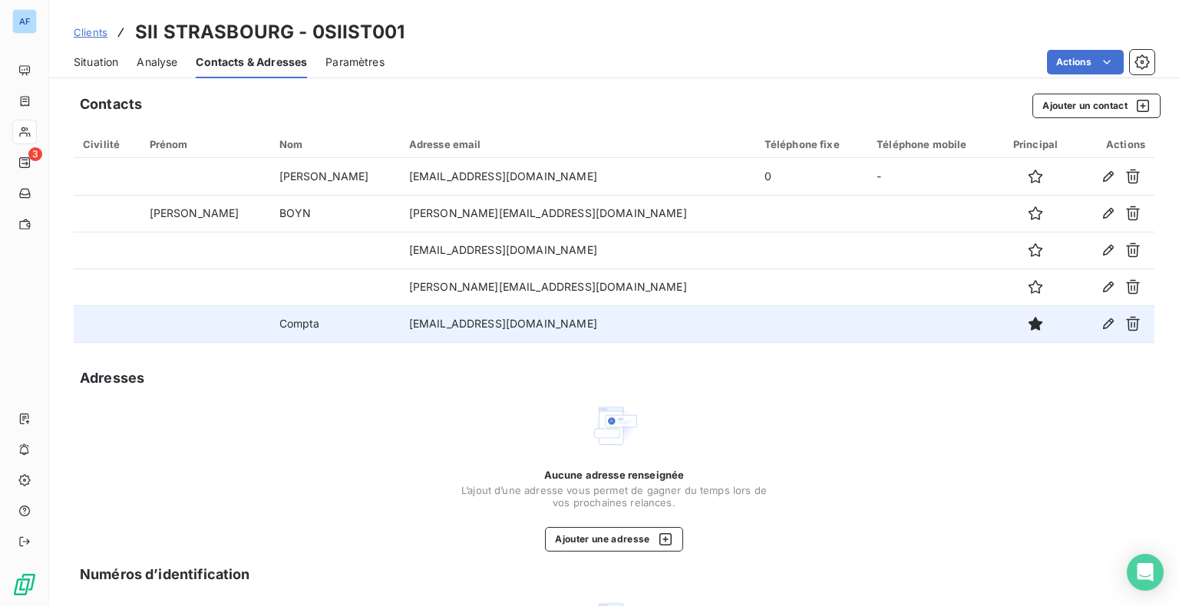
click at [104, 67] on span "Situation" at bounding box center [96, 62] width 45 height 15
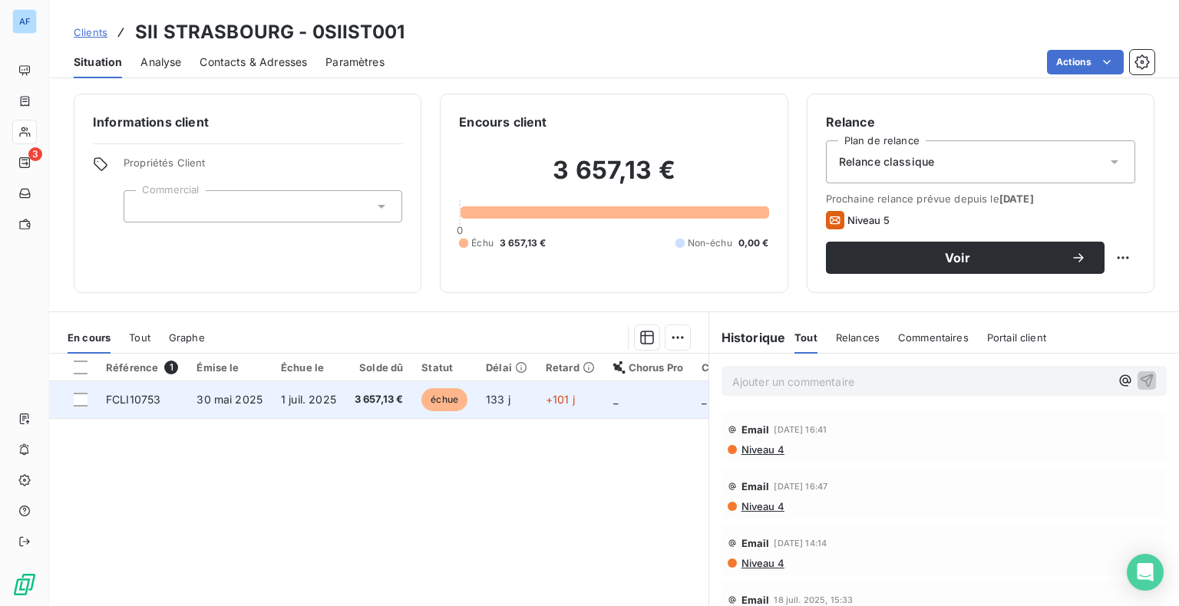
click at [325, 399] on span "1 juil. 2025" at bounding box center [308, 399] width 55 height 13
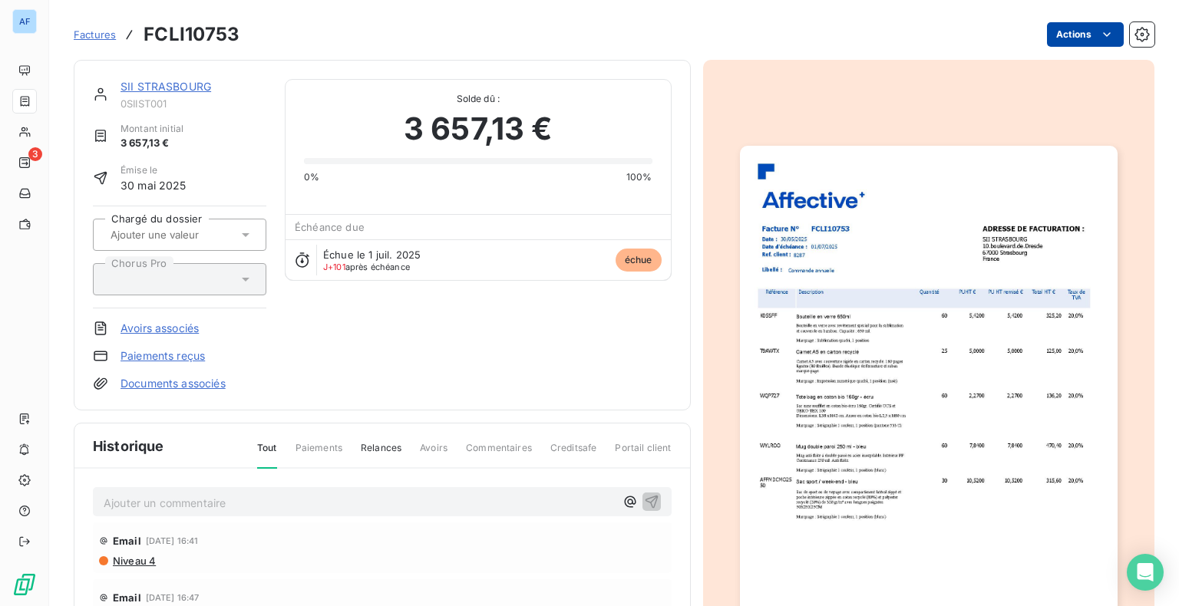
click at [1051, 38] on html "AF 3 Factures FCLI10753 Actions SII STRASBOURG 0SIIST001 Montant initial 3 657,…" at bounding box center [589, 303] width 1179 height 606
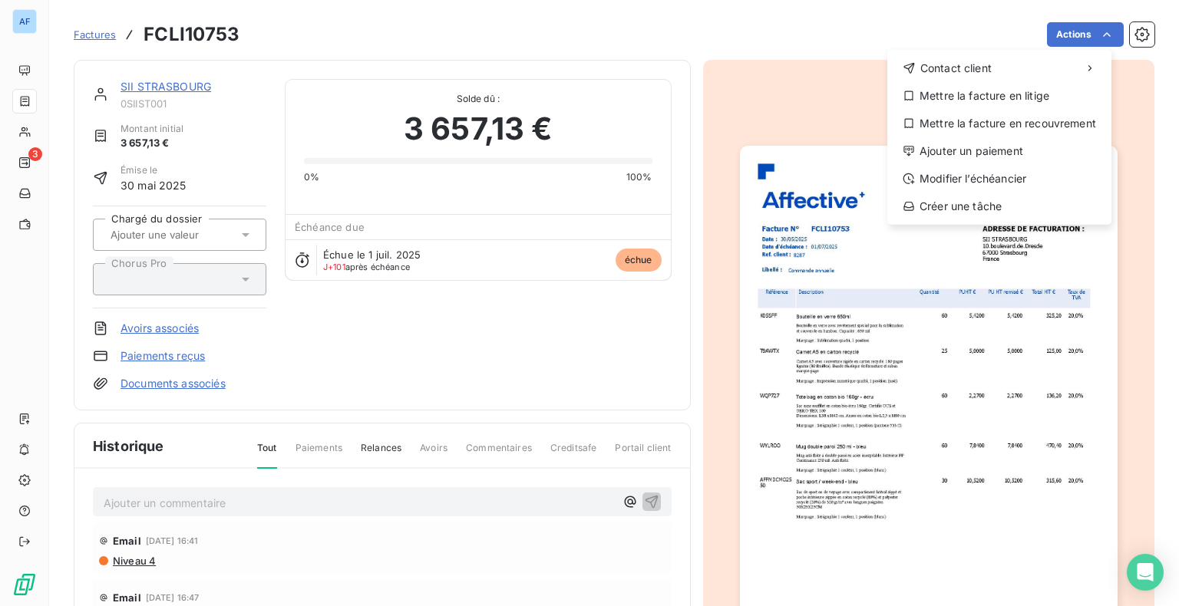
click at [791, 41] on html "AF 3 Factures FCLI10753 Actions Contact client Mettre la facture en litige Mett…" at bounding box center [589, 303] width 1179 height 606
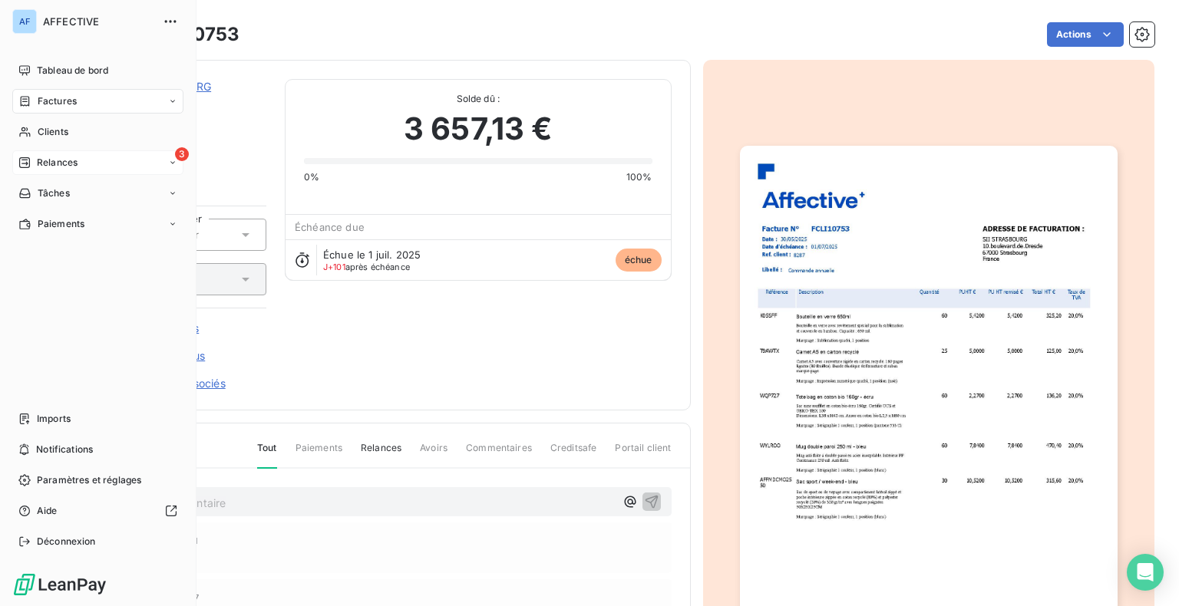
click at [21, 167] on icon at bounding box center [24, 162] width 11 height 11
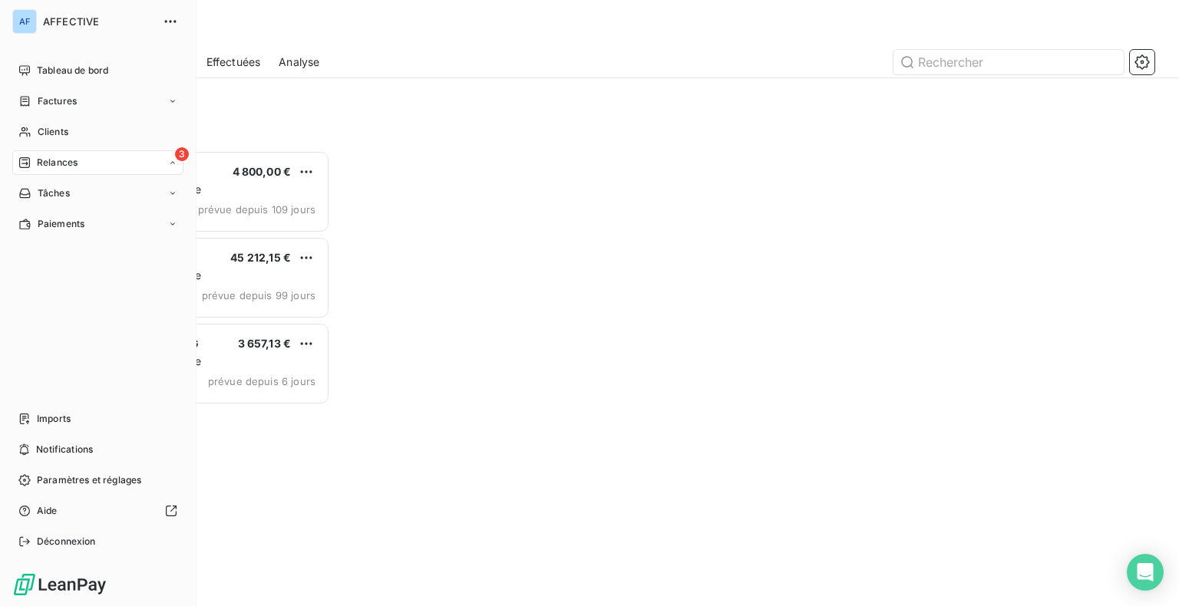
scroll to position [444, 244]
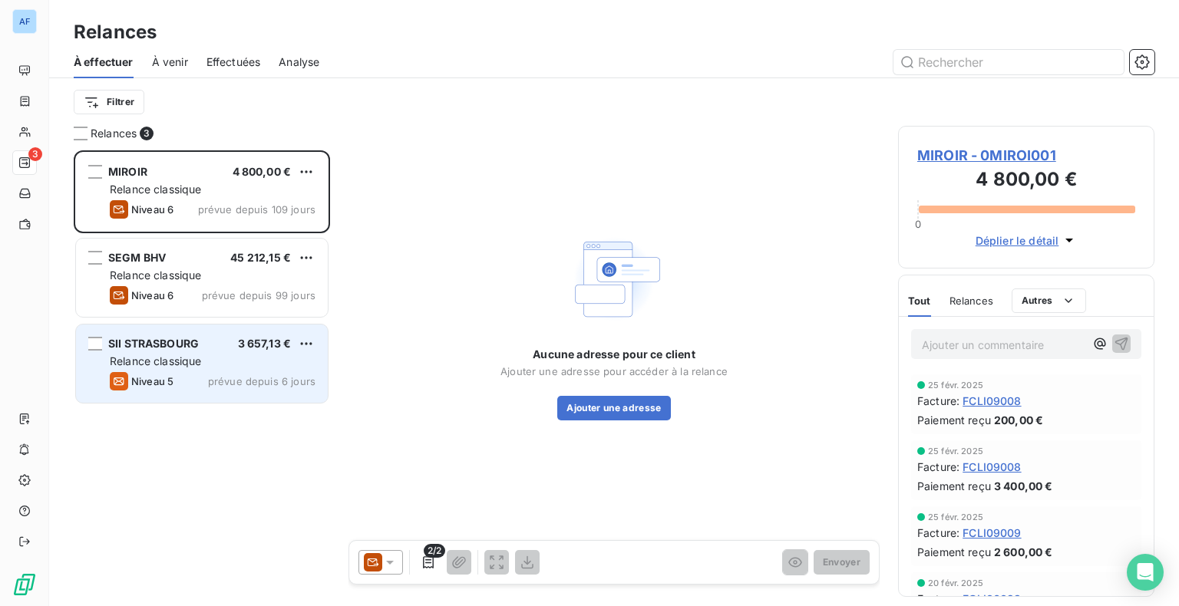
click at [193, 362] on span "Relance classique" at bounding box center [156, 361] width 92 height 13
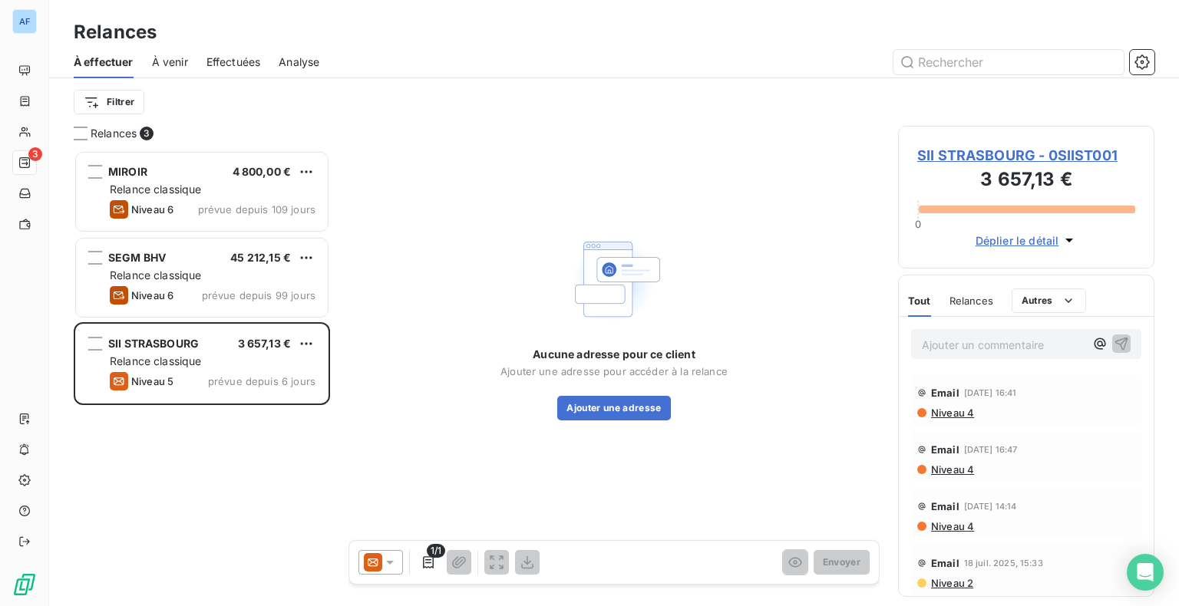
click at [391, 567] on icon at bounding box center [389, 562] width 15 height 15
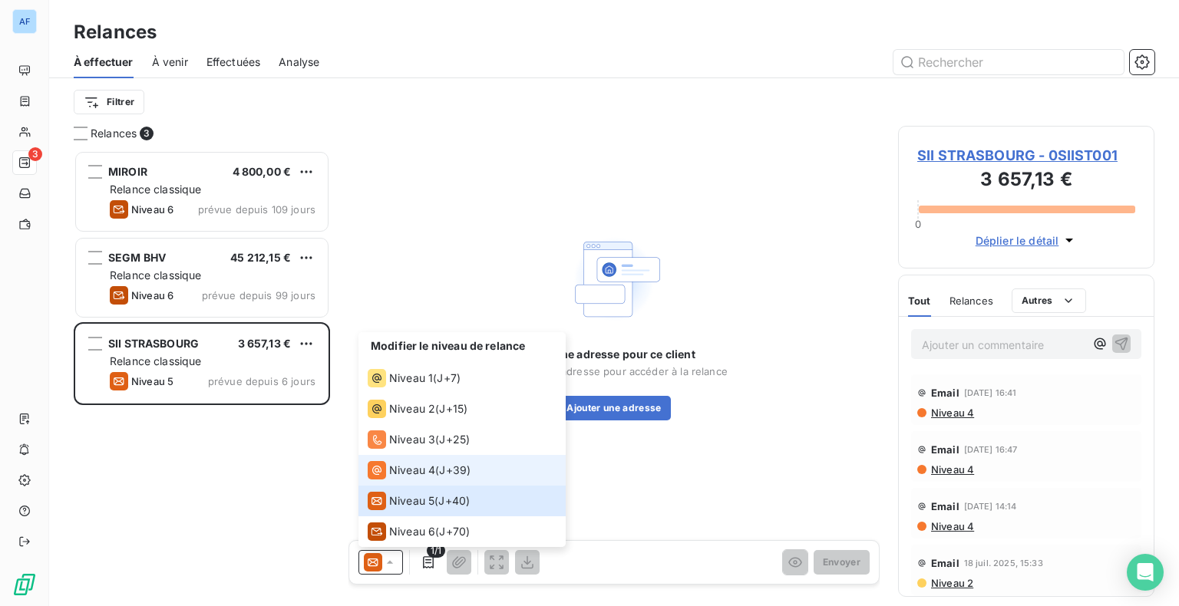
click at [409, 469] on span "Niveau 4" at bounding box center [412, 470] width 46 height 15
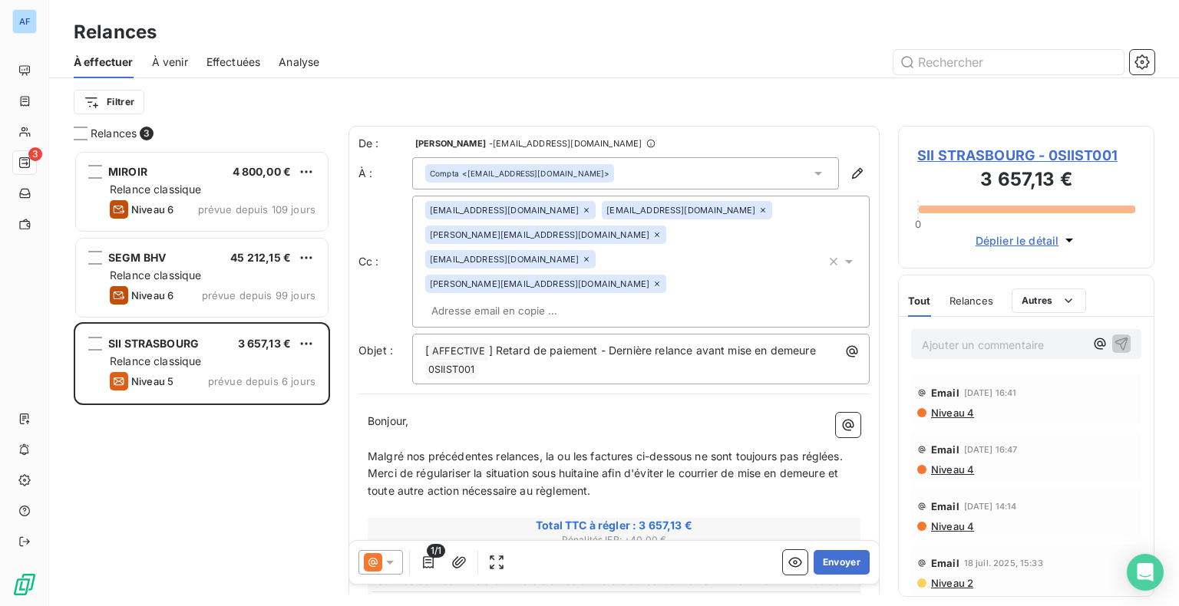
click at [652, 279] on icon at bounding box center [656, 283] width 9 height 9
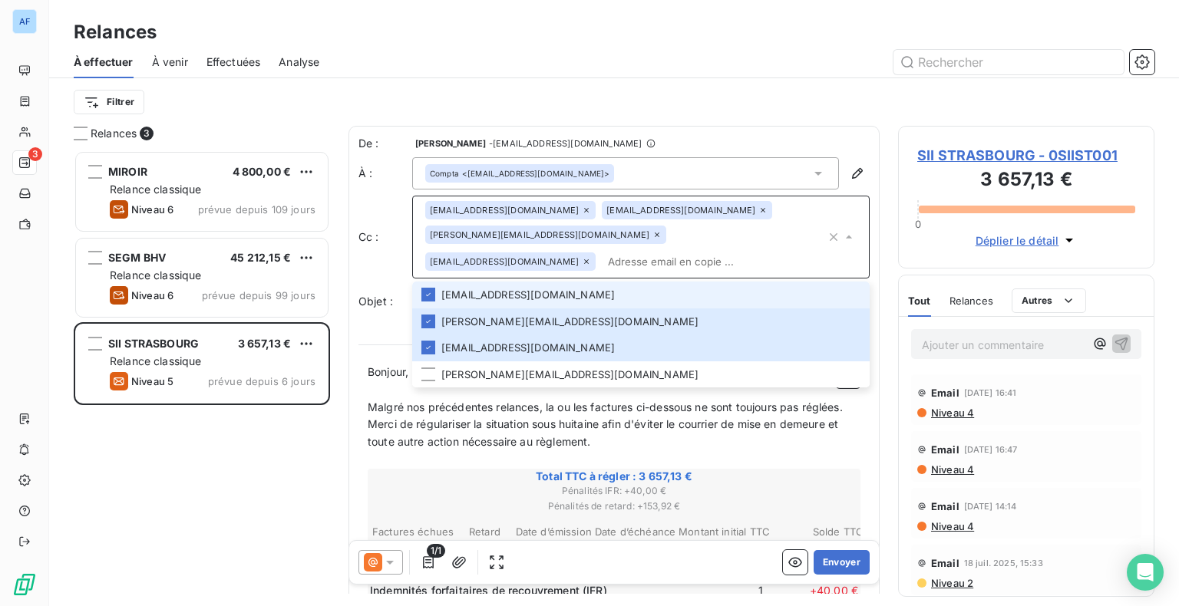
click at [582, 257] on icon at bounding box center [586, 261] width 9 height 9
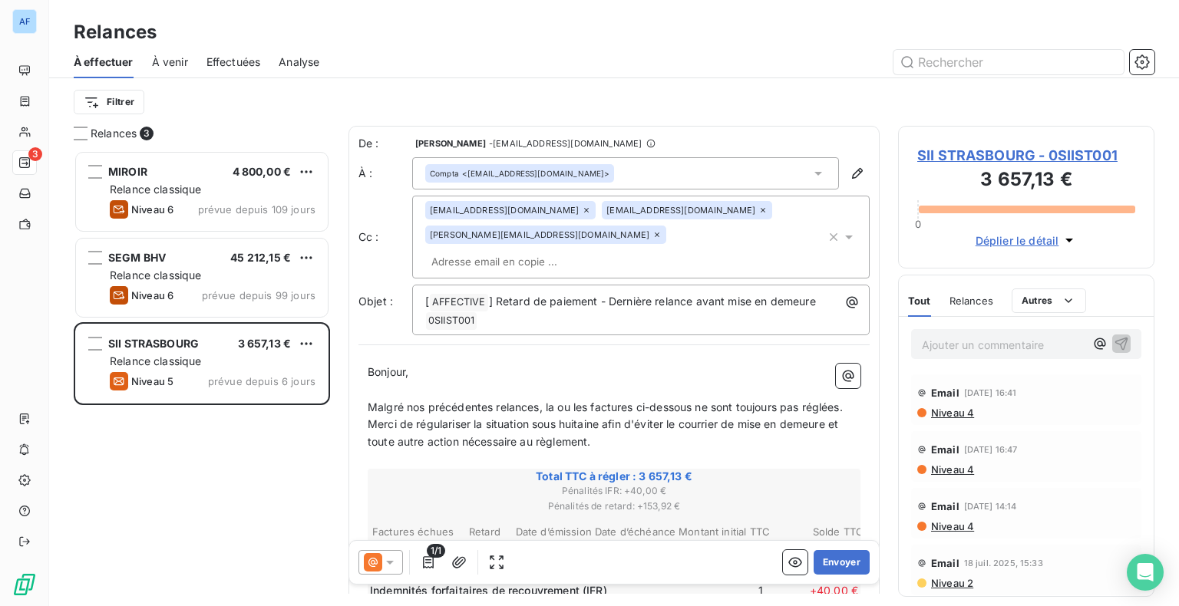
click at [662, 230] on icon at bounding box center [656, 234] width 9 height 9
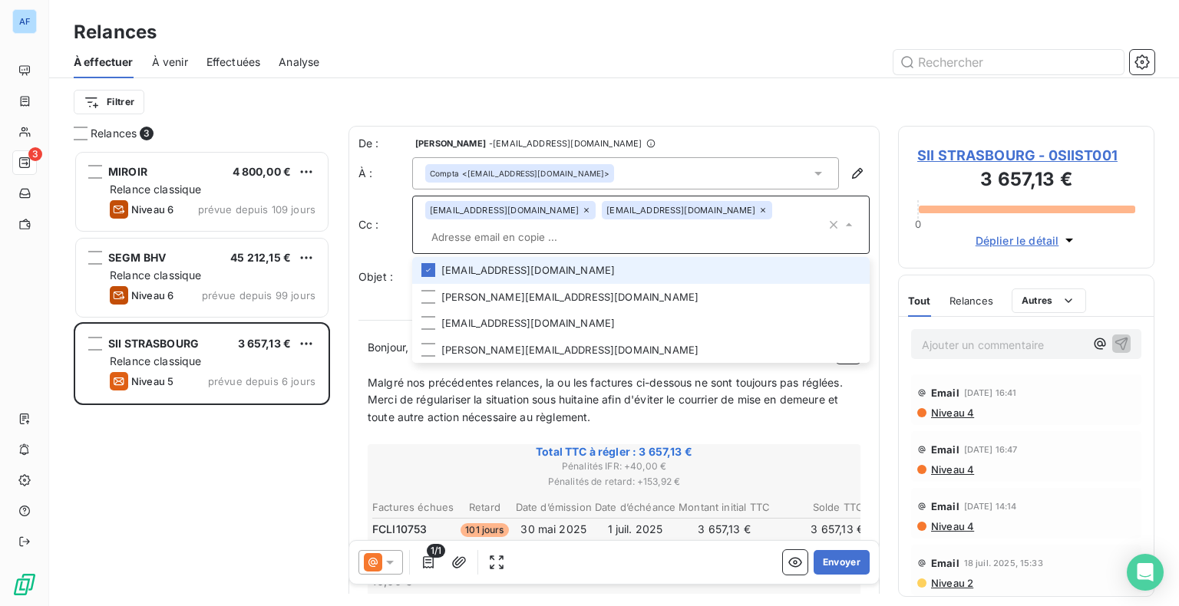
click at [622, 215] on span "[EMAIL_ADDRESS][DOMAIN_NAME]" at bounding box center [680, 210] width 149 height 9
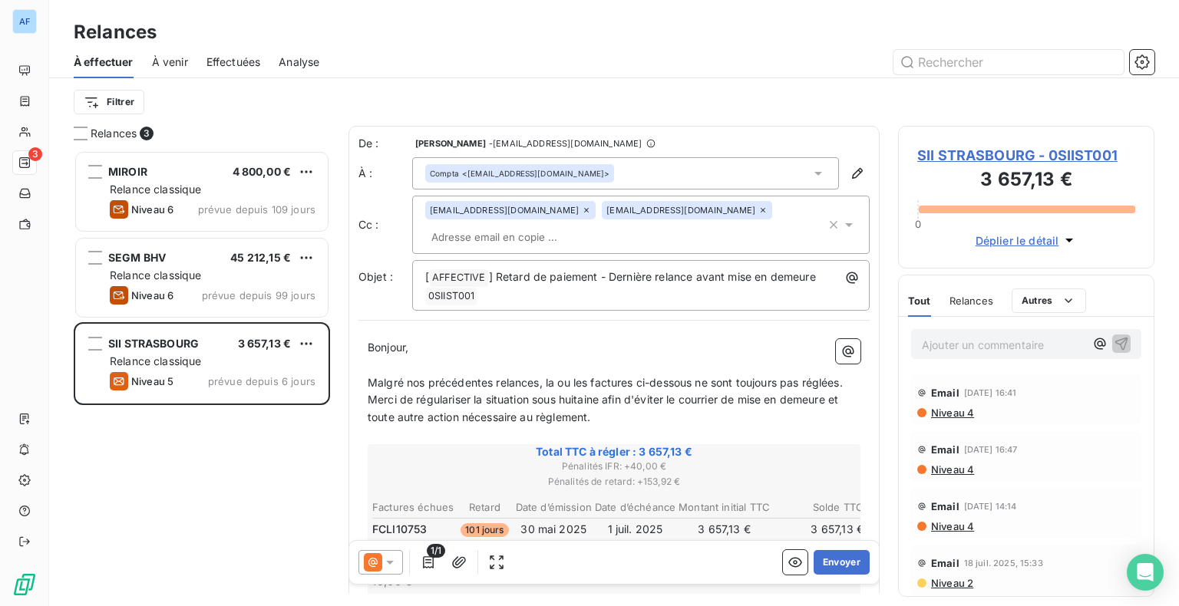
click at [761, 213] on icon at bounding box center [763, 210] width 5 height 5
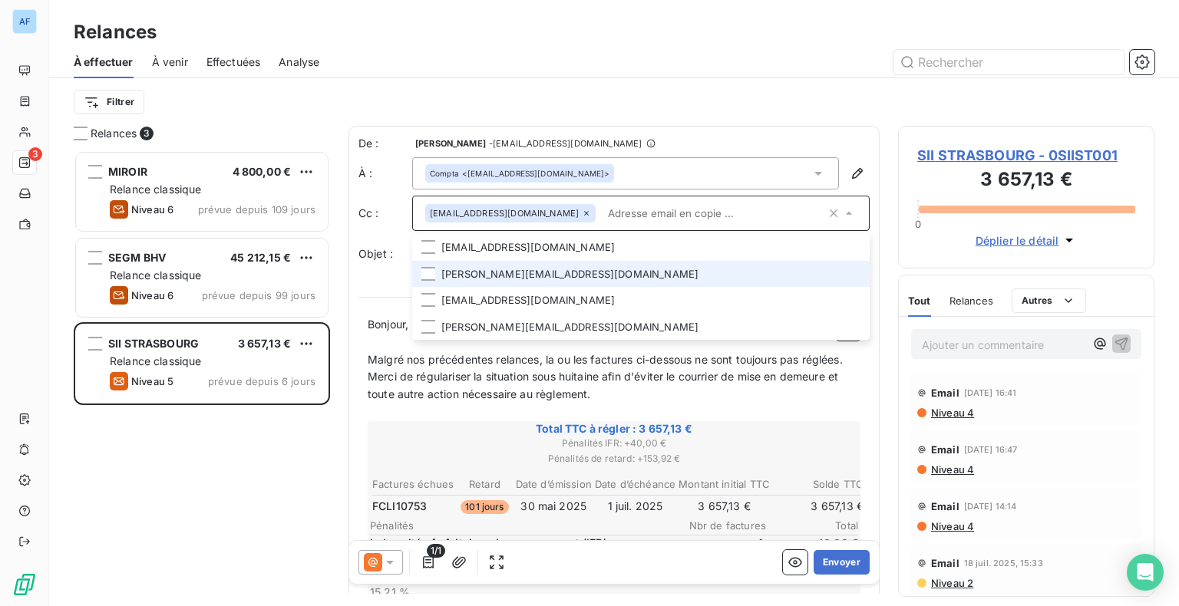
click at [519, 273] on li "[PERSON_NAME][EMAIL_ADDRESS][DOMAIN_NAME]" at bounding box center [641, 274] width 458 height 27
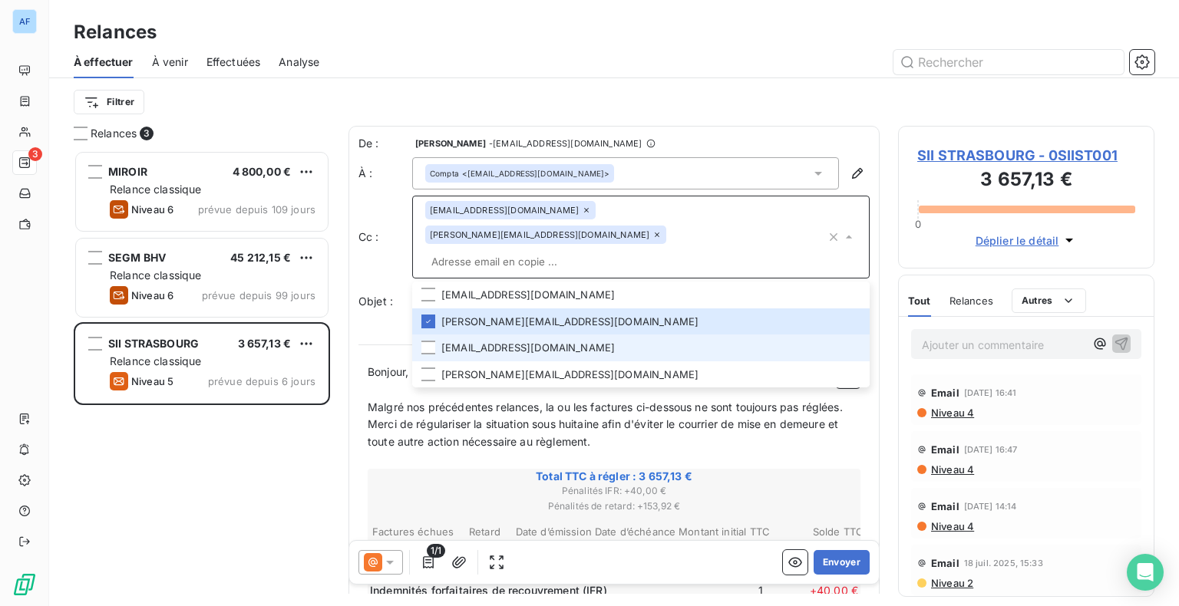
click at [519, 335] on li "[EMAIL_ADDRESS][DOMAIN_NAME]" at bounding box center [641, 348] width 458 height 27
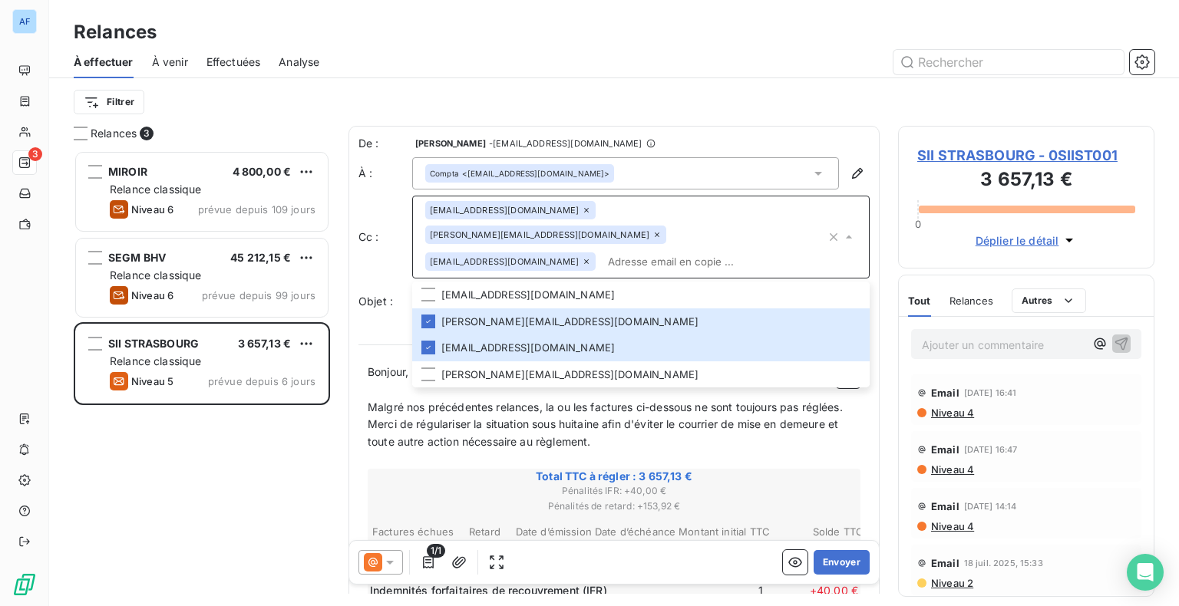
click at [378, 249] on div "Cc : [EMAIL_ADDRESS][DOMAIN_NAME] [DOMAIN_NAME][EMAIL_ADDRESS][DOMAIN_NAME] [PE…" at bounding box center [613, 237] width 511 height 83
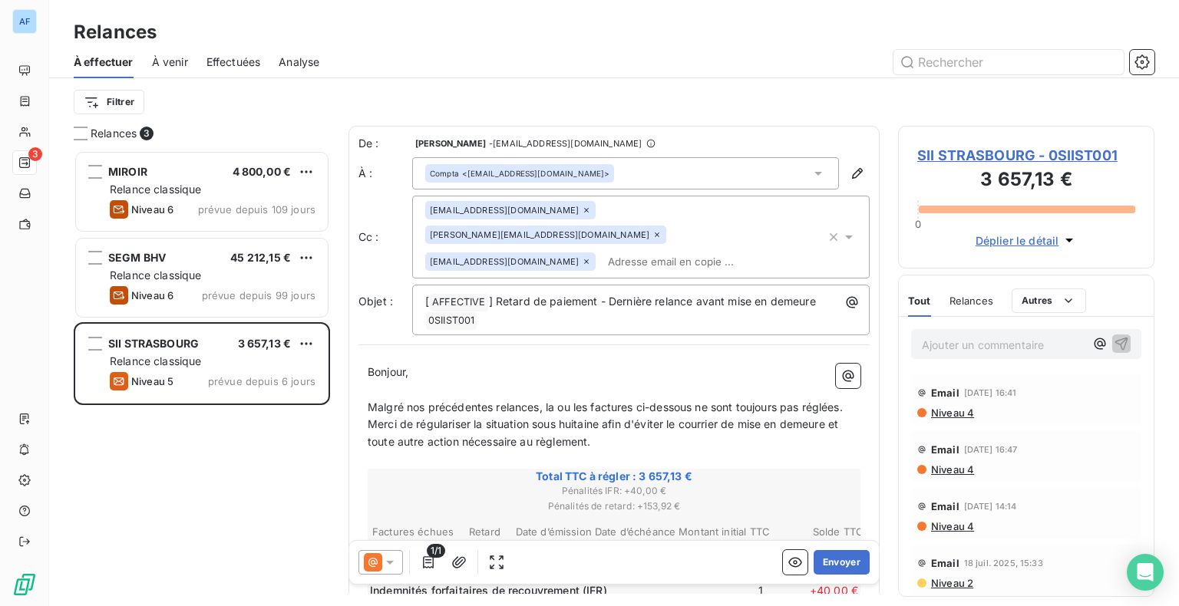
click at [652, 230] on icon at bounding box center [656, 234] width 9 height 9
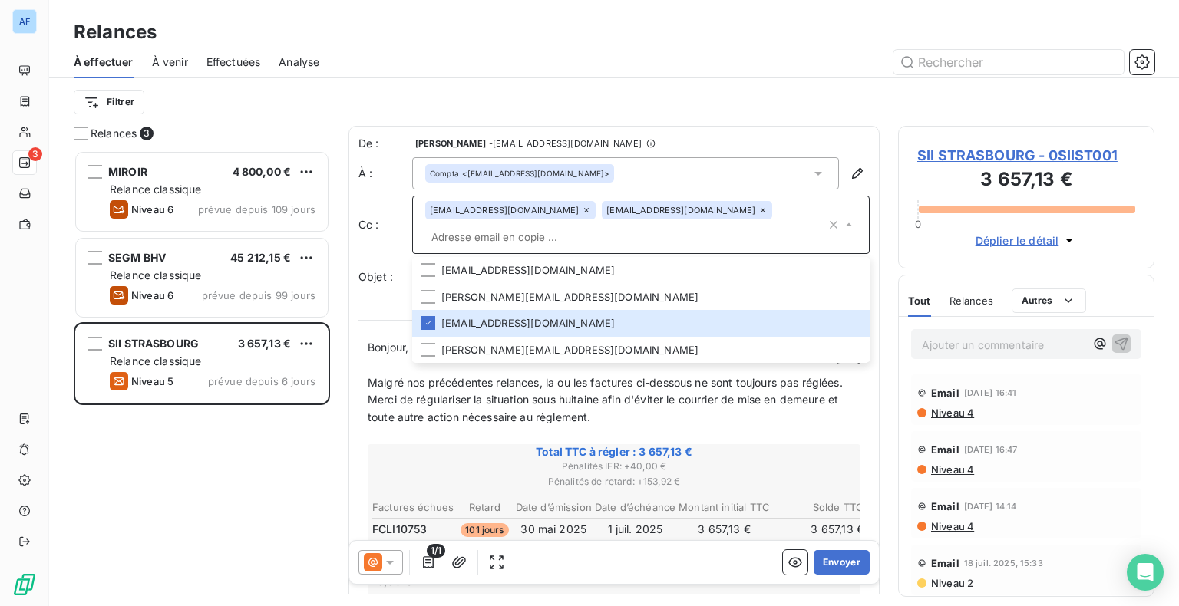
click at [656, 88] on div "Filtrer" at bounding box center [614, 102] width 1081 height 29
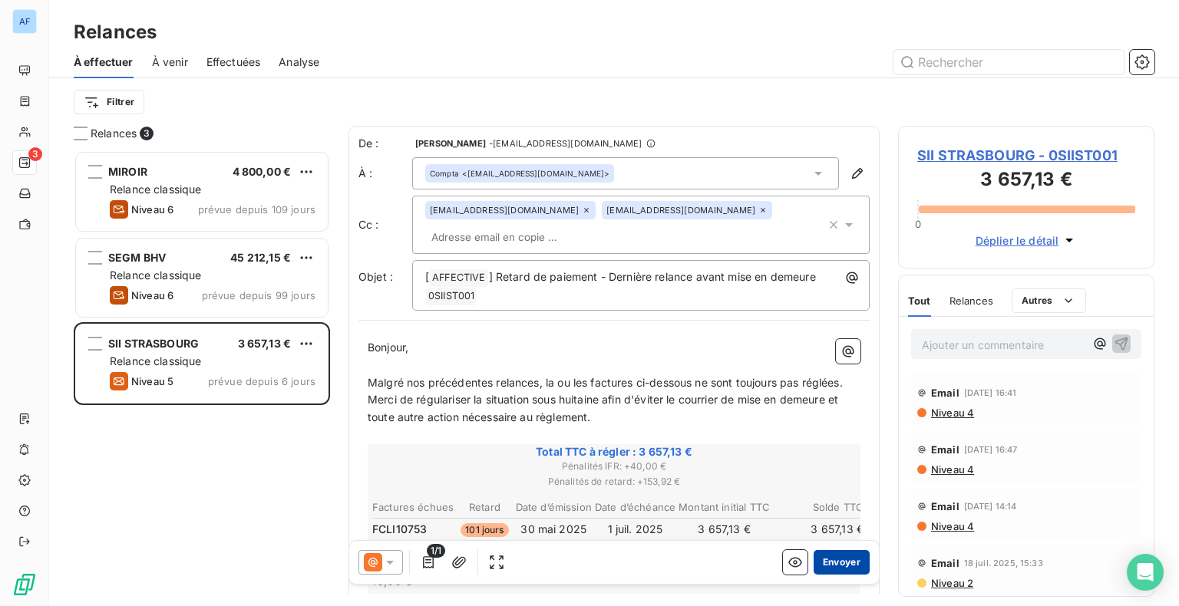
click at [832, 563] on button "Envoyer" at bounding box center [842, 562] width 56 height 25
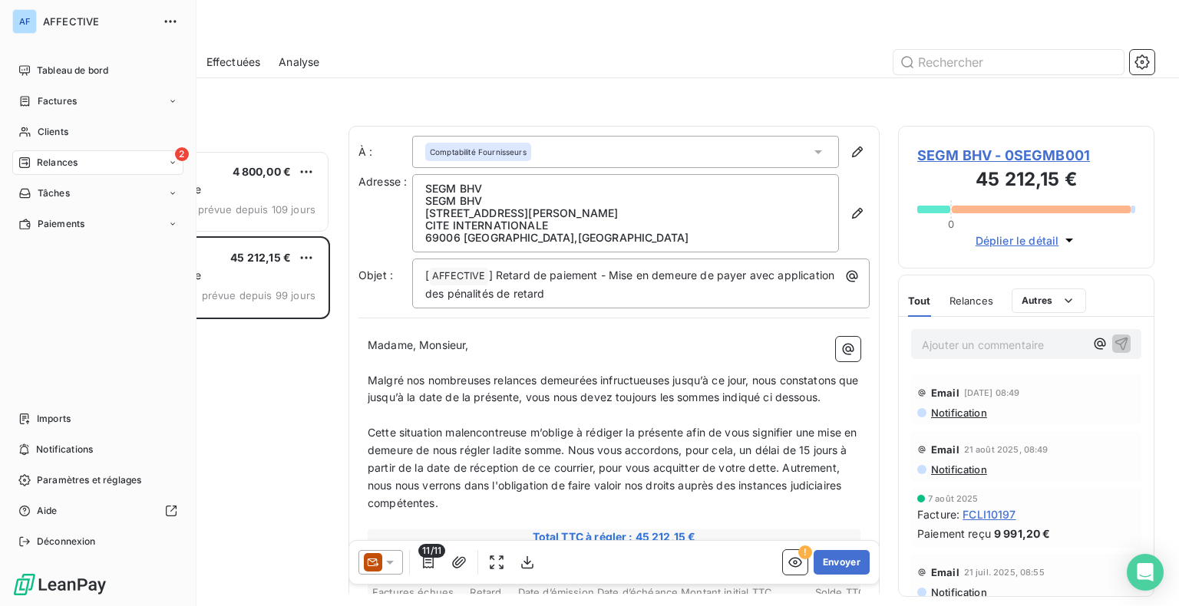
click at [97, 161] on div "2 Relances" at bounding box center [97, 162] width 171 height 25
click at [85, 97] on div "Factures" at bounding box center [97, 101] width 171 height 25
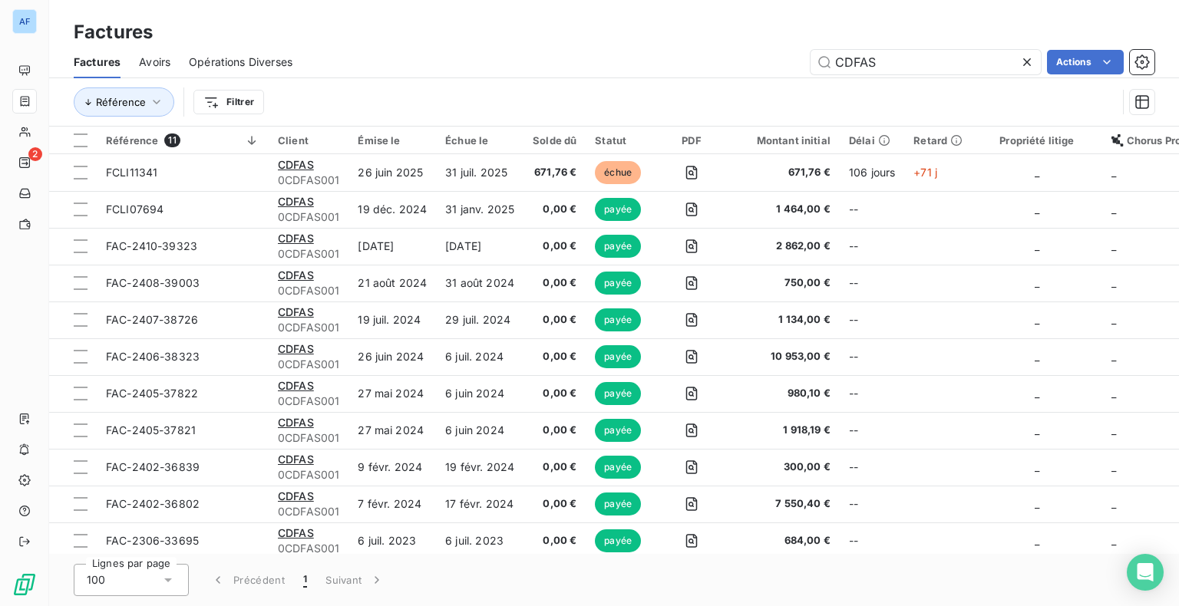
click at [1029, 60] on icon at bounding box center [1026, 62] width 15 height 15
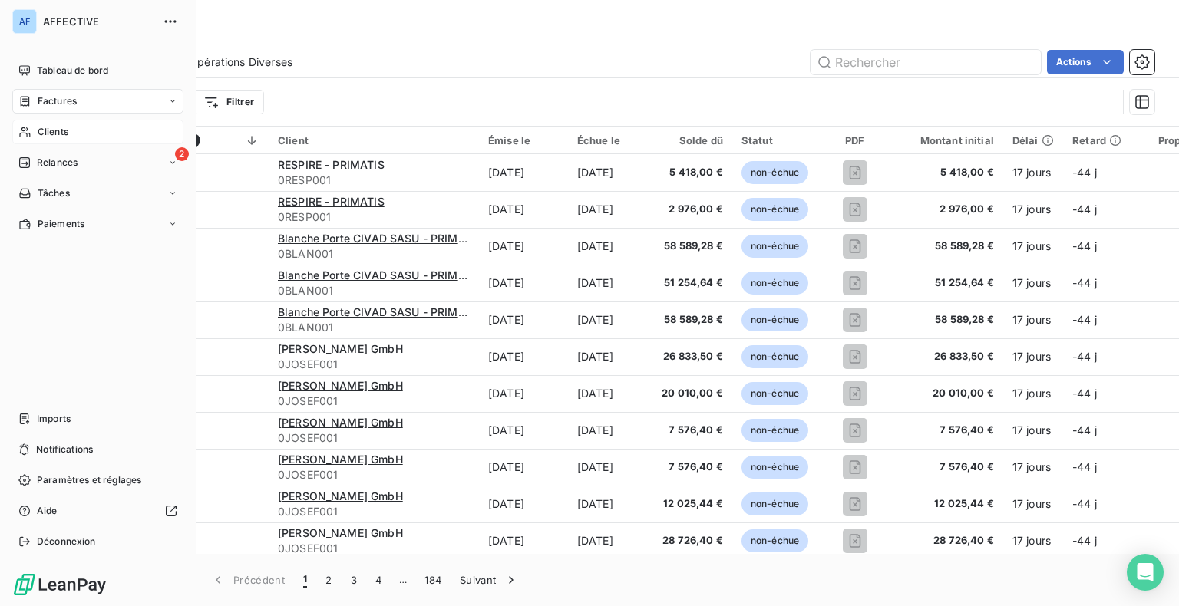
click at [48, 124] on div "Clients" at bounding box center [97, 132] width 171 height 25
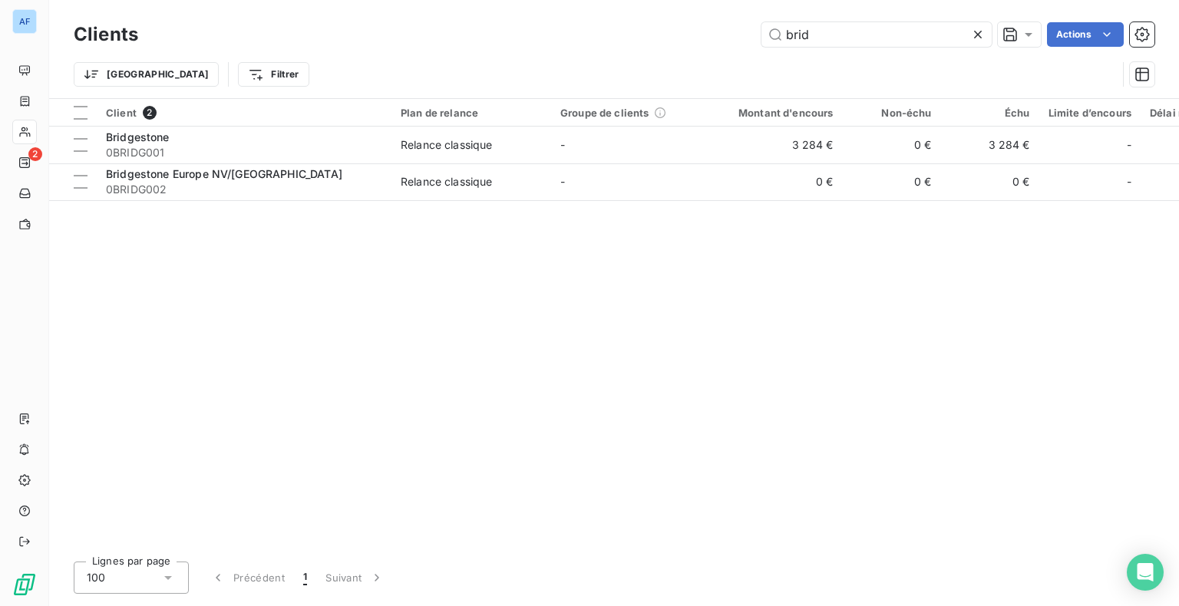
click at [973, 34] on icon at bounding box center [977, 34] width 15 height 15
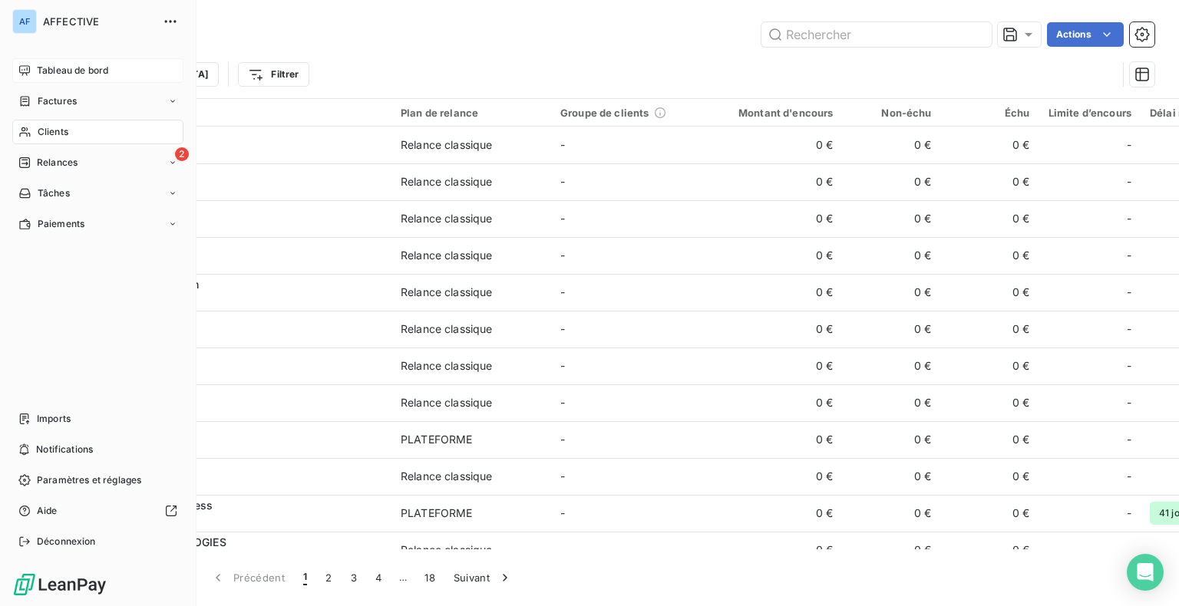
click at [81, 71] on span "Tableau de bord" at bounding box center [72, 71] width 71 height 14
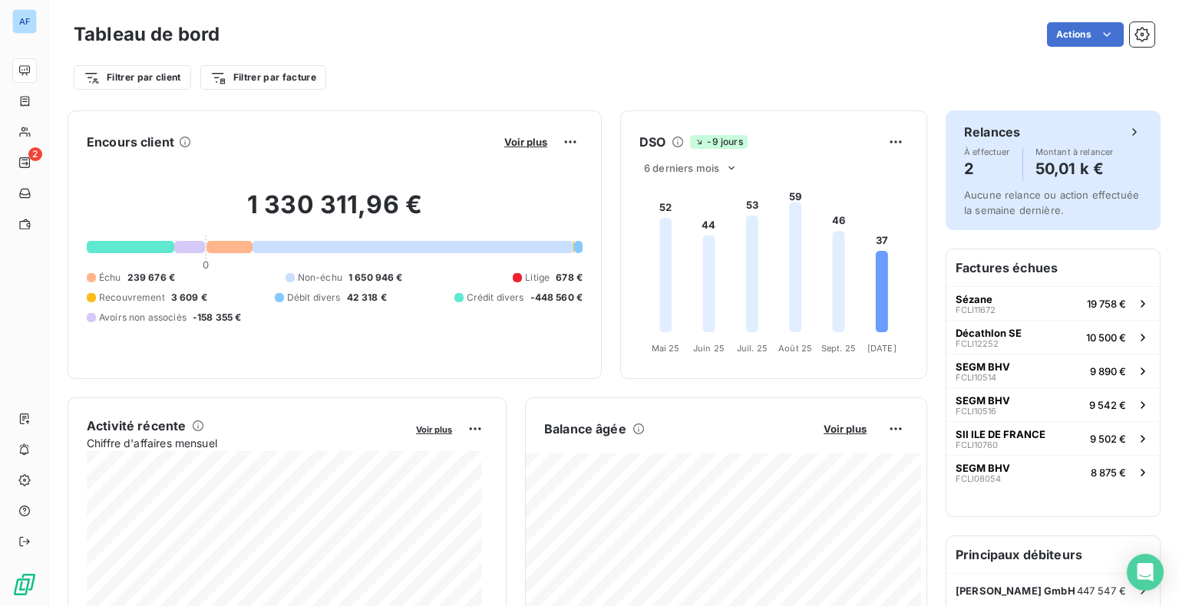
click at [1127, 134] on icon at bounding box center [1134, 131] width 15 height 15
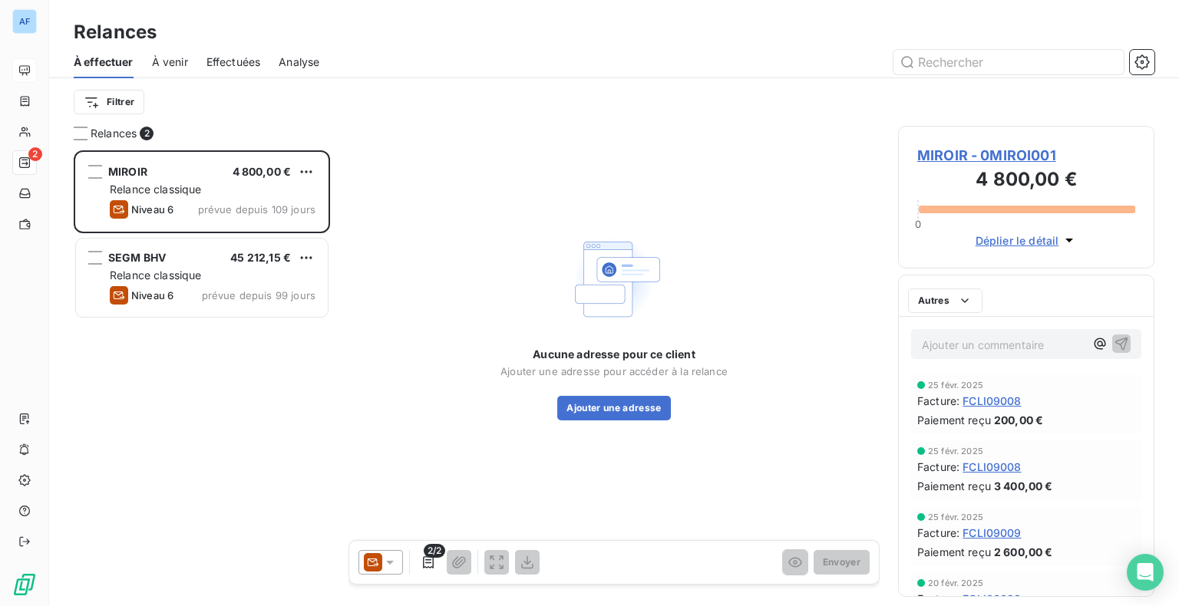
scroll to position [444, 244]
click at [300, 67] on span "Analyse" at bounding box center [299, 62] width 41 height 15
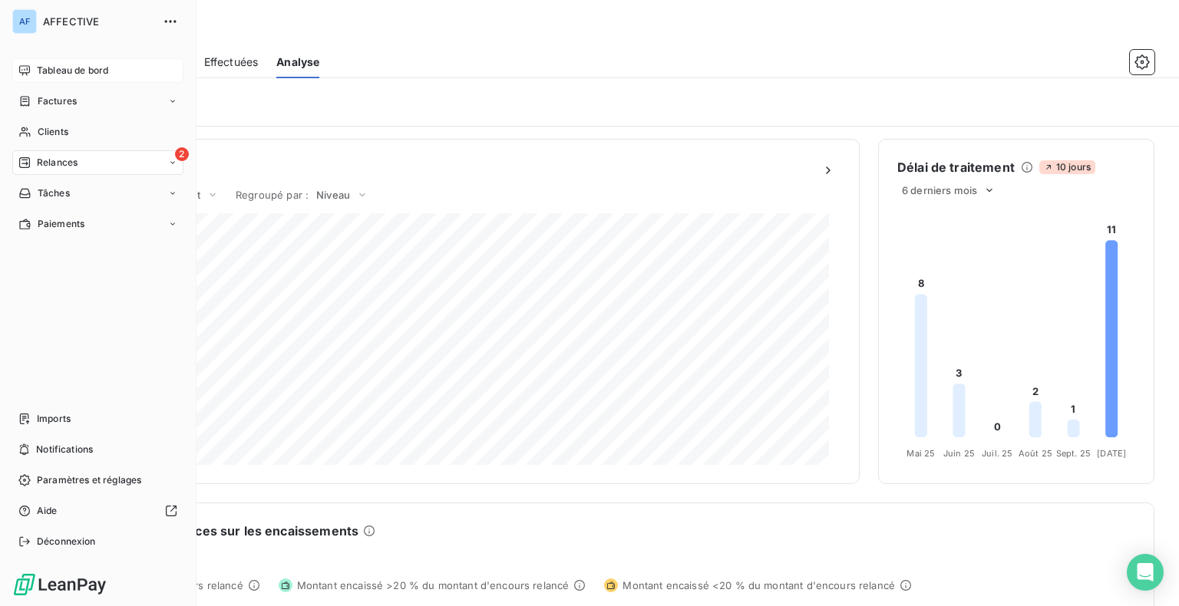
click at [113, 67] on div "Tableau de bord" at bounding box center [97, 70] width 171 height 25
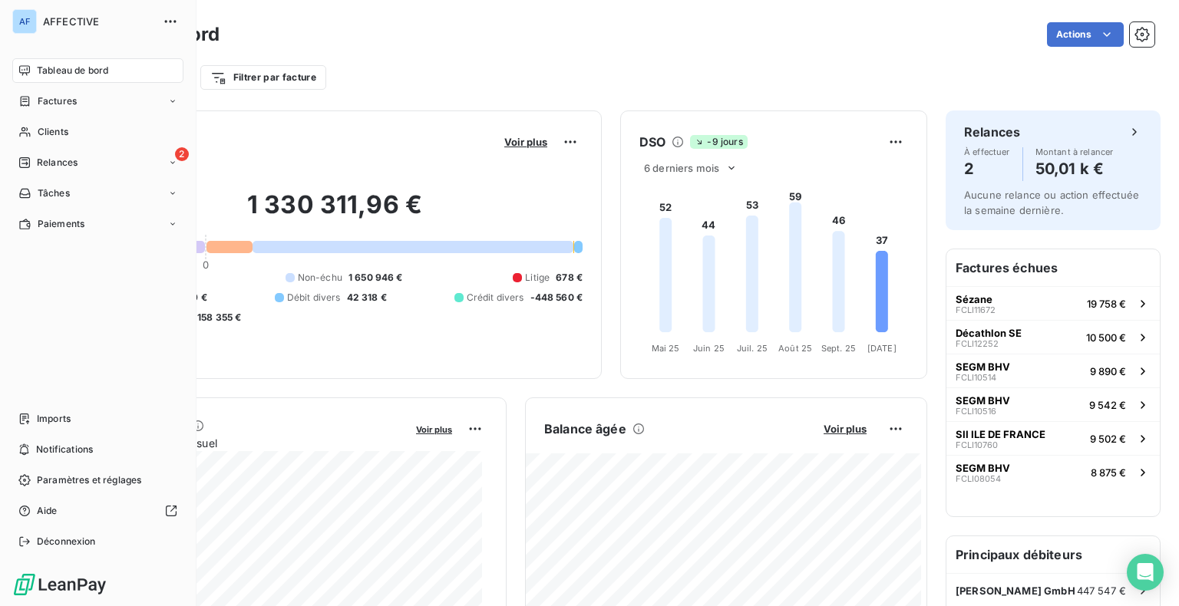
click at [65, 71] on span "Tableau de bord" at bounding box center [72, 71] width 71 height 14
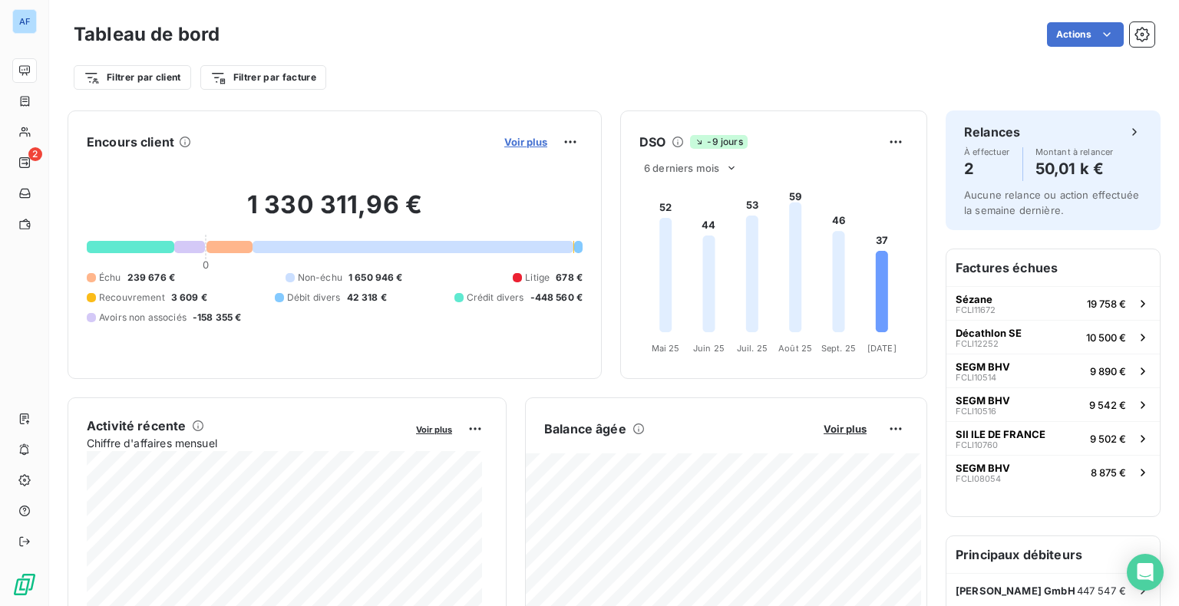
click at [504, 146] on span "Voir plus" at bounding box center [525, 142] width 43 height 12
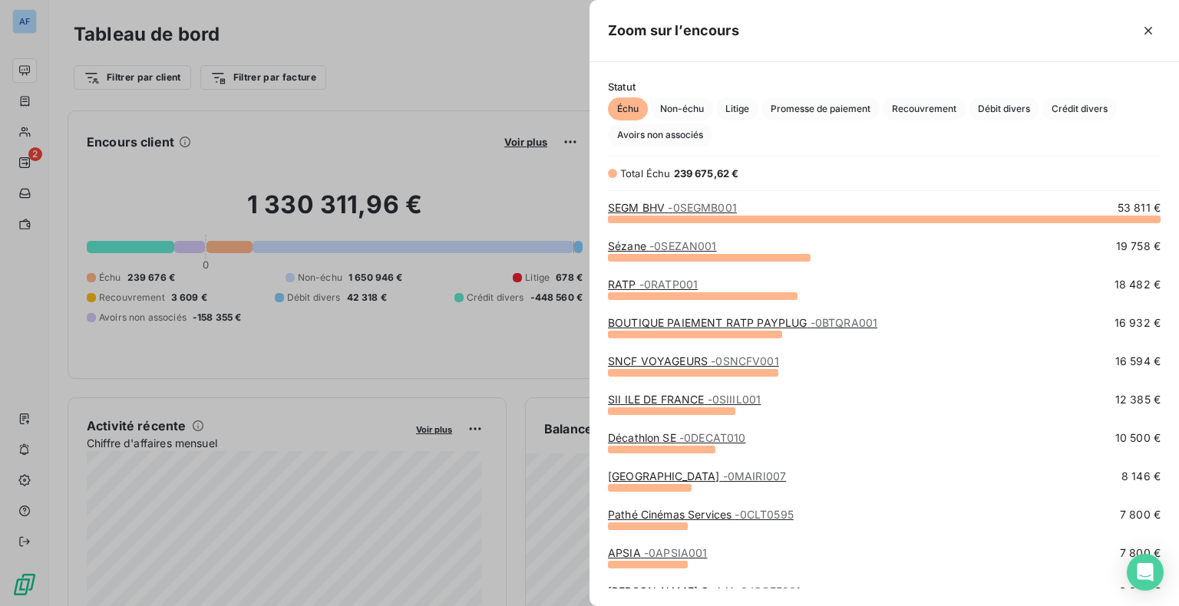
scroll to position [376, 577]
click at [693, 117] on span "Non-échu" at bounding box center [682, 108] width 62 height 23
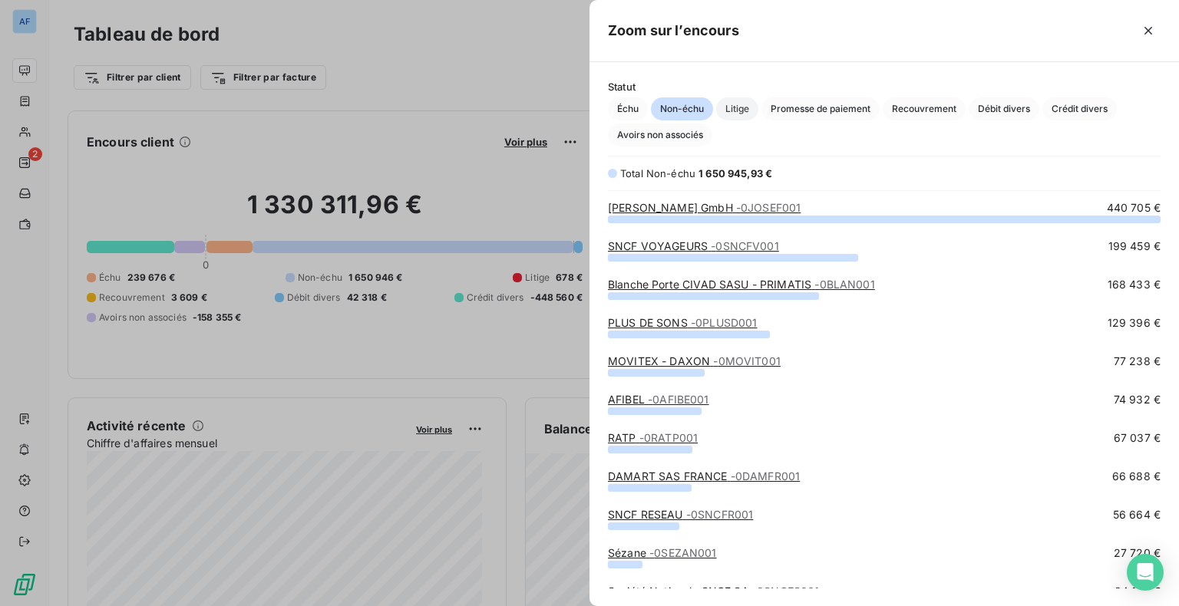
click at [747, 114] on span "Litige" at bounding box center [737, 108] width 42 height 23
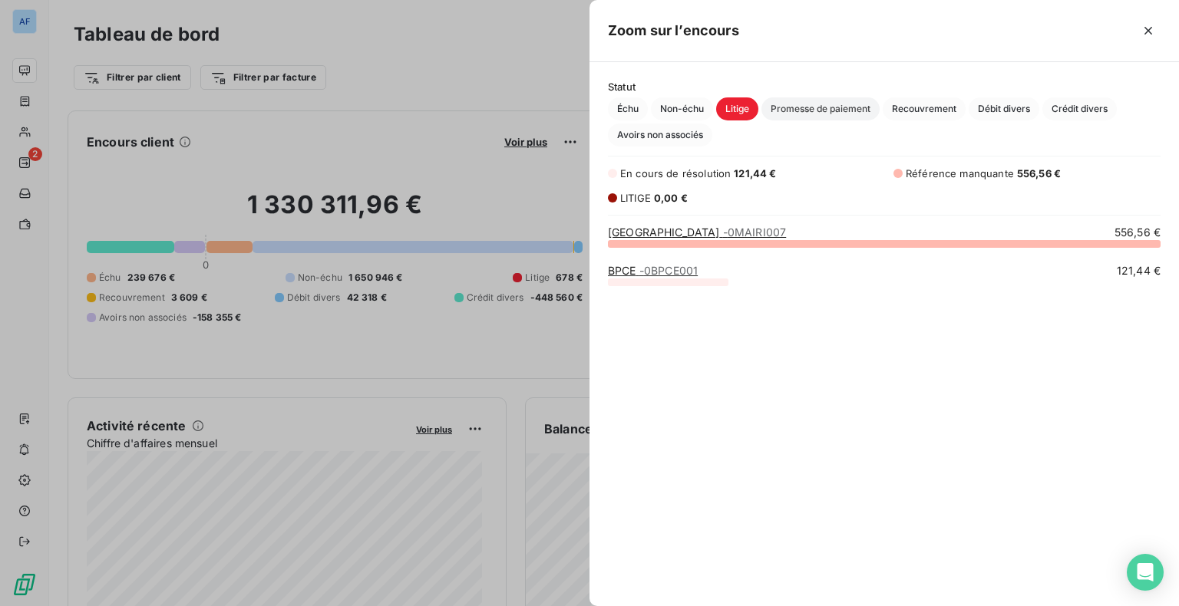
scroll to position [352, 577]
click at [851, 109] on span "Promesse de paiement" at bounding box center [821, 108] width 118 height 23
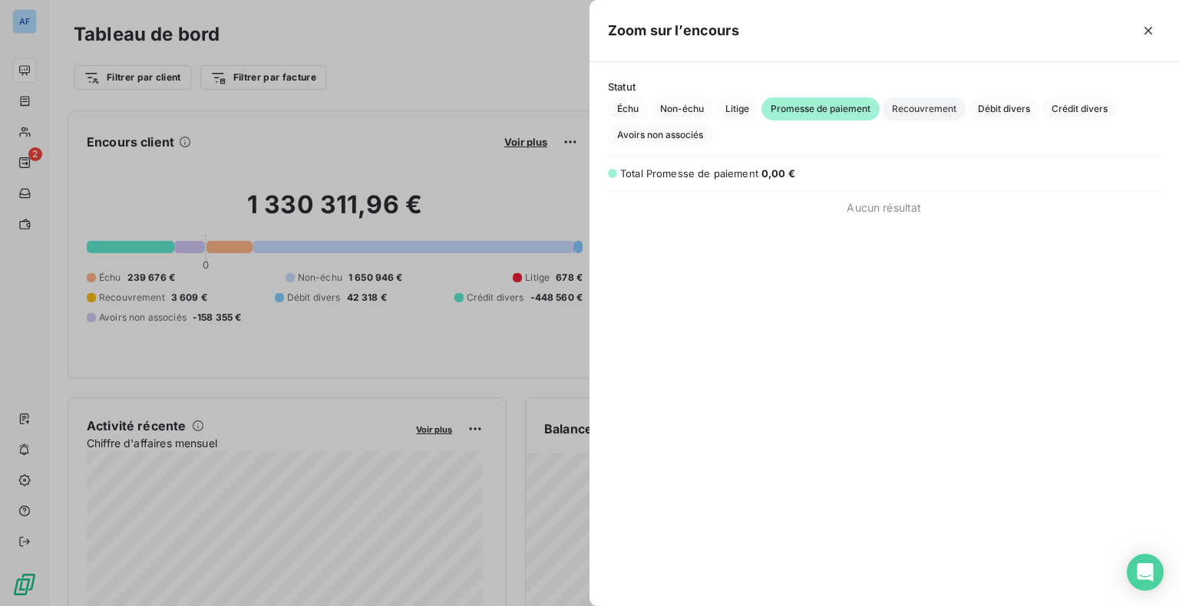
click at [957, 115] on span "Recouvrement" at bounding box center [924, 108] width 83 height 23
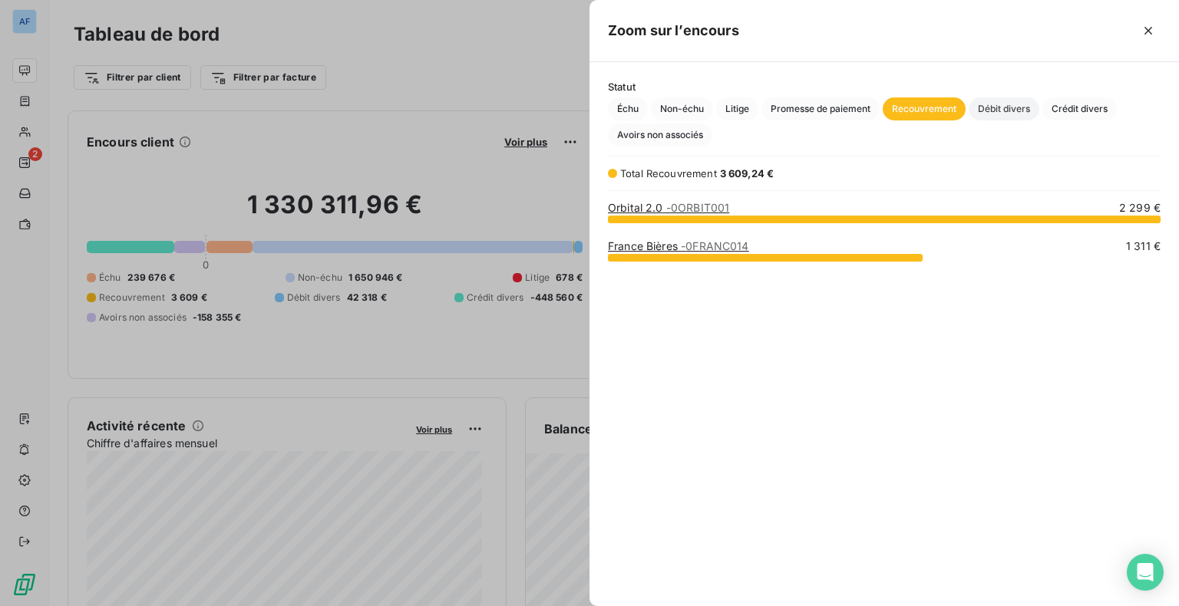
scroll to position [376, 577]
click at [1016, 112] on span "Débit divers" at bounding box center [1004, 108] width 71 height 23
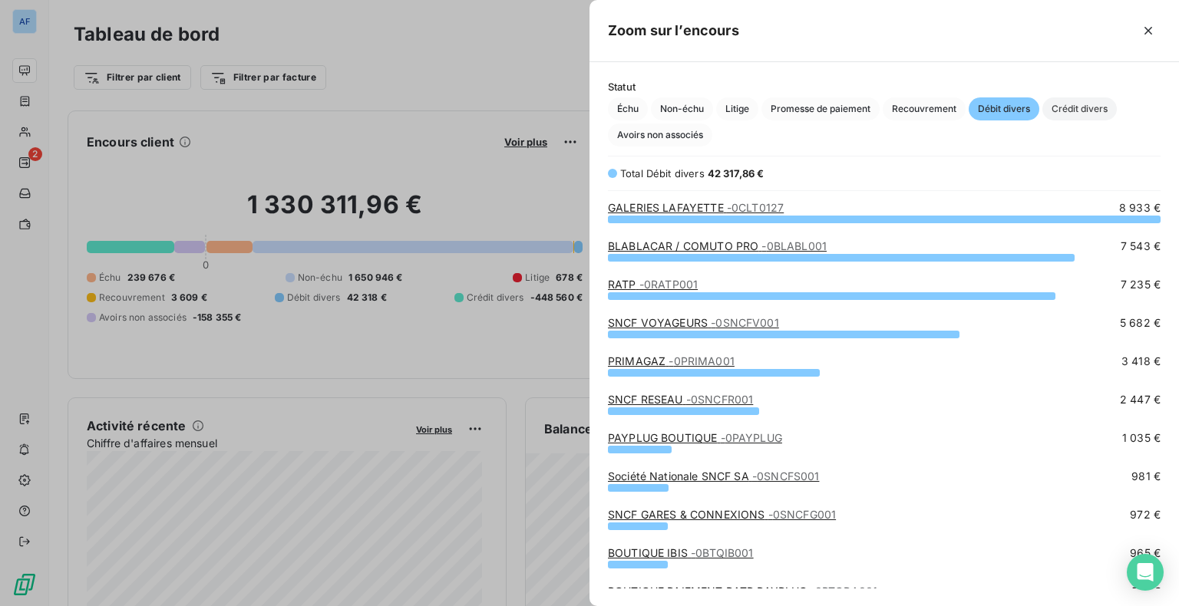
click at [1111, 111] on span "Crédit divers" at bounding box center [1079, 108] width 74 height 23
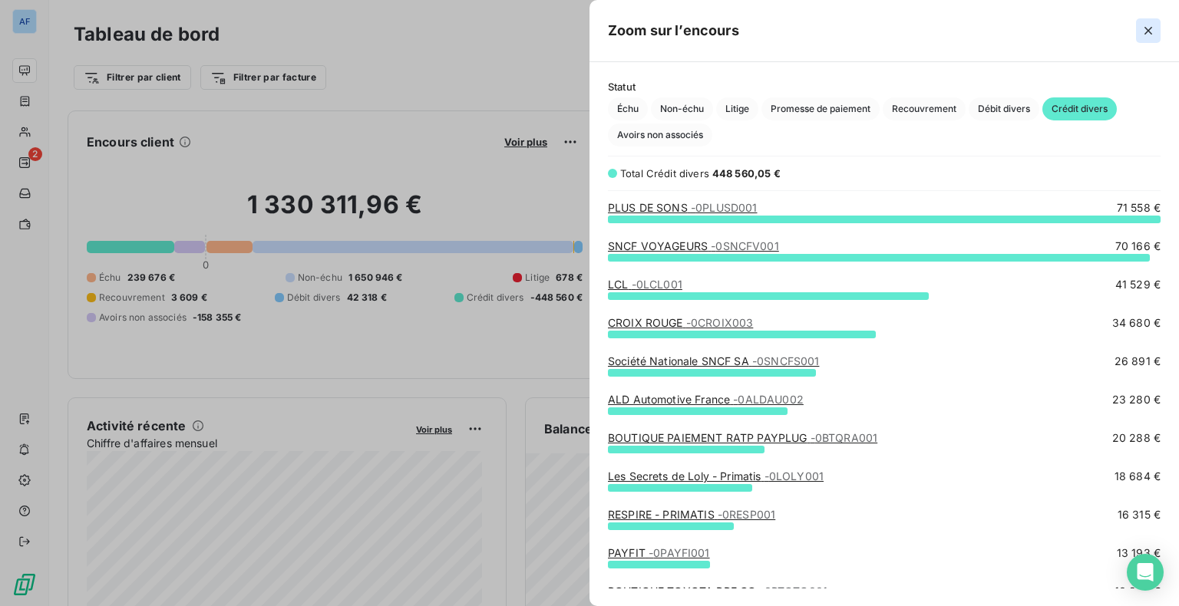
click at [1146, 34] on icon "button" at bounding box center [1148, 30] width 15 height 15
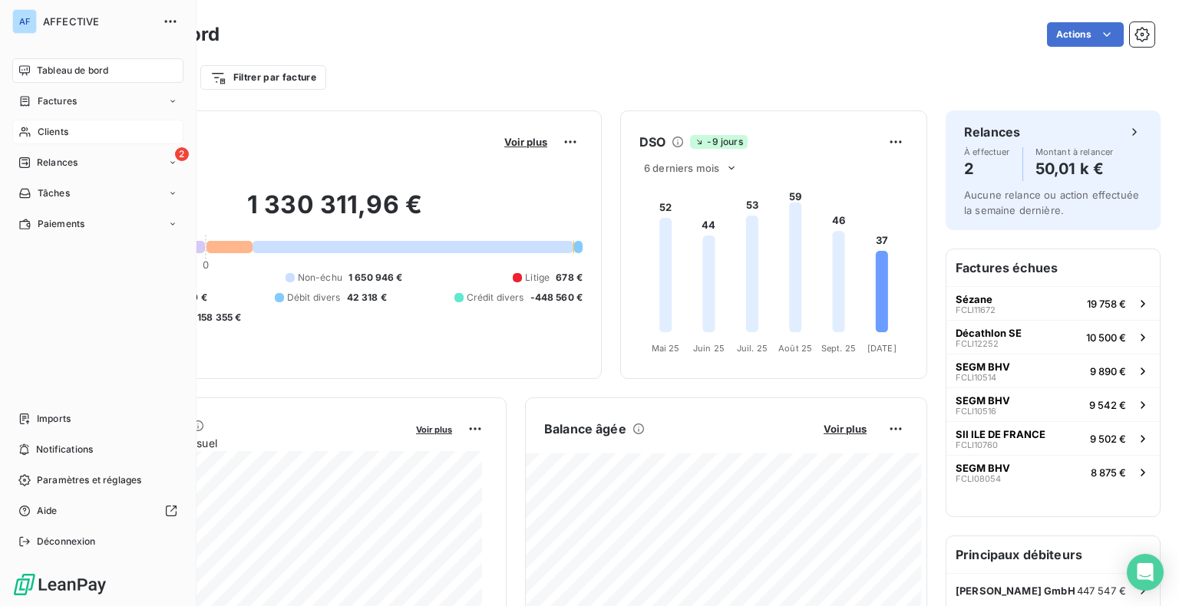
click at [66, 130] on span "Clients" at bounding box center [53, 132] width 31 height 14
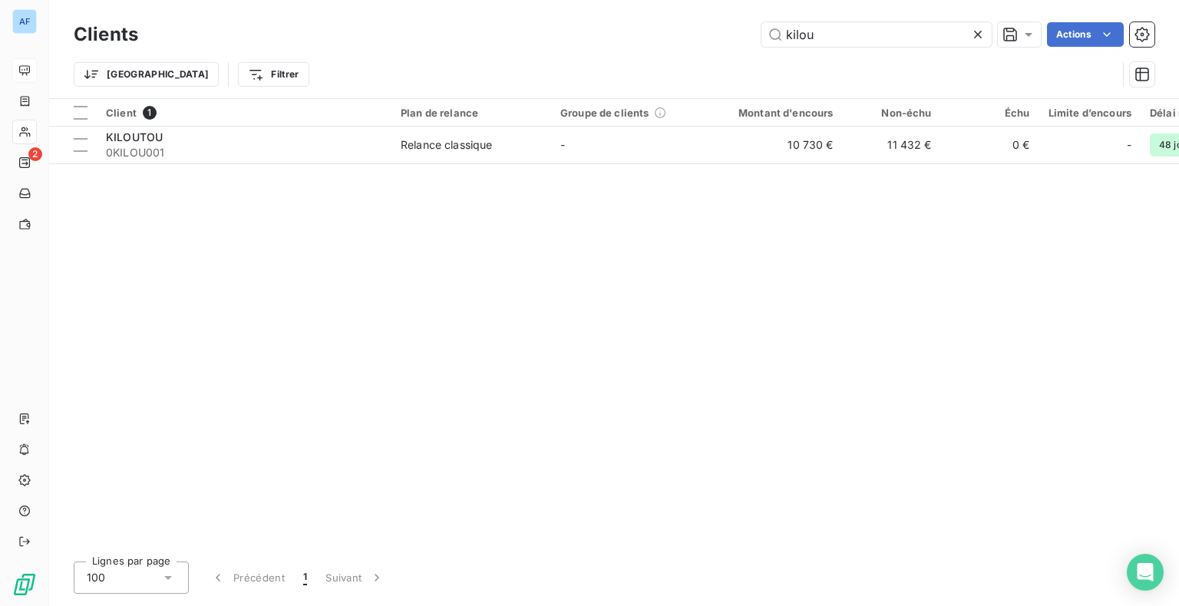
type input "kilou"
